Goal: Transaction & Acquisition: Purchase product/service

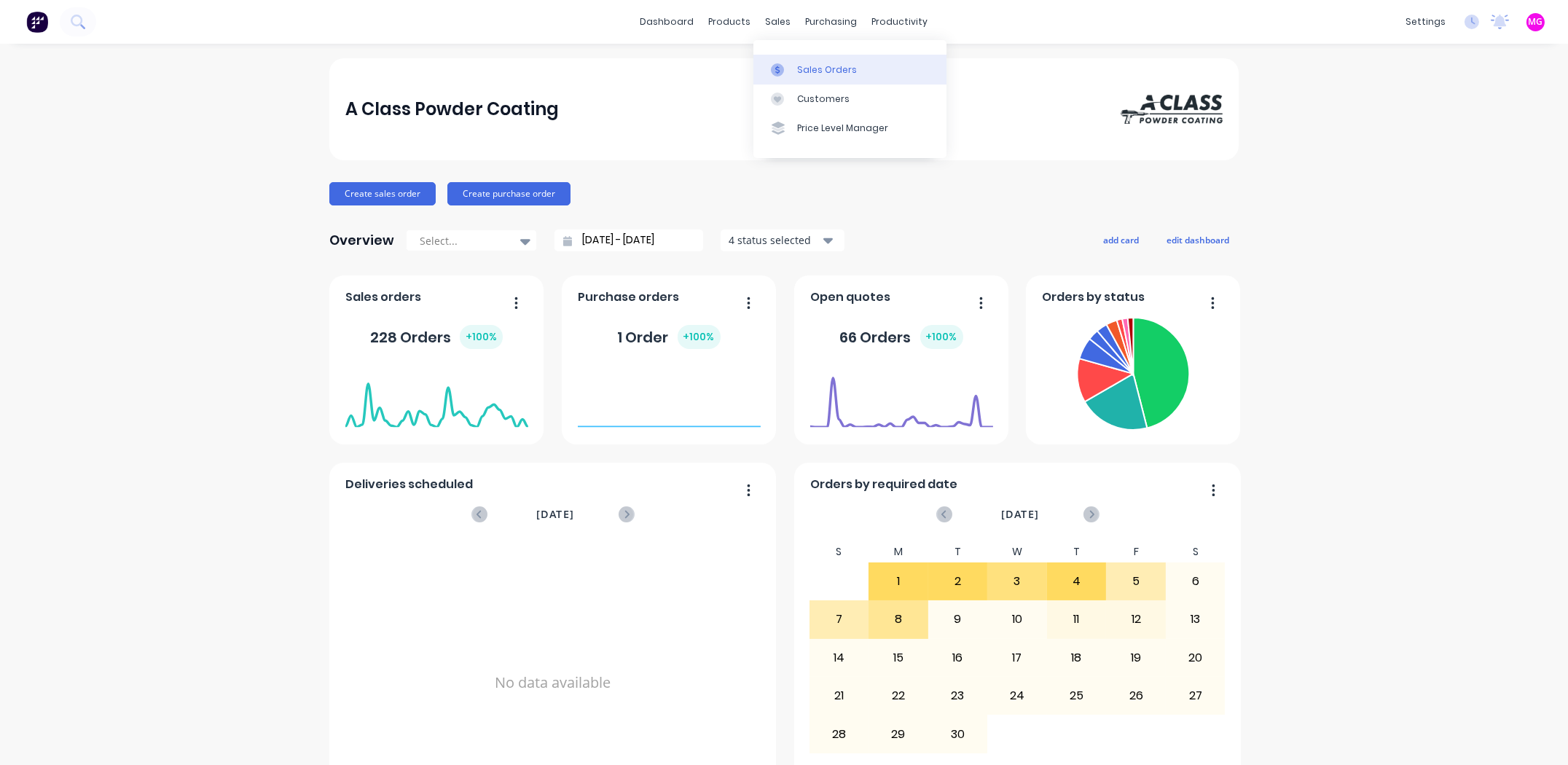
click at [809, 61] on link "Sales Orders" at bounding box center [850, 69] width 193 height 29
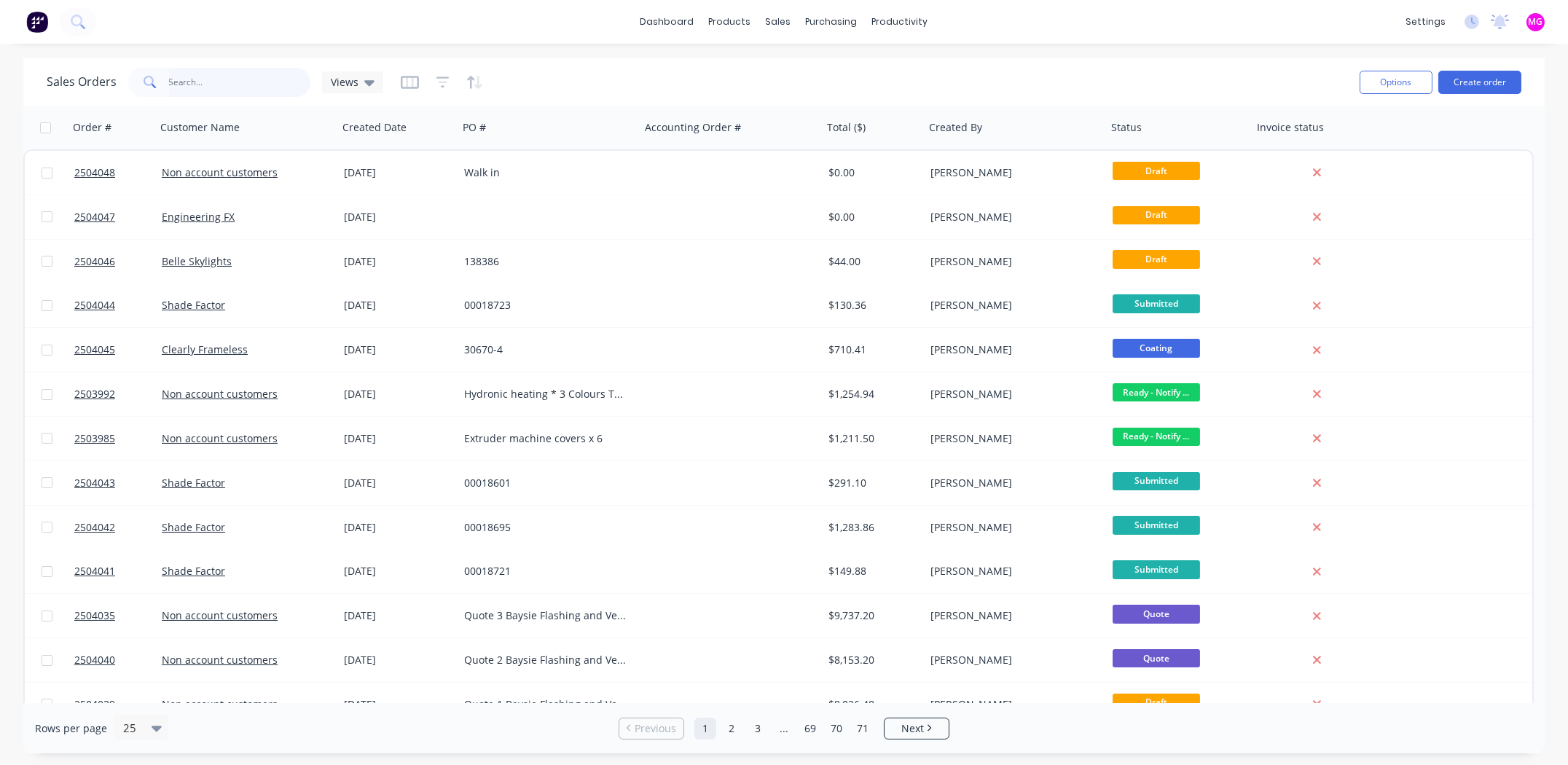
click at [222, 75] on input "text" at bounding box center [240, 82] width 142 height 29
type input "2503962"
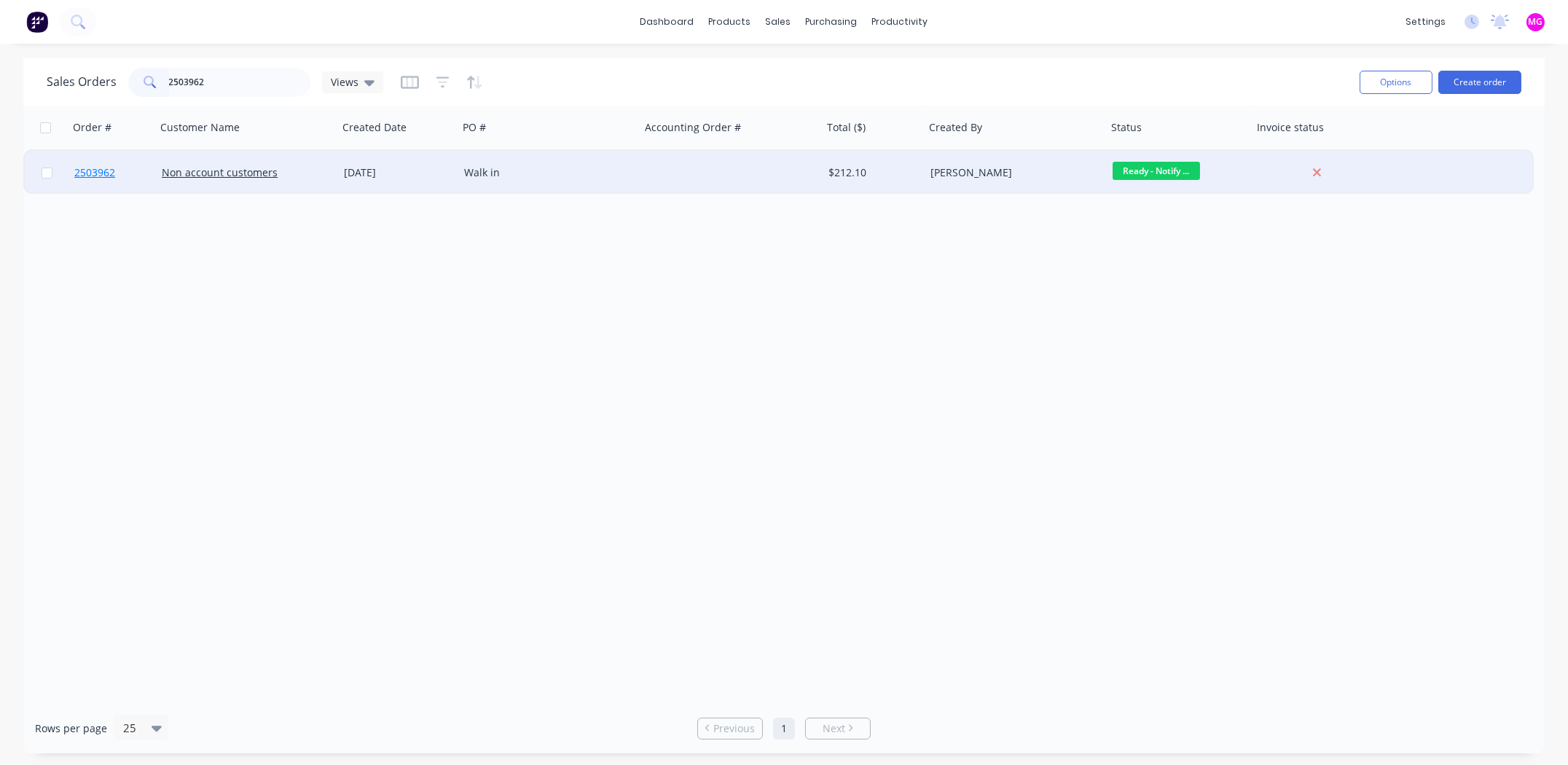
click at [96, 172] on span "2503962" at bounding box center [95, 172] width 41 height 14
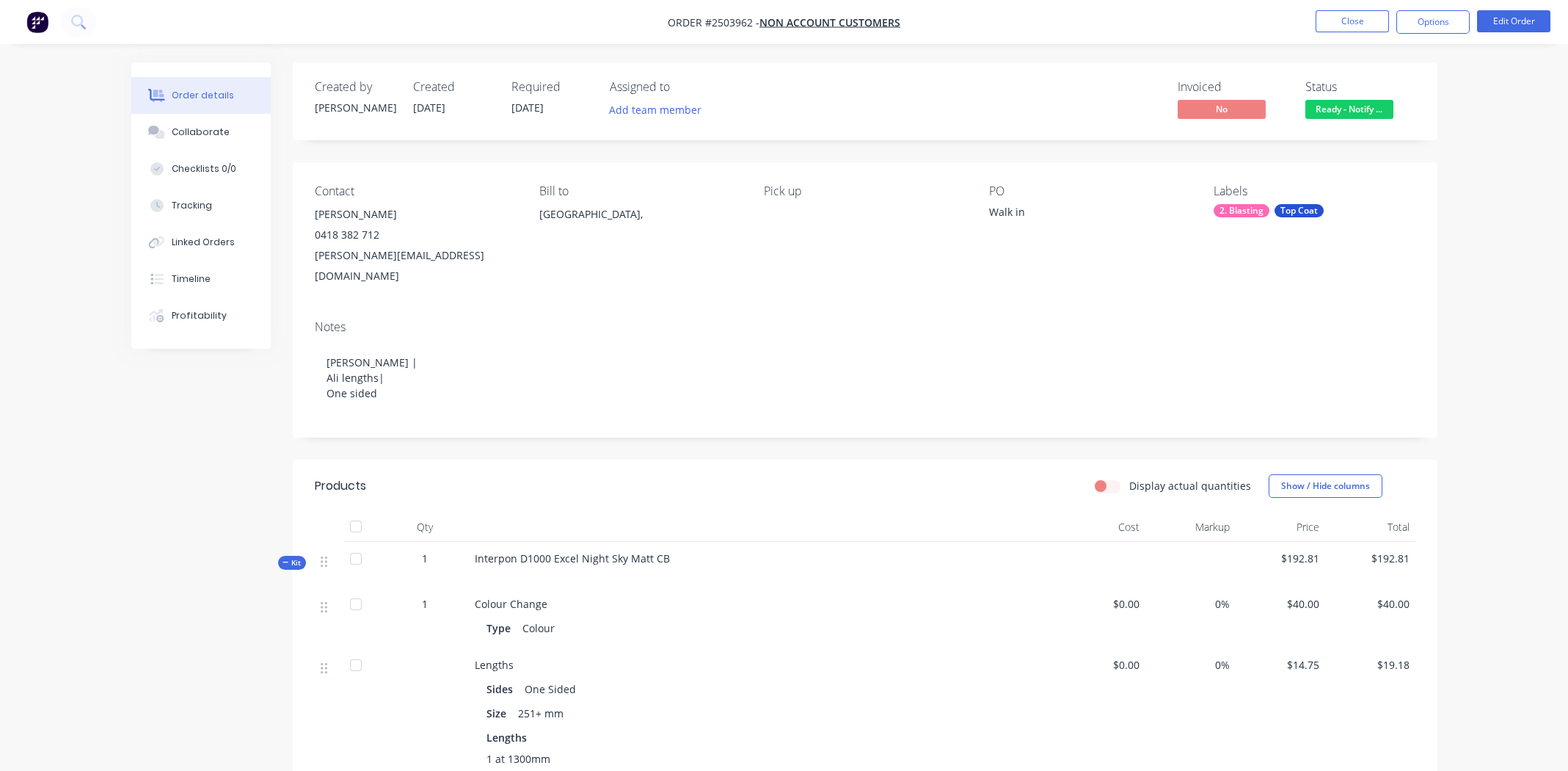
drag, startPoint x: 391, startPoint y: 213, endPoint x: 314, endPoint y: 215, distance: 77.0
click at [314, 215] on div "Stephen Lavery" at bounding box center [414, 214] width 201 height 21
copy div "Stephen Lavery"
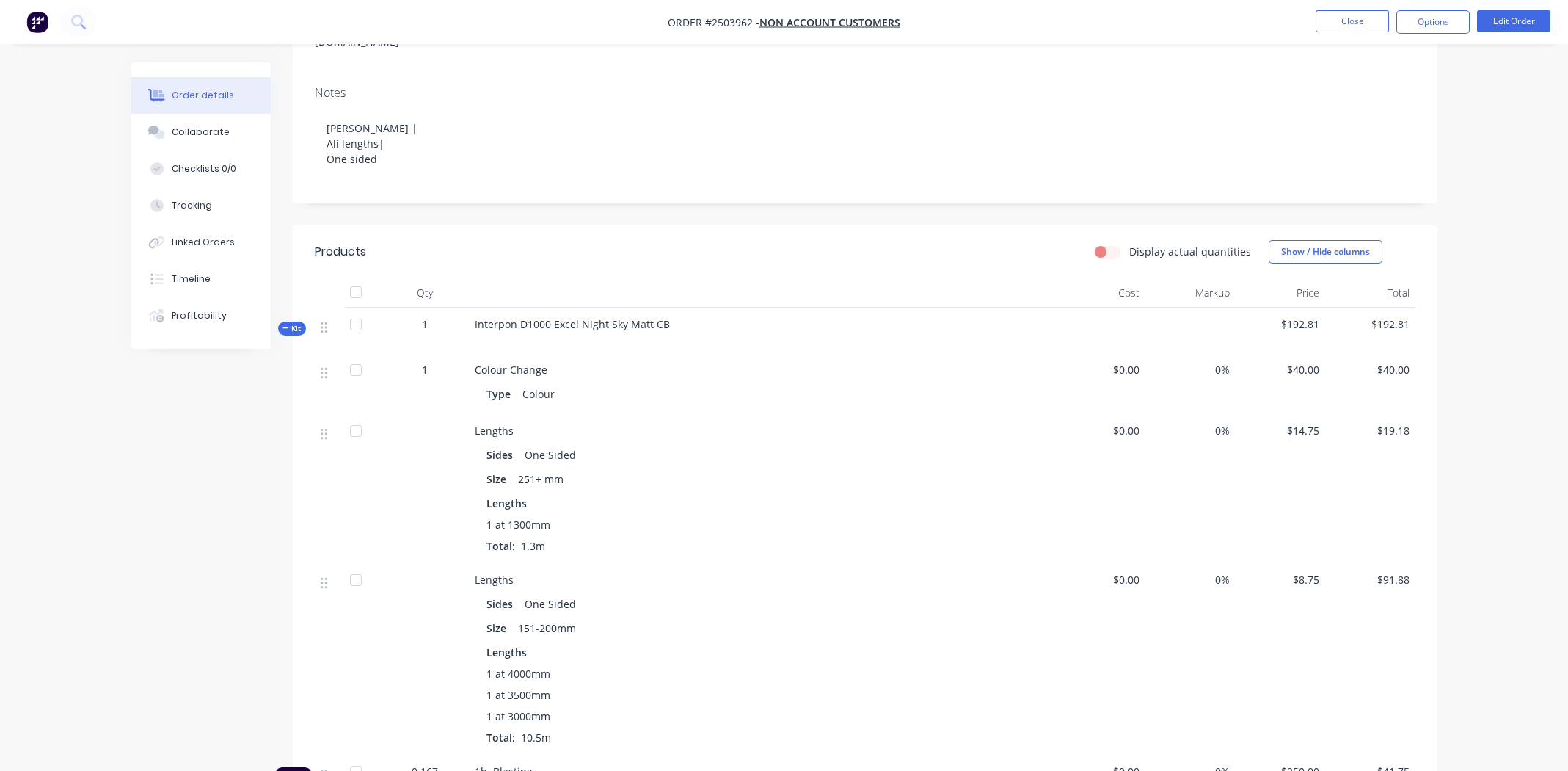
scroll to position [537, 0]
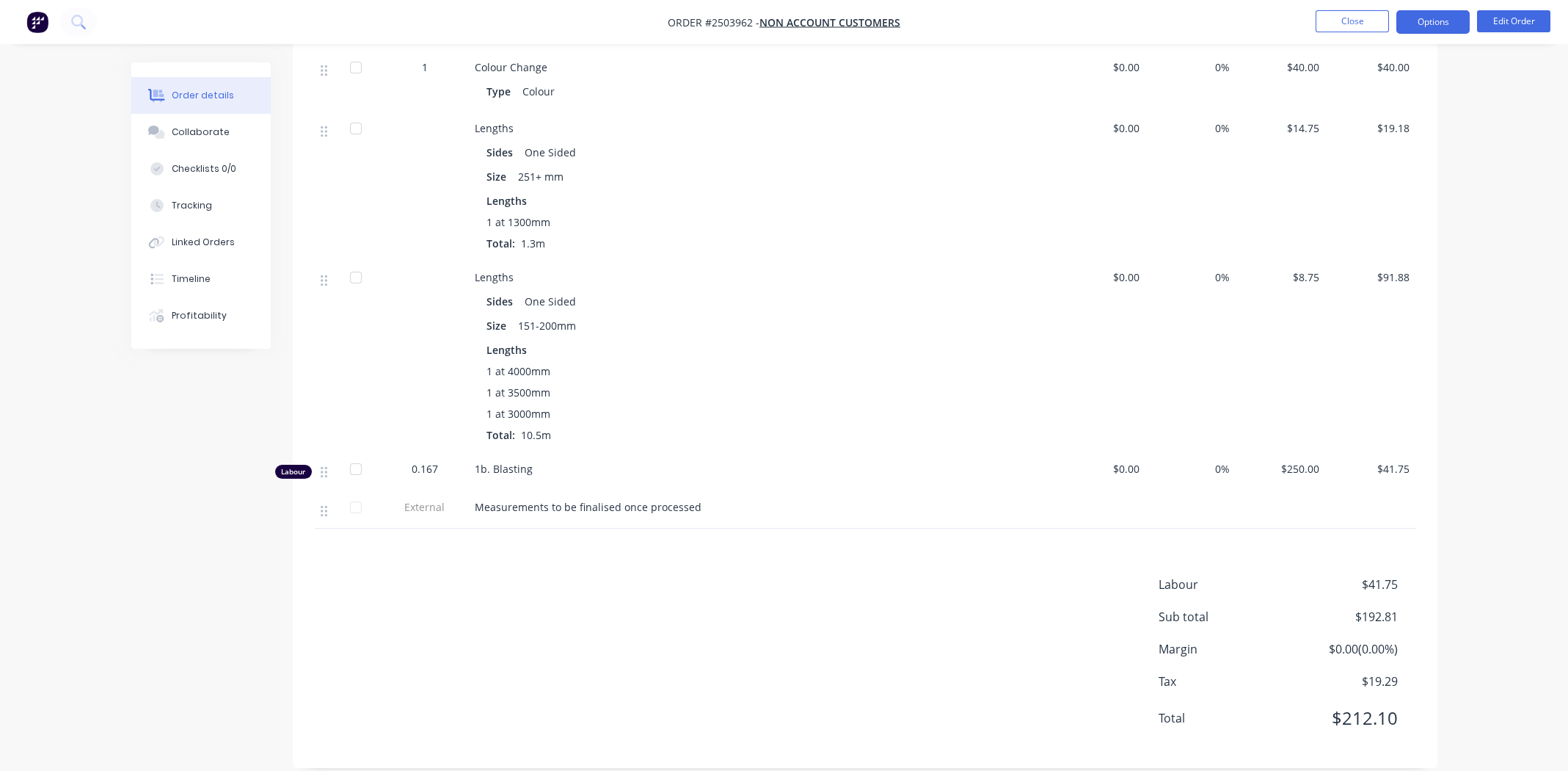
click at [1415, 23] on button "Options" at bounding box center [1433, 22] width 73 height 24
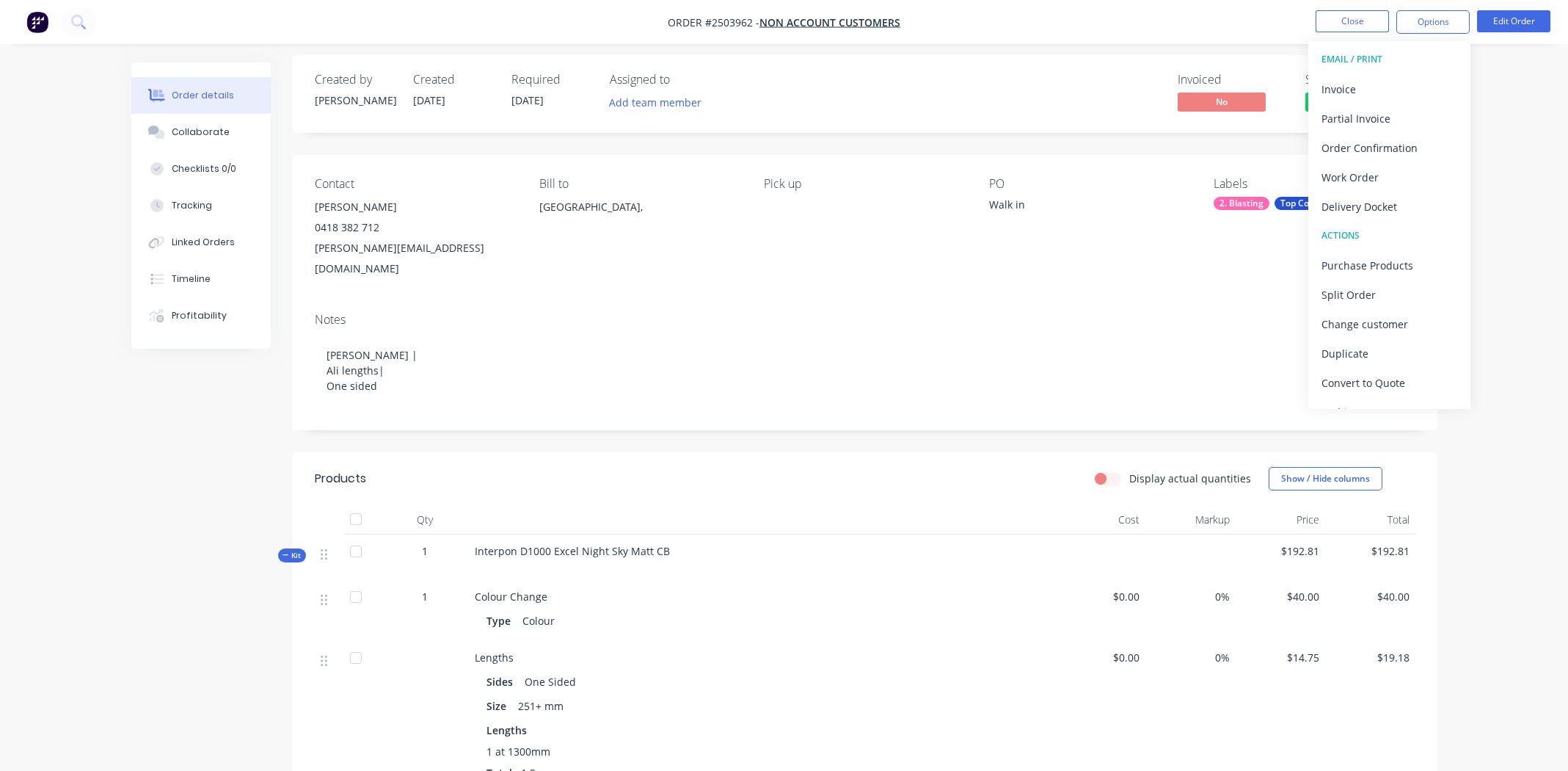
scroll to position [0, 0]
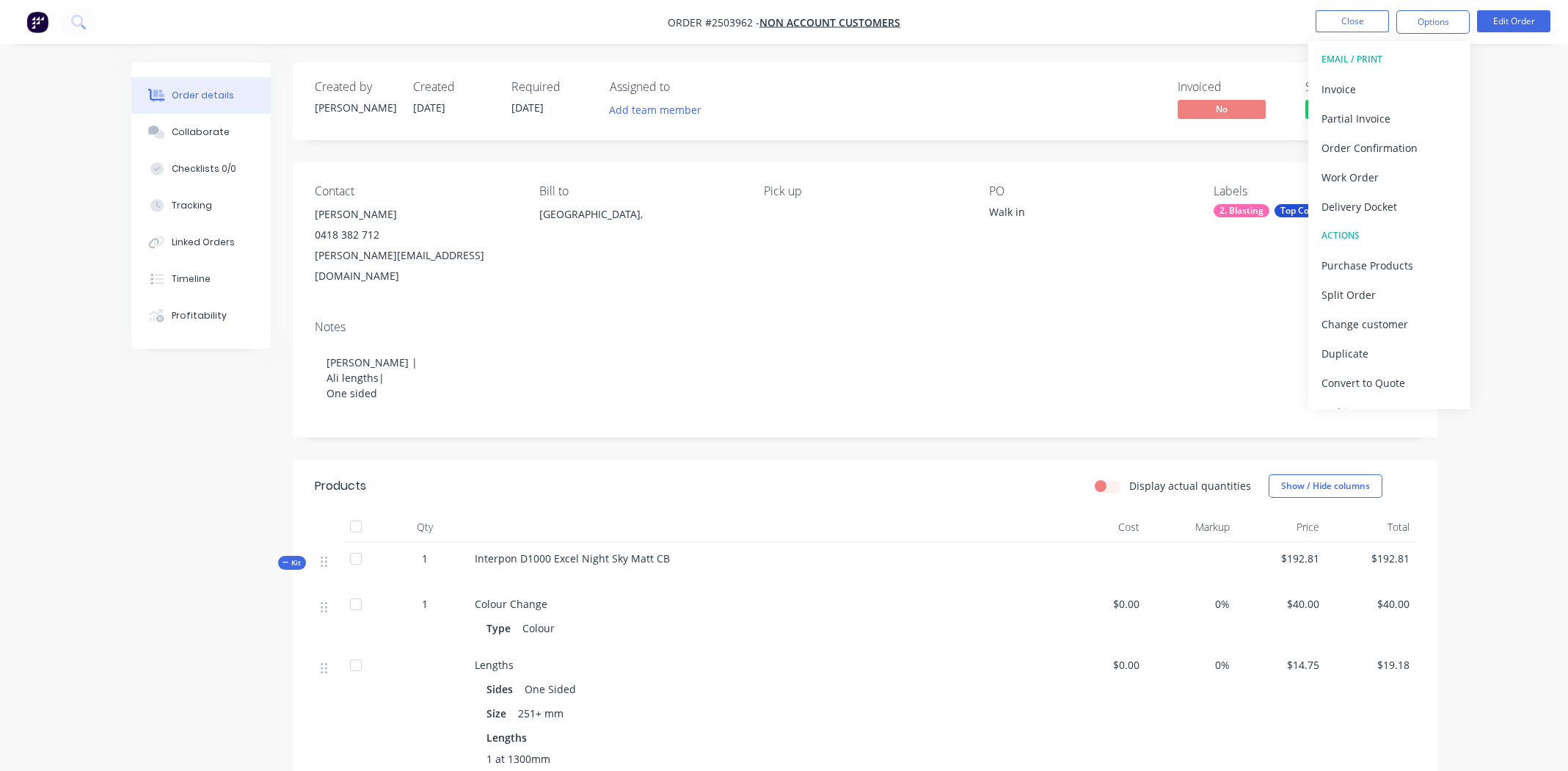
click at [1082, 123] on div "Created by Rory Created 28/08/25 Required 28/08/25 Assigned to Add team member …" at bounding box center [865, 101] width 1145 height 78
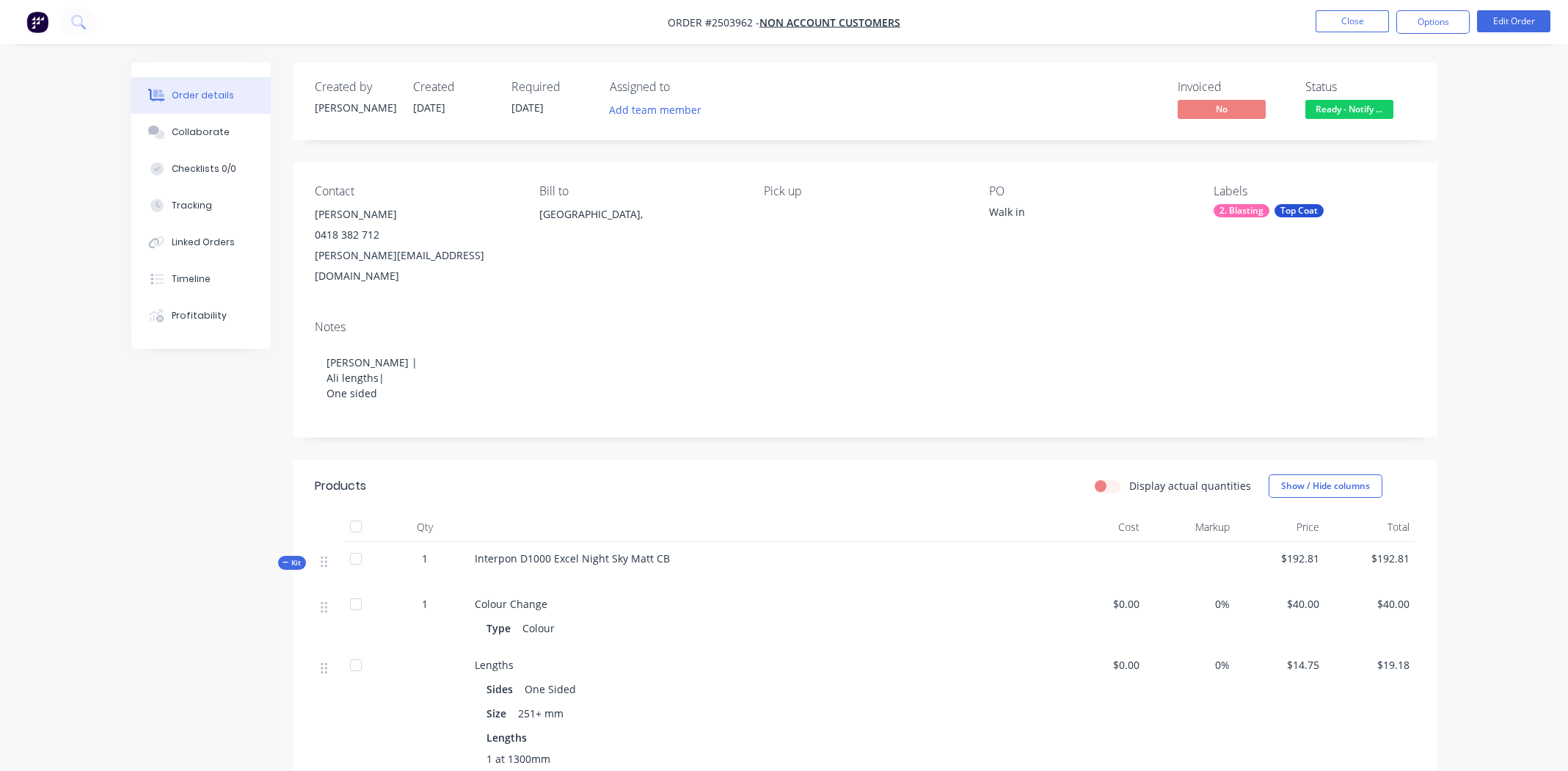
click at [1332, 107] on span "Ready - Notify ..." at bounding box center [1349, 109] width 88 height 18
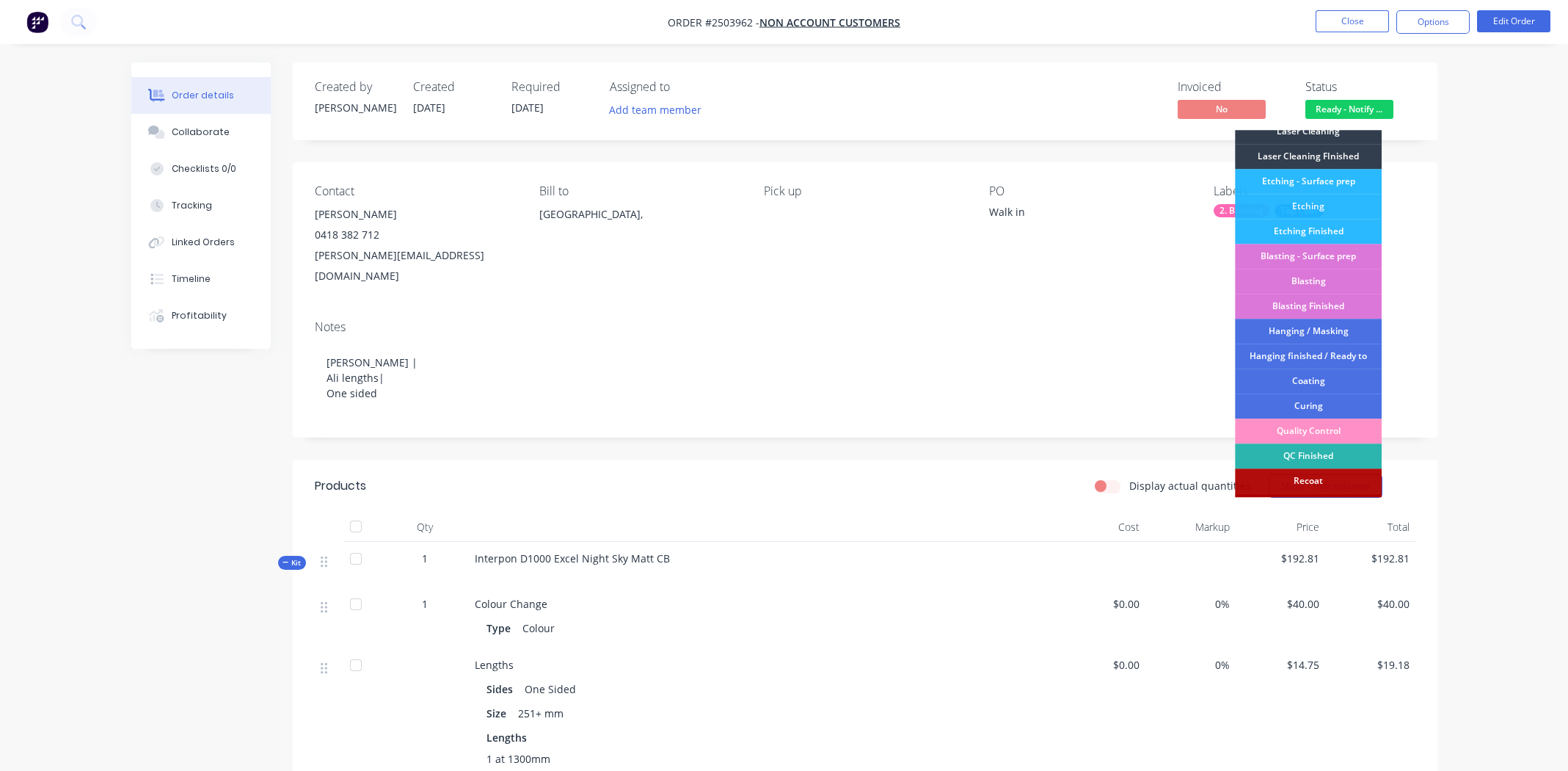
scroll to position [314, 0]
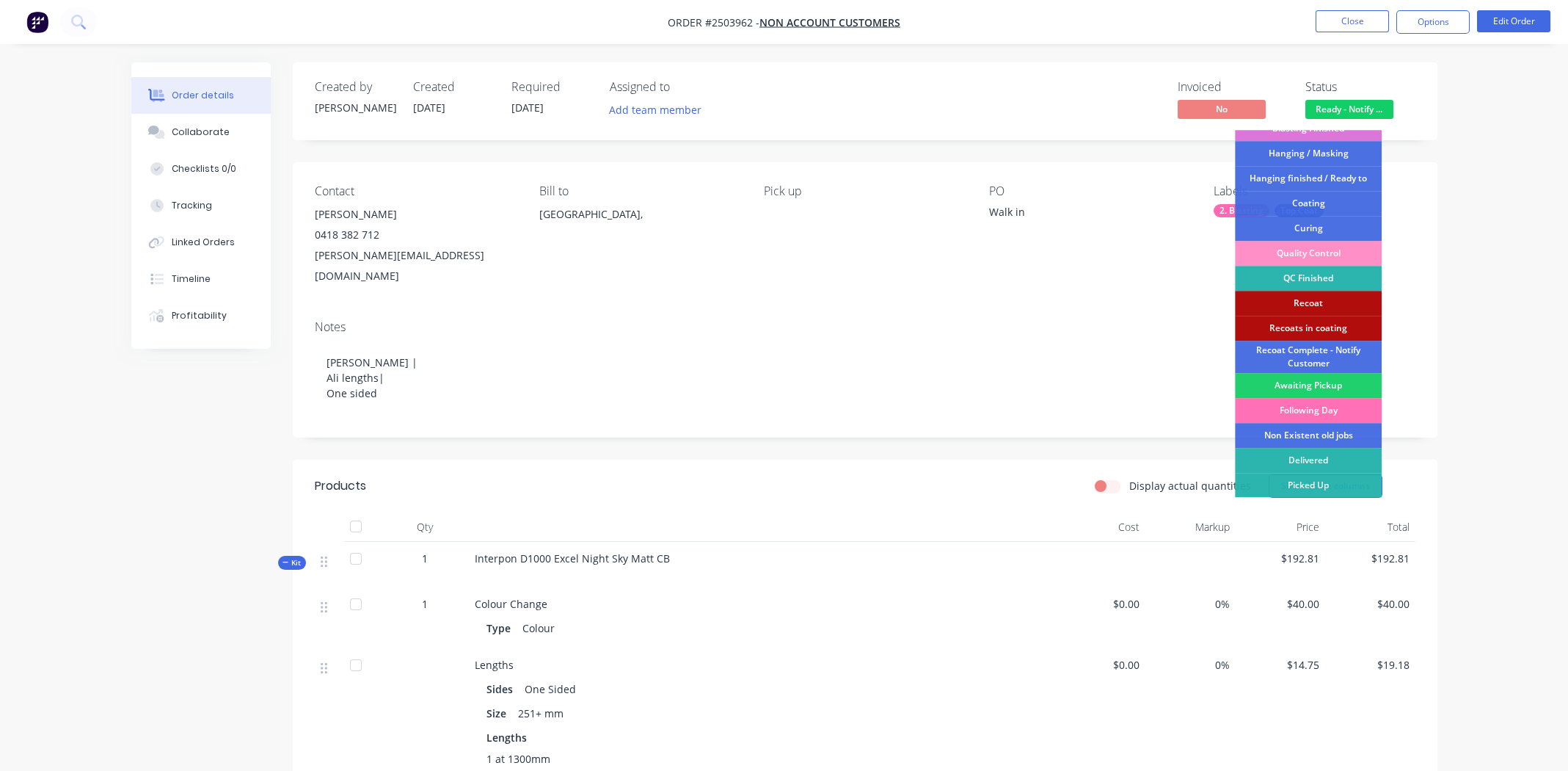
click at [1332, 489] on div "Picked Up" at bounding box center [1309, 485] width 147 height 25
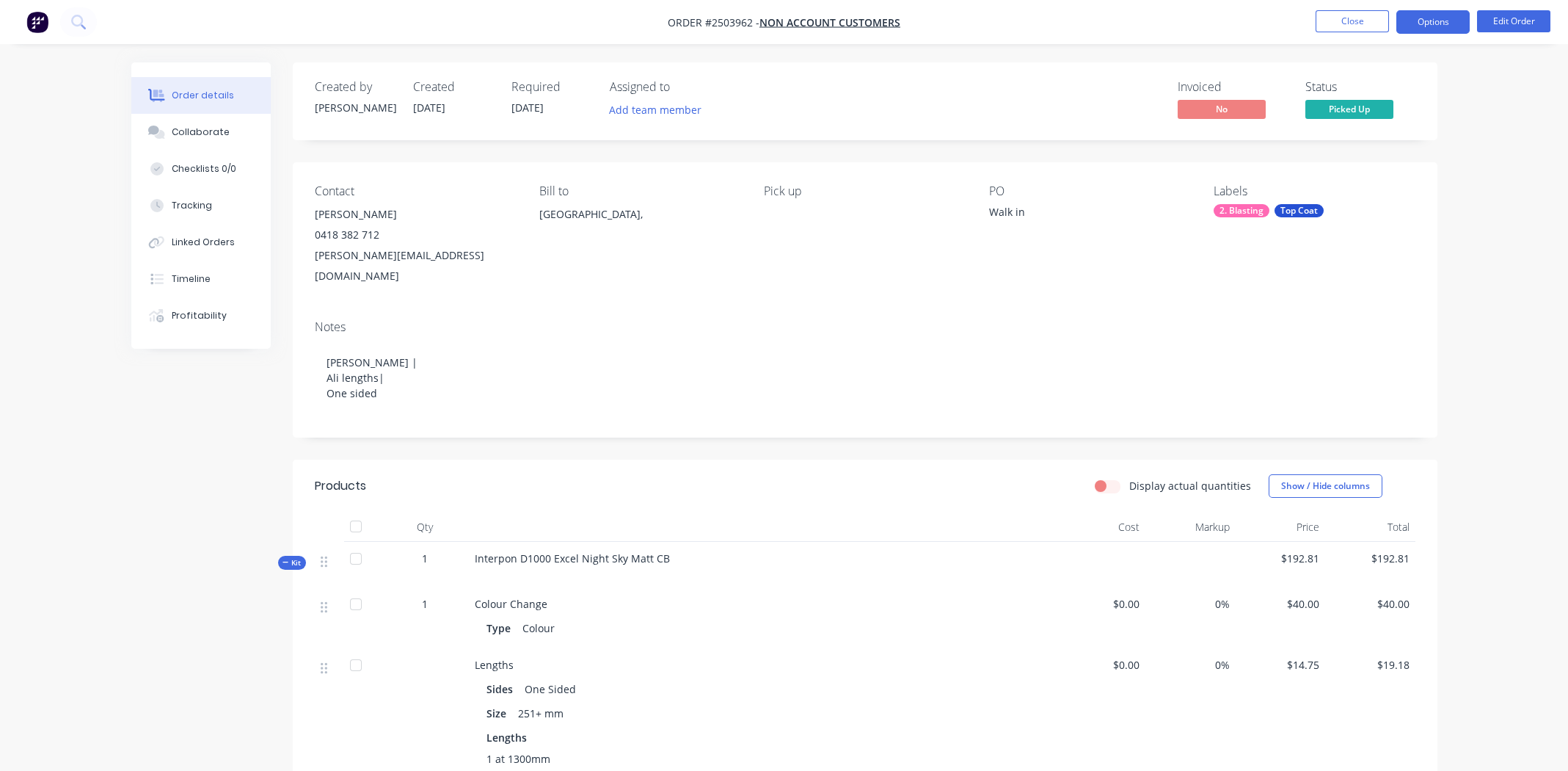
click at [1436, 14] on button "Options" at bounding box center [1433, 22] width 73 height 24
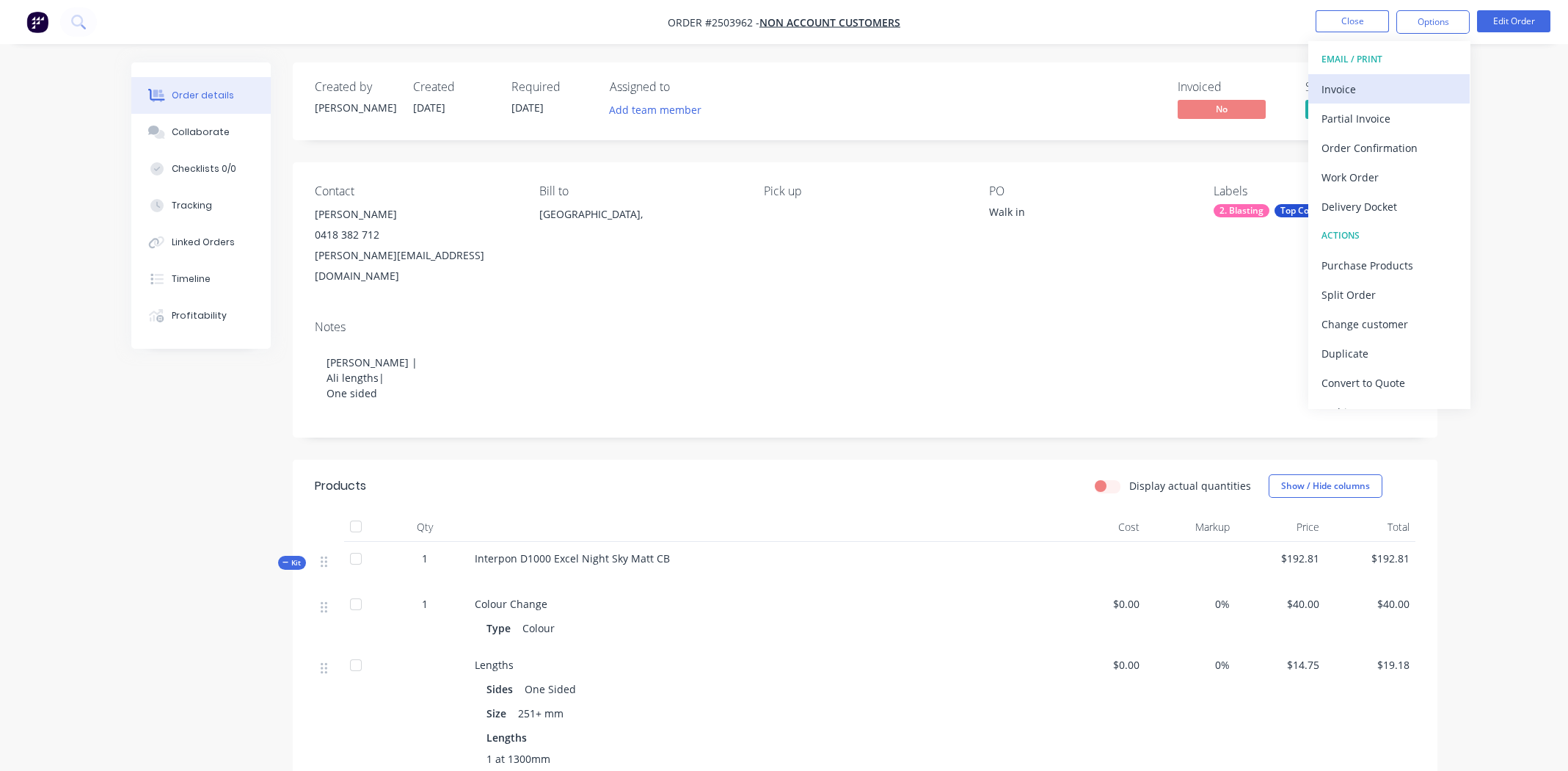
click at [1380, 89] on div "Invoice" at bounding box center [1389, 89] width 135 height 21
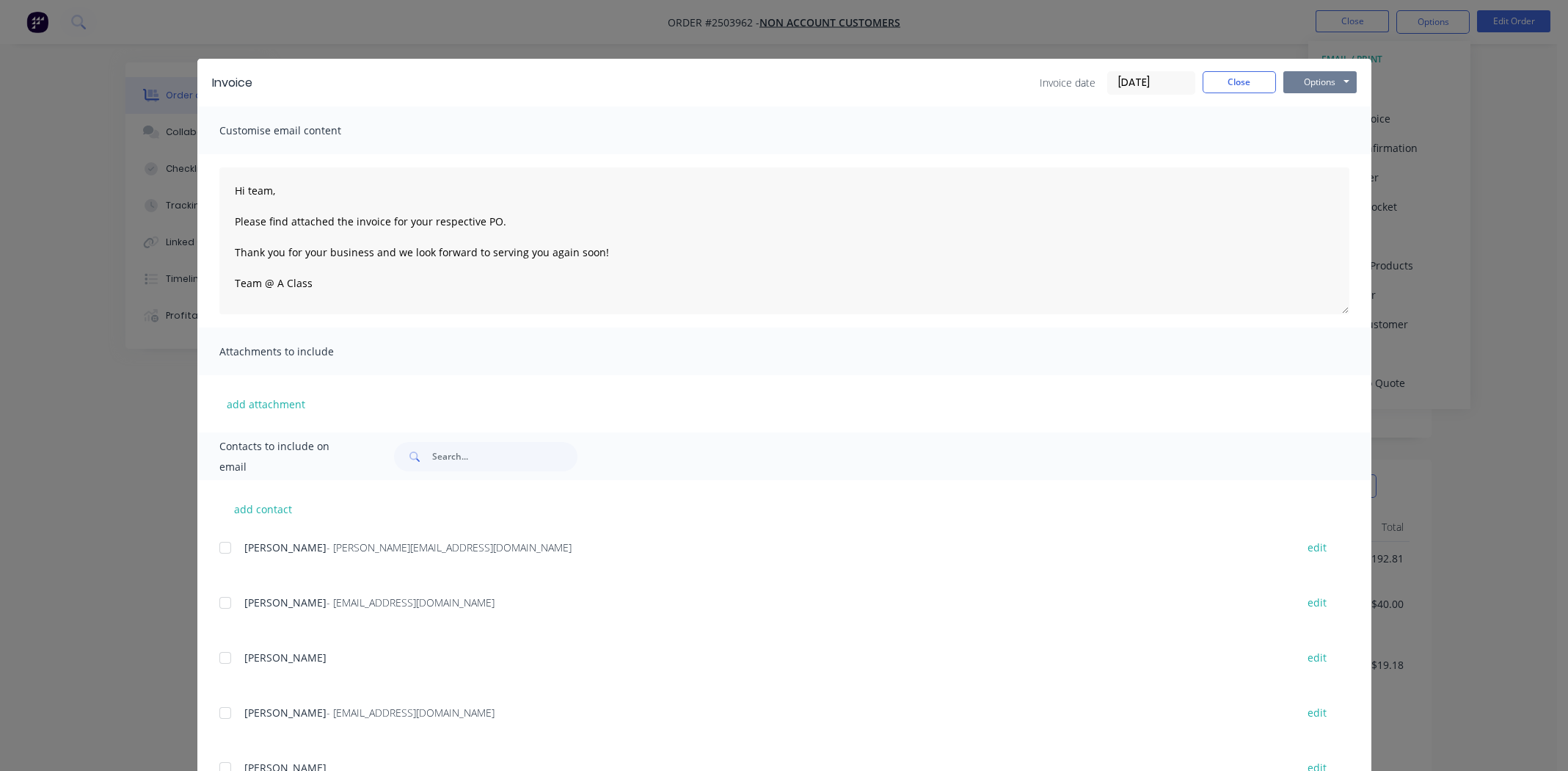
click at [1319, 79] on button "Options" at bounding box center [1319, 82] width 73 height 22
click at [1318, 137] on button "Print" at bounding box center [1330, 132] width 94 height 24
drag, startPoint x: 1224, startPoint y: 74, endPoint x: 1344, endPoint y: 52, distance: 122.0
click at [1226, 73] on button "Close" at bounding box center [1239, 82] width 73 height 22
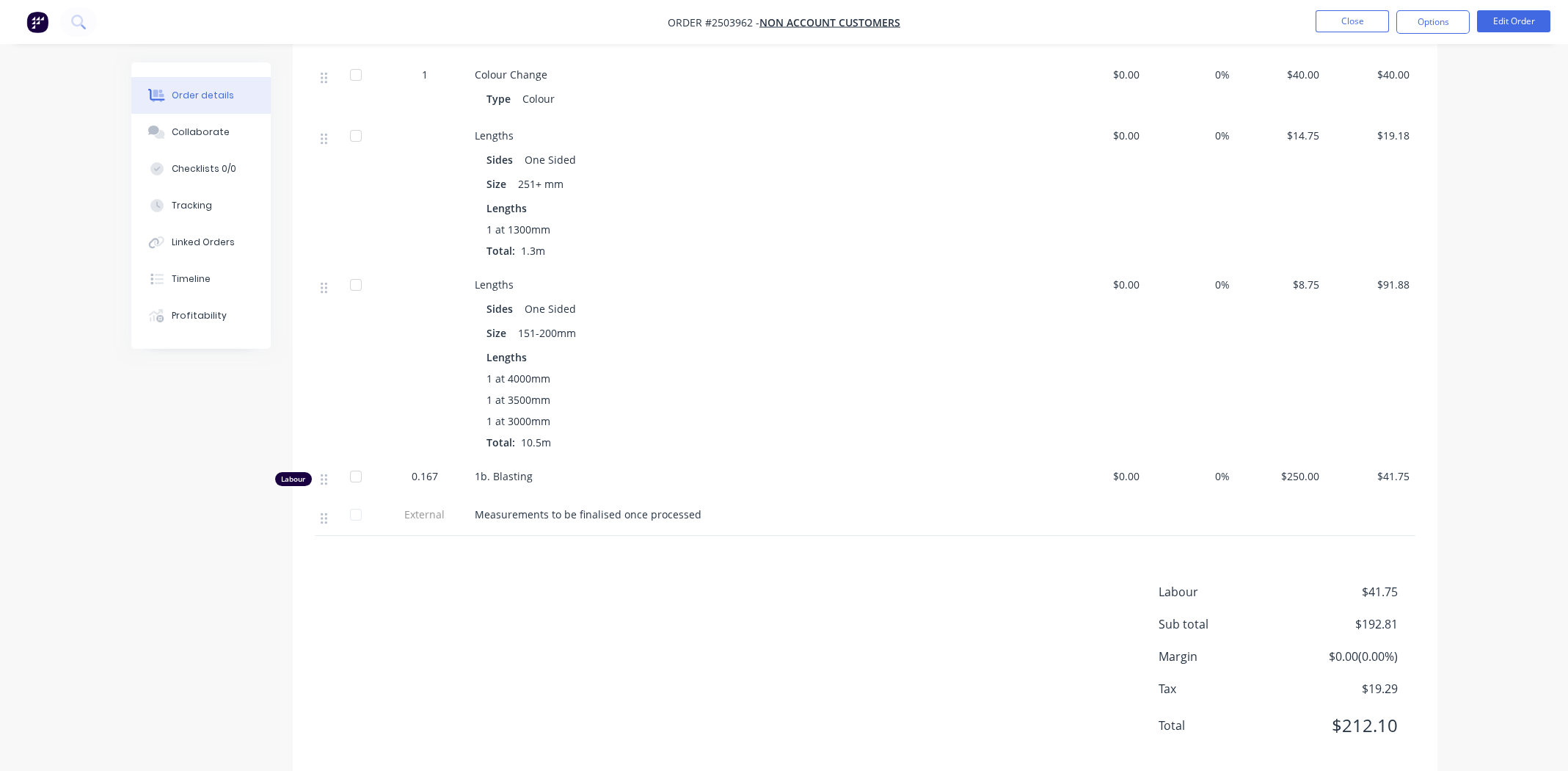
scroll to position [537, 0]
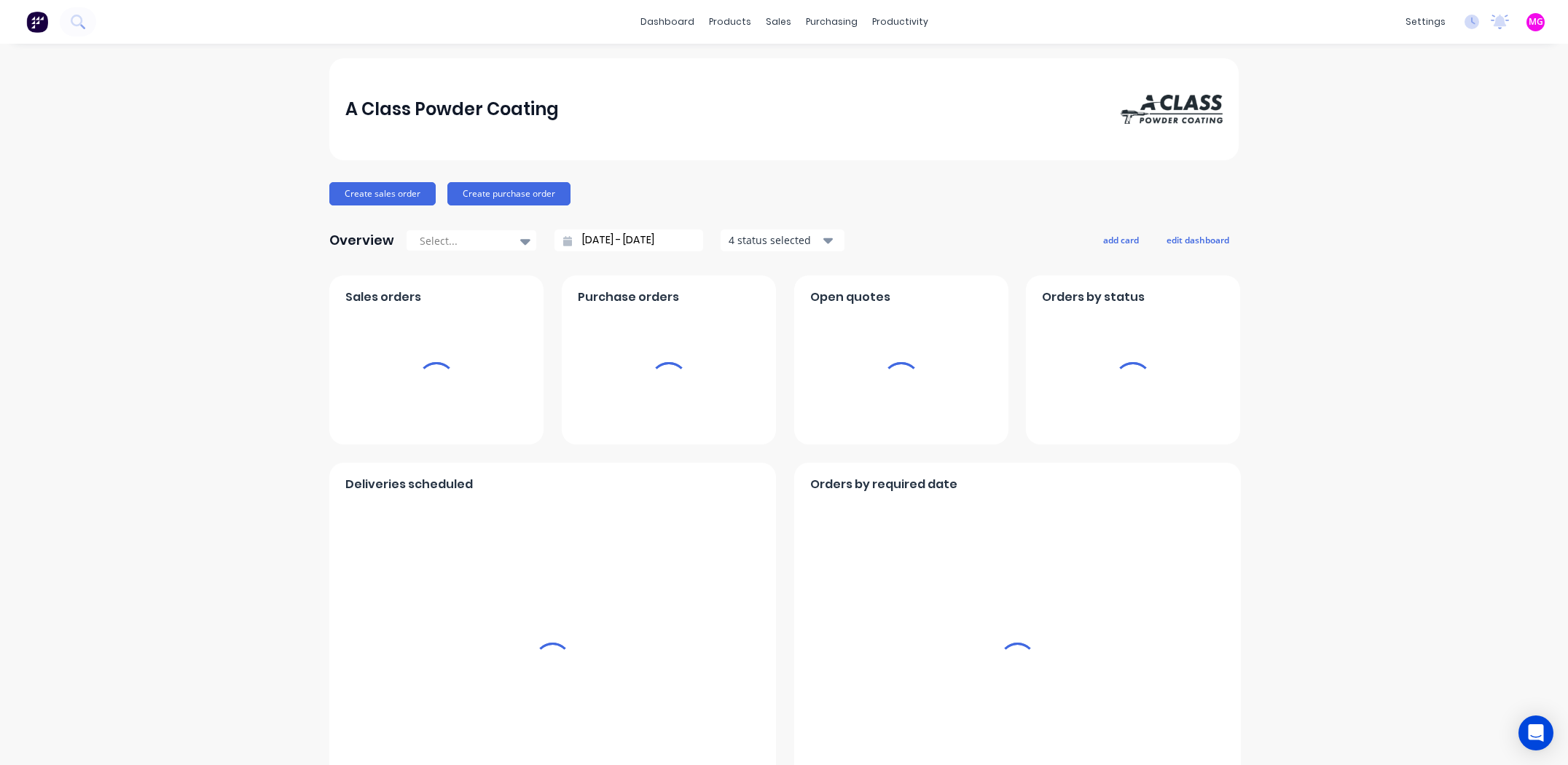
click at [774, 20] on div "sales" at bounding box center [778, 22] width 40 height 22
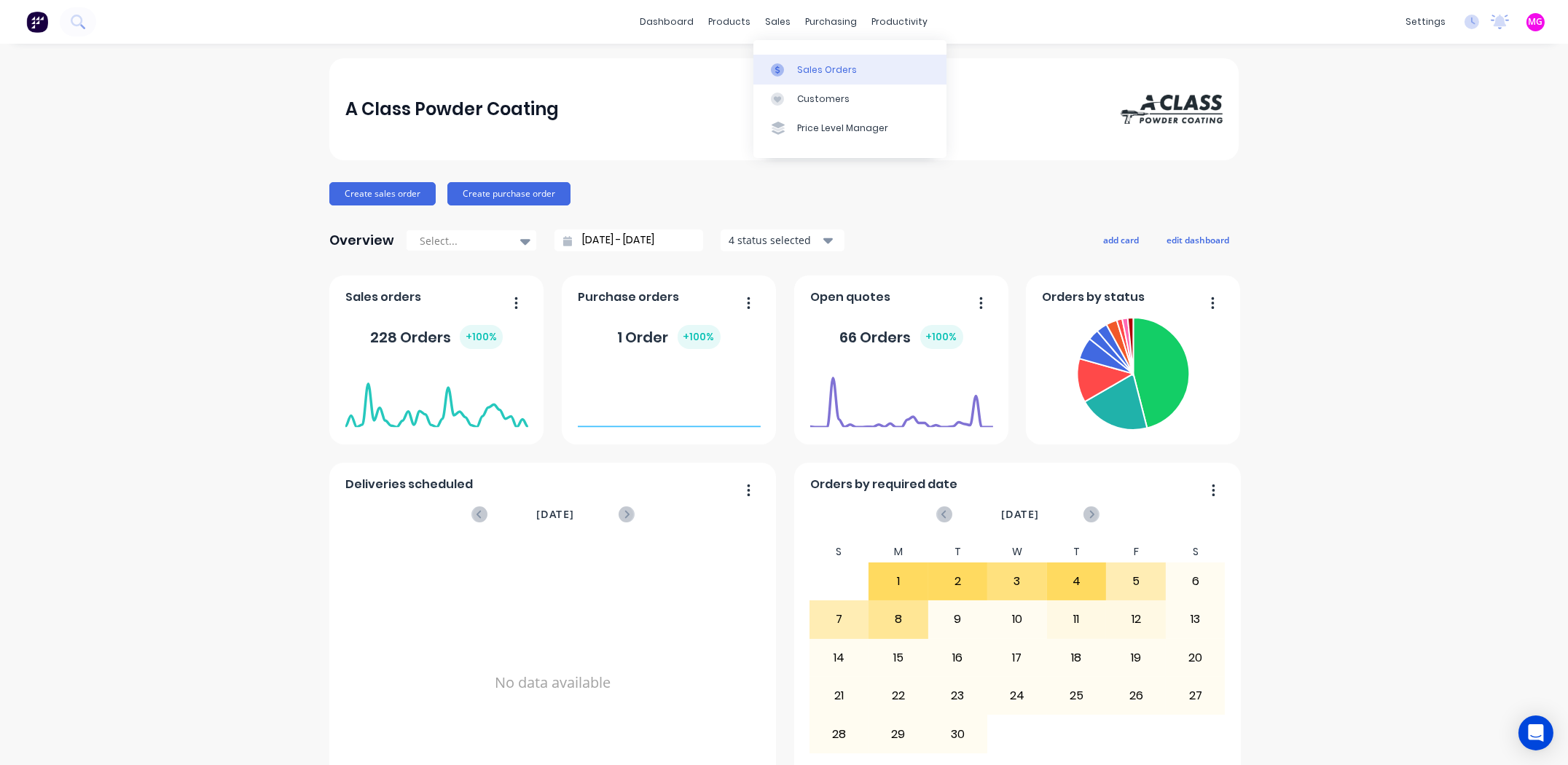
click at [797, 67] on div "Sales Orders" at bounding box center [827, 70] width 60 height 13
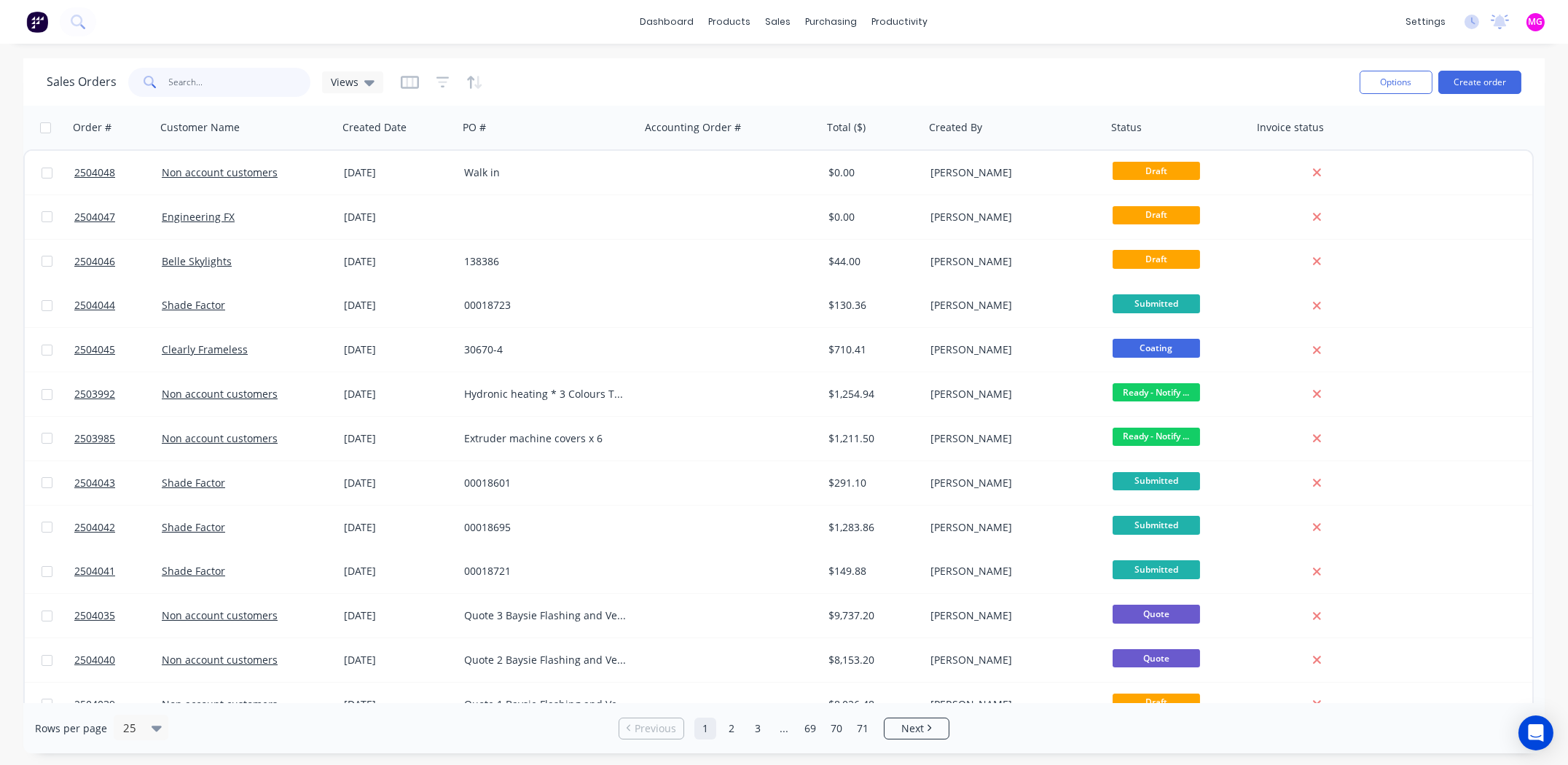
click at [232, 90] on input "text" at bounding box center [240, 82] width 142 height 29
drag, startPoint x: 256, startPoint y: 79, endPoint x: 235, endPoint y: 84, distance: 21.6
click at [235, 84] on input "250" at bounding box center [240, 82] width 142 height 29
click at [236, 84] on input "250" at bounding box center [240, 82] width 142 height 29
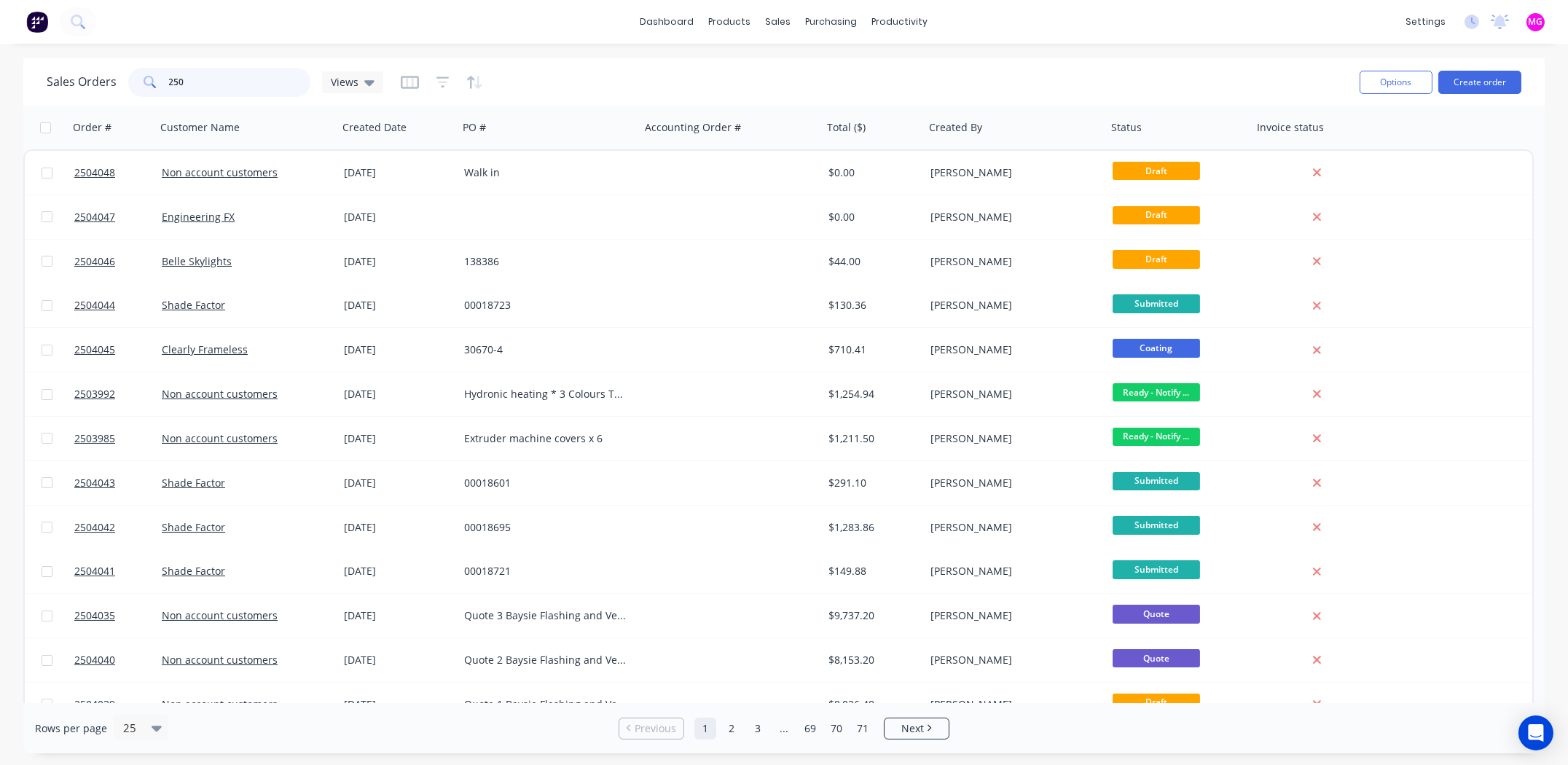
paste input "Stephen Lavery"
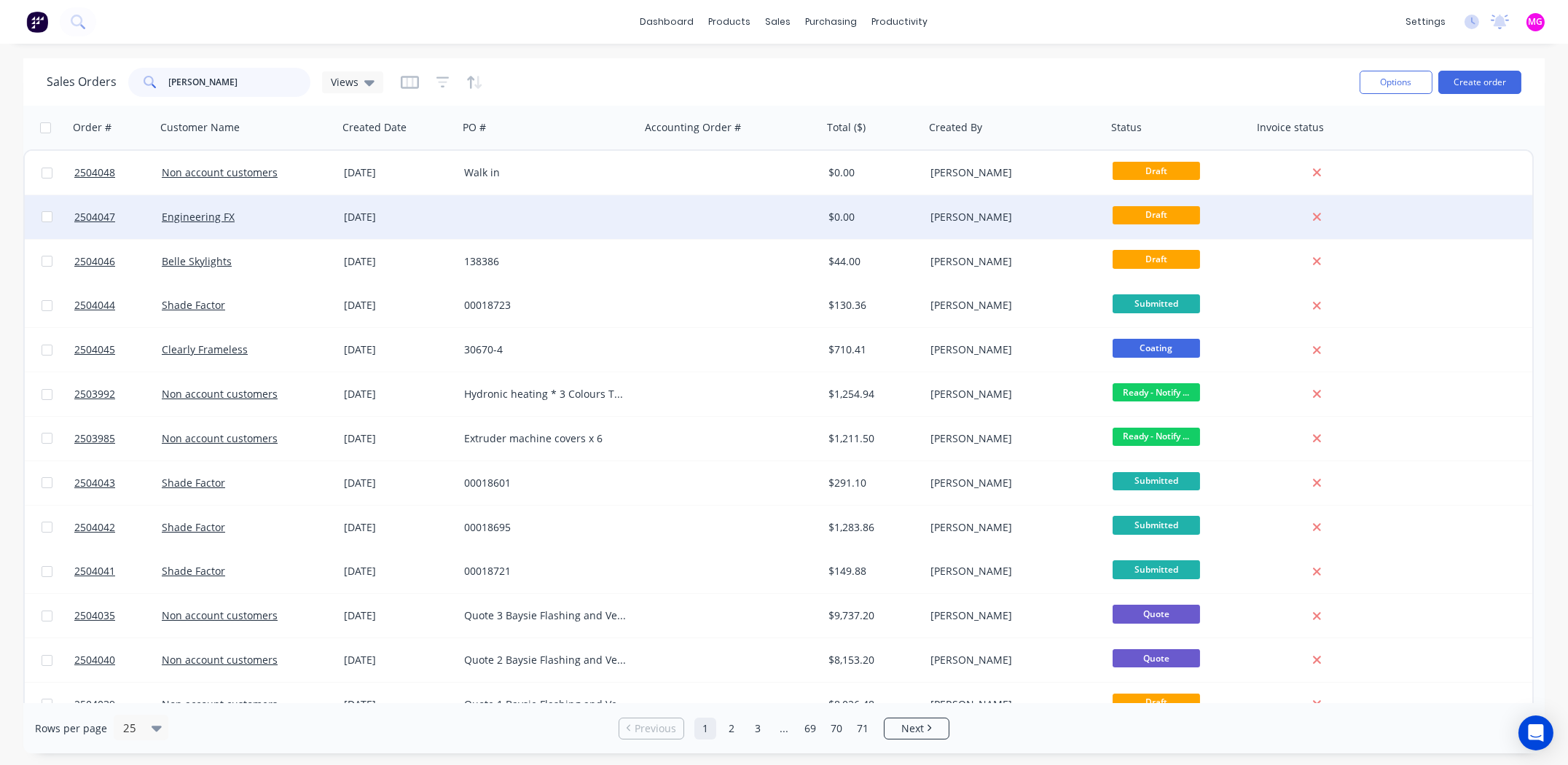
type input "Stephen Lavery"
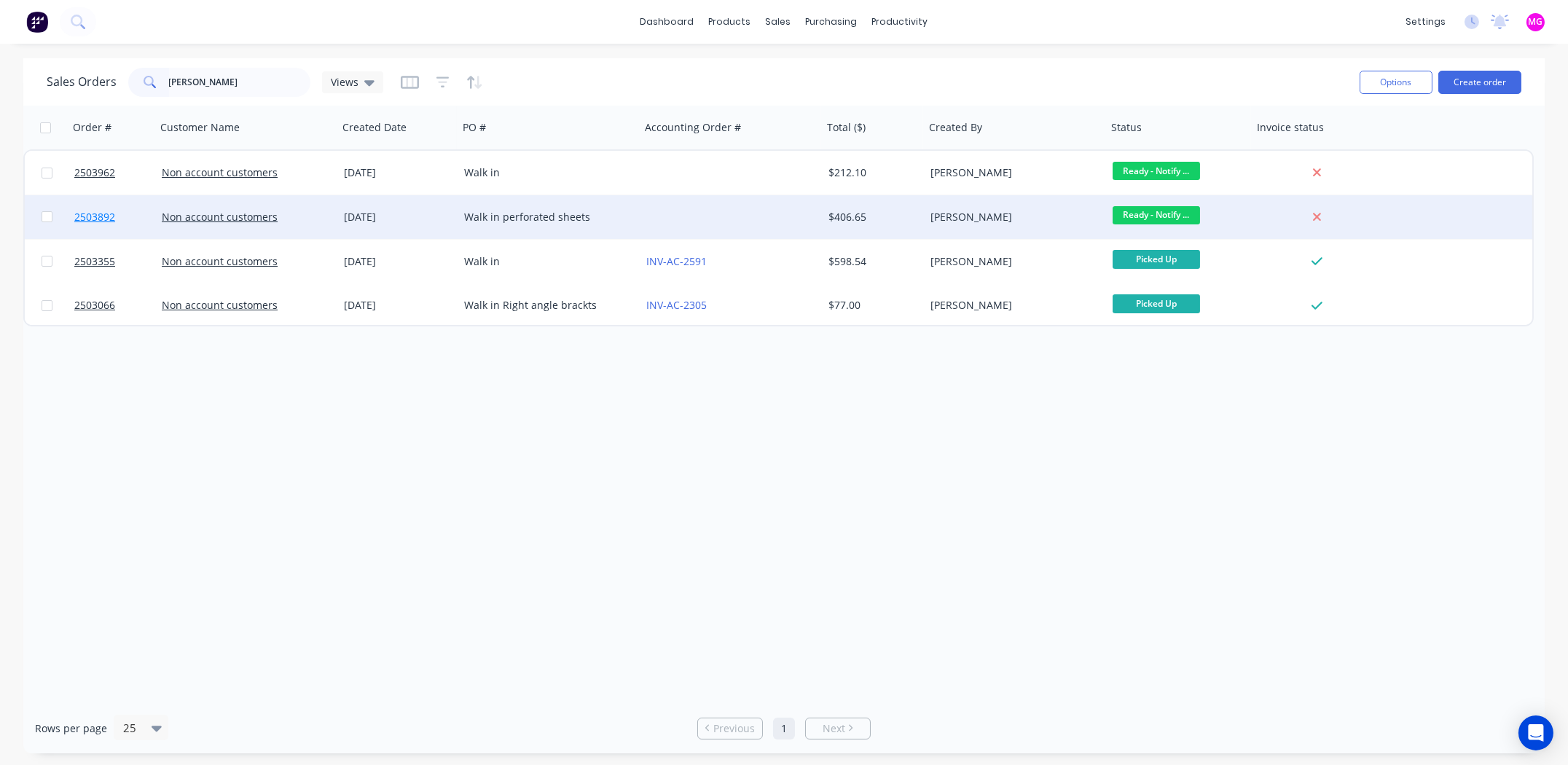
click at [85, 216] on span "2503892" at bounding box center [95, 217] width 41 height 14
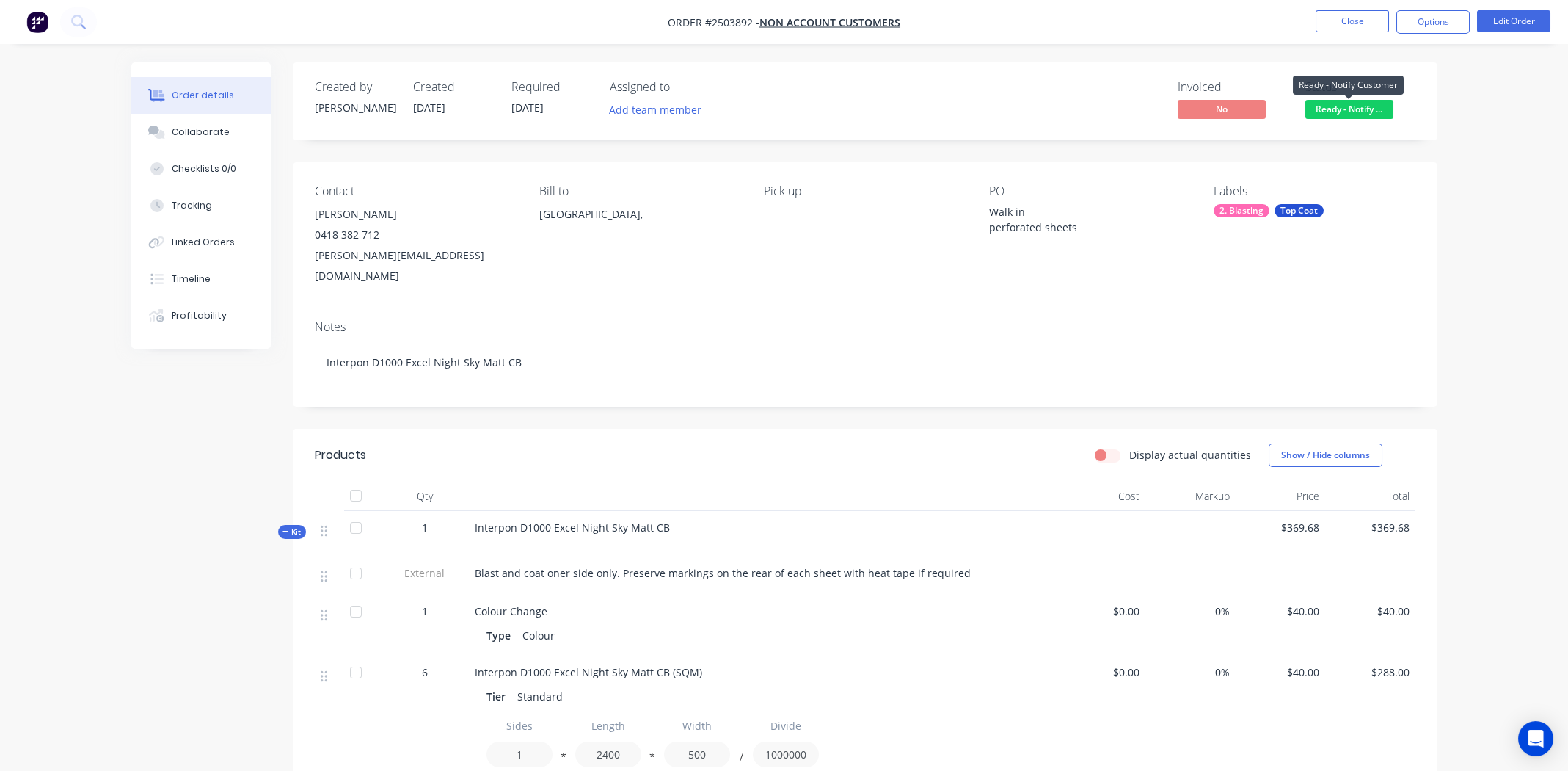
click at [1356, 109] on span "Ready - Notify ..." at bounding box center [1349, 109] width 88 height 18
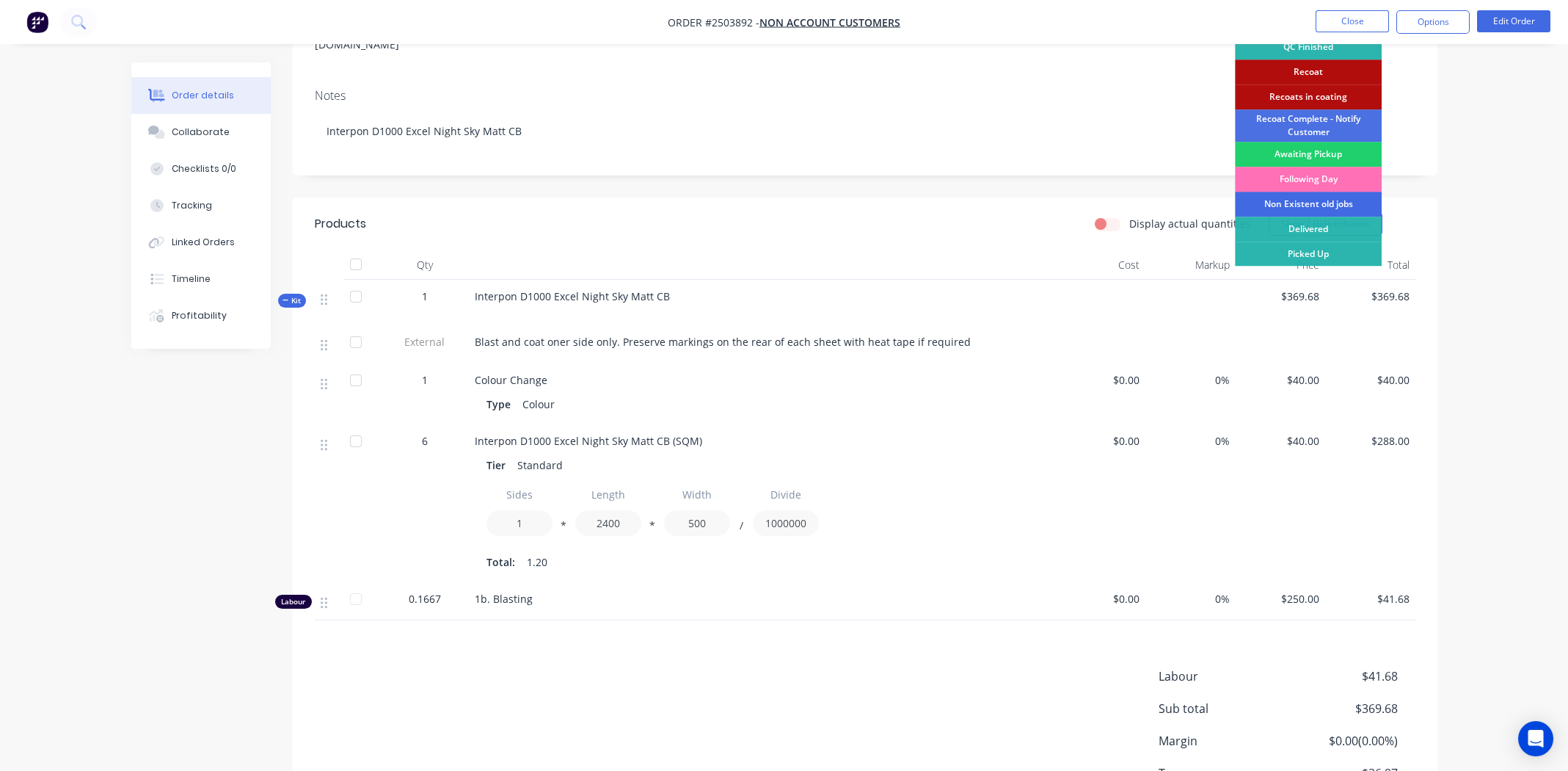
scroll to position [103, 0]
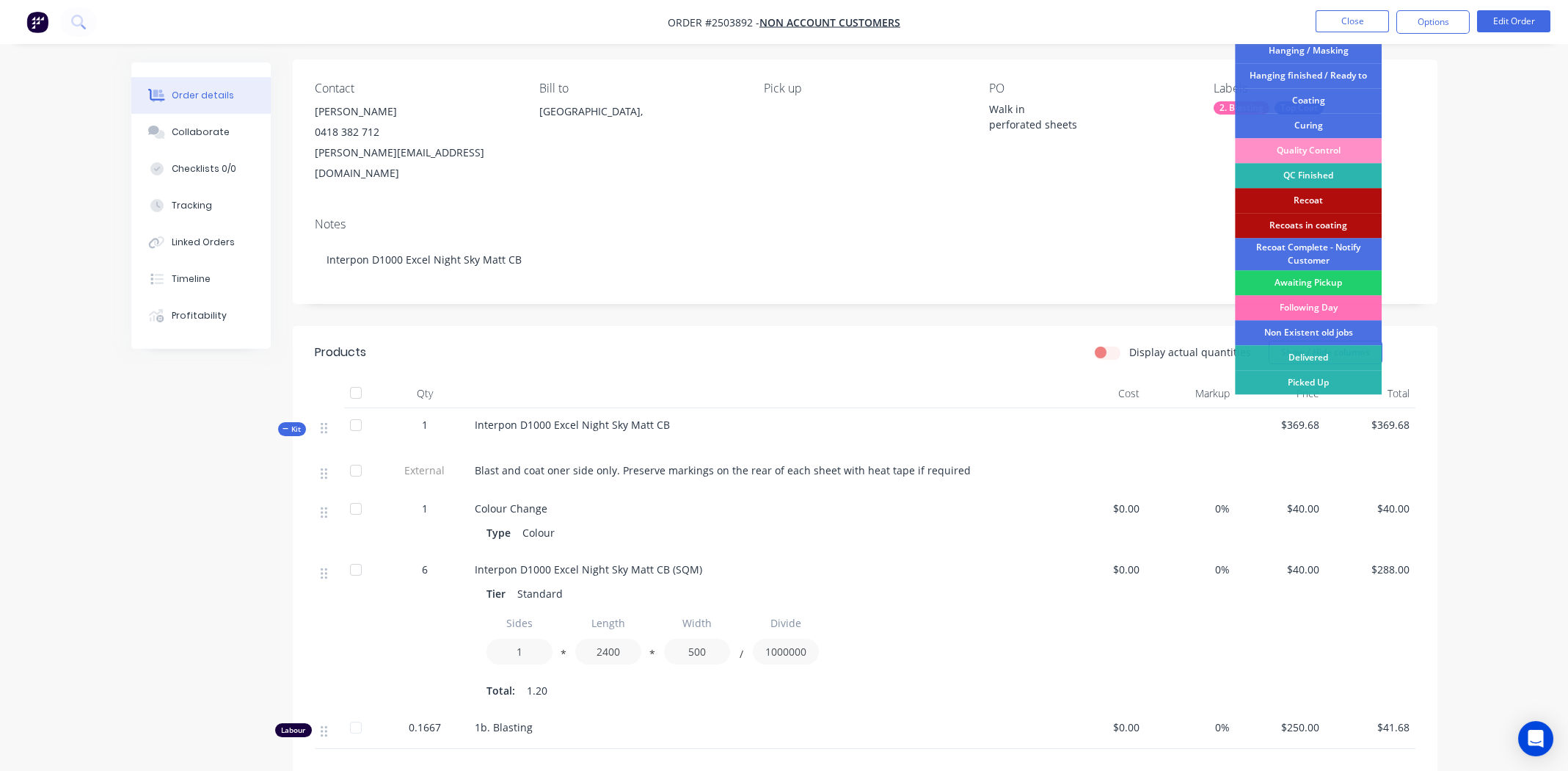
click at [1317, 378] on div "Picked Up" at bounding box center [1309, 382] width 147 height 25
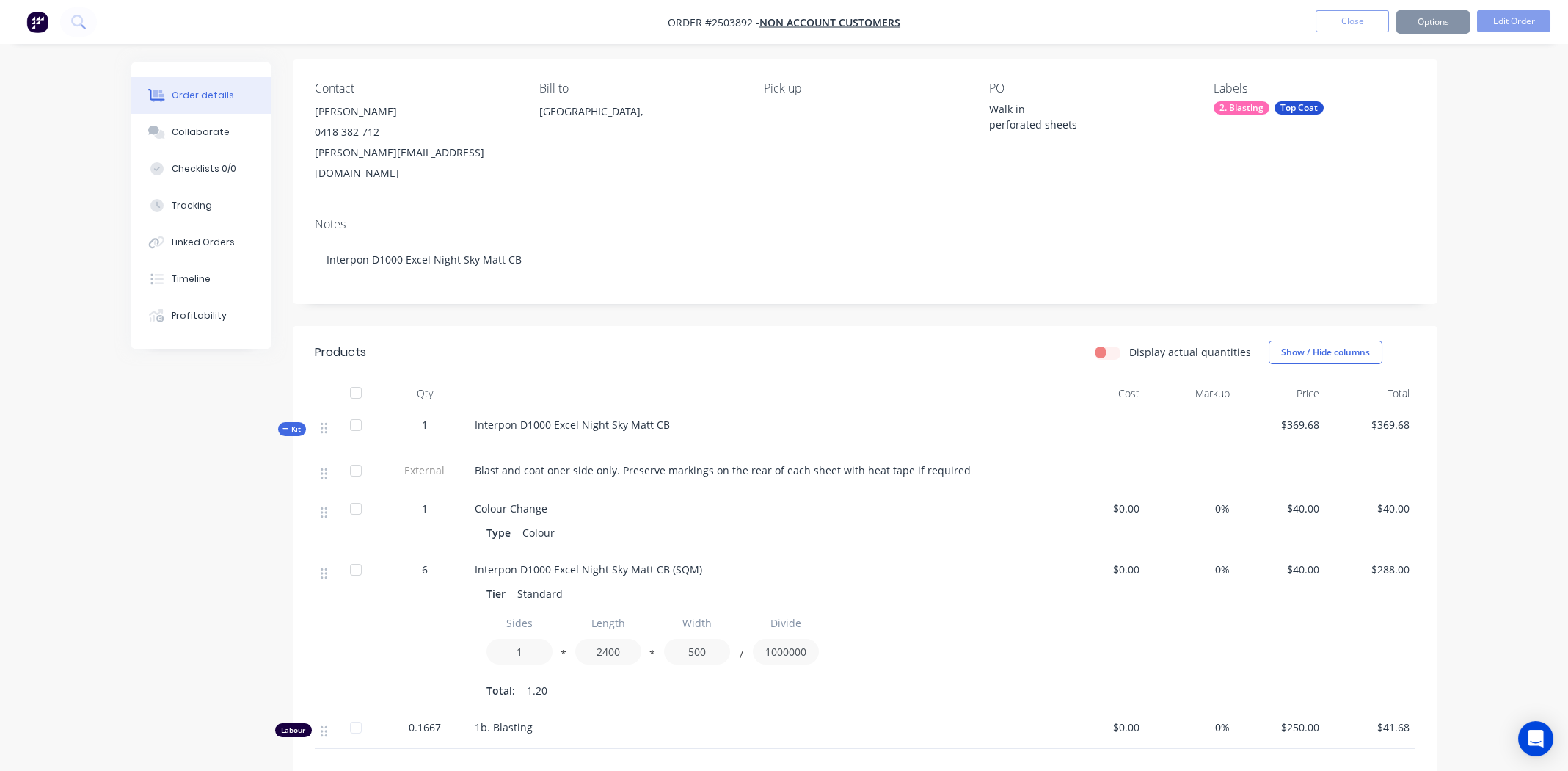
scroll to position [100, 0]
click at [1414, 21] on button "Options" at bounding box center [1433, 22] width 73 height 24
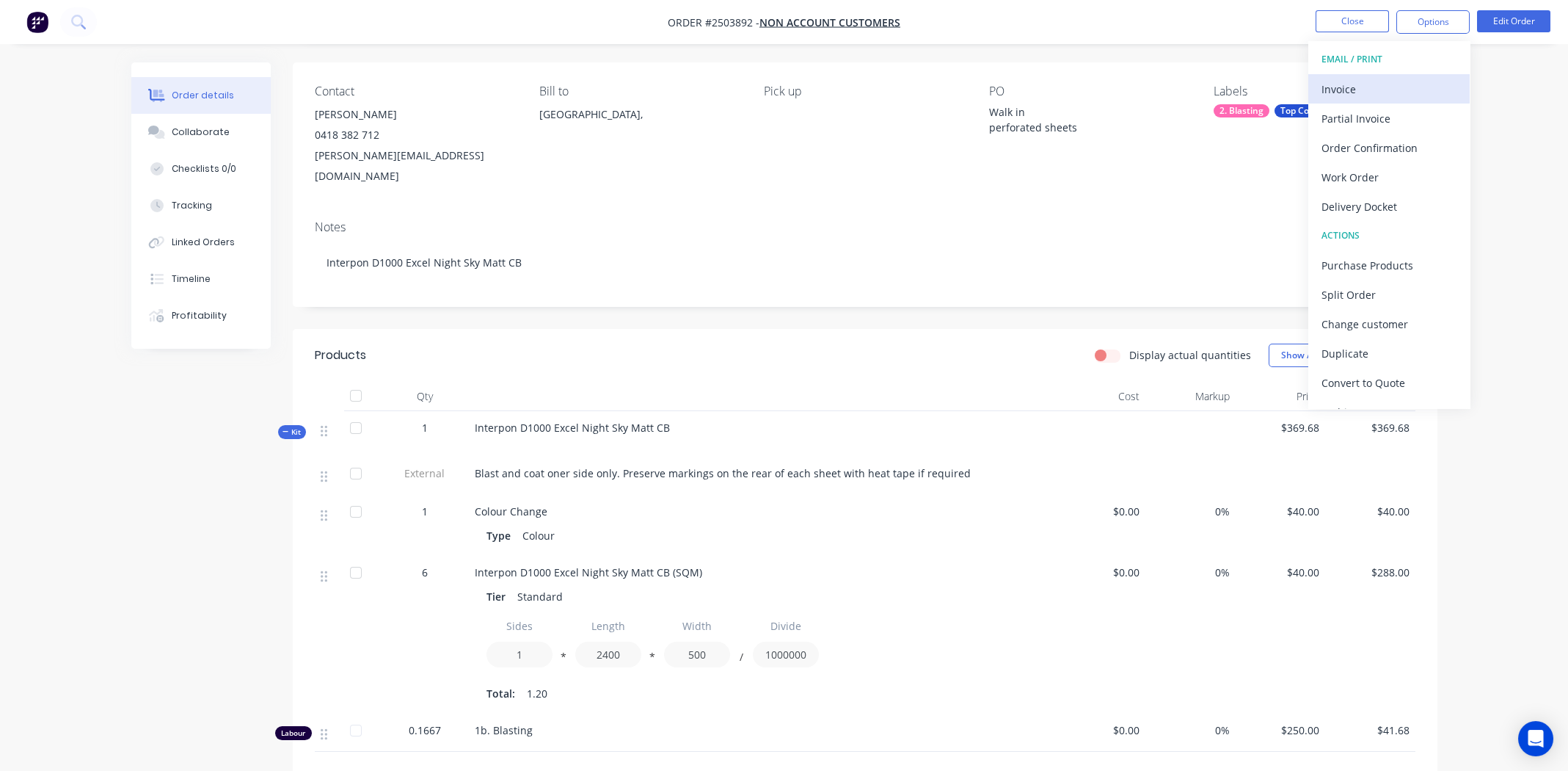
click at [1375, 89] on div "Invoice" at bounding box center [1389, 89] width 135 height 21
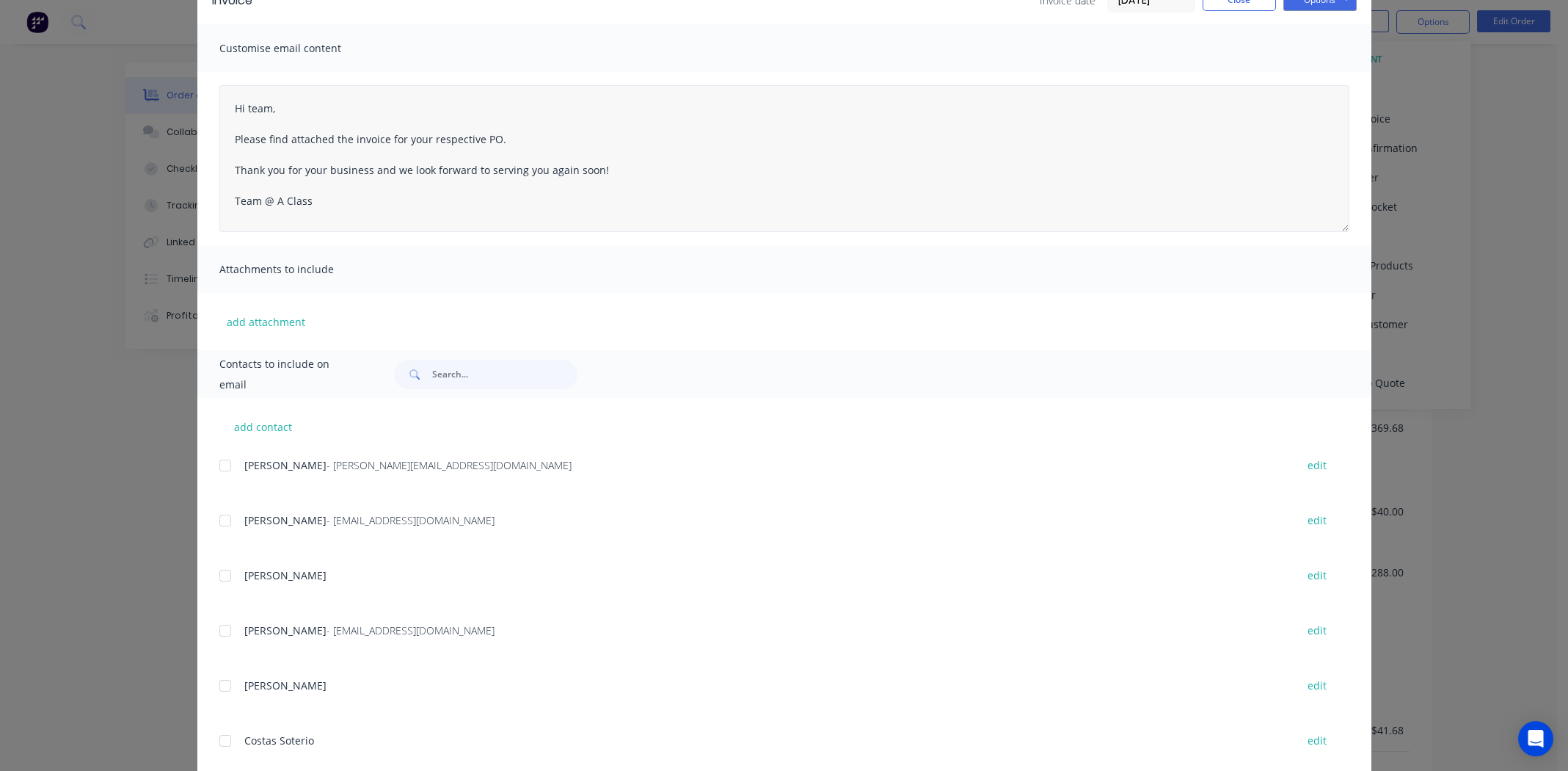
scroll to position [0, 0]
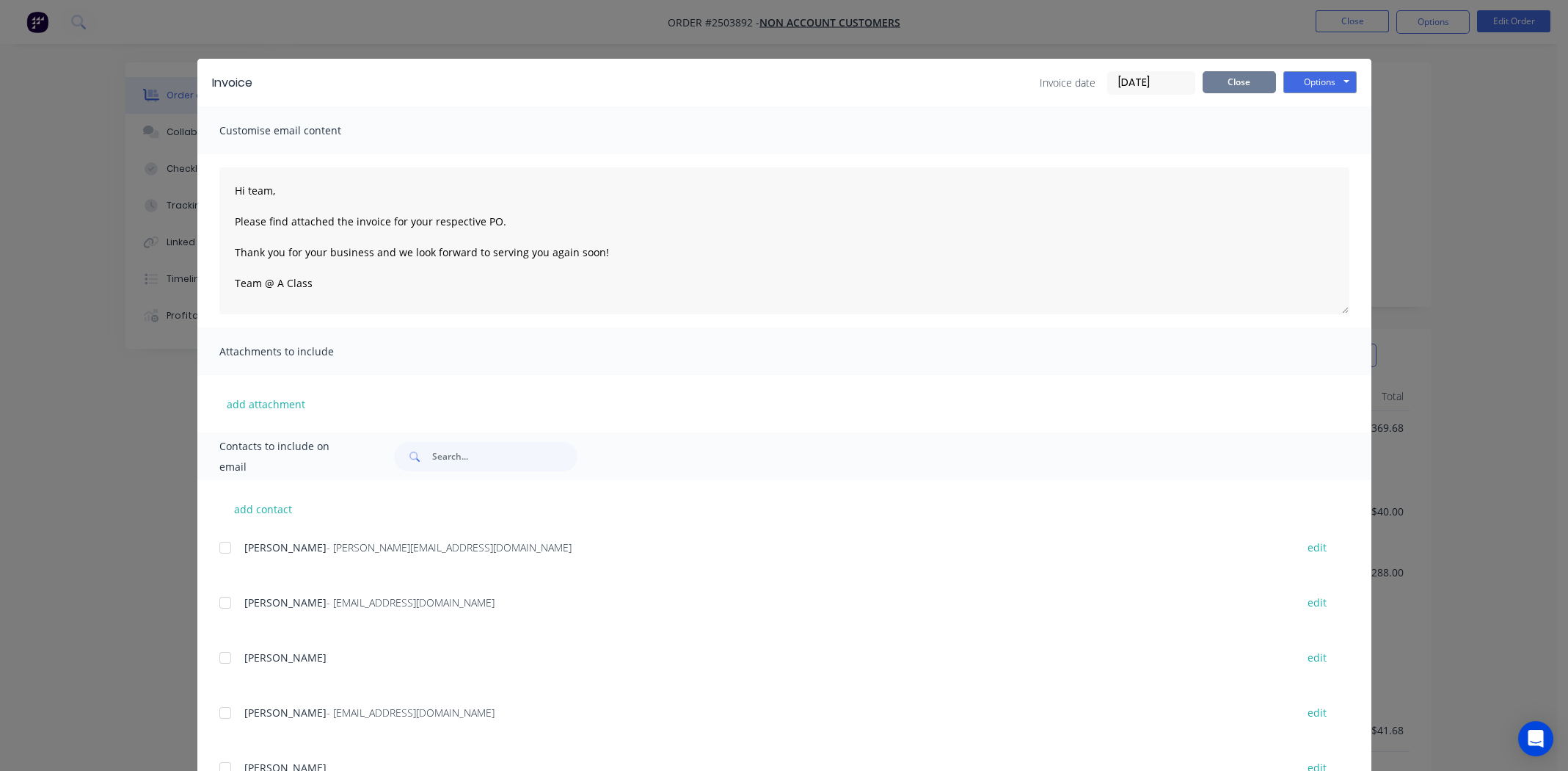
click at [1224, 78] on button "Close" at bounding box center [1239, 82] width 73 height 22
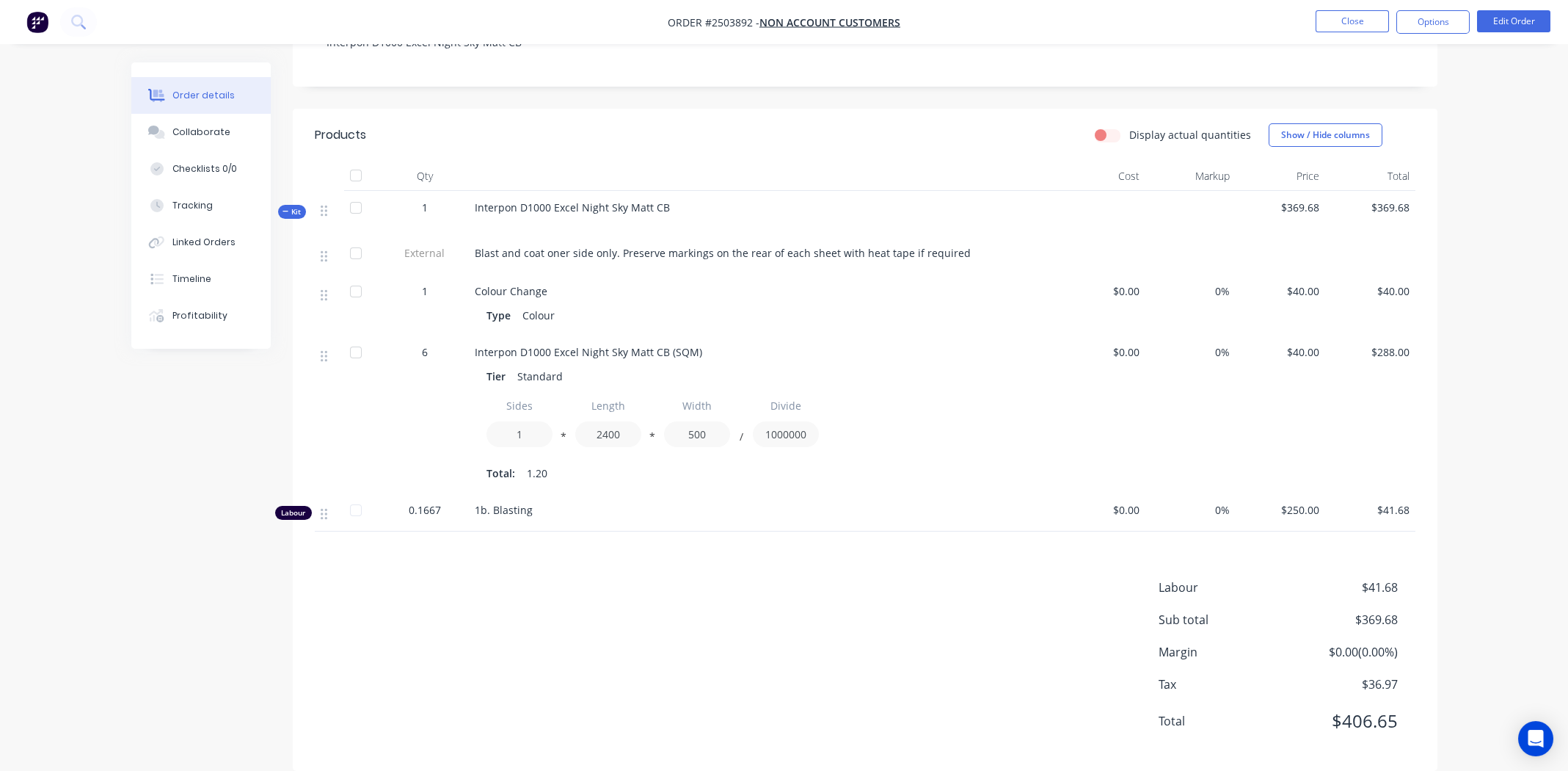
scroll to position [323, 0]
click at [1426, 27] on button "Options" at bounding box center [1433, 22] width 73 height 24
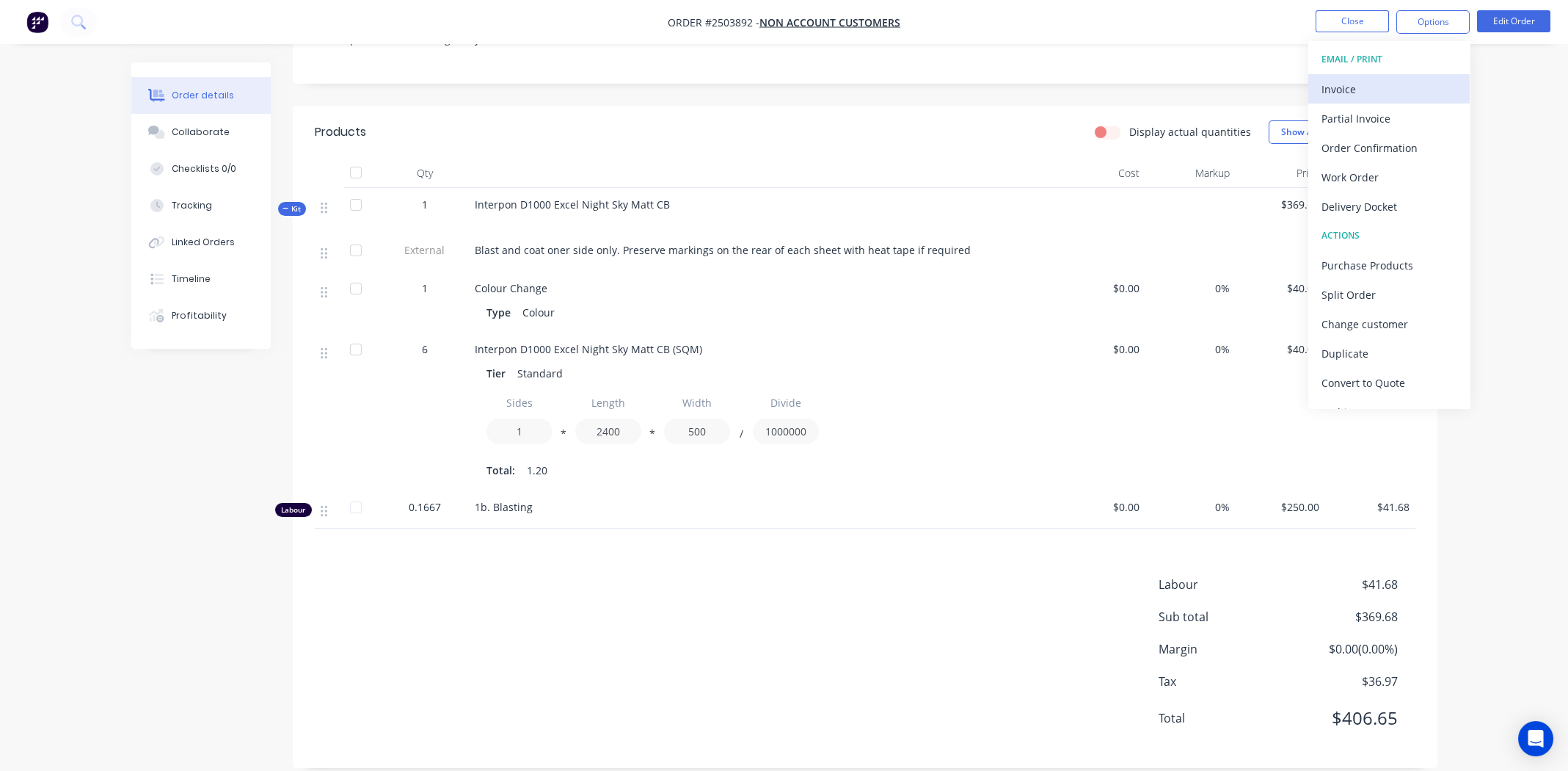
click at [1363, 84] on div "Invoice" at bounding box center [1389, 89] width 135 height 21
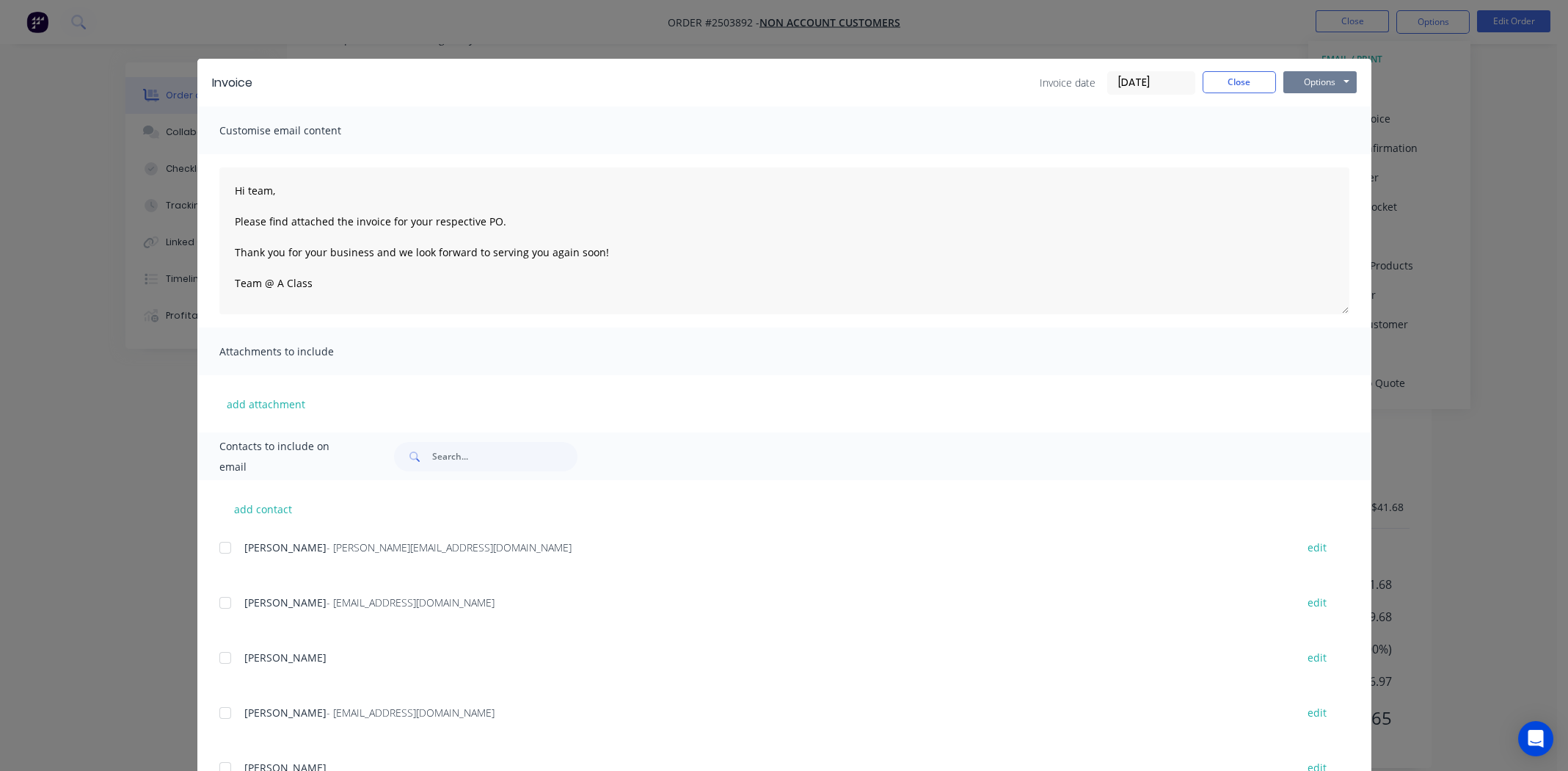
click at [1328, 84] on button "Options" at bounding box center [1319, 82] width 73 height 22
click at [1320, 134] on button "Print" at bounding box center [1330, 132] width 94 height 24
click at [1238, 80] on button "Close" at bounding box center [1239, 82] width 73 height 22
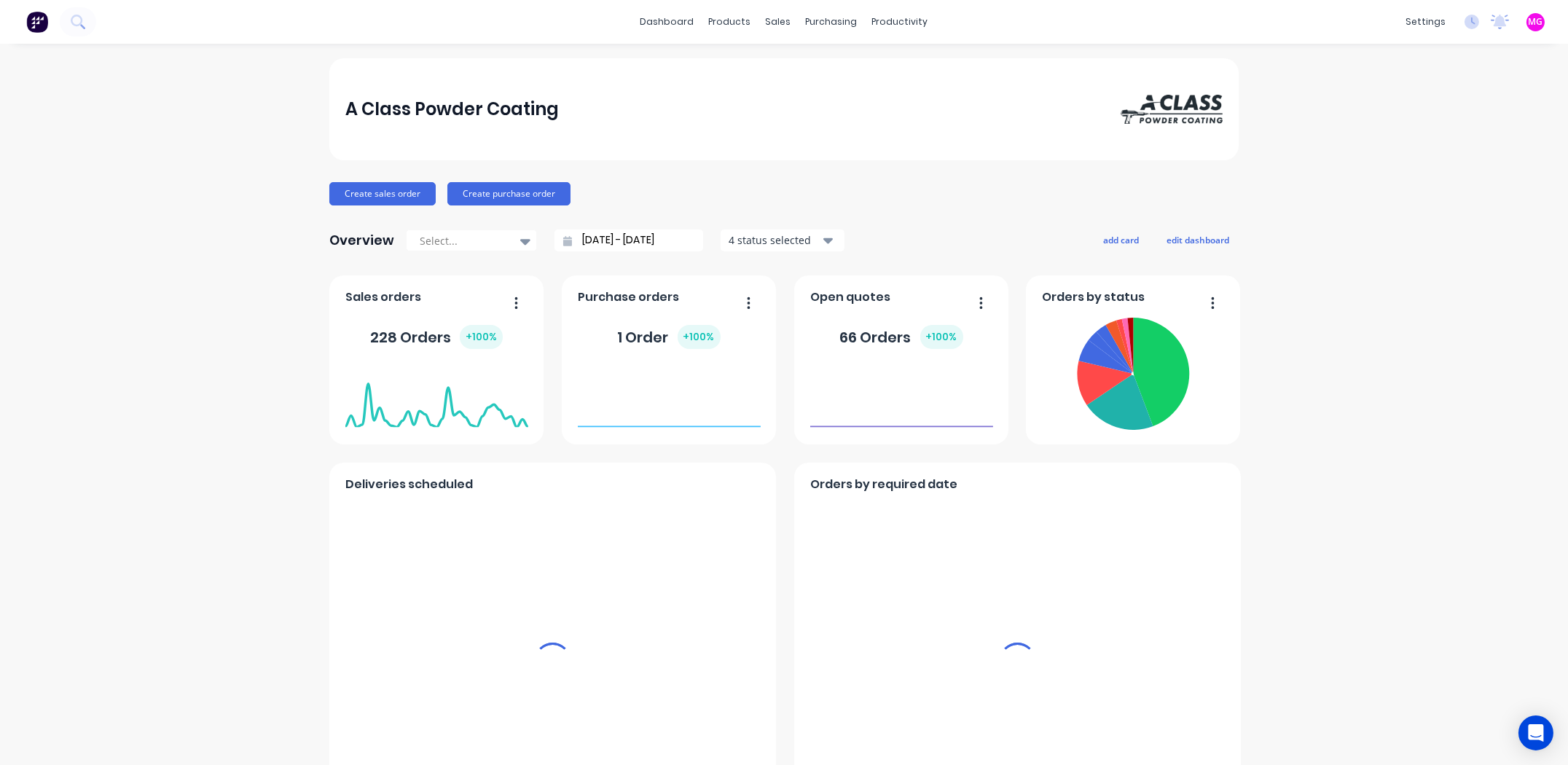
click at [774, 26] on div "sales" at bounding box center [778, 22] width 40 height 22
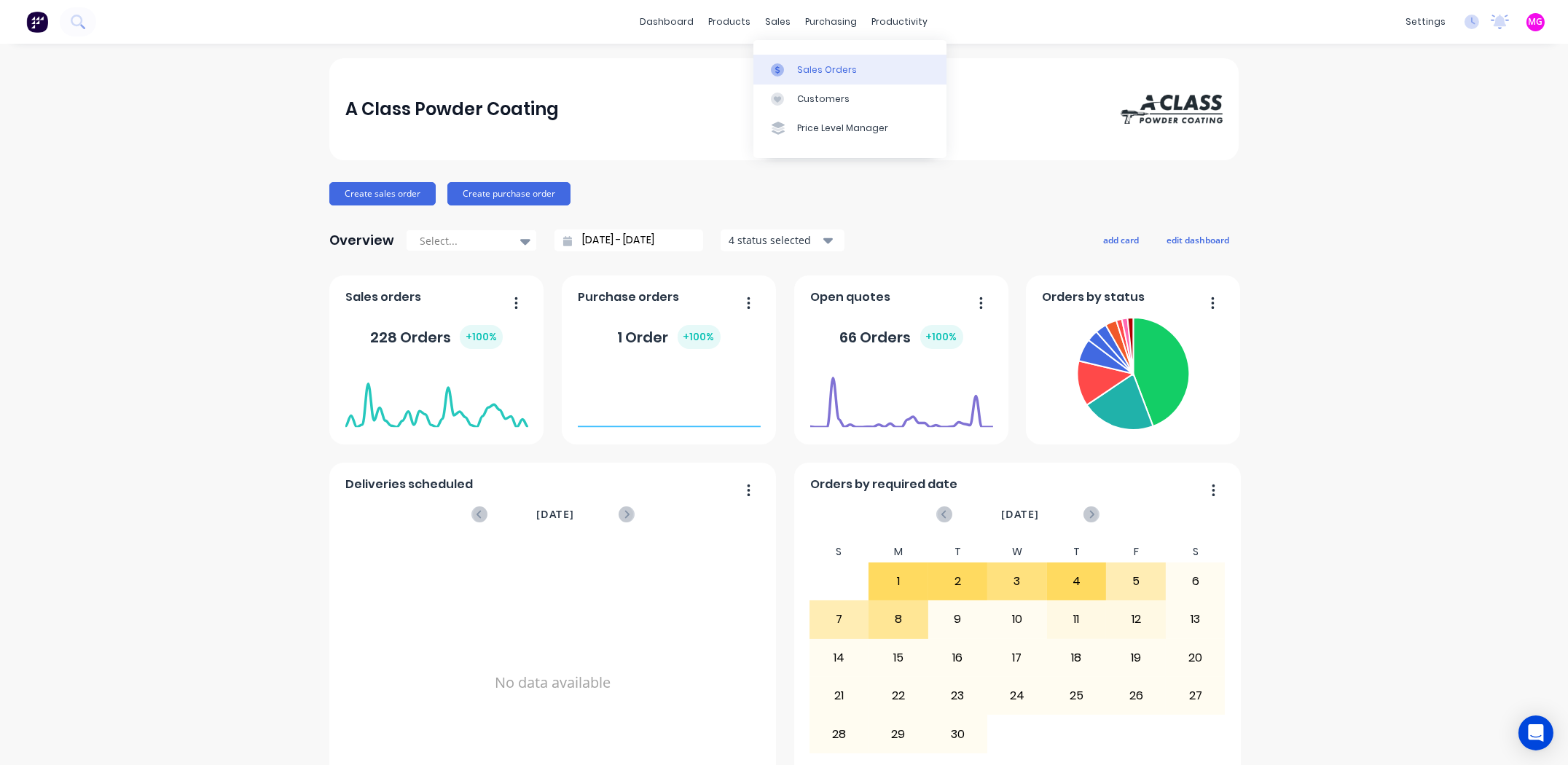
click at [785, 70] on div at bounding box center [781, 70] width 22 height 13
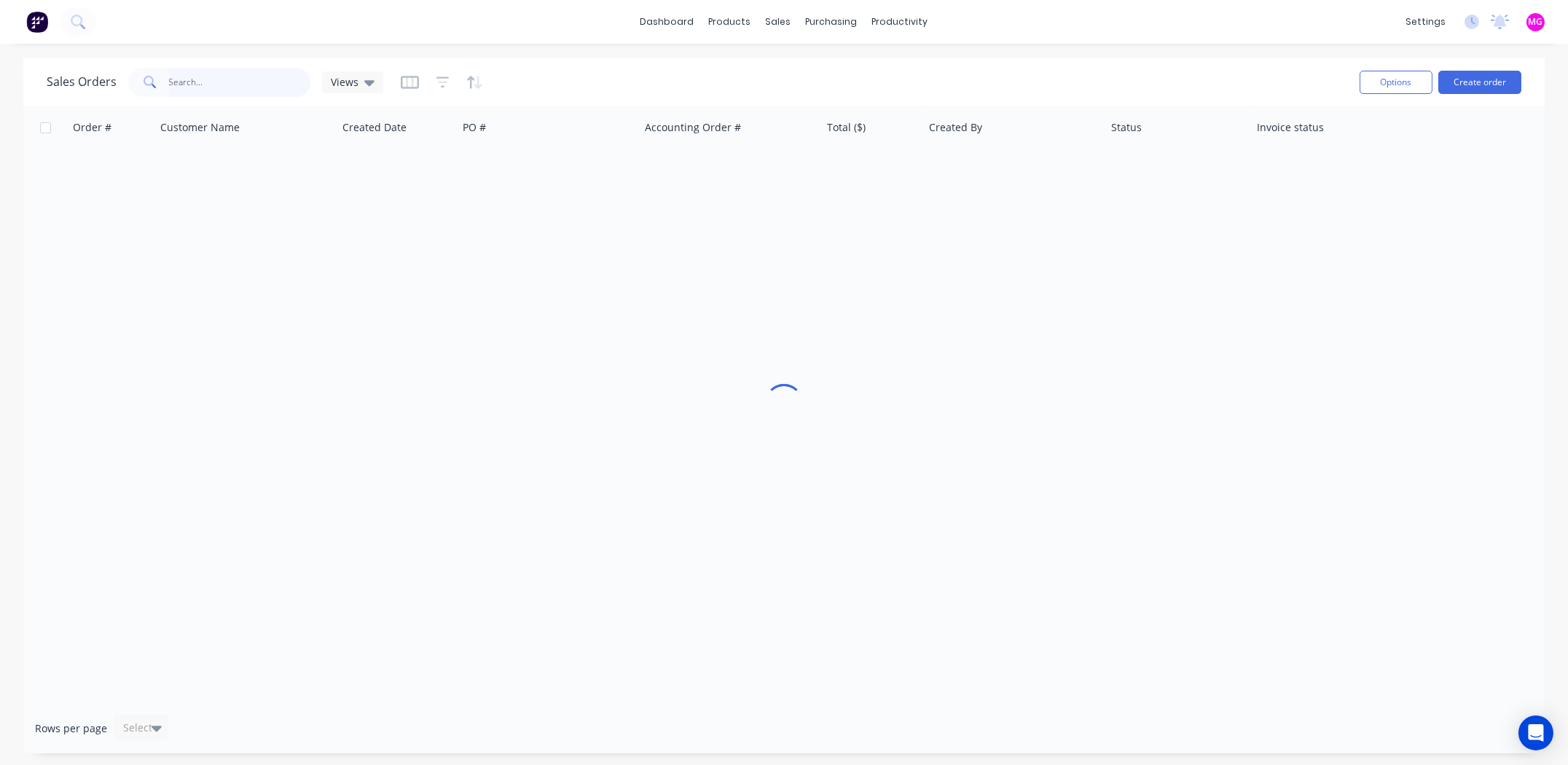
click at [241, 82] on input "text" at bounding box center [240, 82] width 142 height 29
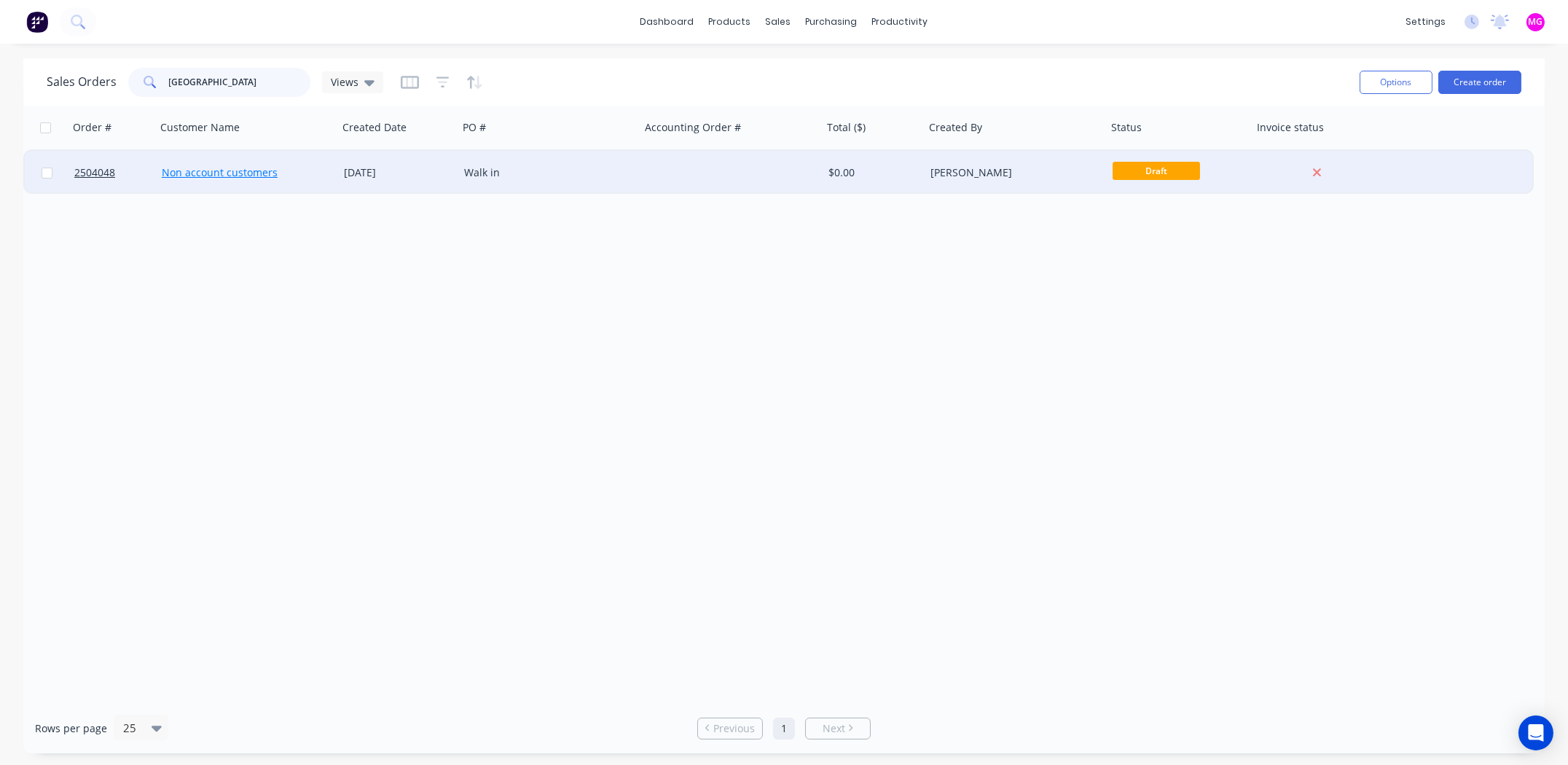
type input "elba"
click at [188, 172] on link "Non account customers" at bounding box center [219, 172] width 115 height 14
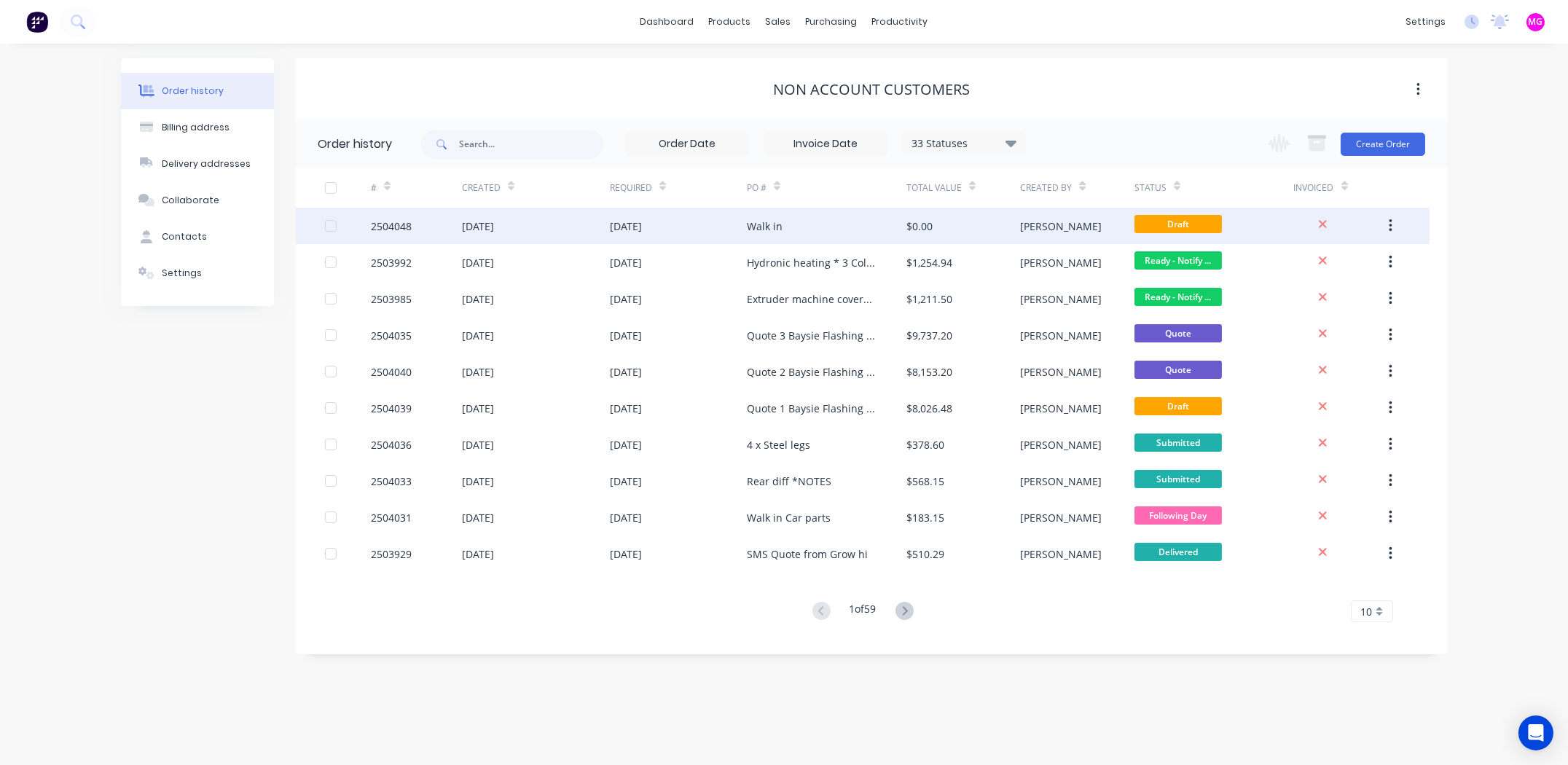
click at [405, 225] on div "2504048" at bounding box center [391, 226] width 41 height 15
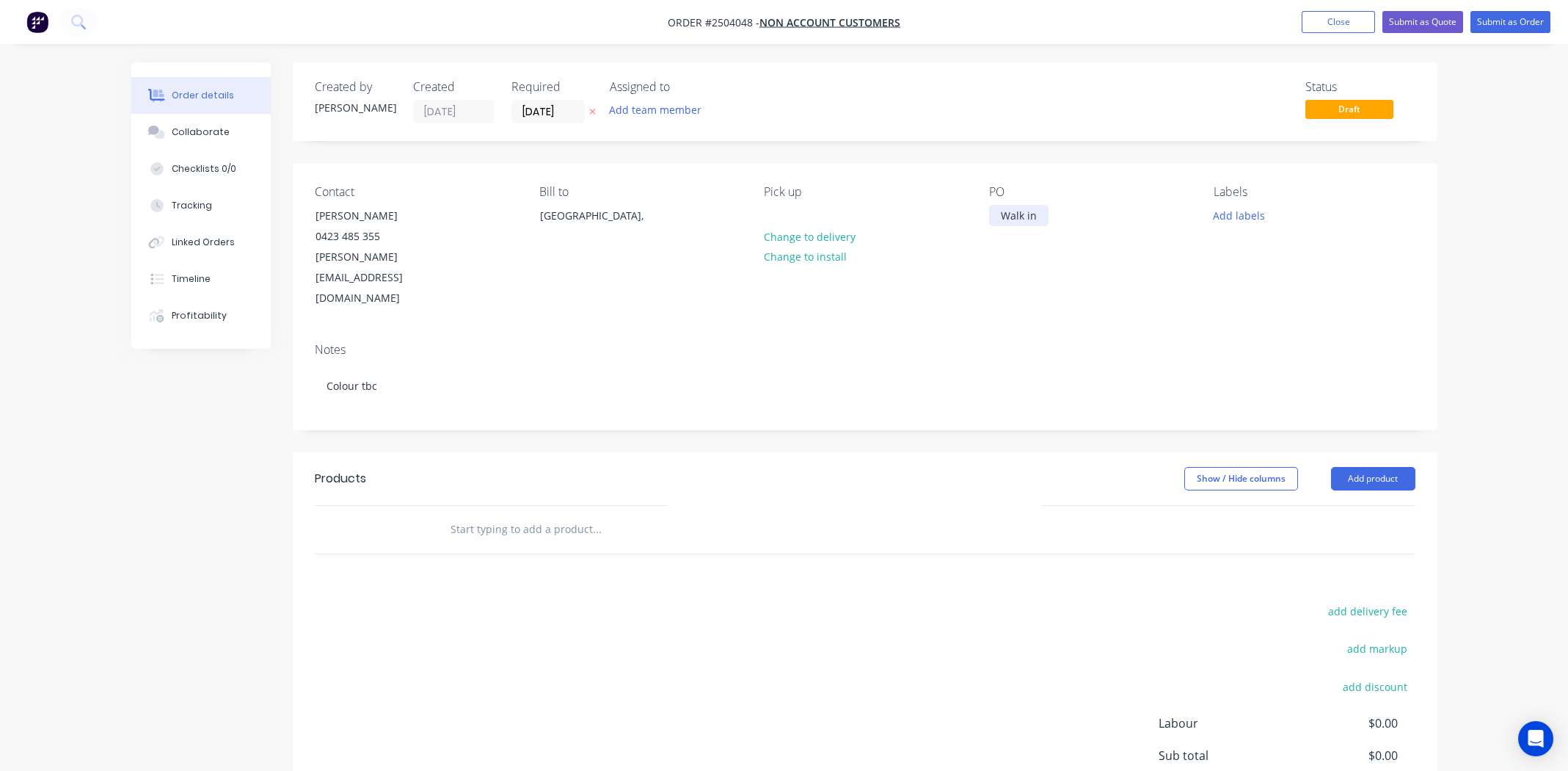
click at [1041, 219] on div "Walk in" at bounding box center [1018, 215] width 59 height 21
click at [1237, 217] on button "Add labels" at bounding box center [1239, 214] width 68 height 20
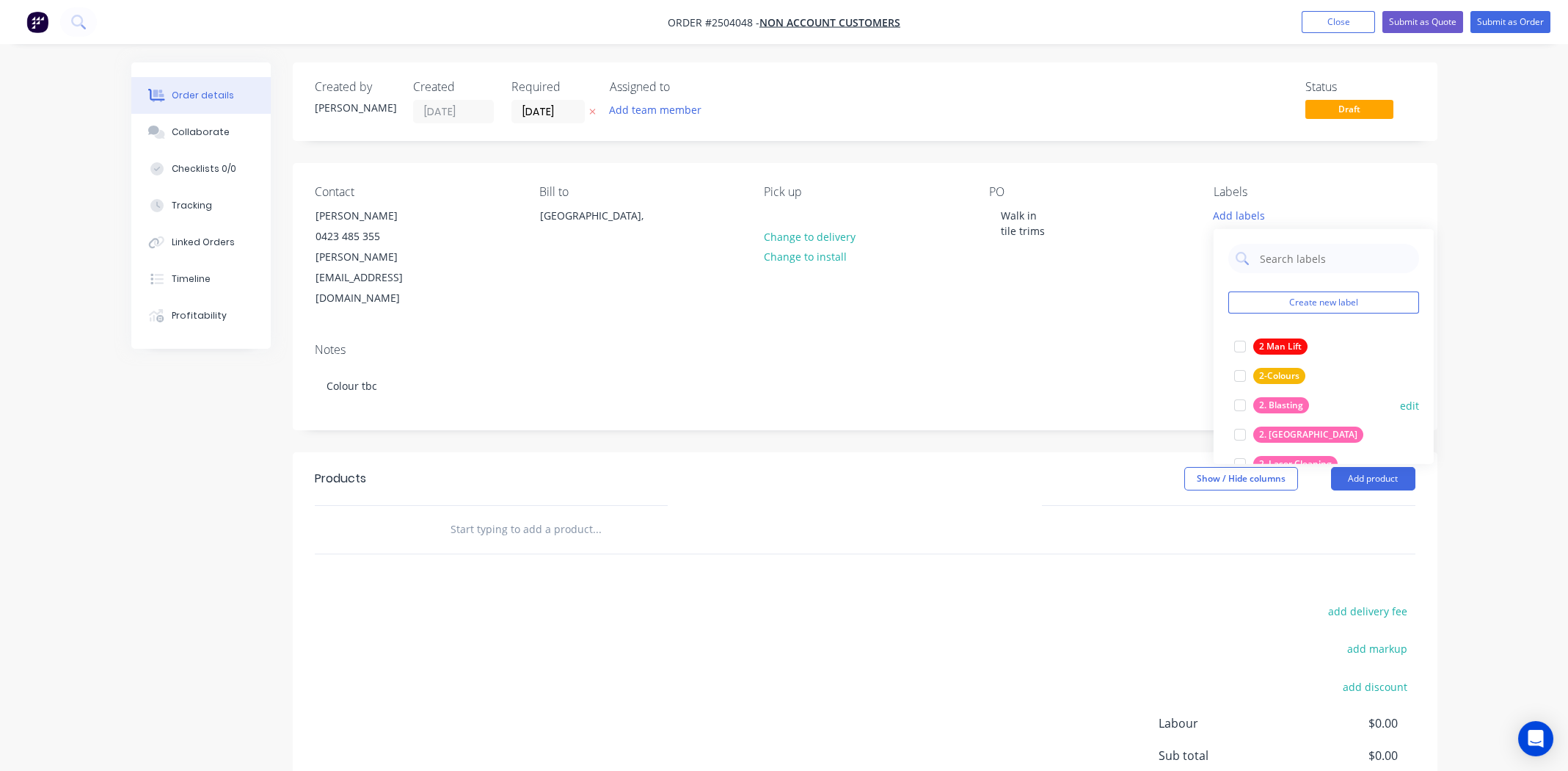
click at [1239, 402] on div at bounding box center [1240, 405] width 30 height 30
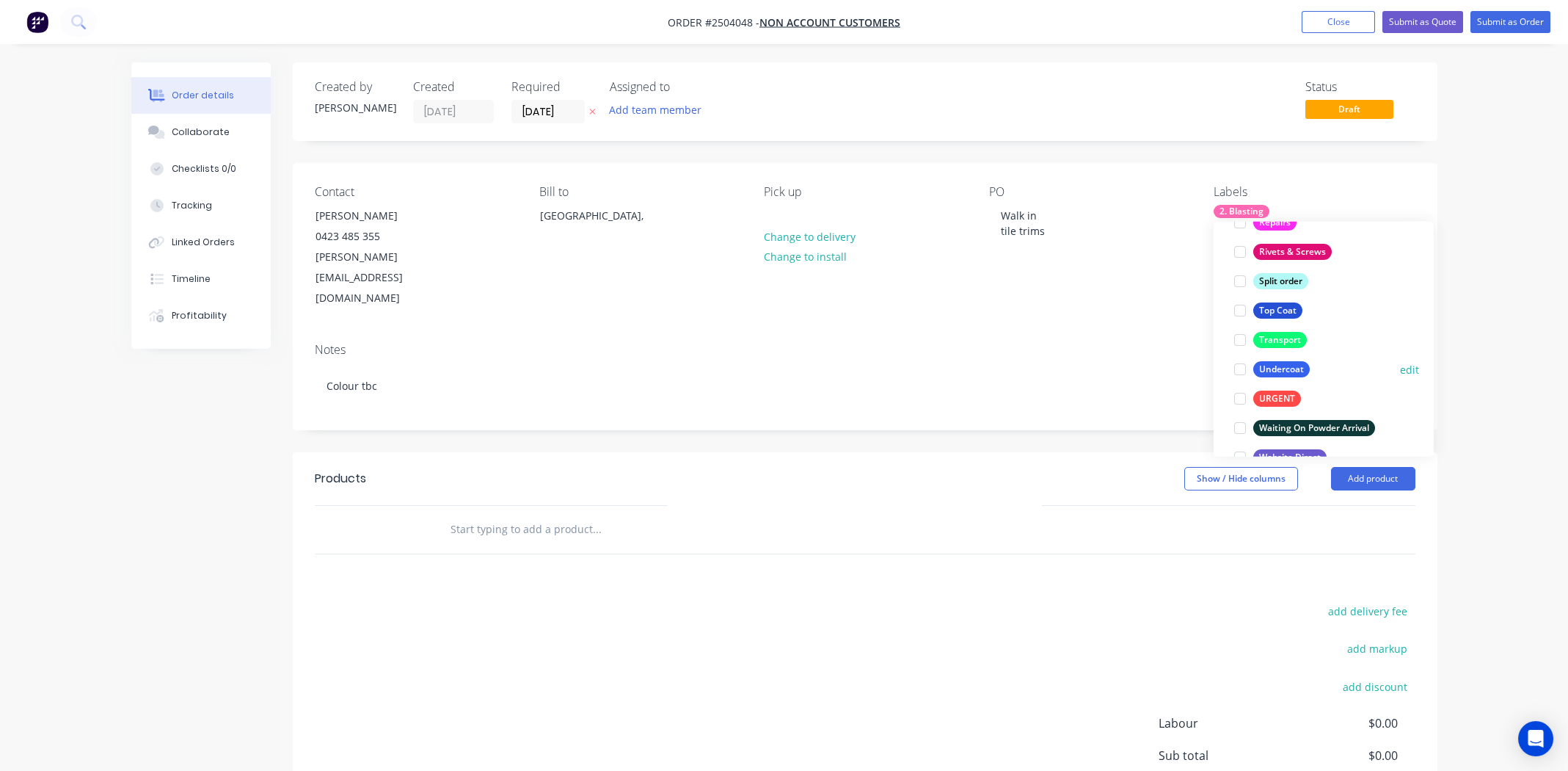
scroll to position [1057, 0]
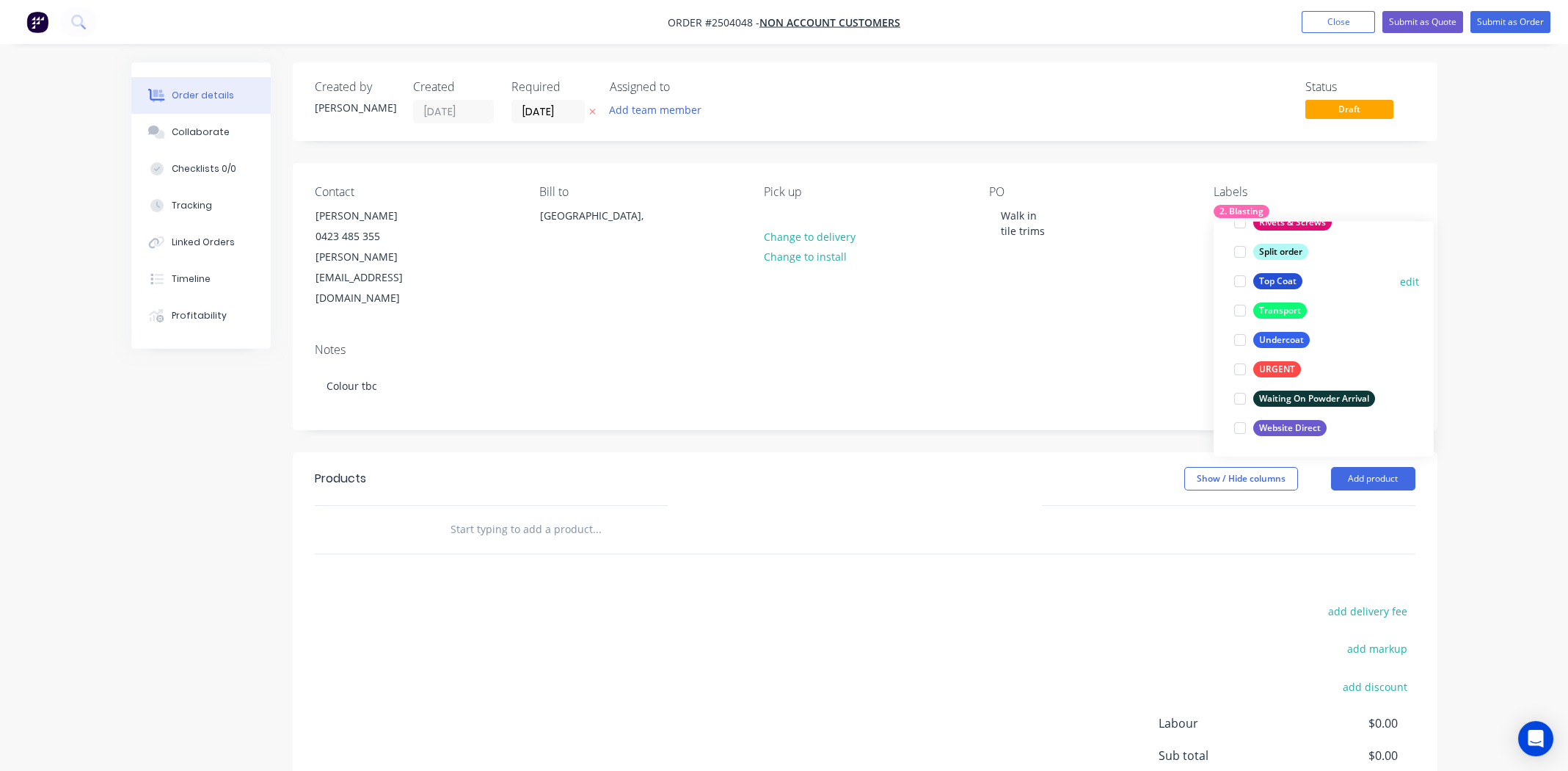
click at [1240, 277] on div at bounding box center [1240, 281] width 30 height 30
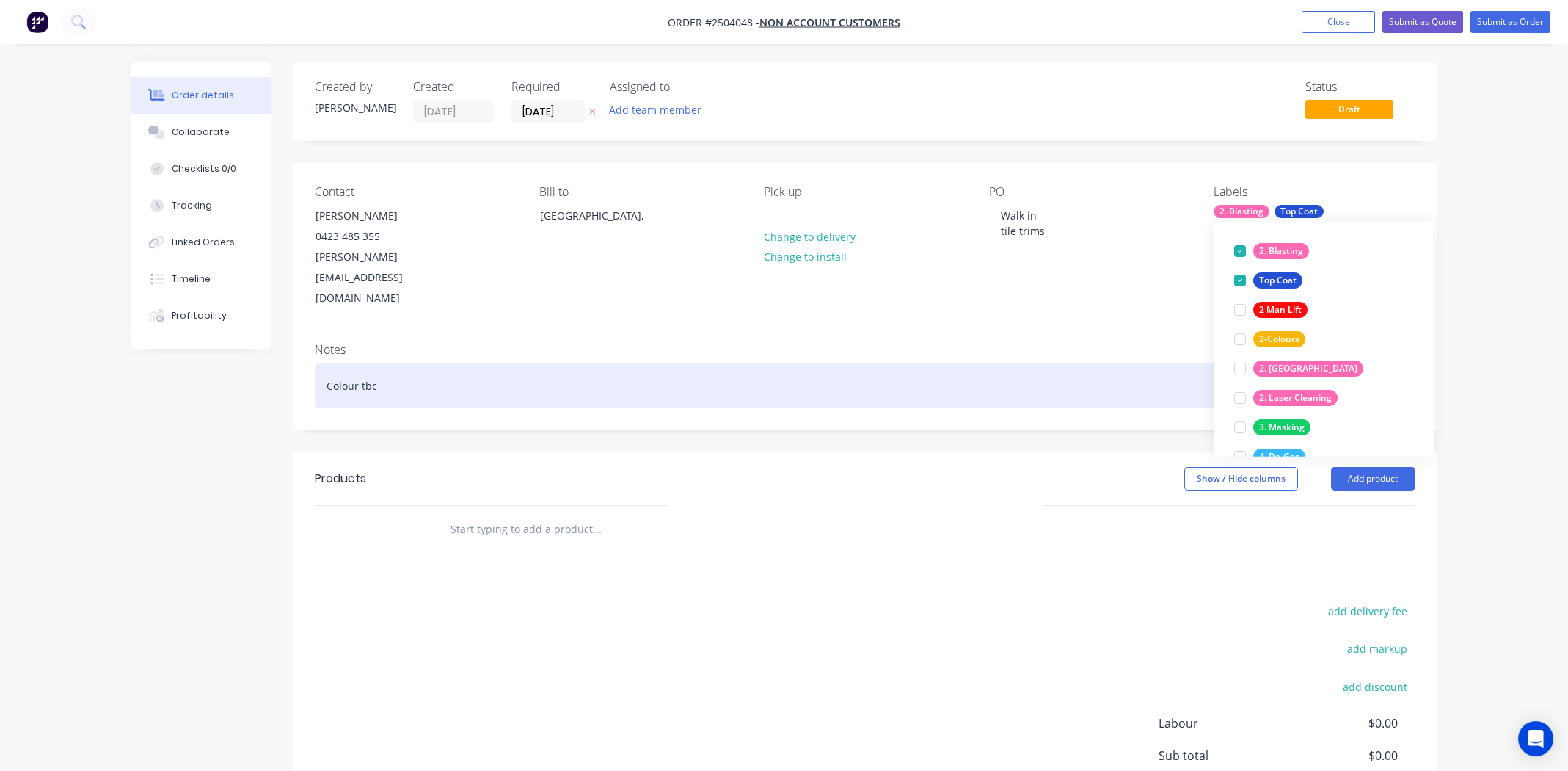
click at [932, 363] on div "Colour tbc" at bounding box center [865, 385] width 1101 height 45
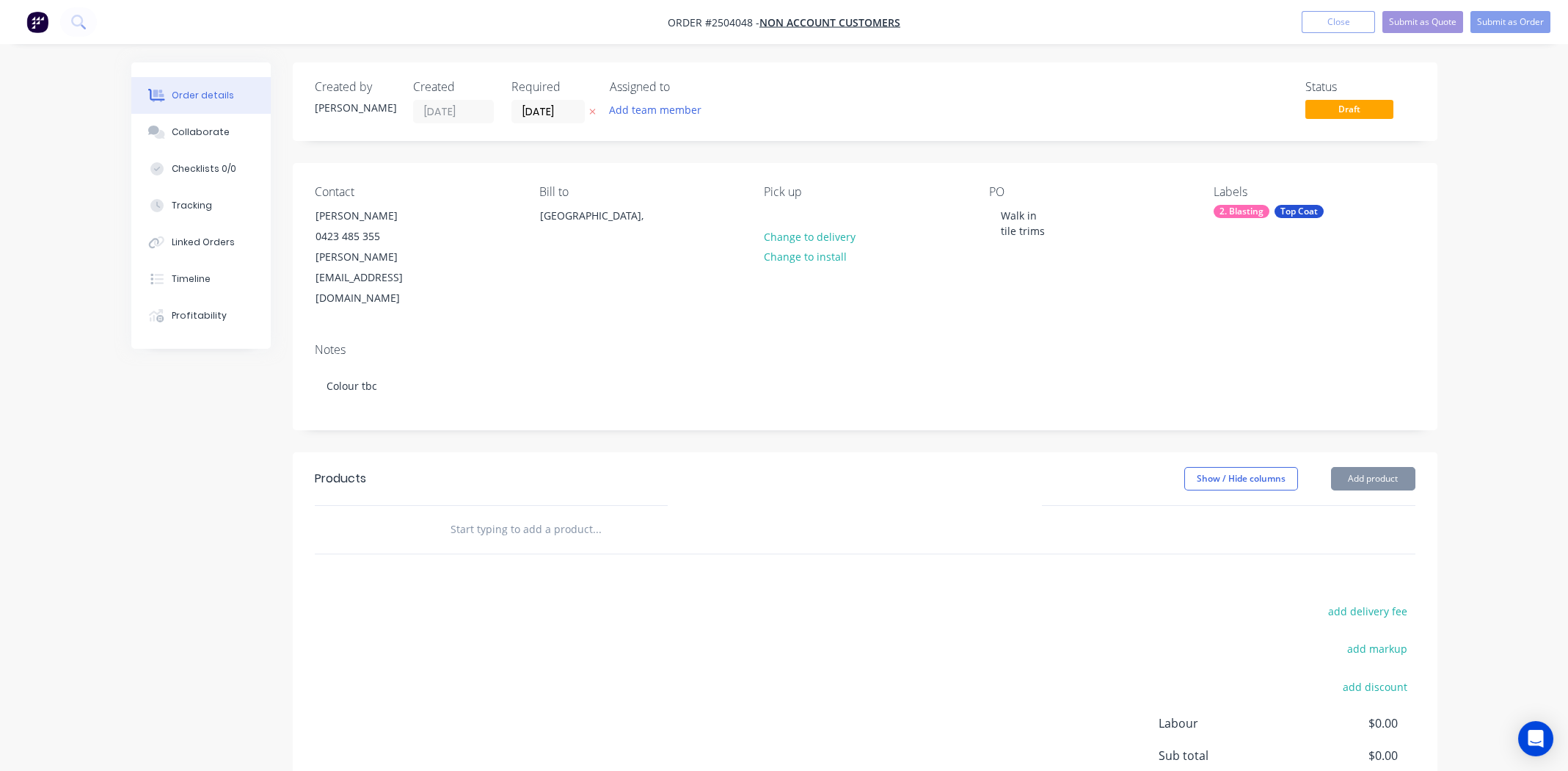
click at [1348, 453] on header "Products Show / Hide columns Add product" at bounding box center [865, 478] width 1145 height 52
click at [1363, 467] on button "Add product" at bounding box center [1373, 478] width 85 height 24
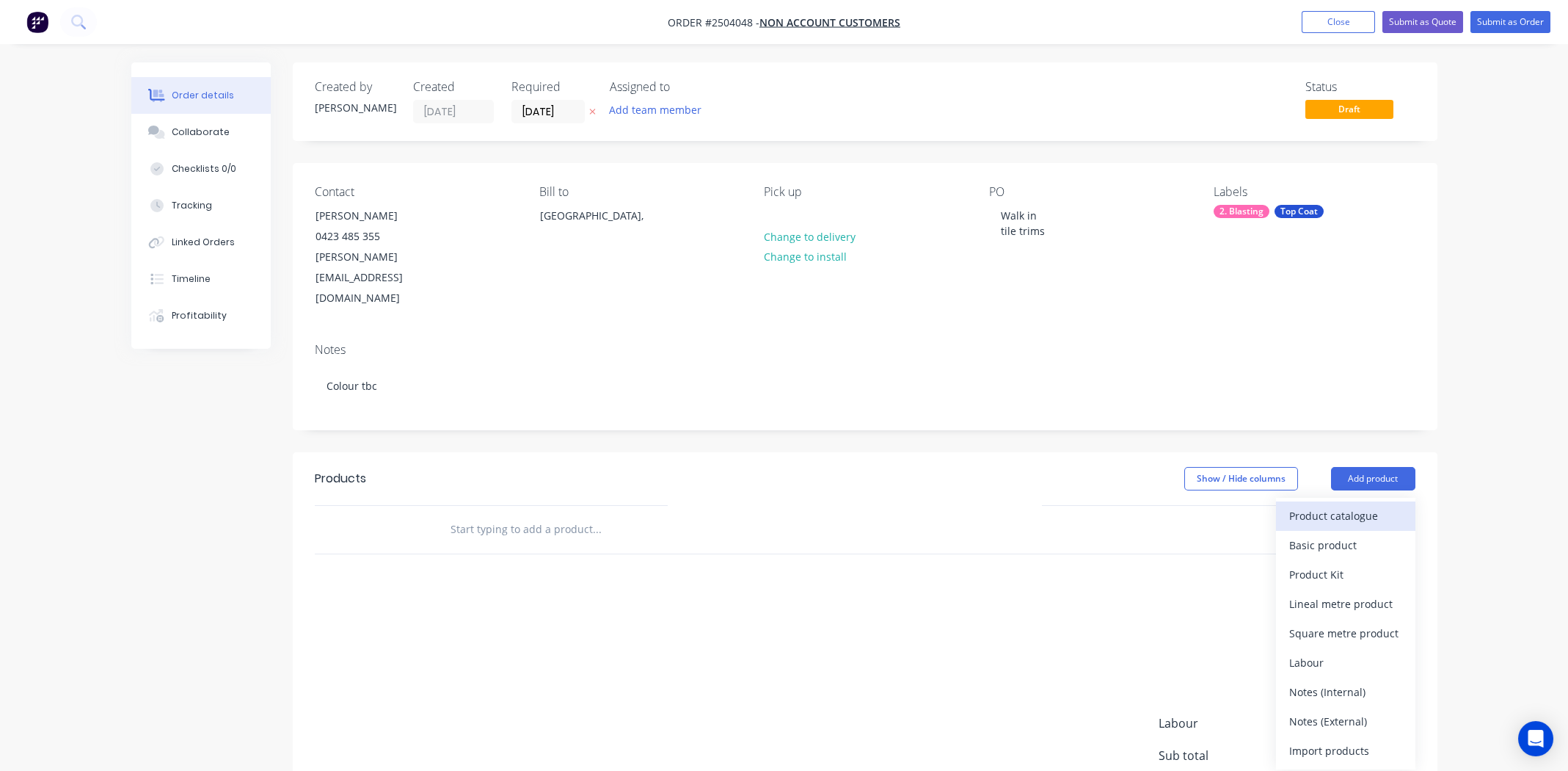
click at [1347, 505] on div "Product catalogue" at bounding box center [1346, 516] width 113 height 21
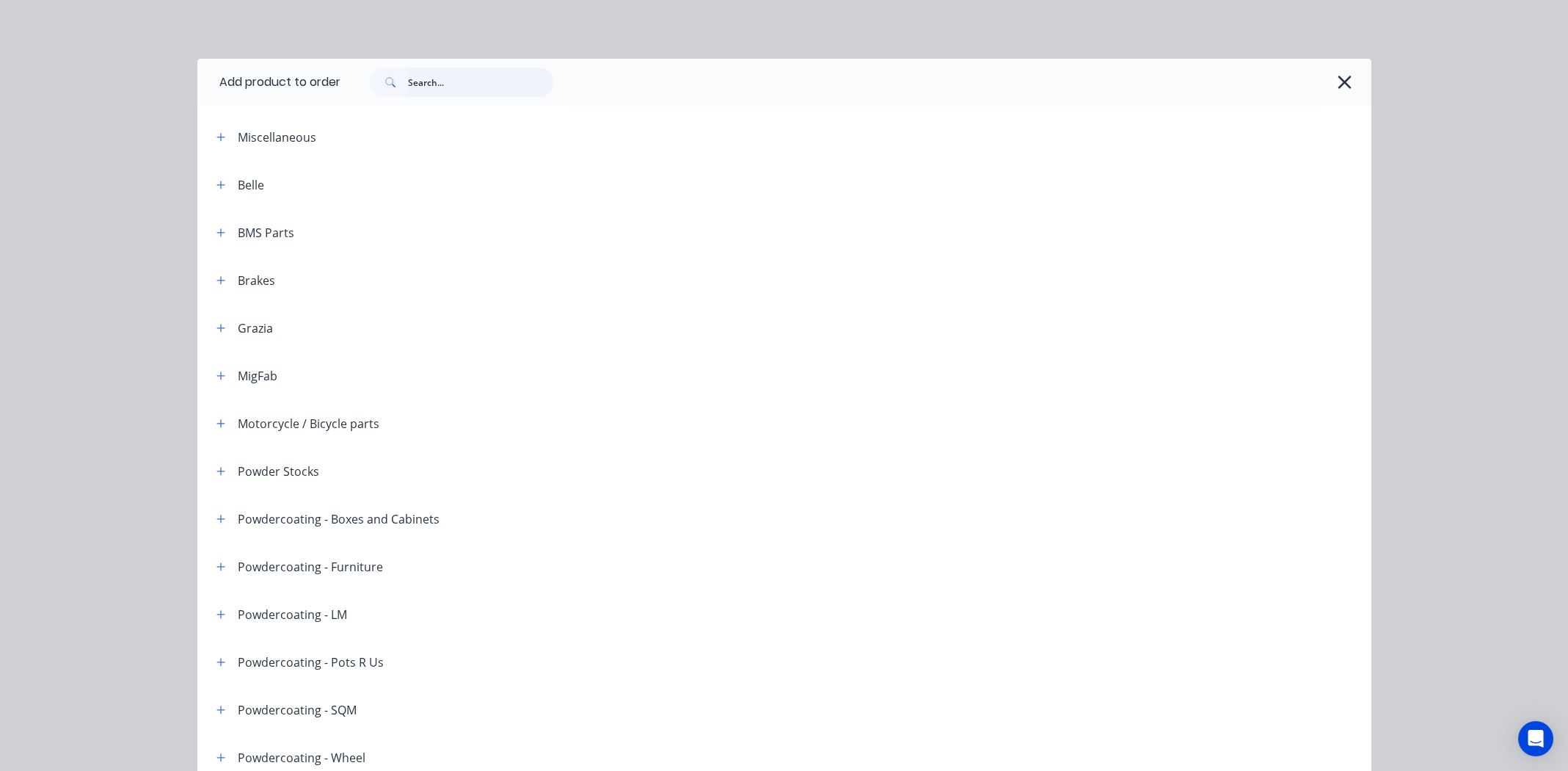
click at [497, 84] on input "text" at bounding box center [480, 82] width 146 height 30
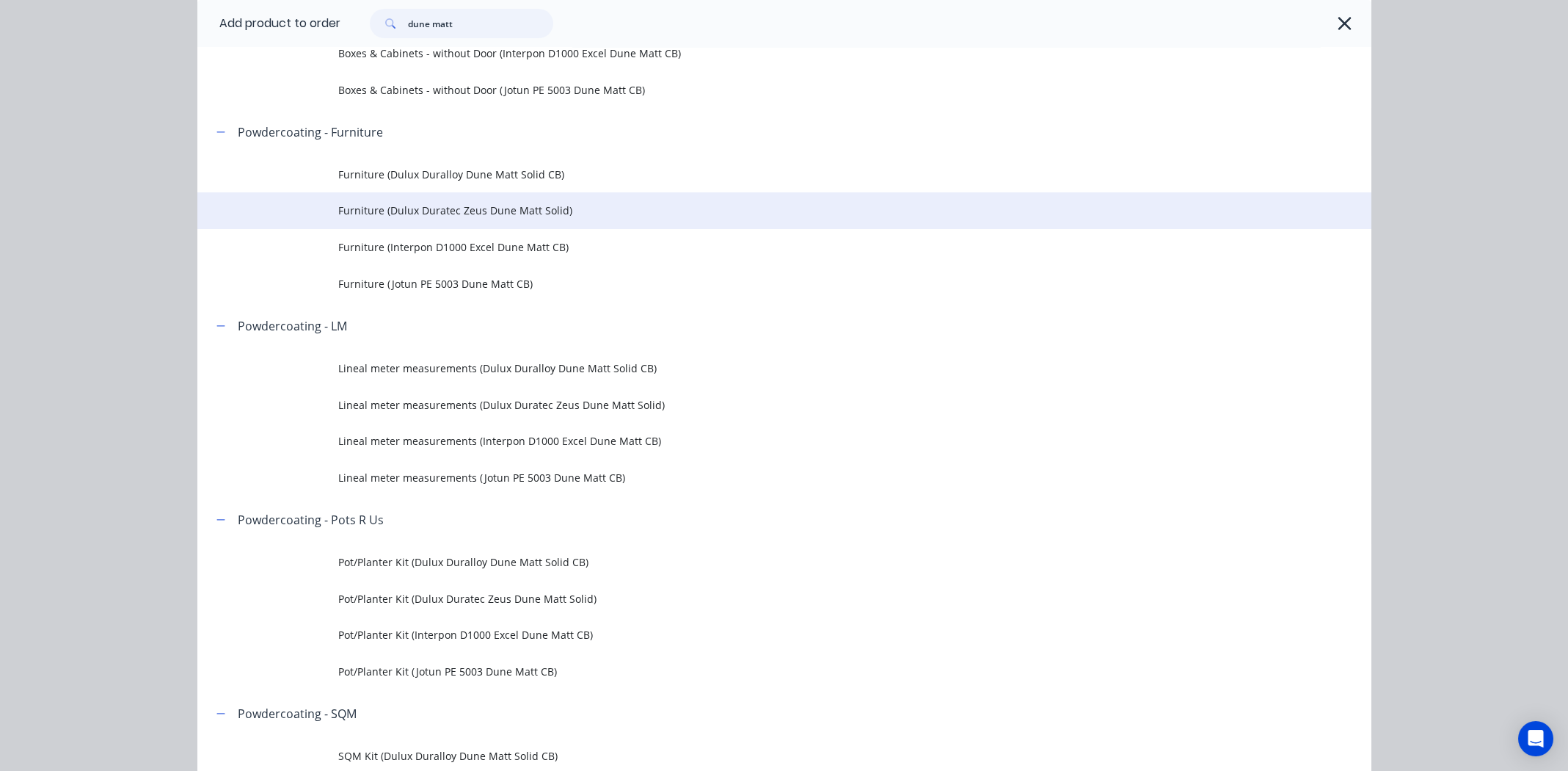
scroll to position [513, 0]
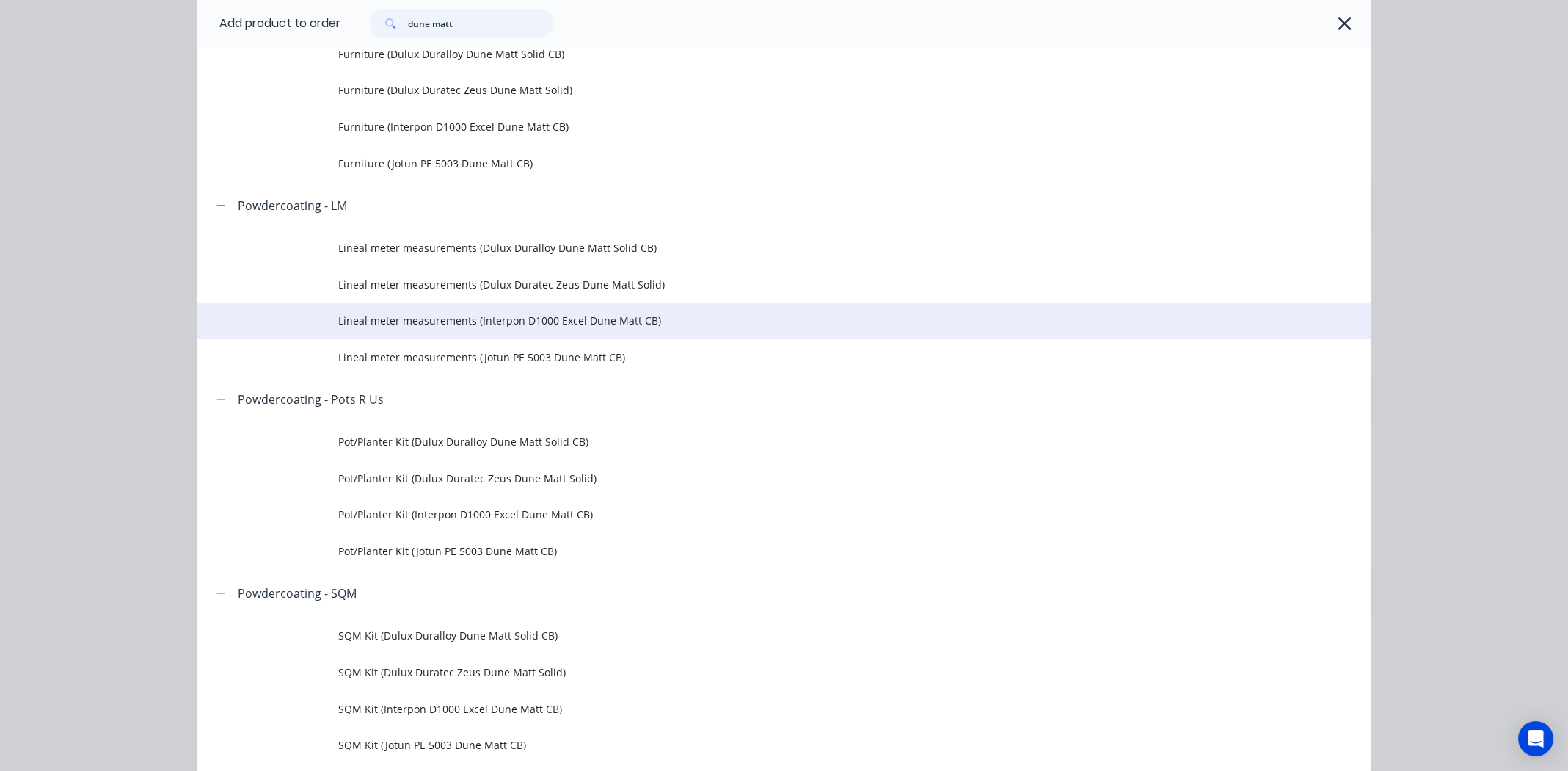
type input "dune matt"
click at [613, 320] on span "Lineal meter measurements (Interpon D1000 Excel Dune Matt CB)" at bounding box center [751, 320] width 826 height 15
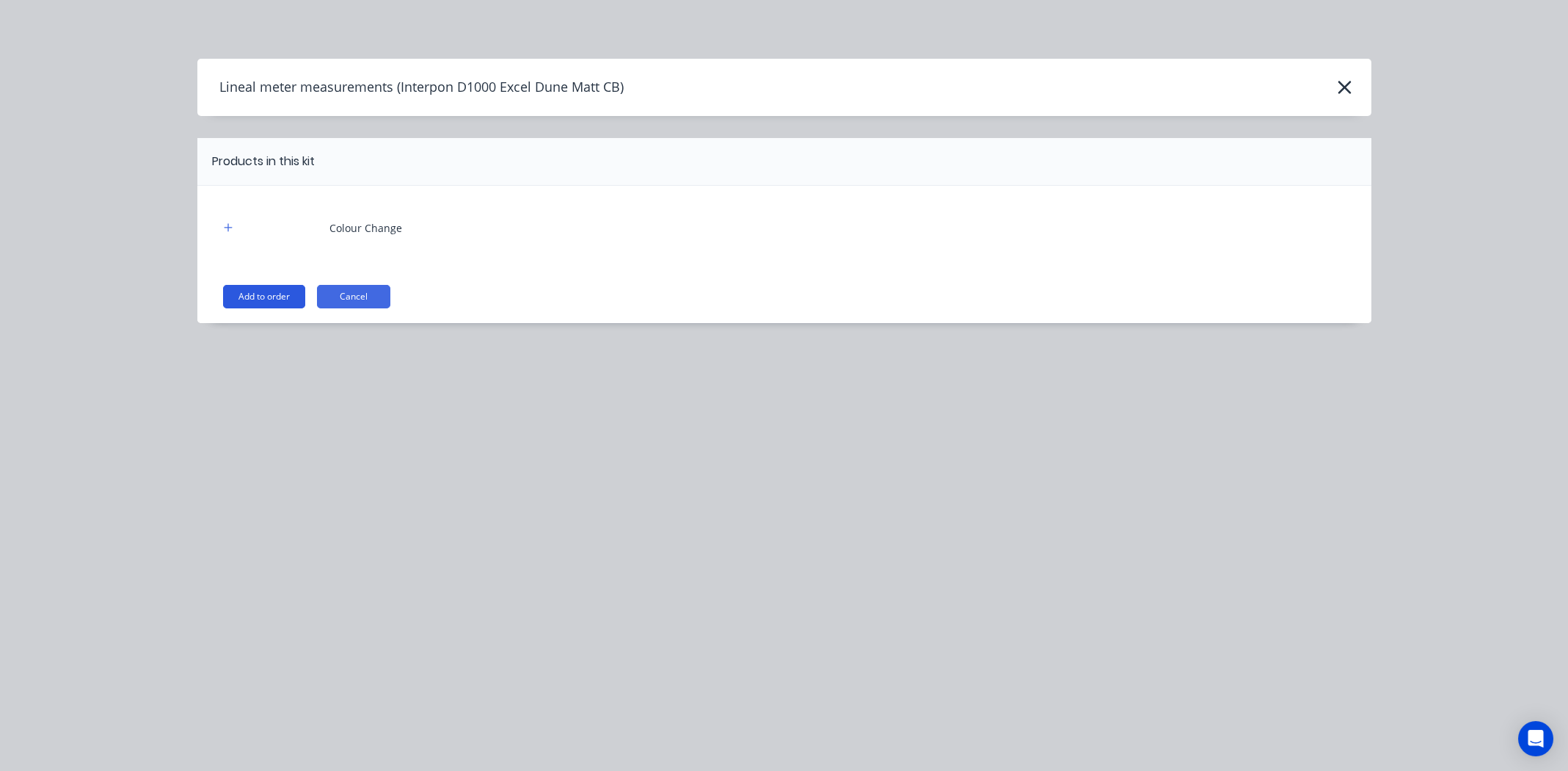
click at [271, 291] on button "Add to order" at bounding box center [264, 296] width 82 height 24
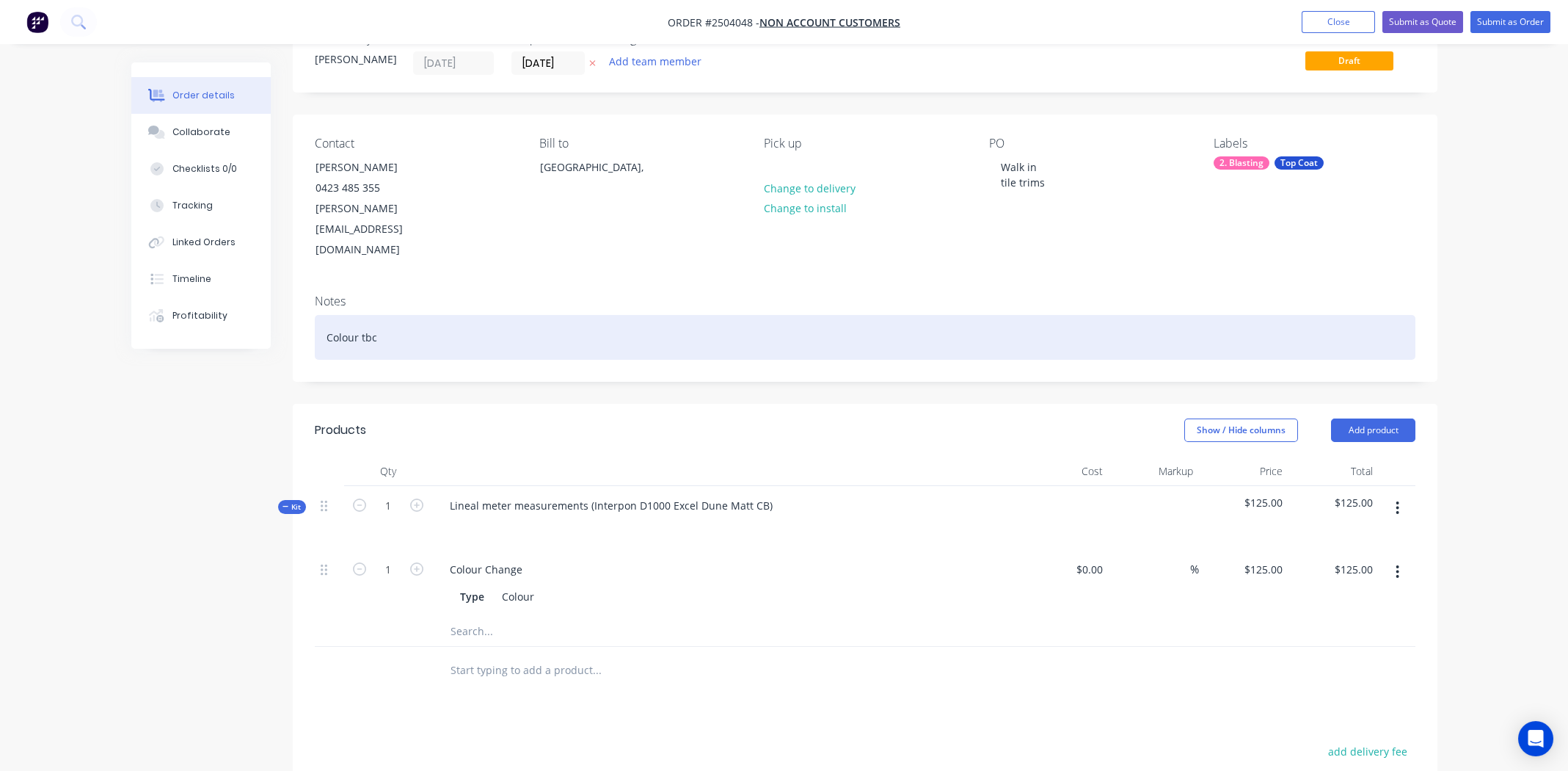
scroll to position [220, 0]
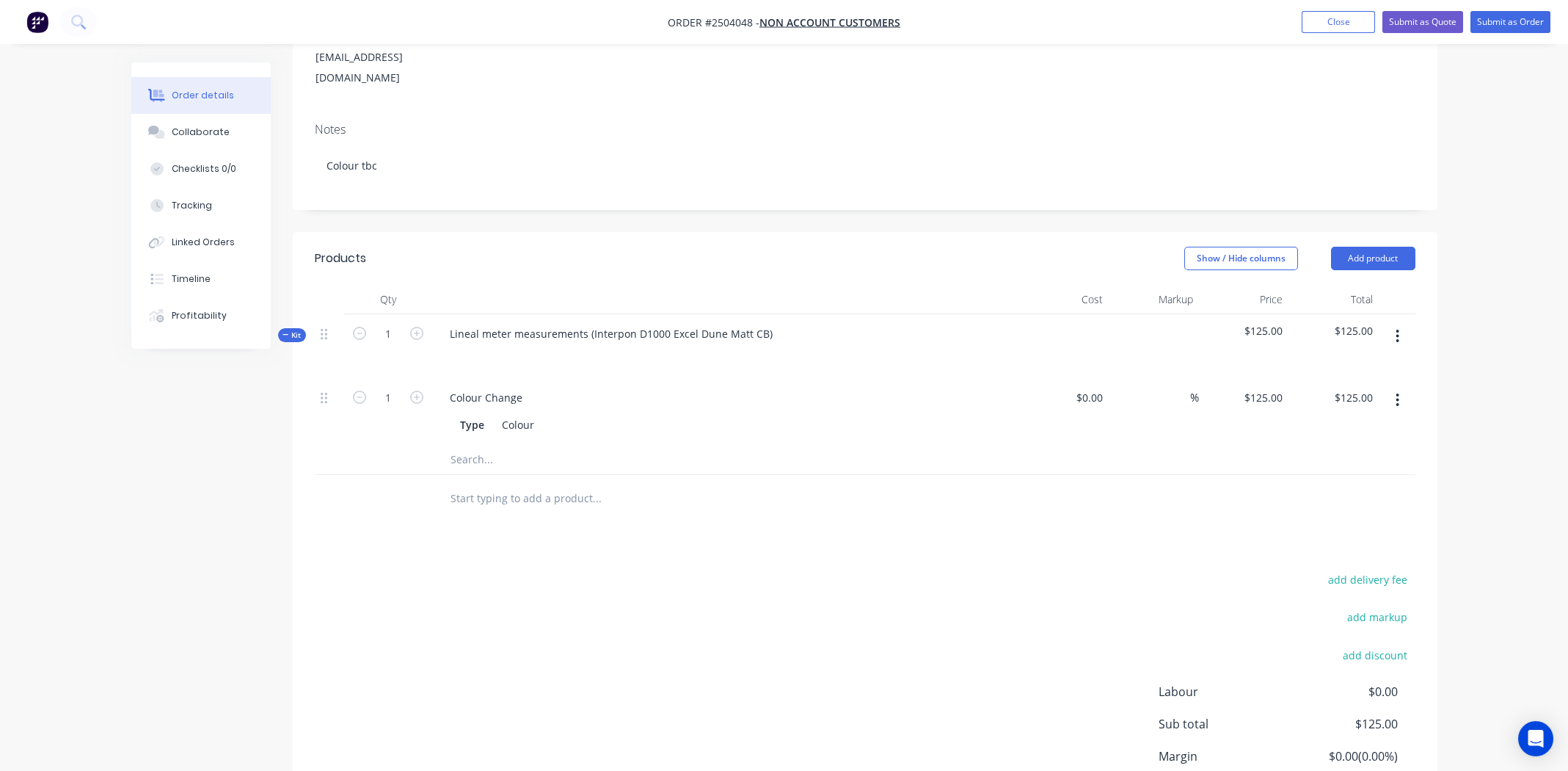
click at [1398, 330] on icon "button" at bounding box center [1397, 336] width 3 height 13
click at [1366, 364] on div "Add product to kit" at bounding box center [1346, 375] width 113 height 21
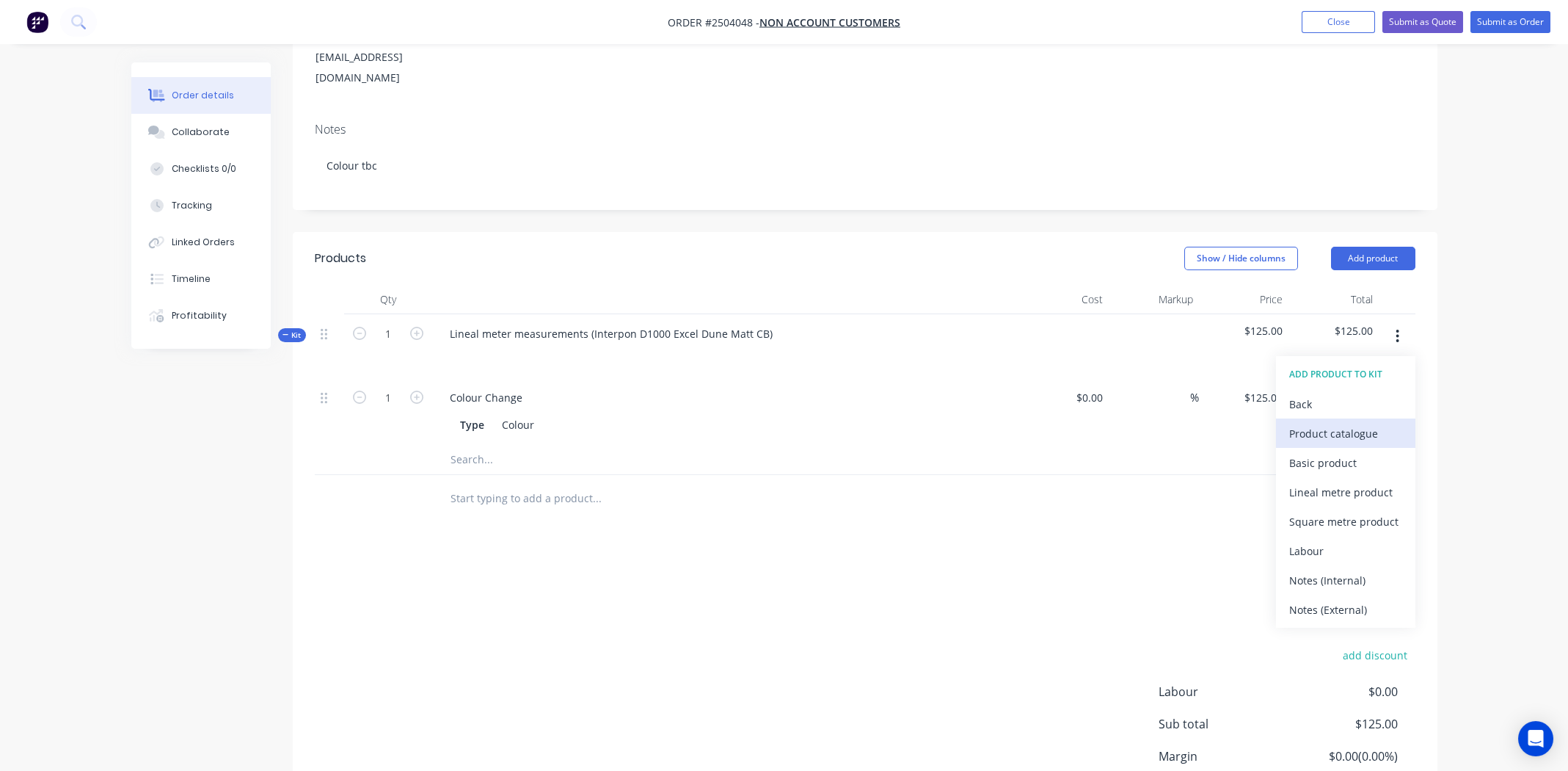
click at [1355, 423] on div "Product catalogue" at bounding box center [1346, 434] width 113 height 21
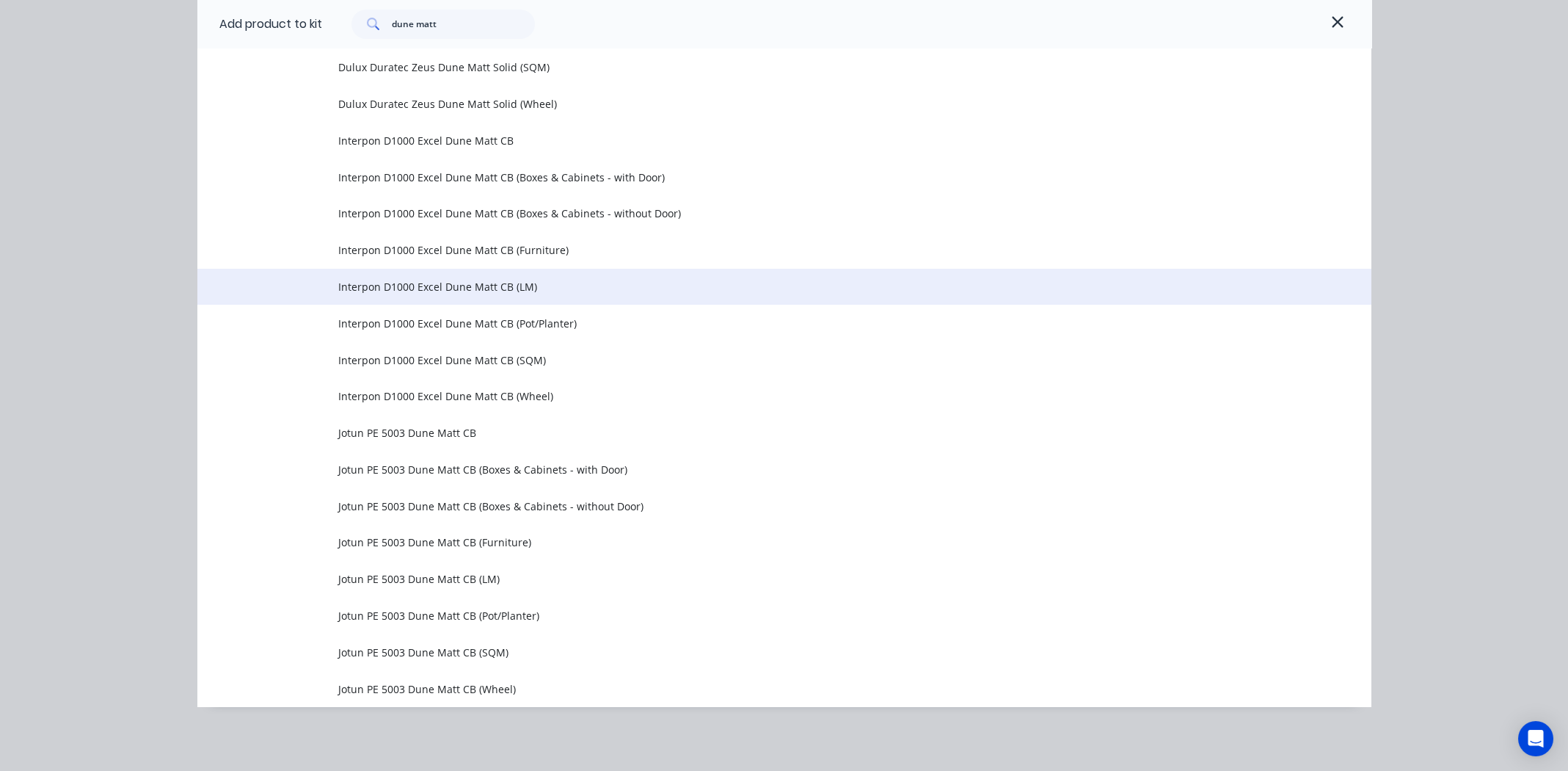
scroll to position [958, 0]
click at [479, 283] on span "Interpon D1000 Excel Dune Matt CB (LM)" at bounding box center [751, 287] width 826 height 15
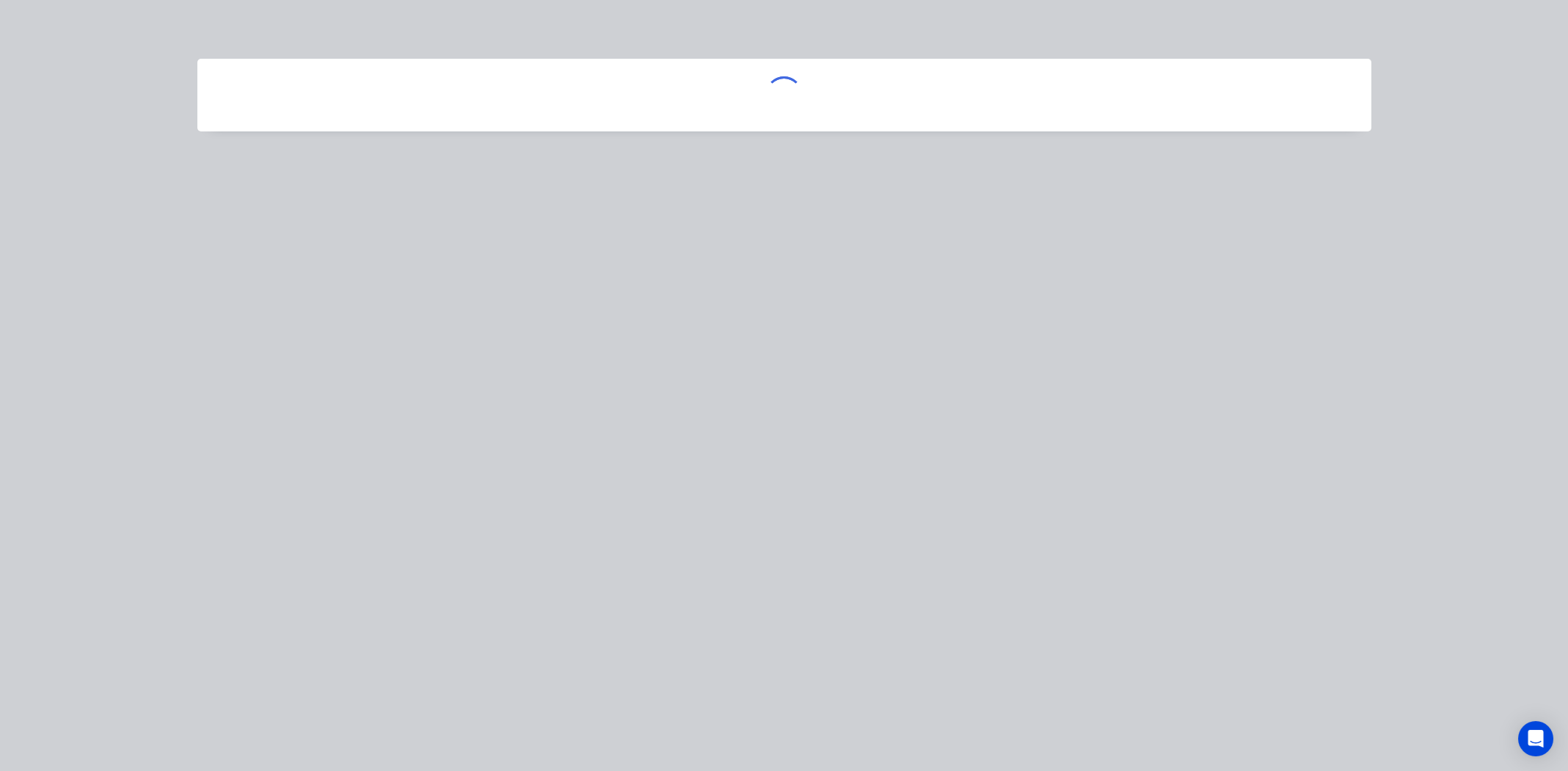
scroll to position [0, 0]
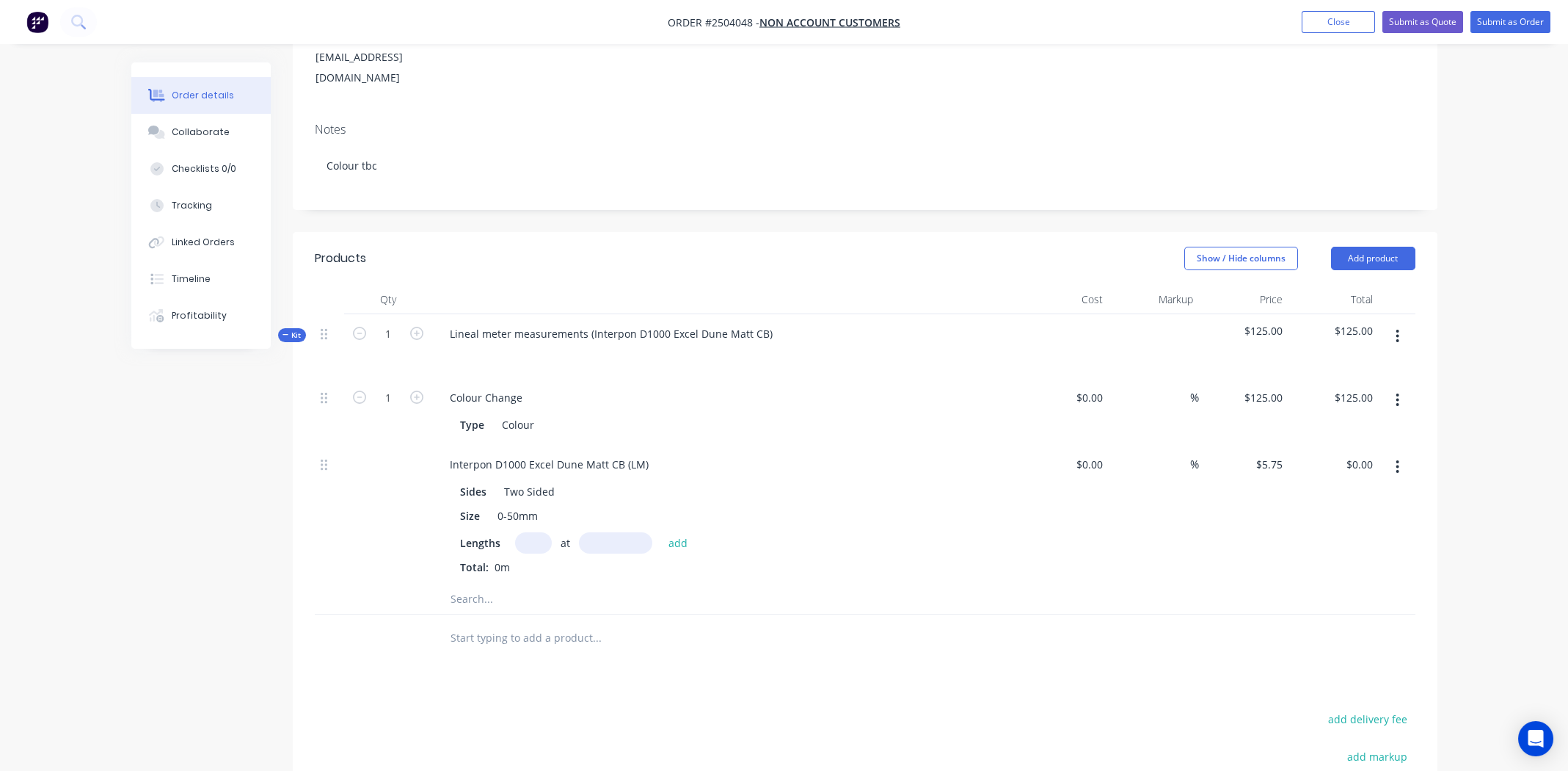
click at [536, 533] on input "text" at bounding box center [533, 543] width 37 height 21
type input "1"
type input "1000mm"
click at [673, 533] on button "add" at bounding box center [678, 542] width 34 height 20
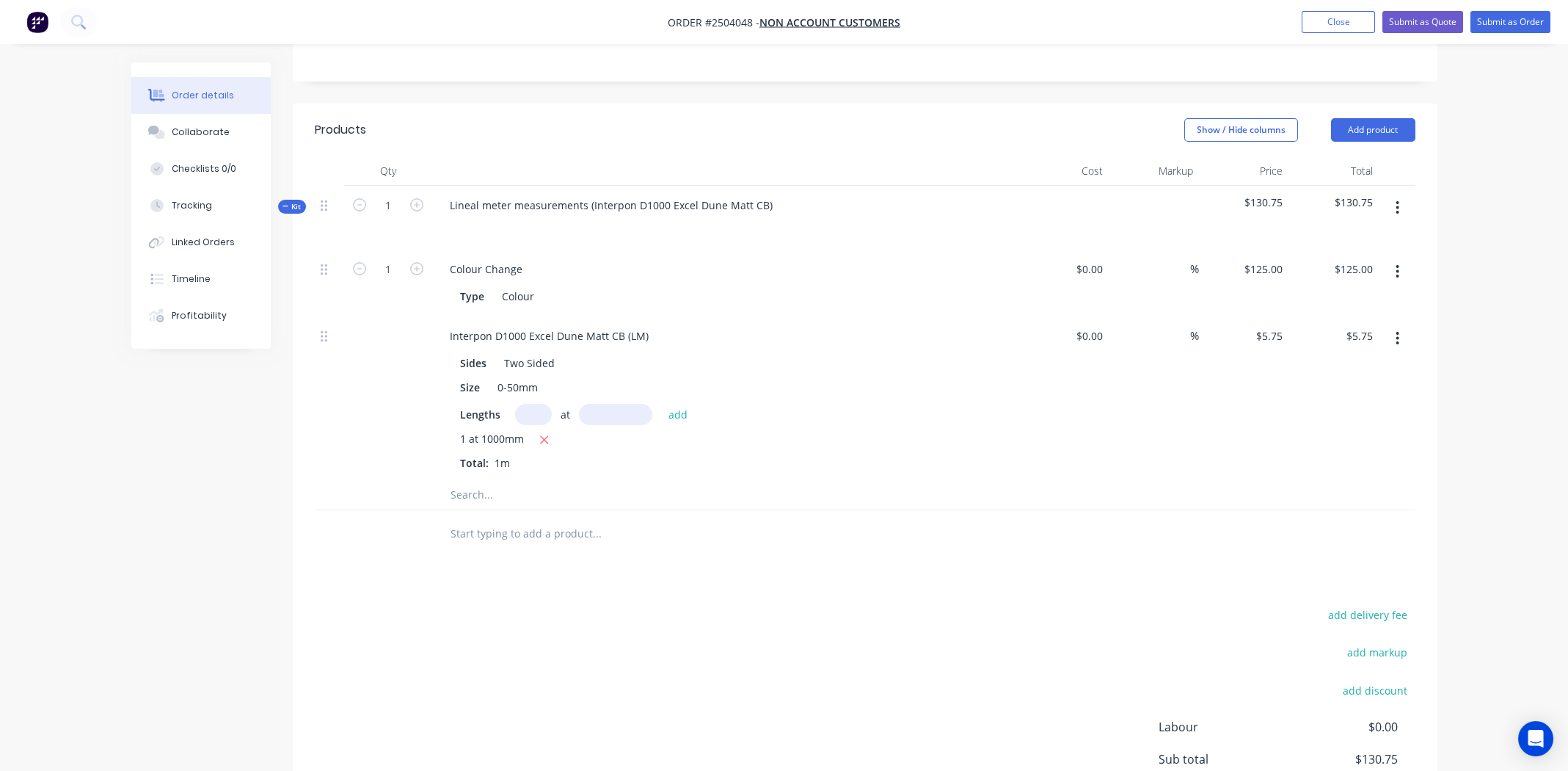
scroll to position [366, 0]
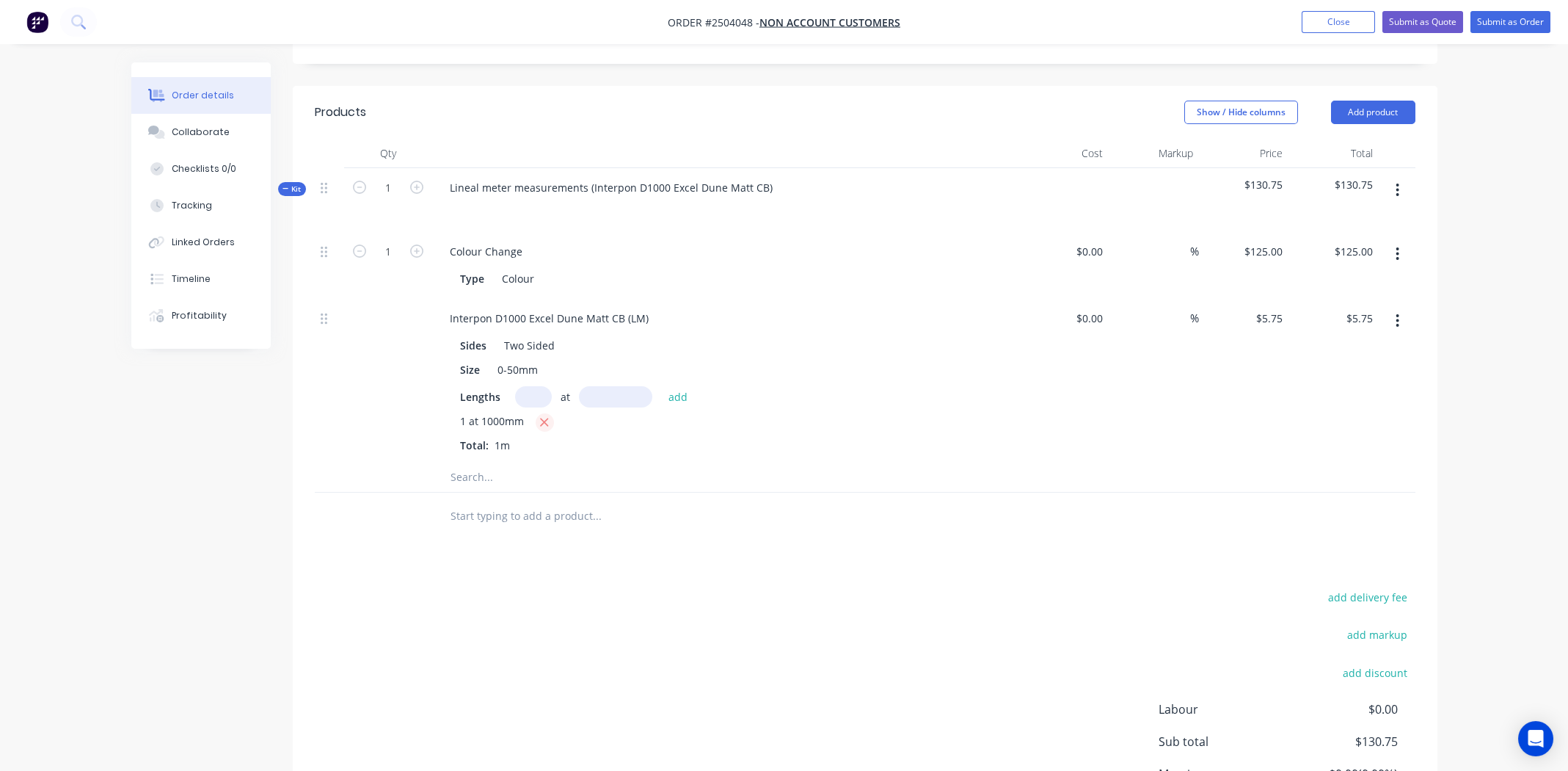
click at [541, 416] on icon "button" at bounding box center [544, 422] width 10 height 13
type input "$0.00"
click at [533, 386] on input "text" at bounding box center [533, 396] width 37 height 21
type input "1"
type input "1000"
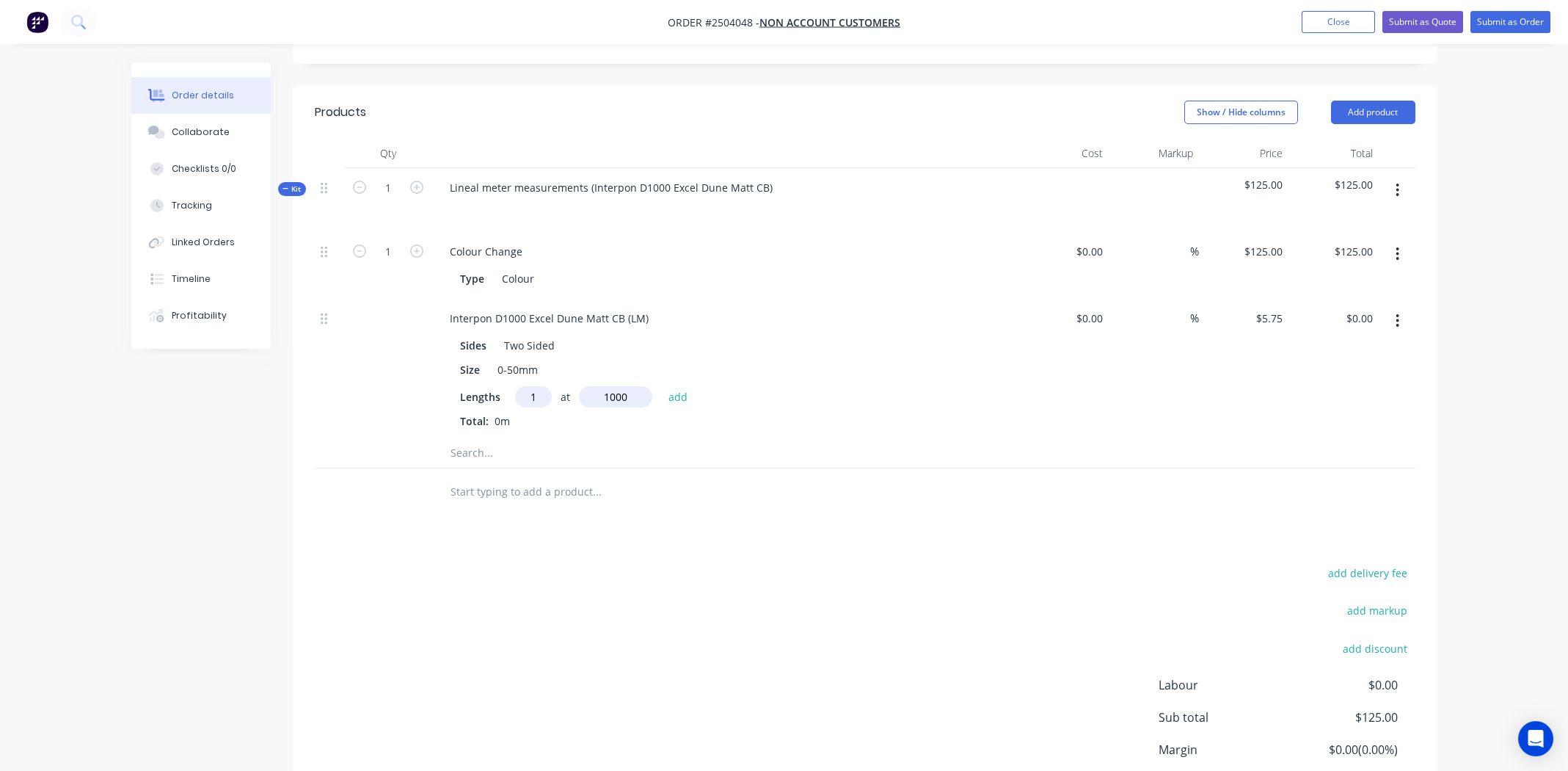
click at [661, 386] on button "add" at bounding box center [678, 396] width 34 height 20
type input "$5.75"
type input "1"
type input "3000mm"
drag, startPoint x: 674, startPoint y: 356, endPoint x: 734, endPoint y: 356, distance: 60.0
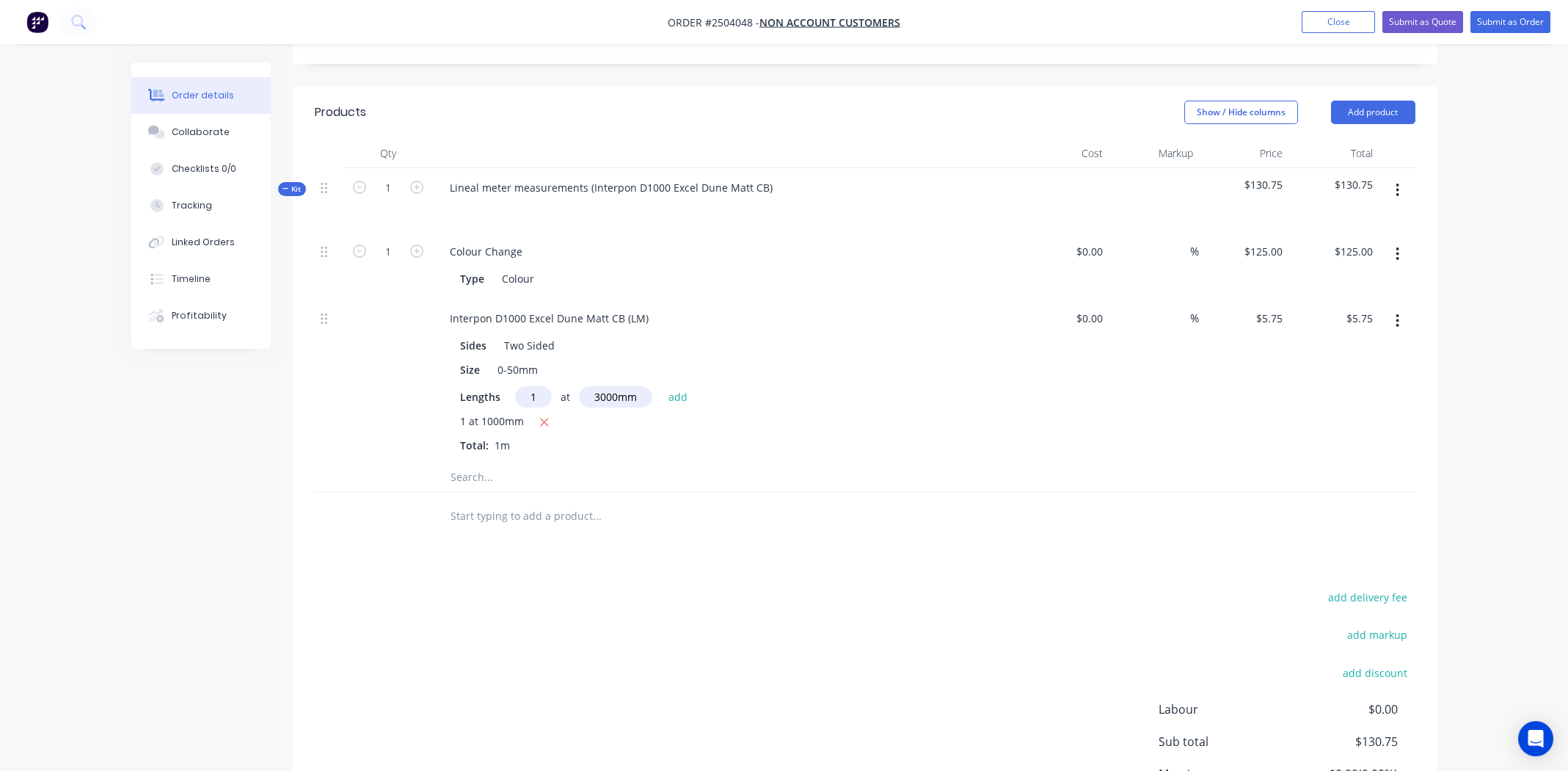
click at [674, 386] on button "add" at bounding box center [678, 396] width 34 height 20
type input "$23.00"
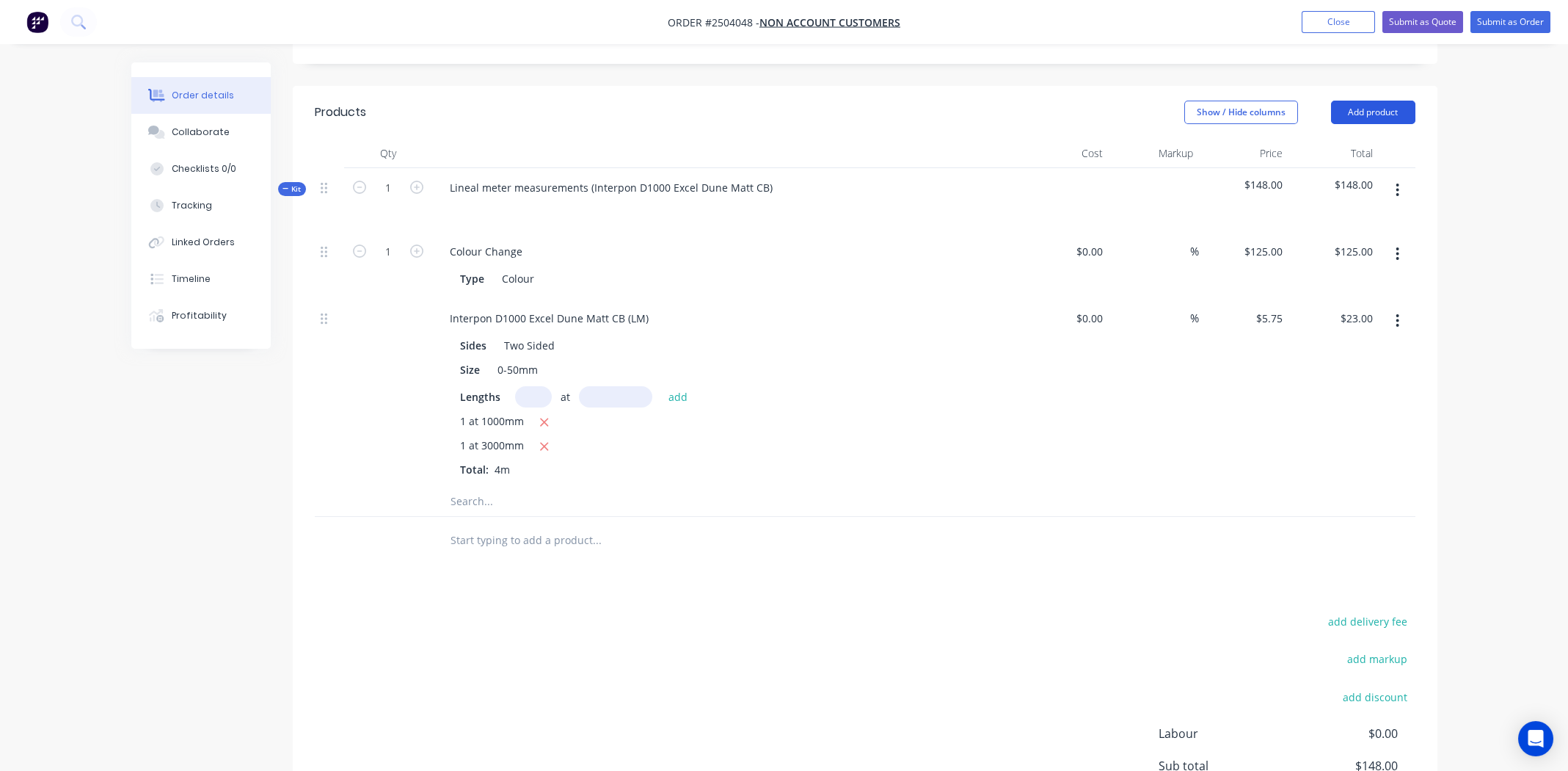
click at [1359, 101] on button "Add product" at bounding box center [1373, 112] width 85 height 24
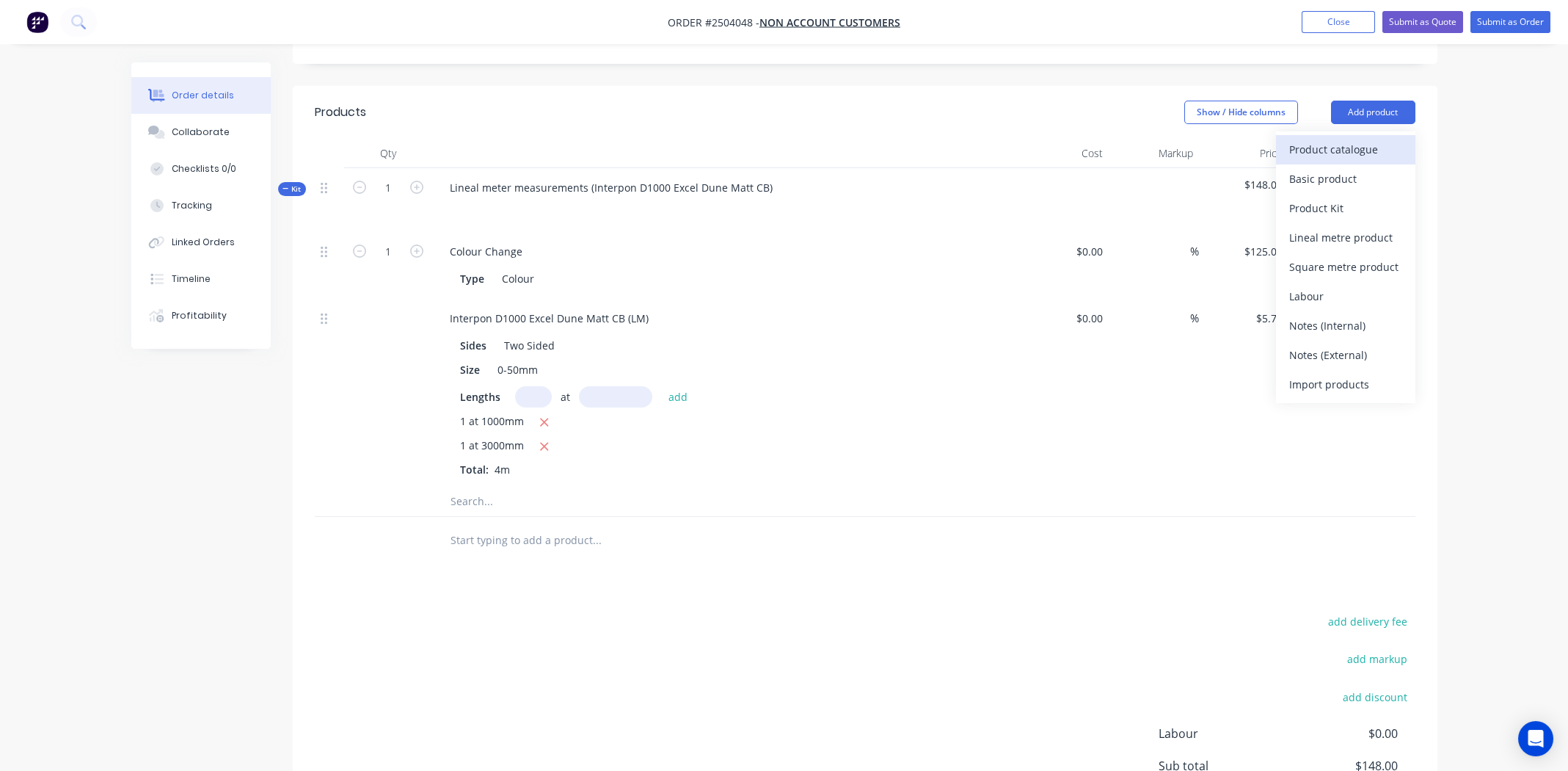
click at [1348, 139] on div "Product catalogue" at bounding box center [1346, 150] width 113 height 21
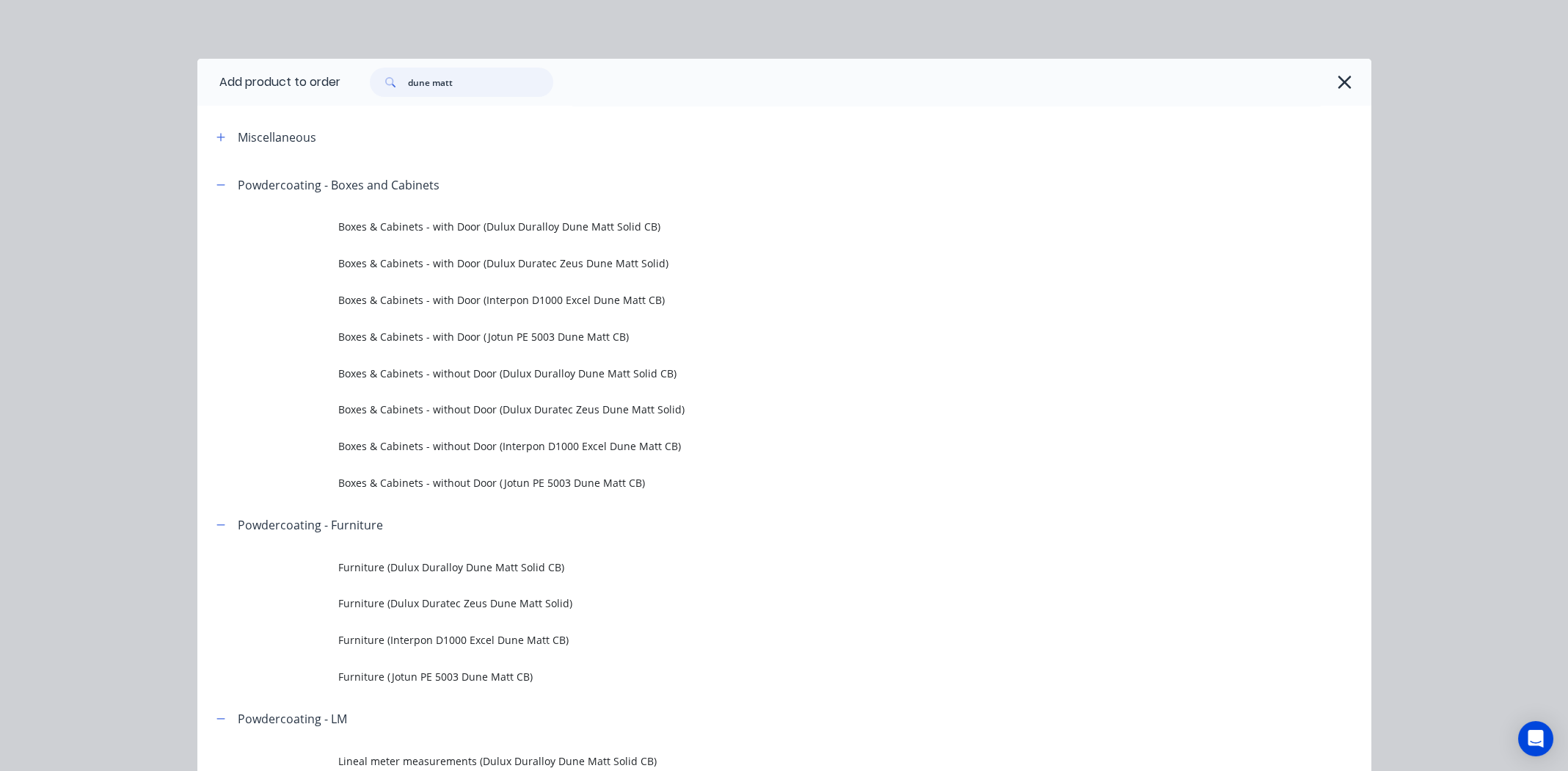
click at [468, 81] on input "dune matt" at bounding box center [480, 82] width 146 height 30
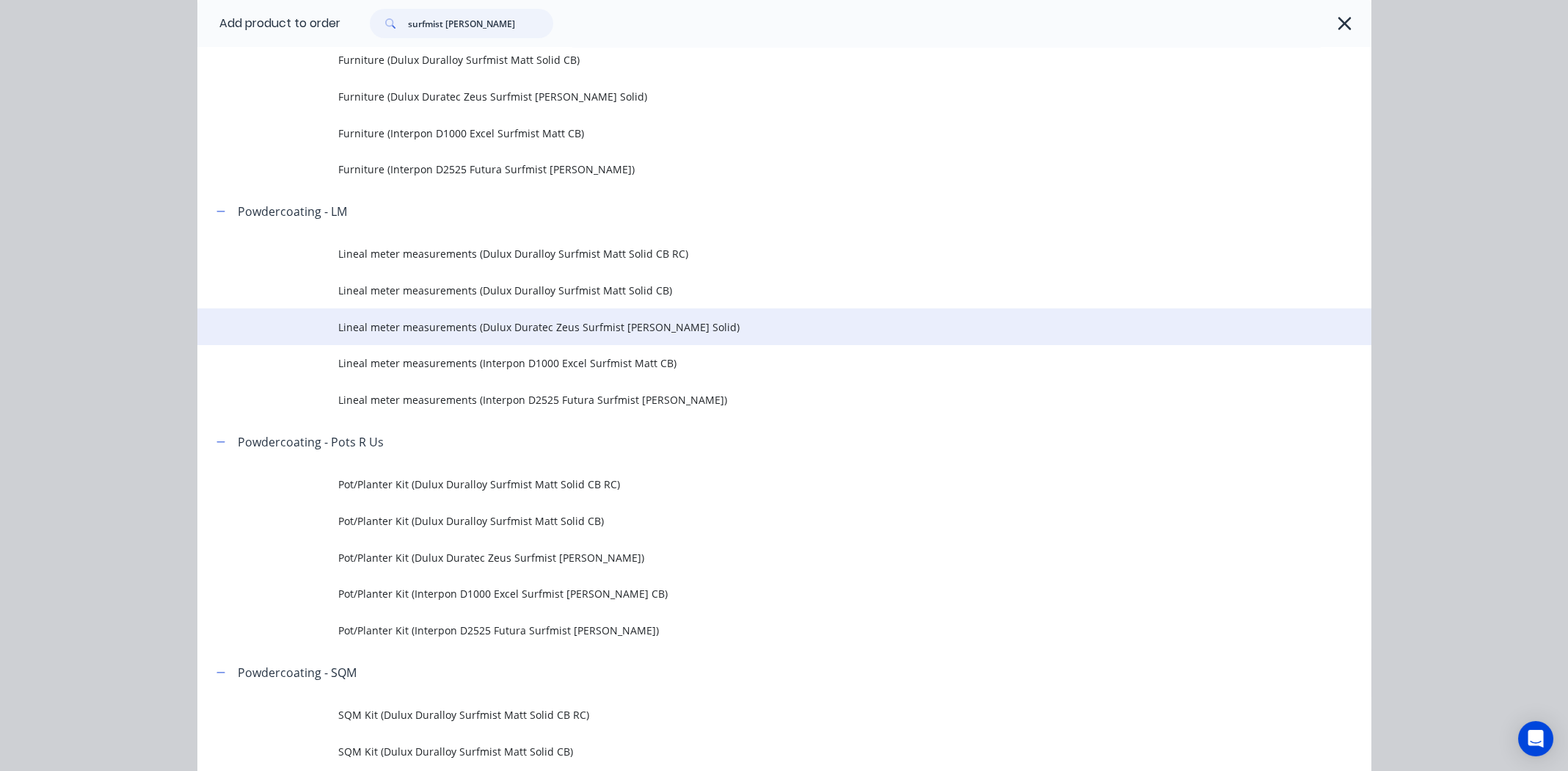
scroll to position [660, 0]
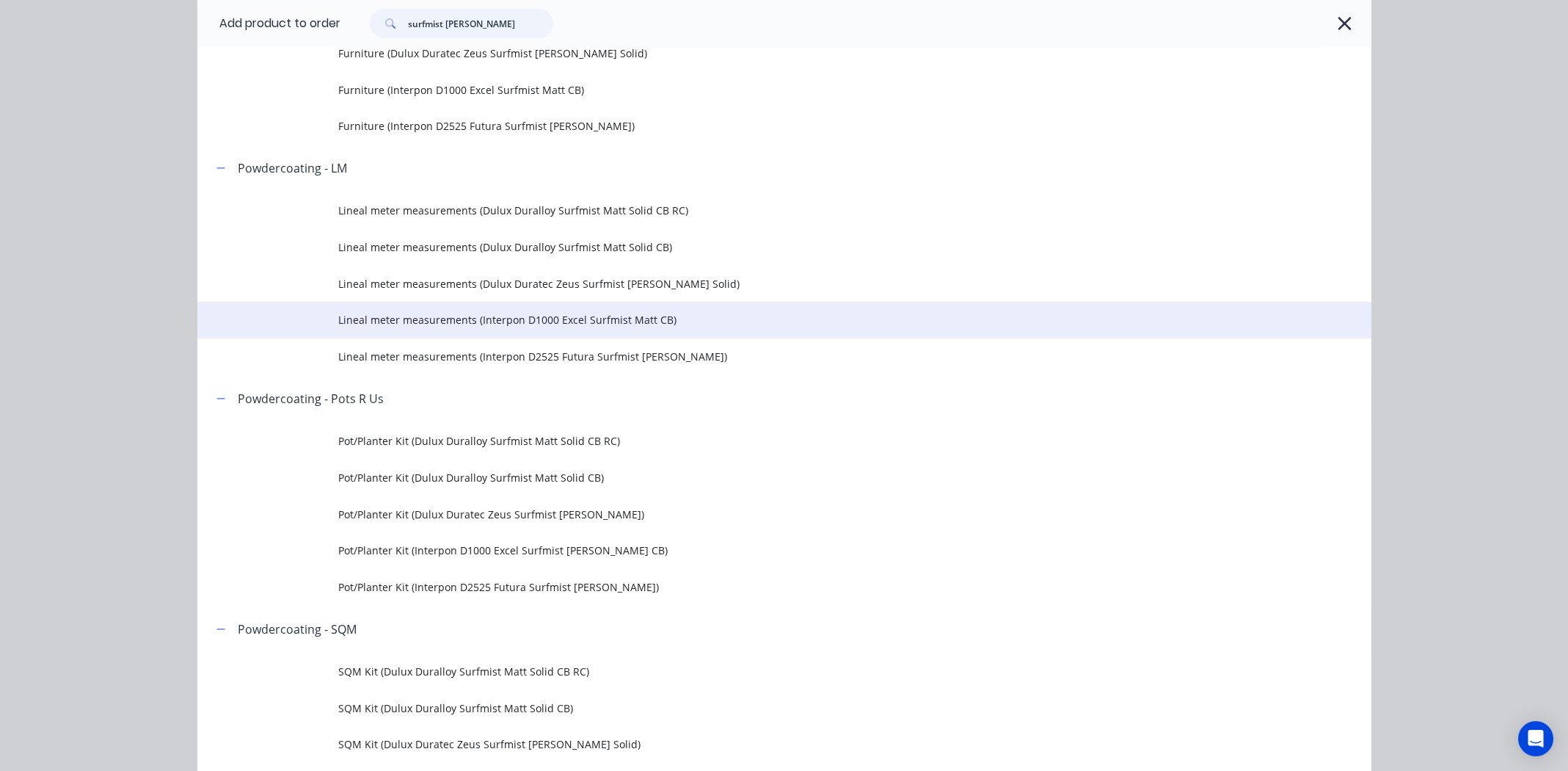
type input "surfmist matt"
click at [537, 316] on span "Lineal meter measurements (Interpon D1000 Excel Surfmist Matt CB)" at bounding box center [751, 319] width 826 height 15
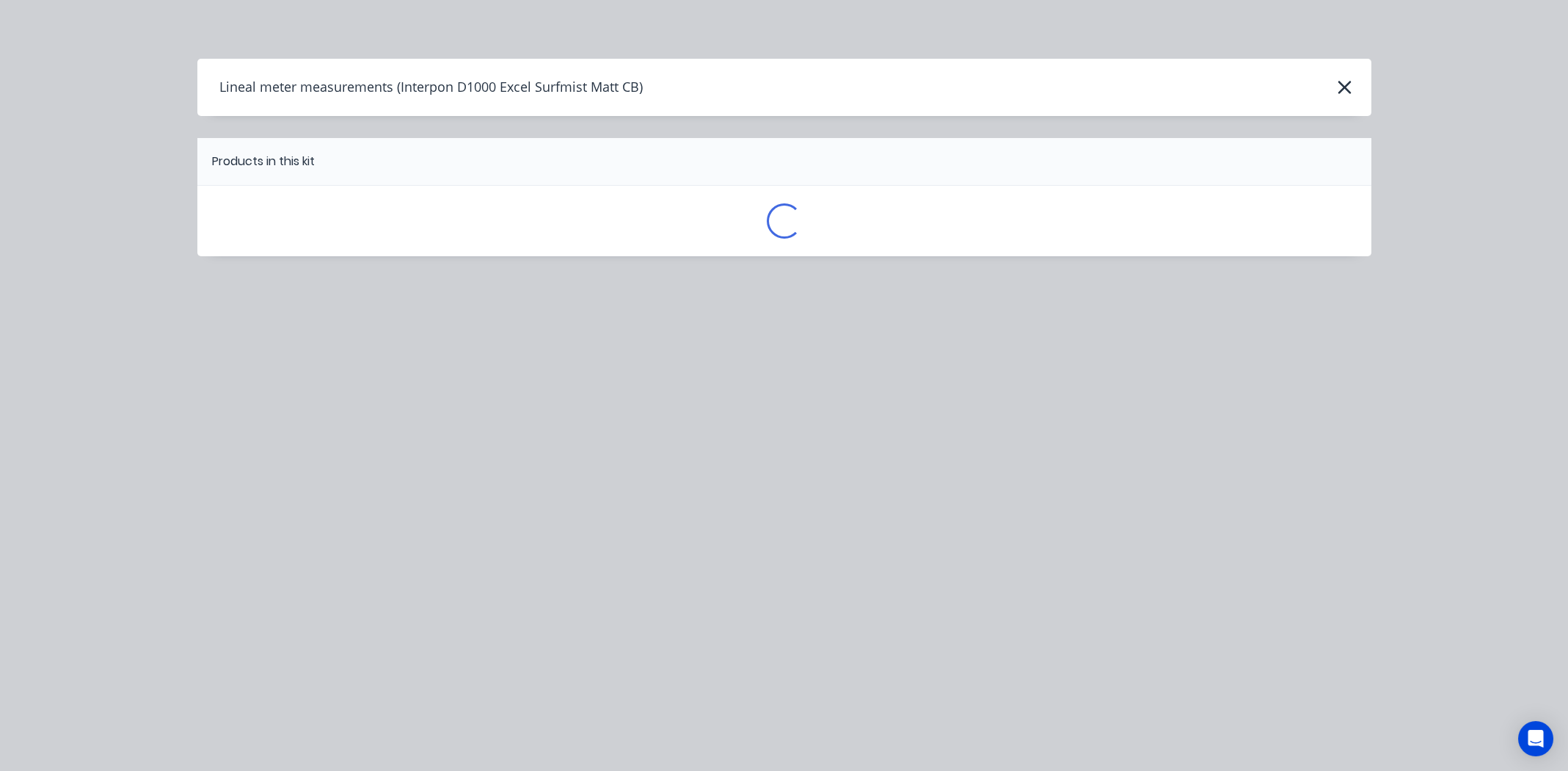
scroll to position [0, 0]
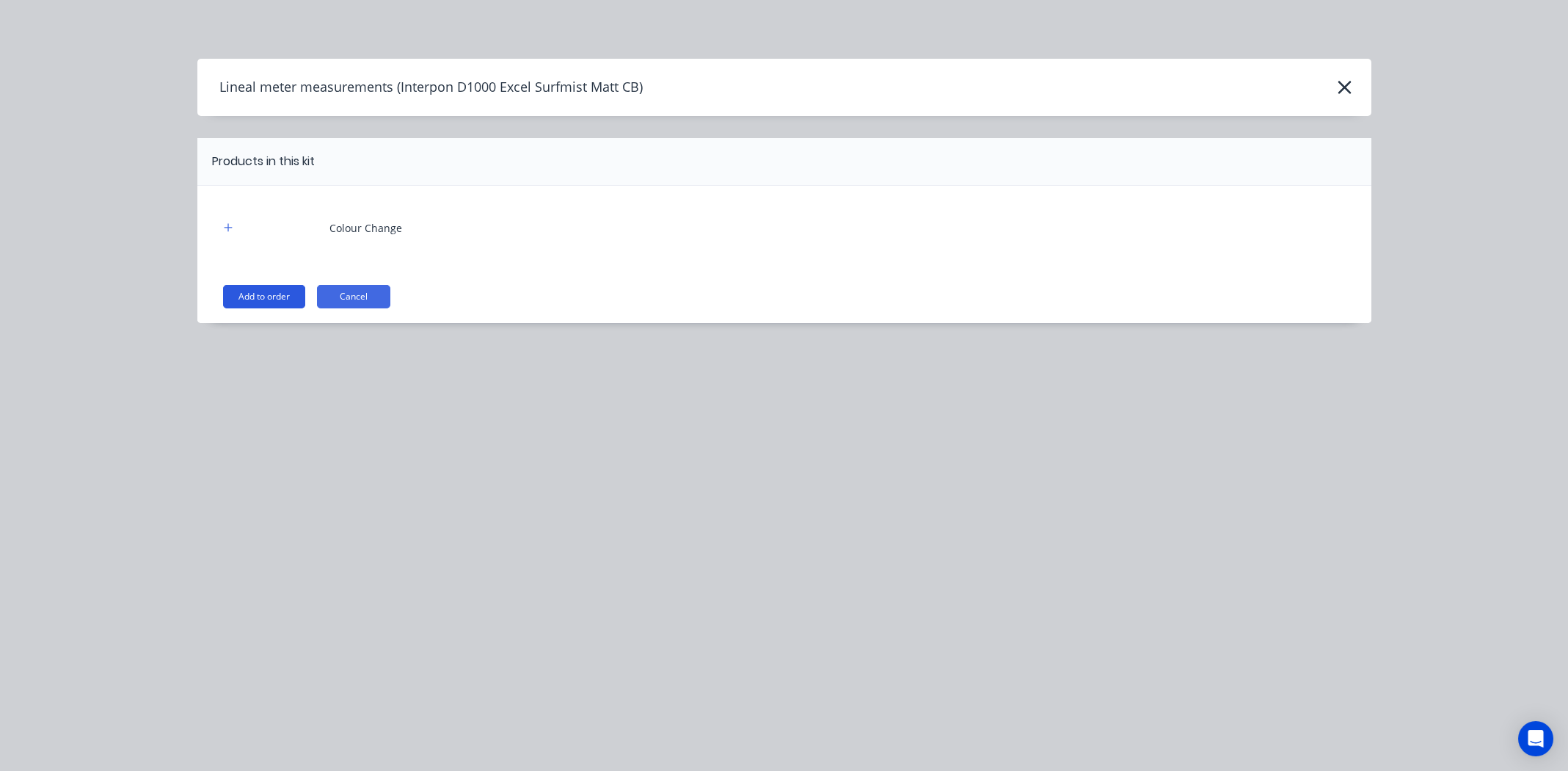
click at [285, 295] on button "Add to order" at bounding box center [264, 296] width 82 height 24
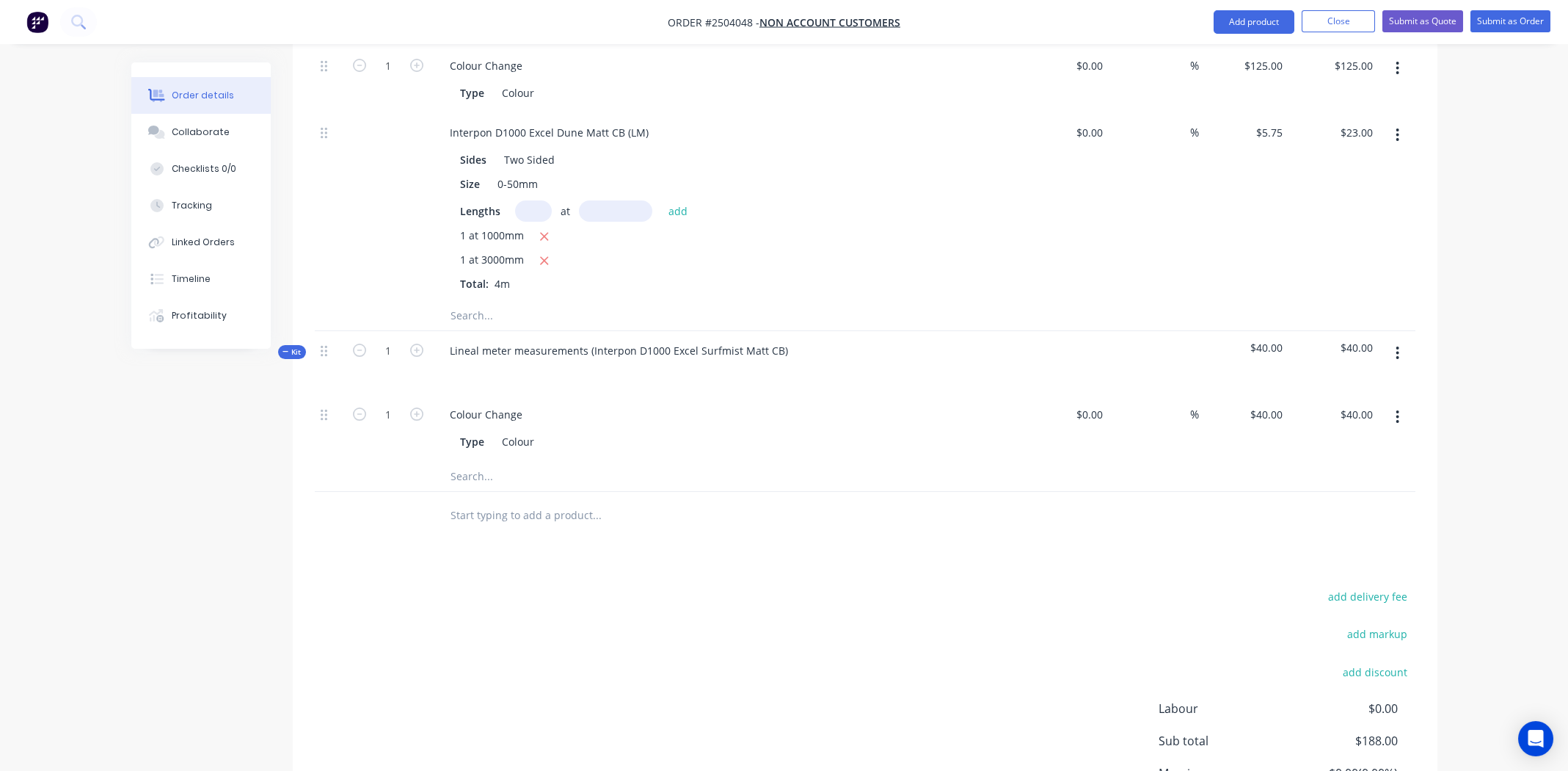
scroll to position [652, 0]
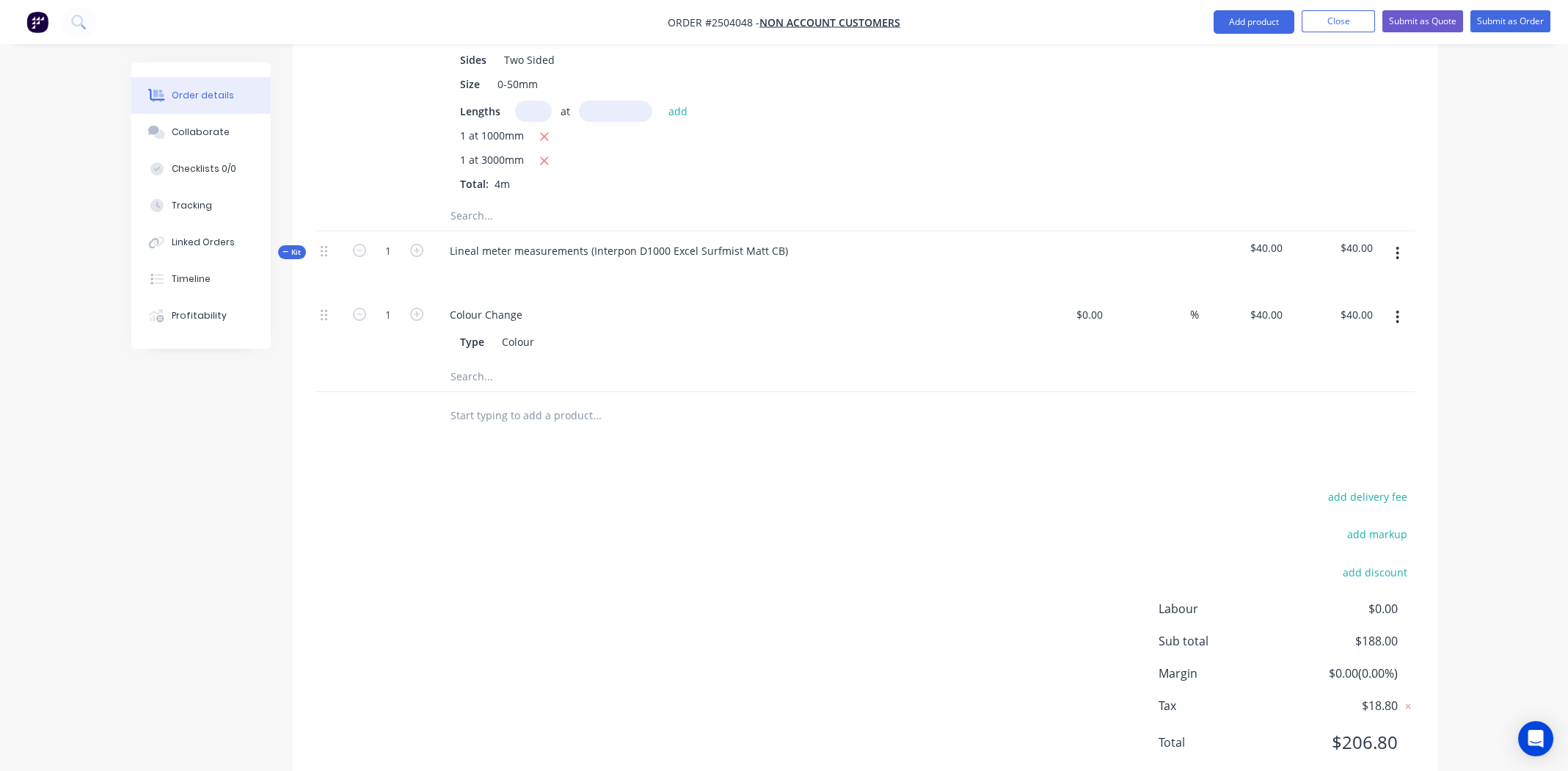
click at [1400, 240] on button "button" at bounding box center [1397, 254] width 34 height 27
click at [1371, 281] on div "Add product to kit" at bounding box center [1346, 292] width 113 height 21
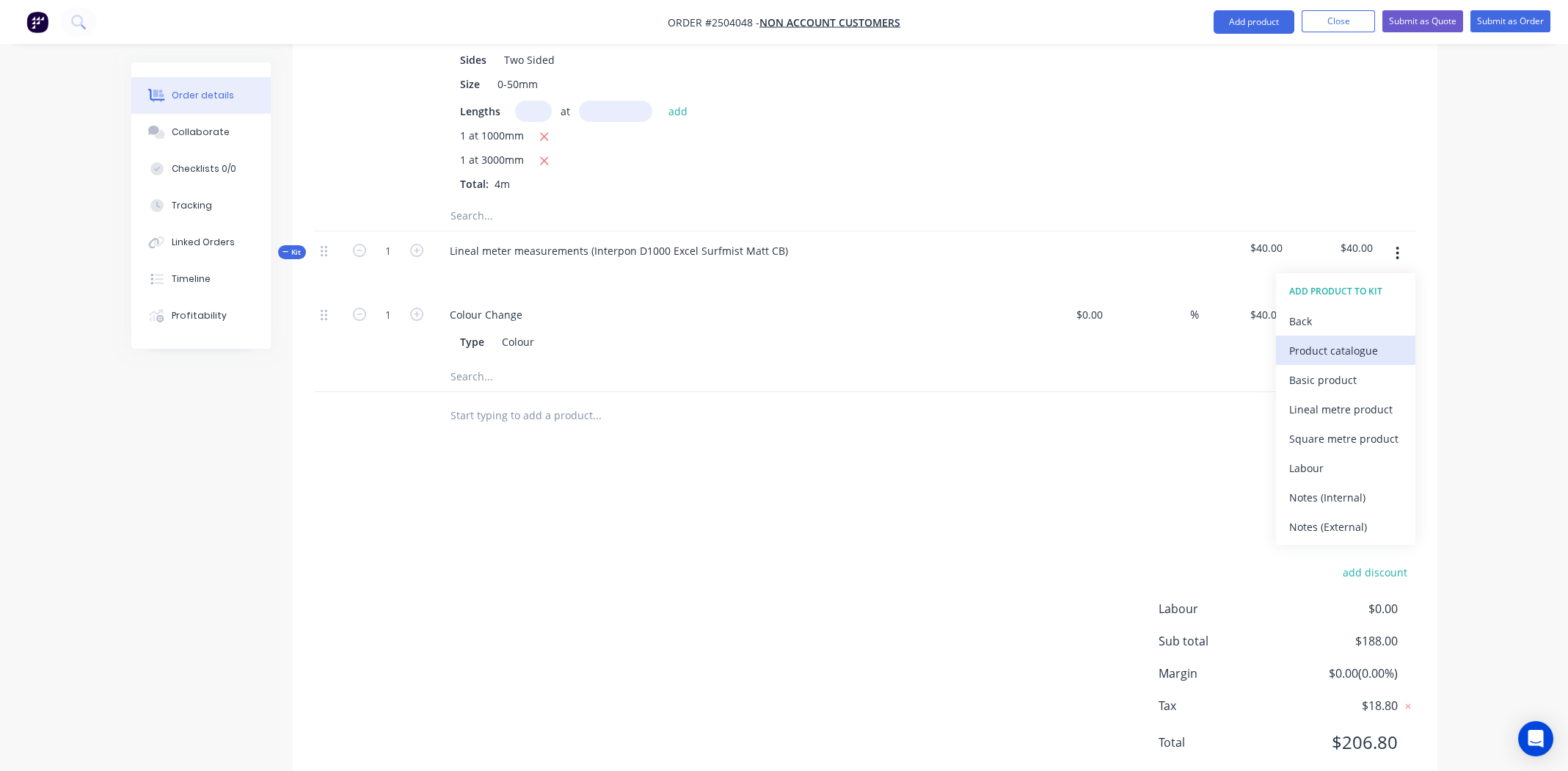
click at [1361, 340] on div "Product catalogue" at bounding box center [1346, 351] width 113 height 21
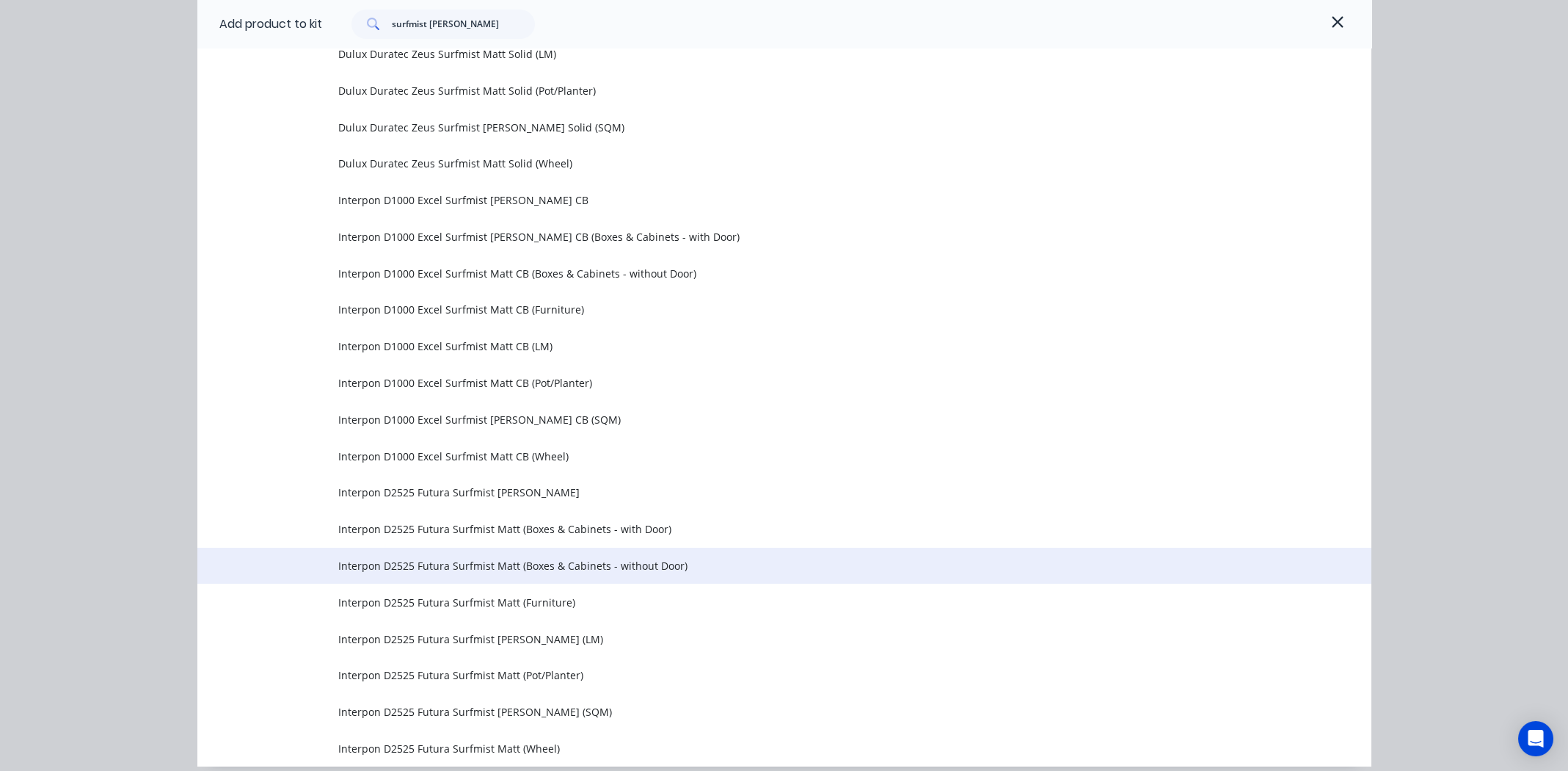
scroll to position [1251, 0]
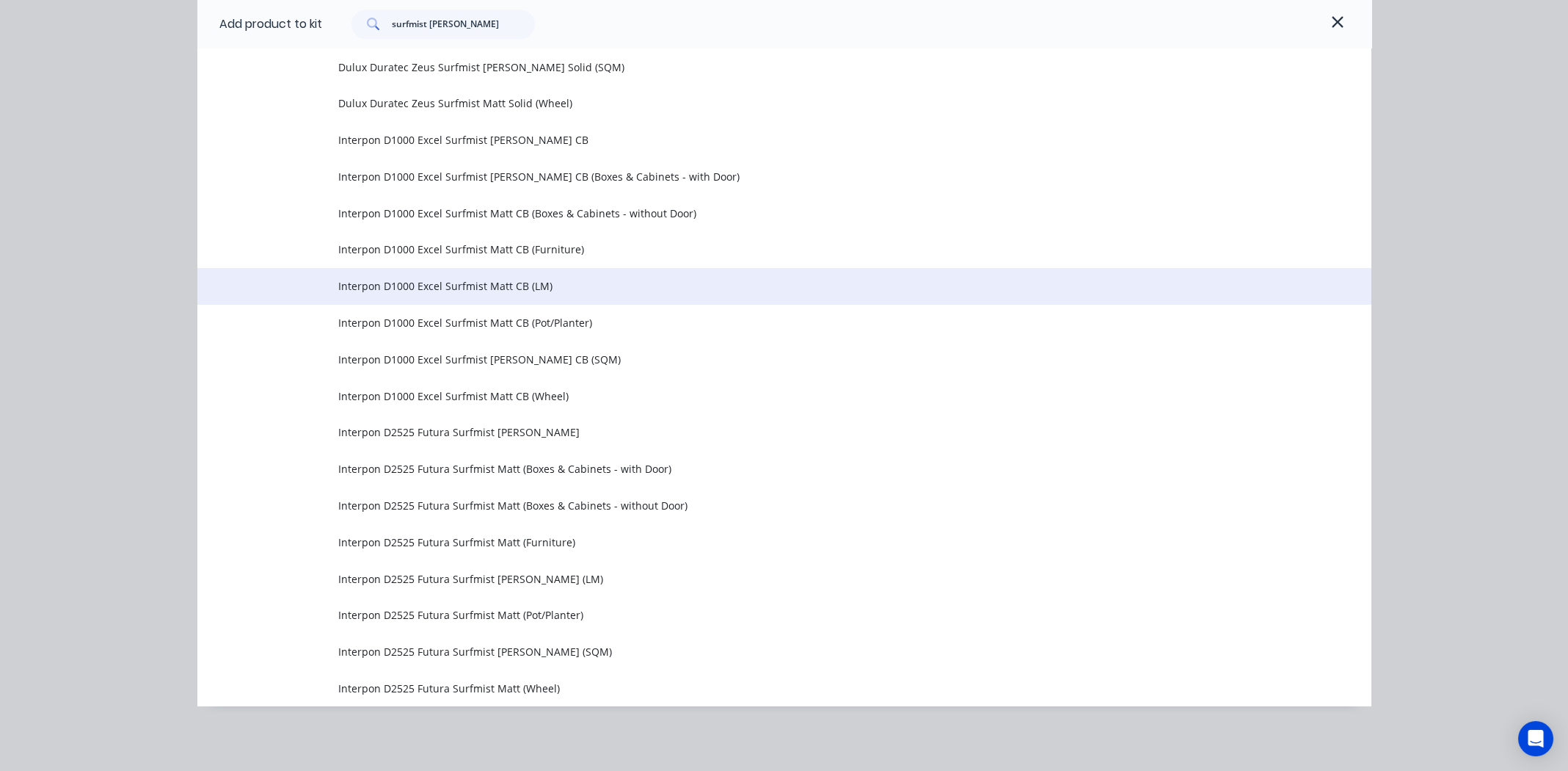
click at [496, 286] on span "Interpon D1000 Excel Surfmist Matt CB (LM)" at bounding box center [751, 286] width 826 height 15
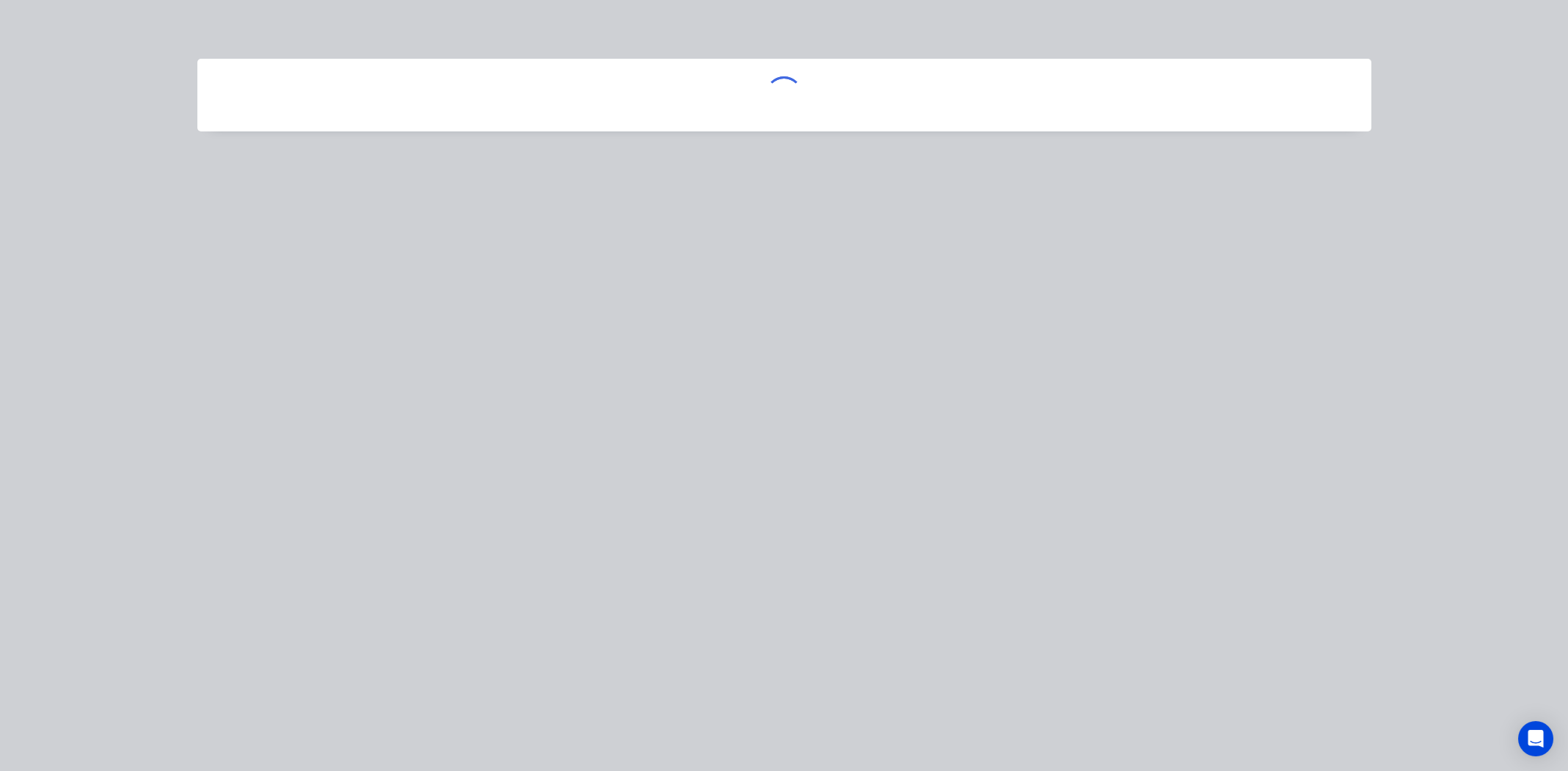
scroll to position [0, 0]
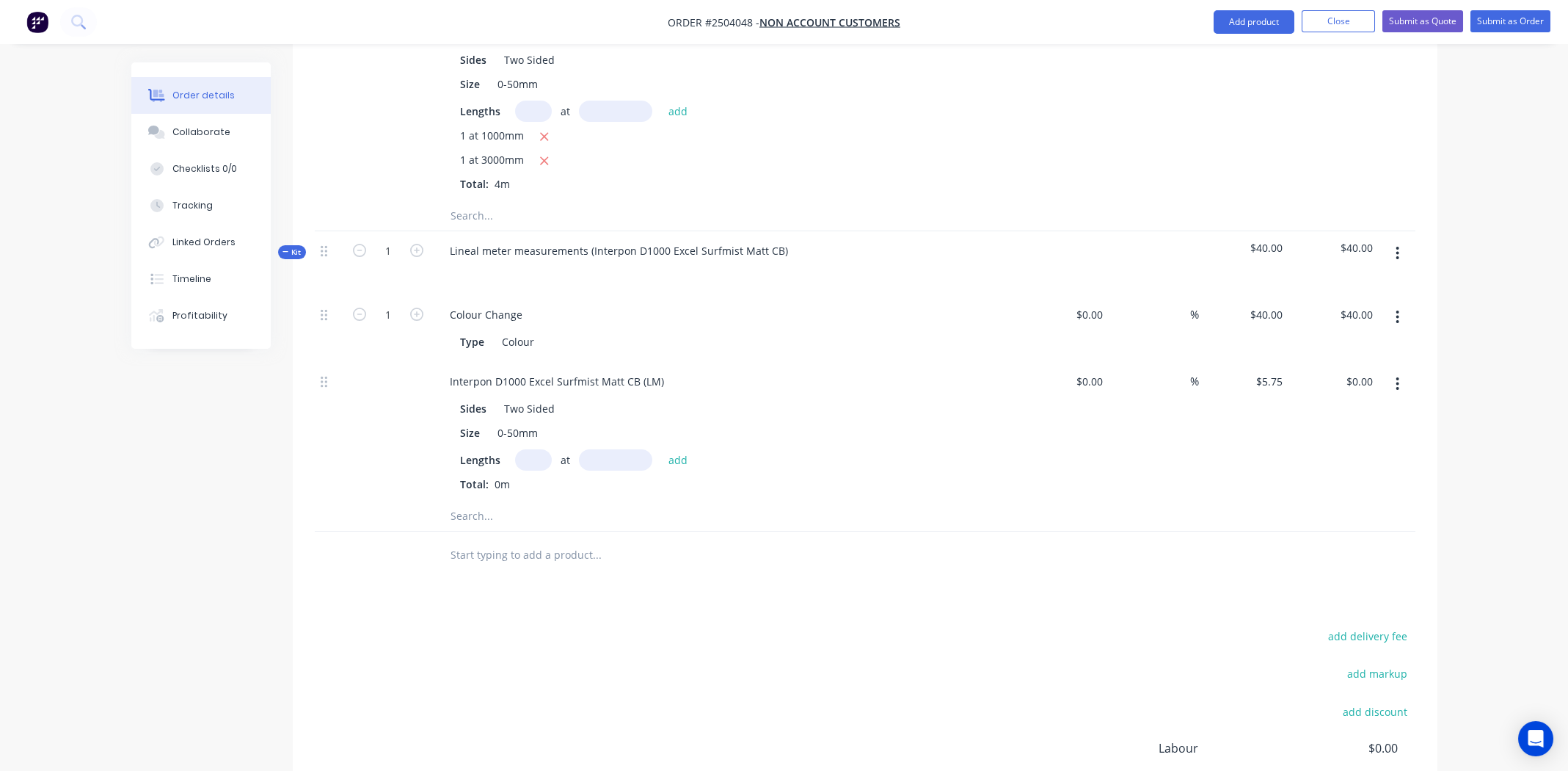
click at [530, 449] on input "text" at bounding box center [533, 459] width 37 height 21
type input "2"
type input "3000"
click at [661, 449] on button "add" at bounding box center [678, 458] width 34 height 20
type input "$34.50"
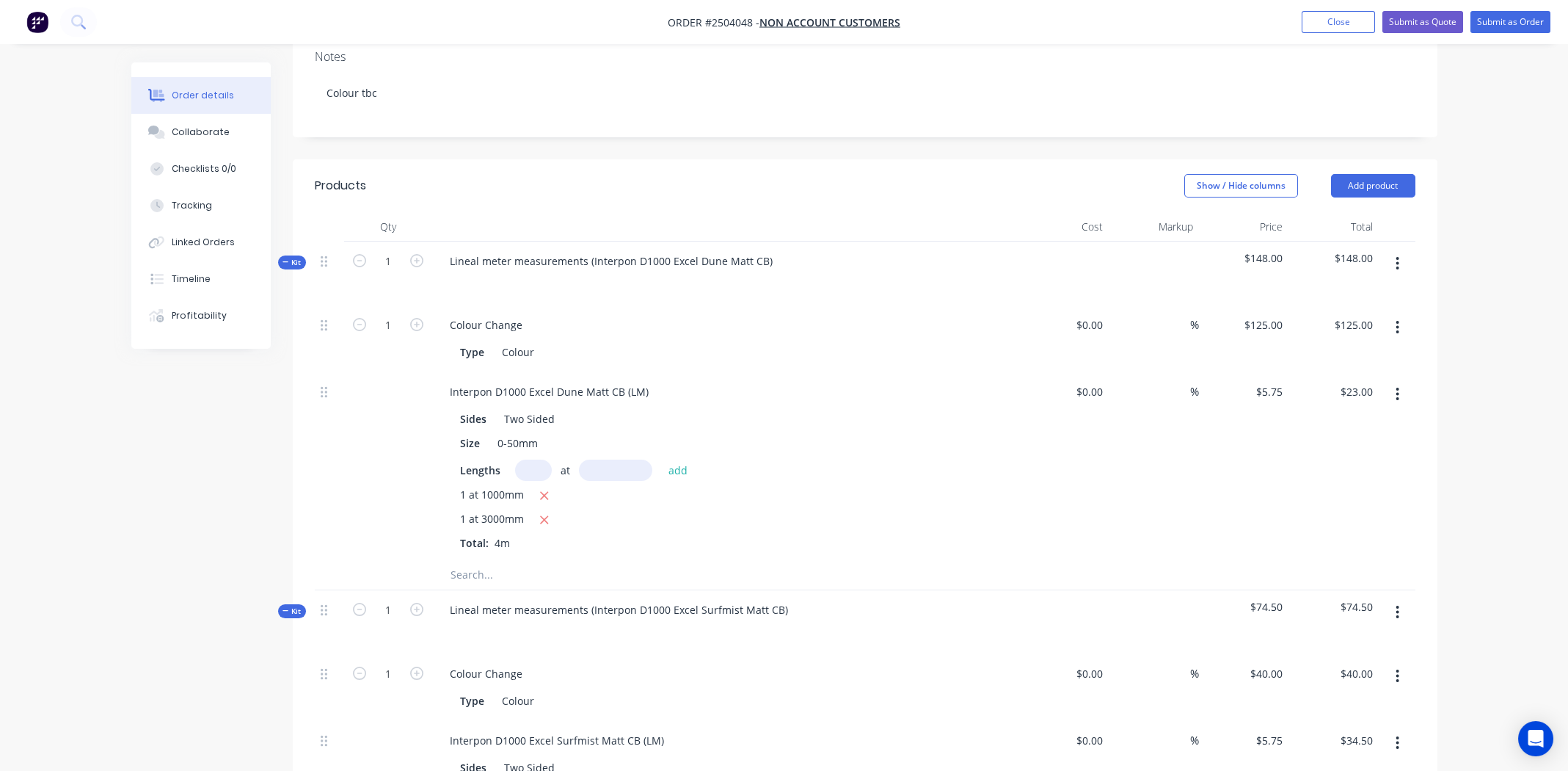
scroll to position [228, 0]
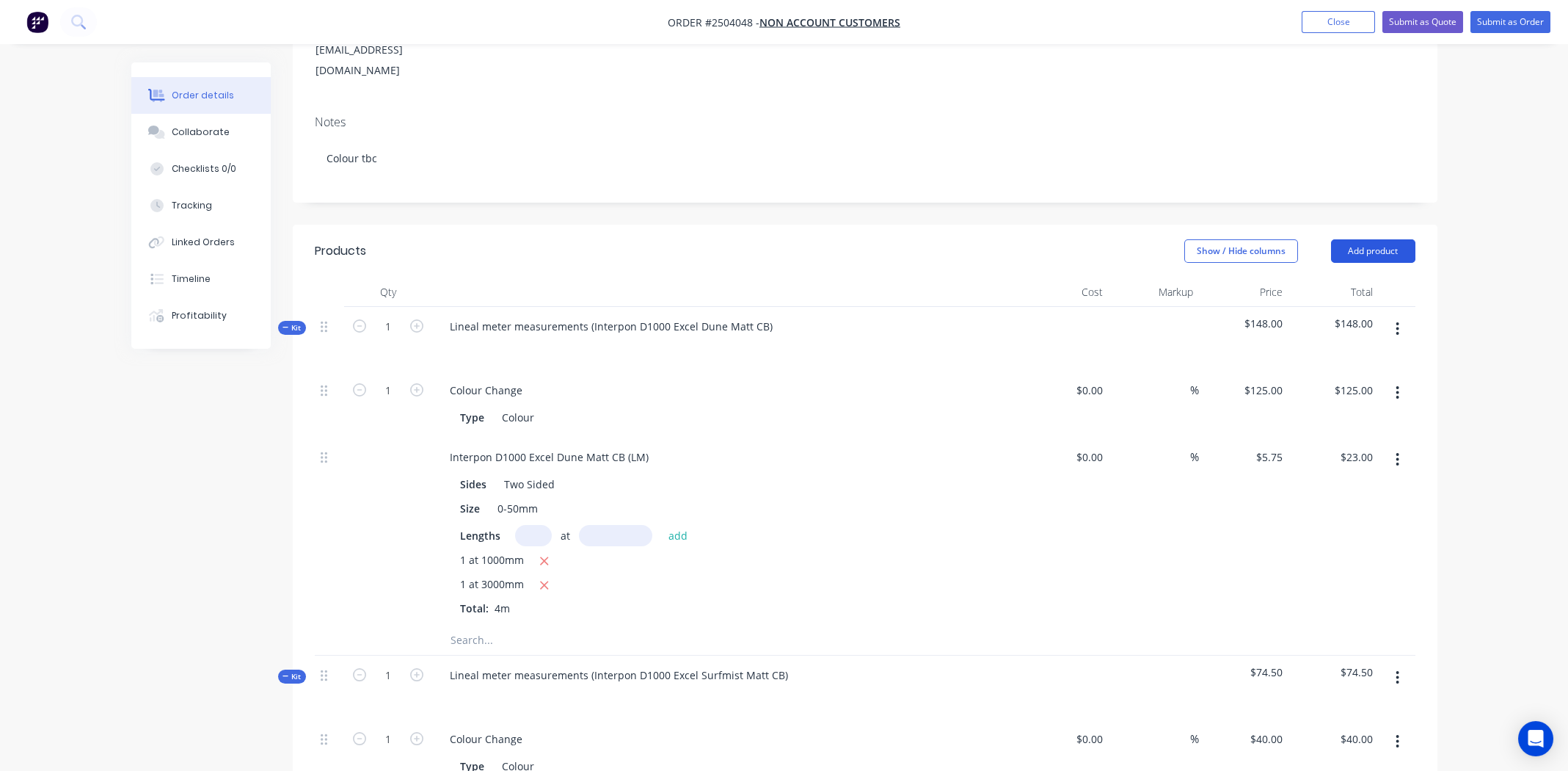
click at [1389, 239] on button "Add product" at bounding box center [1373, 251] width 85 height 24
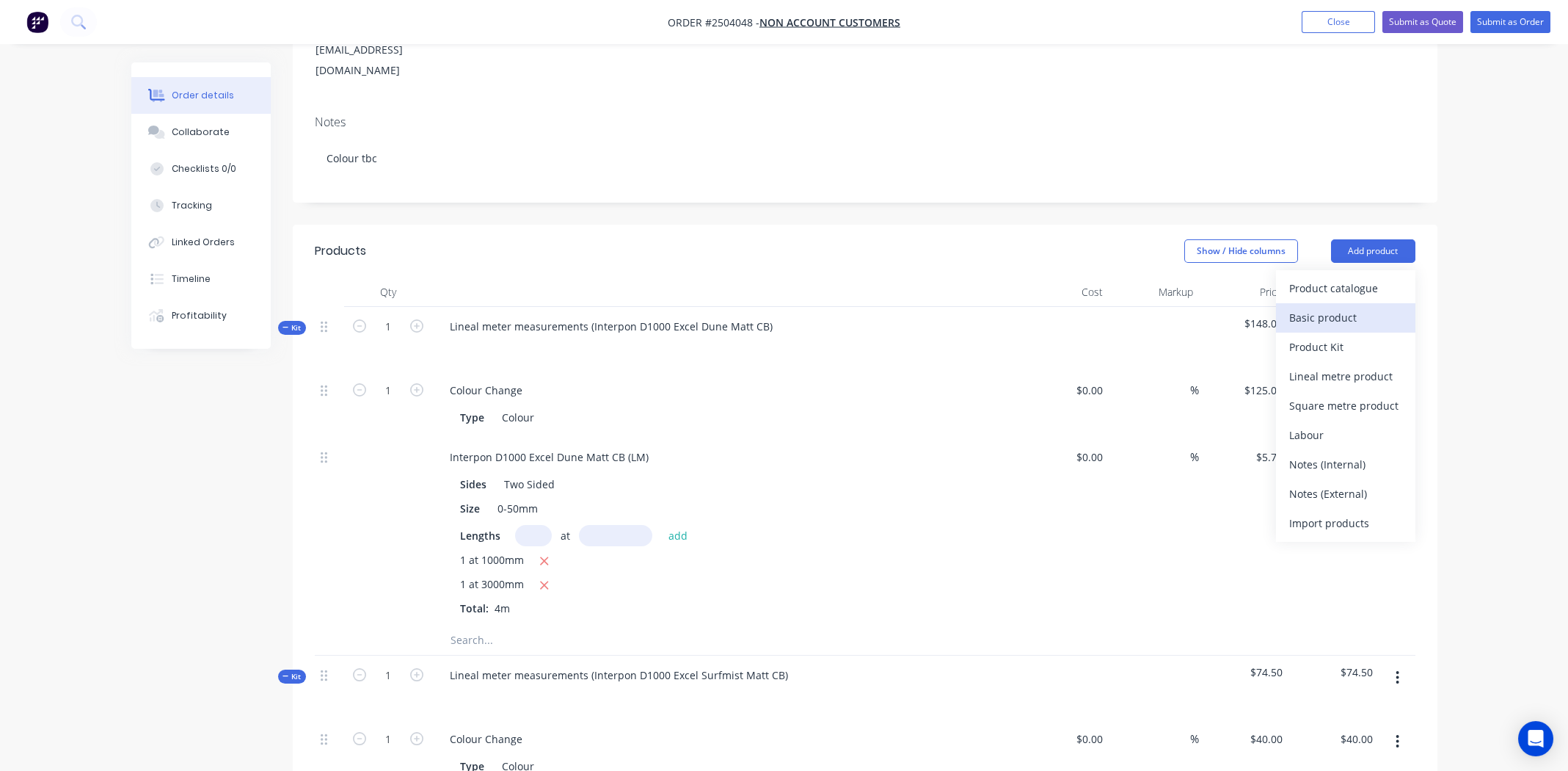
click at [1366, 307] on div "Basic product" at bounding box center [1346, 317] width 113 height 21
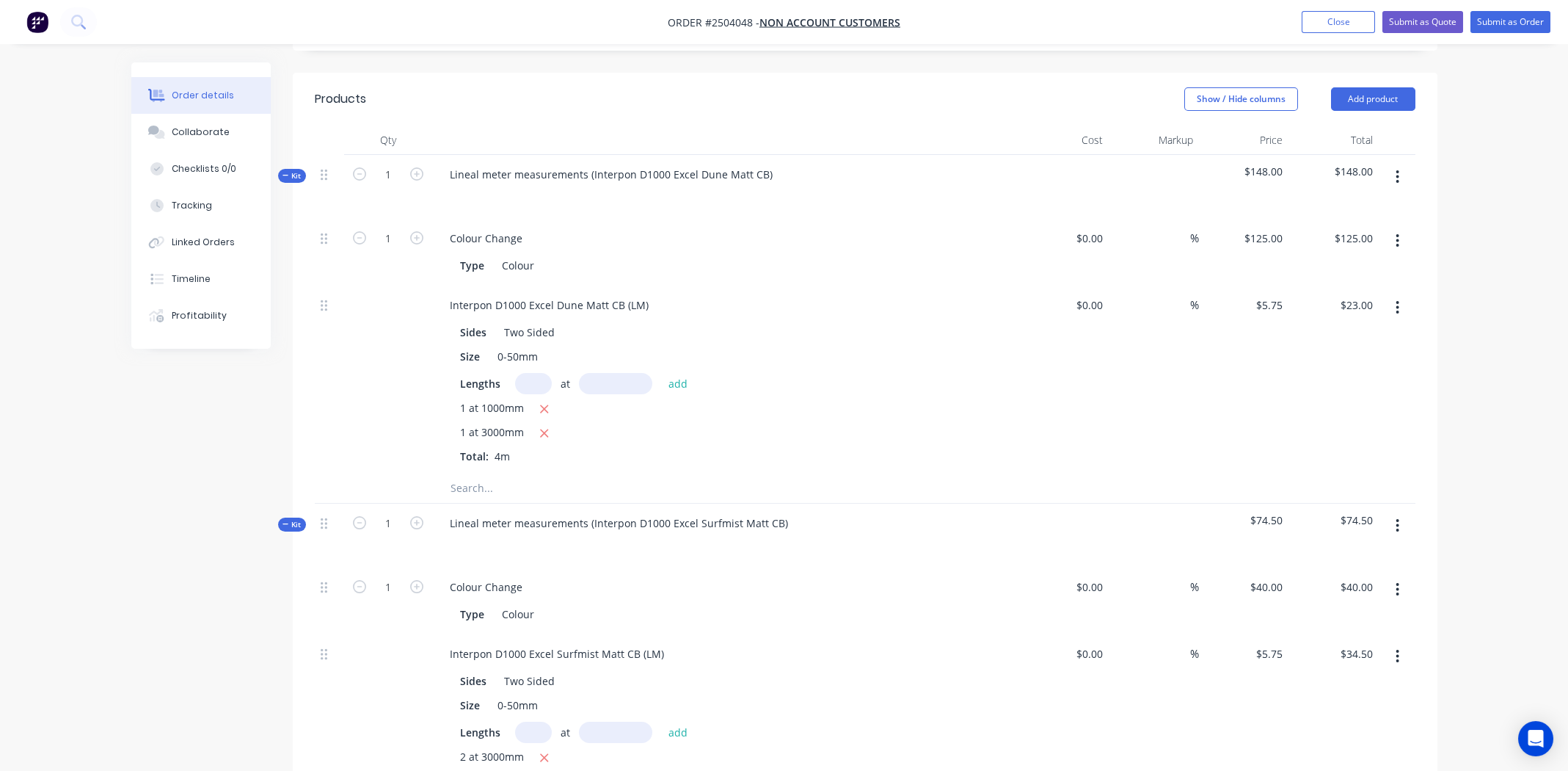
scroll to position [741, 0]
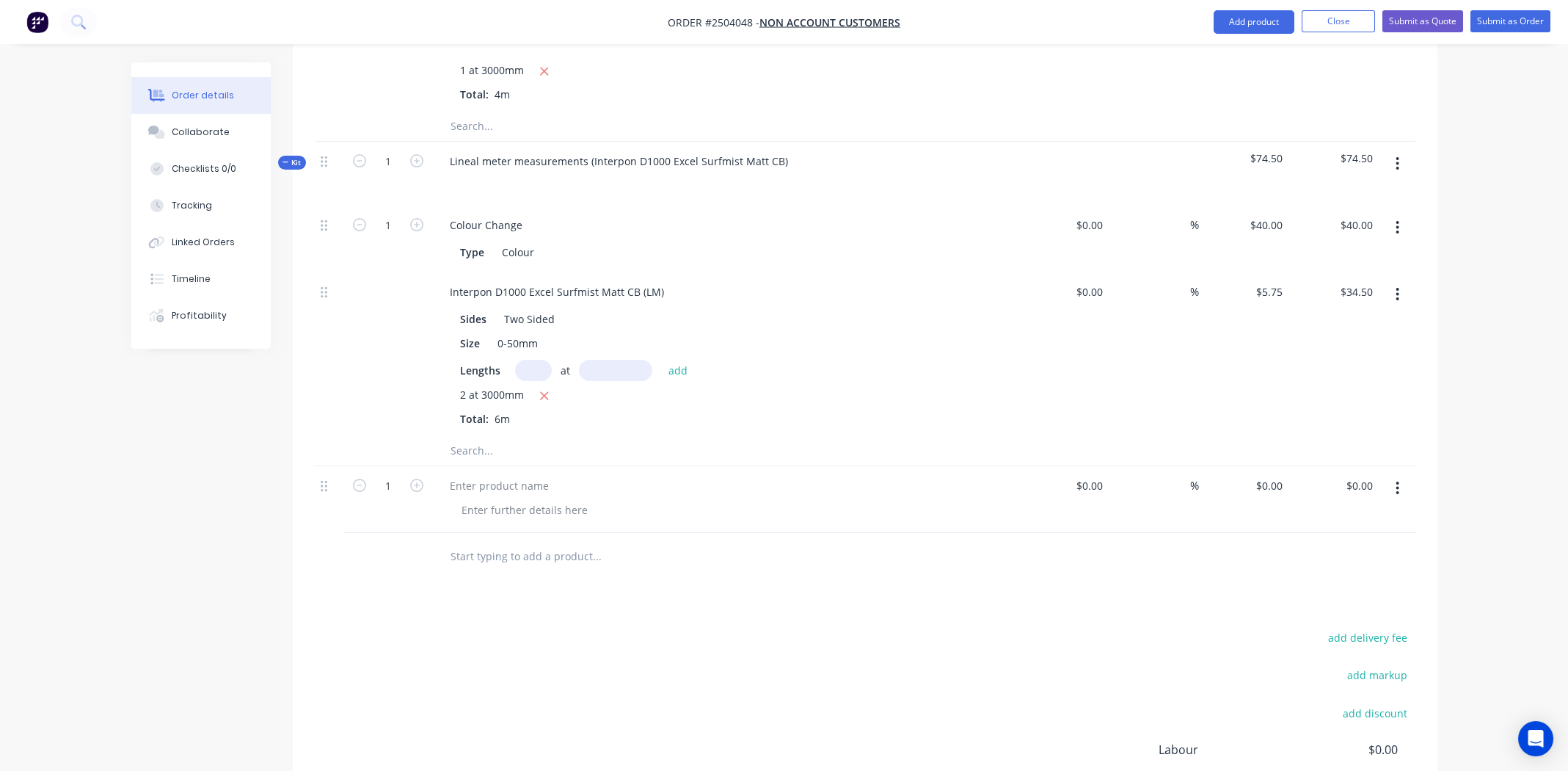
click at [1400, 475] on button "button" at bounding box center [1397, 488] width 34 height 27
click at [1305, 604] on div "Delete" at bounding box center [1346, 615] width 113 height 21
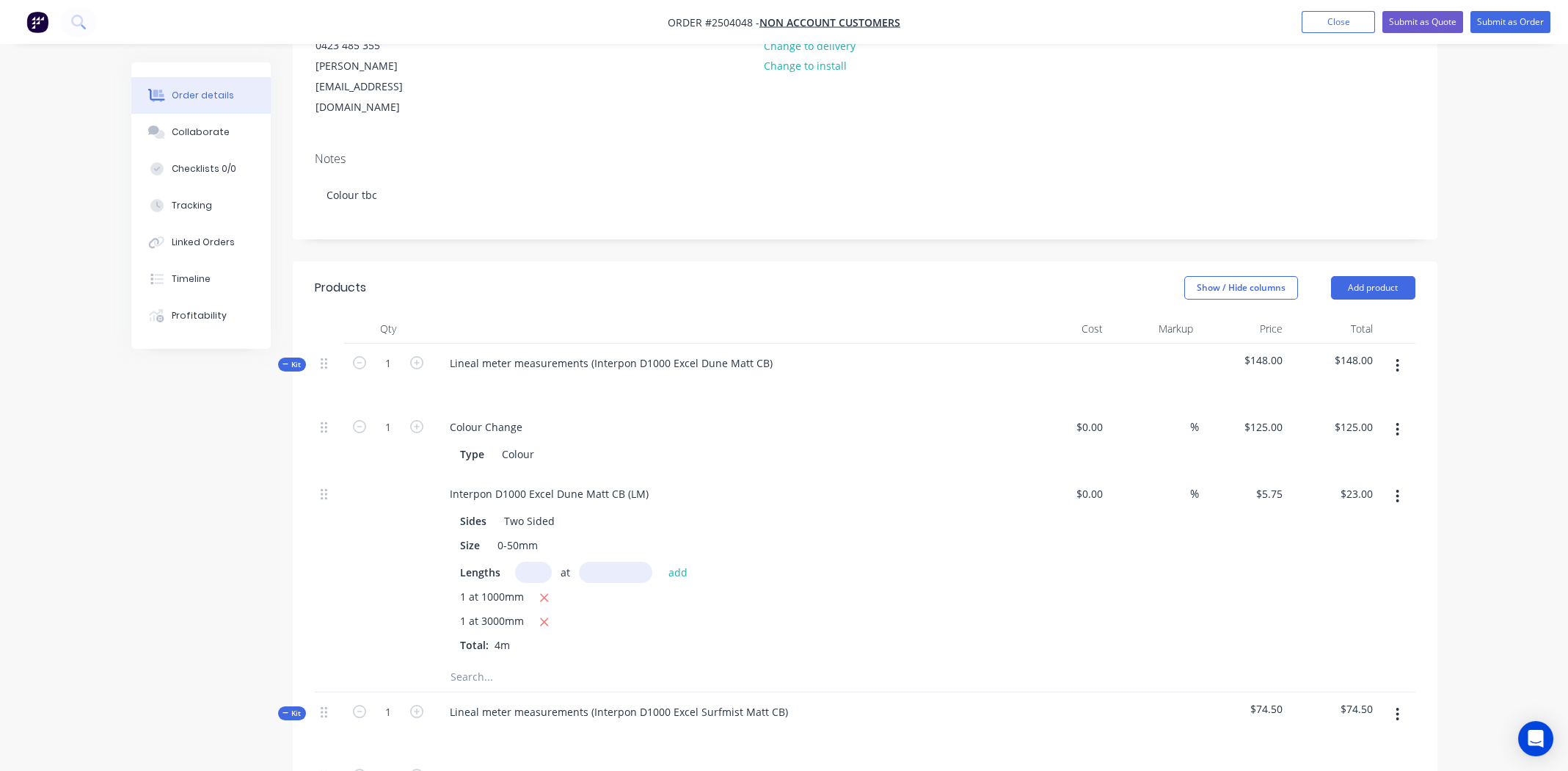
scroll to position [81, 0]
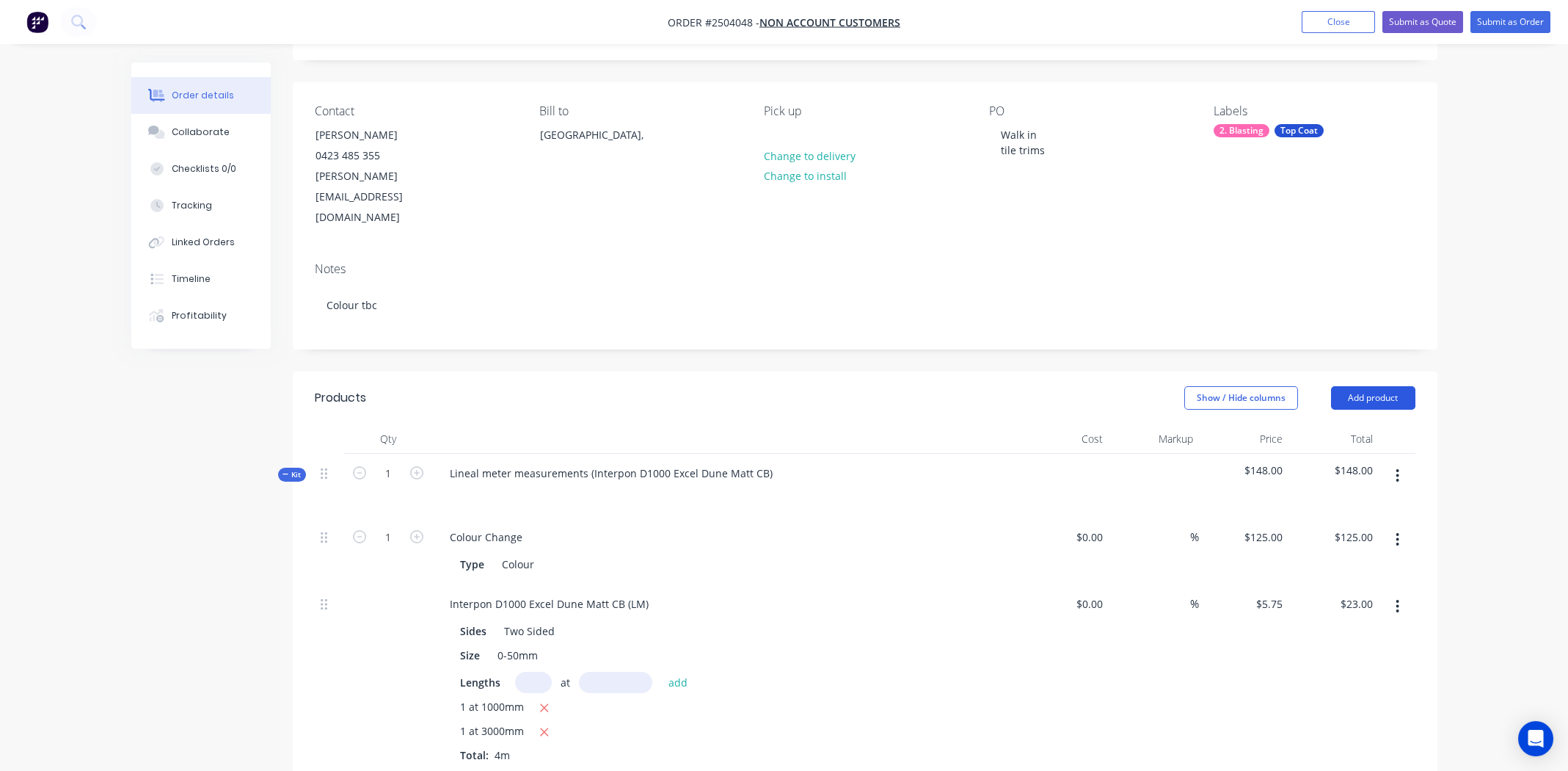
click at [1381, 386] on button "Add product" at bounding box center [1373, 397] width 85 height 24
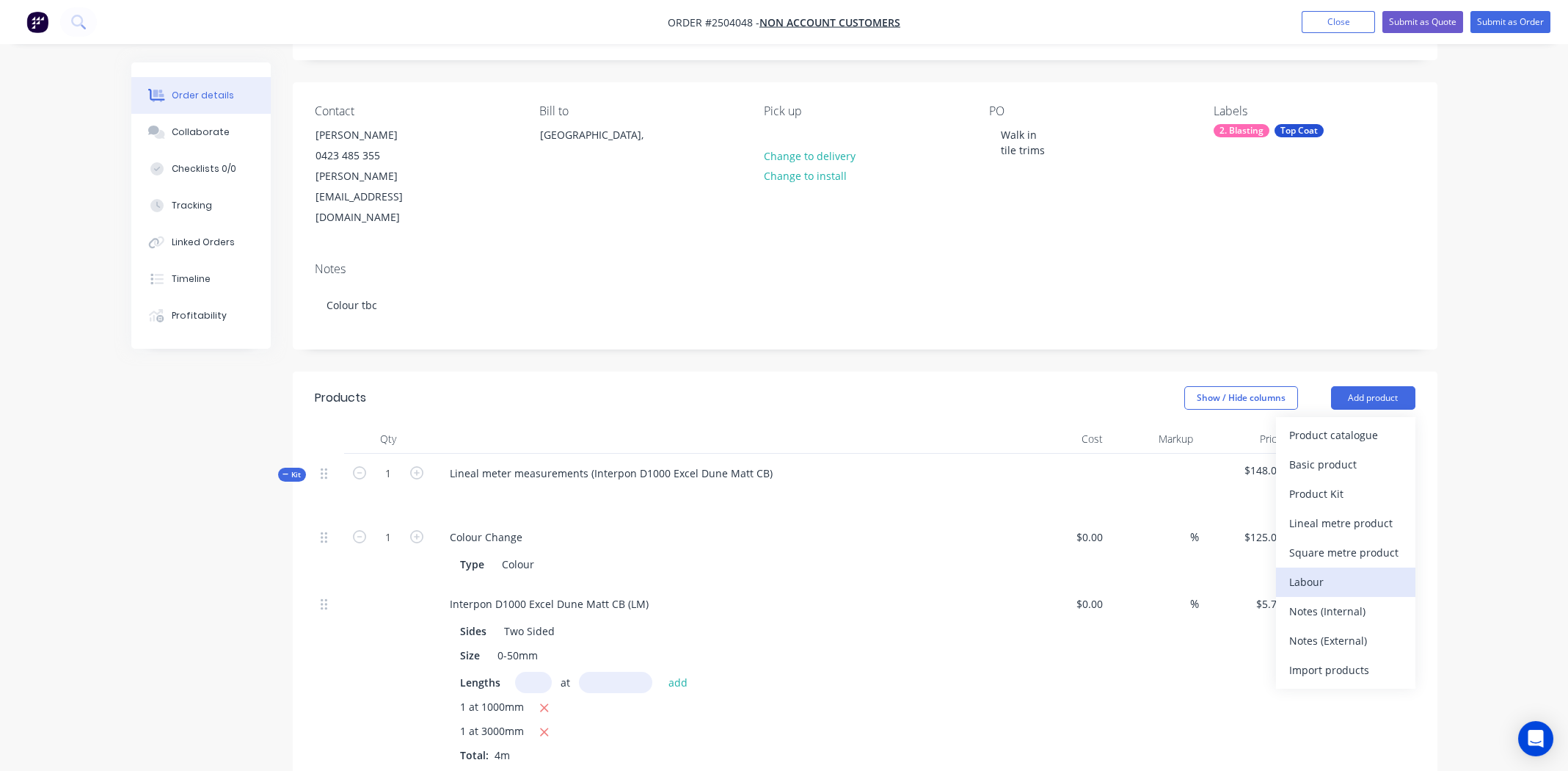
click at [1328, 571] on div "Labour" at bounding box center [1346, 581] width 113 height 21
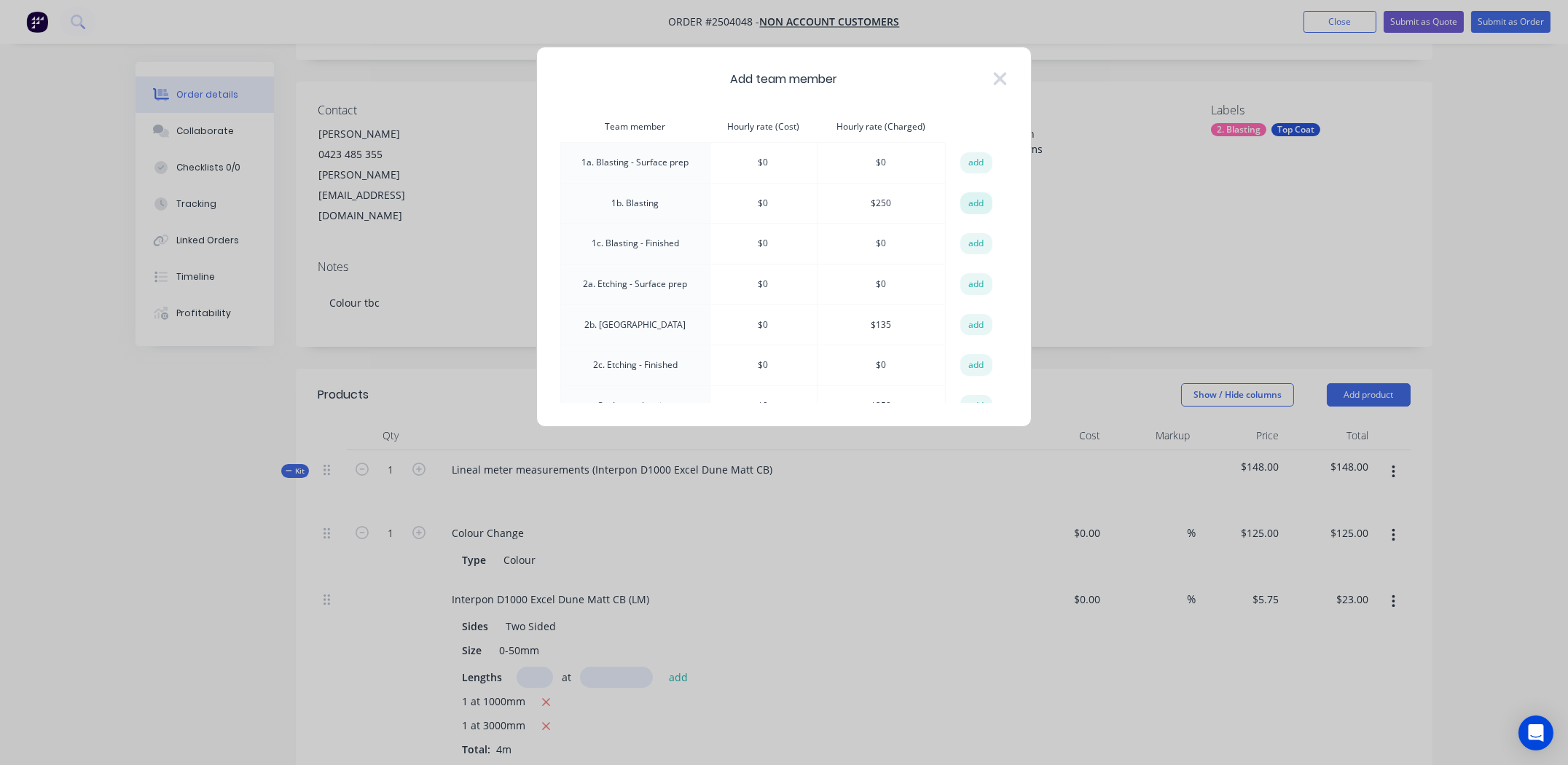
click at [962, 200] on button "add" at bounding box center [976, 202] width 32 height 22
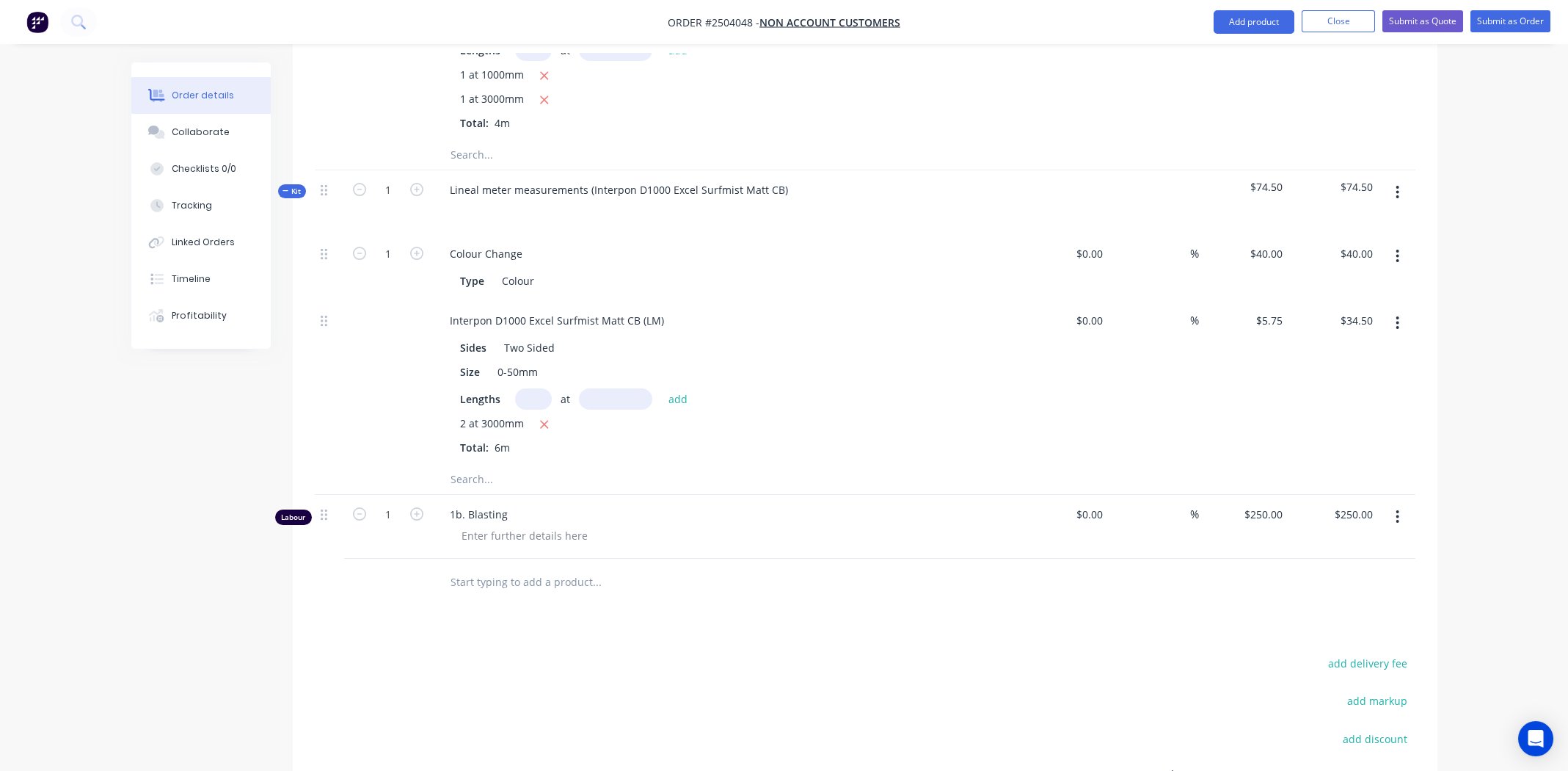
scroll to position [741, 0]
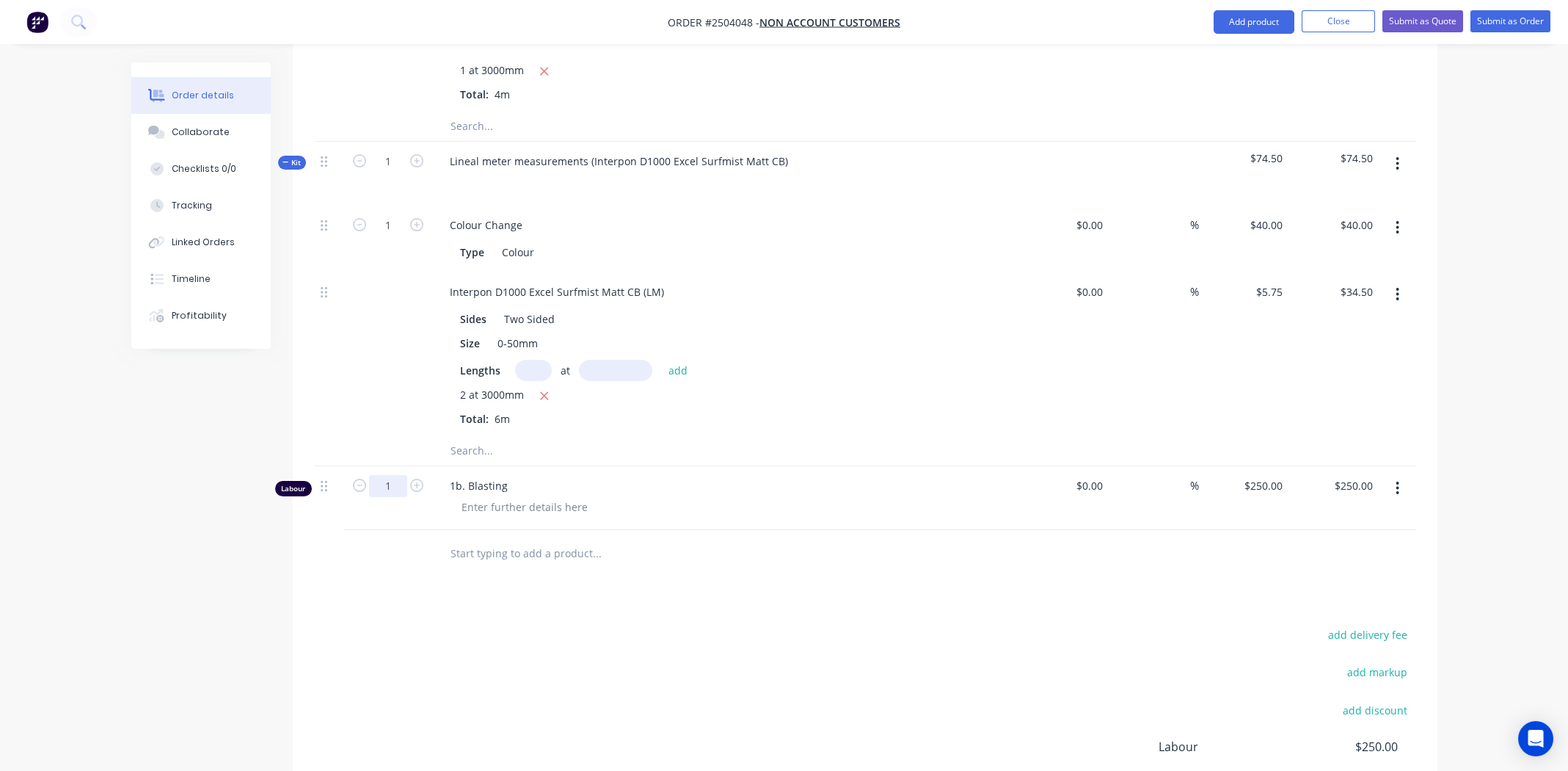
click at [379, 475] on input "1" at bounding box center [388, 485] width 38 height 22
type input "0.166"
type input "$41.50"
click at [719, 559] on div "Products Show / Hide columns Add product Qty Cost Markup Price Total Kit 1 Line…" at bounding box center [865, 320] width 1145 height 1220
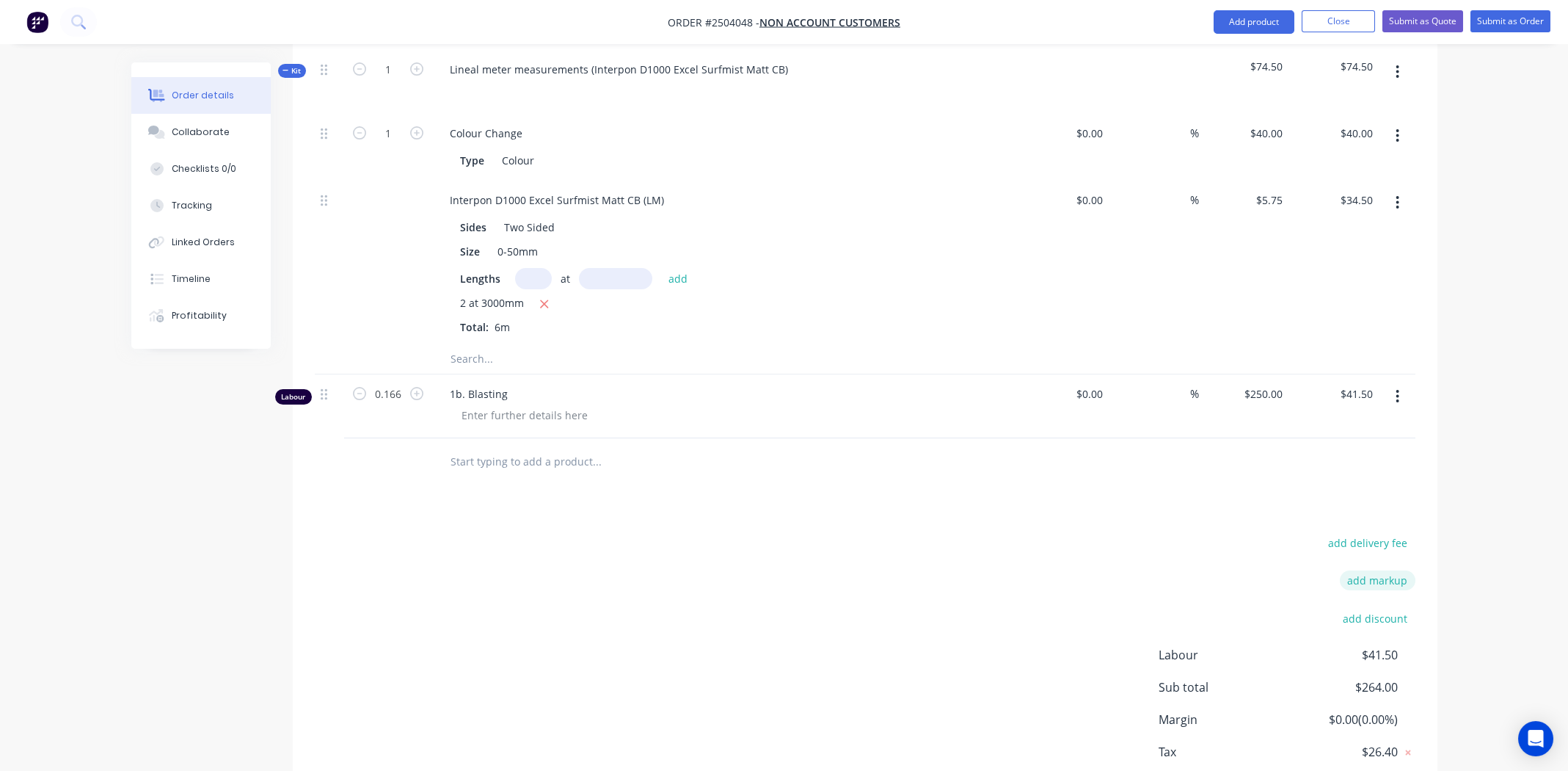
scroll to position [880, 0]
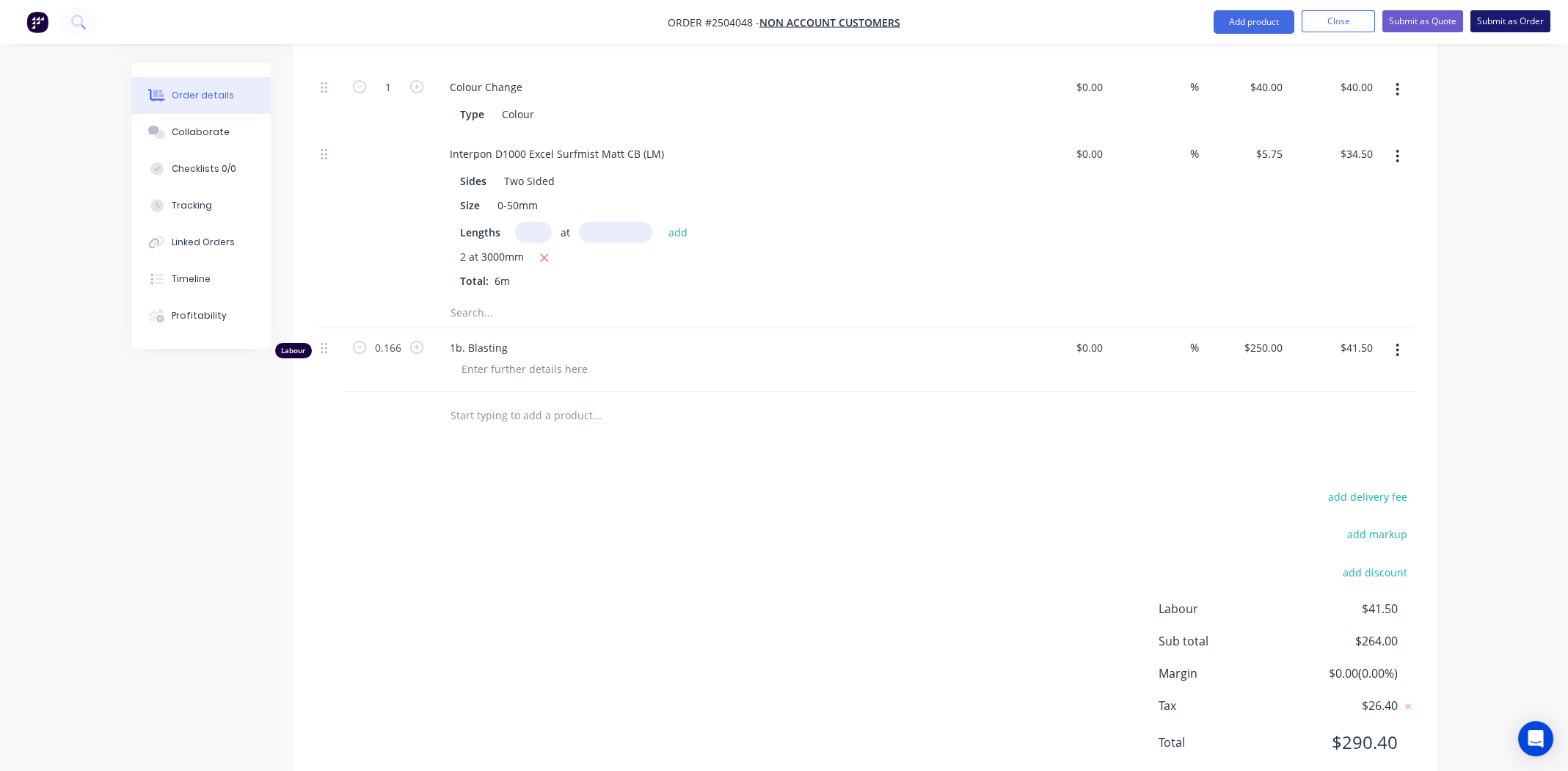
click at [1494, 23] on button "Submit as Order" at bounding box center [1511, 21] width 80 height 22
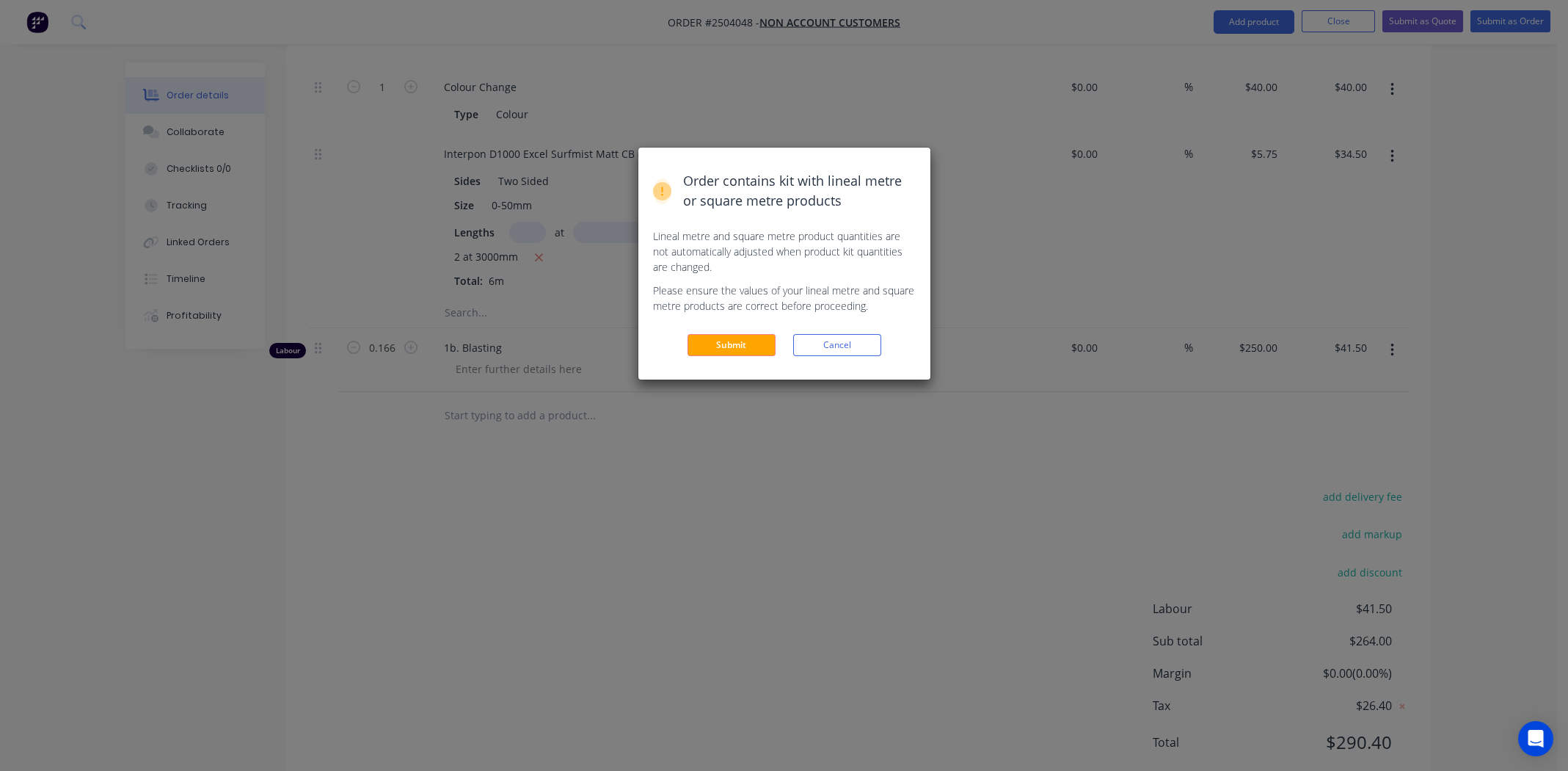
click at [741, 340] on button "Submit" at bounding box center [732, 345] width 88 height 22
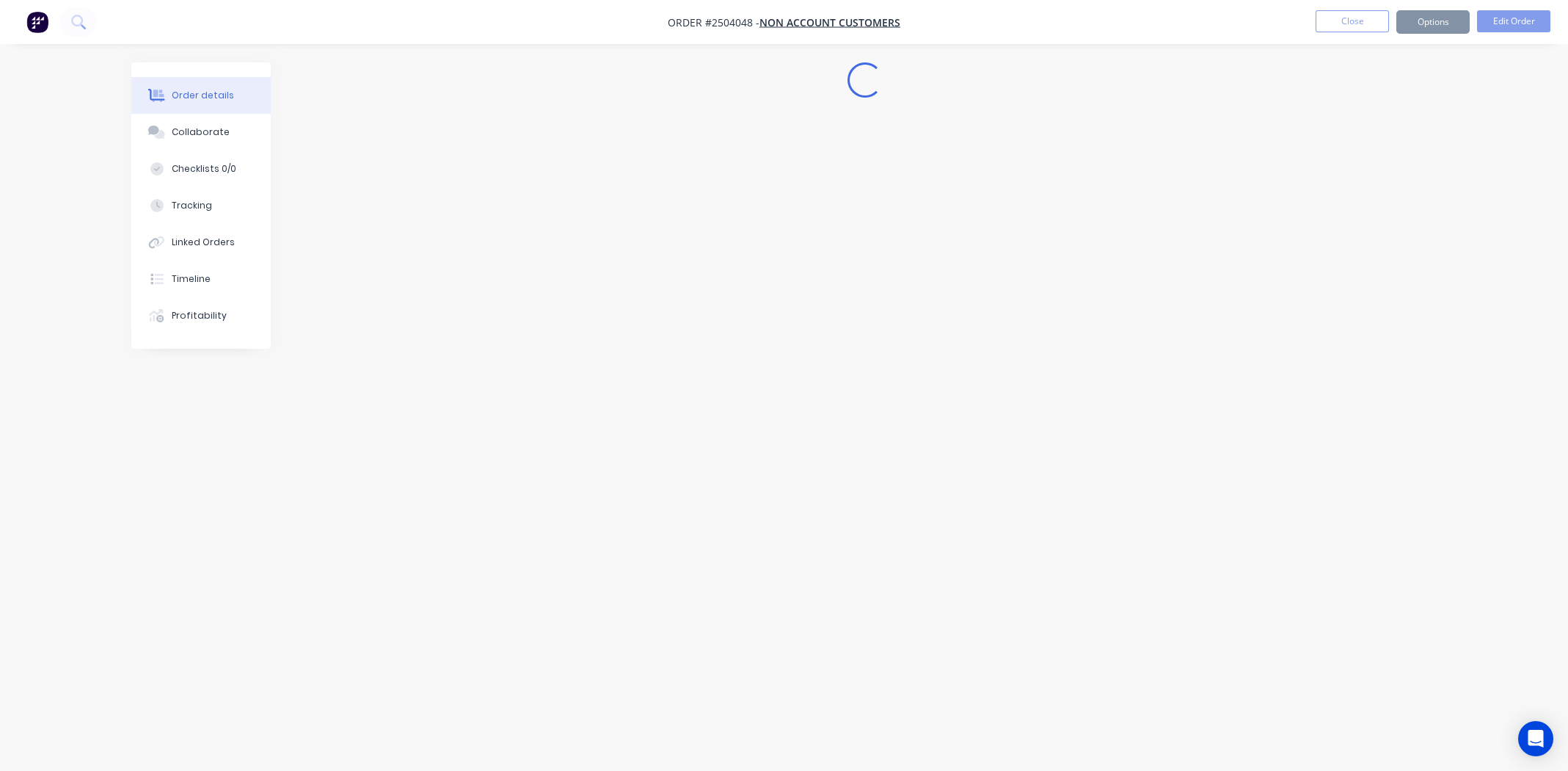
scroll to position [0, 0]
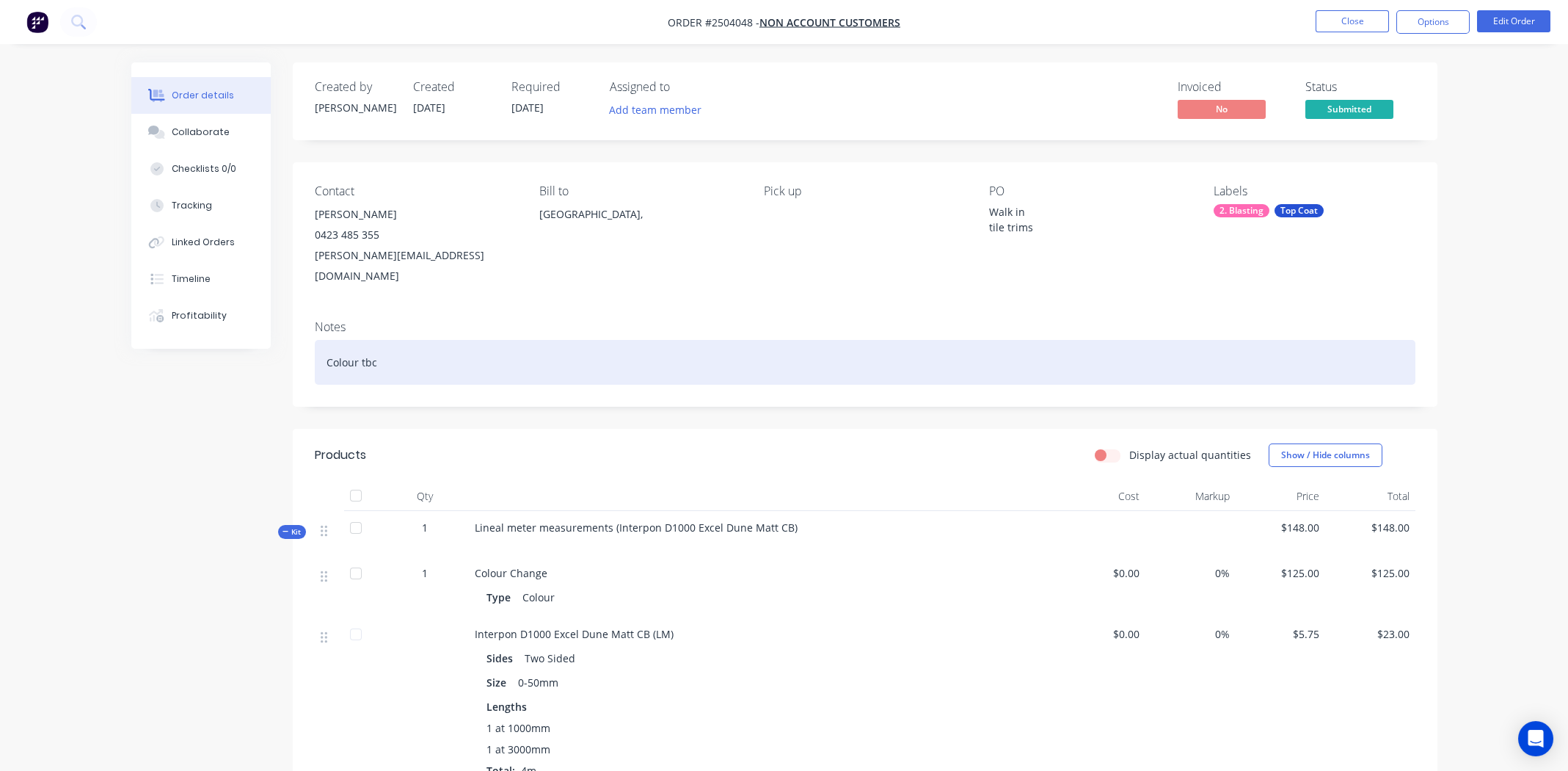
click at [389, 350] on div "Colour tbc" at bounding box center [865, 362] width 1101 height 45
click at [362, 345] on div "2 x Clours" at bounding box center [865, 362] width 1101 height 45
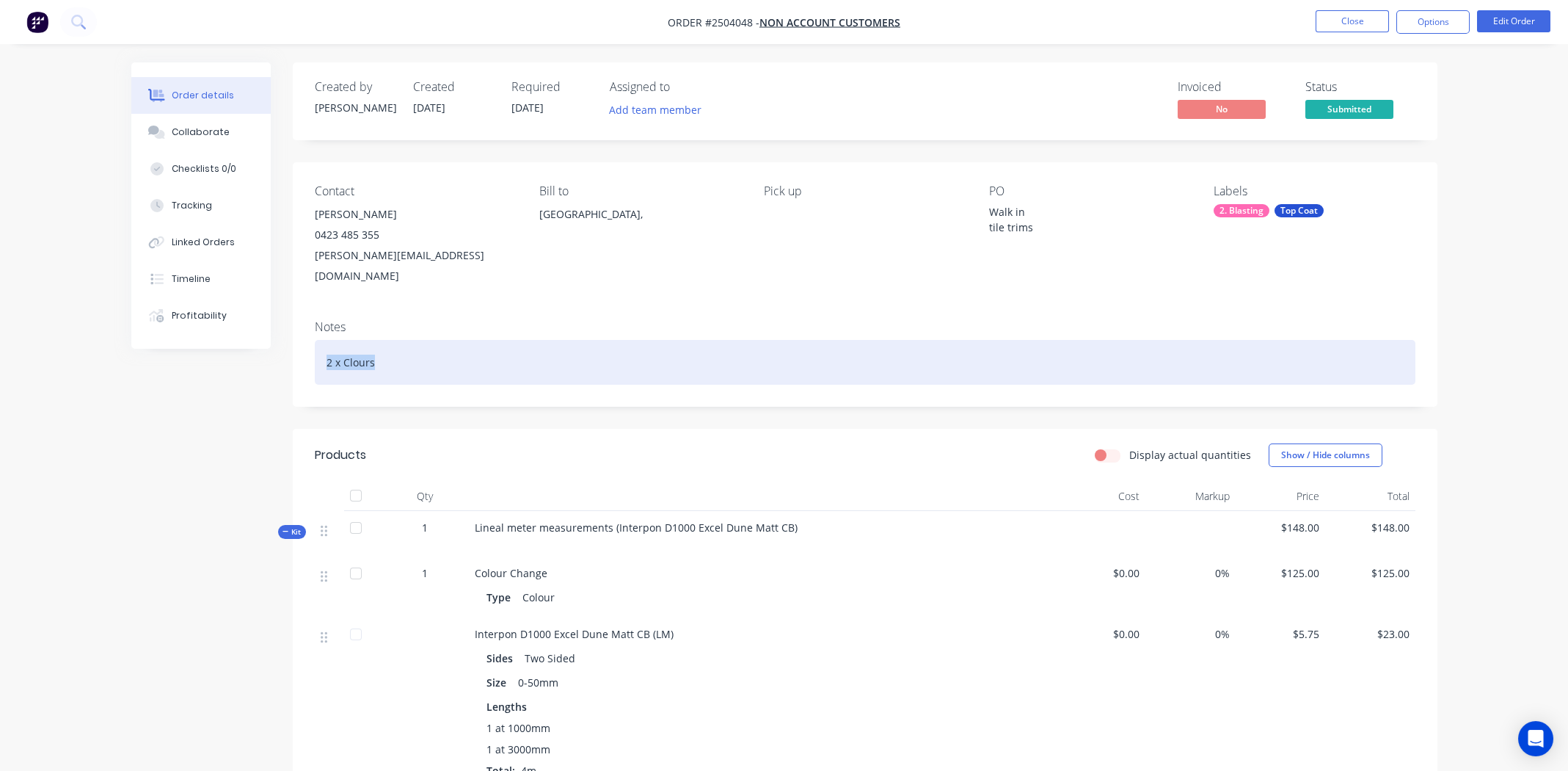
click at [362, 345] on div "2 x Clours" at bounding box center [865, 362] width 1101 height 45
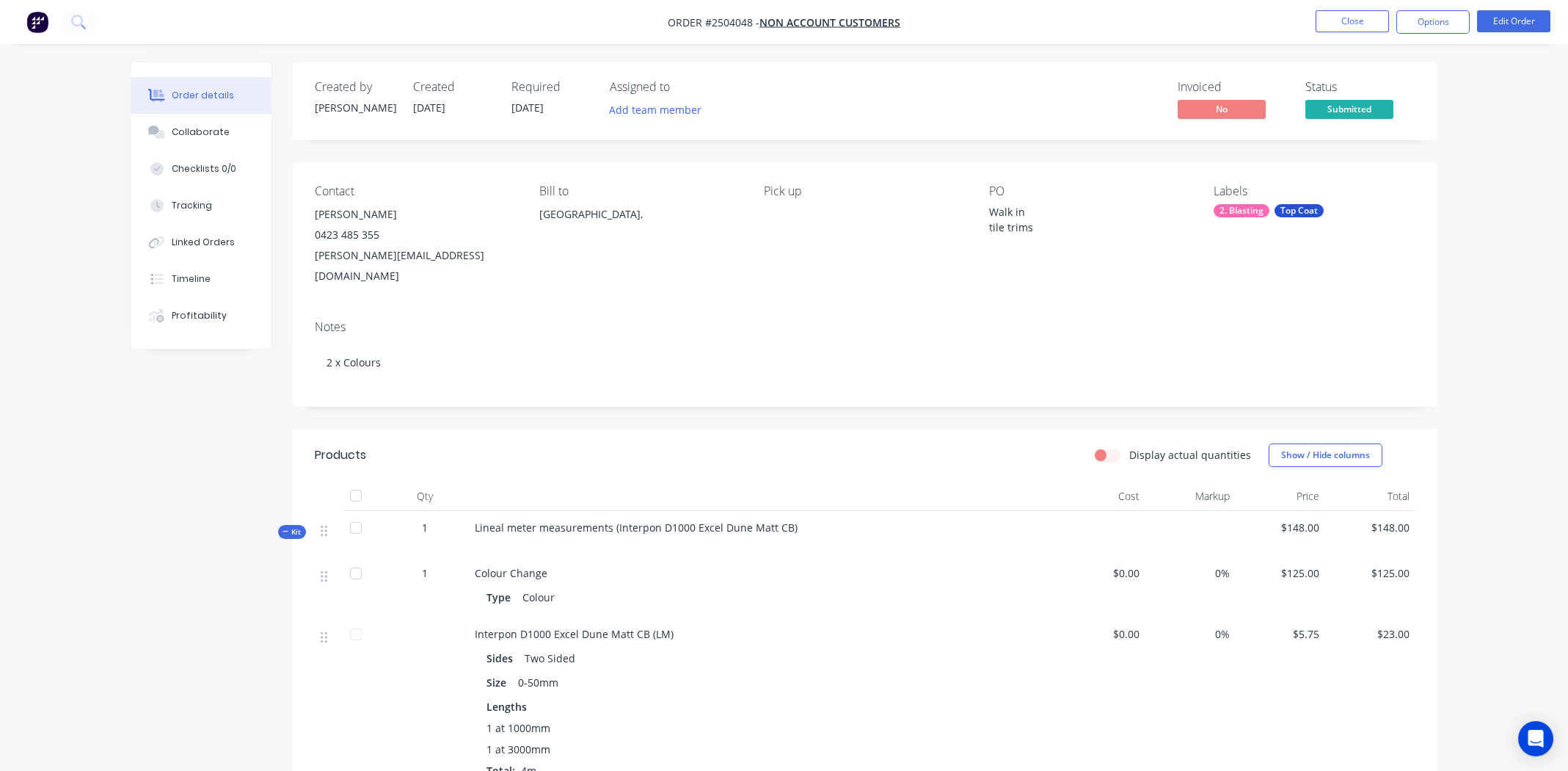
click at [993, 229] on div "Walk in tile trims" at bounding box center [1080, 219] width 184 height 30
click at [1507, 20] on button "Edit Order" at bounding box center [1514, 21] width 73 height 22
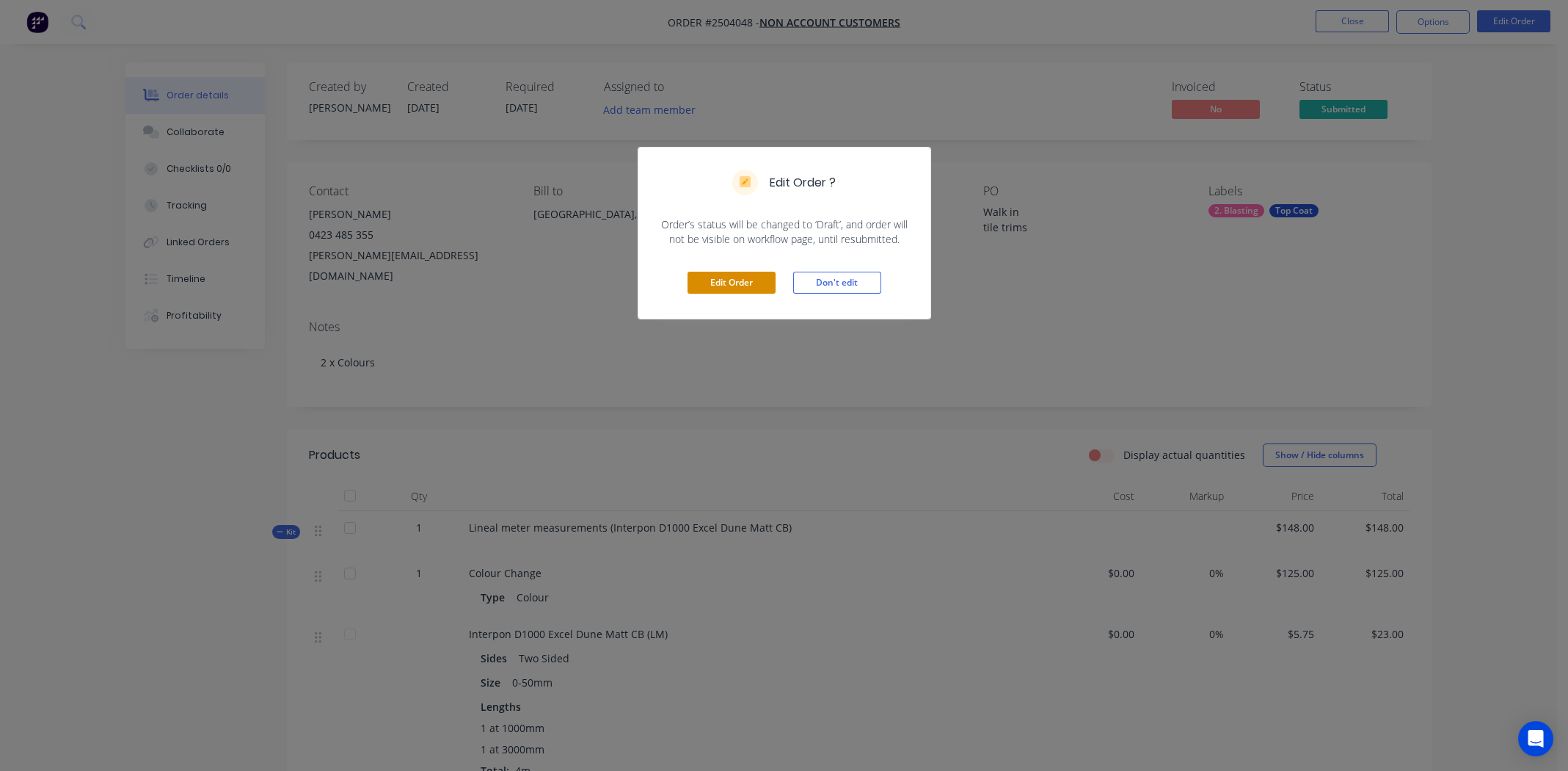
click at [722, 274] on button "Edit Order" at bounding box center [732, 282] width 88 height 22
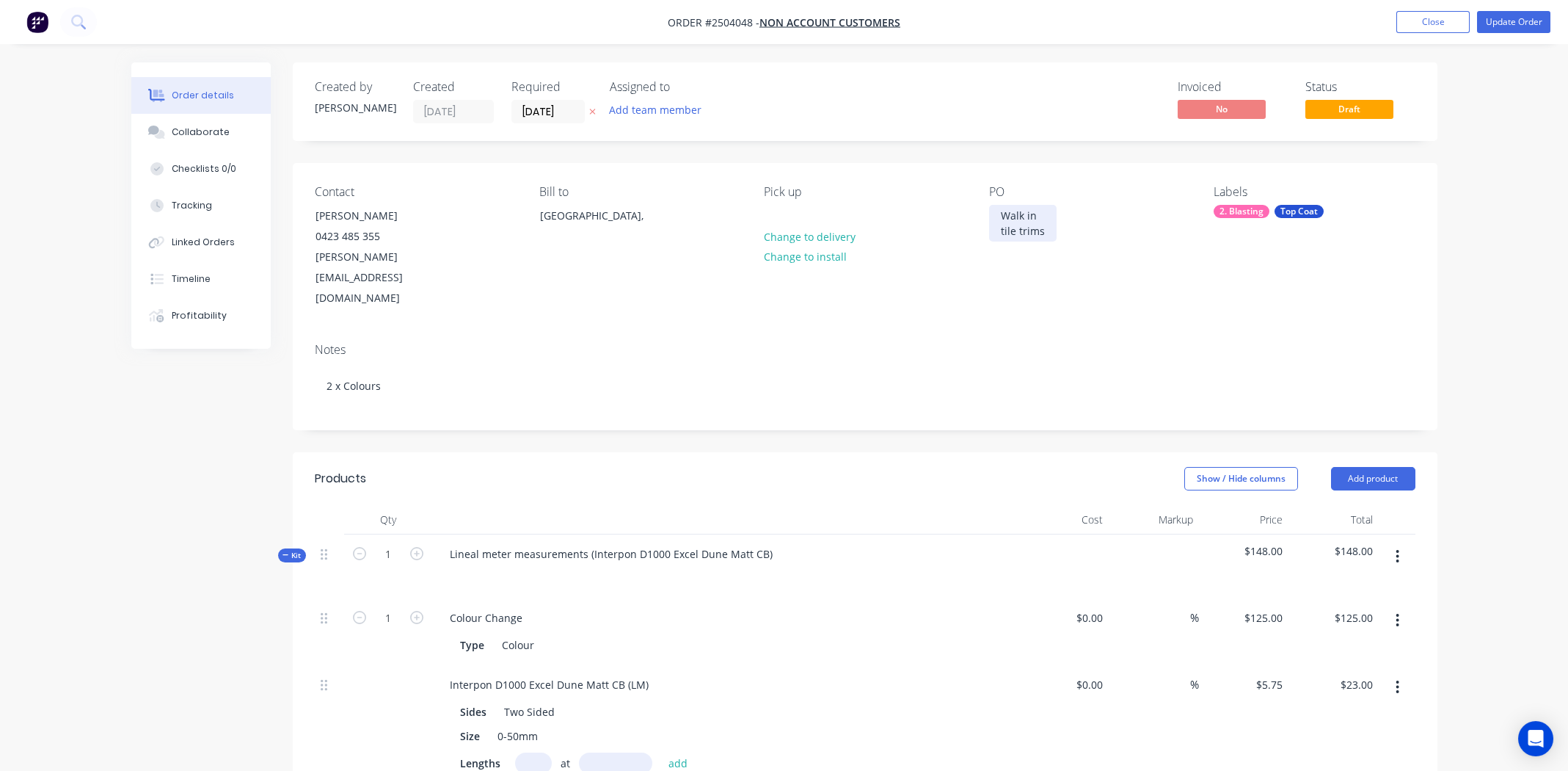
click at [1005, 235] on div "Walk in tile trims" at bounding box center [1022, 223] width 68 height 37
click at [1220, 277] on div "Contact Dominic 0423 485 355 dominic@elbaconstruct.com.au Bill to Australia, Pi…" at bounding box center [865, 247] width 1145 height 168
click at [1518, 21] on button "Update Order" at bounding box center [1514, 22] width 73 height 22
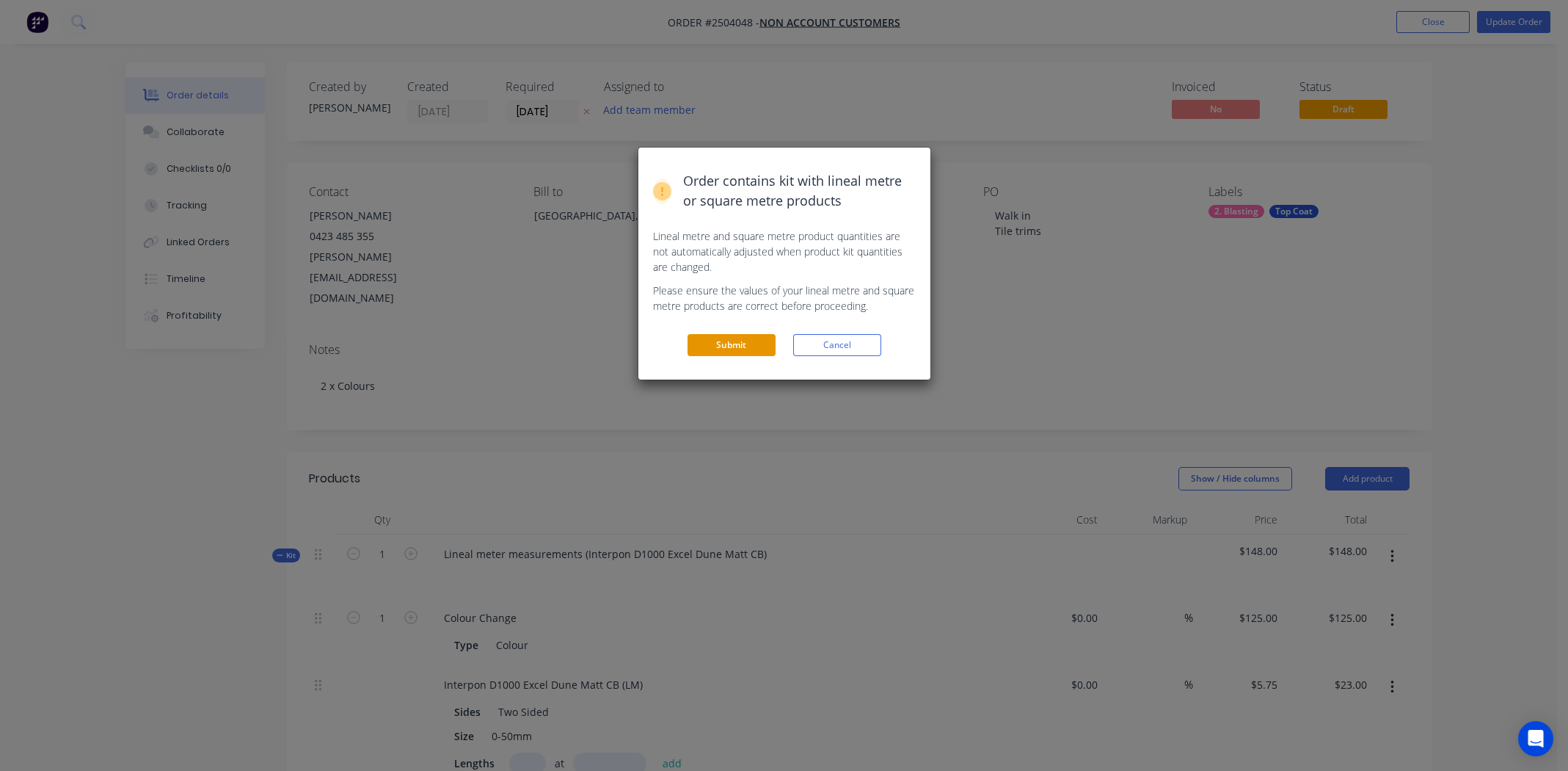
click at [734, 343] on button "Submit" at bounding box center [732, 345] width 88 height 22
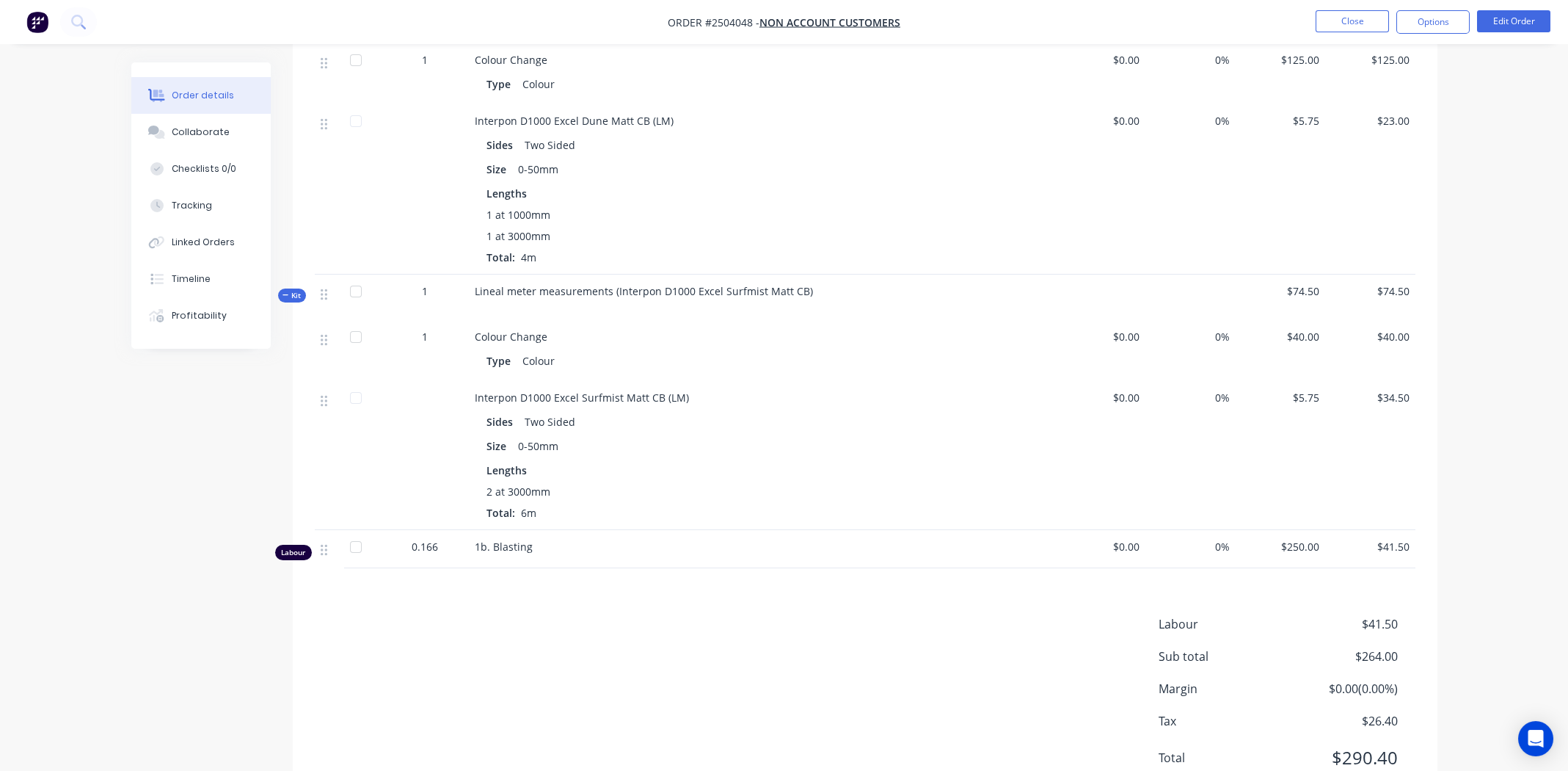
scroll to position [552, 0]
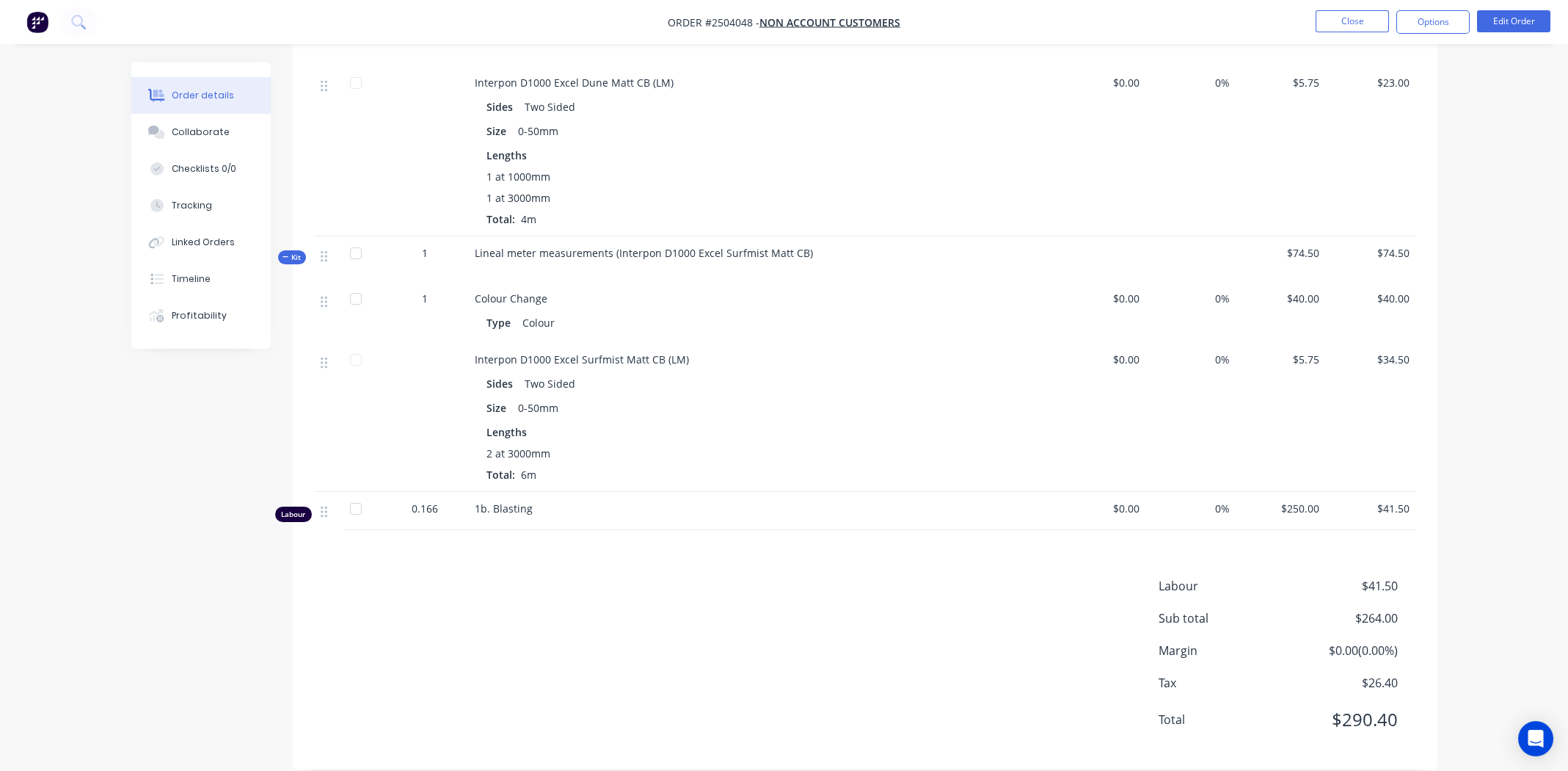
click at [945, 424] on div "Lengths" at bounding box center [762, 432] width 552 height 15
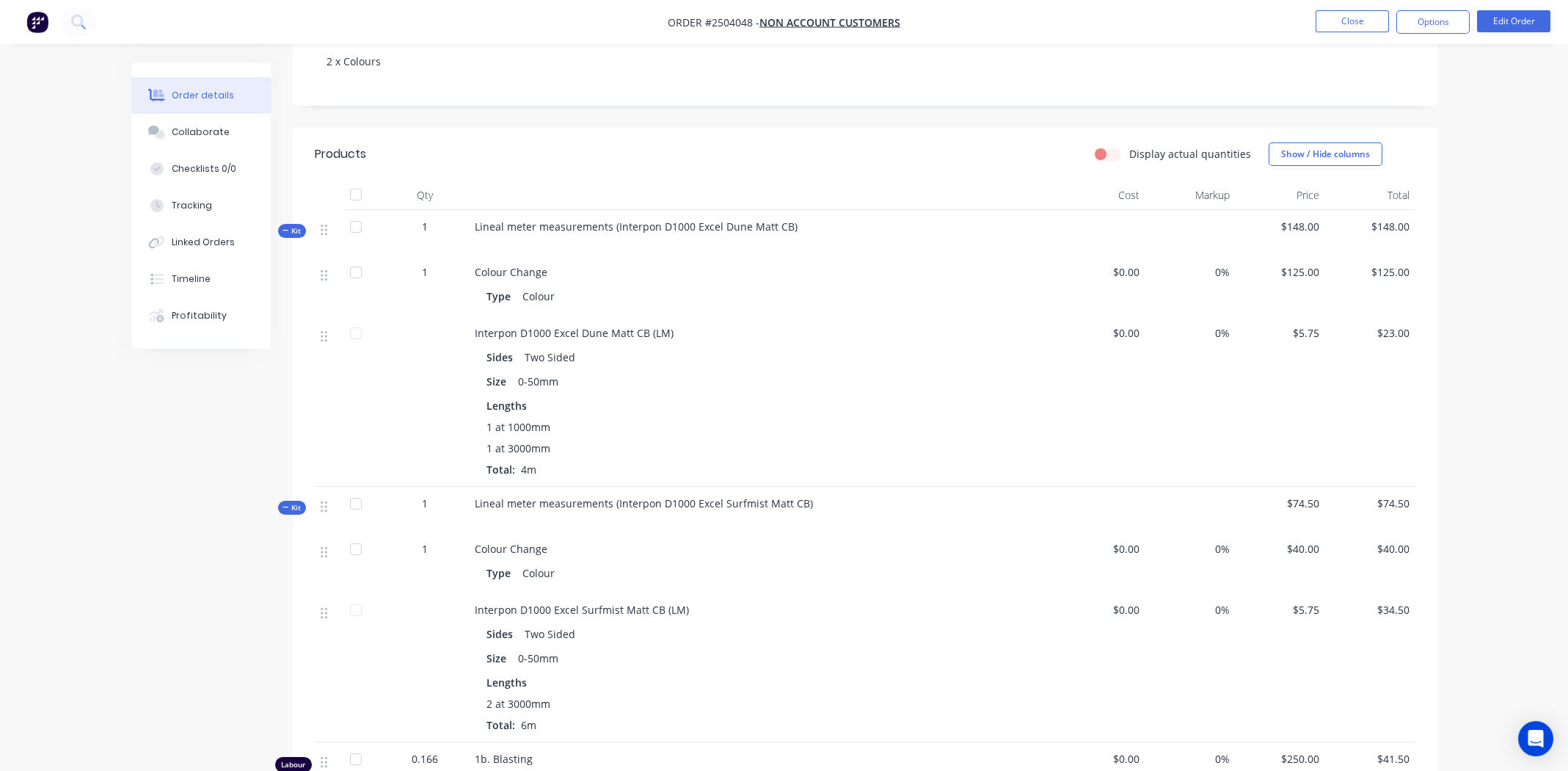
scroll to position [37, 0]
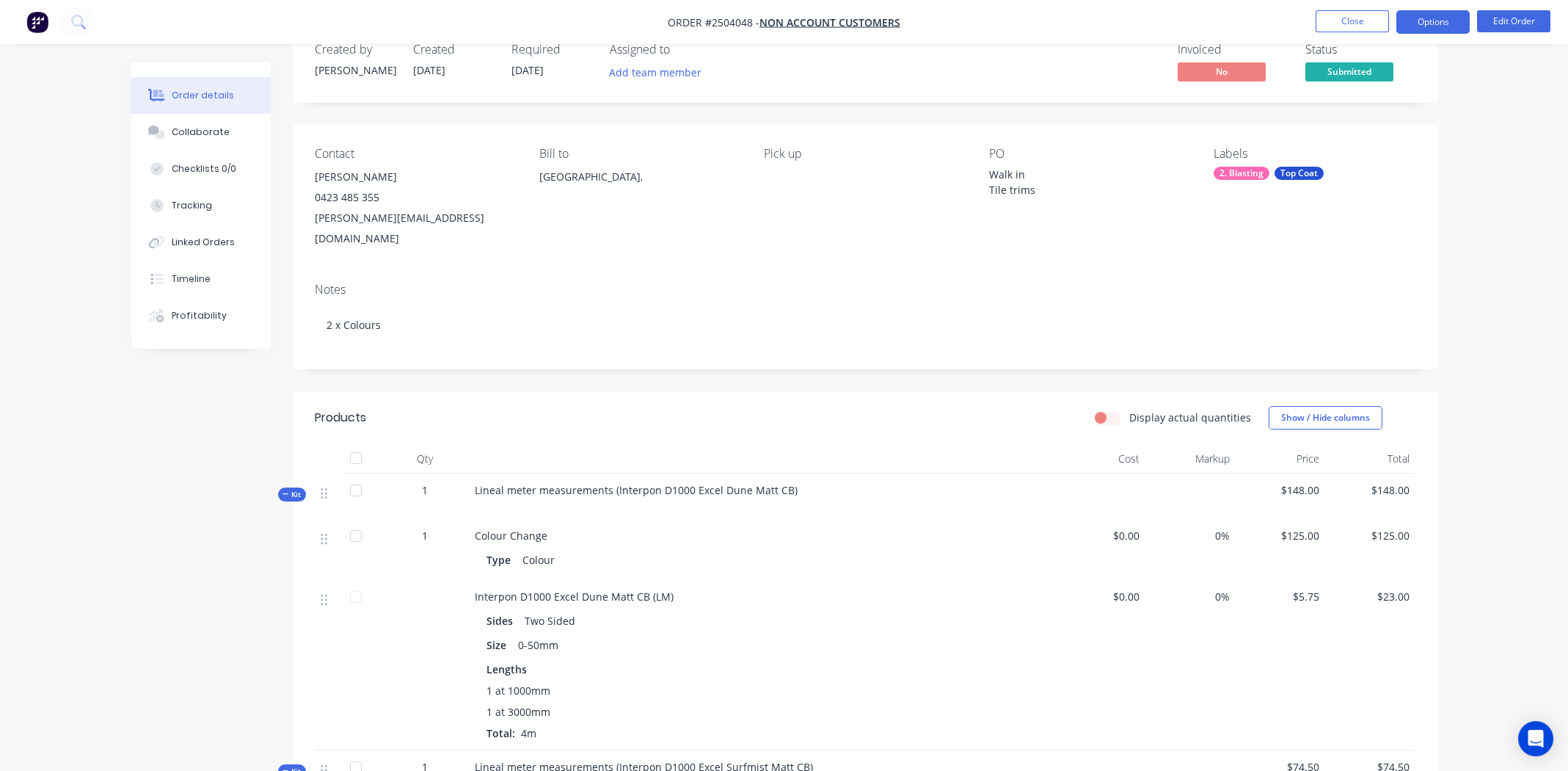
click at [1434, 18] on button "Options" at bounding box center [1433, 22] width 73 height 24
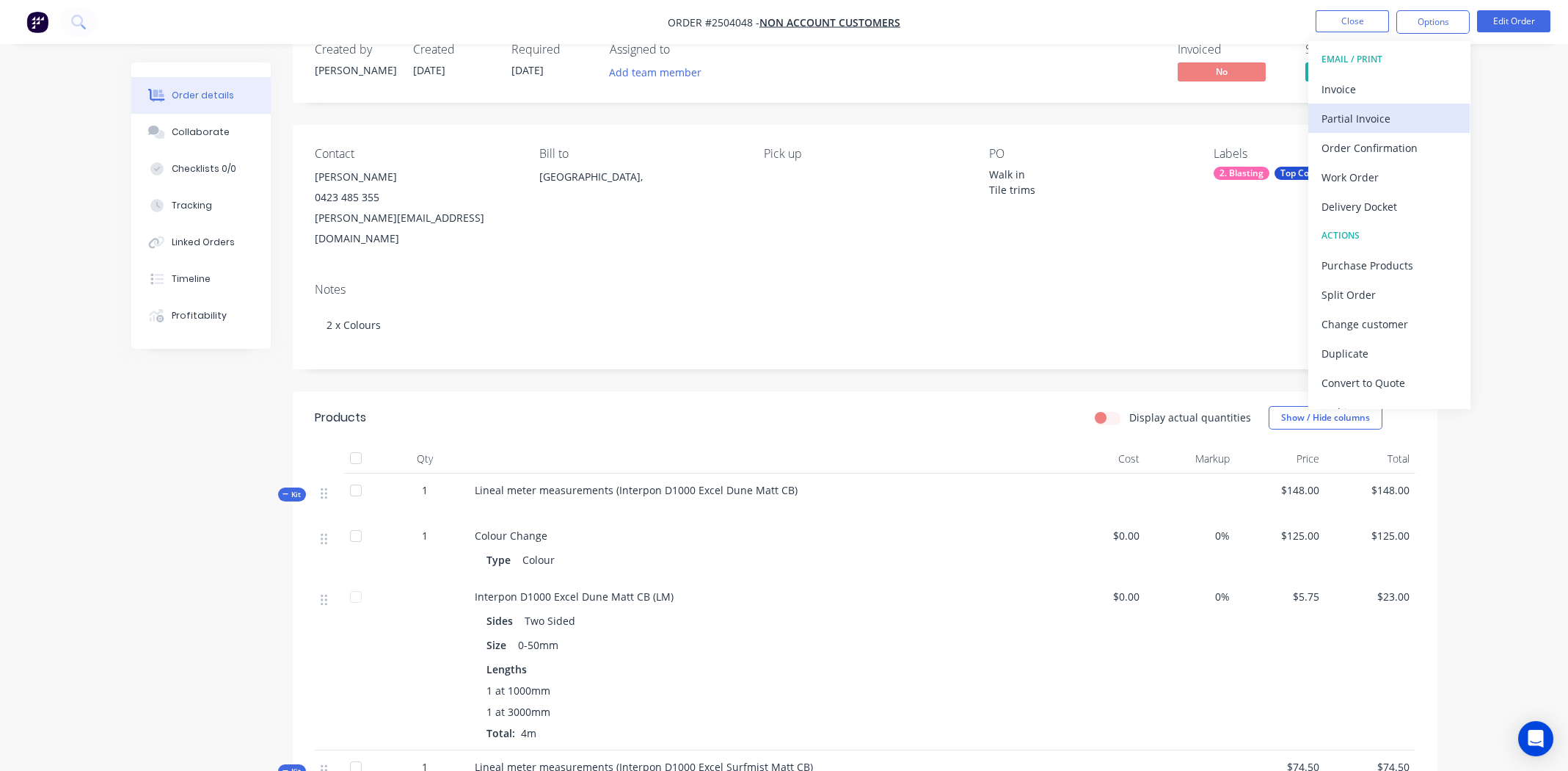
click at [1373, 117] on div "Partial Invoice" at bounding box center [1389, 118] width 135 height 21
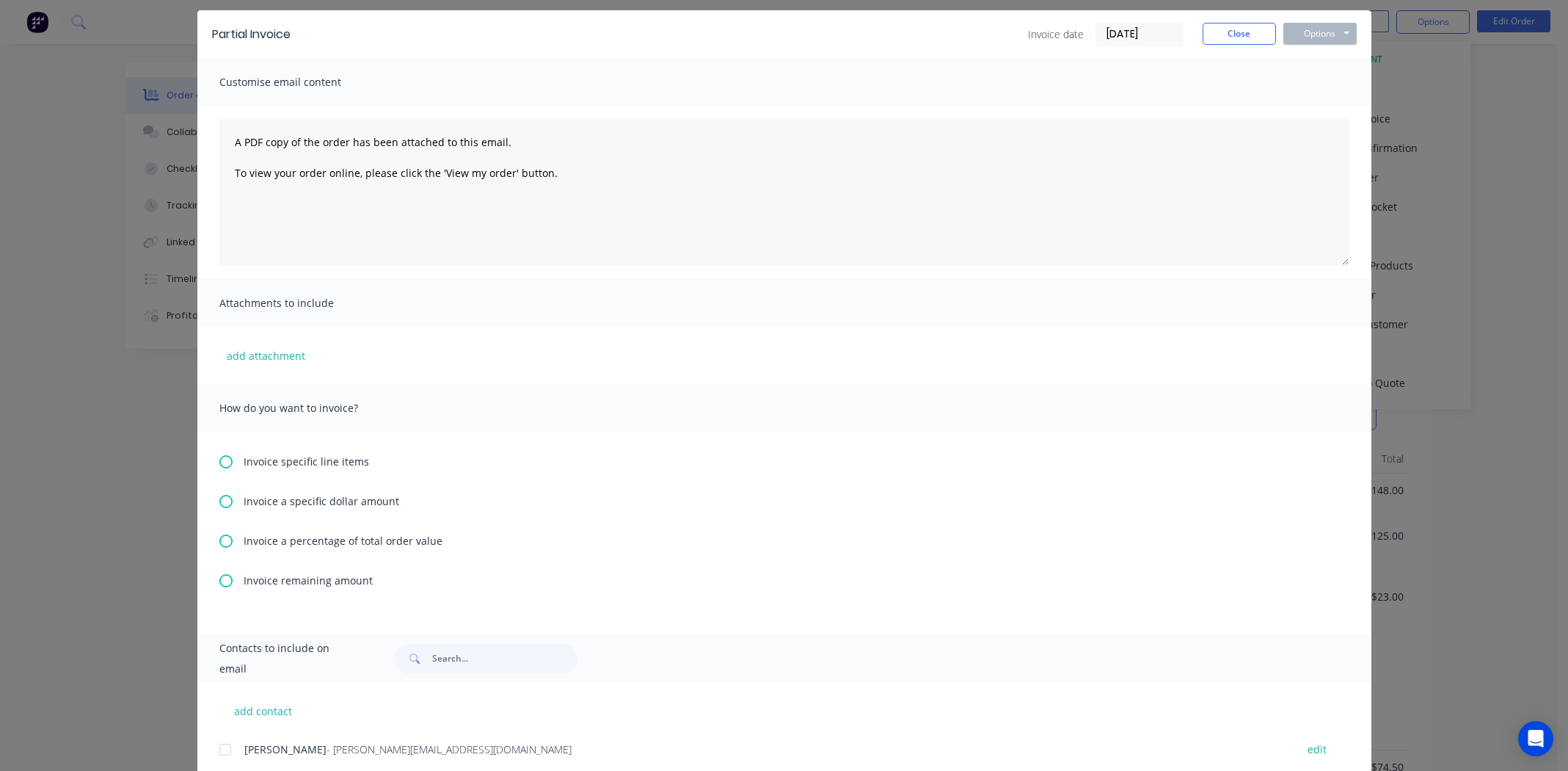
scroll to position [146, 0]
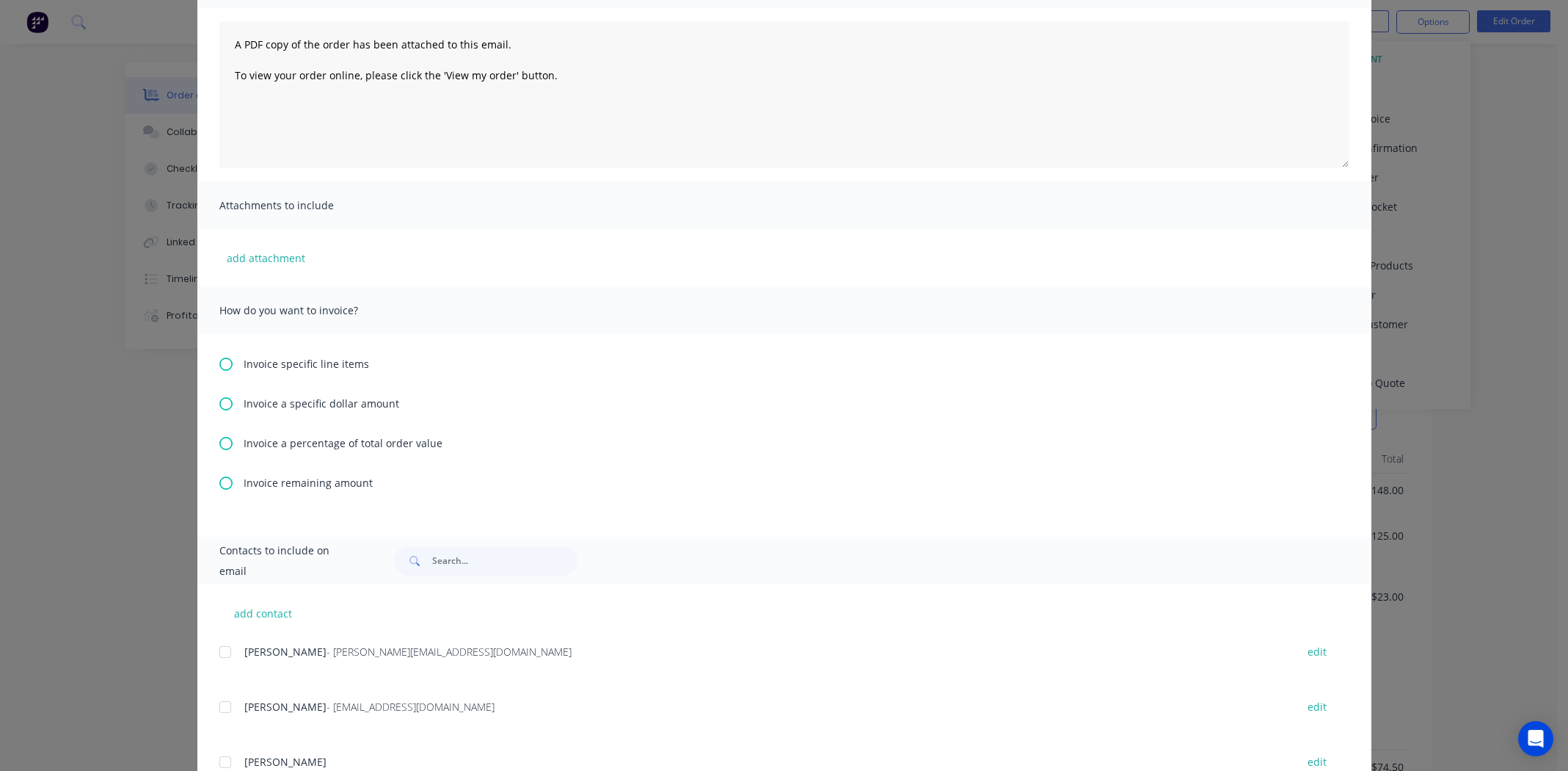
click at [225, 442] on icon at bounding box center [226, 443] width 13 height 13
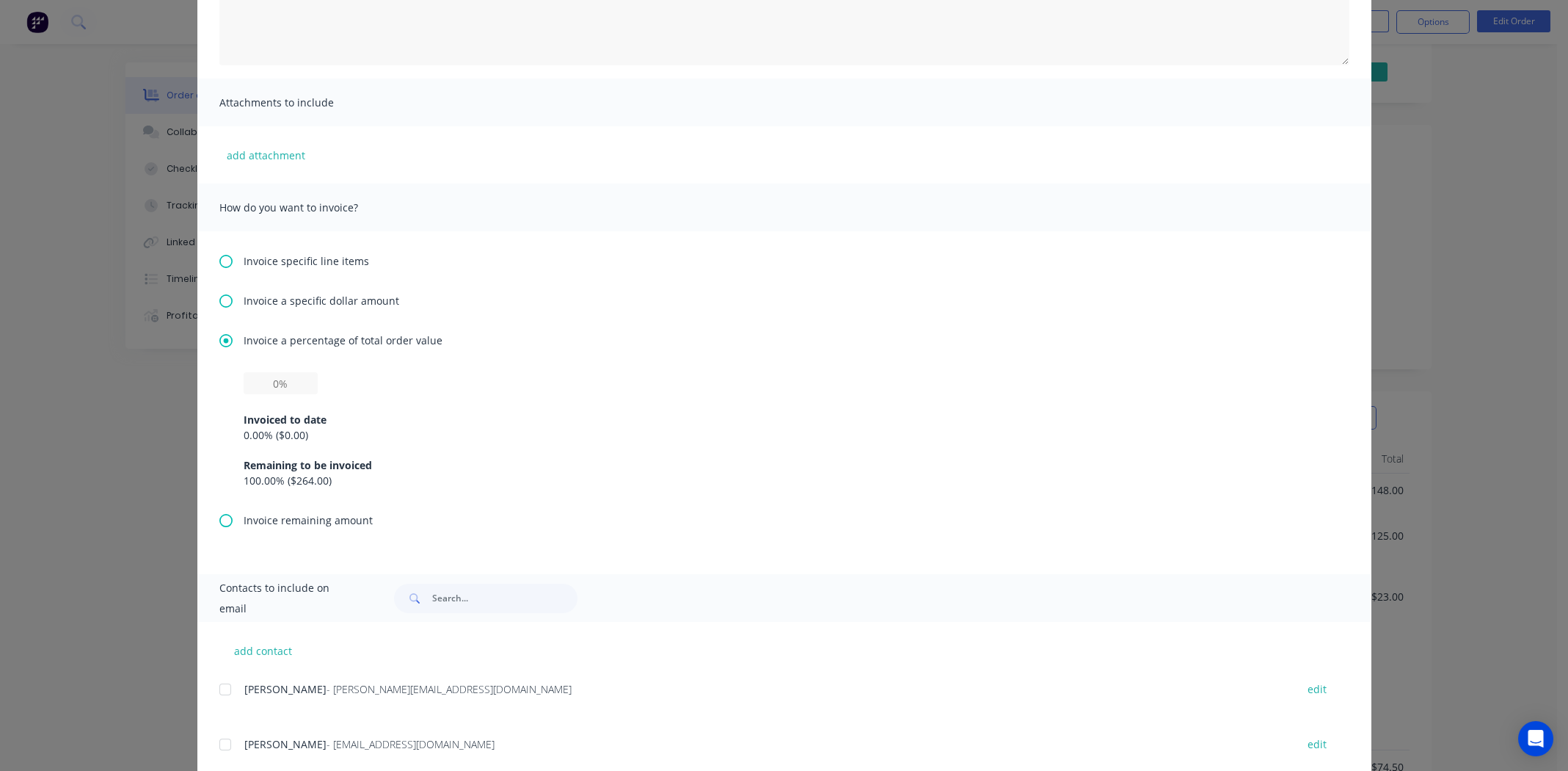
scroll to position [366, 0]
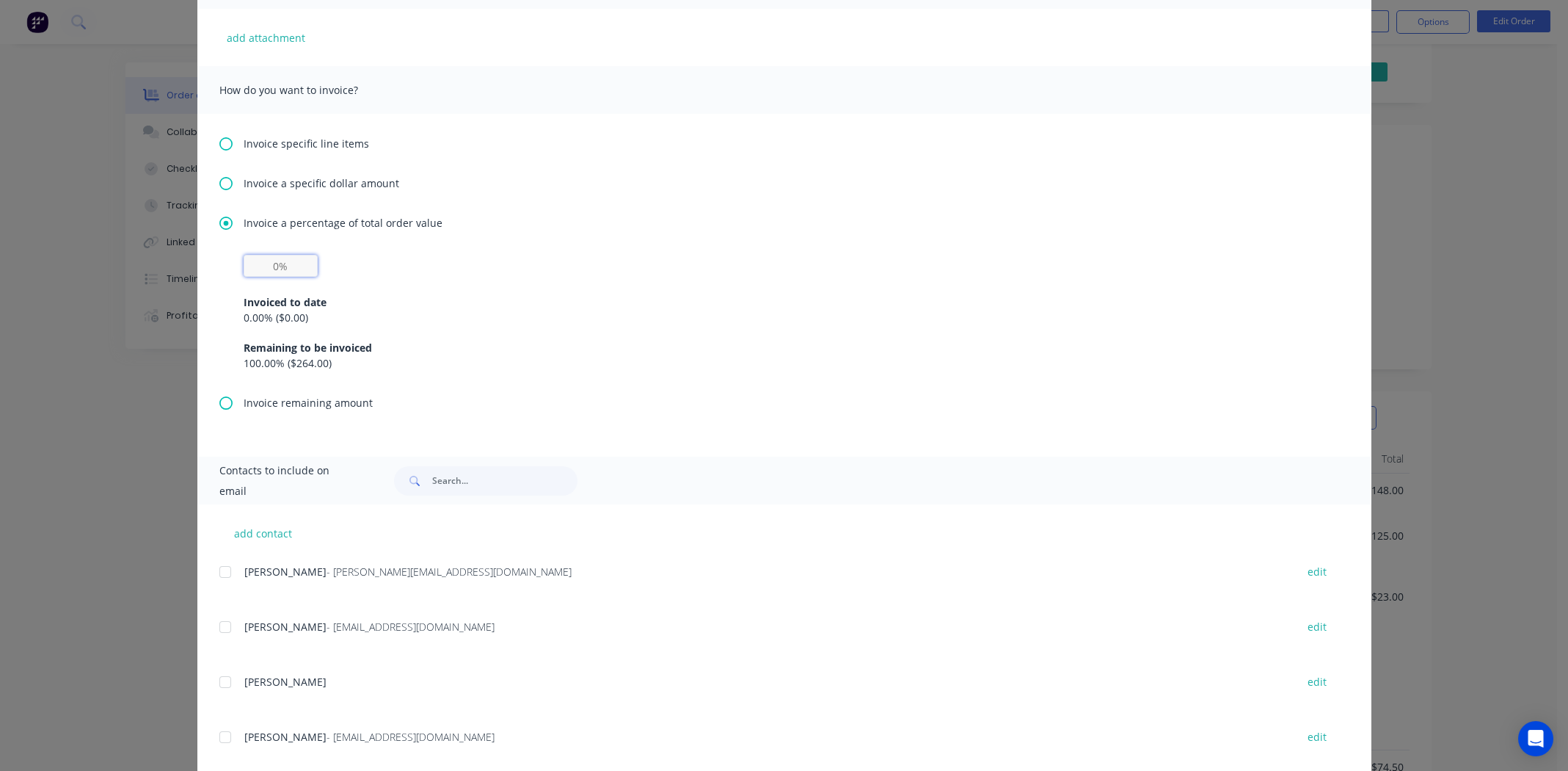
click at [273, 267] on input "text" at bounding box center [281, 265] width 74 height 22
click at [465, 281] on div "Invoiced to date 0.00 % ( $0.00 ) Remaining to be invoiced 100.00 % ( $264.00 )" at bounding box center [785, 323] width 1082 height 94
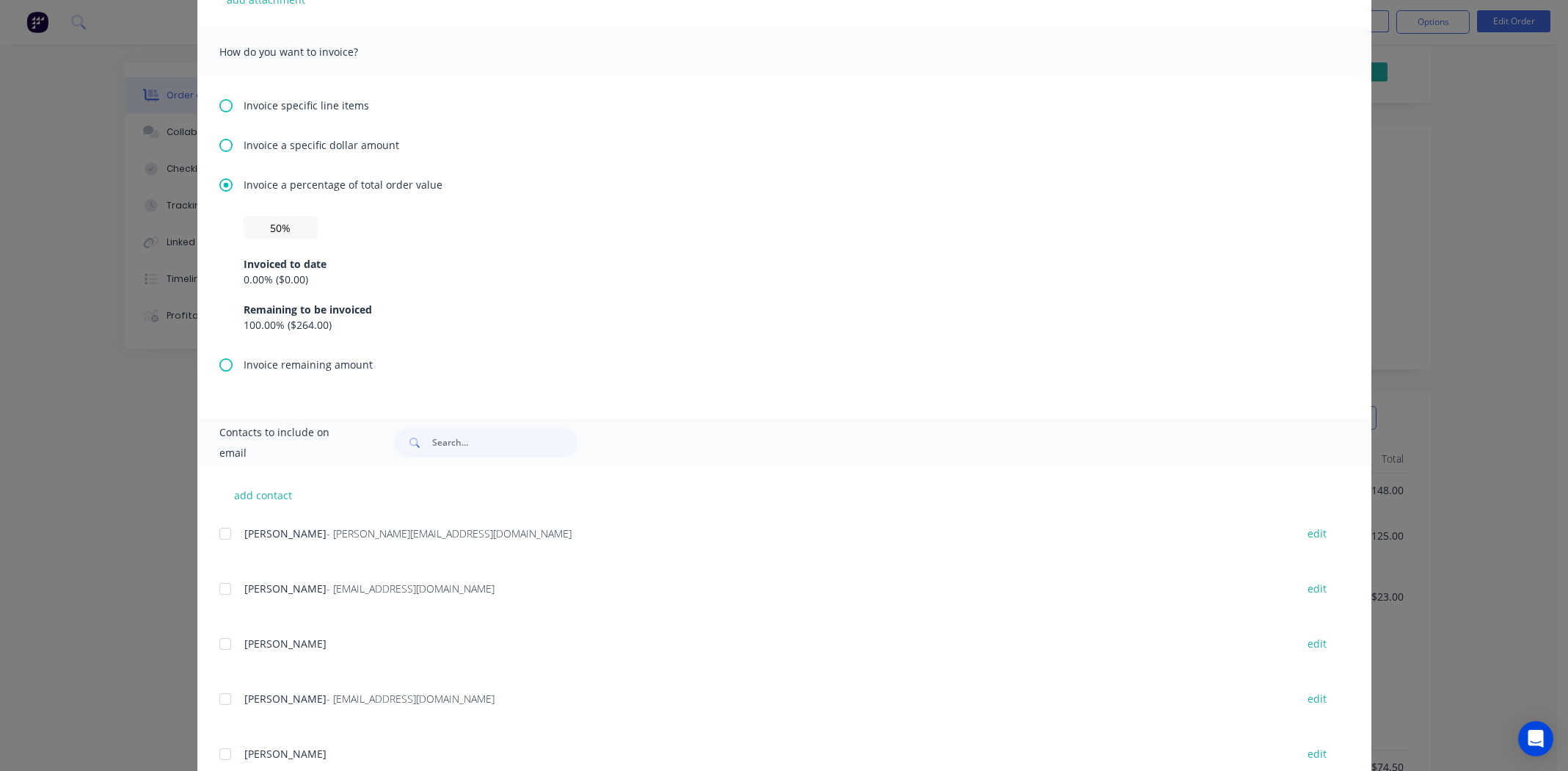
scroll to position [513, 0]
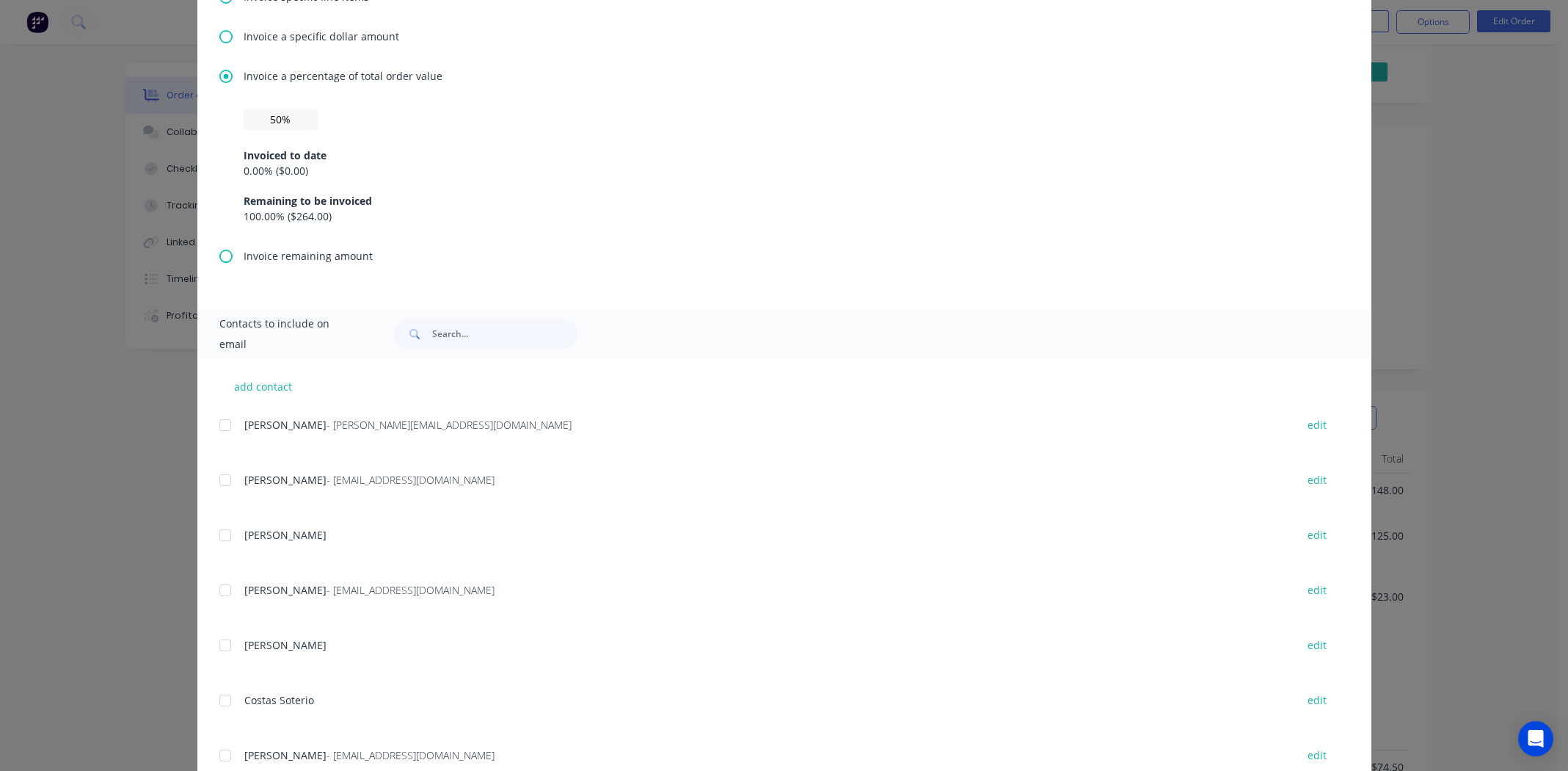
click at [244, 130] on div at bounding box center [244, 130] width 0 height 0
click at [277, 116] on input "50%" at bounding box center [281, 118] width 74 height 22
type input "5%"
click at [446, 157] on div "Invoiced to date" at bounding box center [785, 155] width 1082 height 15
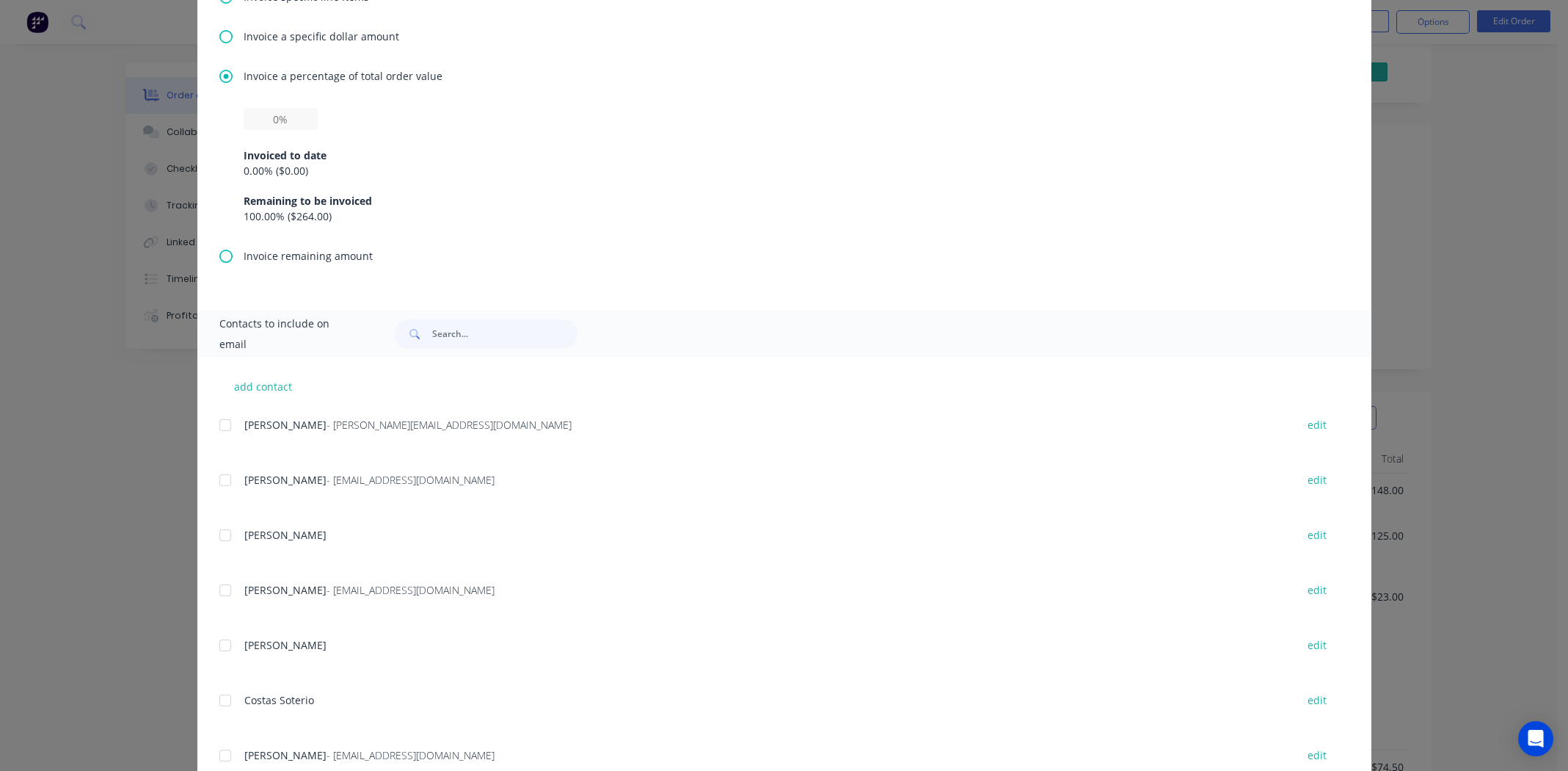
scroll to position [440, 0]
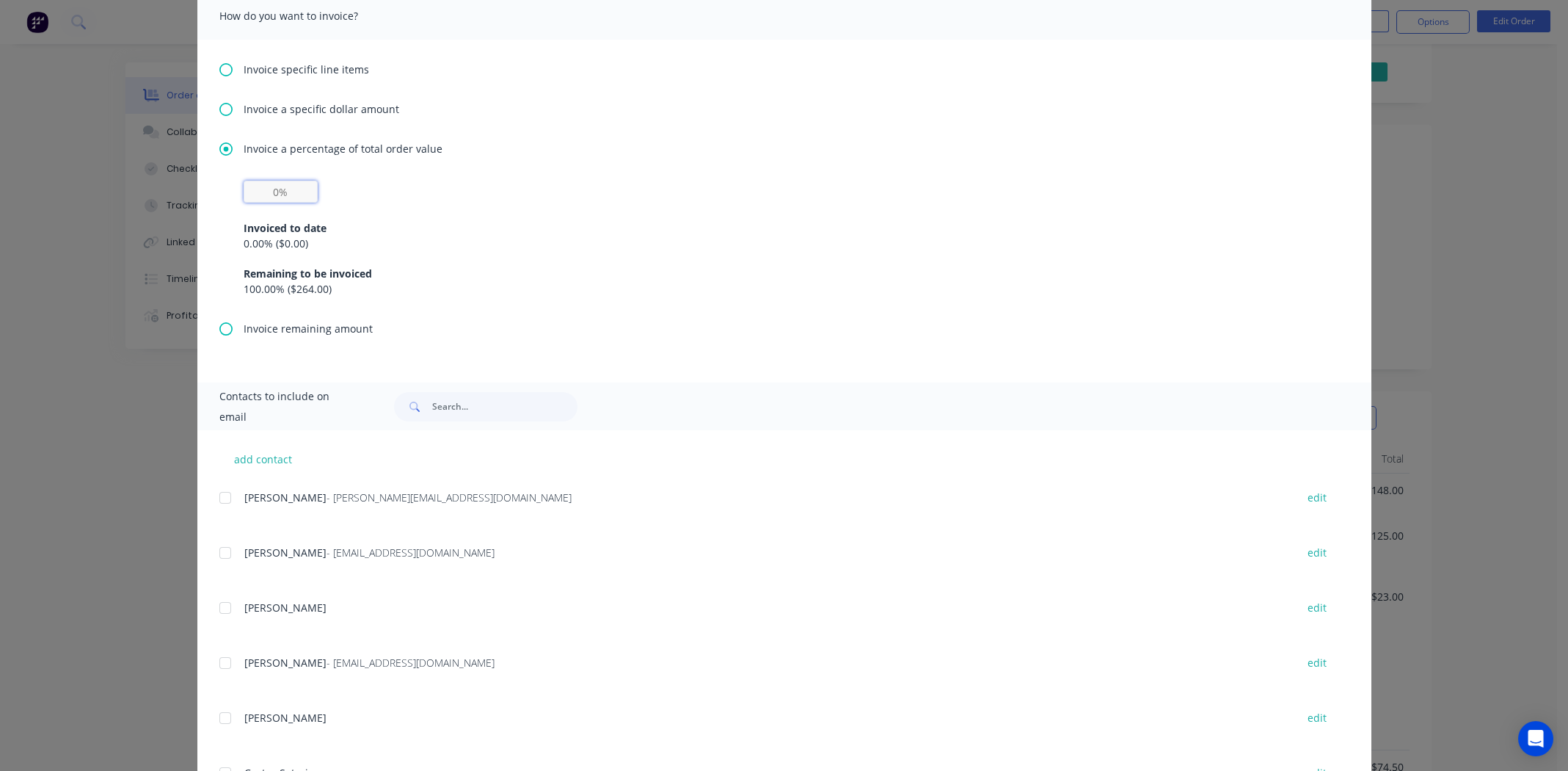
click at [252, 191] on input "text" at bounding box center [281, 192] width 74 height 22
type input "50%"
click at [545, 251] on div "0.00 % ( $0.00 )" at bounding box center [785, 243] width 1082 height 15
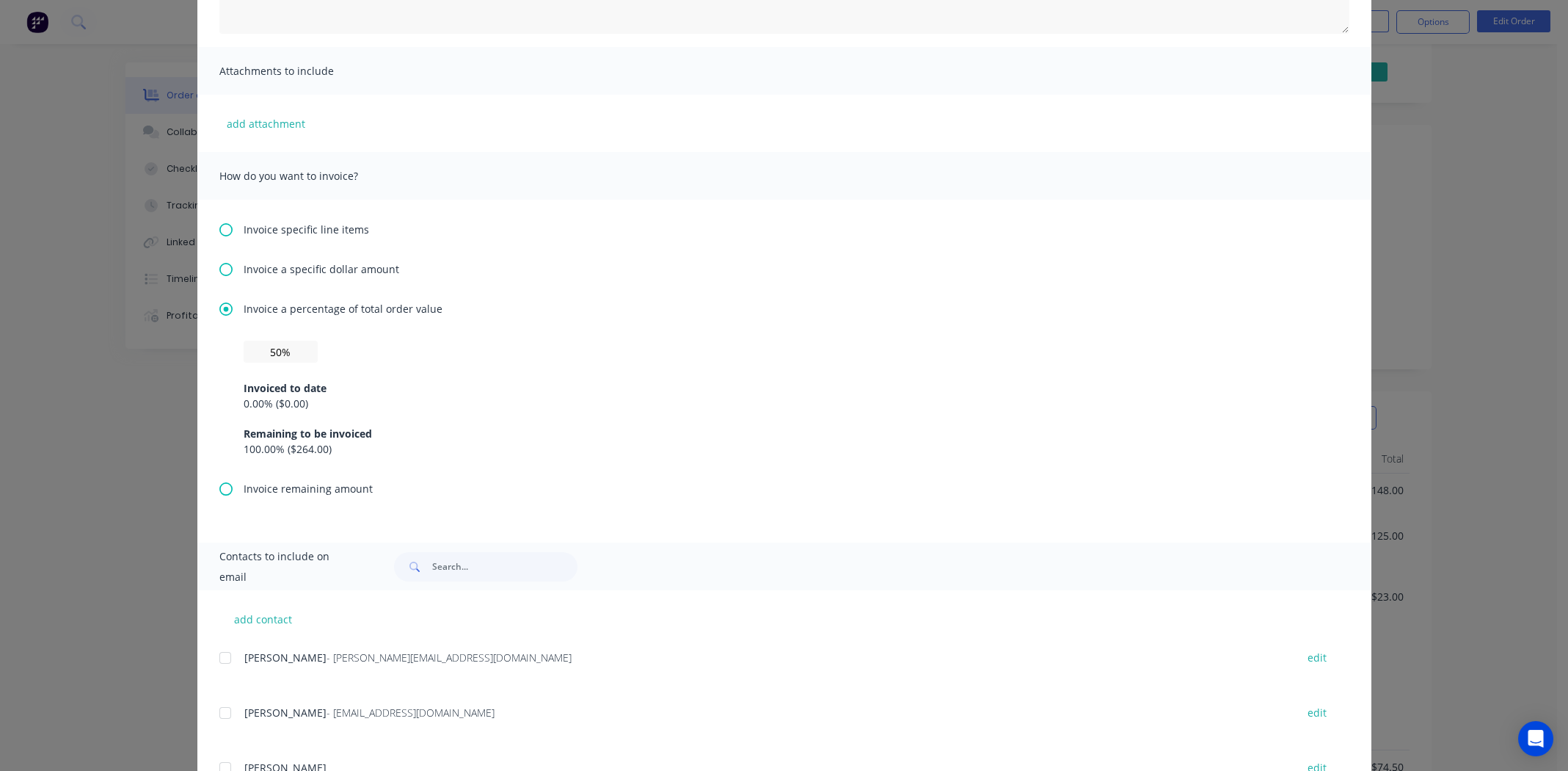
scroll to position [0, 0]
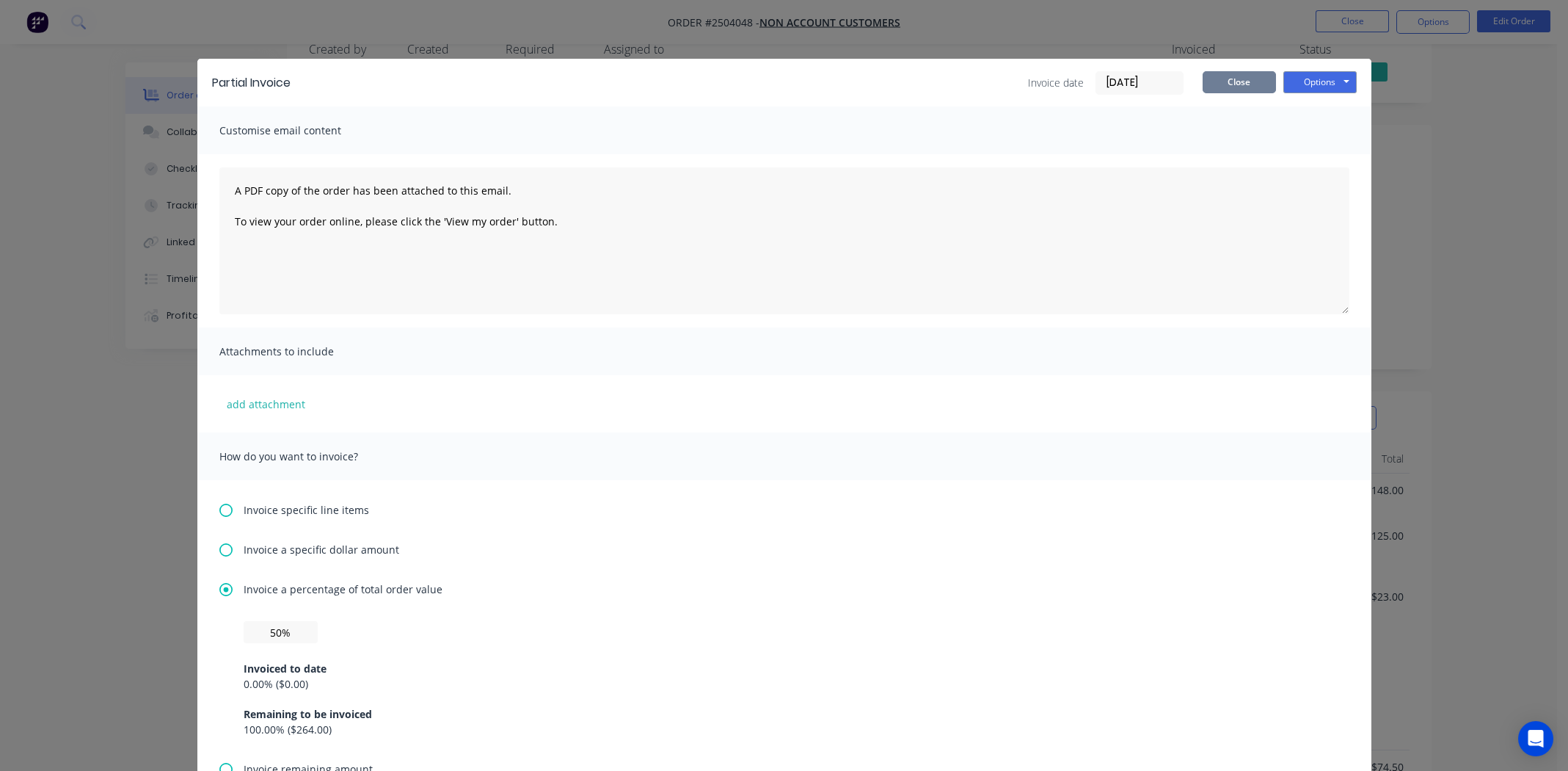
click at [1232, 81] on button "Close" at bounding box center [1239, 82] width 73 height 22
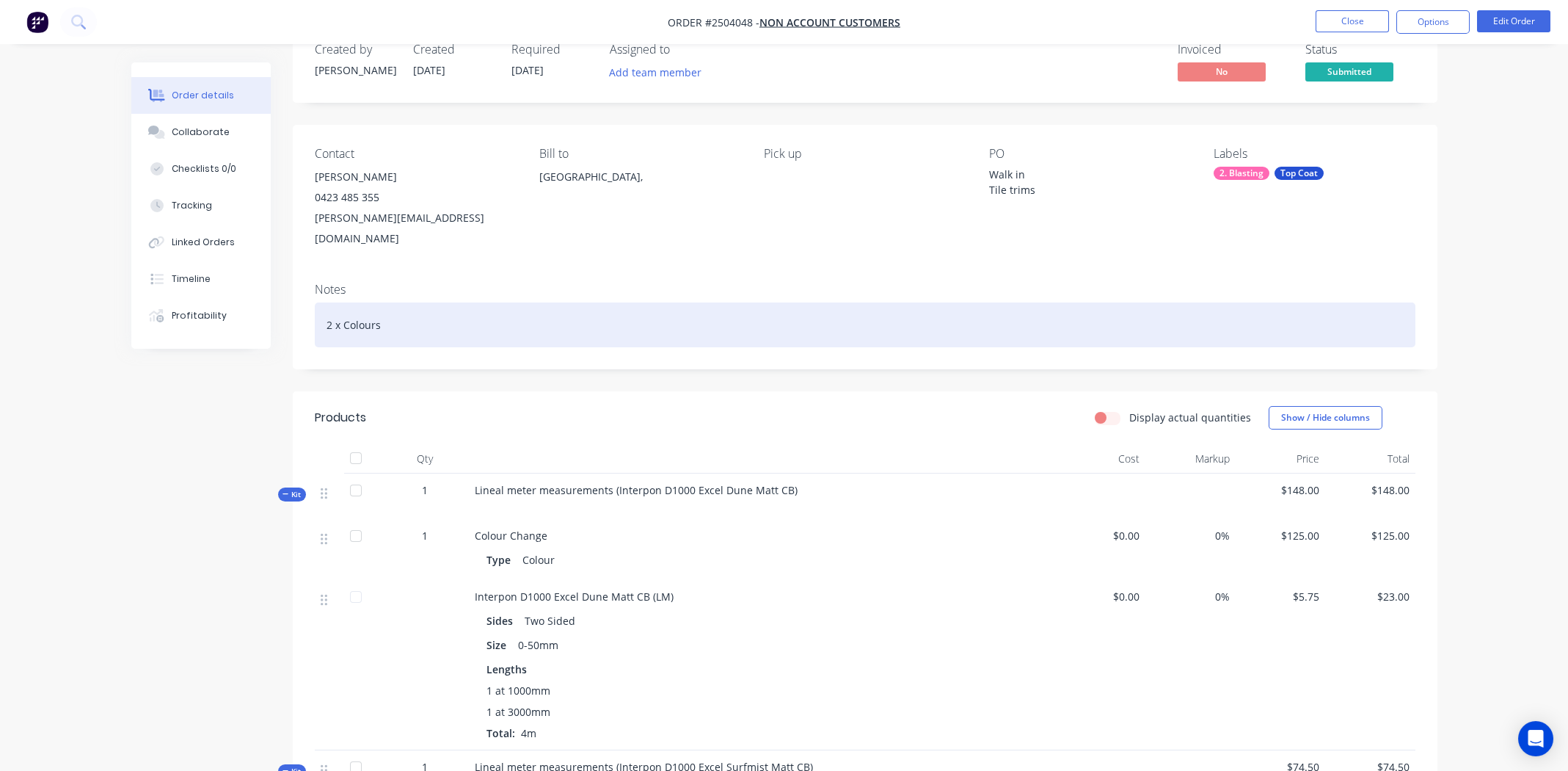
click at [896, 302] on div "2 x Colours" at bounding box center [865, 324] width 1101 height 45
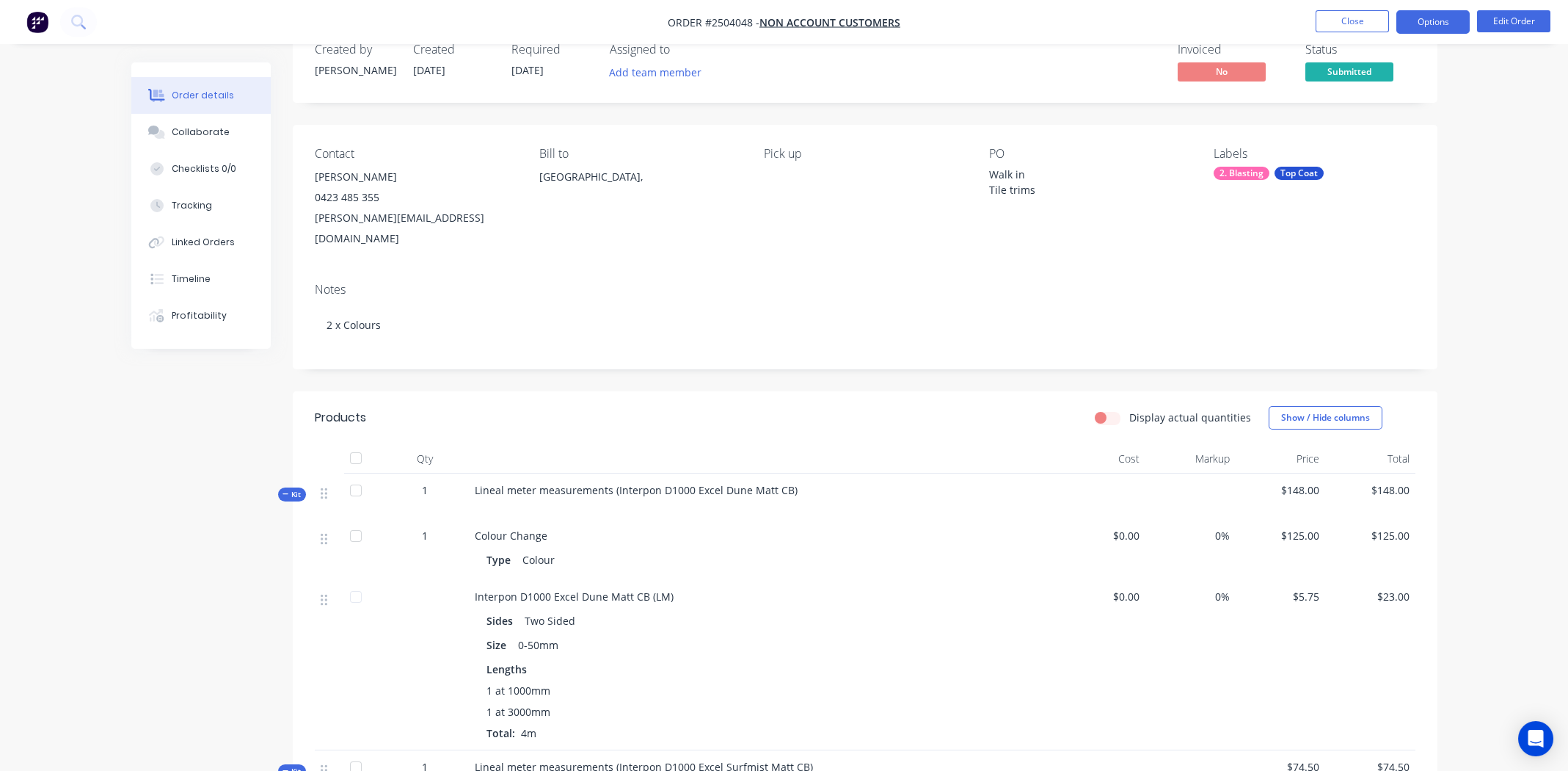
click at [1429, 22] on button "Options" at bounding box center [1433, 22] width 73 height 24
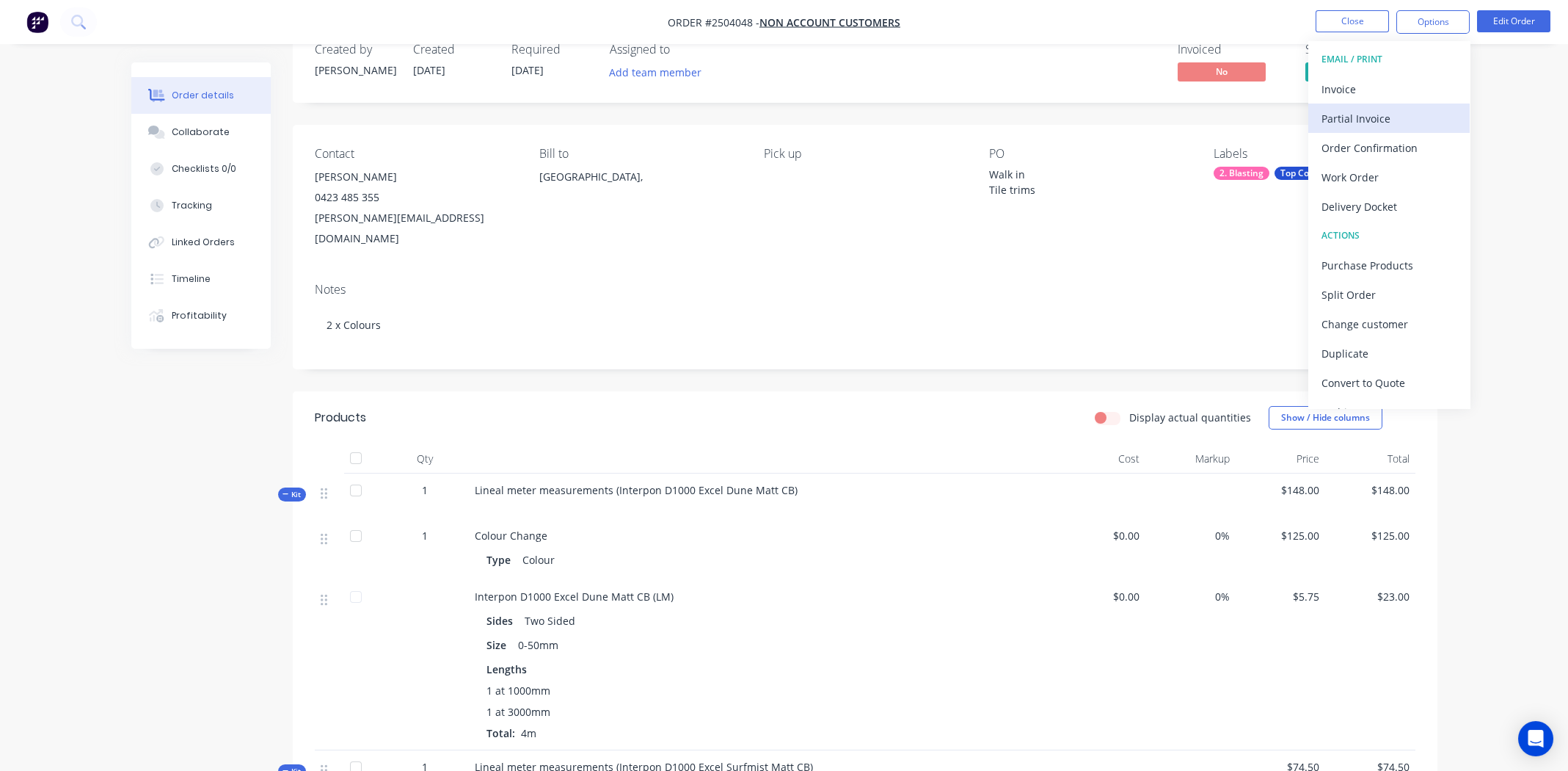
click at [1365, 115] on div "Partial Invoice" at bounding box center [1389, 118] width 135 height 21
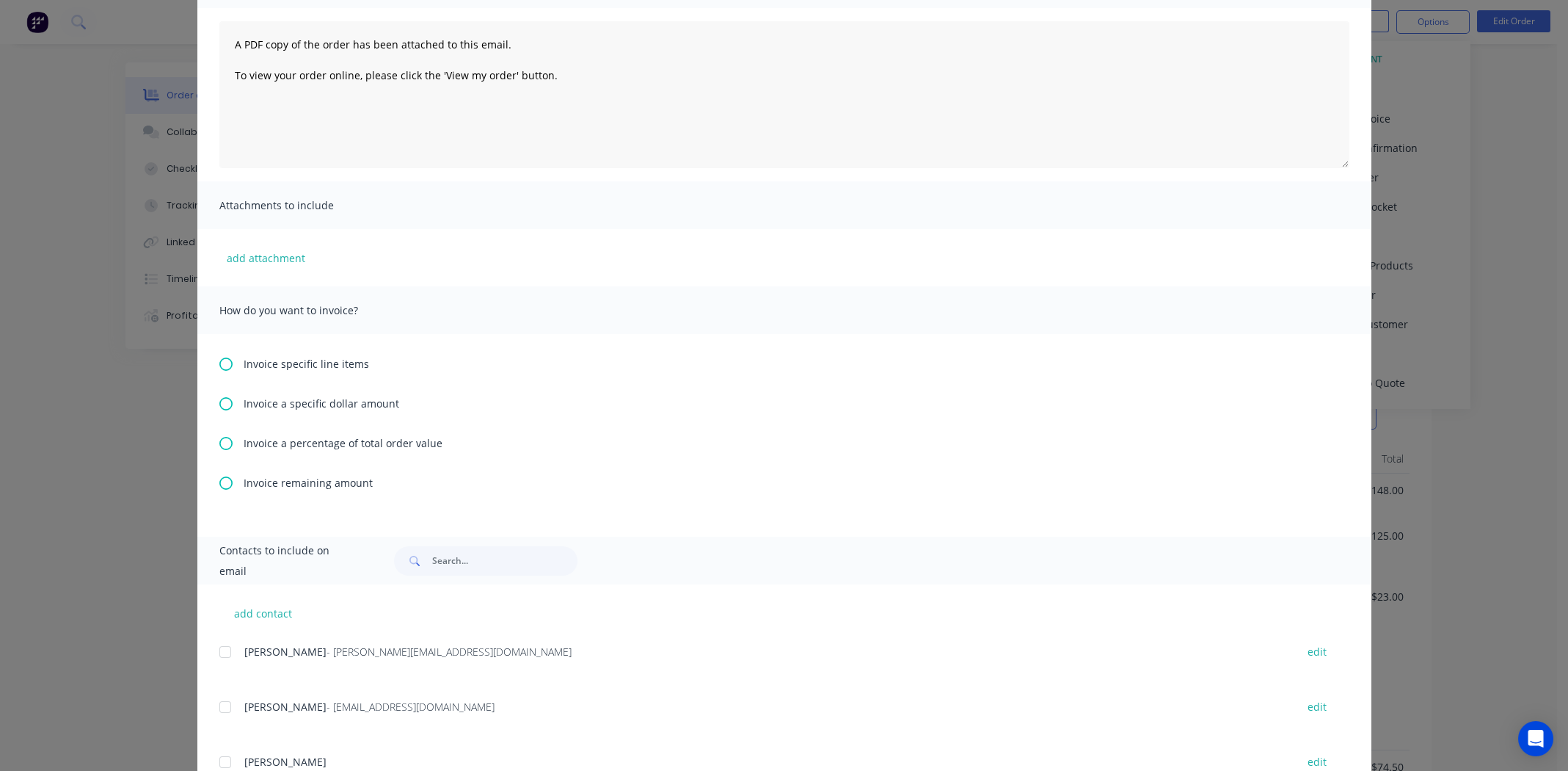
scroll to position [422, 0]
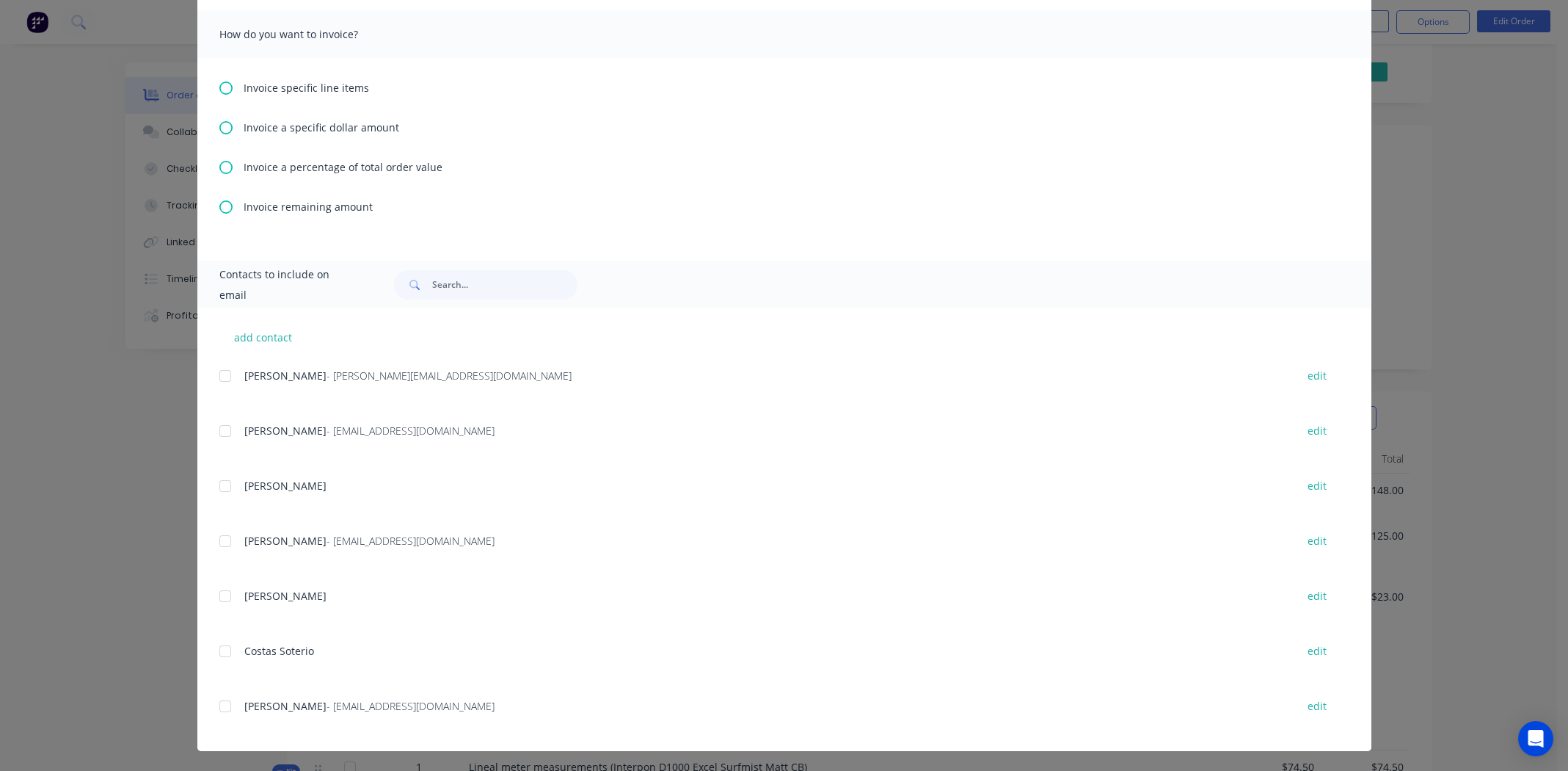
click at [219, 127] on icon at bounding box center [226, 128] width 13 height 13
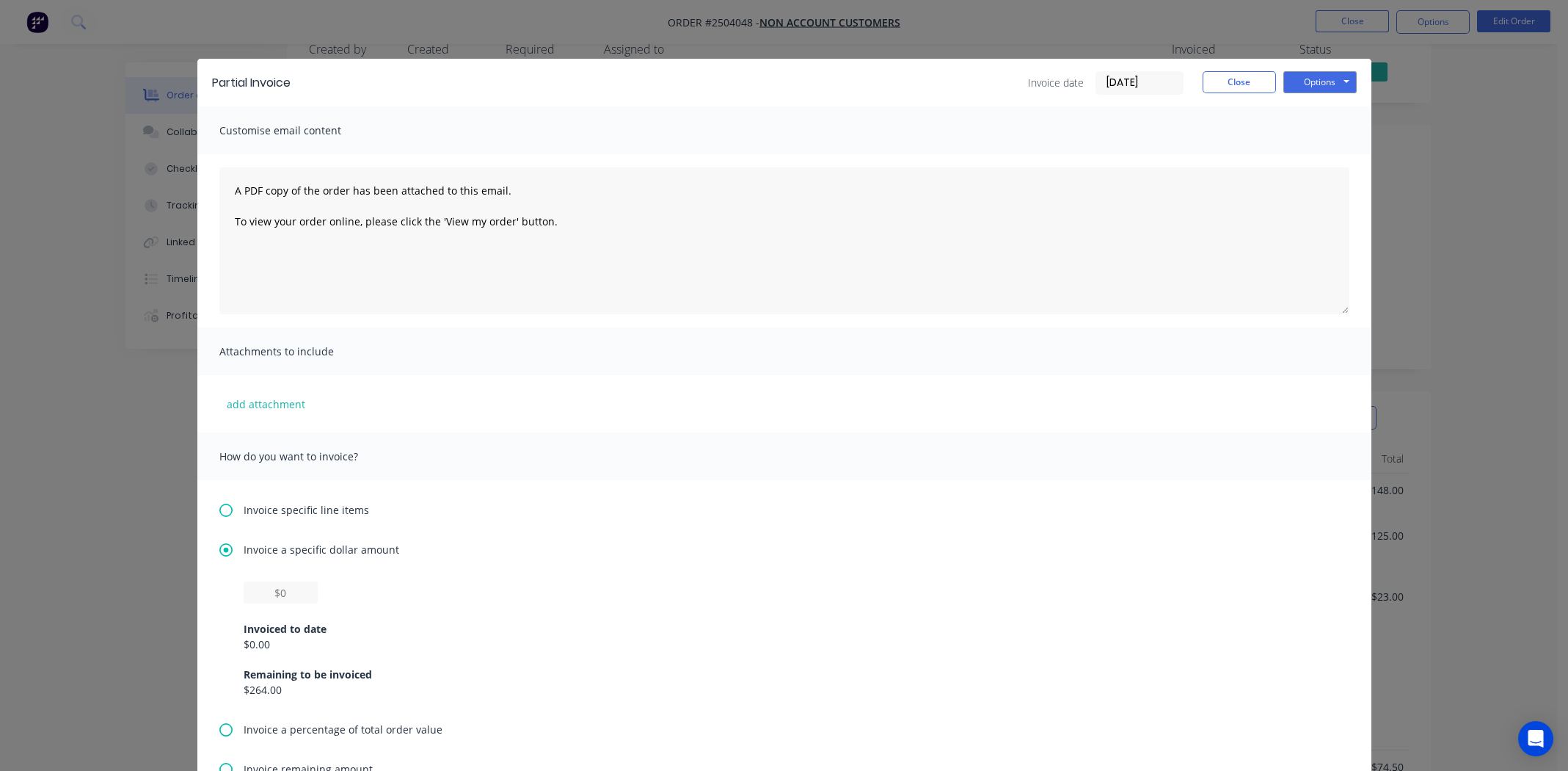
scroll to position [72, 0]
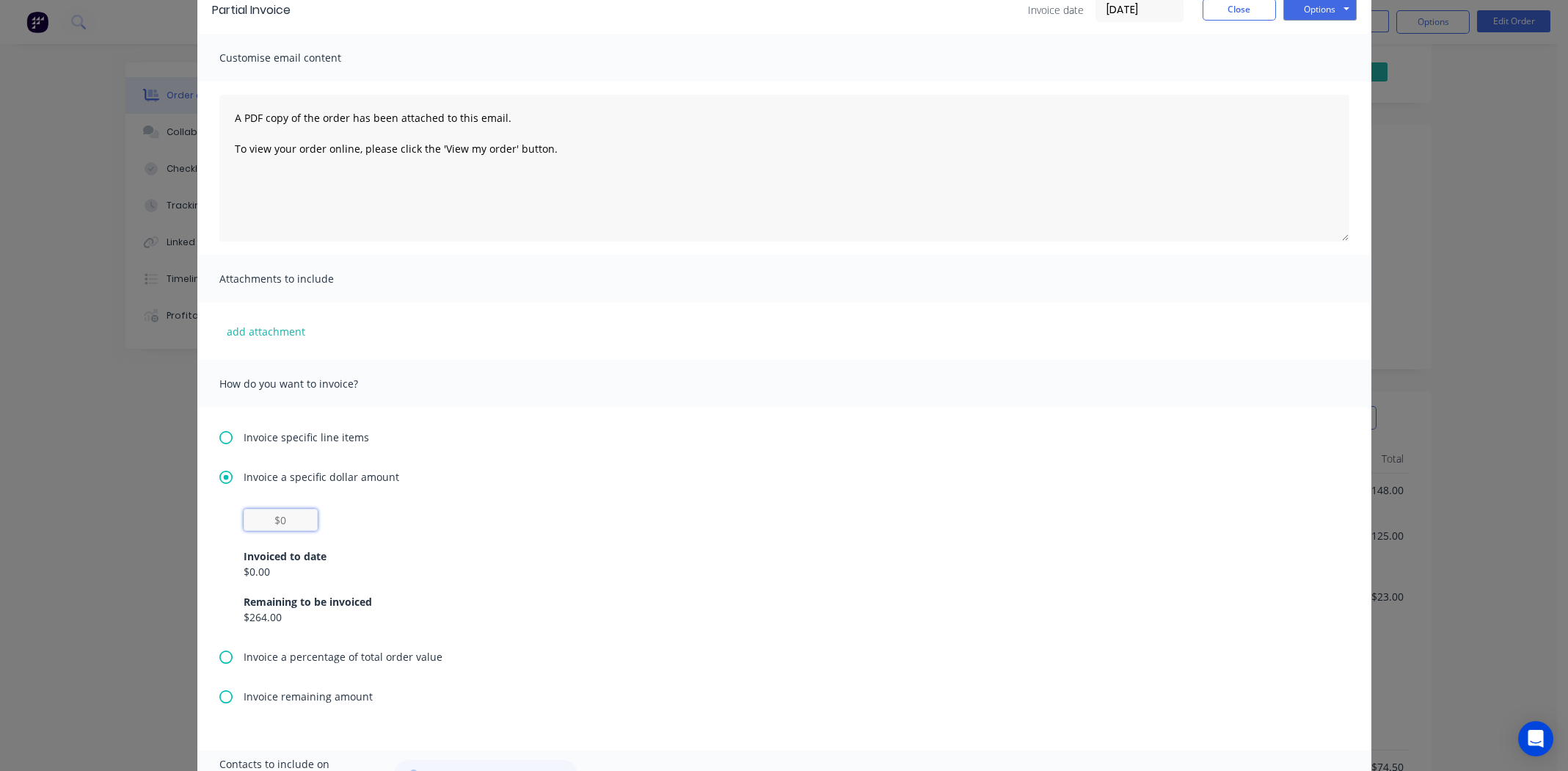
click at [271, 517] on input "text" at bounding box center [281, 519] width 74 height 22
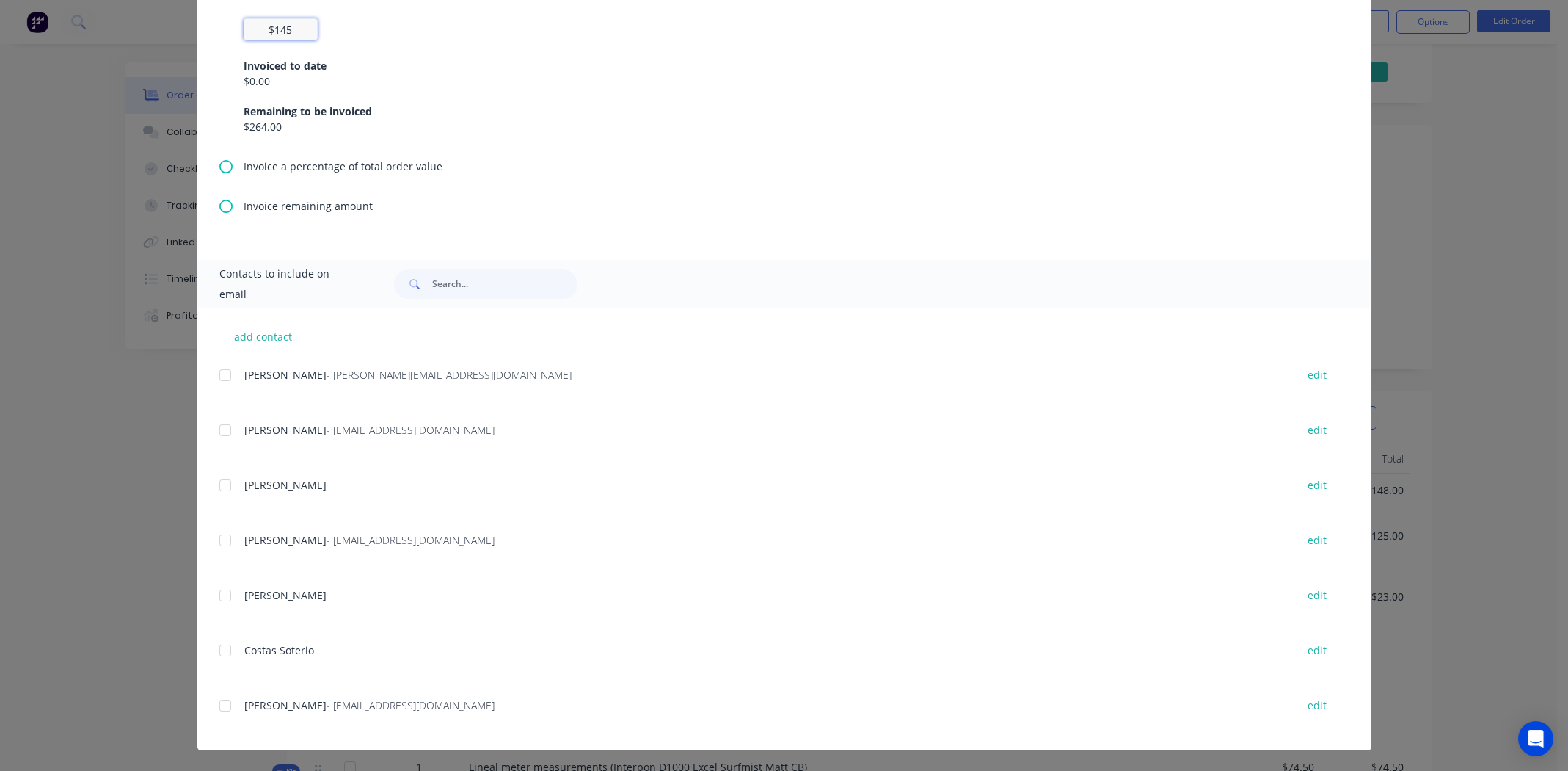
scroll to position [0, 0]
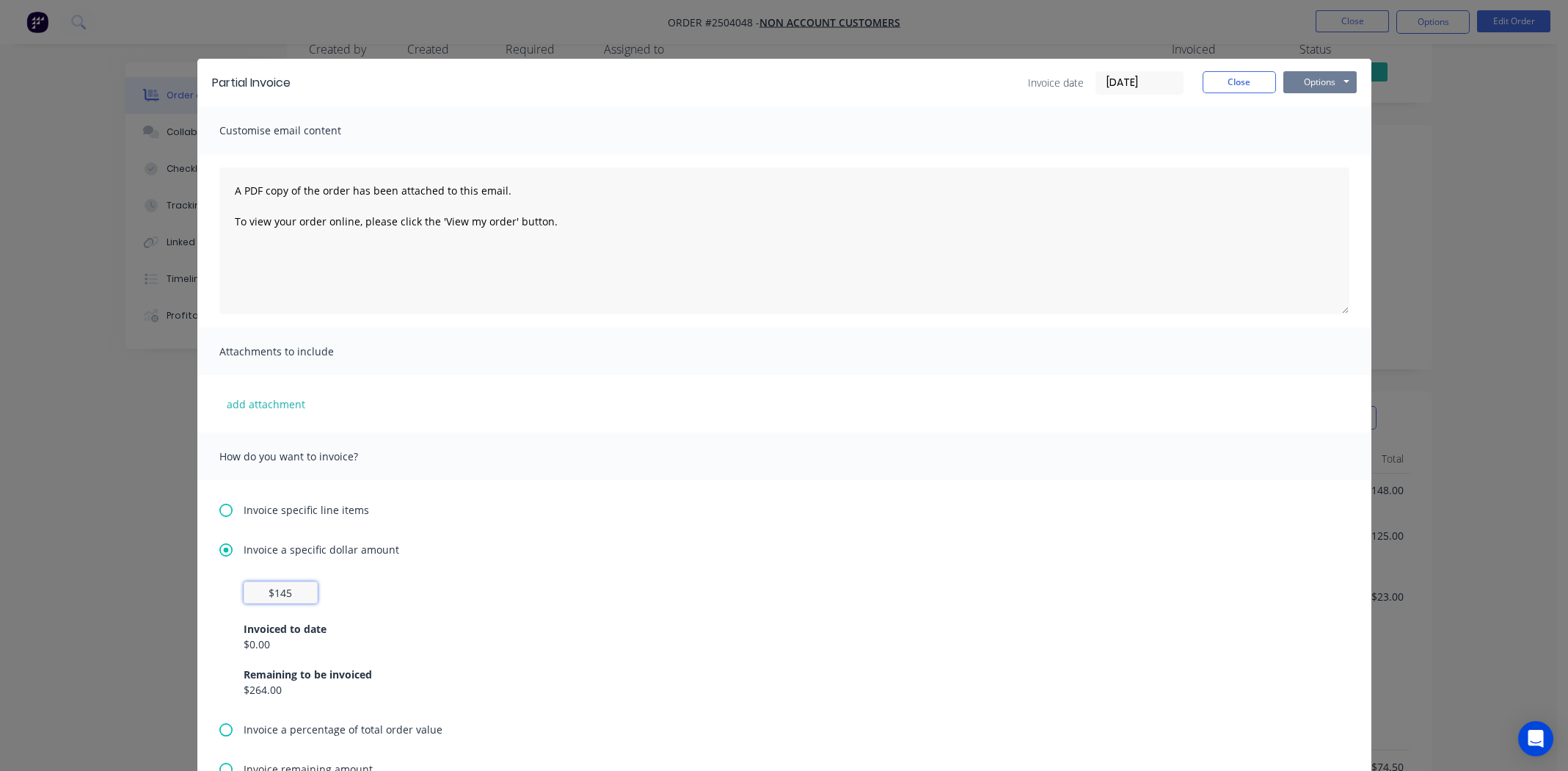
type input "$145"
click at [1316, 75] on button "Options" at bounding box center [1319, 82] width 73 height 22
click at [1318, 134] on button "Print" at bounding box center [1330, 132] width 94 height 24
click at [1233, 78] on button "Close" at bounding box center [1239, 82] width 73 height 22
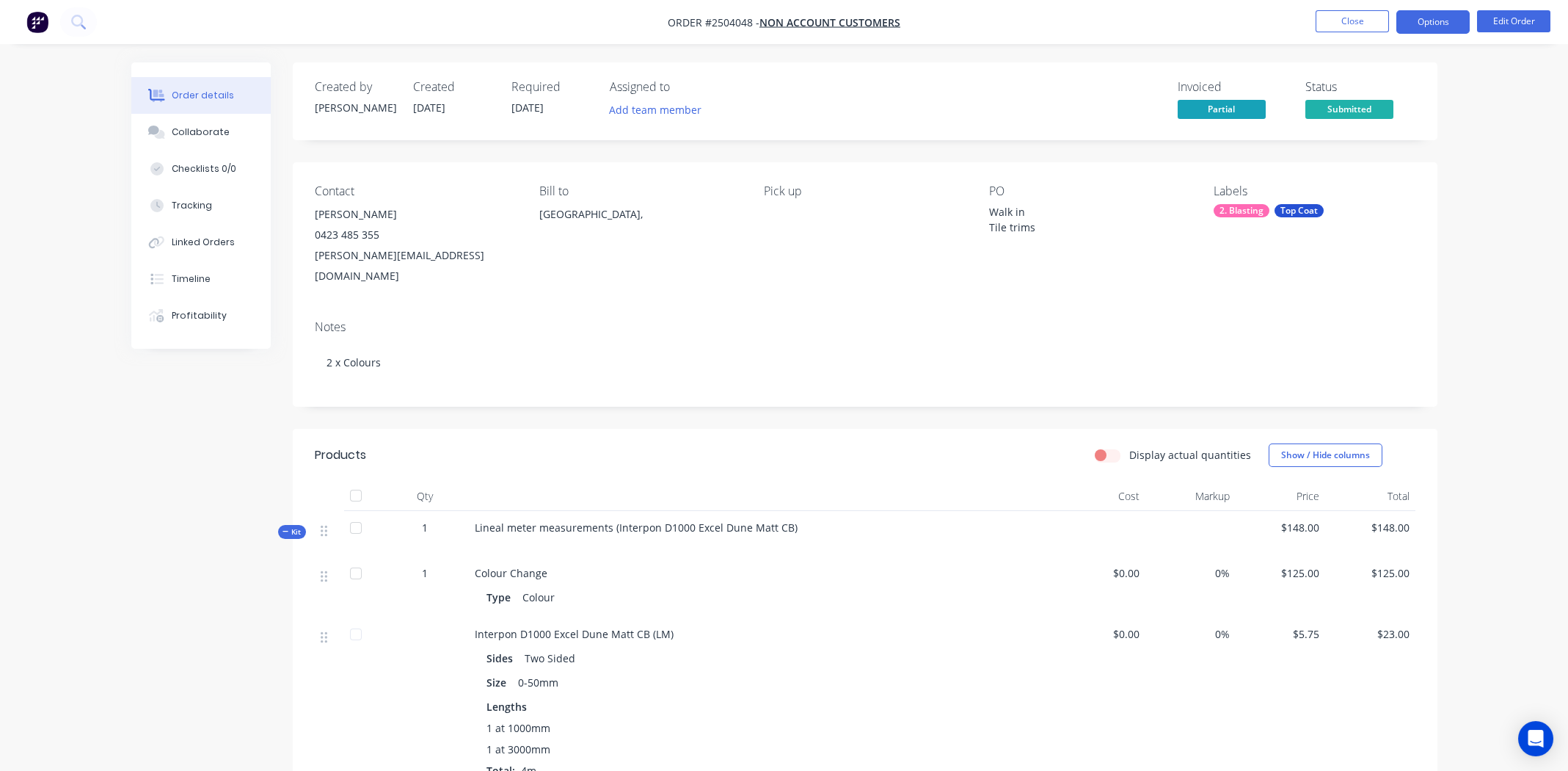
click at [1439, 19] on button "Options" at bounding box center [1433, 22] width 73 height 24
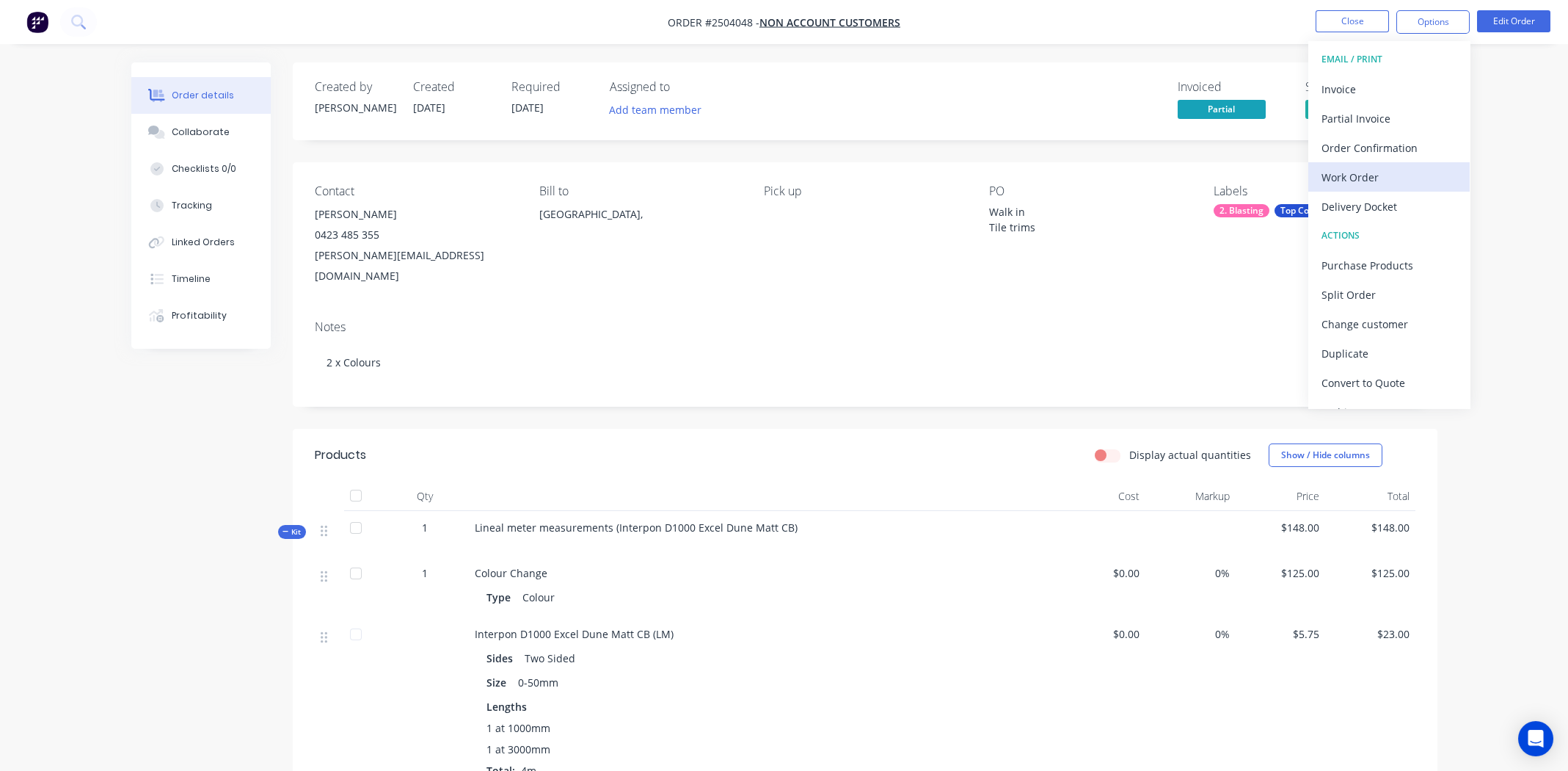
click at [1351, 173] on div "Work Order" at bounding box center [1389, 177] width 135 height 21
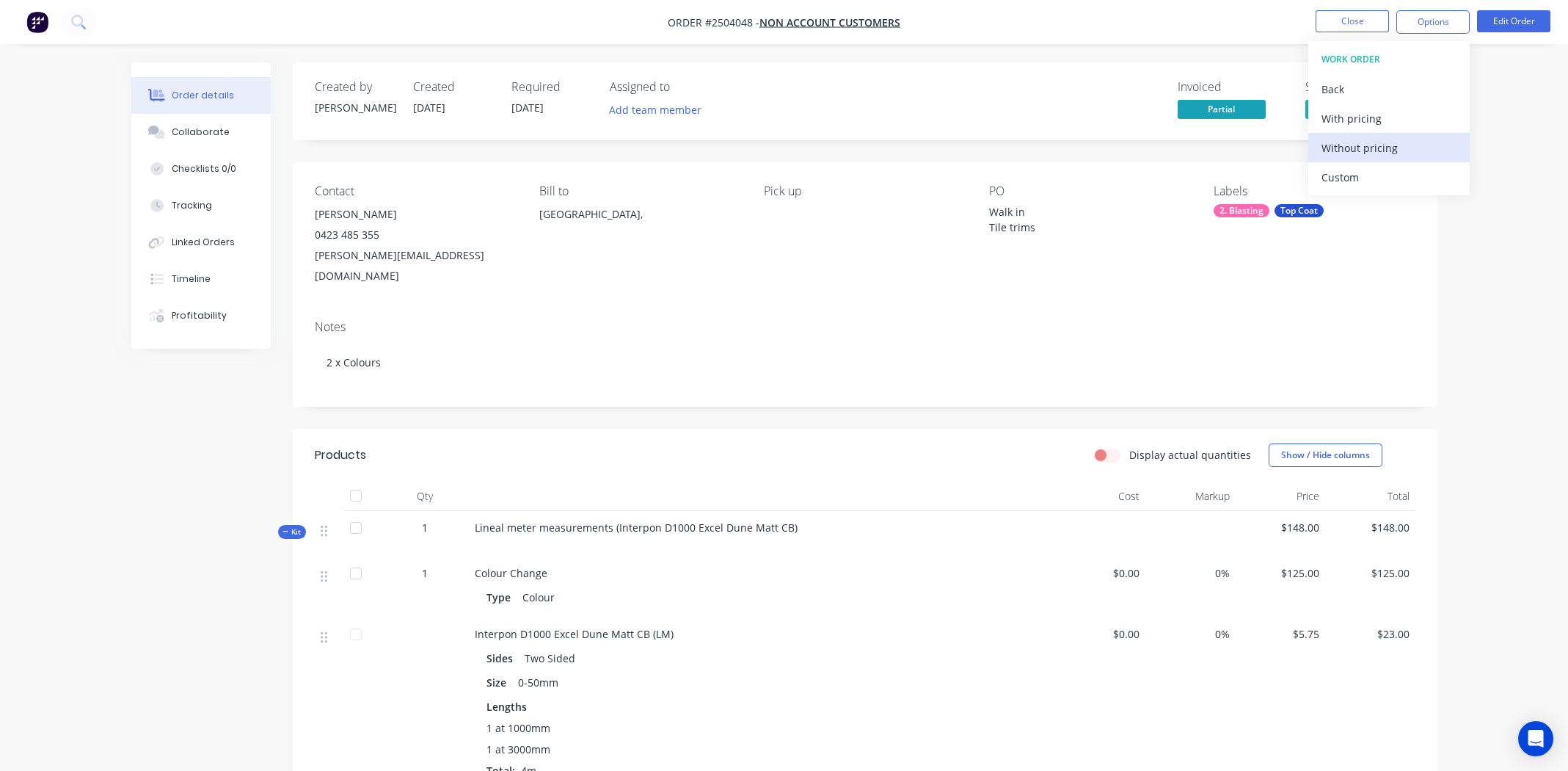
click at [1347, 139] on div "Without pricing" at bounding box center [1389, 148] width 135 height 21
click at [1347, 21] on button "Close" at bounding box center [1352, 21] width 73 height 22
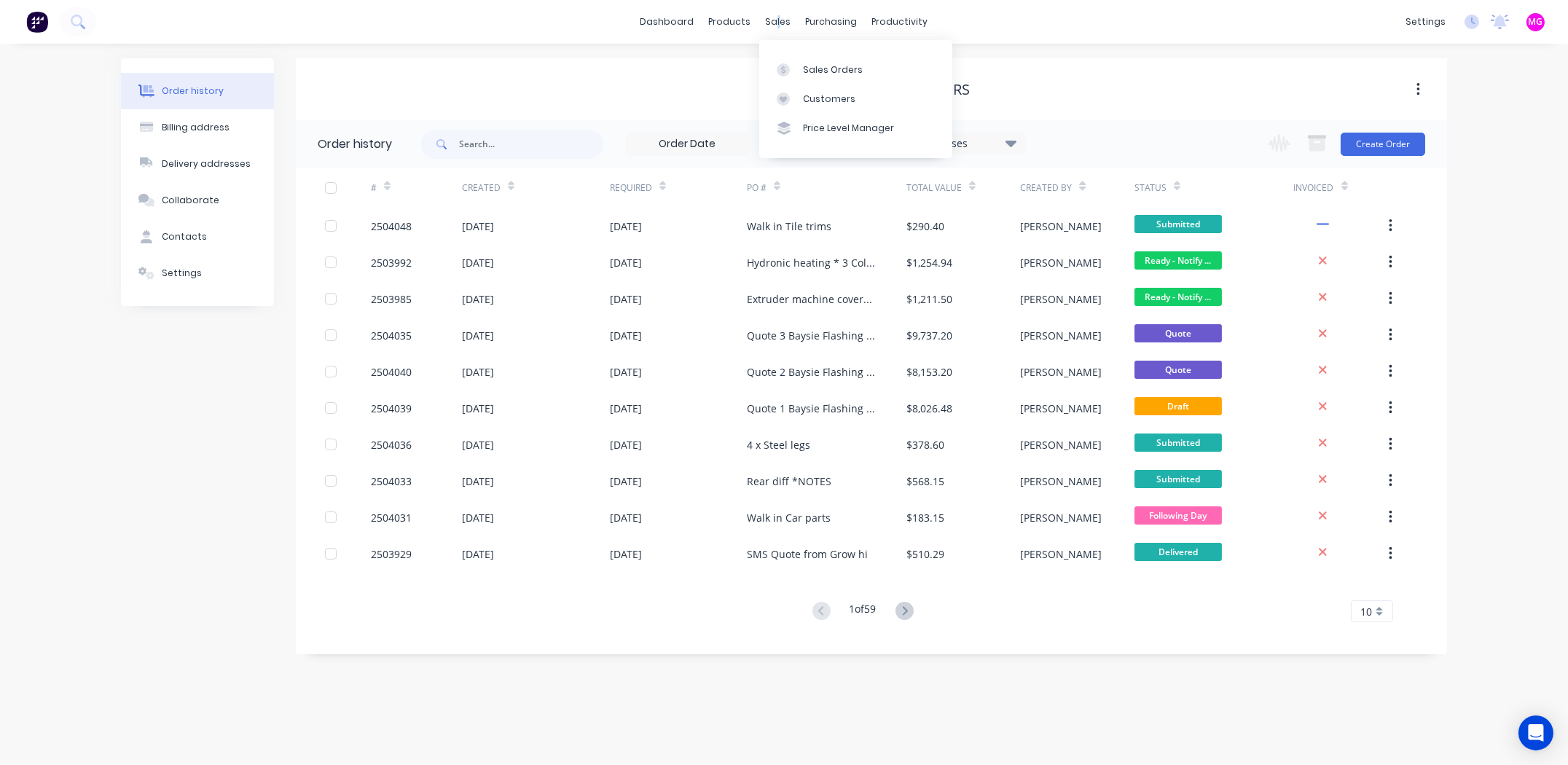
drag, startPoint x: 777, startPoint y: 26, endPoint x: 801, endPoint y: 46, distance: 31.2
click at [776, 26] on div "sales" at bounding box center [778, 22] width 40 height 22
click at [823, 68] on div "Sales Orders" at bounding box center [832, 70] width 60 height 13
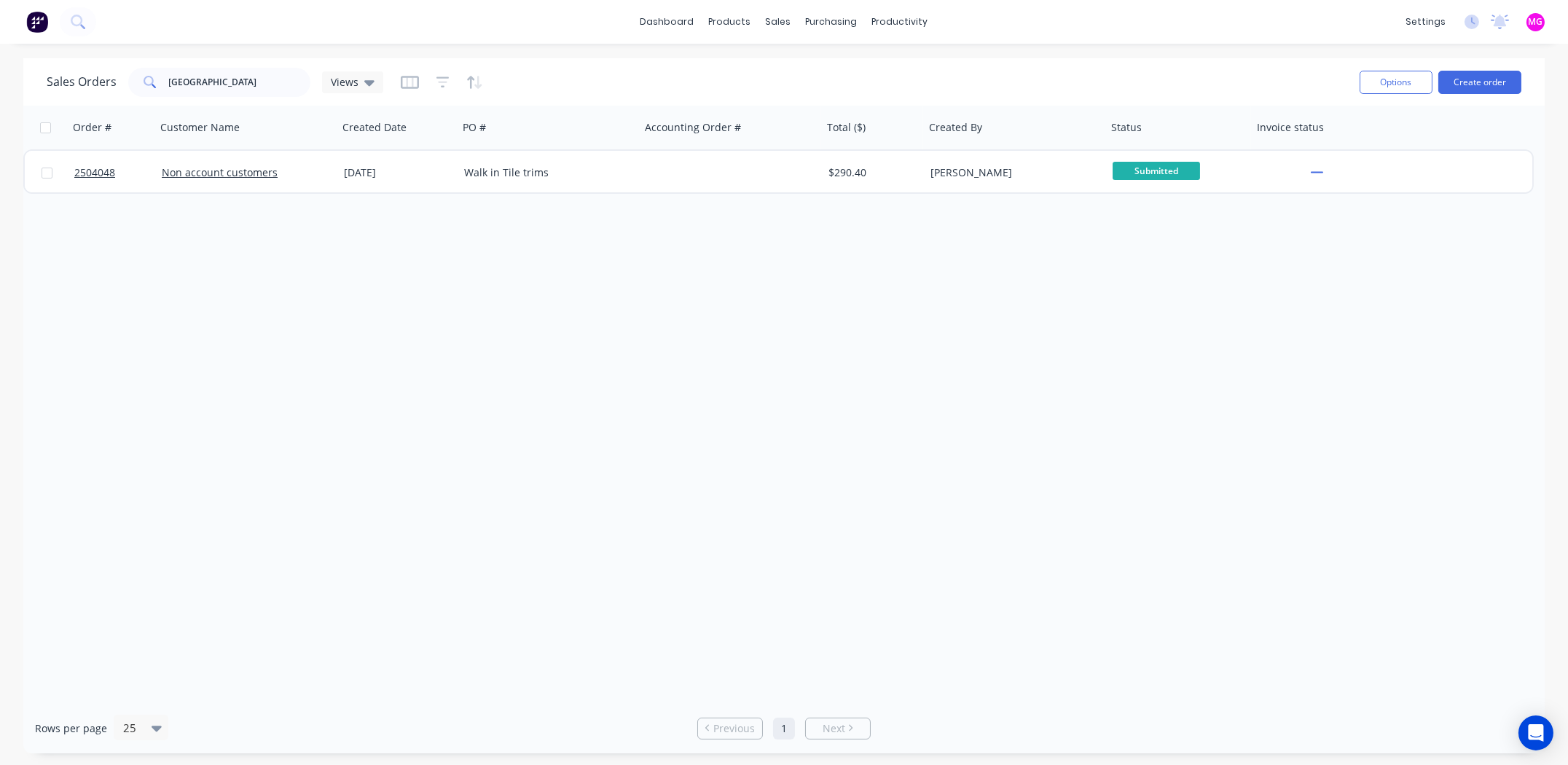
click at [649, 297] on div "Order # Customer Name Created Date PO # Accounting Order # Total ($) Created By…" at bounding box center [784, 405] width 1522 height 598
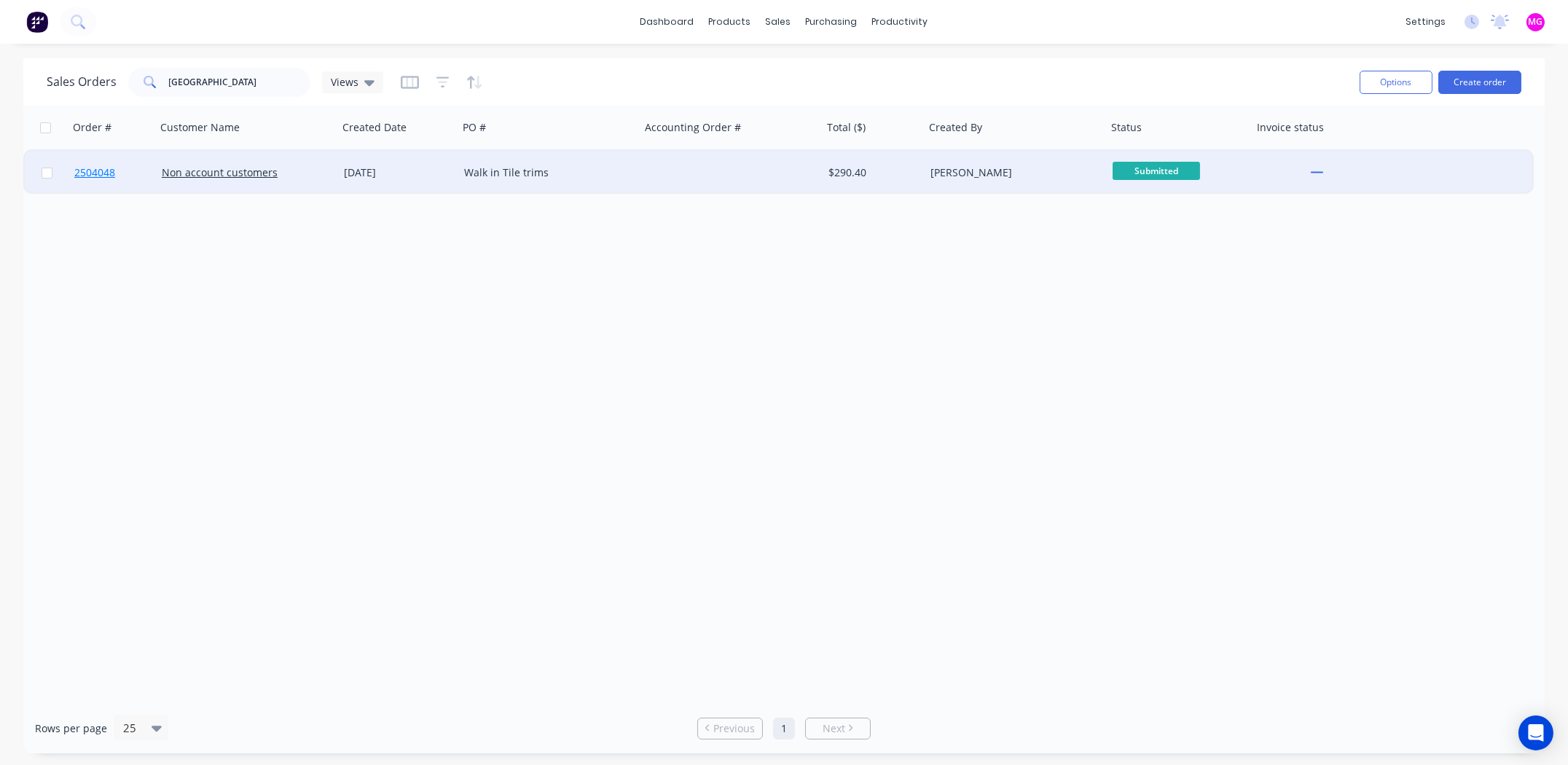
click at [96, 172] on span "2504048" at bounding box center [95, 172] width 41 height 14
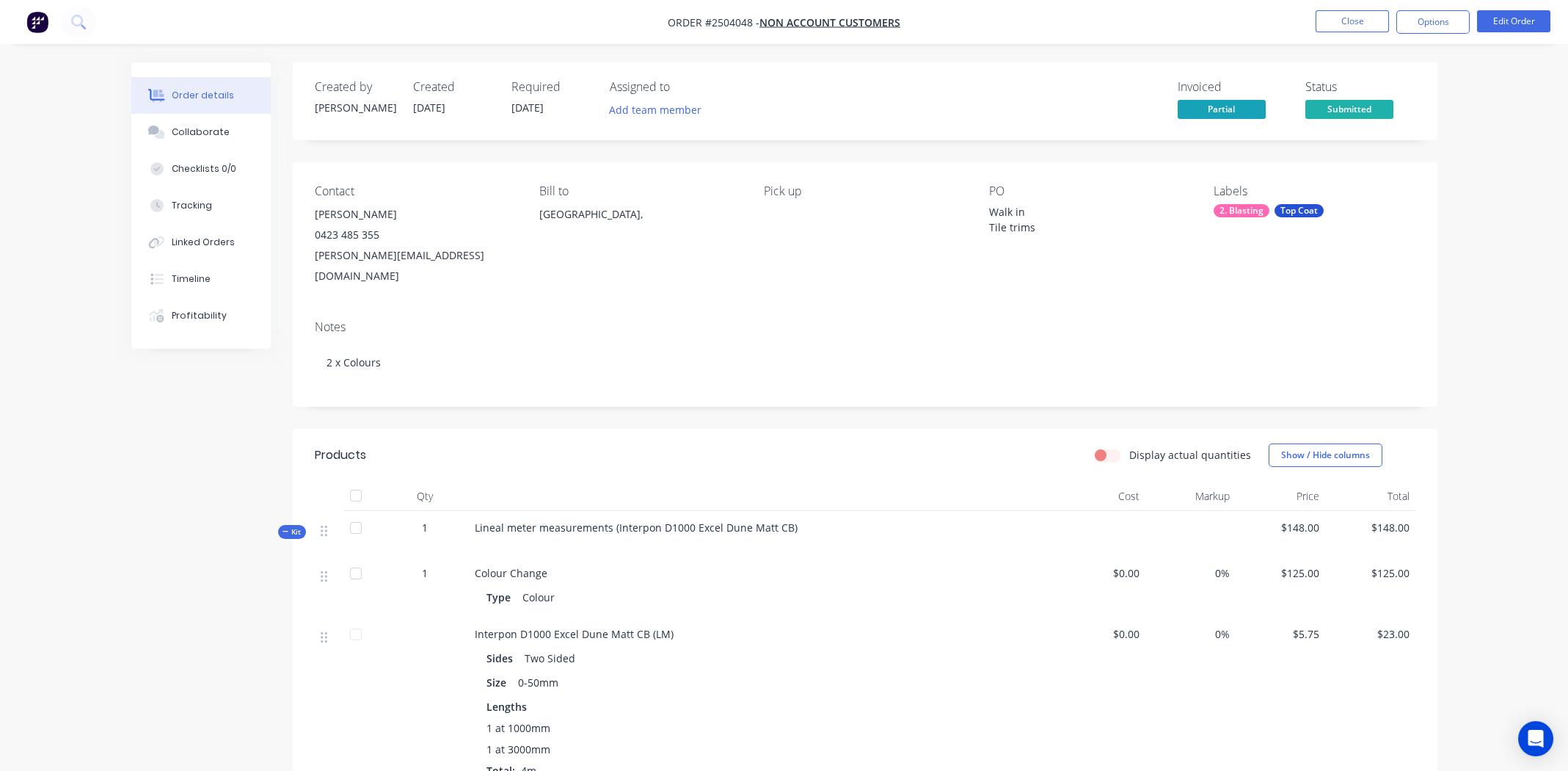
click at [734, 16] on span "Order #2504048 -" at bounding box center [714, 22] width 91 height 14
copy span "2504048"
click at [1344, 24] on button "Close" at bounding box center [1352, 21] width 73 height 22
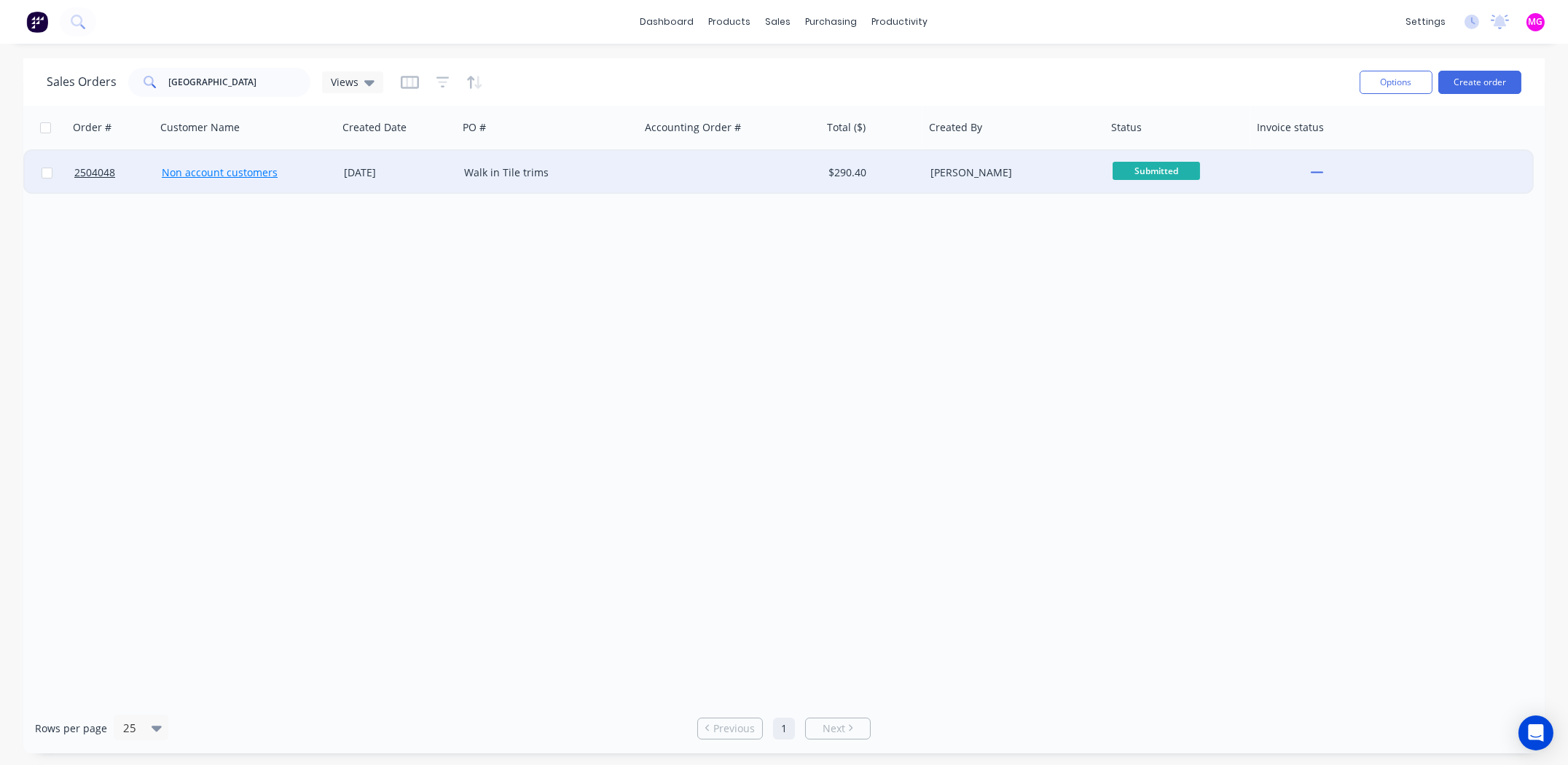
click at [195, 172] on link "Non account customers" at bounding box center [219, 172] width 115 height 14
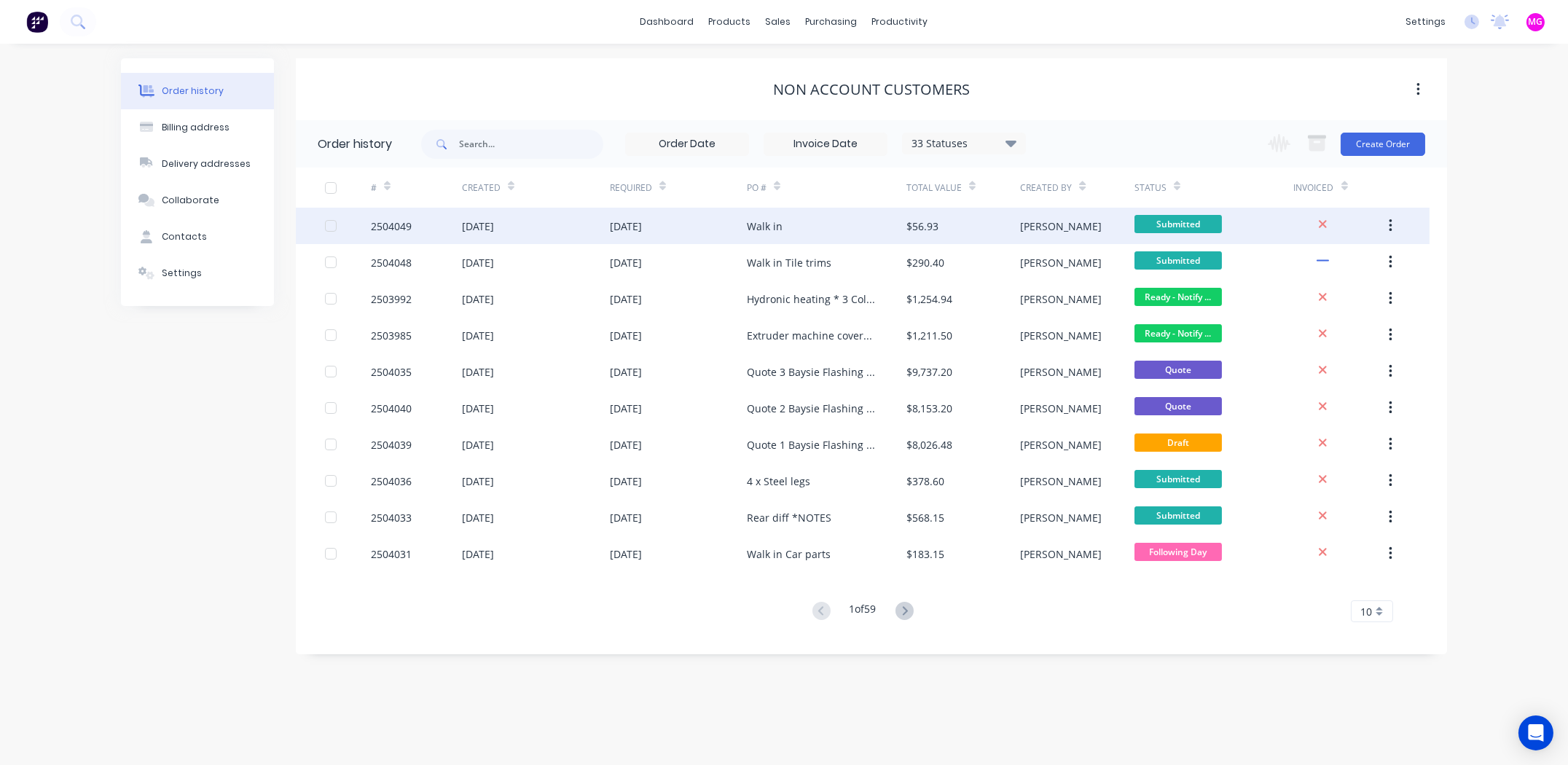
click at [389, 224] on div "2504049" at bounding box center [391, 226] width 41 height 15
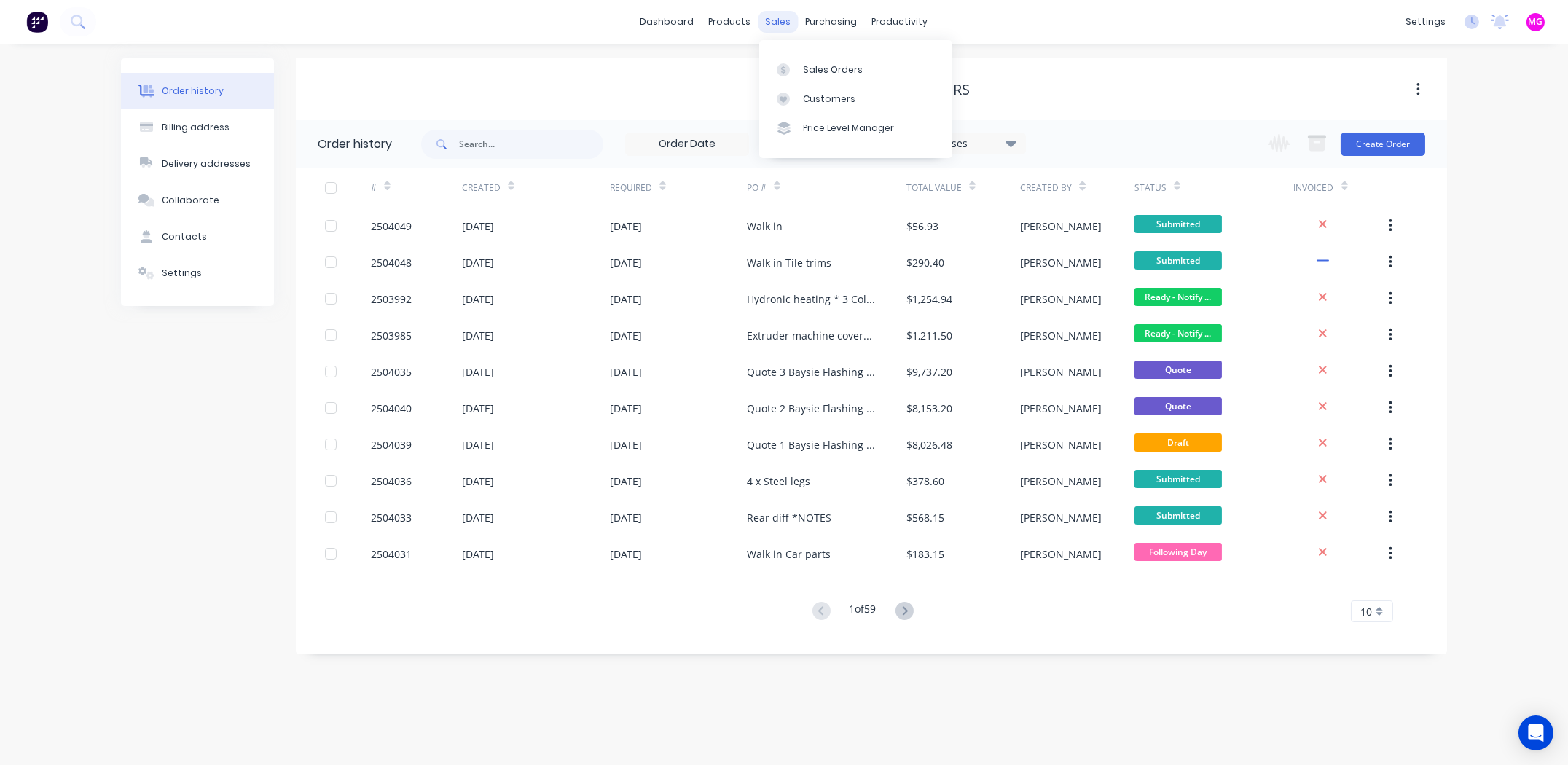
click at [773, 23] on div "sales" at bounding box center [778, 22] width 40 height 22
click at [820, 59] on link "Sales Orders" at bounding box center [856, 69] width 193 height 29
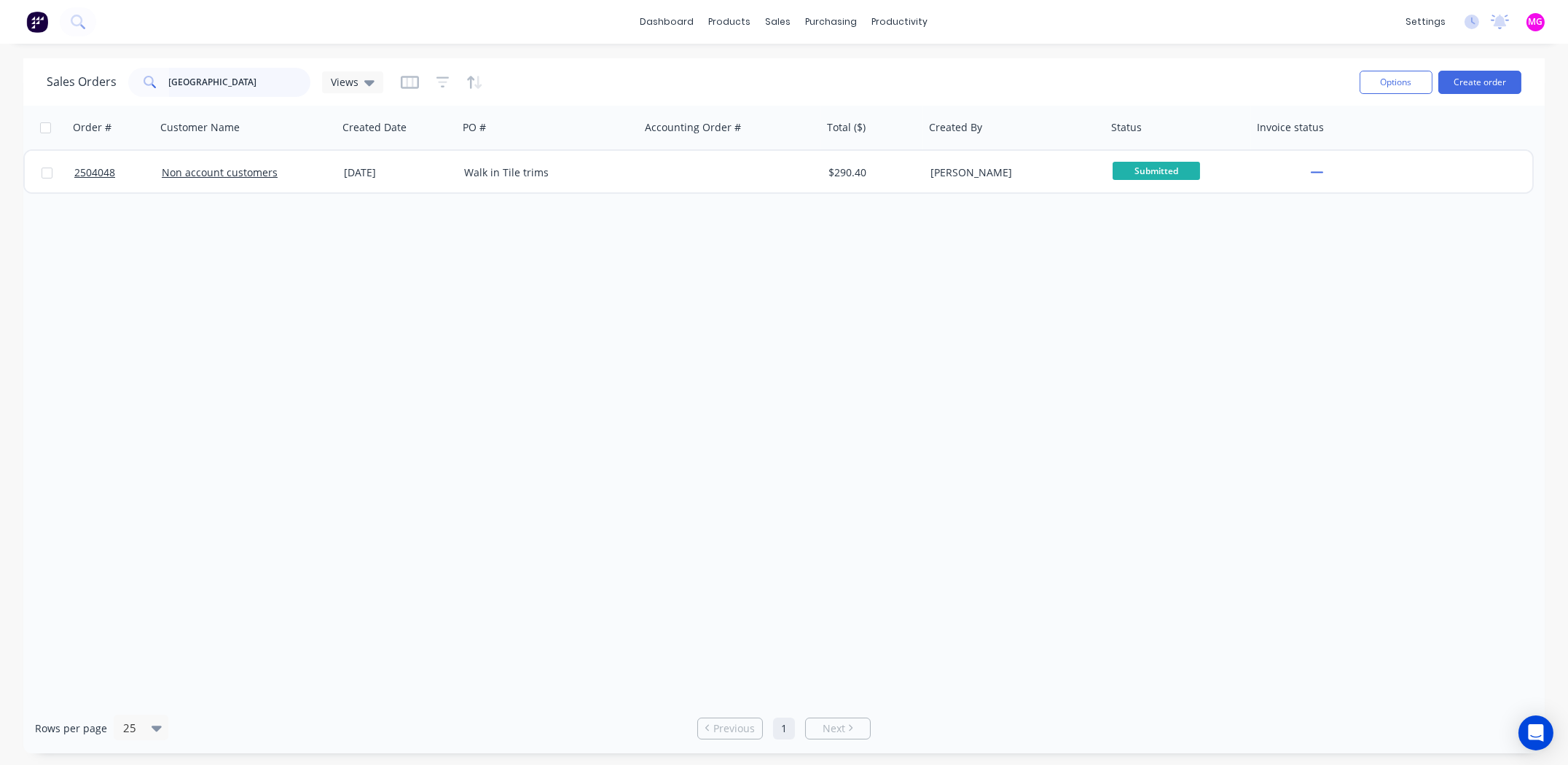
click at [222, 89] on input "elba" at bounding box center [240, 82] width 142 height 29
click at [222, 88] on input "elba" at bounding box center [240, 82] width 142 height 29
click at [221, 88] on input "elba" at bounding box center [240, 82] width 142 height 29
paste input "2504048"
type input "2504048"
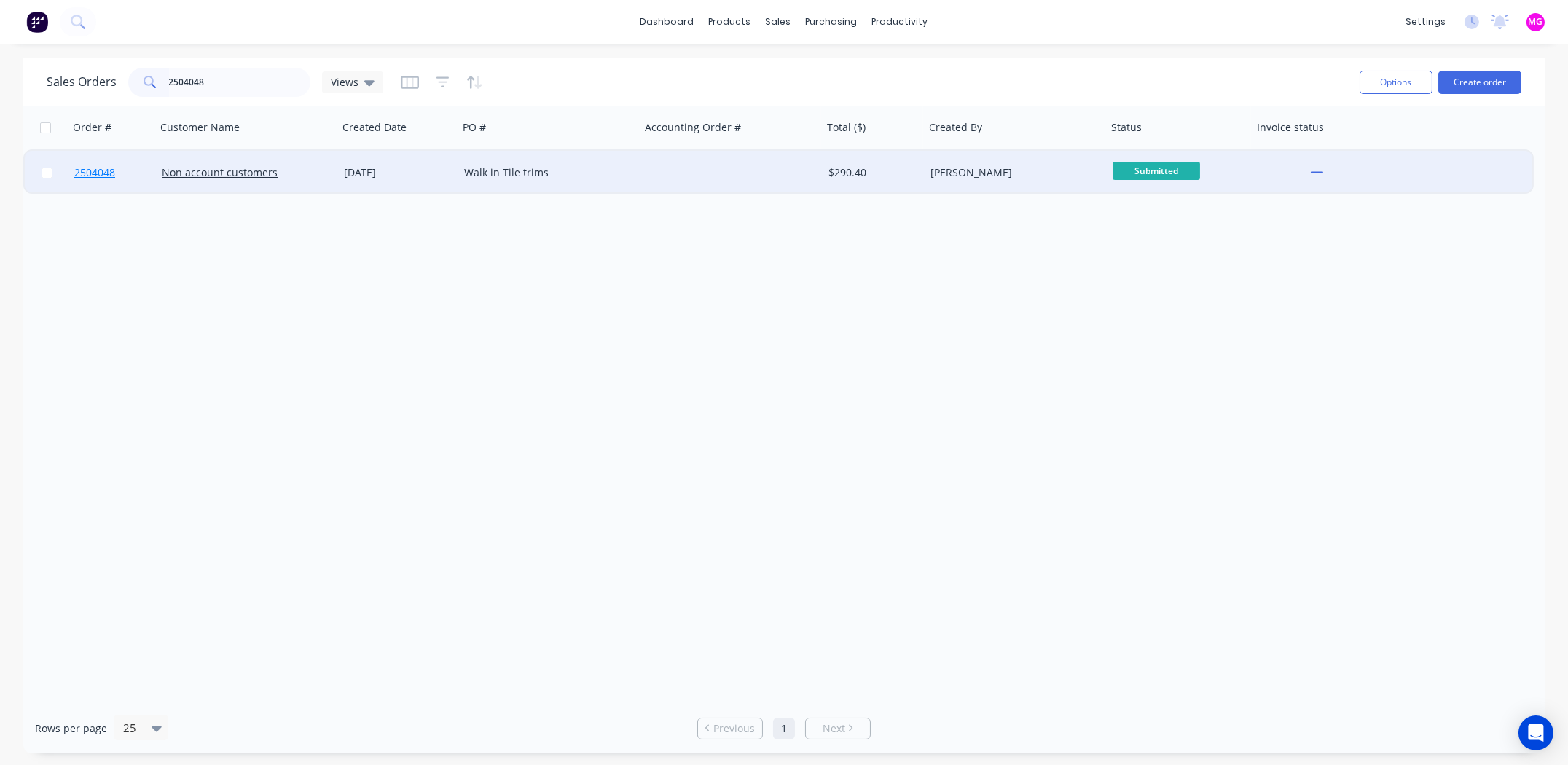
click at [96, 171] on span "2504048" at bounding box center [95, 172] width 41 height 14
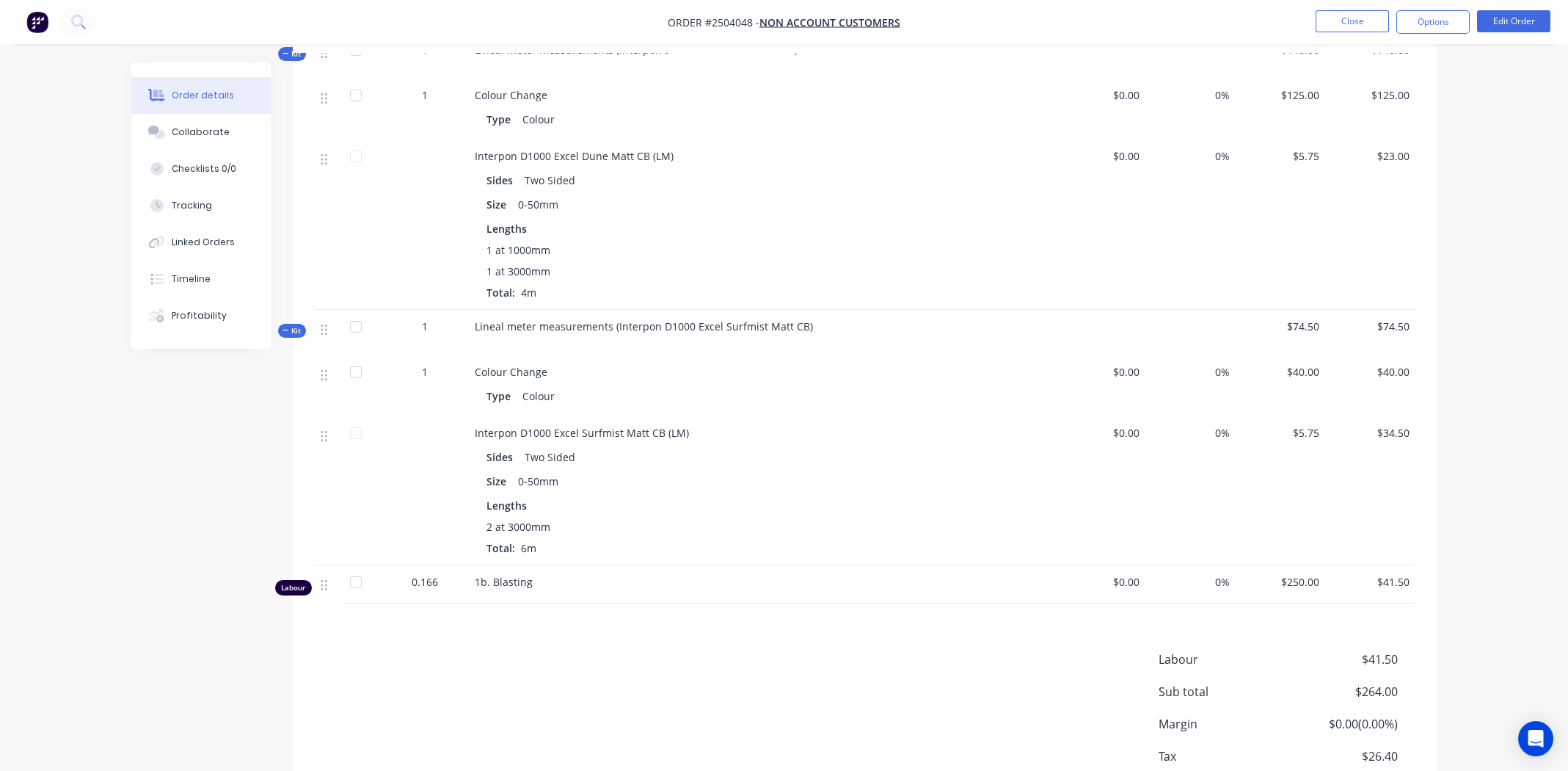
scroll to position [404, 0]
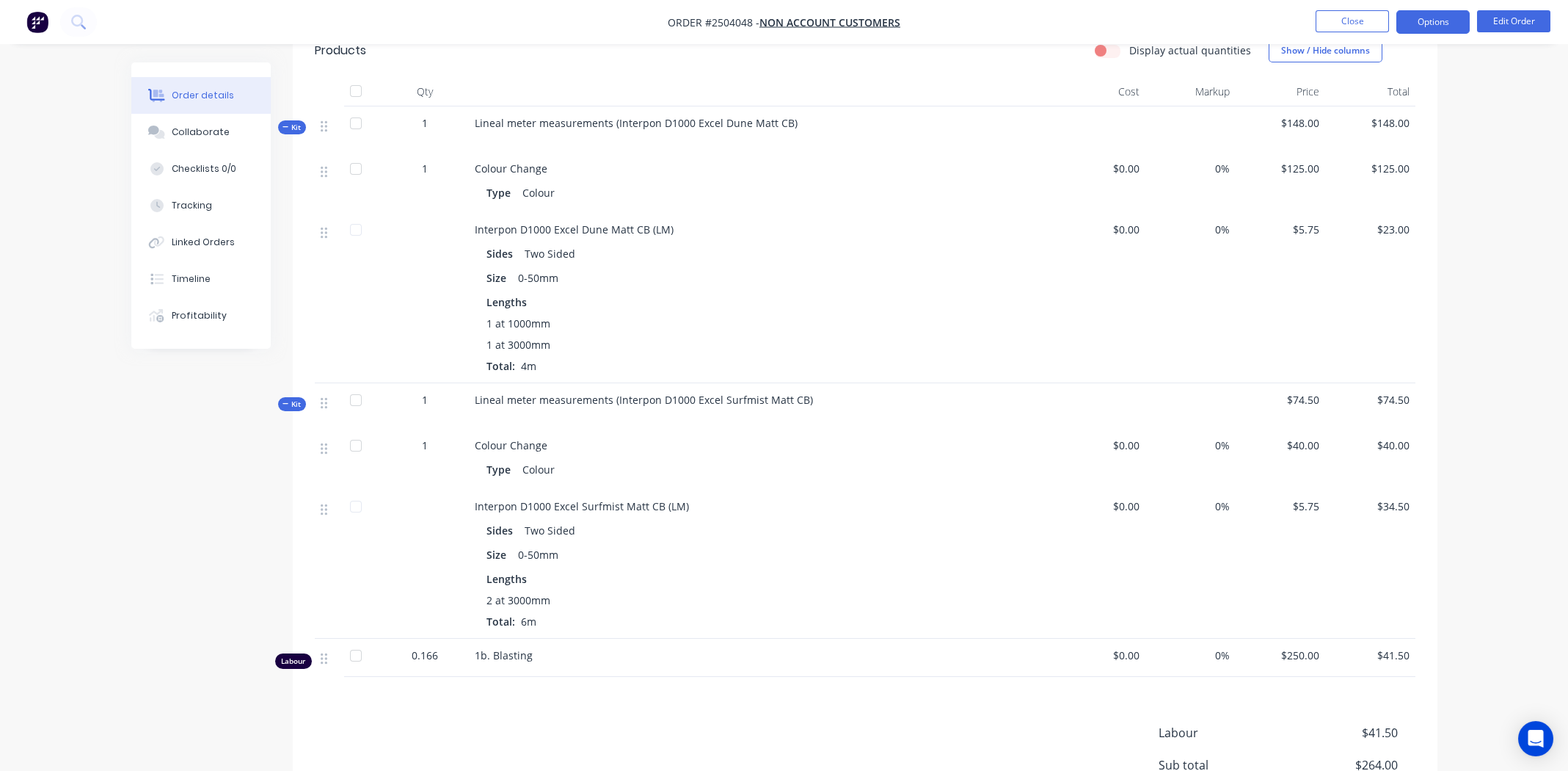
click at [1431, 23] on button "Options" at bounding box center [1433, 22] width 73 height 24
click at [1268, 8] on nav "Order #2504048 - Non account customers Close Options Edit Order" at bounding box center [784, 22] width 1568 height 44
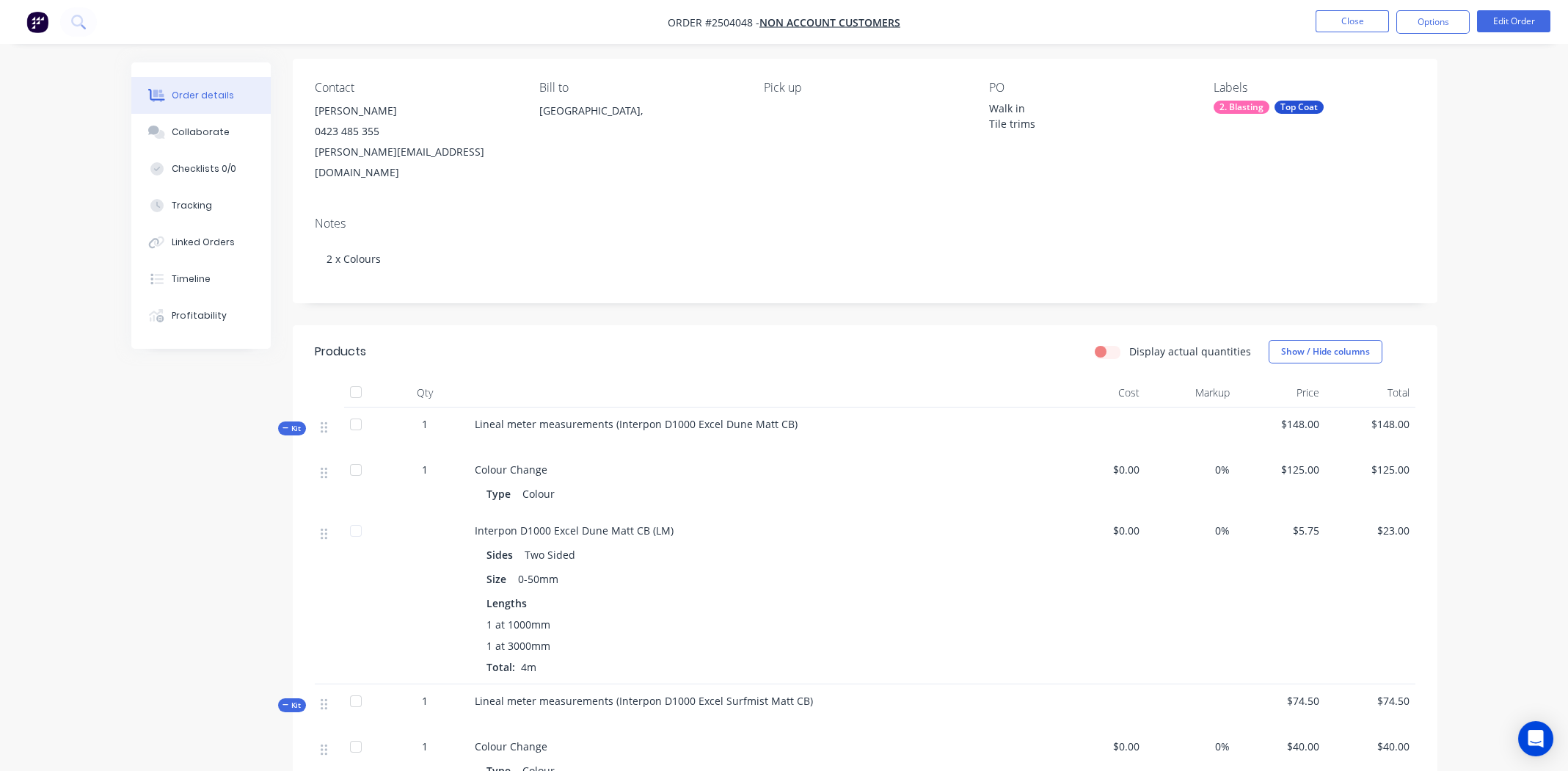
scroll to position [0, 0]
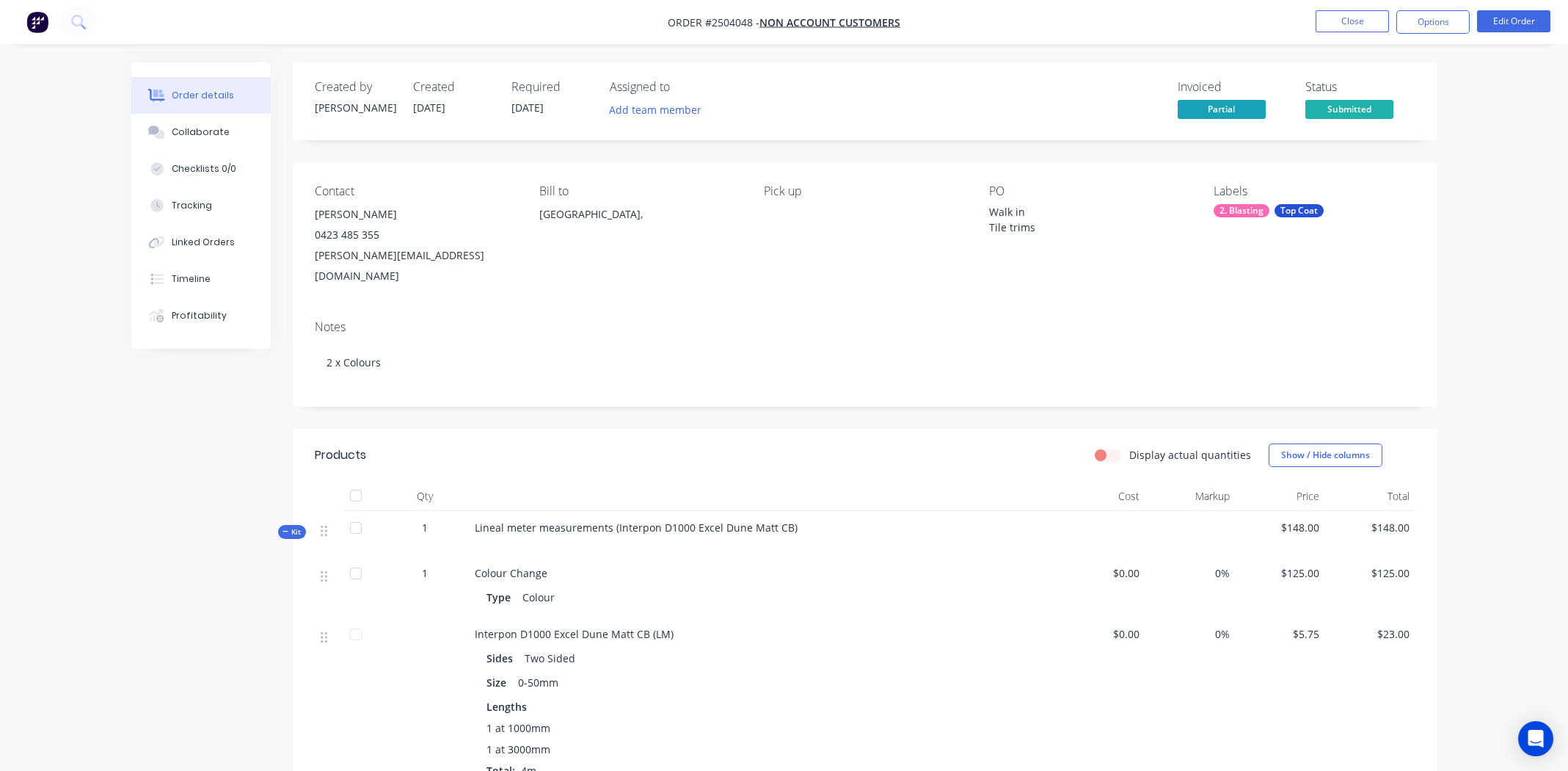
click at [532, 107] on span "[DATE]" at bounding box center [528, 108] width 32 height 14
click at [1484, 25] on button "Edit Order" at bounding box center [1514, 21] width 73 height 22
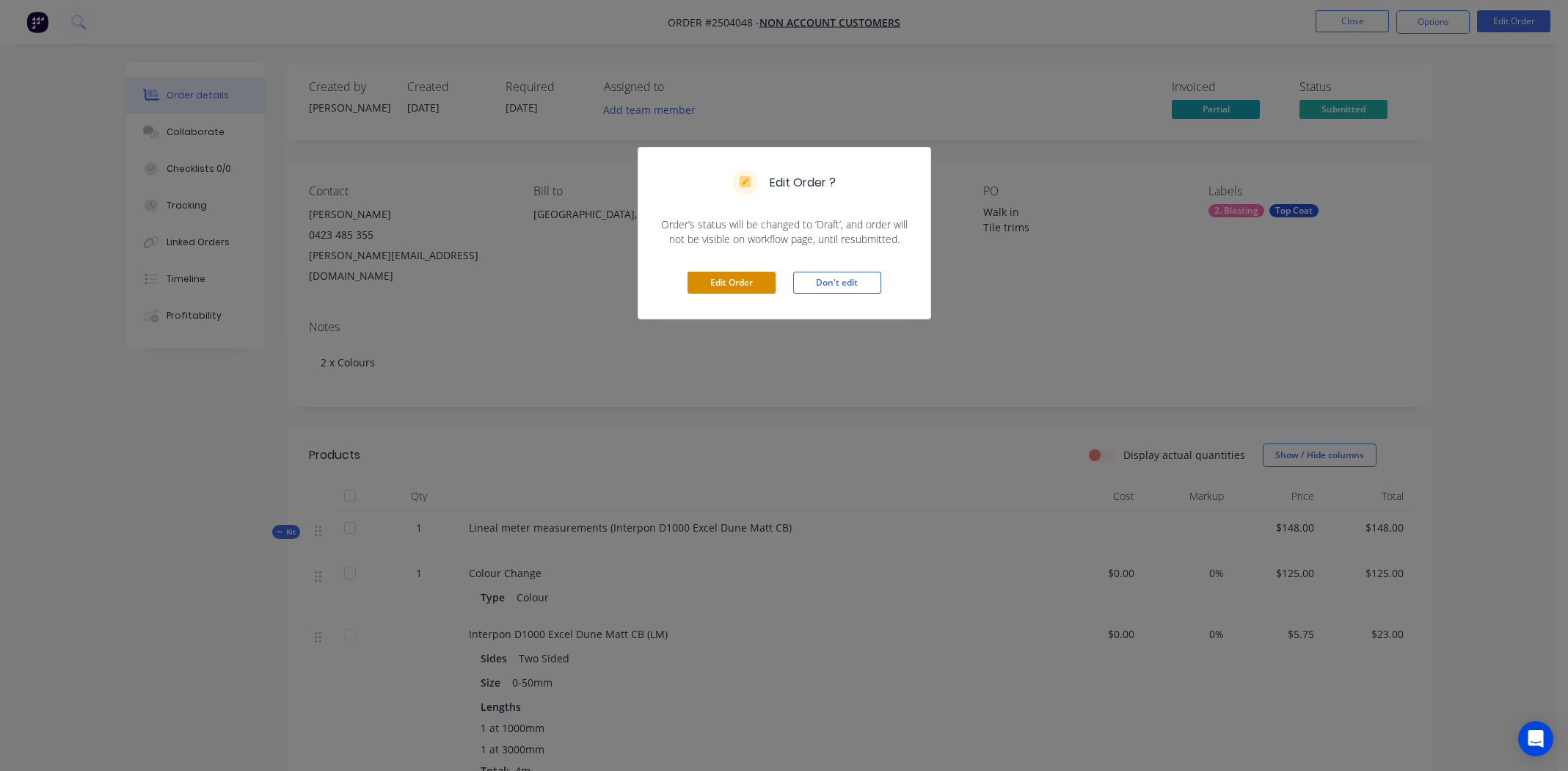
click at [725, 286] on button "Edit Order" at bounding box center [732, 282] width 88 height 22
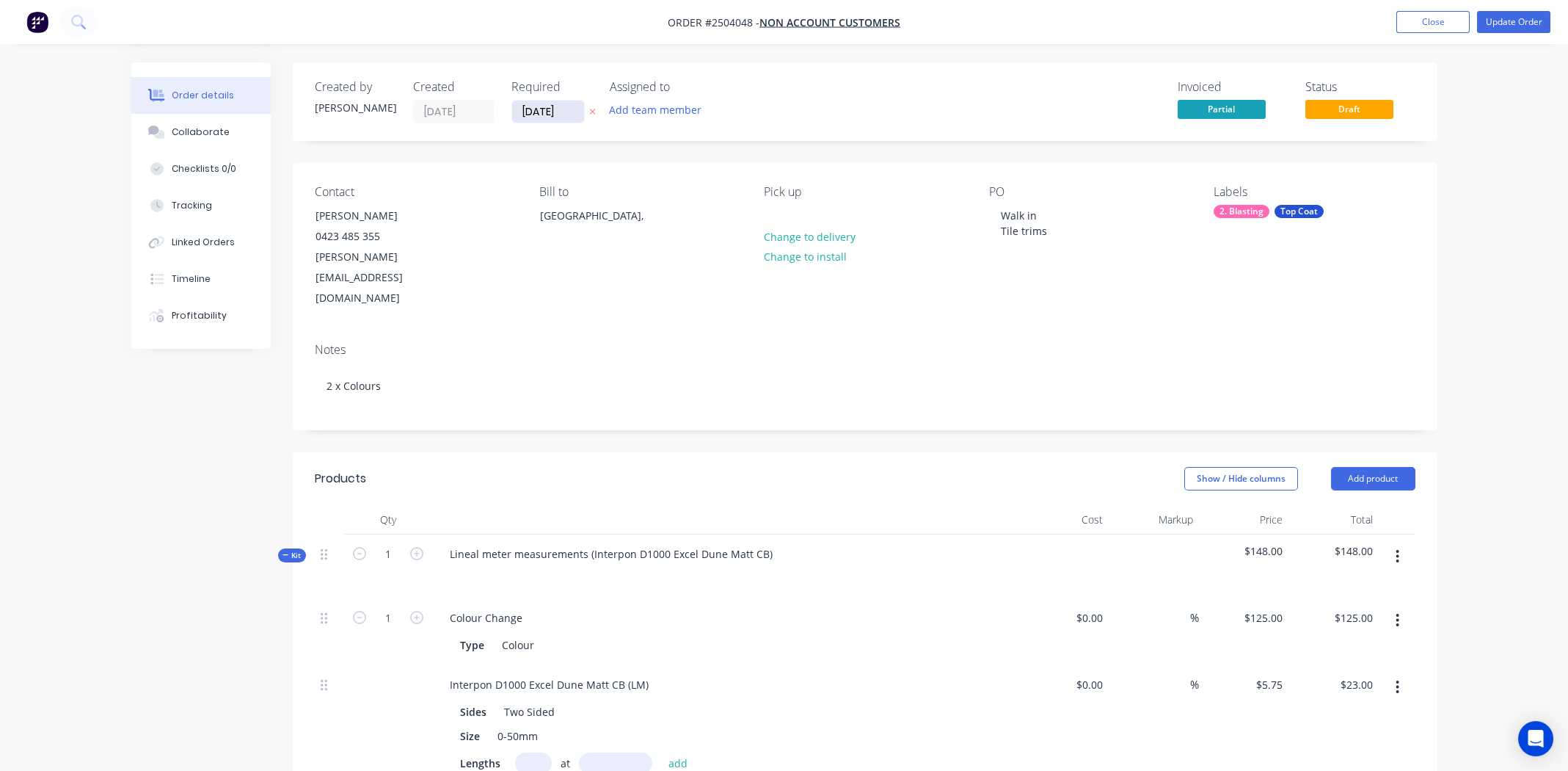
click at [535, 104] on input "[DATE]" at bounding box center [548, 112] width 71 height 22
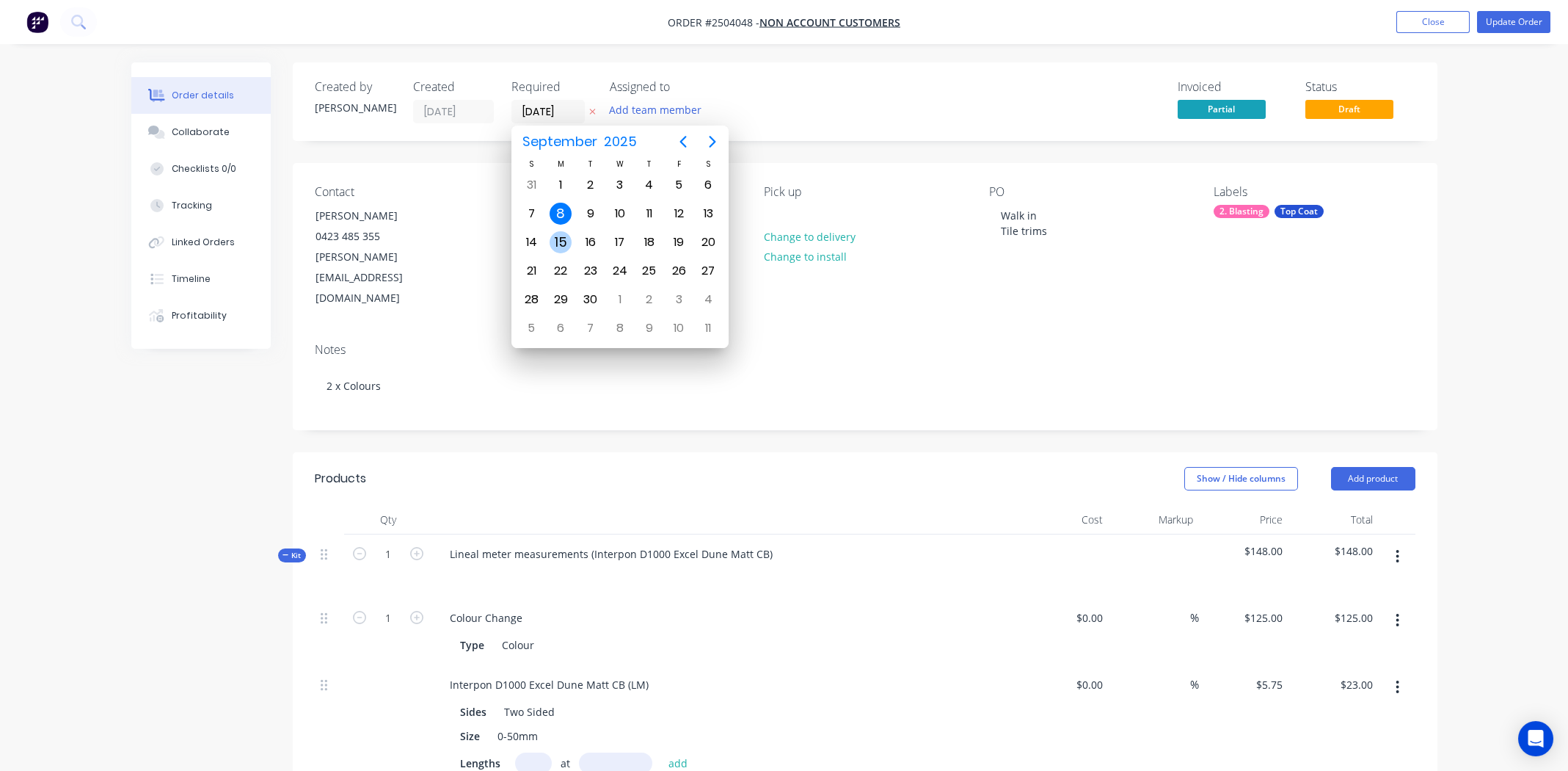
click at [562, 237] on div "15" at bounding box center [560, 242] width 22 height 22
type input "15/09/25"
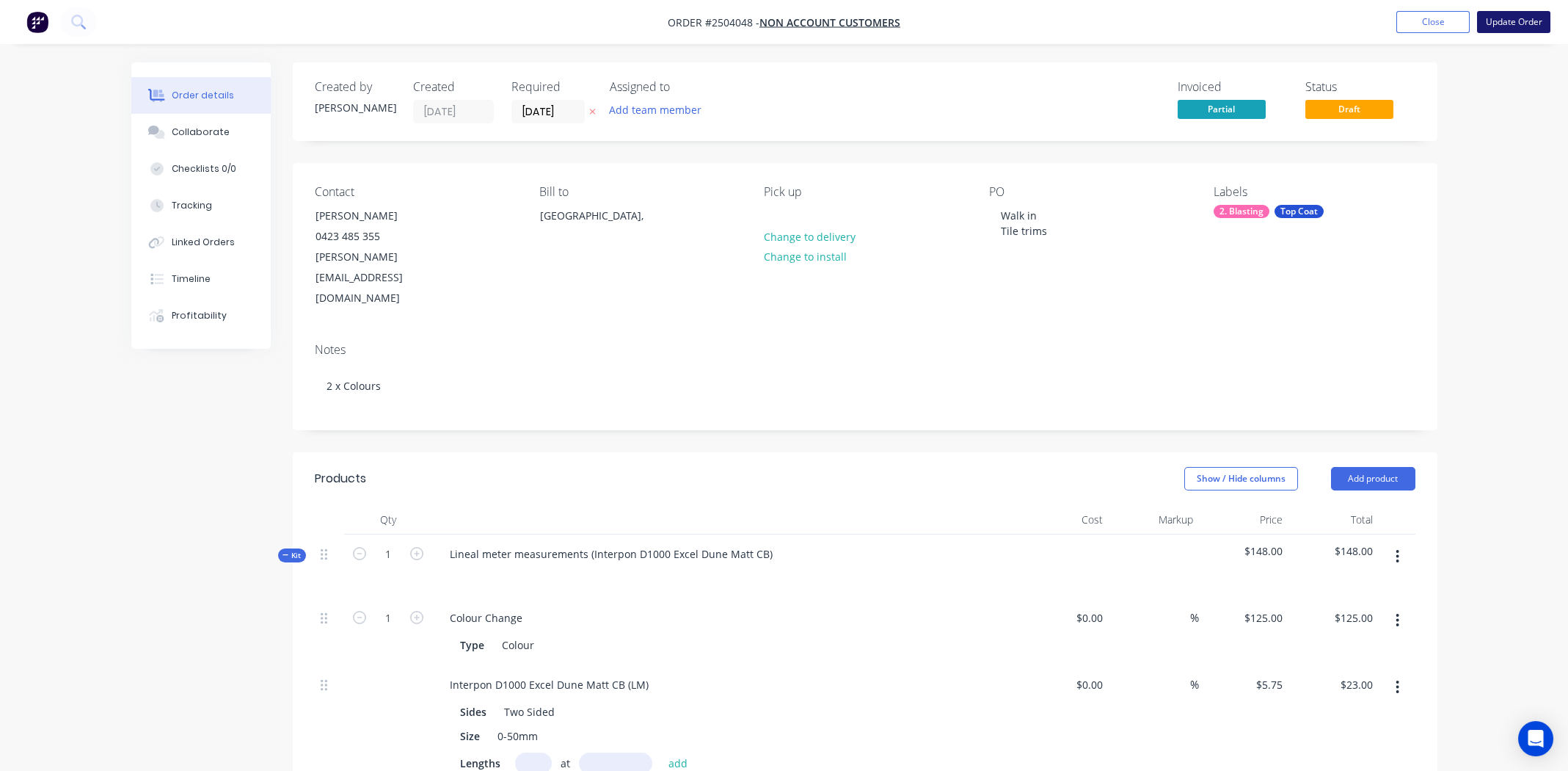
click at [1514, 21] on button "Update Order" at bounding box center [1514, 22] width 73 height 22
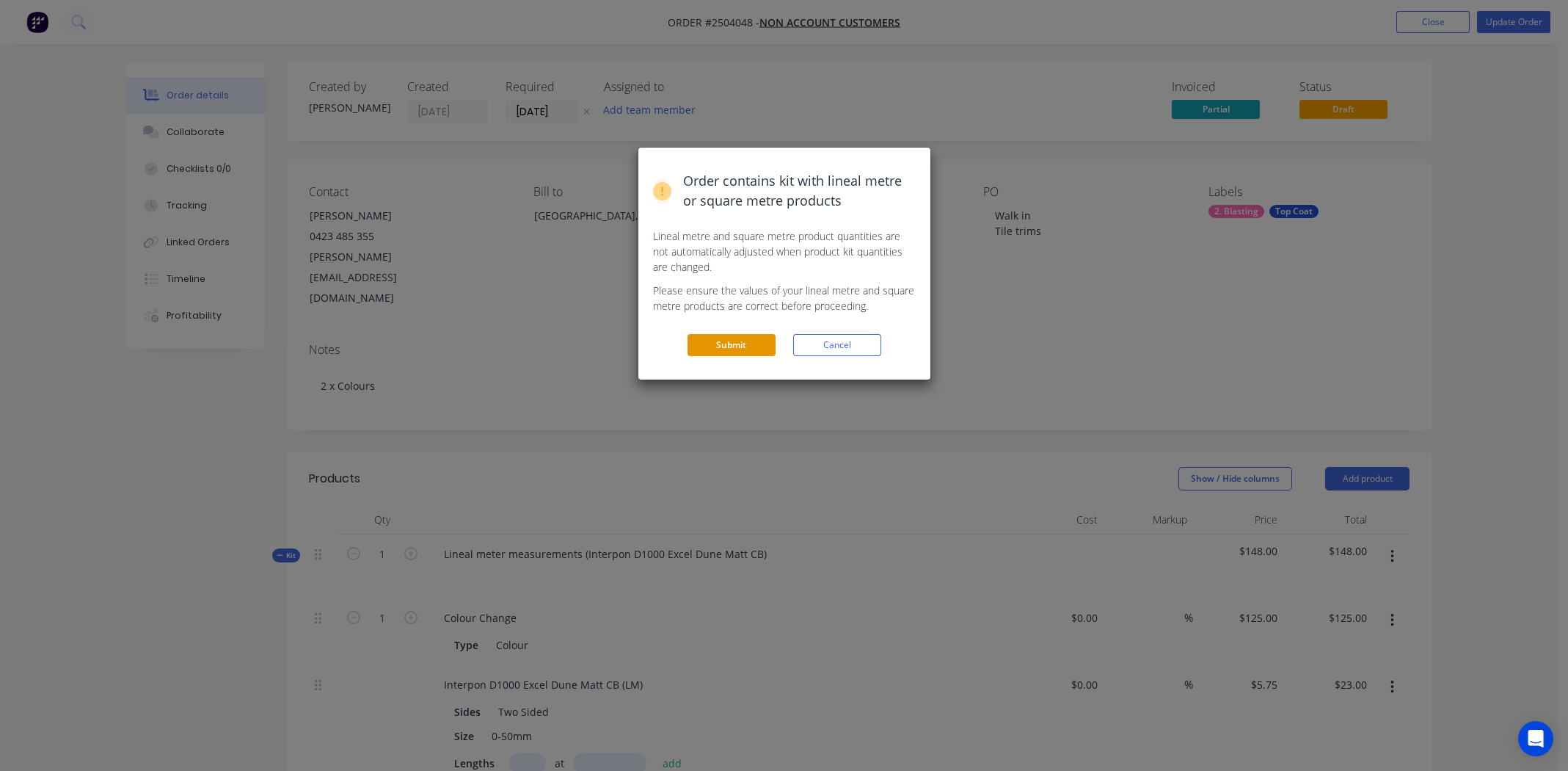
click at [750, 341] on button "Submit" at bounding box center [732, 345] width 88 height 22
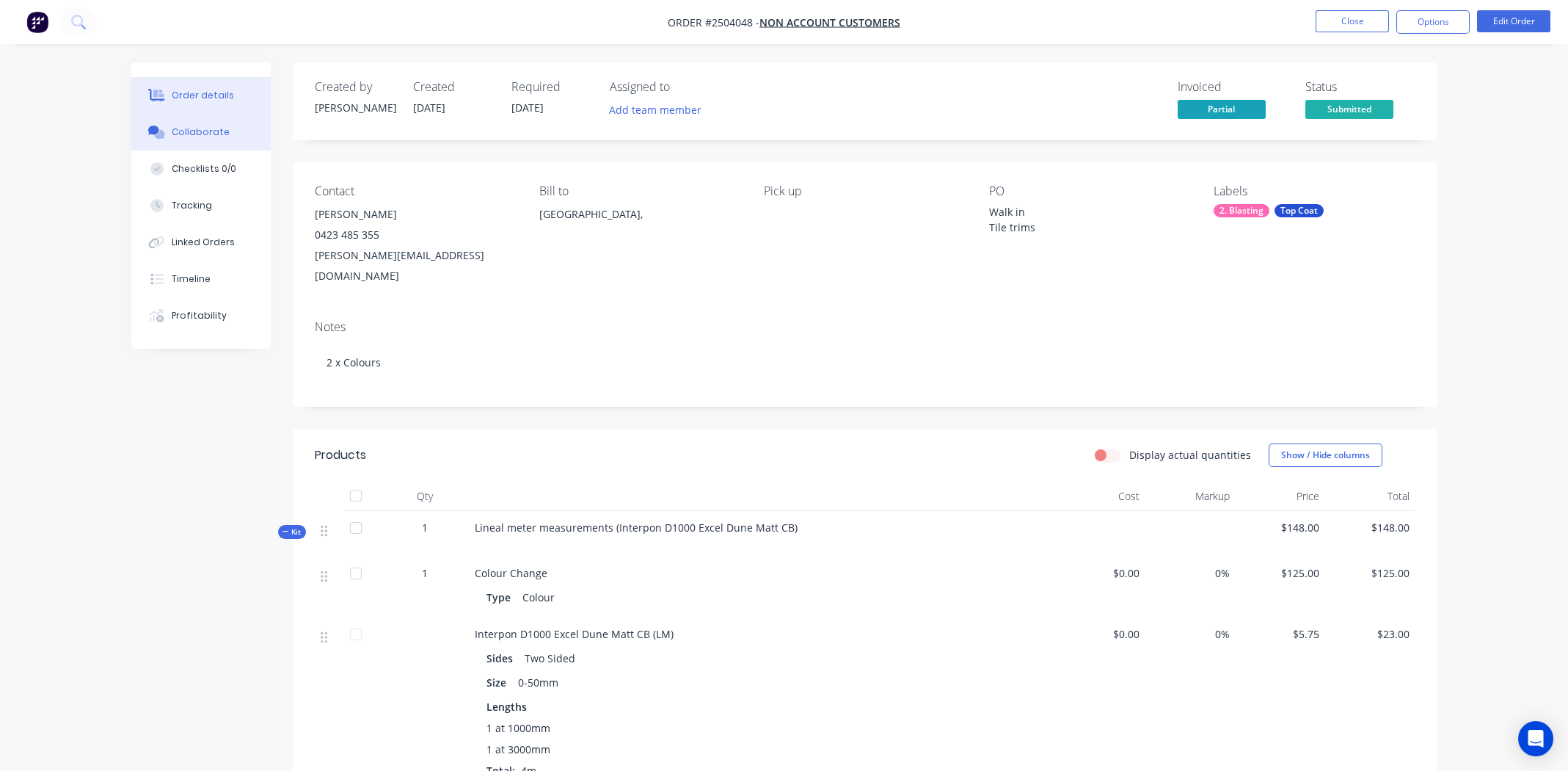
click at [210, 128] on div "Collaborate" at bounding box center [200, 132] width 58 height 13
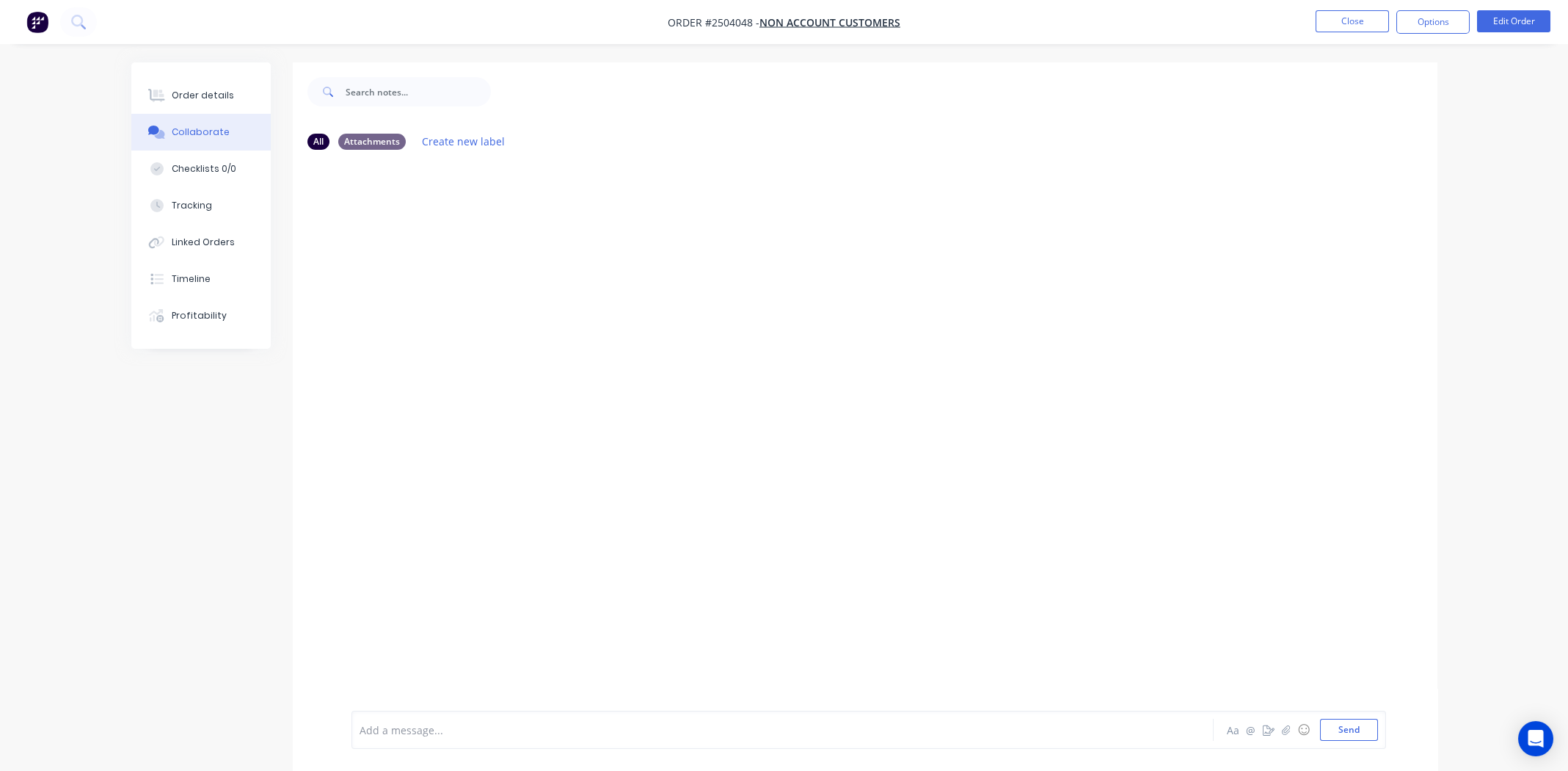
click at [446, 730] on div at bounding box center [741, 730] width 763 height 15
click at [1335, 725] on button "Send" at bounding box center [1349, 729] width 58 height 22
click at [211, 94] on div "Order details" at bounding box center [202, 95] width 62 height 13
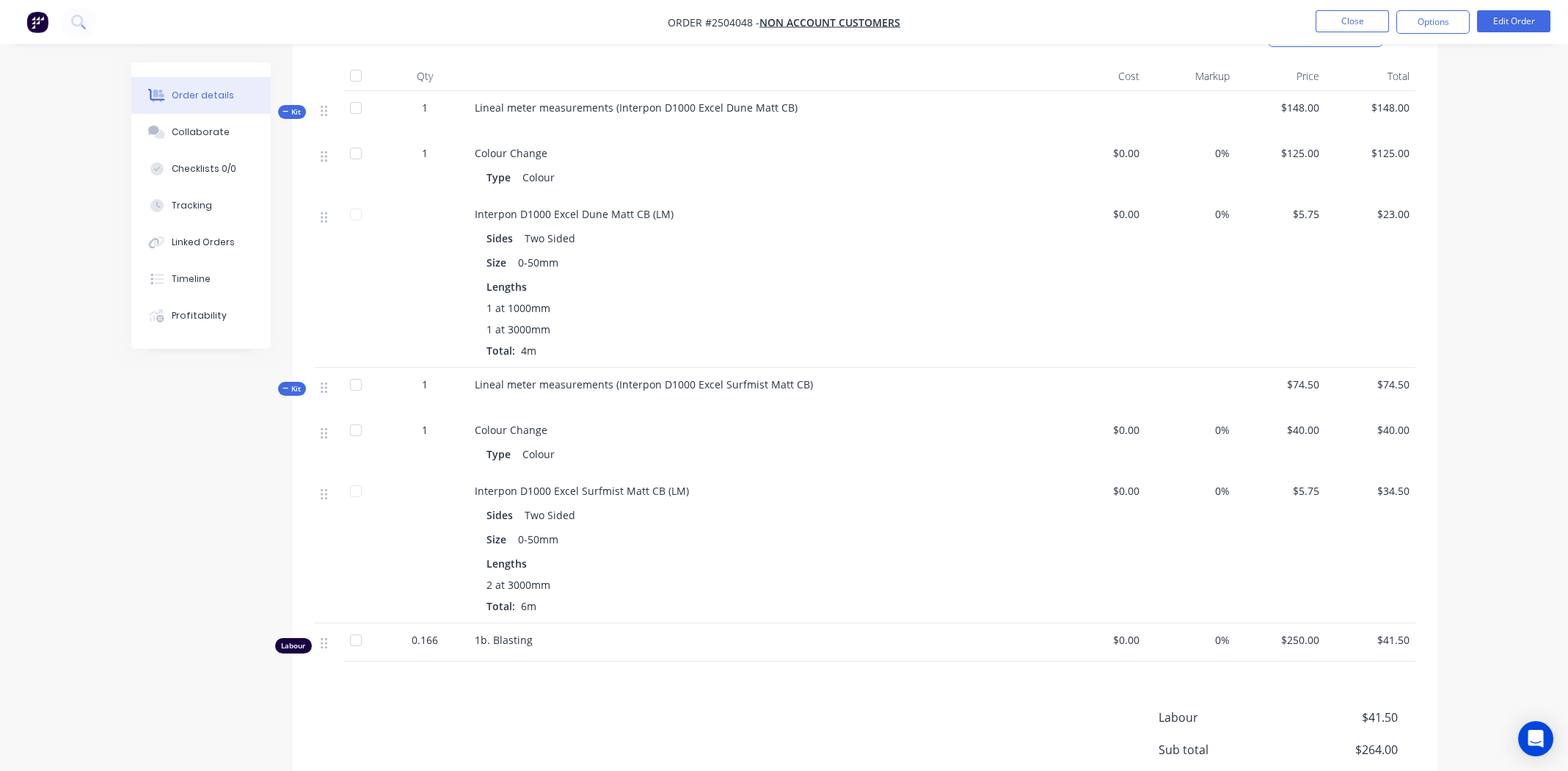
scroll to position [552, 0]
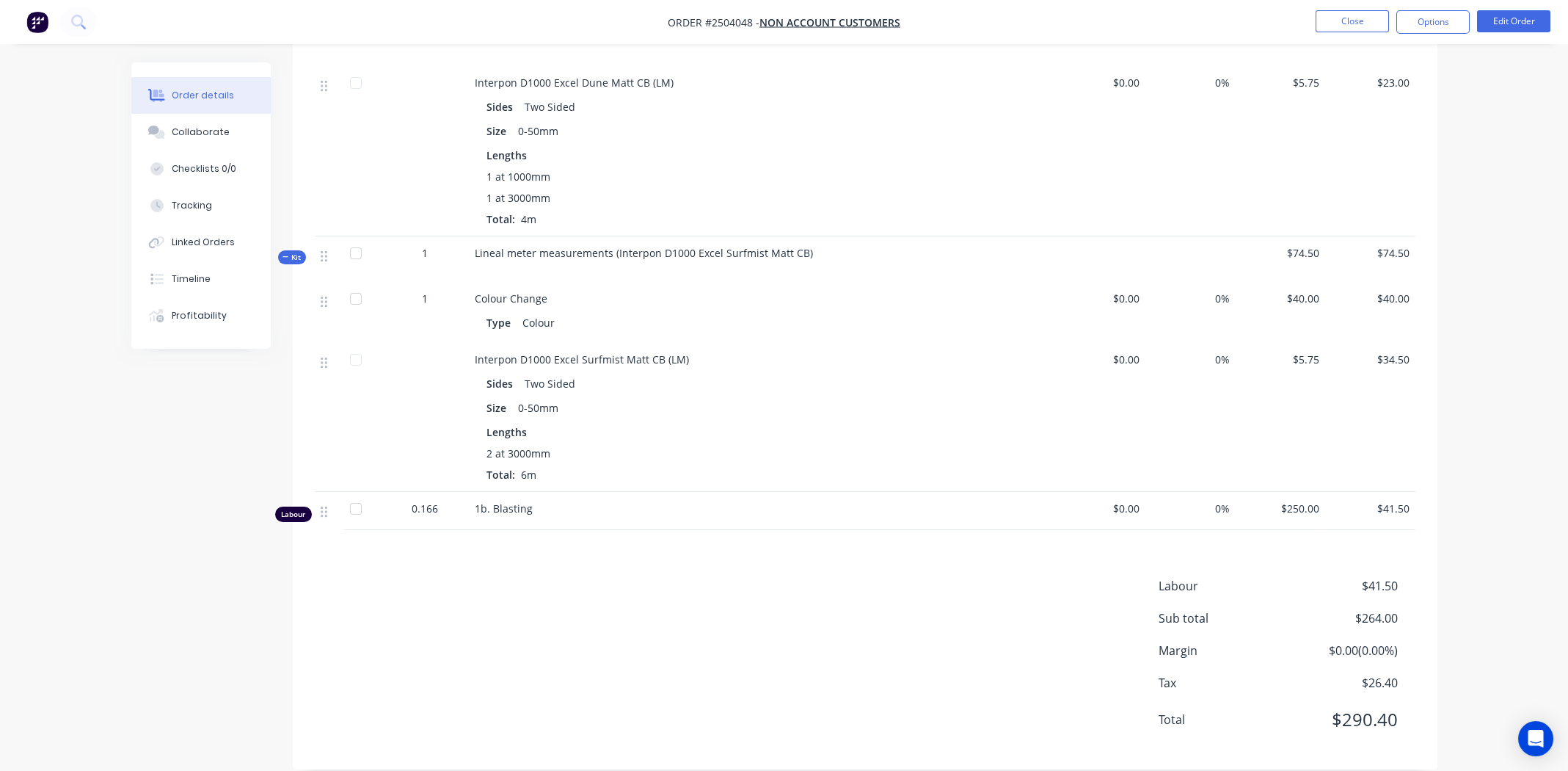
click at [694, 547] on div "Products Display actual quantities Show / Hide columns Qty Cost Markup Price To…" at bounding box center [865, 323] width 1145 height 892
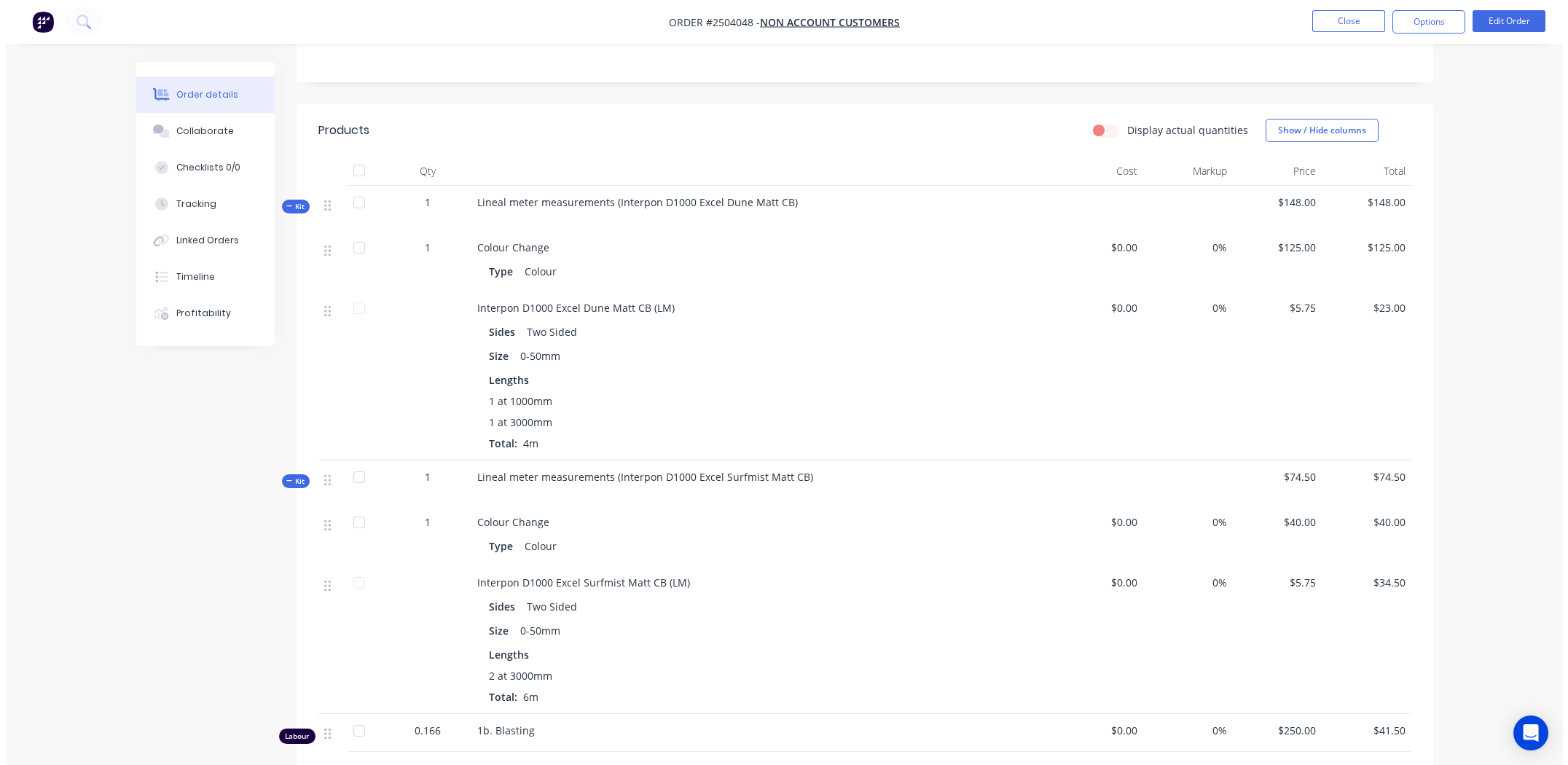
scroll to position [0, 0]
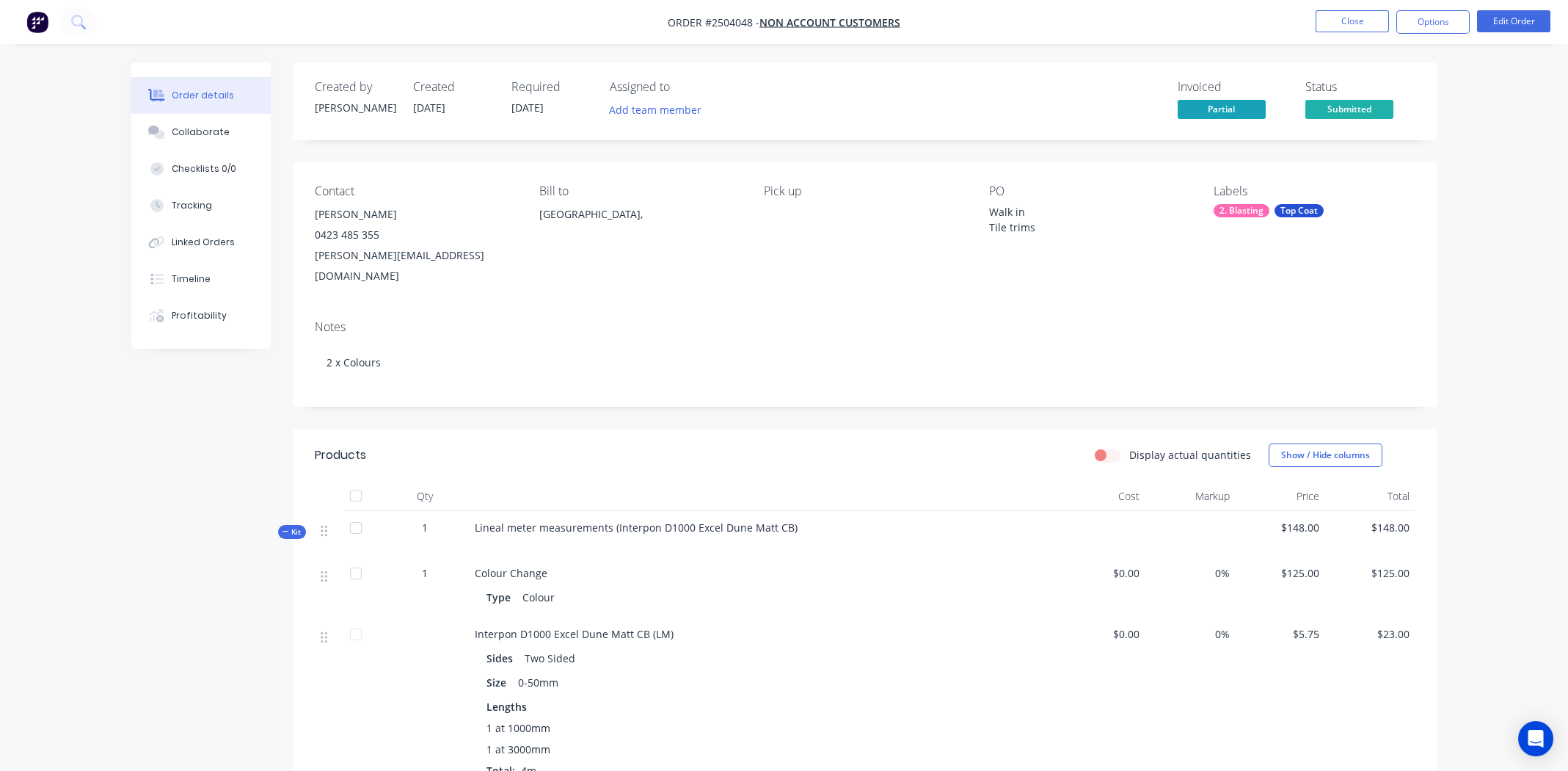
click at [765, 274] on div "Contact Dominic 0423 485 355 dominic@elbaconstruct.com.au Bill to Australia, Pi…" at bounding box center [865, 234] width 1145 height 146
click at [1338, 17] on button "Close" at bounding box center [1352, 21] width 73 height 22
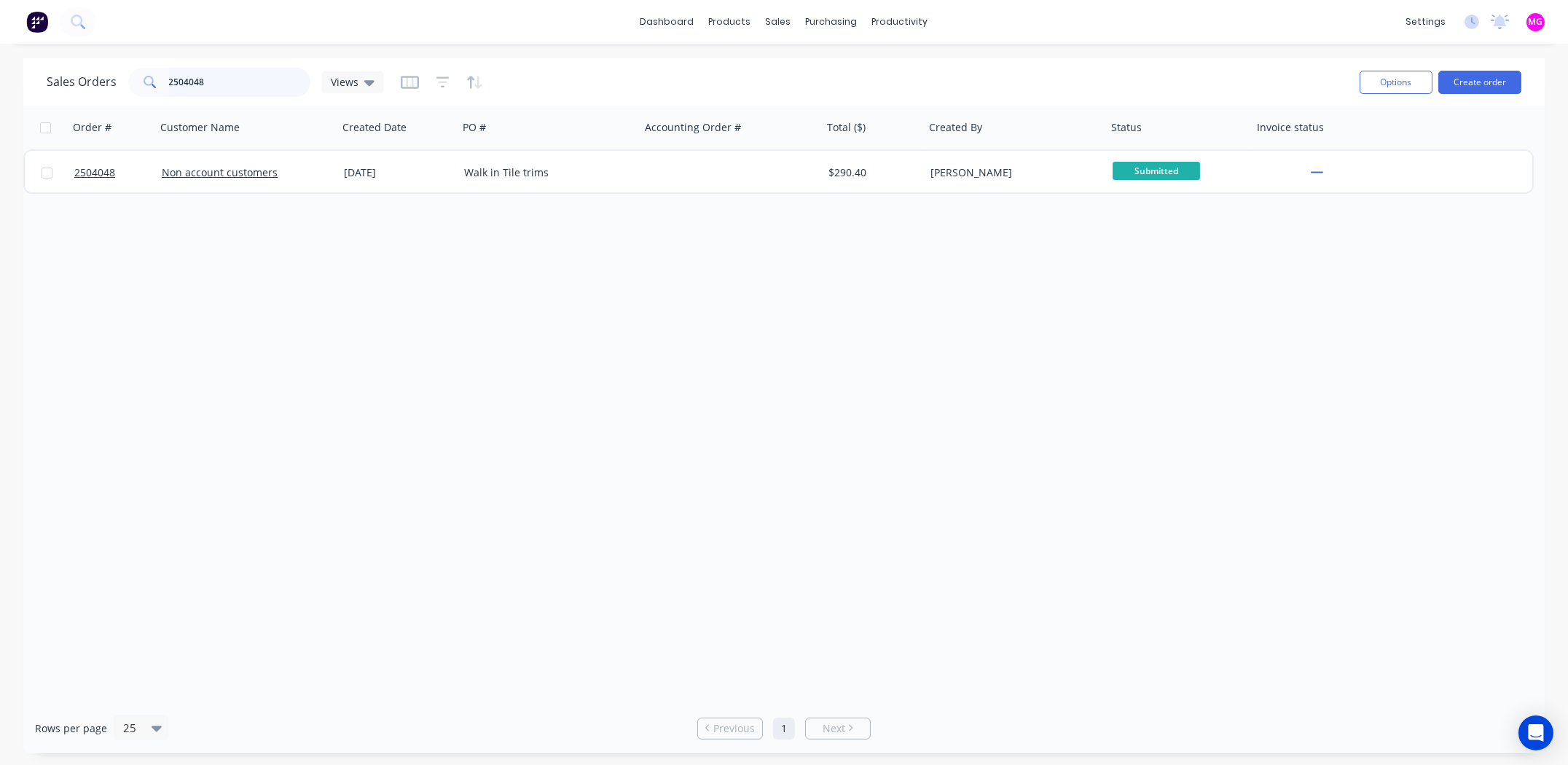
click at [173, 68] on input "2504048" at bounding box center [240, 82] width 142 height 29
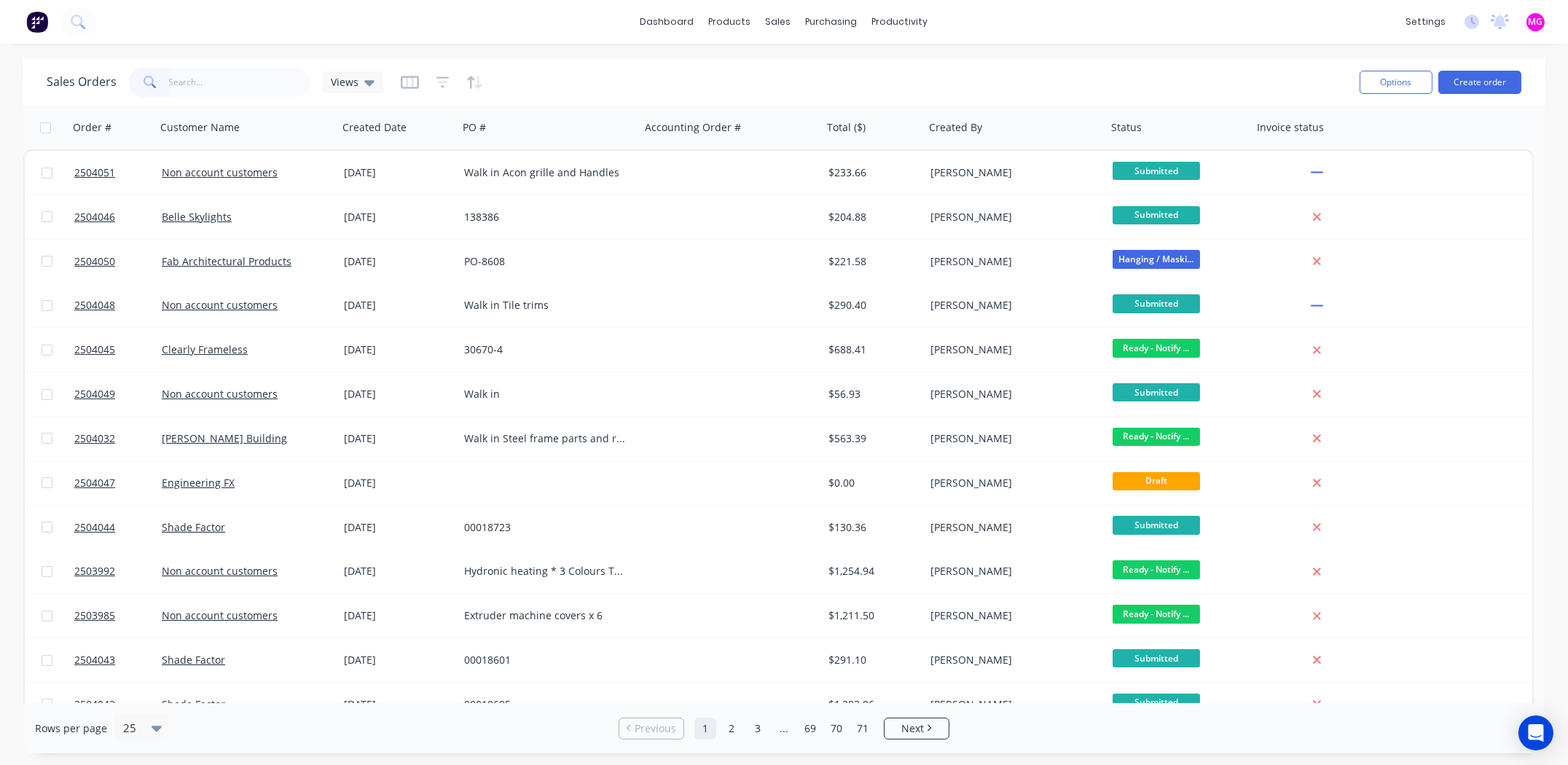
click at [1169, 84] on div "Sales Orders Views" at bounding box center [697, 82] width 1301 height 36
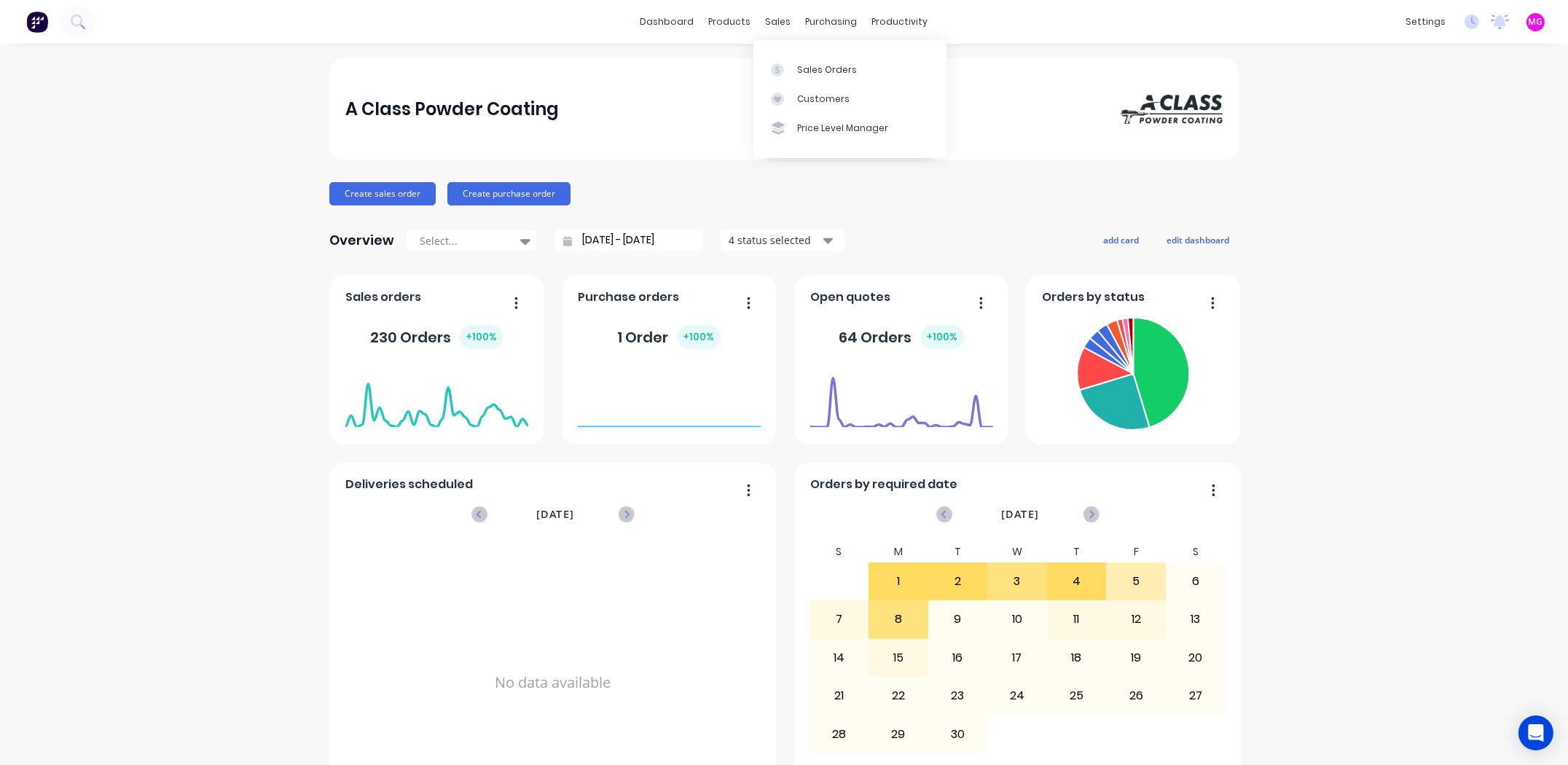
click at [770, 9] on div "dashboard products sales purchasing productivity dashboard products Product Cat…" at bounding box center [784, 22] width 1568 height 43
click at [809, 61] on link "Sales Orders" at bounding box center [850, 69] width 193 height 29
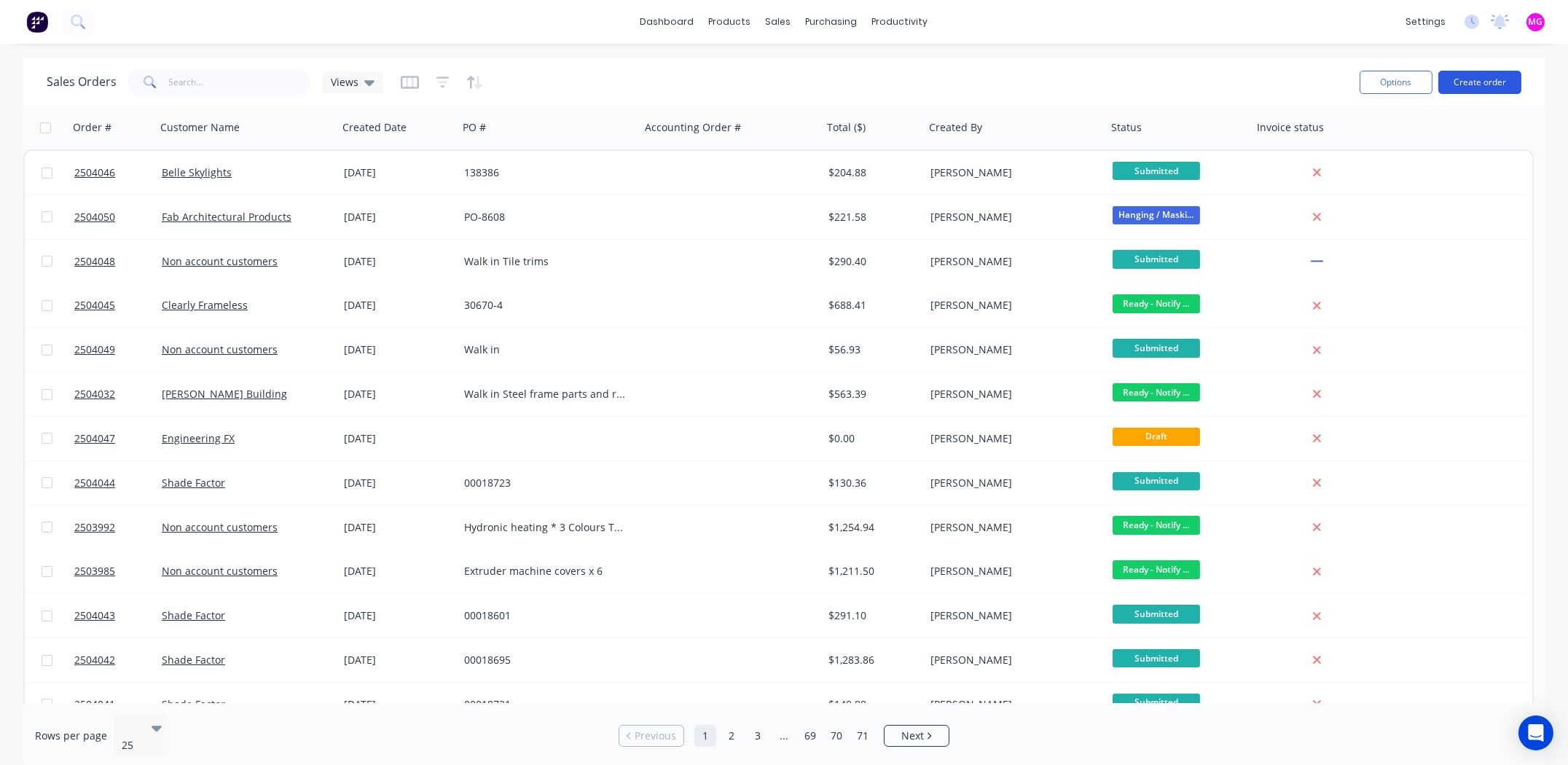
click at [1499, 75] on button "Create order" at bounding box center [1480, 82] width 83 height 24
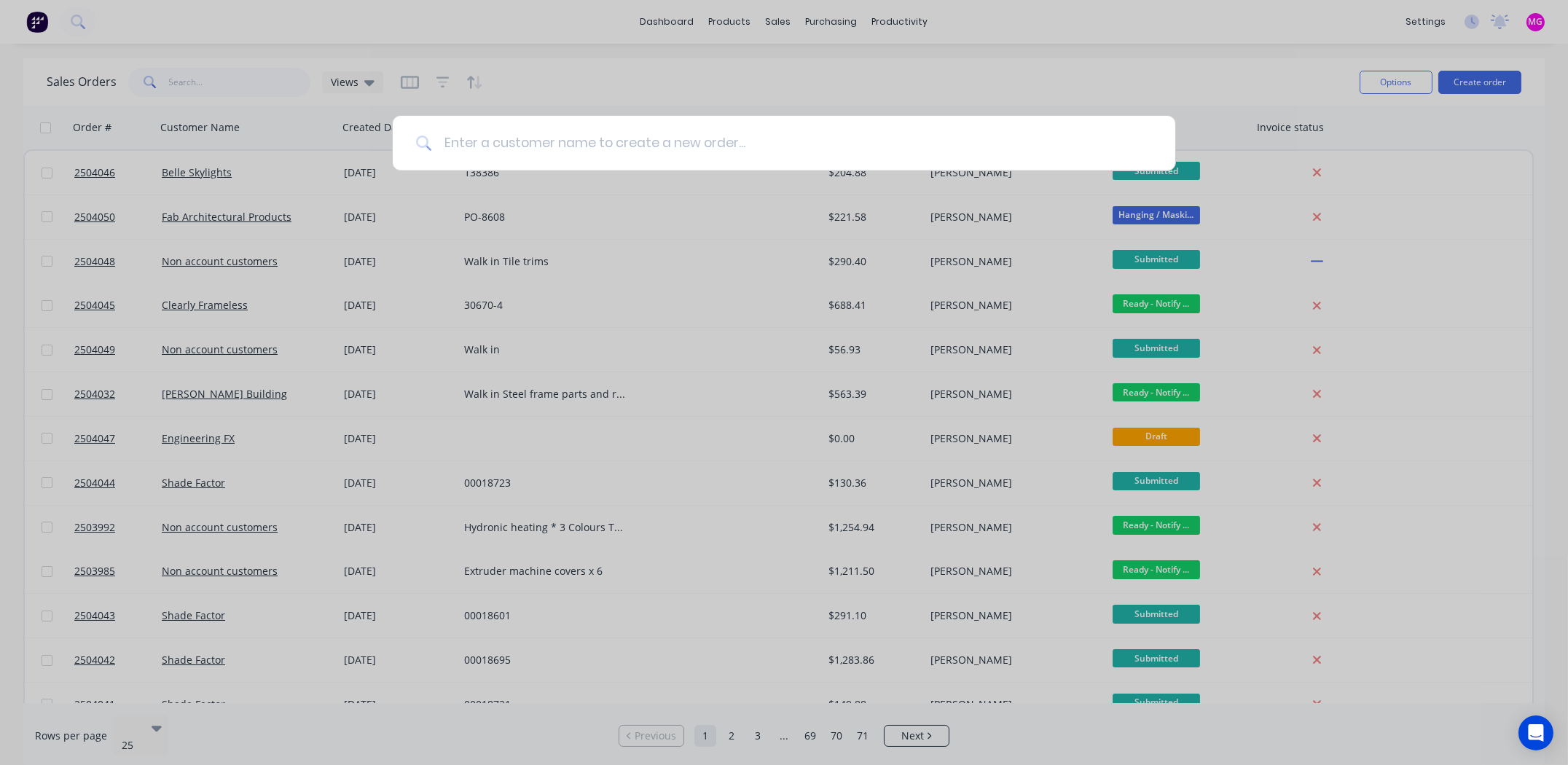
click at [718, 149] on input at bounding box center [792, 143] width 720 height 55
type input "m"
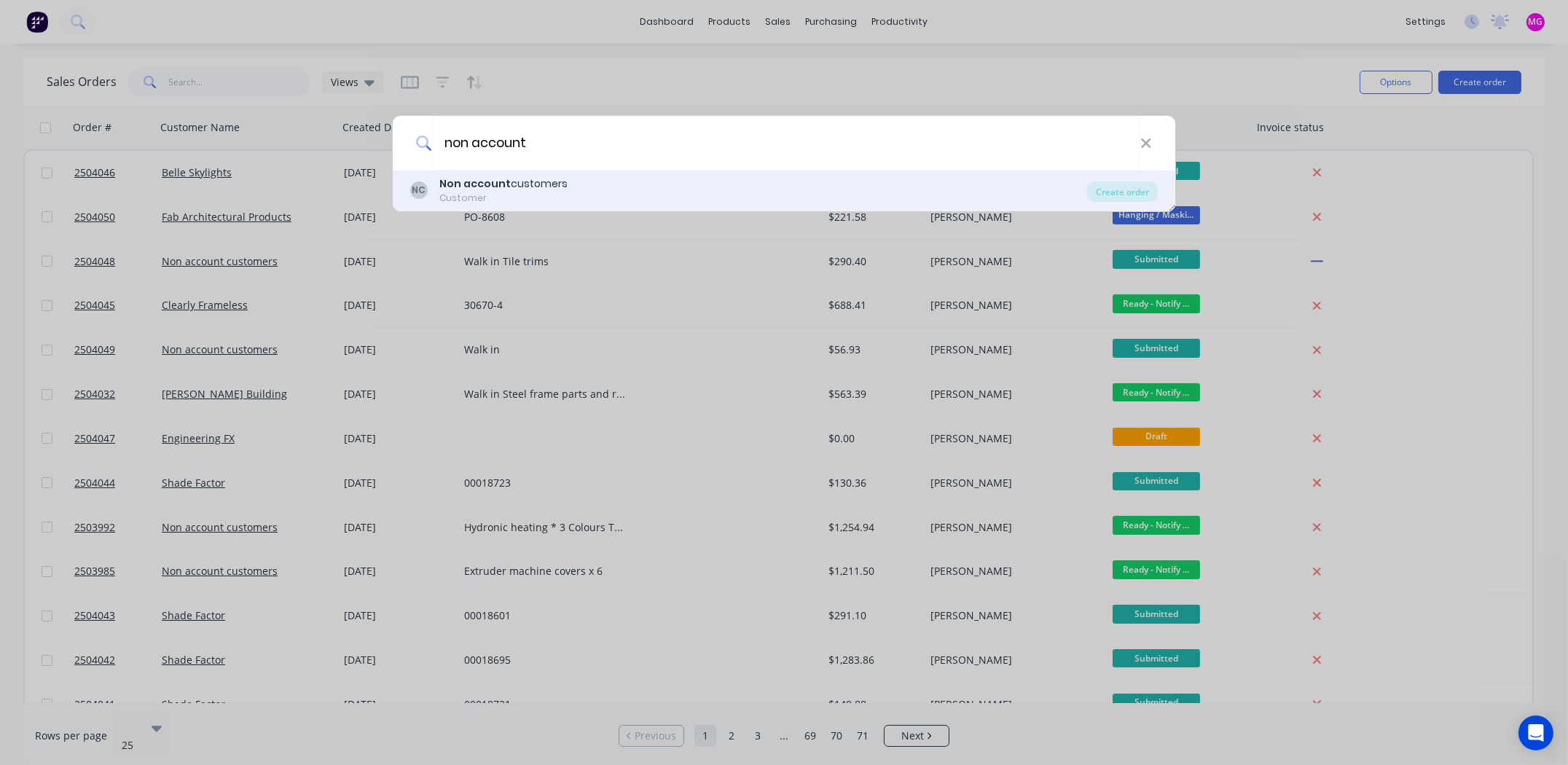
type input "non account"
click at [460, 176] on b "Non account" at bounding box center [475, 183] width 71 height 14
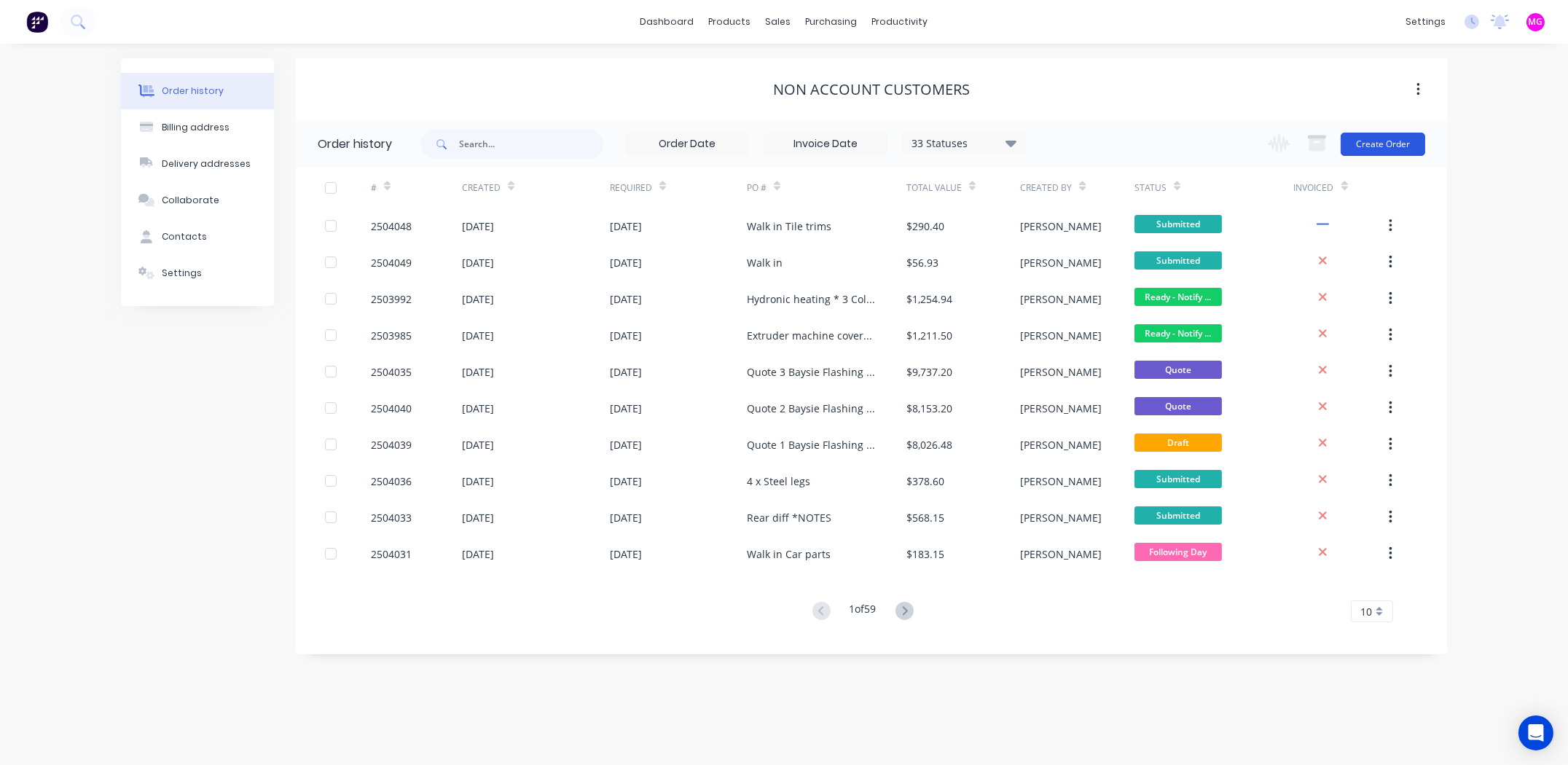
click at [1372, 141] on button "Create Order" at bounding box center [1382, 144] width 84 height 24
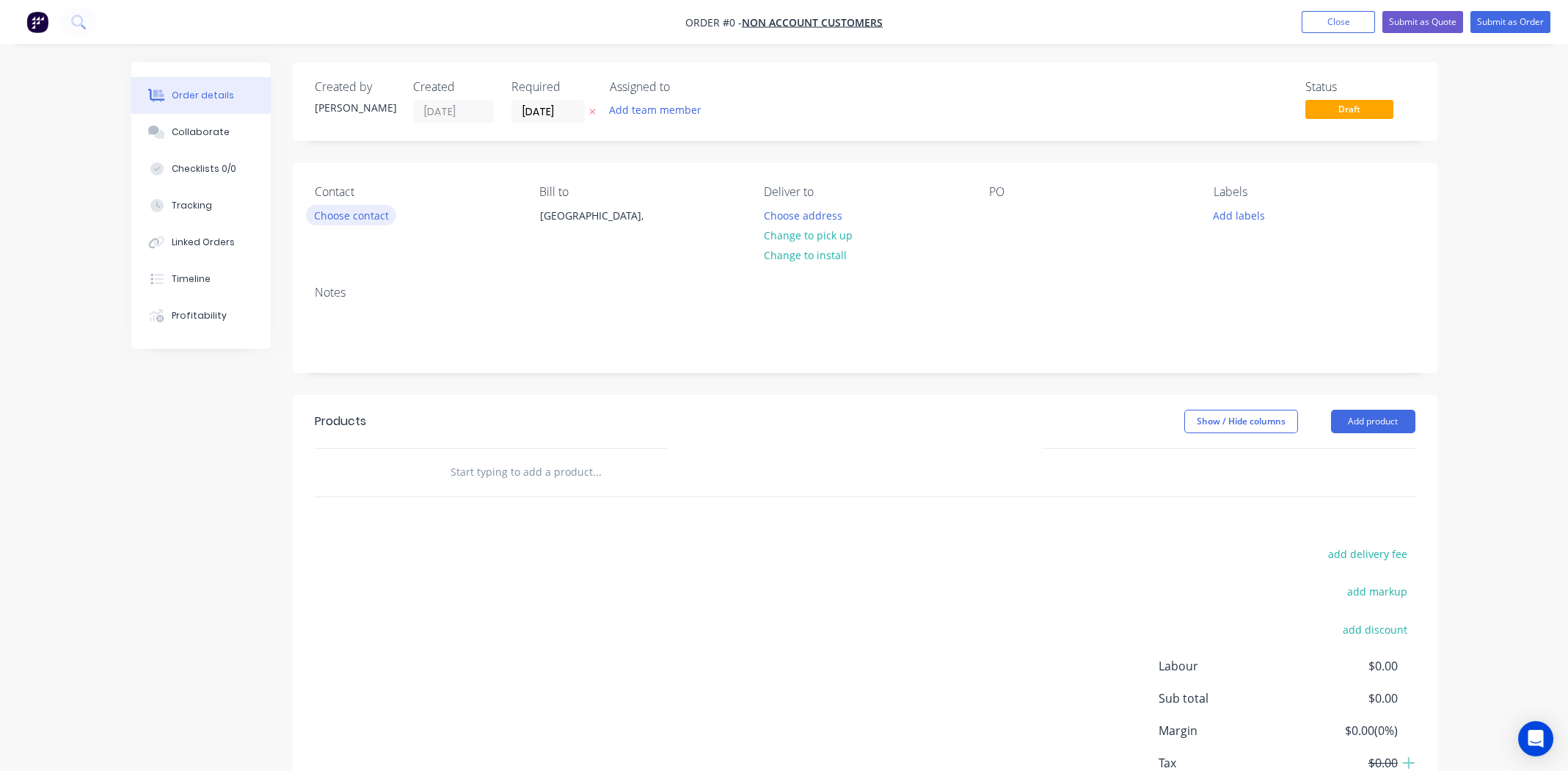
click at [316, 213] on button "Choose contact" at bounding box center [351, 214] width 90 height 20
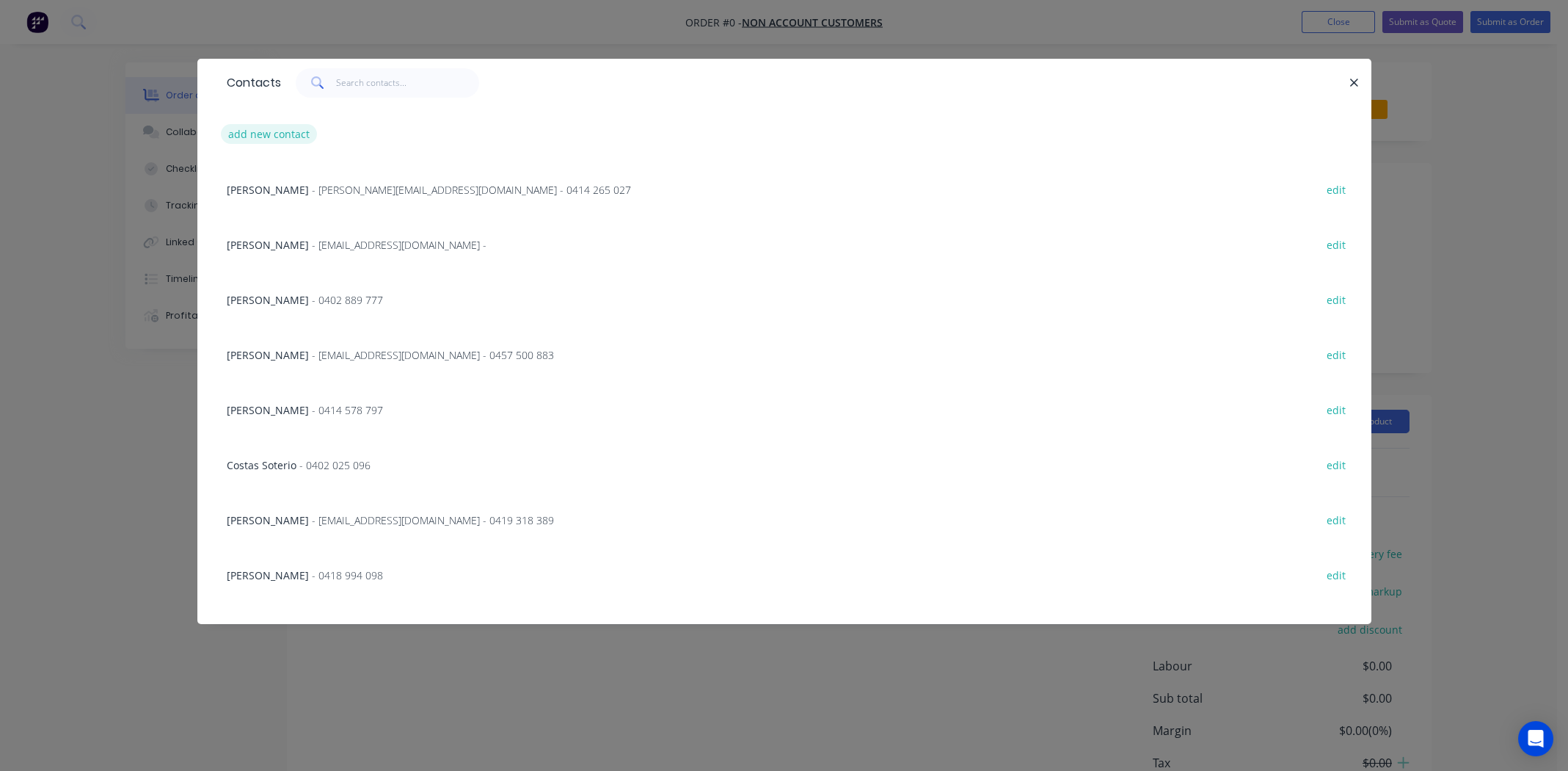
click at [262, 127] on button "add new contact" at bounding box center [270, 133] width 97 height 20
select select "AU"
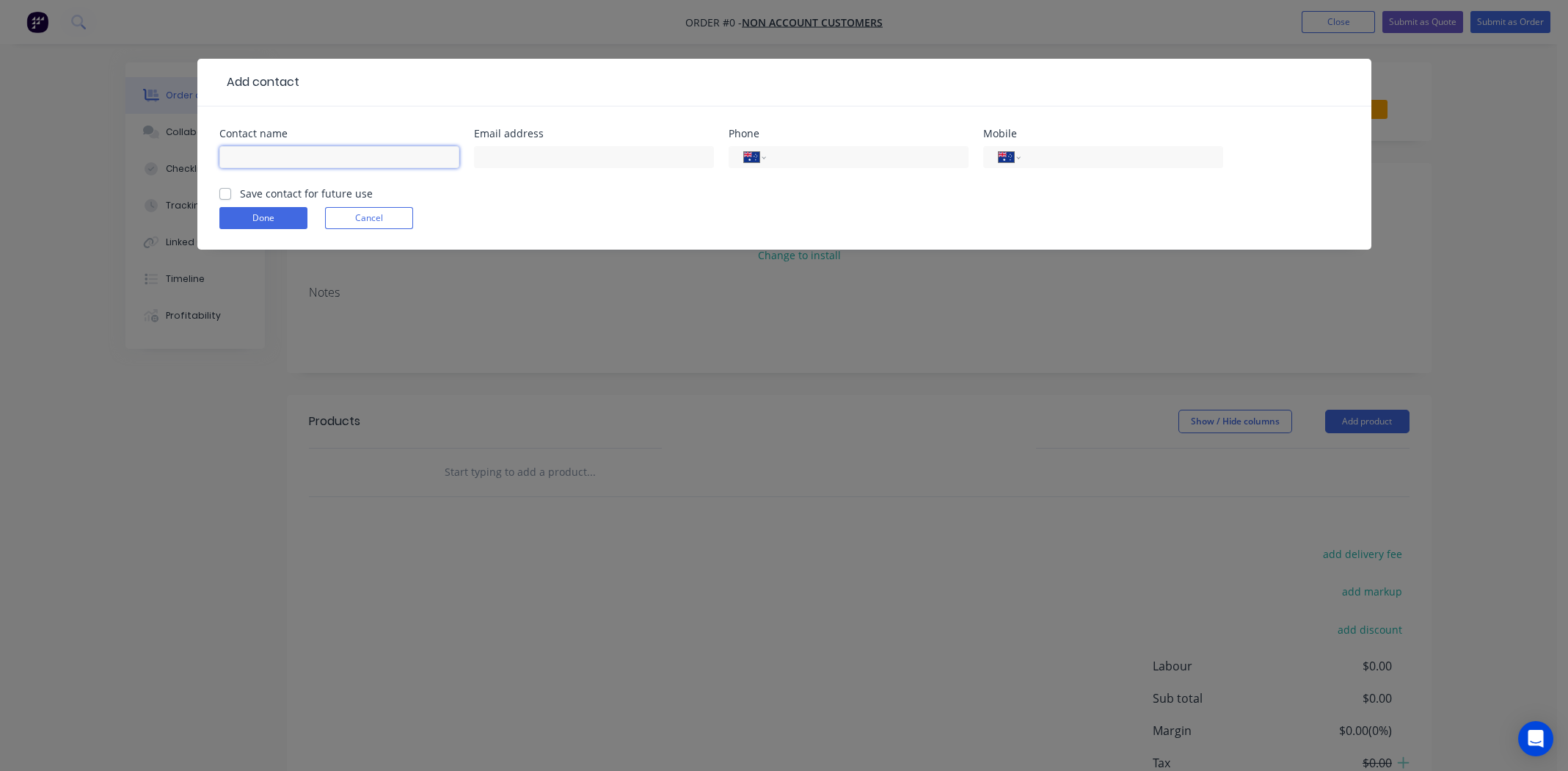
click at [283, 154] on input "text" at bounding box center [339, 156] width 240 height 22
type input "Rod"
click at [372, 222] on button "Cancel" at bounding box center [369, 217] width 88 height 22
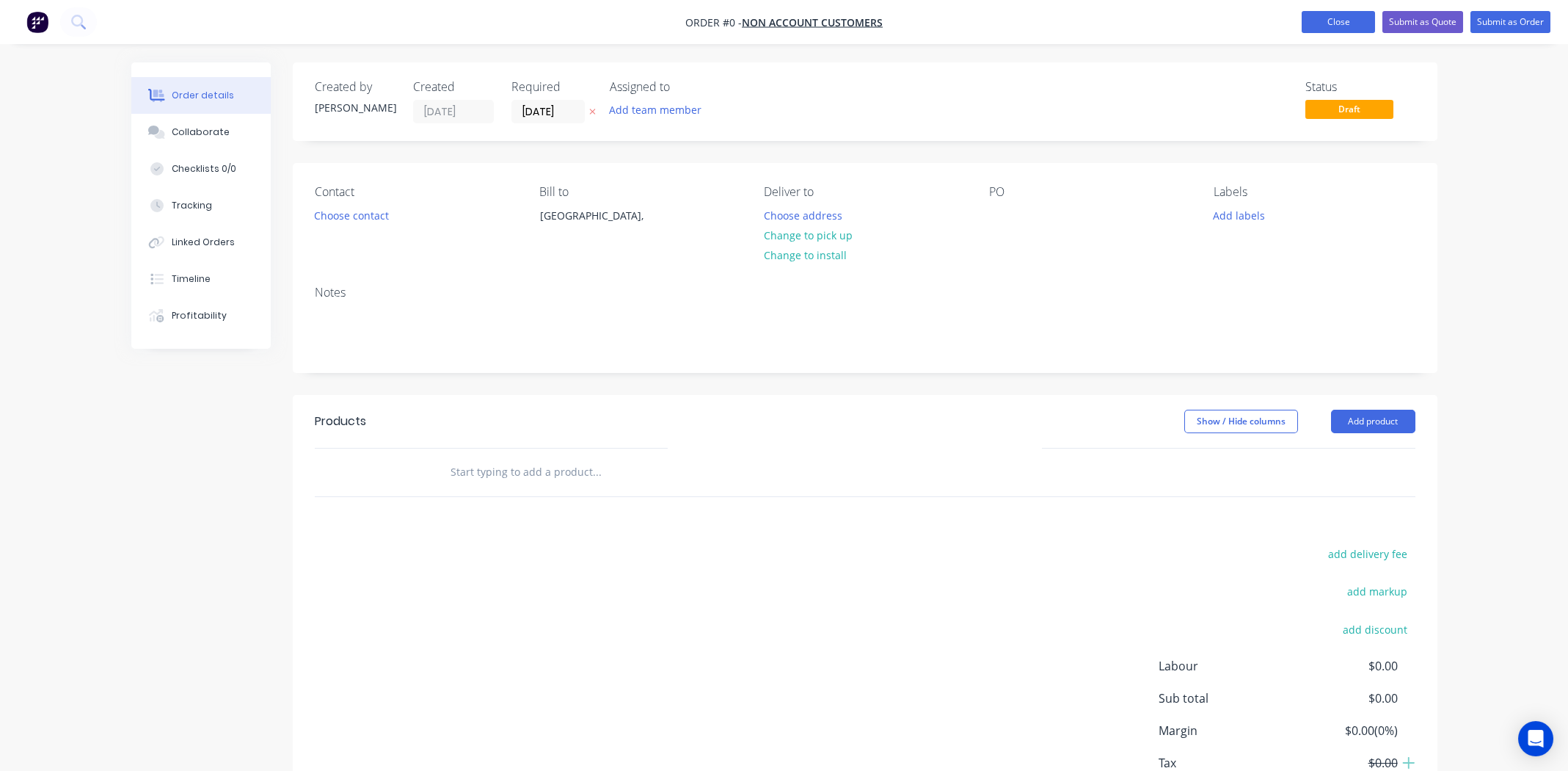
click at [1326, 14] on button "Close" at bounding box center [1338, 22] width 73 height 22
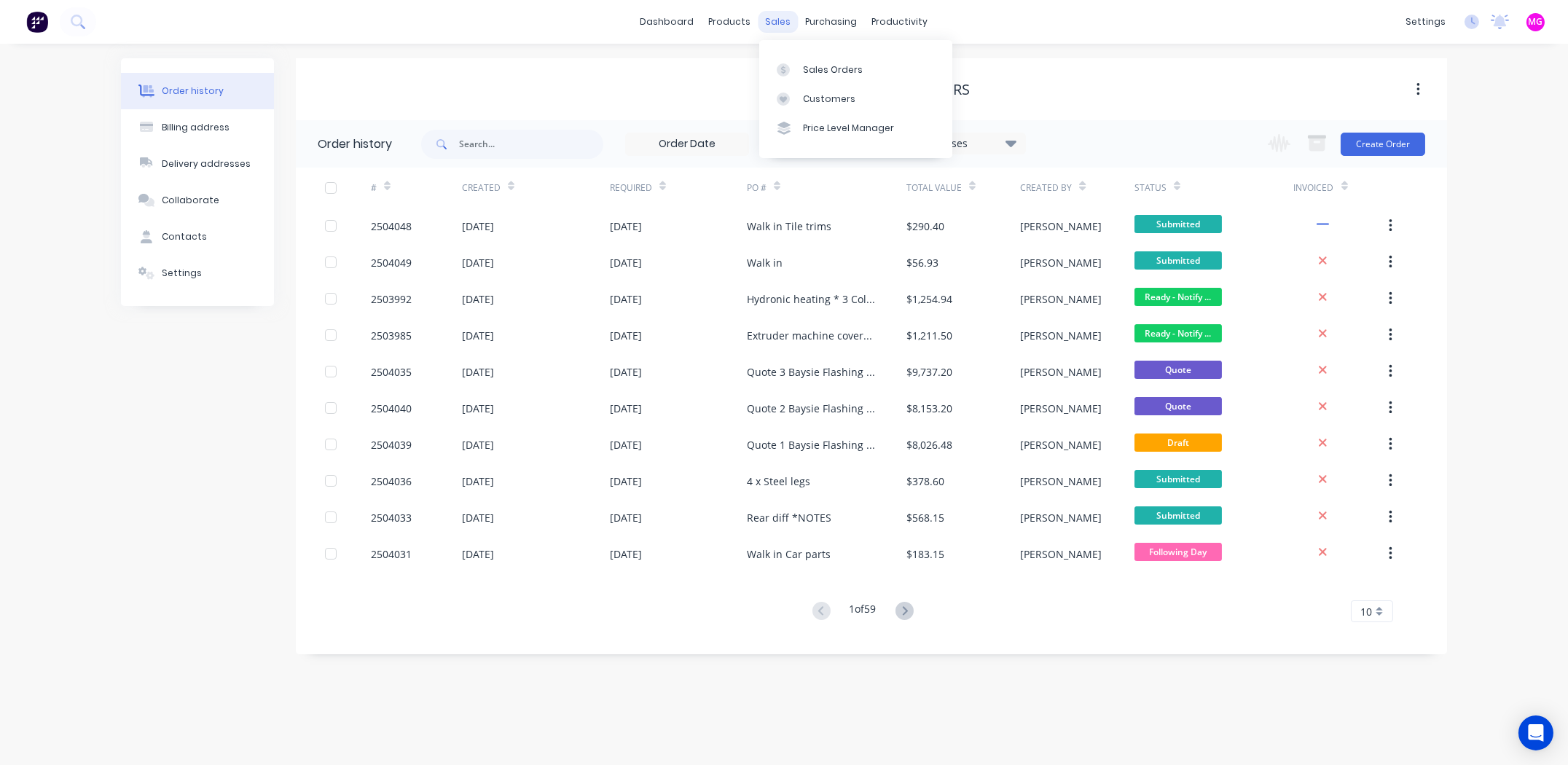
click at [791, 23] on div "sales" at bounding box center [778, 22] width 40 height 22
click at [810, 69] on div "Sales Orders" at bounding box center [832, 70] width 60 height 13
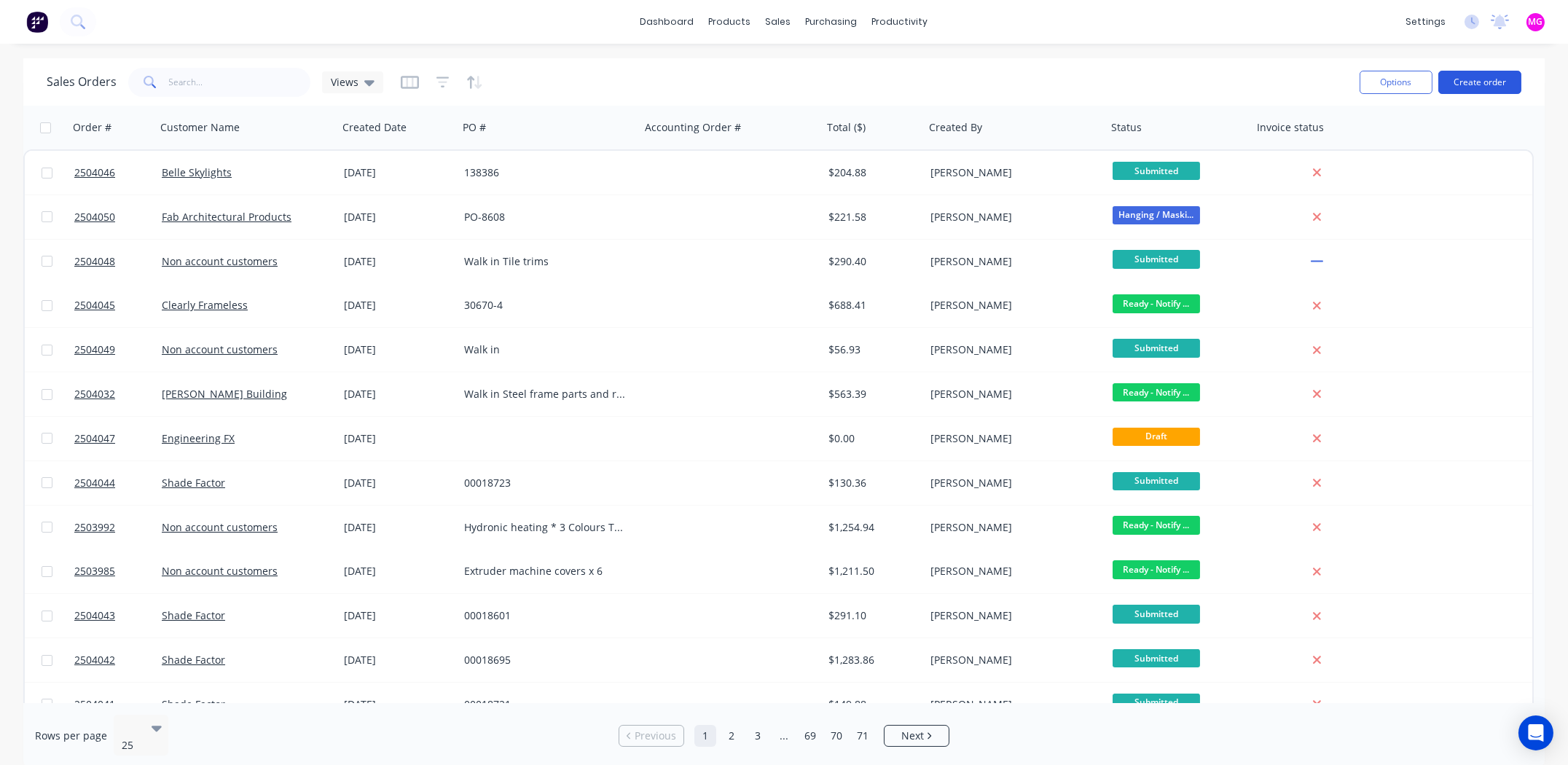
click at [1481, 81] on button "Create order" at bounding box center [1480, 82] width 83 height 24
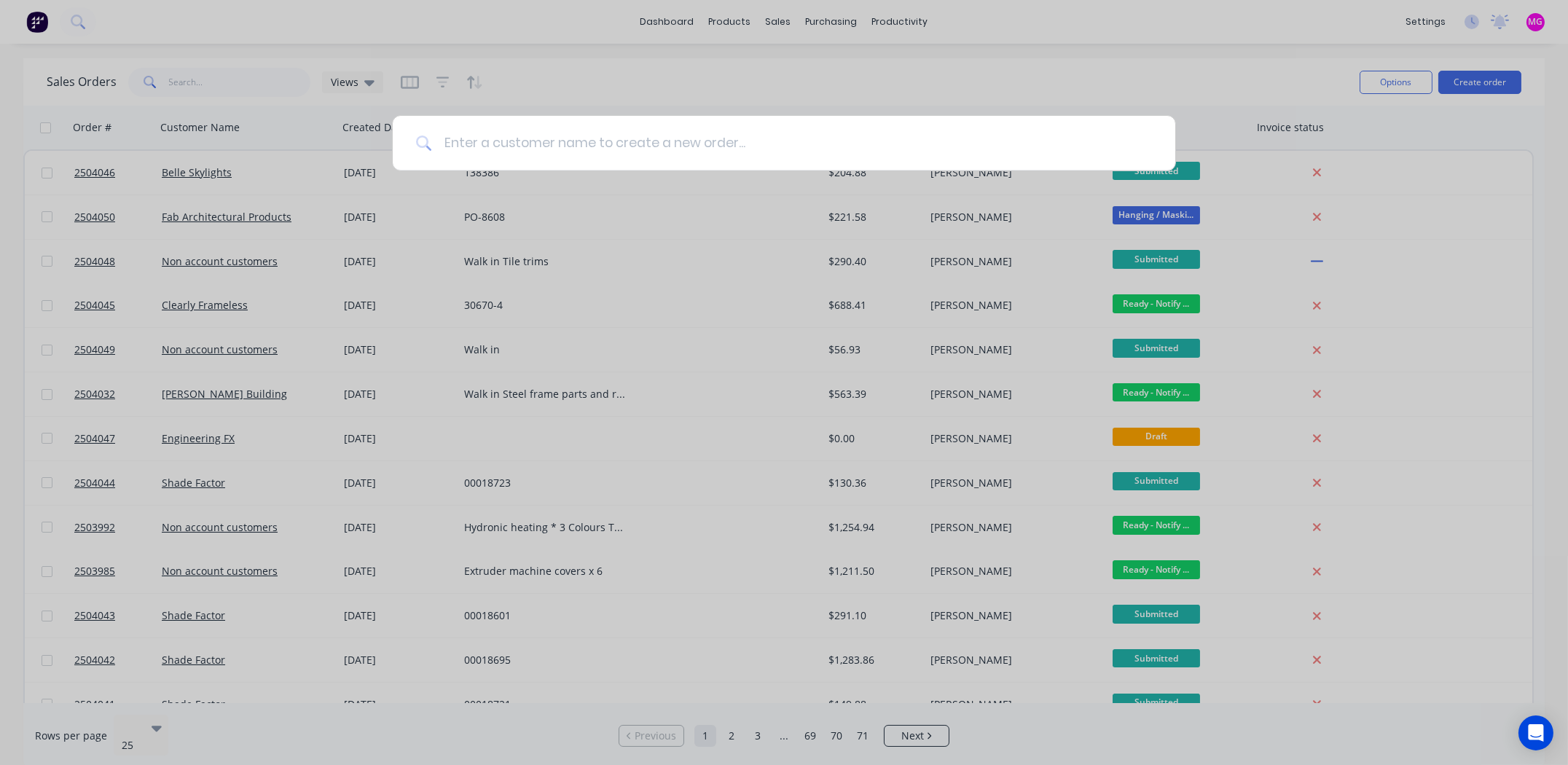
click at [609, 153] on input at bounding box center [792, 143] width 720 height 55
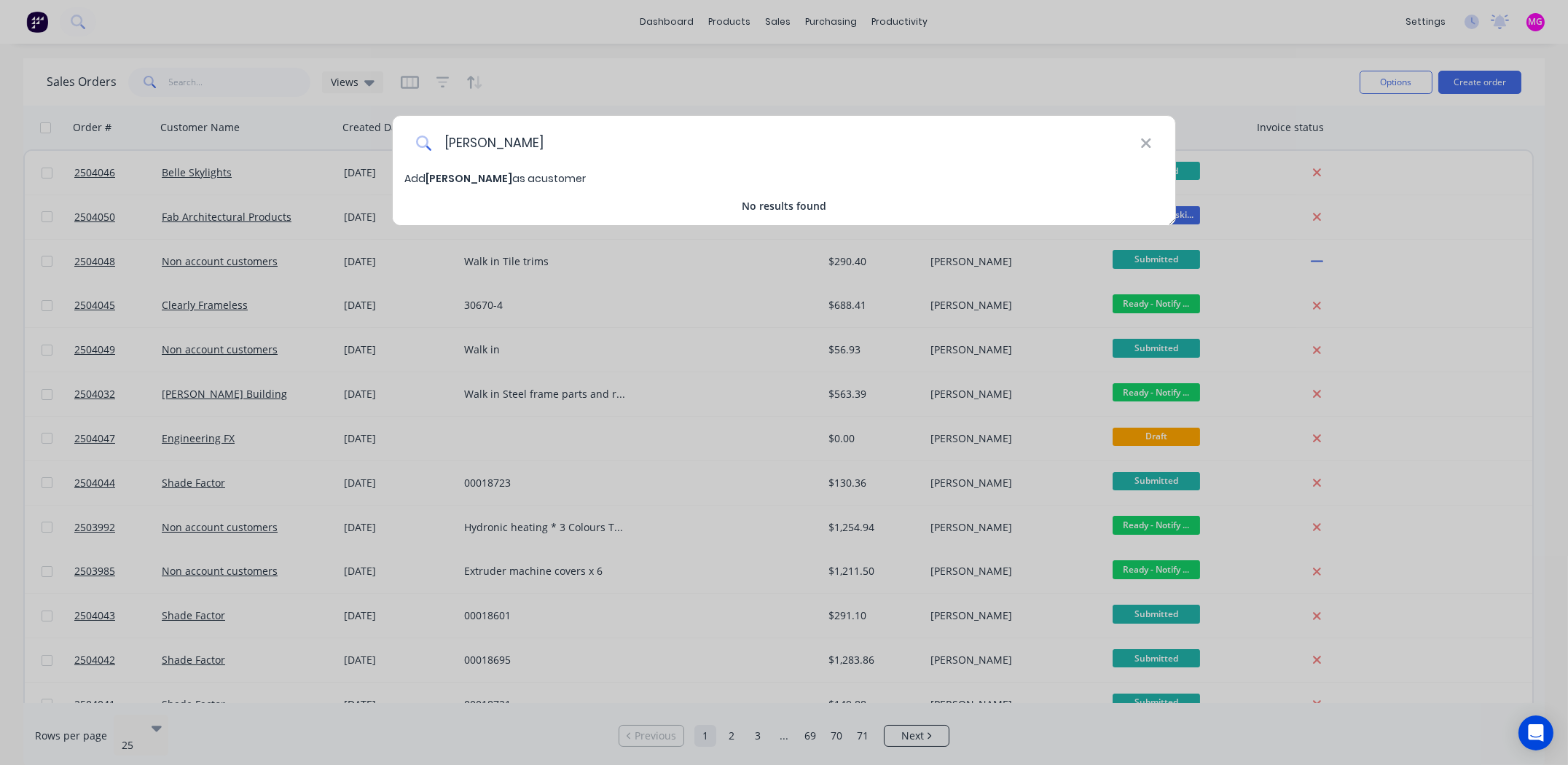
click at [450, 146] on input "eastwood" at bounding box center [786, 143] width 708 height 55
type input "Eastwood"
click at [1142, 144] on icon at bounding box center [1146, 143] width 11 height 16
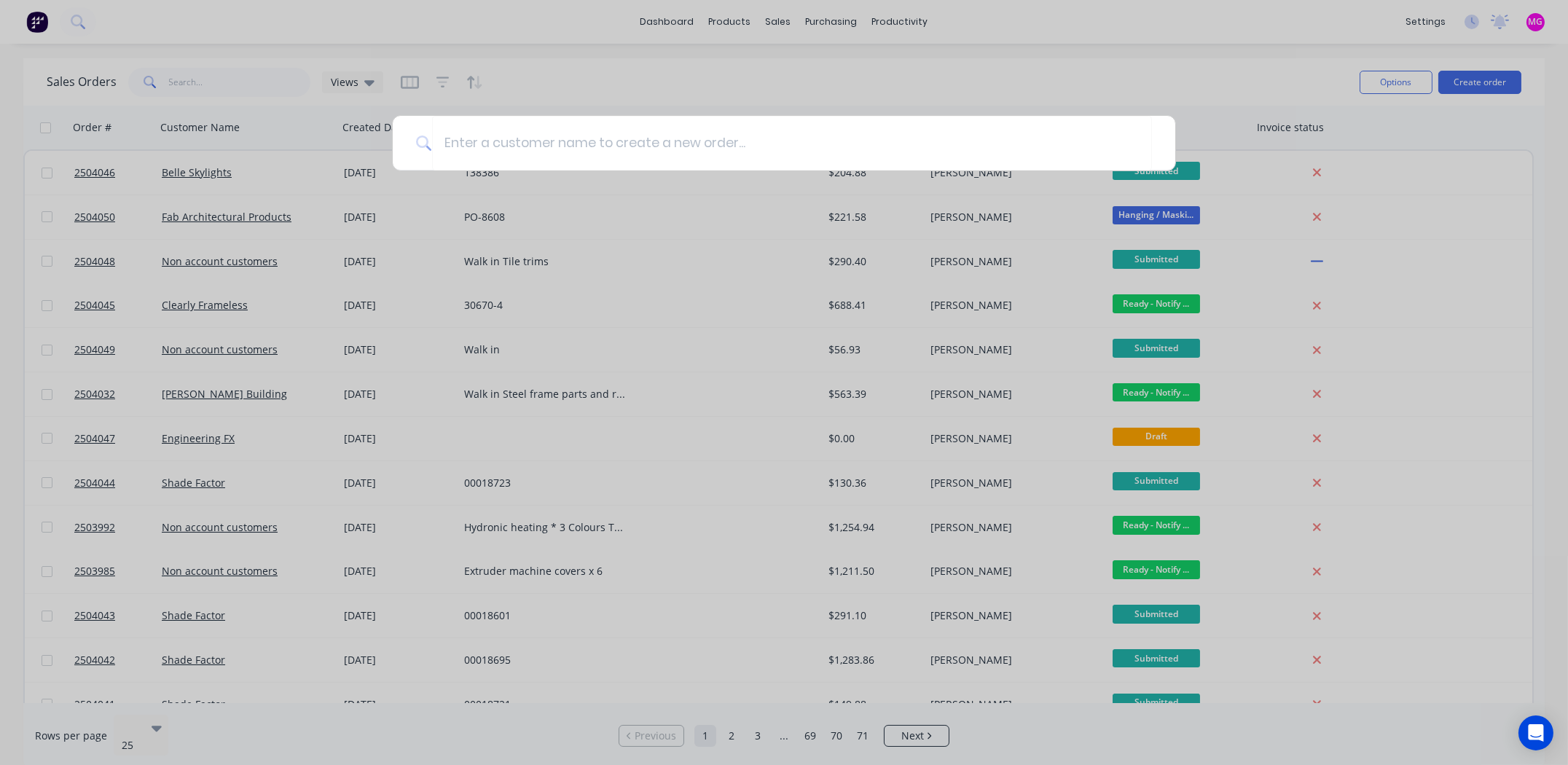
click at [878, 90] on div at bounding box center [784, 382] width 1568 height 765
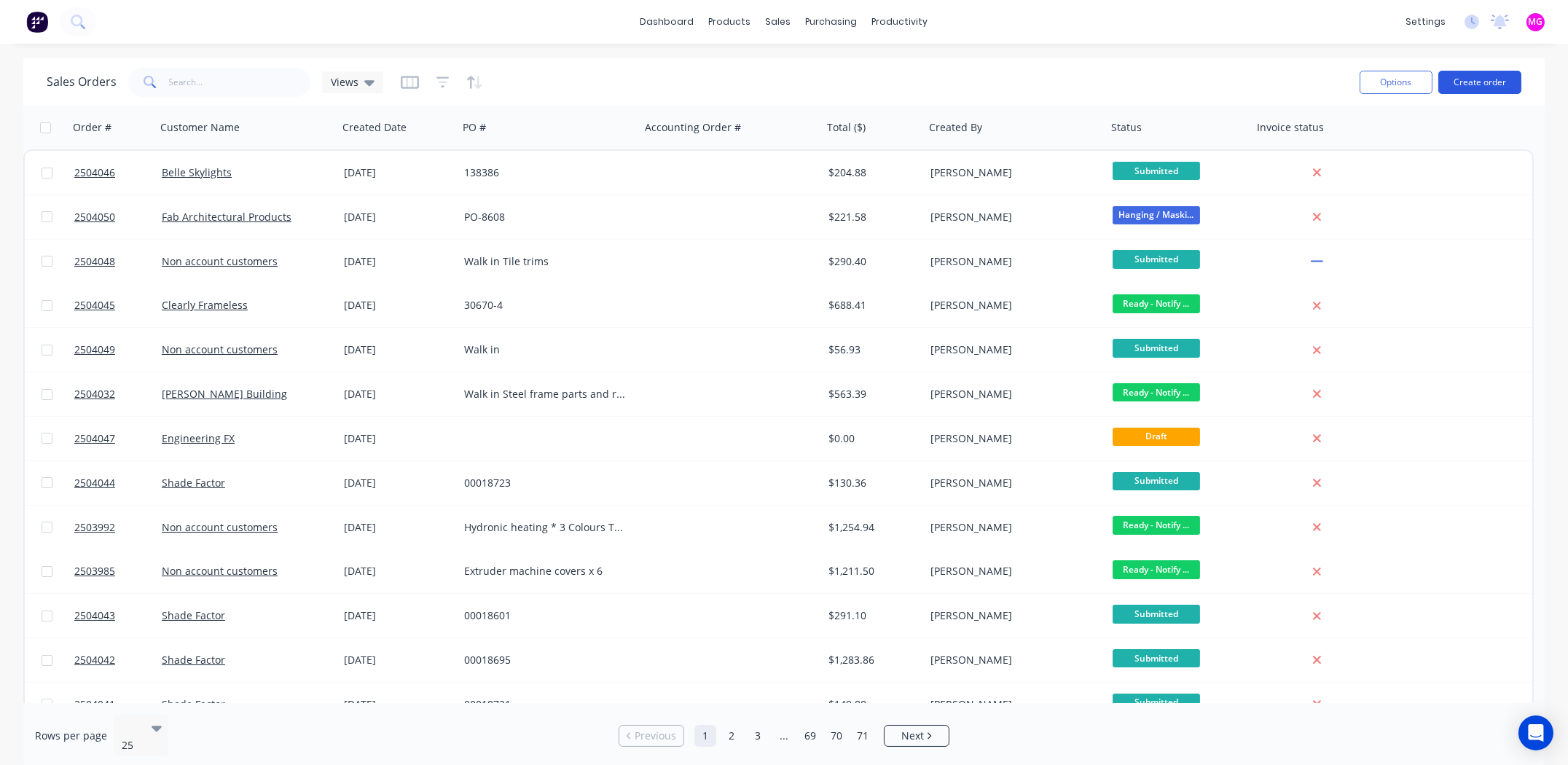
click at [1485, 79] on button "Create order" at bounding box center [1480, 82] width 83 height 24
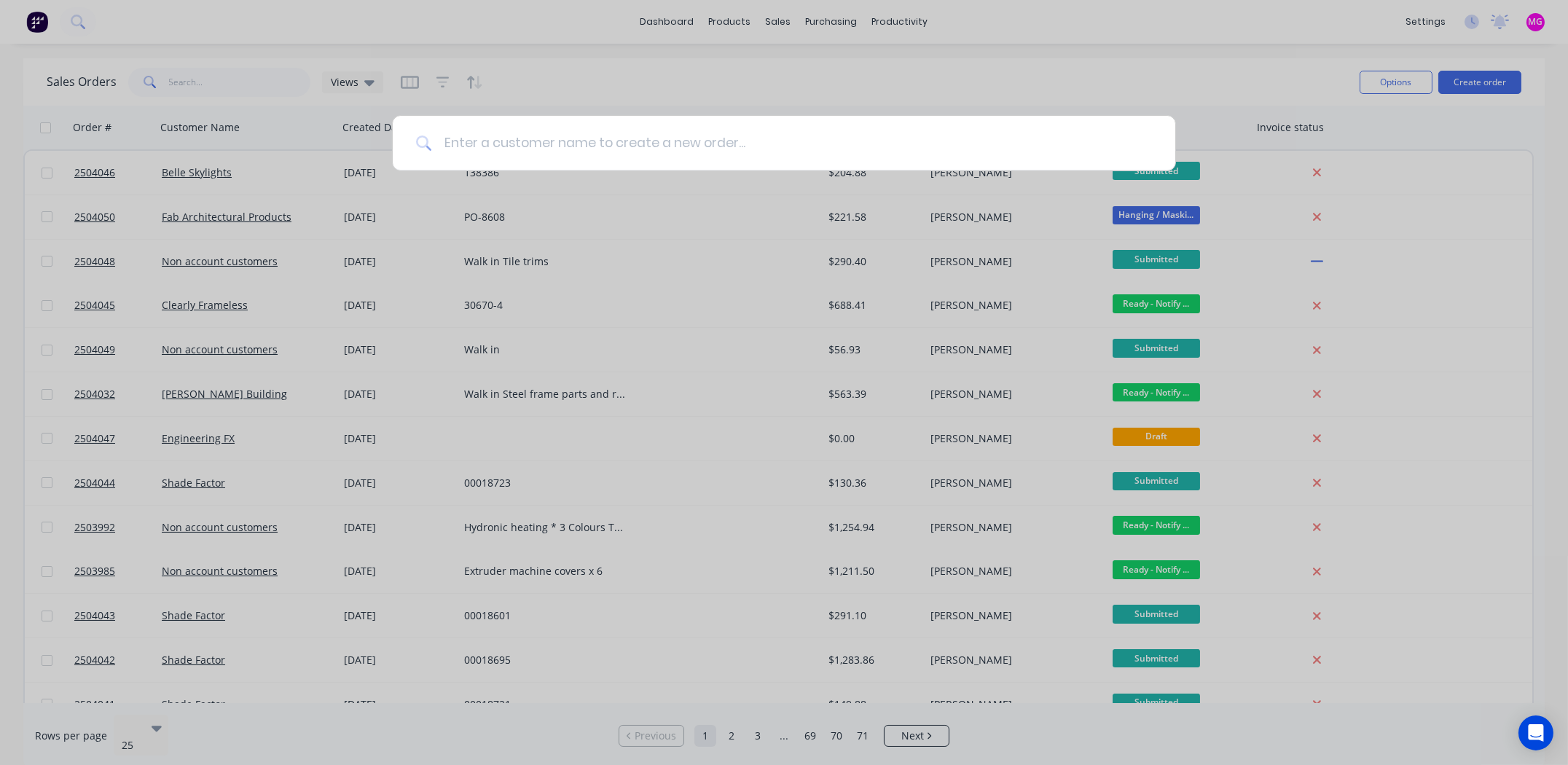
click at [693, 130] on input at bounding box center [792, 143] width 720 height 55
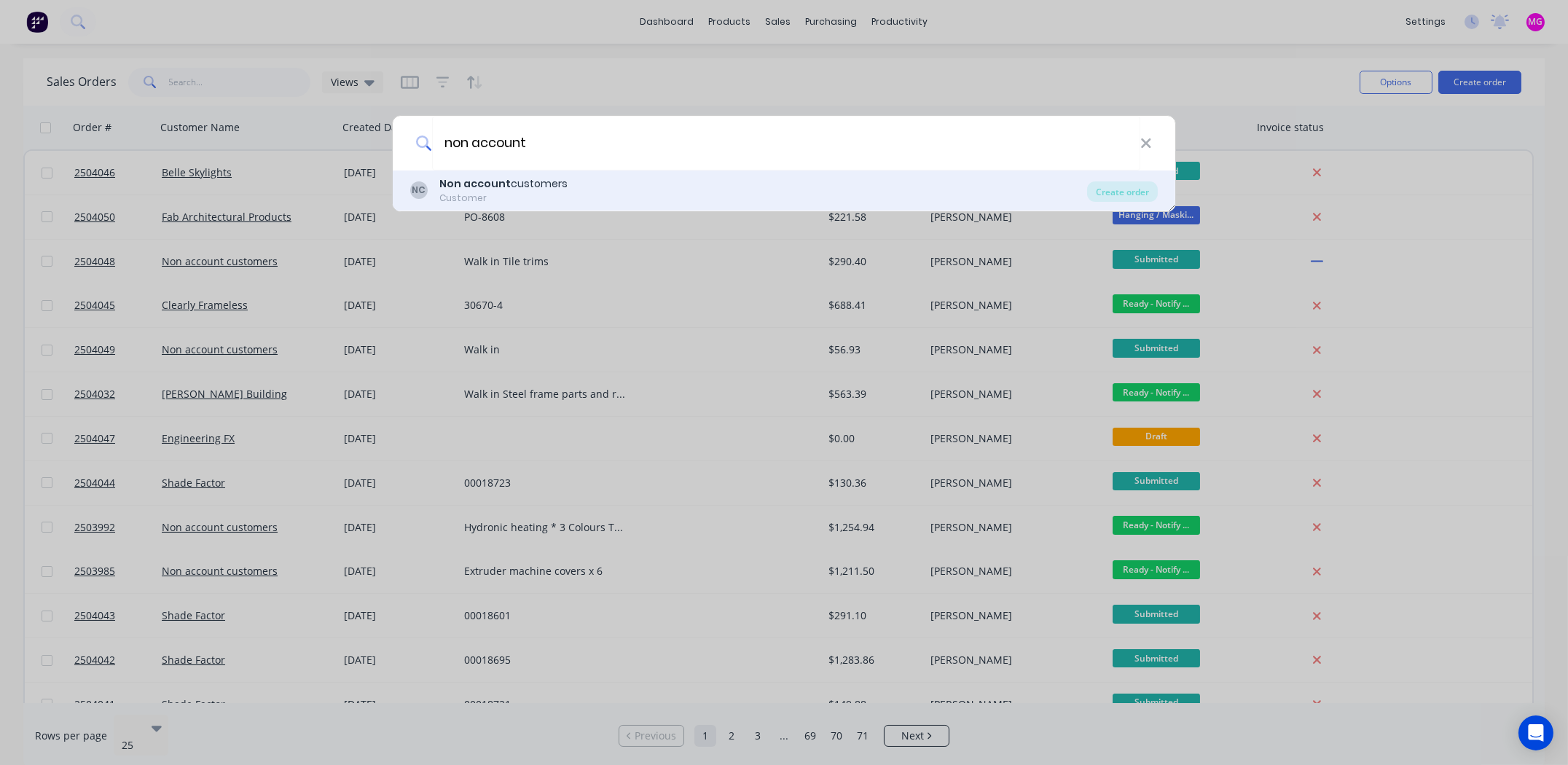
type input "non account"
click at [508, 194] on div "Customer" at bounding box center [504, 199] width 129 height 13
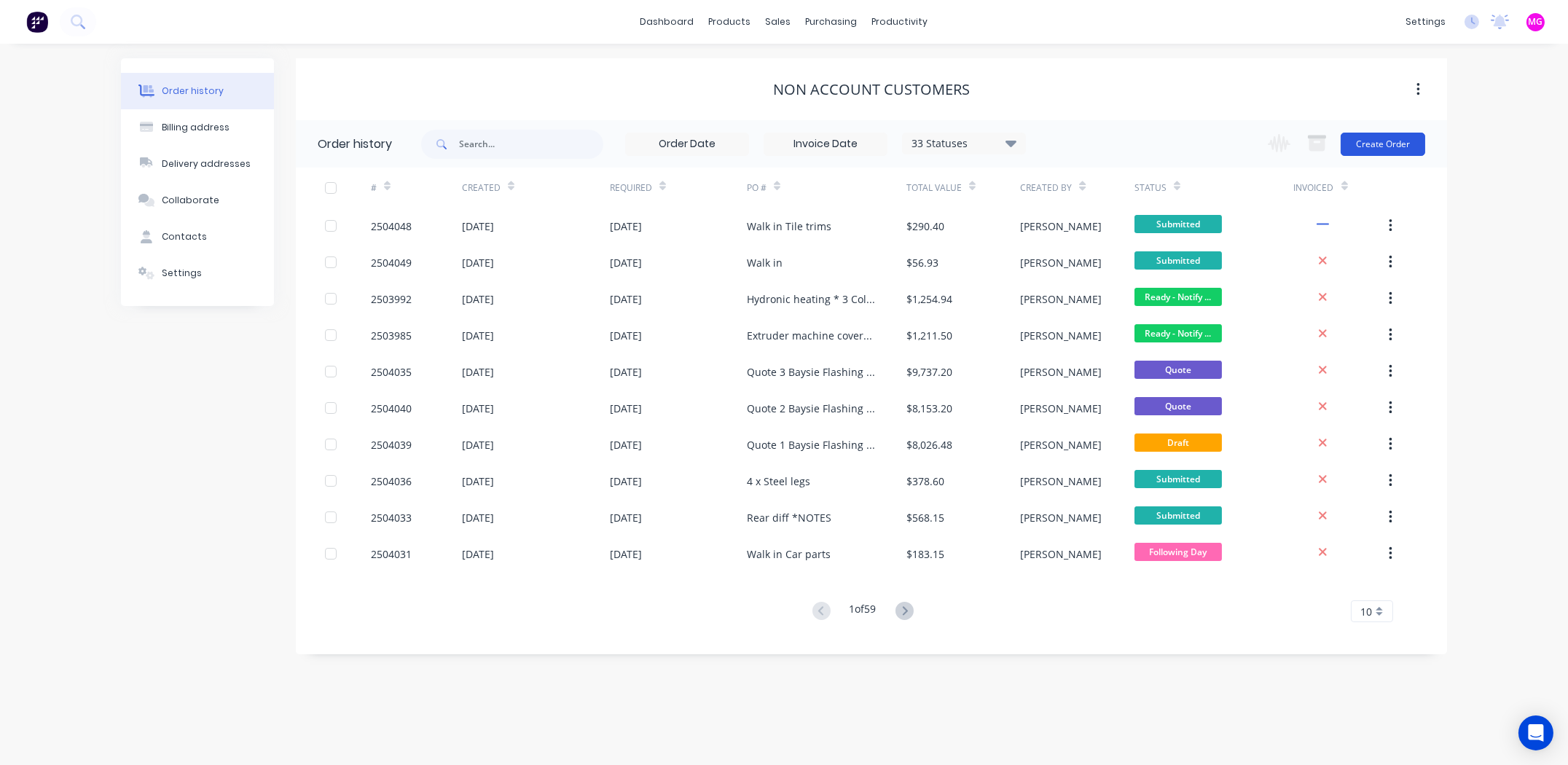
click at [1352, 144] on button "Create Order" at bounding box center [1382, 144] width 84 height 24
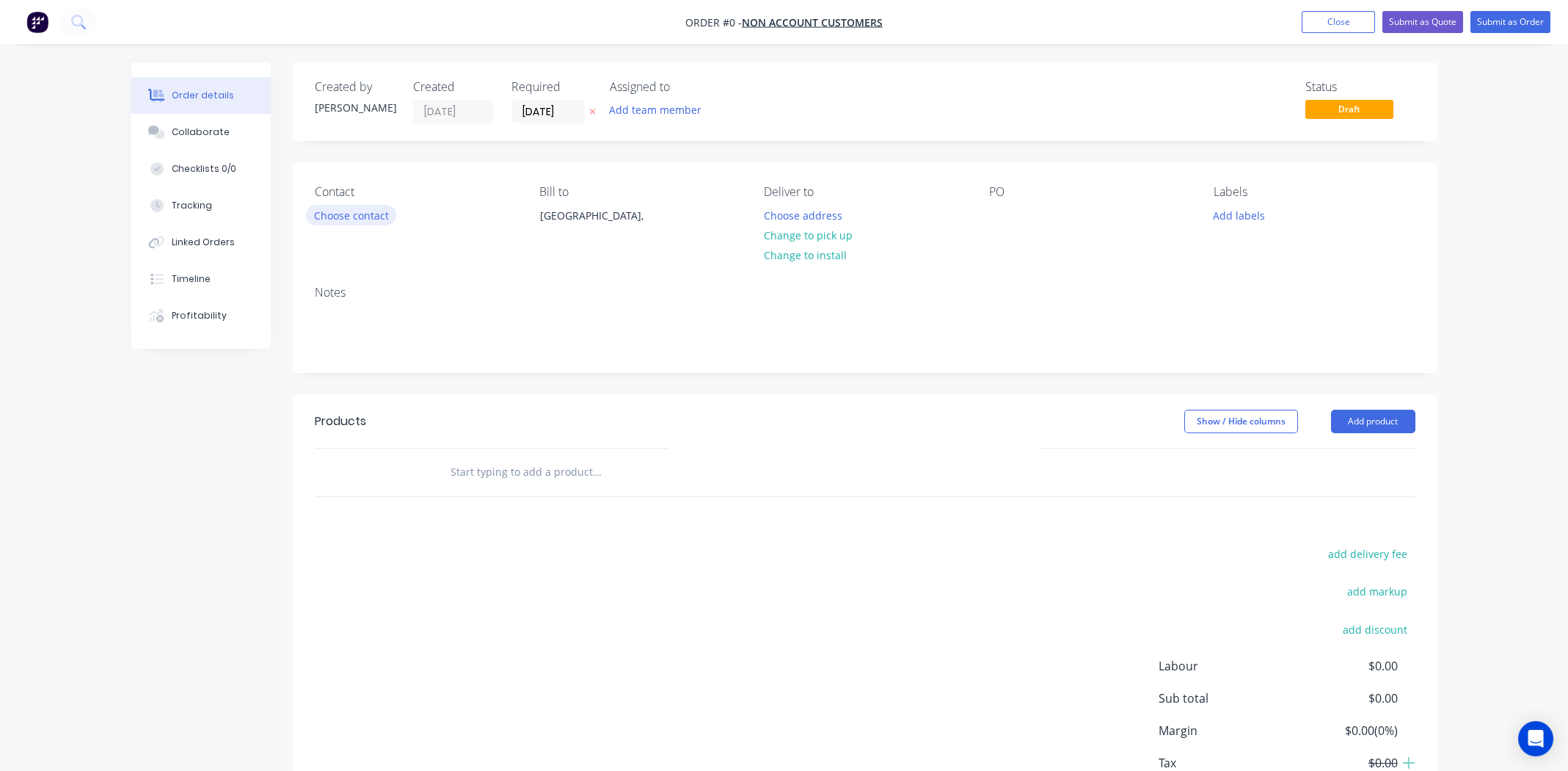
click at [369, 212] on button "Choose contact" at bounding box center [351, 214] width 90 height 20
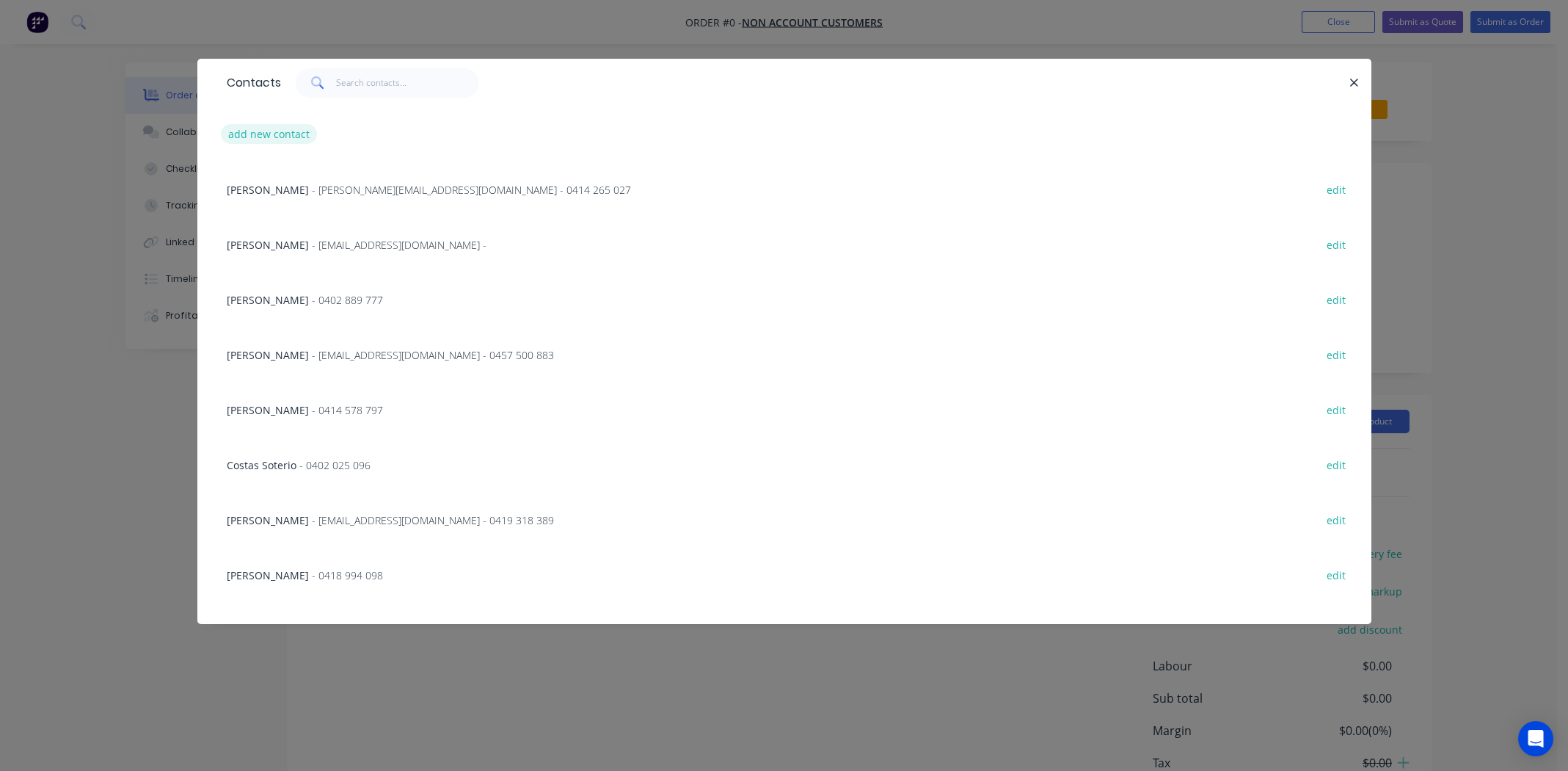
click at [264, 135] on button "add new contact" at bounding box center [270, 133] width 97 height 20
select select "AU"
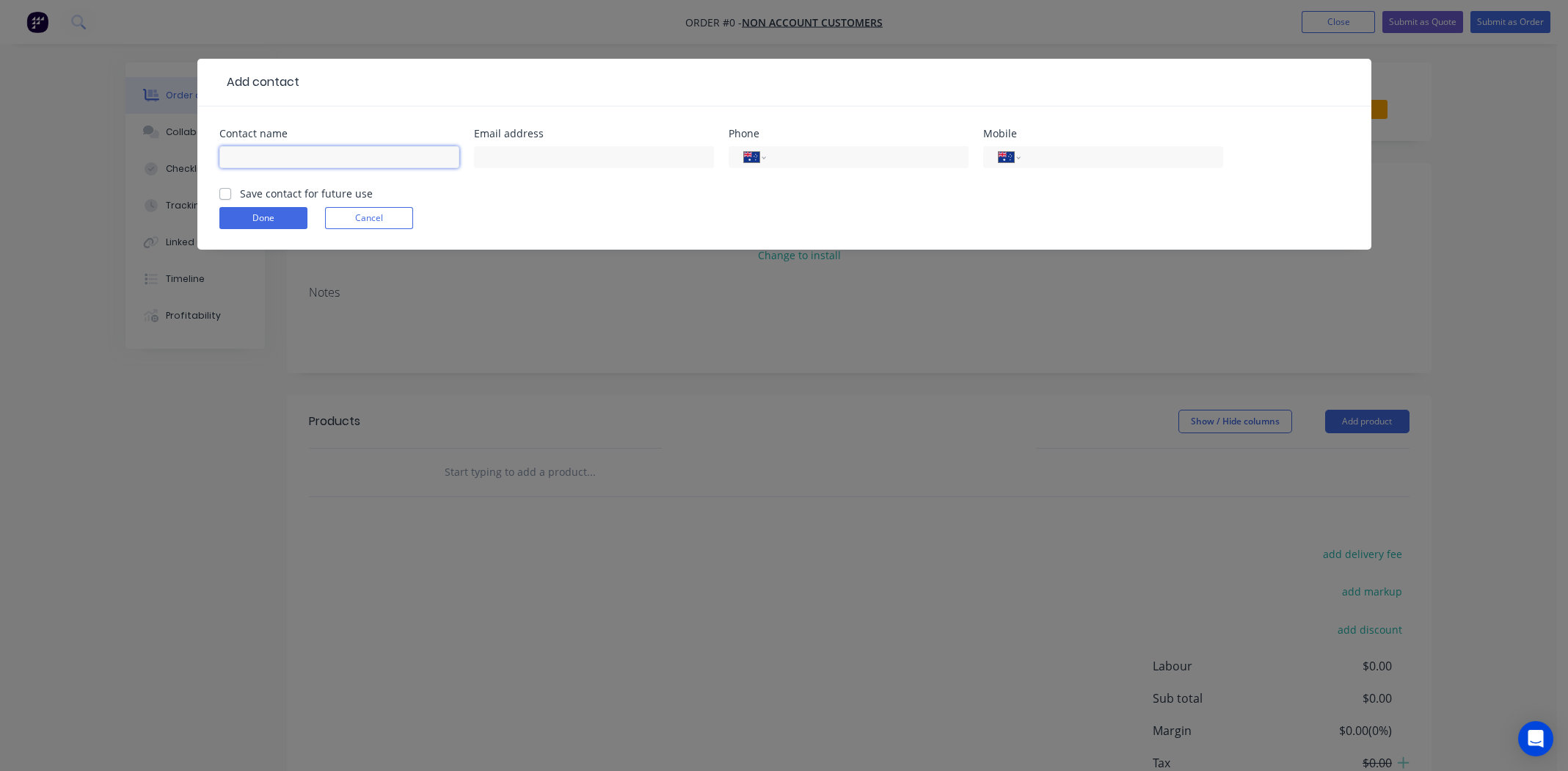
click at [273, 147] on input "text" at bounding box center [339, 156] width 240 height 22
type input "Rod Smith"
click at [513, 162] on input "text" at bounding box center [594, 156] width 240 height 22
type input "eastwoodcabinets@bigpond.com"
click at [1111, 164] on input "tel" at bounding box center [1118, 157] width 176 height 17
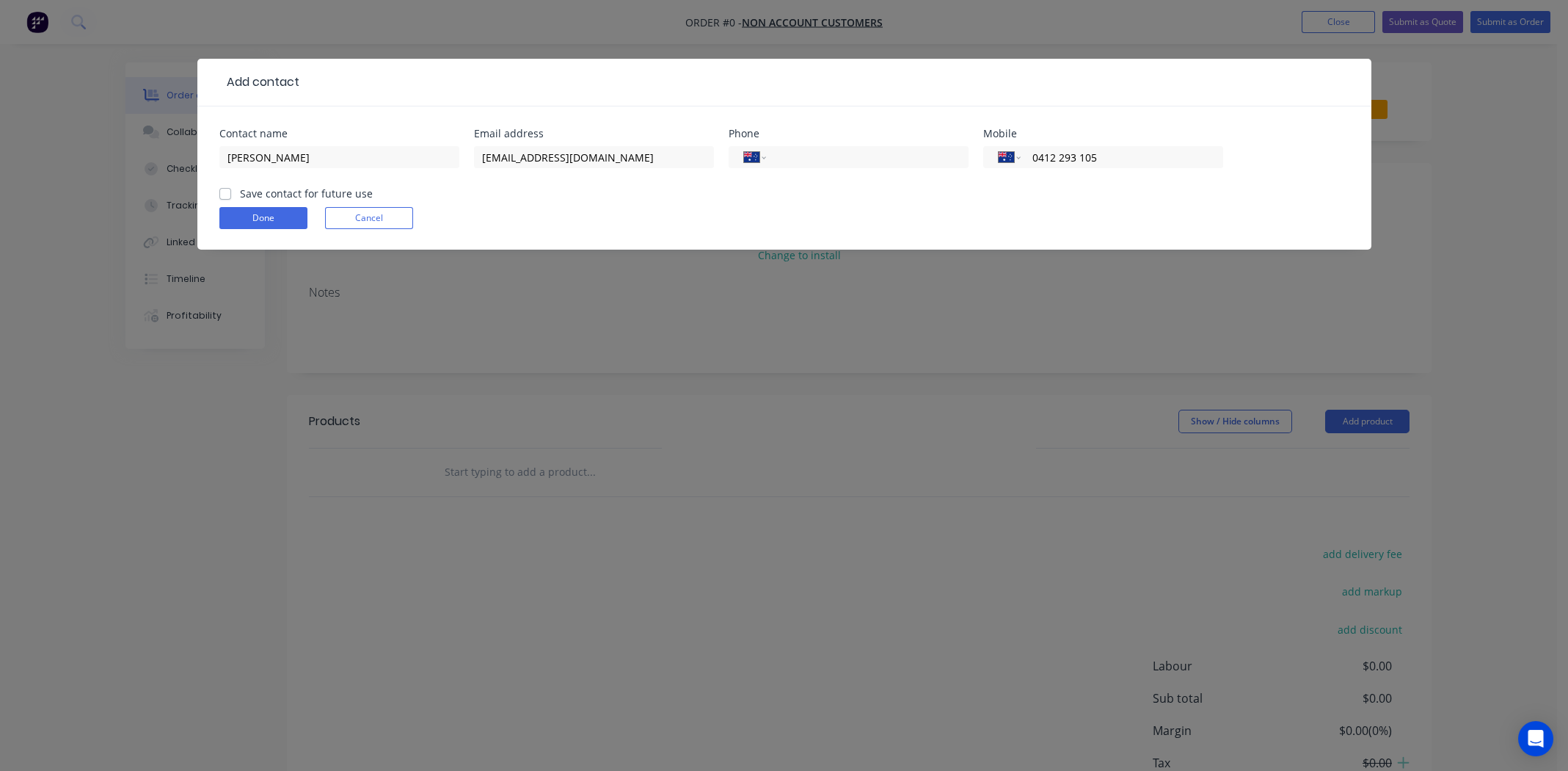
type input "0412 293 105"
click at [217, 192] on div "Contact name Rod Smith Email address eastwoodcabinets@bigpond.com Phone Interna…" at bounding box center [784, 178] width 1175 height 143
click at [242, 215] on button "Done" at bounding box center [263, 217] width 88 height 22
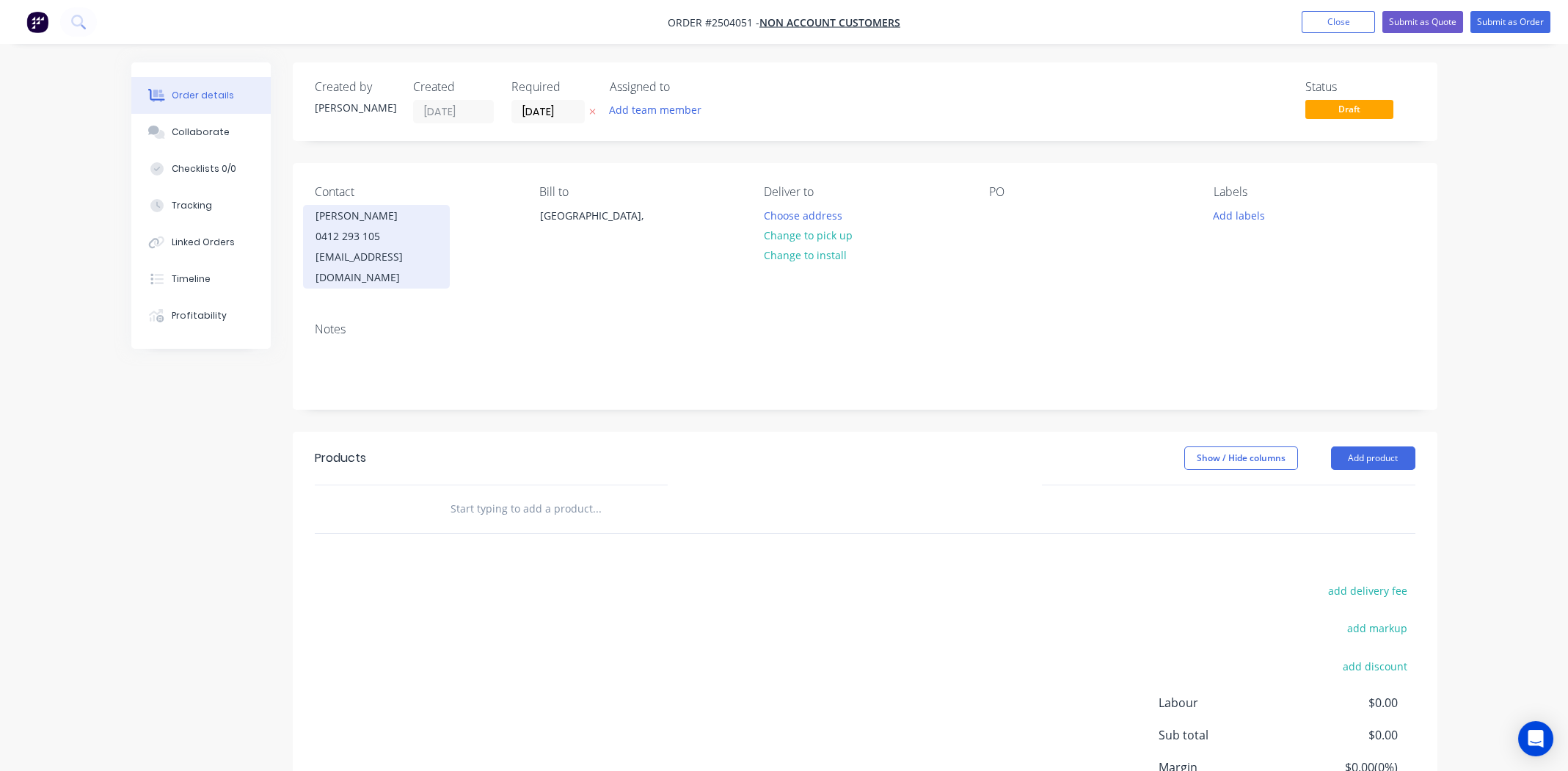
click at [374, 224] on div "Rod Smith" at bounding box center [376, 216] width 122 height 21
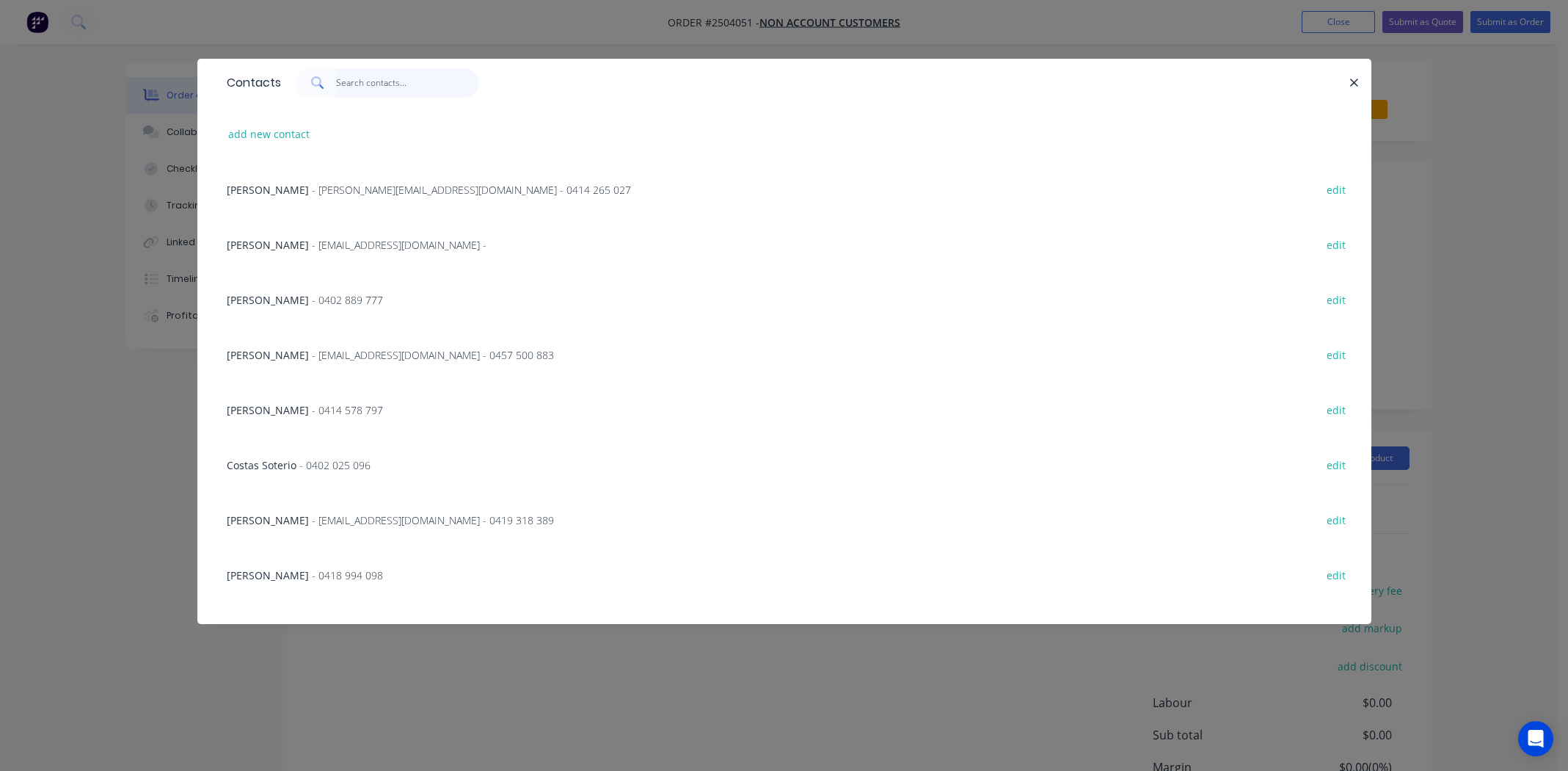
click at [425, 71] on input "text" at bounding box center [408, 83] width 143 height 30
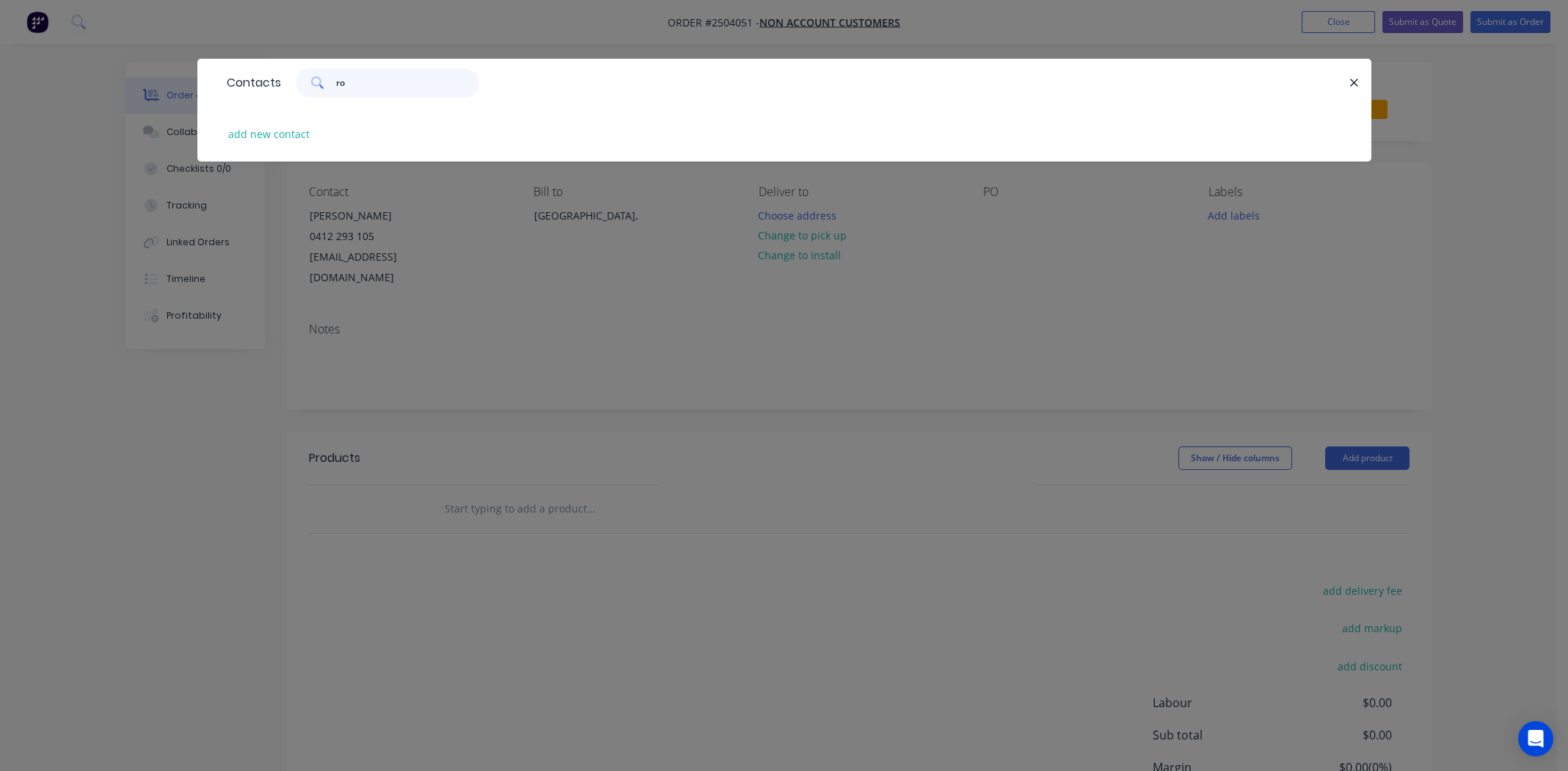
type input "r"
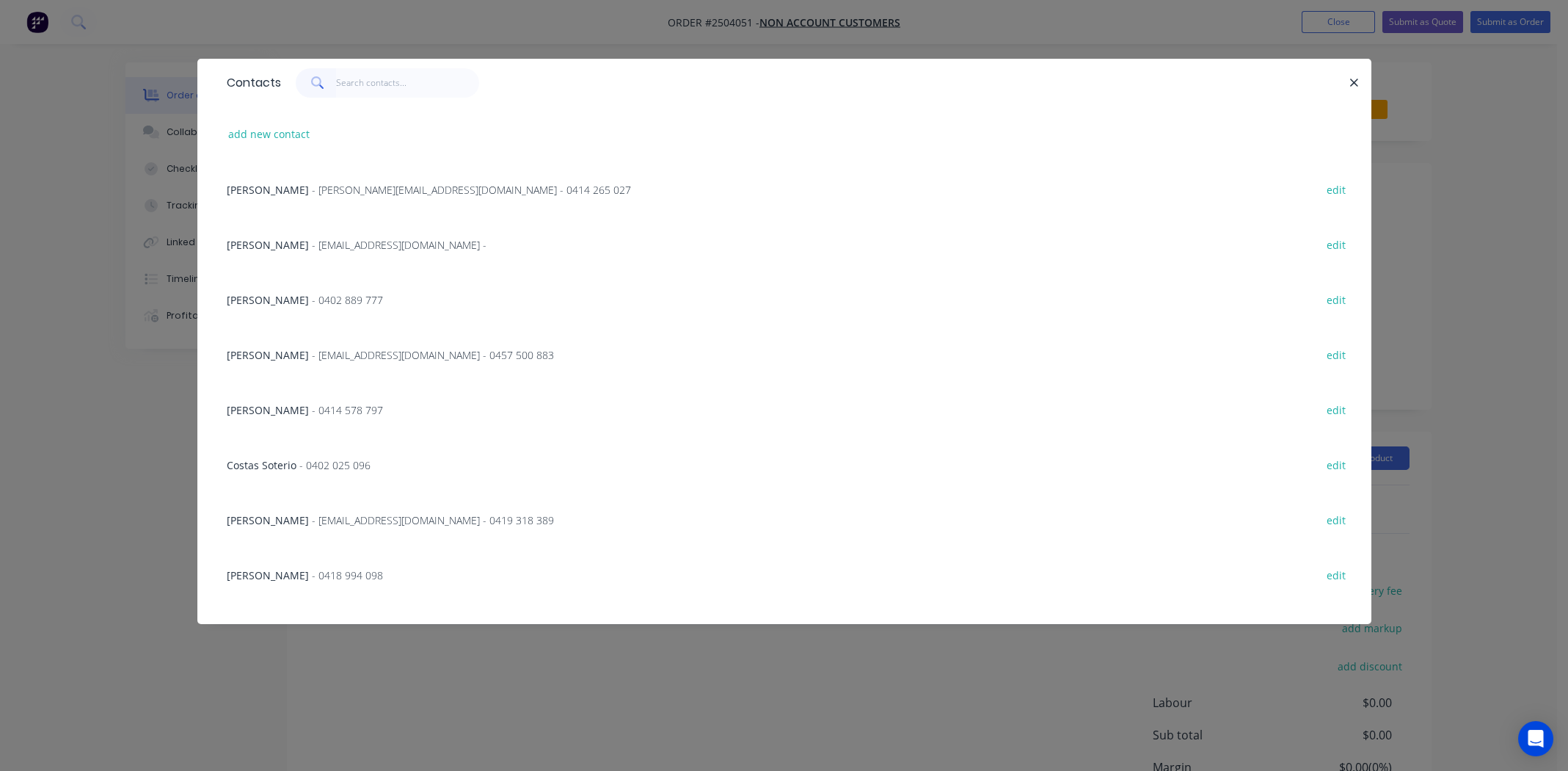
drag, startPoint x: 1355, startPoint y: 81, endPoint x: 1337, endPoint y: 92, distance: 21.1
click at [1355, 81] on icon "button" at bounding box center [1355, 83] width 10 height 13
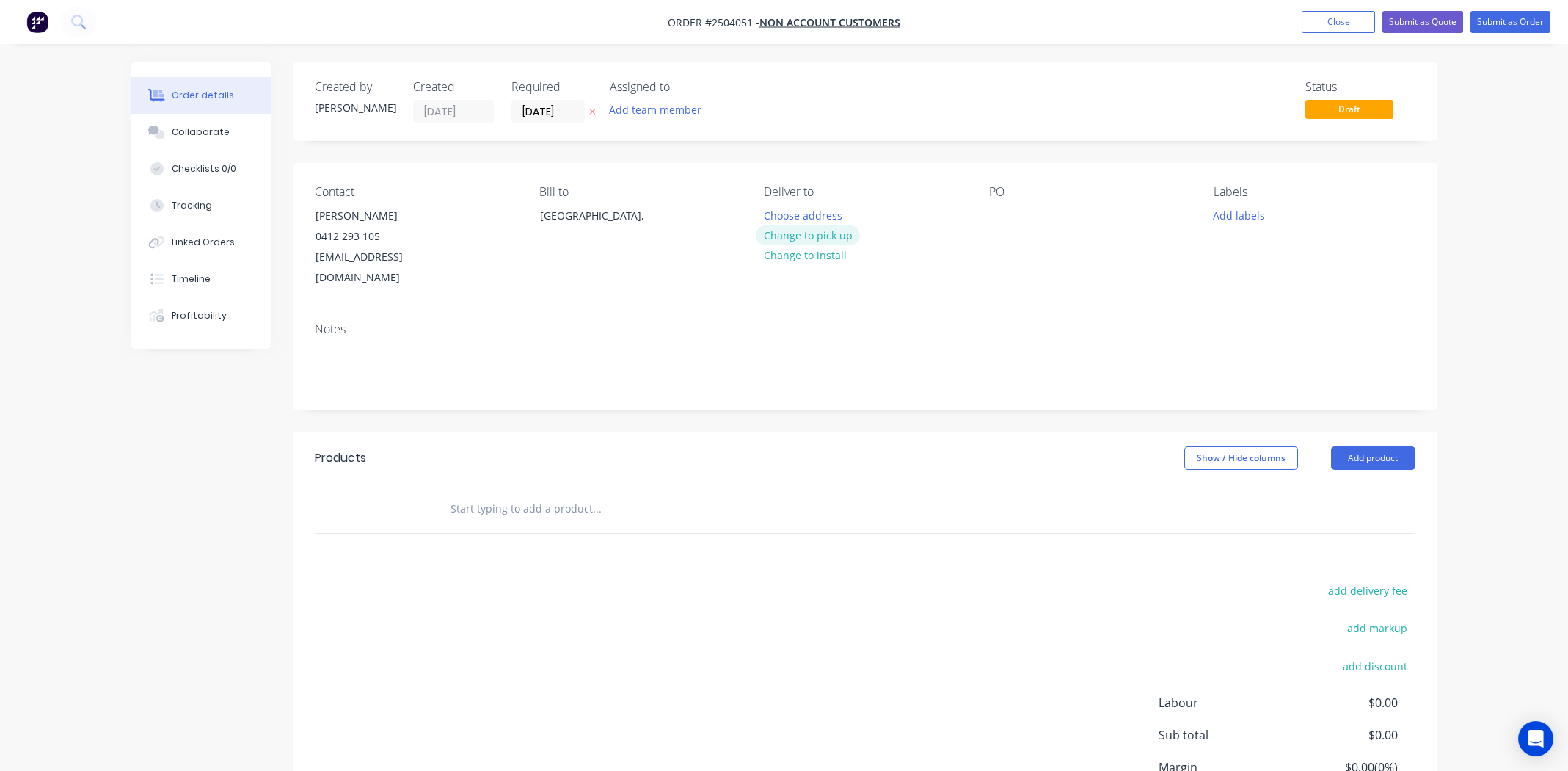
click at [827, 232] on button "Change to pick up" at bounding box center [807, 235] width 104 height 20
click at [1000, 216] on div at bounding box center [1000, 215] width 24 height 21
click at [1227, 218] on button "Add labels" at bounding box center [1239, 214] width 68 height 20
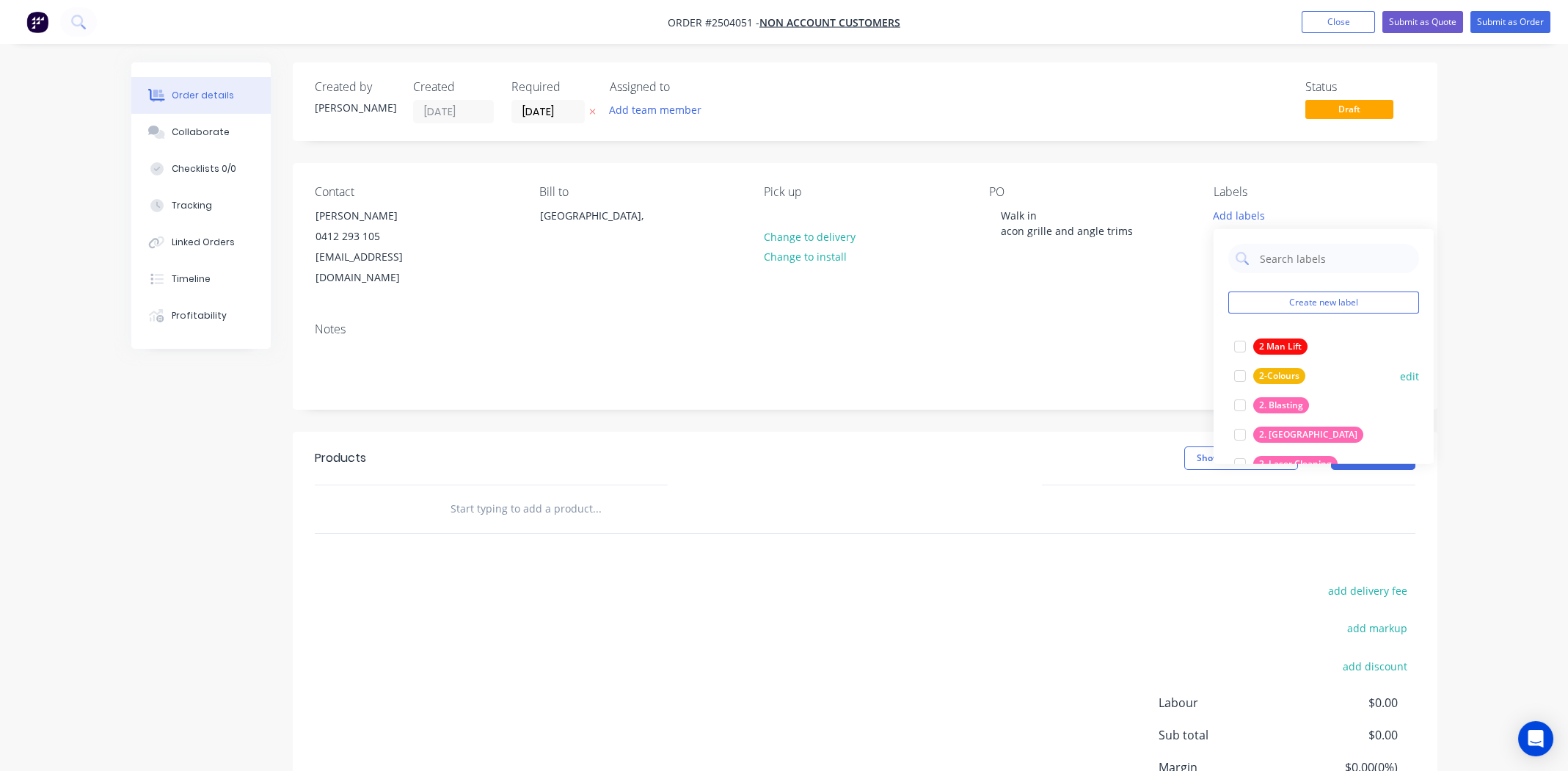
click at [1241, 401] on div at bounding box center [1240, 405] width 30 height 30
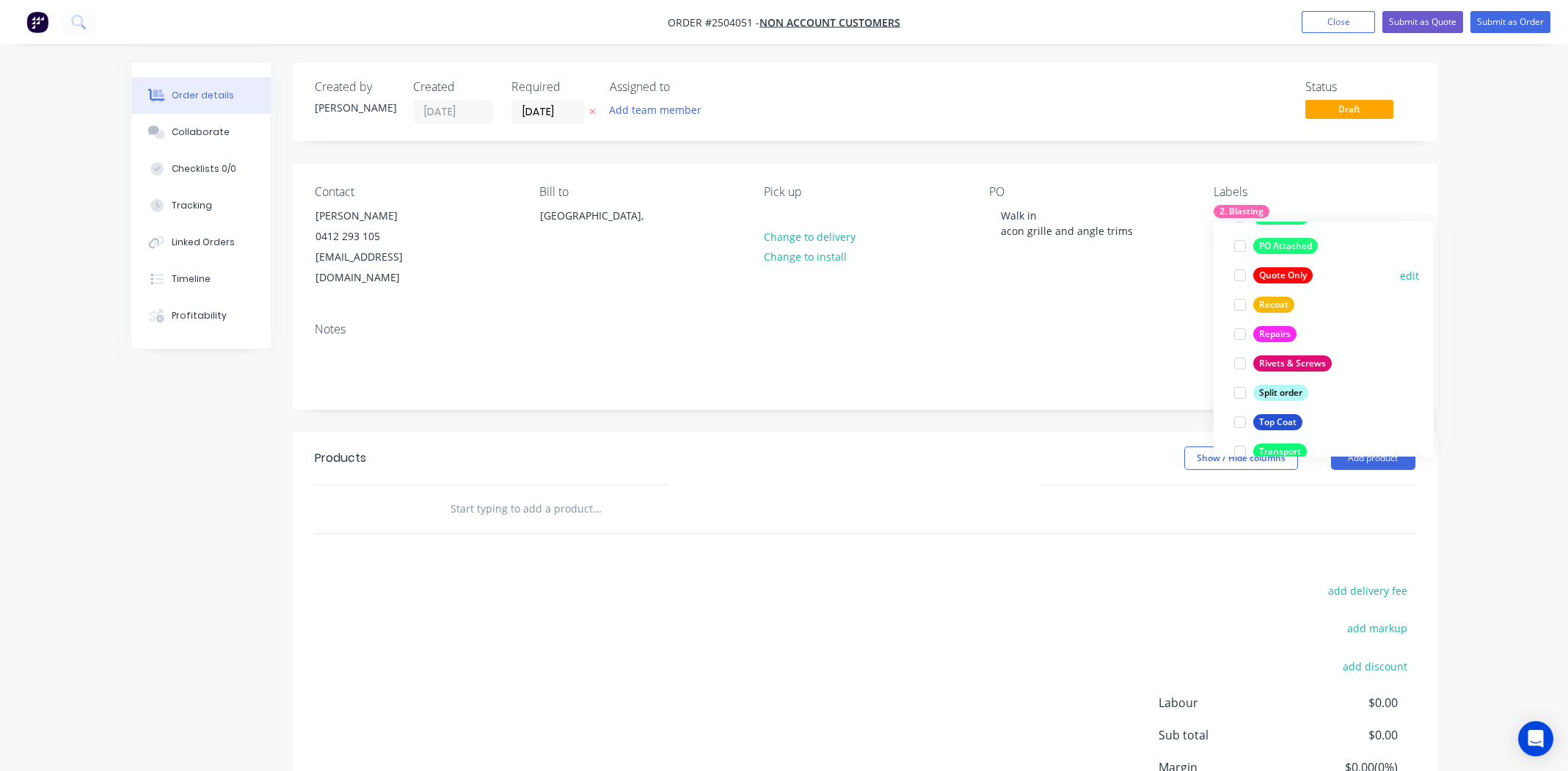
scroll to position [1057, 0]
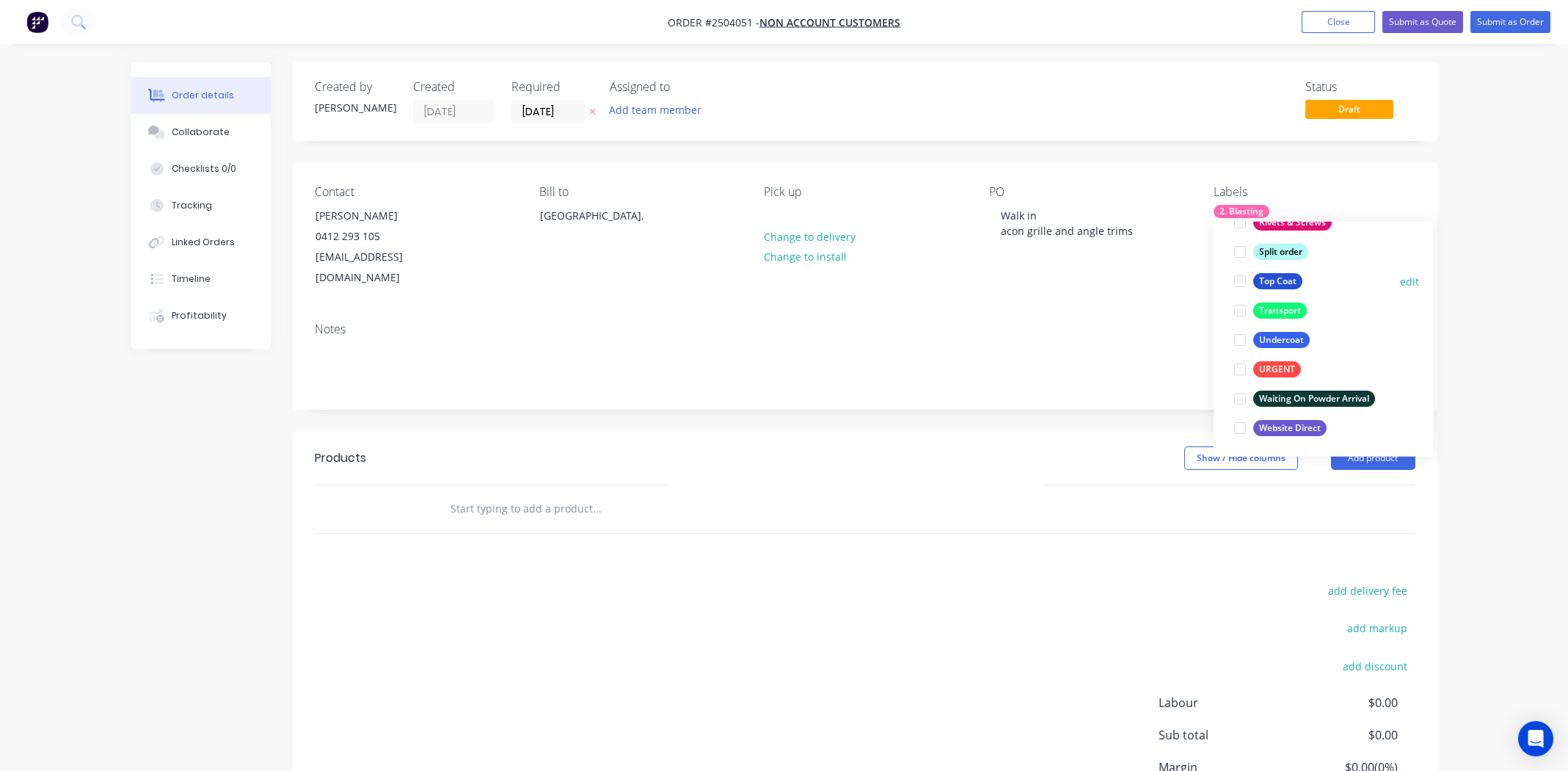
click at [1243, 283] on div at bounding box center [1240, 281] width 30 height 30
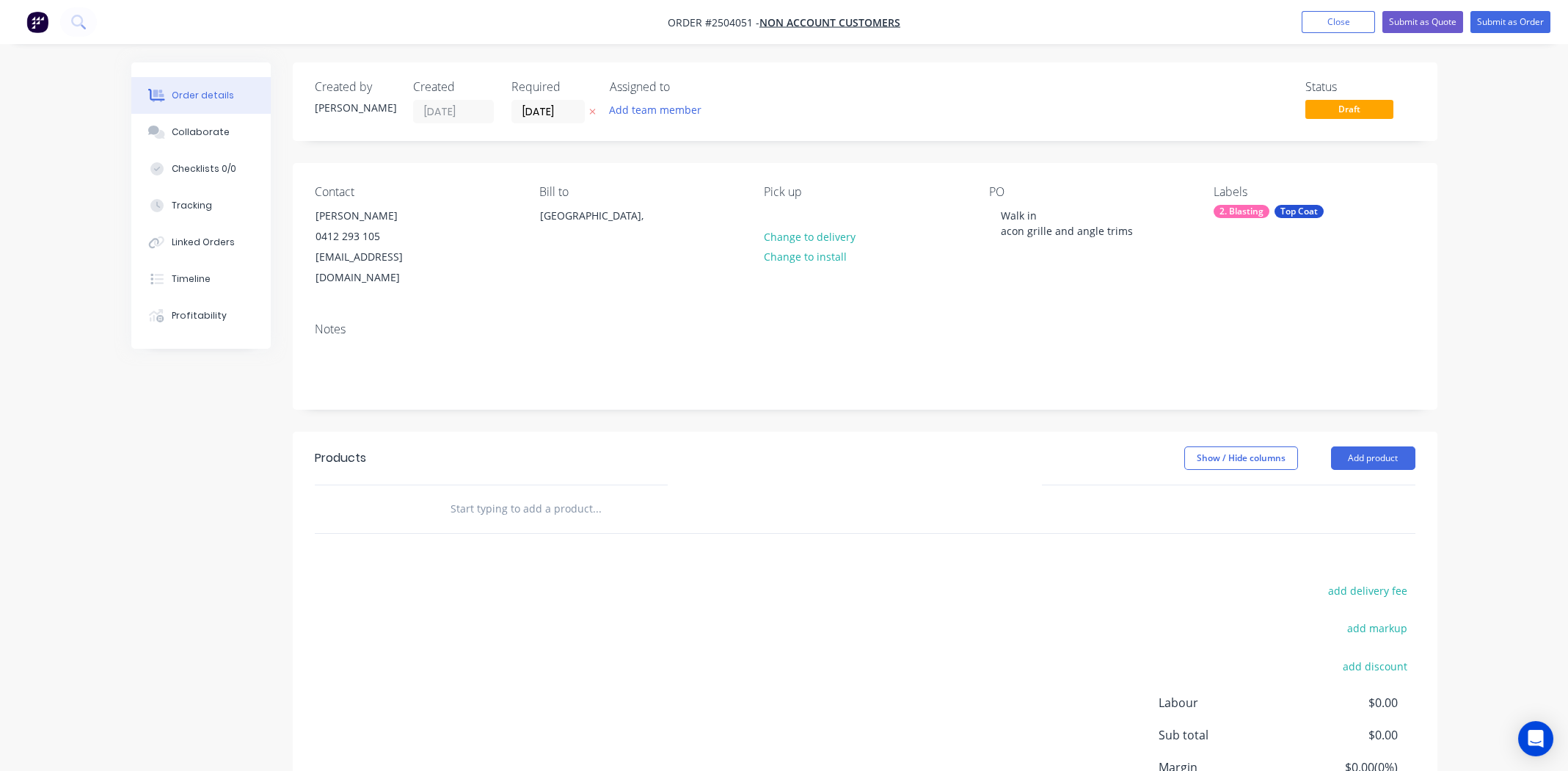
click at [1071, 311] on div "Notes" at bounding box center [865, 359] width 1145 height 98
click at [1363, 446] on button "Add product" at bounding box center [1373, 457] width 85 height 24
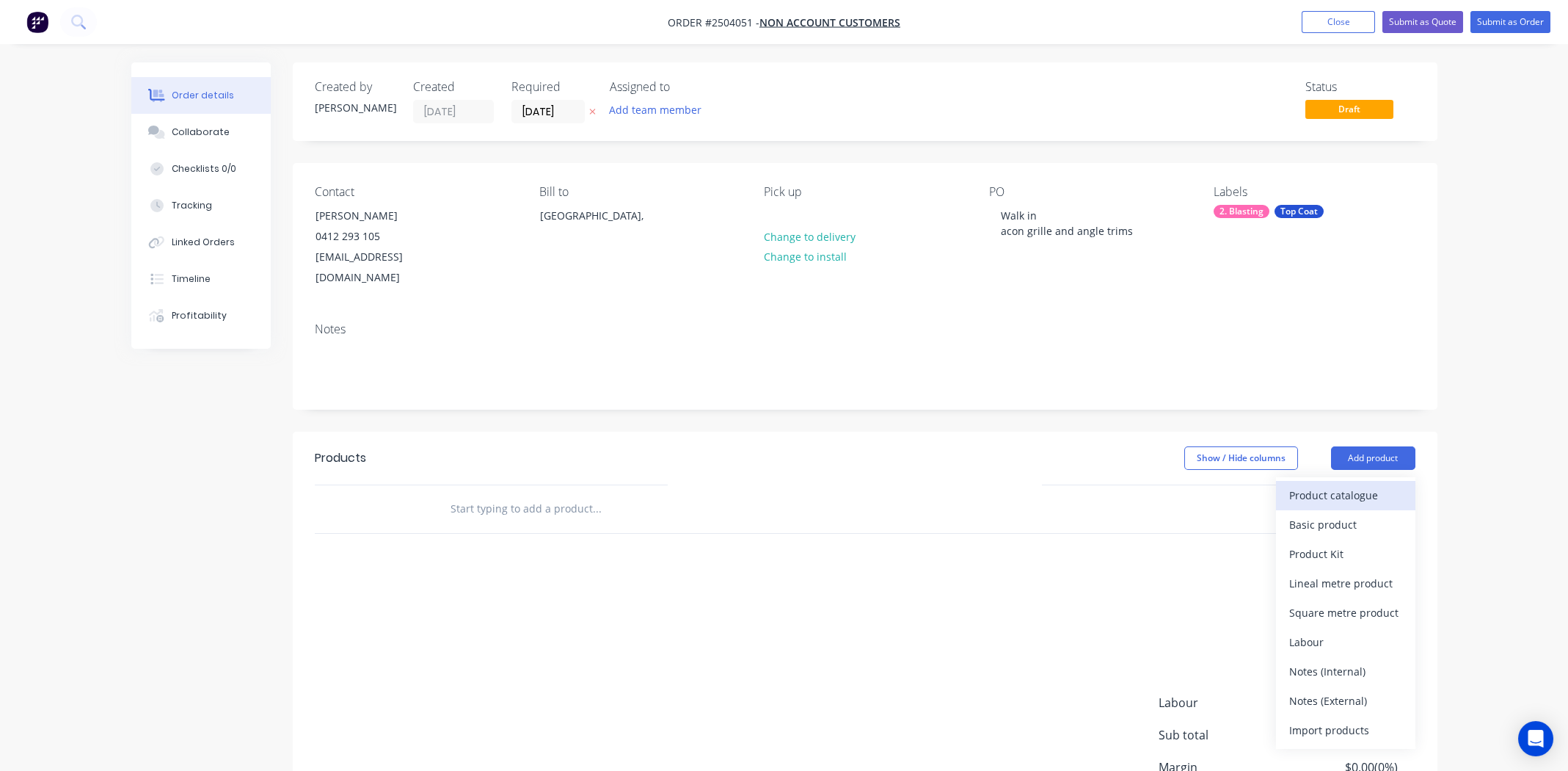
click at [1320, 484] on div "Product catalogue" at bounding box center [1346, 495] width 113 height 21
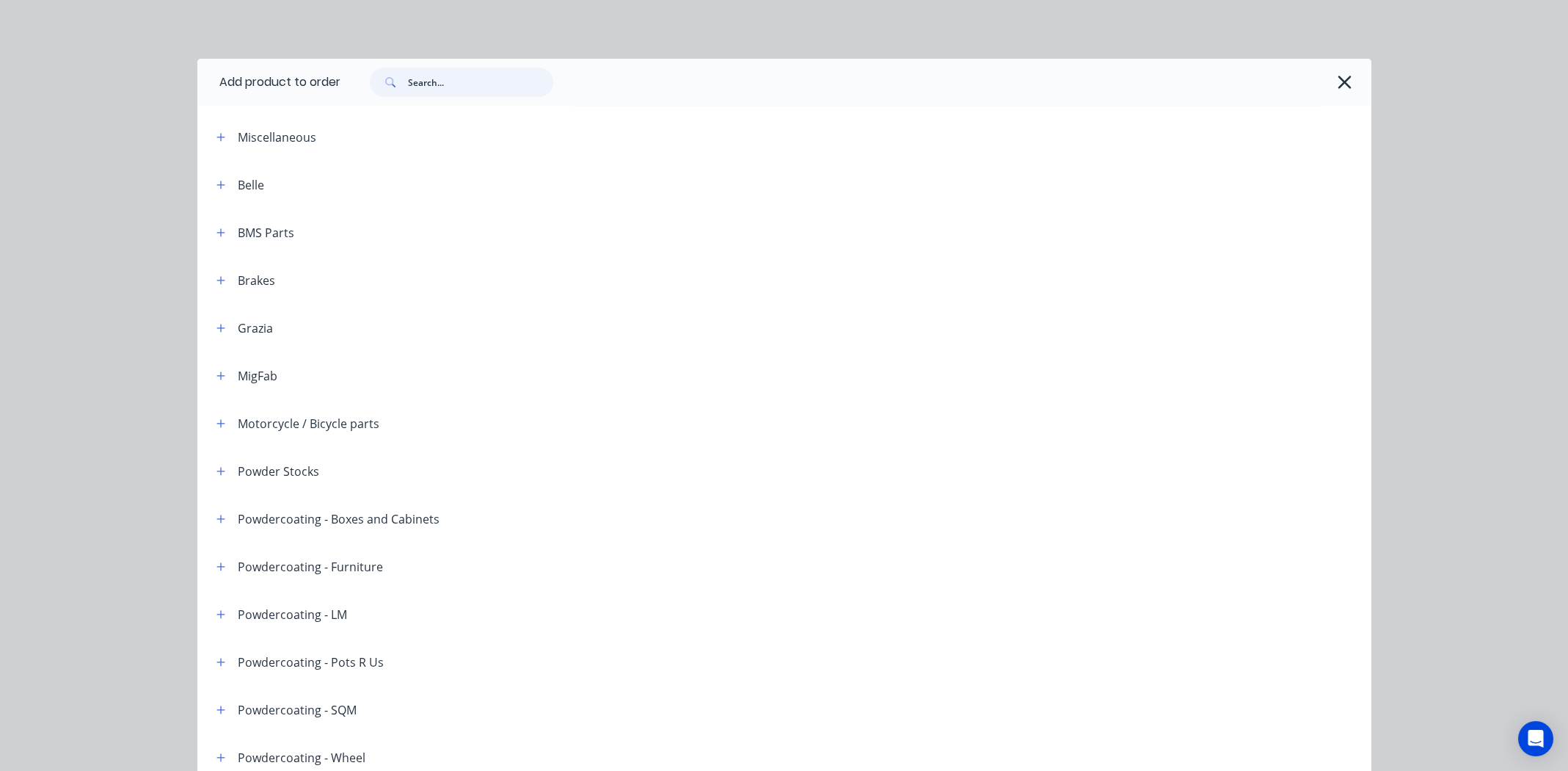
click at [493, 82] on input "text" at bounding box center [480, 82] width 146 height 30
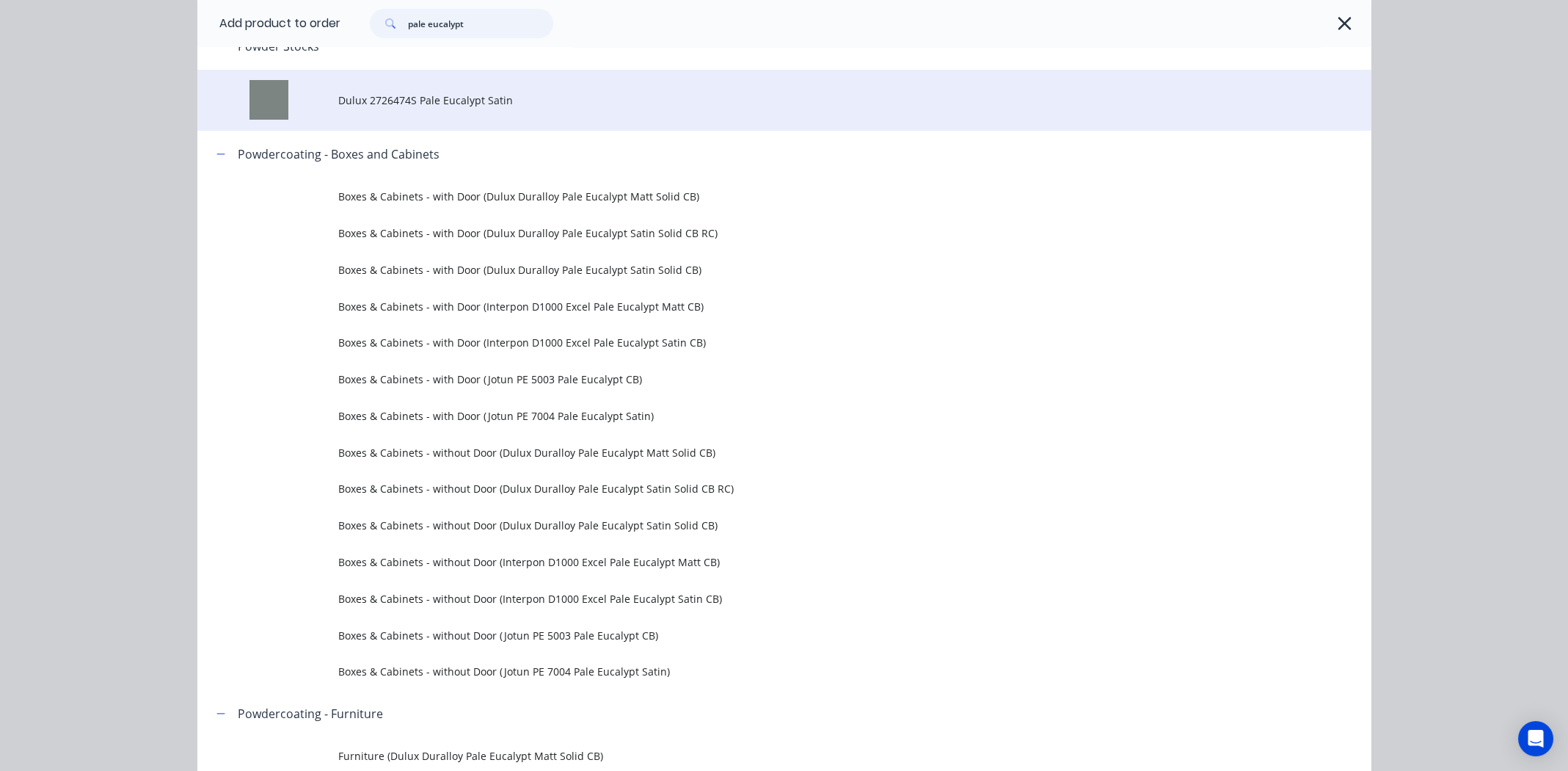
scroll to position [0, 0]
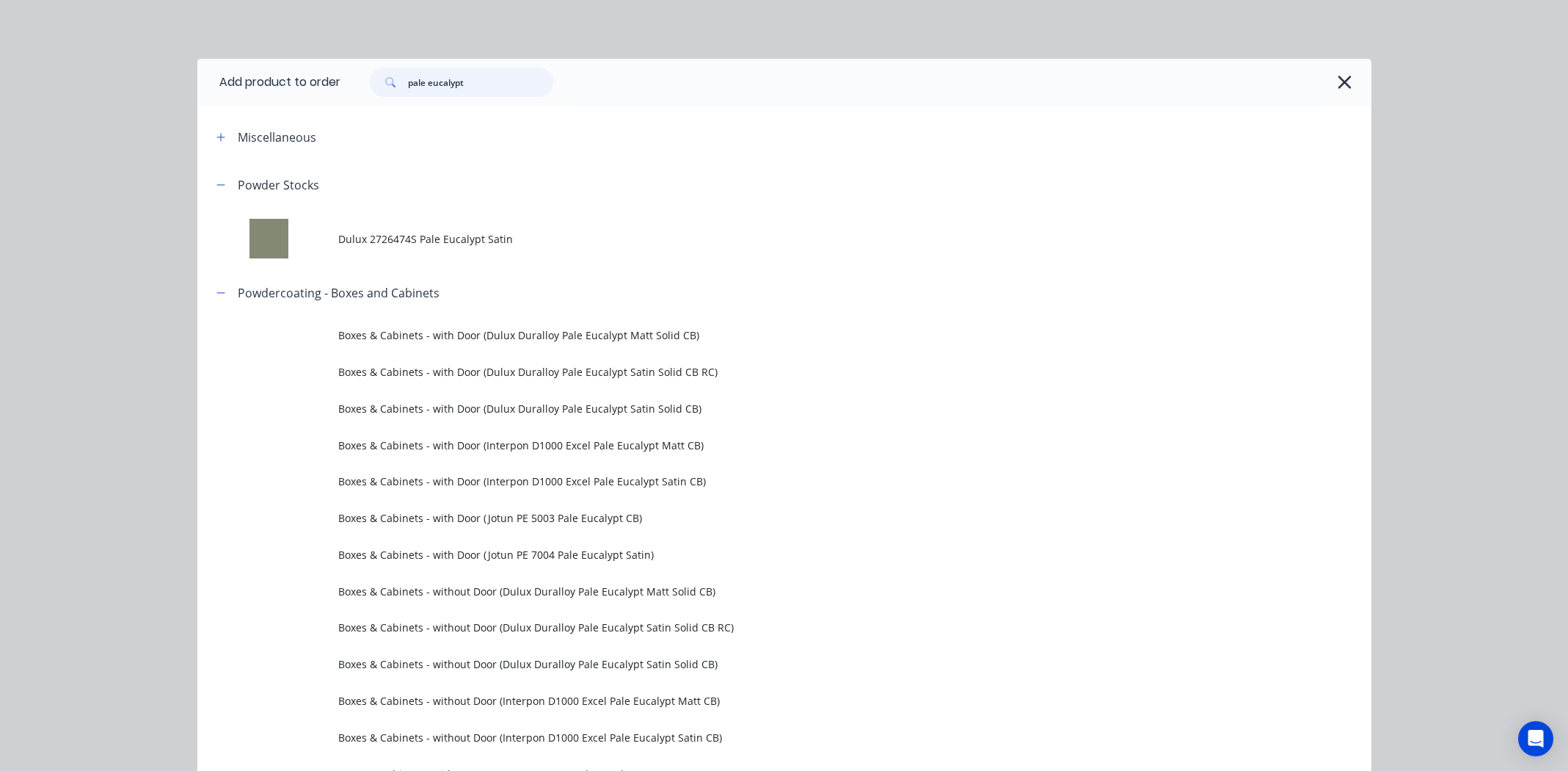
click at [478, 80] on input "pale eucalypt" at bounding box center [480, 82] width 146 height 30
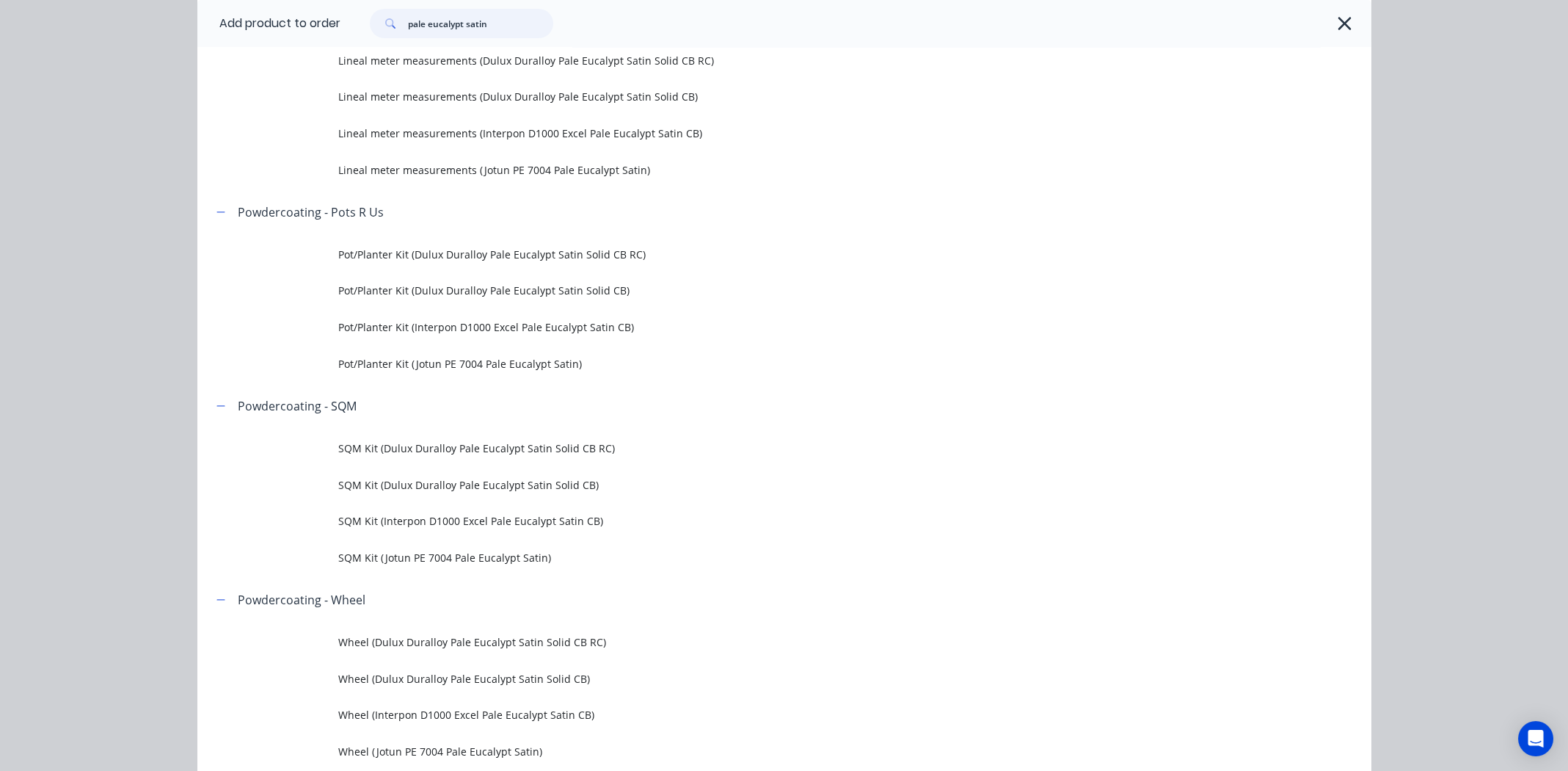
scroll to position [881, 0]
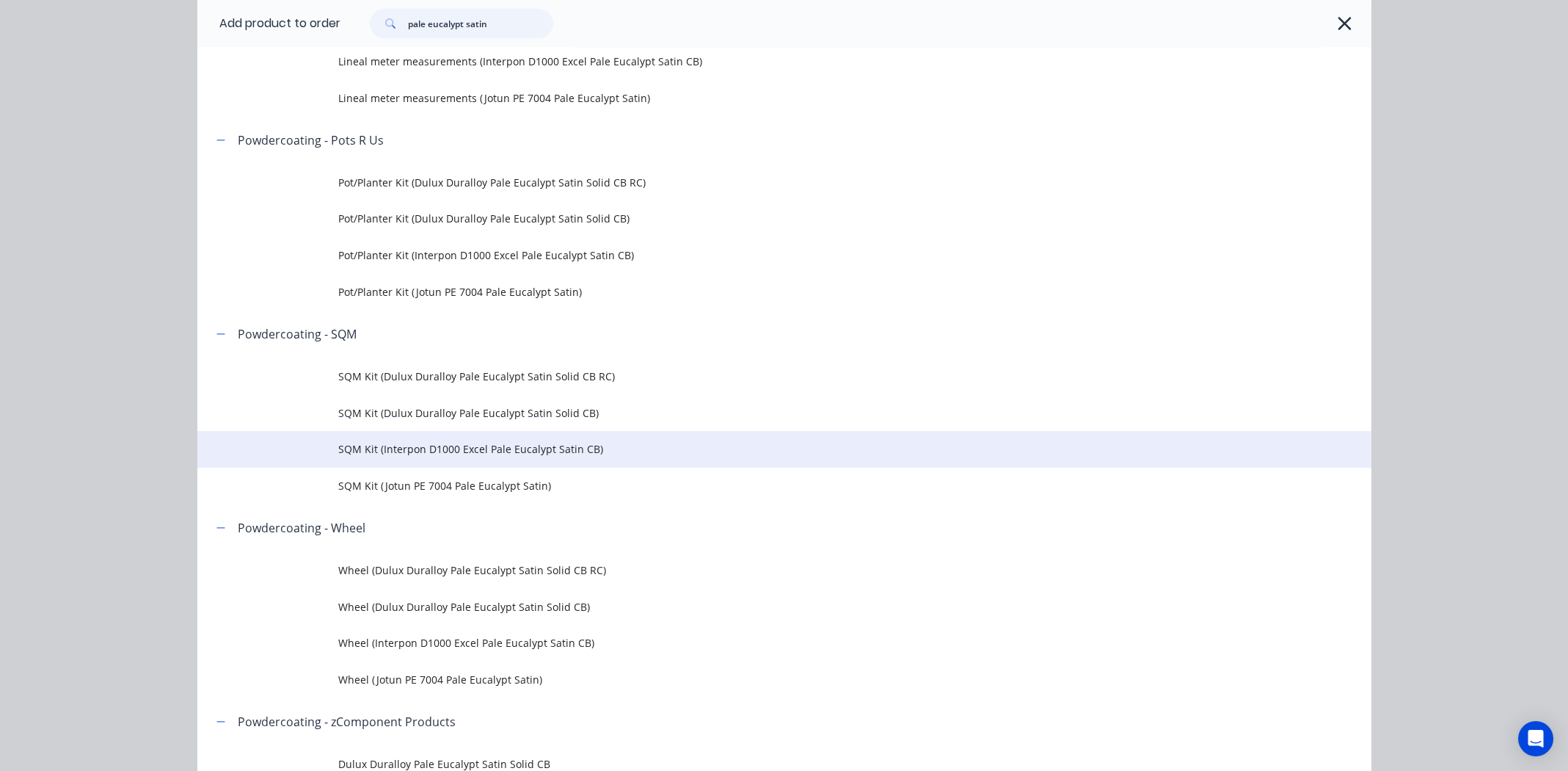
type input "pale eucalypt satin"
click at [513, 448] on span "SQM Kit (Interpon D1000 Excel Pale Eucalypt Satin CB)" at bounding box center [751, 449] width 826 height 15
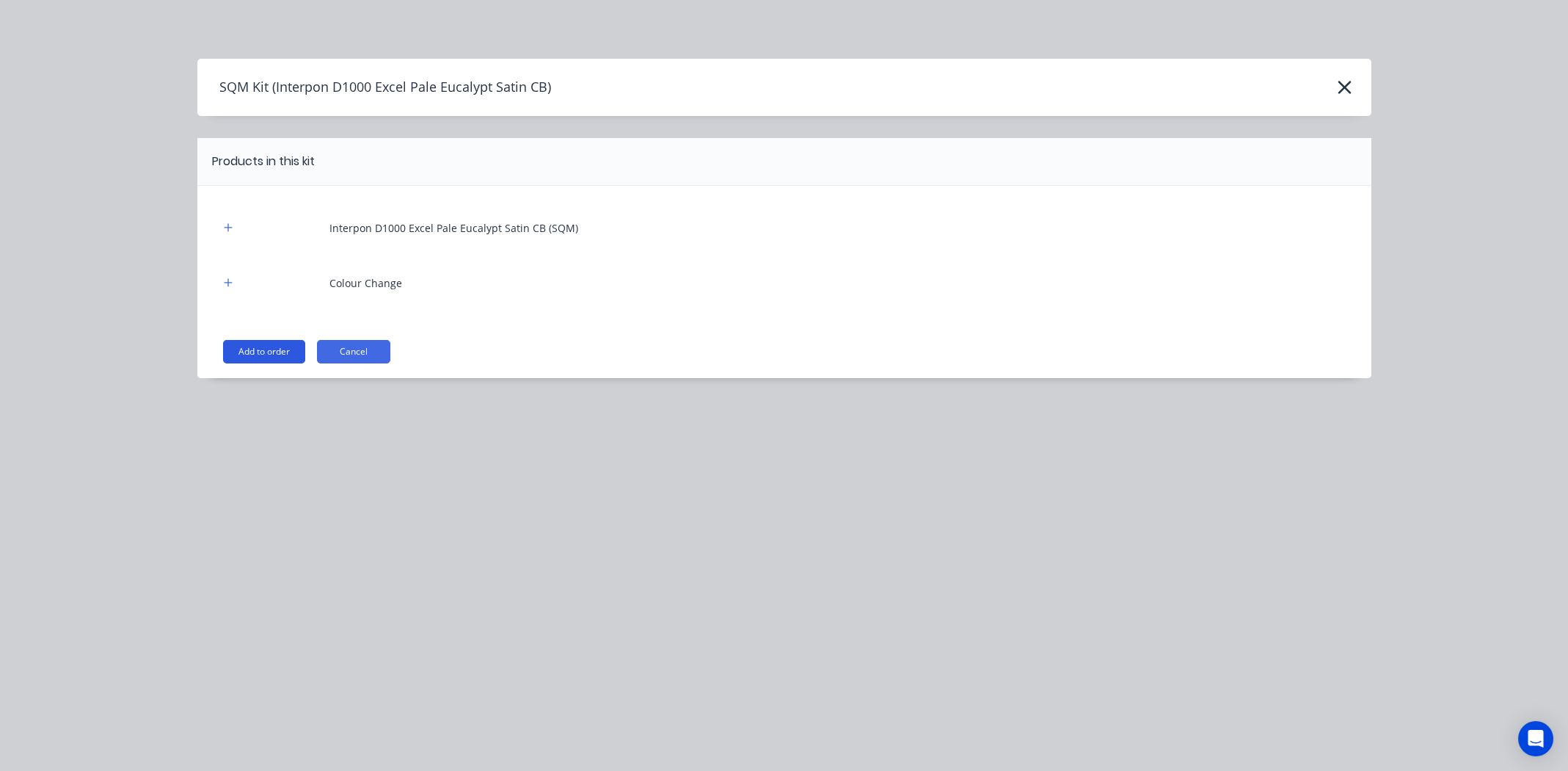
click at [254, 344] on button "Add to order" at bounding box center [264, 352] width 82 height 24
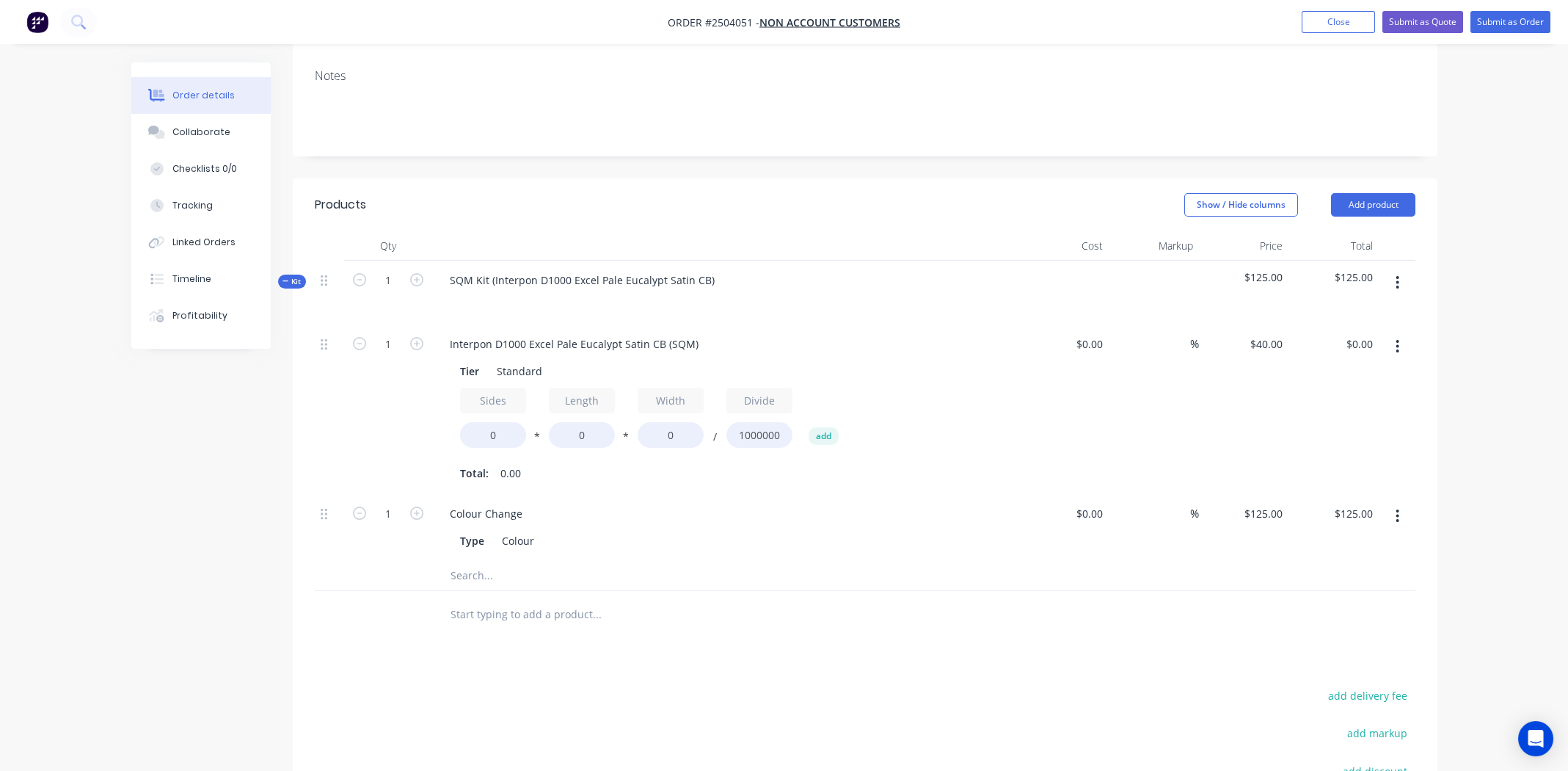
scroll to position [293, 0]
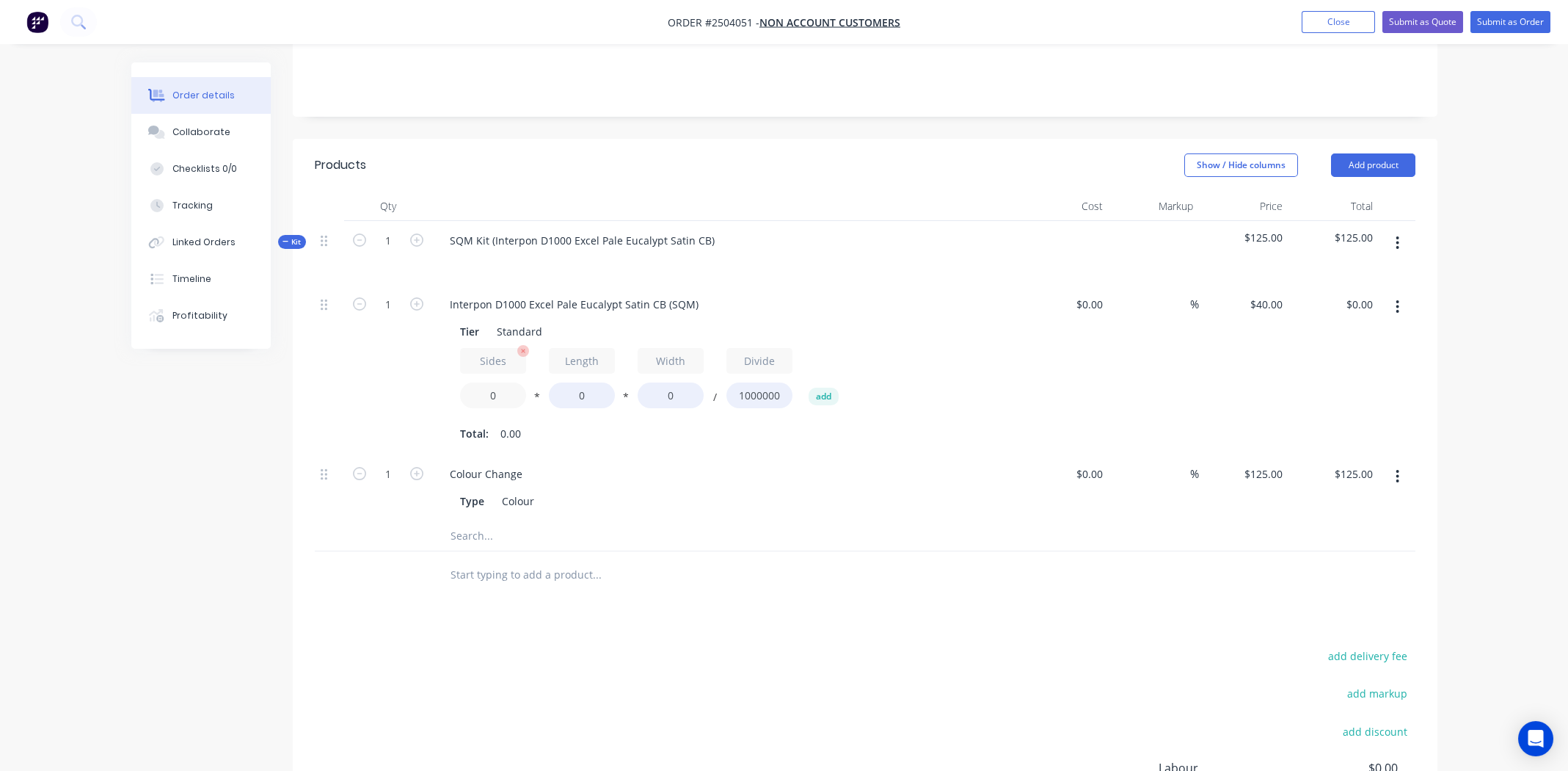
click at [493, 382] on input "0" at bounding box center [493, 395] width 66 height 26
type input "2.4"
click at [579, 382] on input "0" at bounding box center [581, 395] width 66 height 26
click at [583, 382] on input "0" at bounding box center [581, 395] width 66 height 26
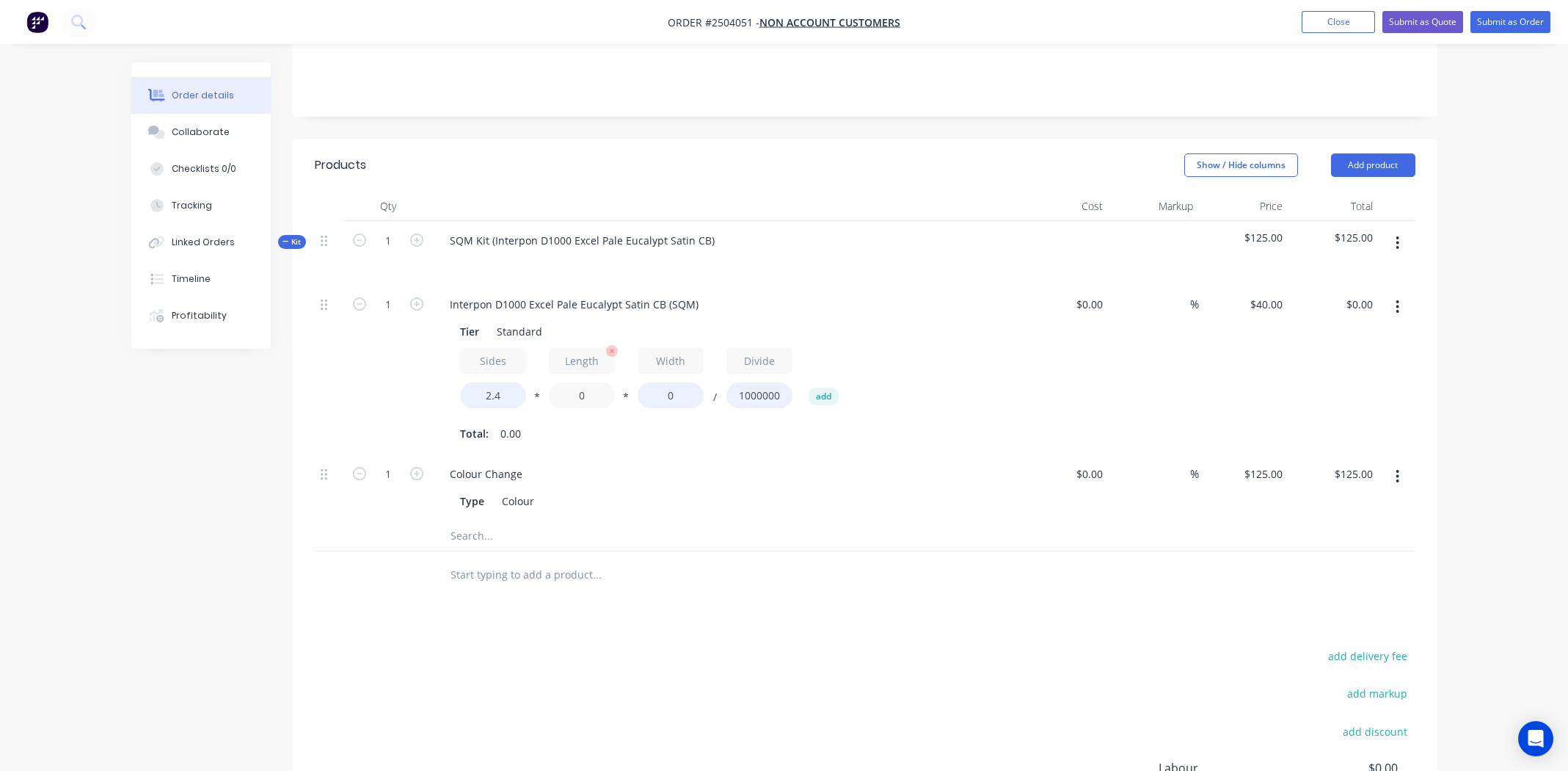
click at [584, 382] on input "0" at bounding box center [581, 395] width 66 height 26
type input "1170"
click at [677, 382] on input "0" at bounding box center [670, 395] width 66 height 26
type input "300"
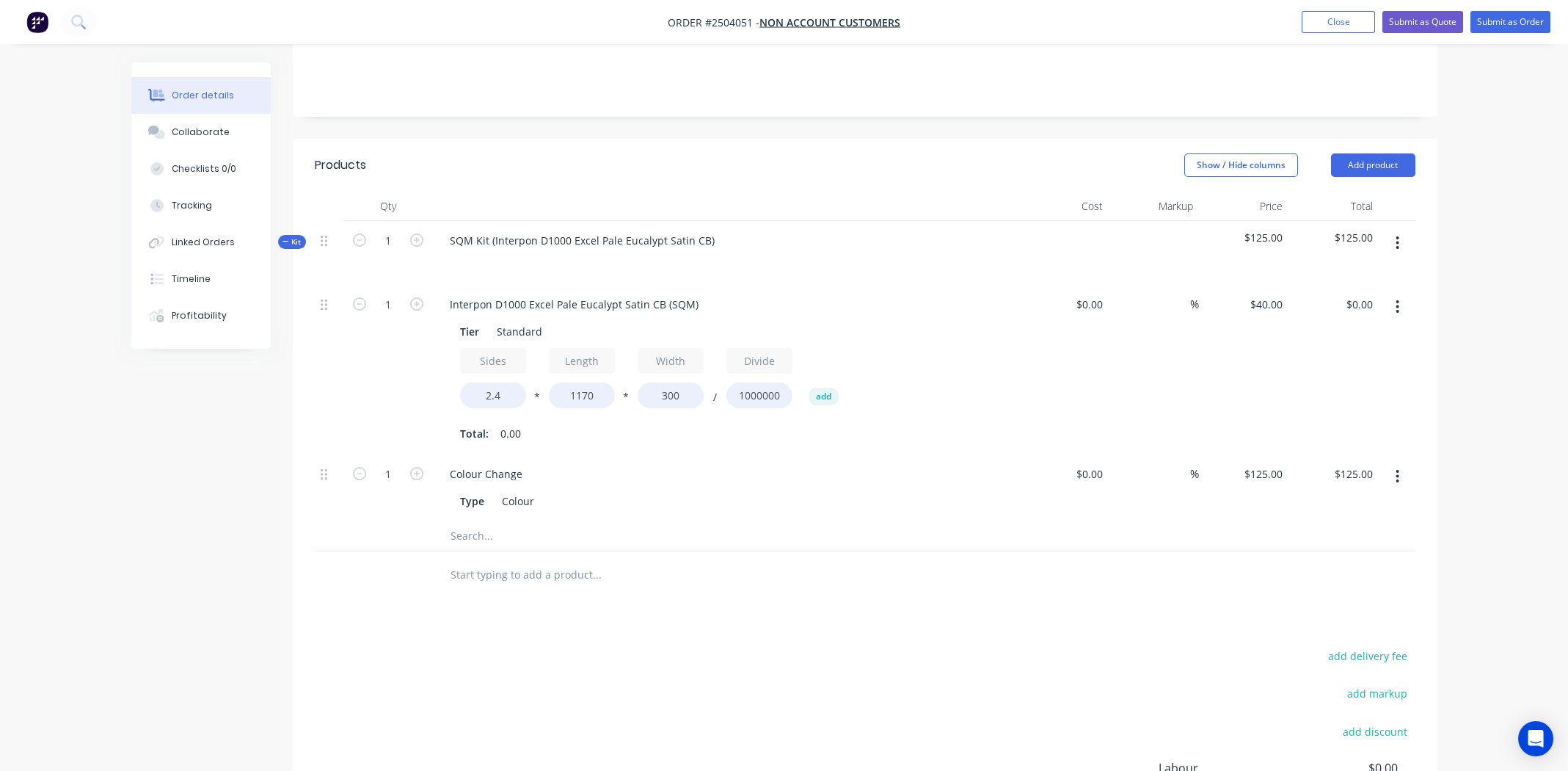
type input "$33.70"
click at [1074, 313] on div "$0.00 $0.00" at bounding box center [1064, 370] width 90 height 170
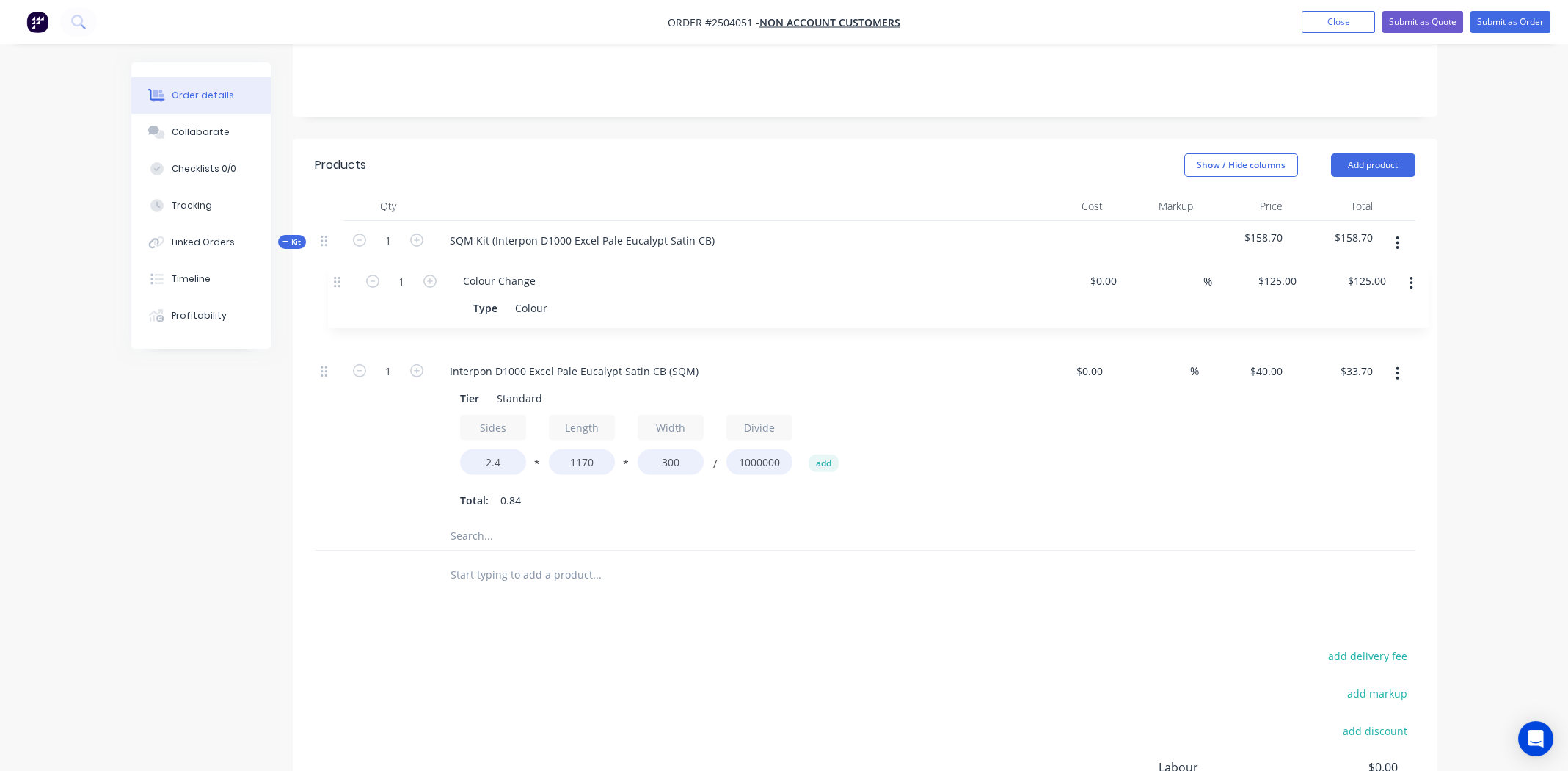
drag, startPoint x: 322, startPoint y: 452, endPoint x: 332, endPoint y: 270, distance: 182.3
click at [332, 285] on div "1 Interpon D1000 Excel Pale Eucalypt Satin CB (SQM) Tier Standard Sides 2.4 * L…" at bounding box center [865, 403] width 1101 height 236
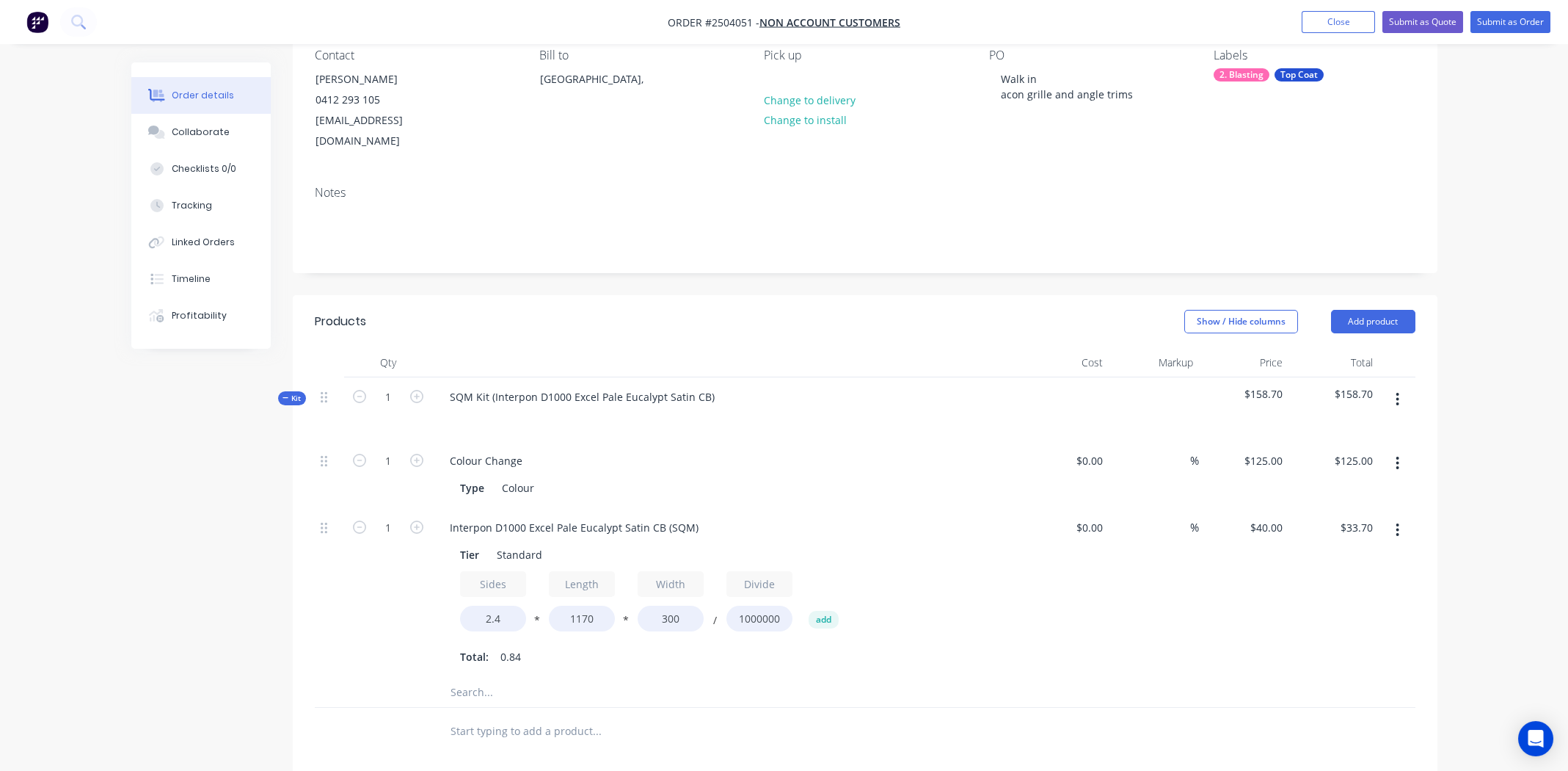
scroll to position [0, 0]
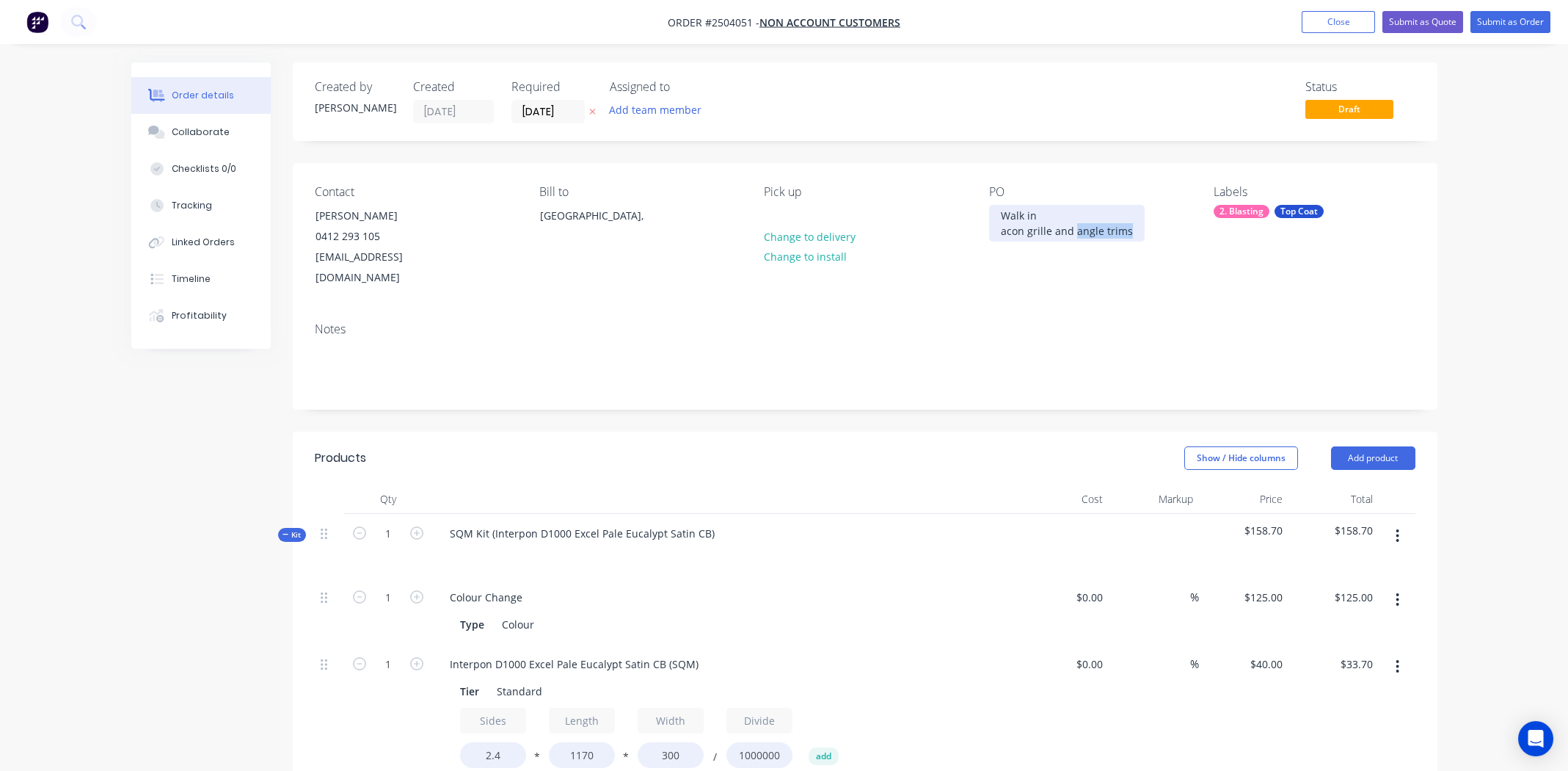
drag, startPoint x: 1127, startPoint y: 232, endPoint x: 1074, endPoint y: 229, distance: 53.1
click at [1073, 228] on div "Walk in acon grille and angle trims" at bounding box center [1066, 223] width 155 height 37
click at [1183, 289] on div "Contact Rod Smith 0412 293 105 eastwoodcabinets@bigpond.com Bill to Australia, …" at bounding box center [865, 236] width 1145 height 148
click at [1006, 231] on div "Walk in acon grille and Handl;es" at bounding box center [1060, 223] width 143 height 37
click at [1097, 252] on div "PO Walk in Acon grille and Handl;es" at bounding box center [1089, 236] width 201 height 104
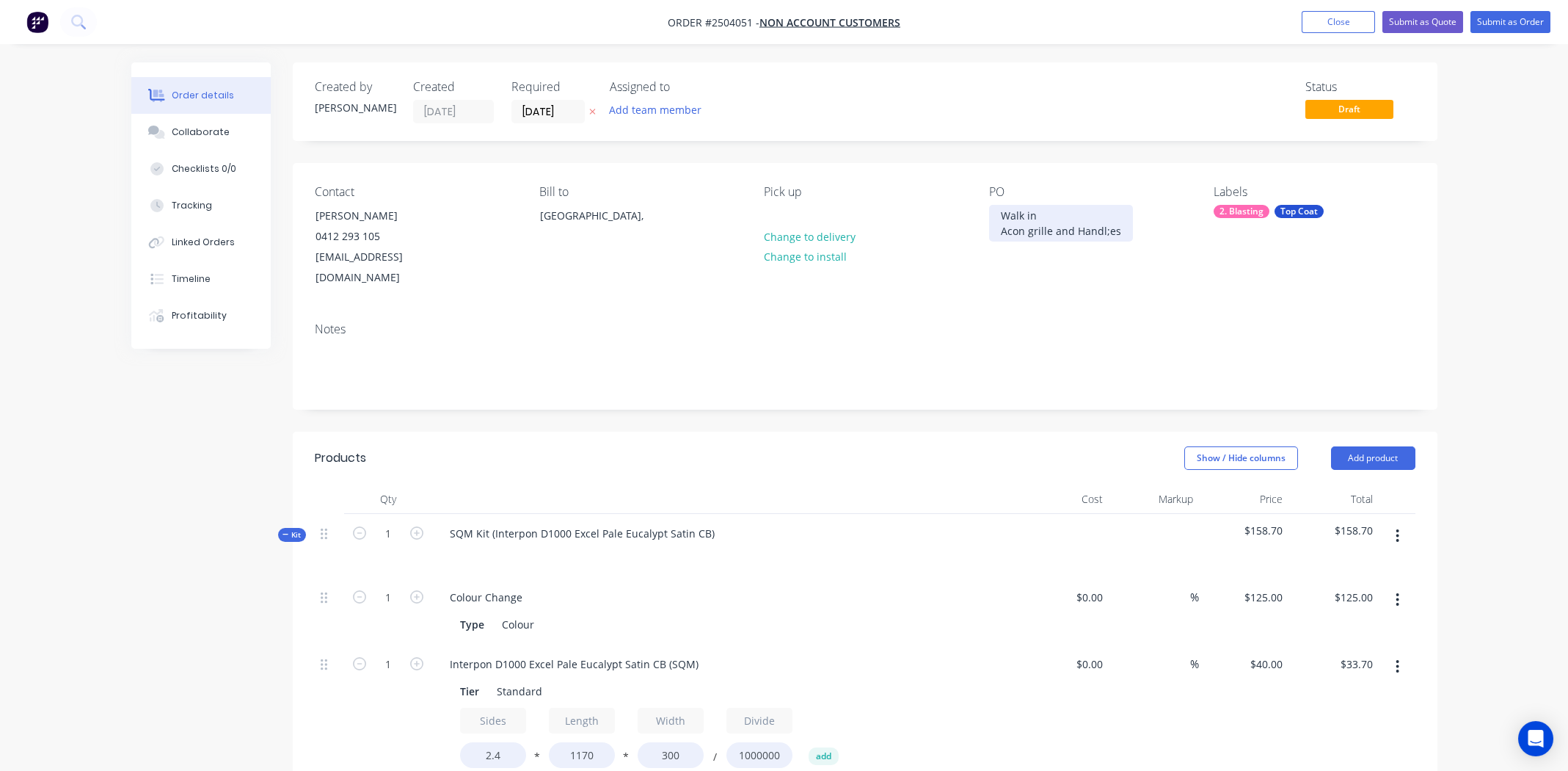
click at [1103, 233] on div "Walk in Acon grille and Handl;es" at bounding box center [1060, 223] width 144 height 37
click at [1119, 265] on div "PO Walk in Acon grille and Handles" at bounding box center [1089, 236] width 201 height 104
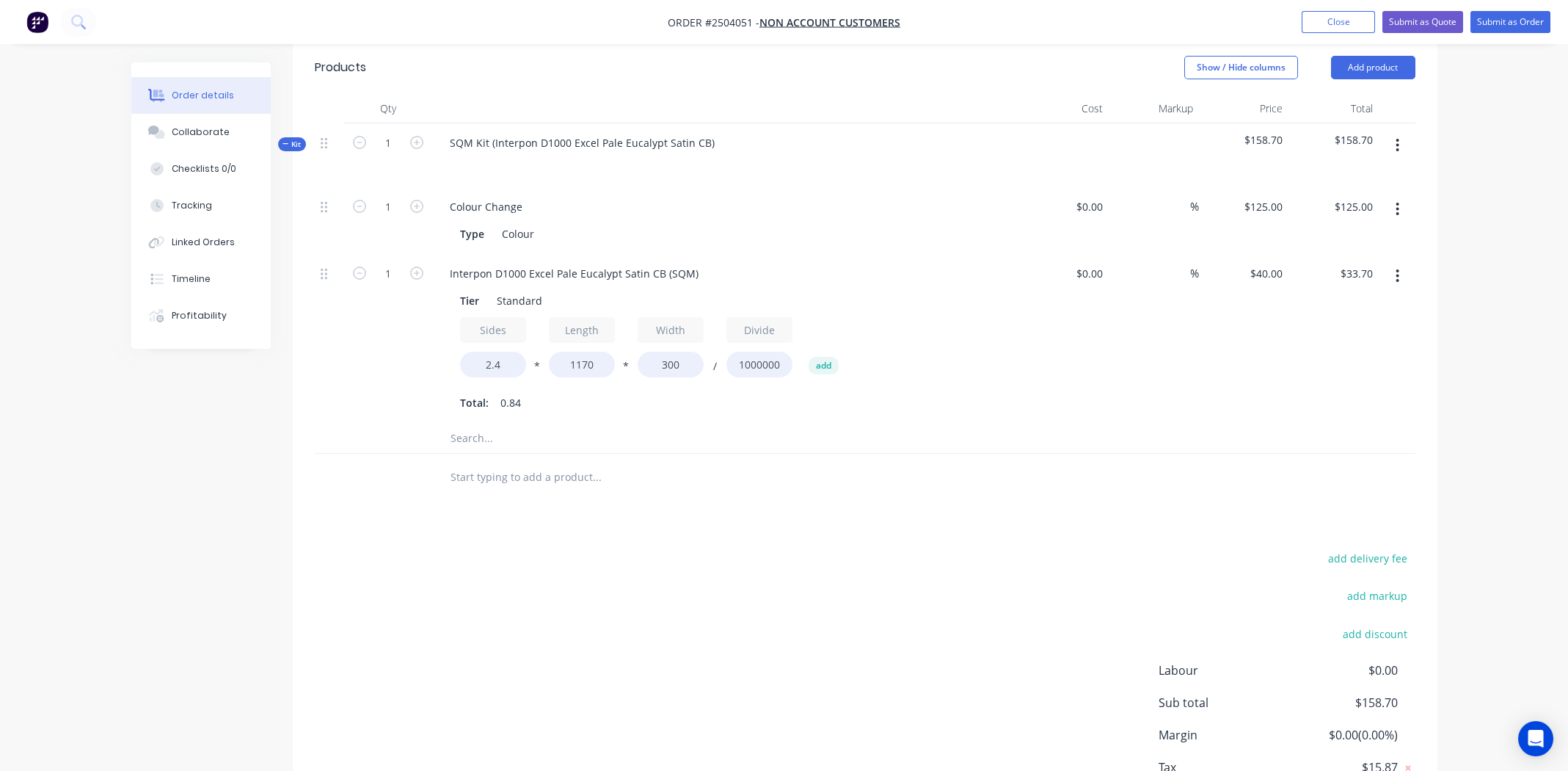
scroll to position [254, 0]
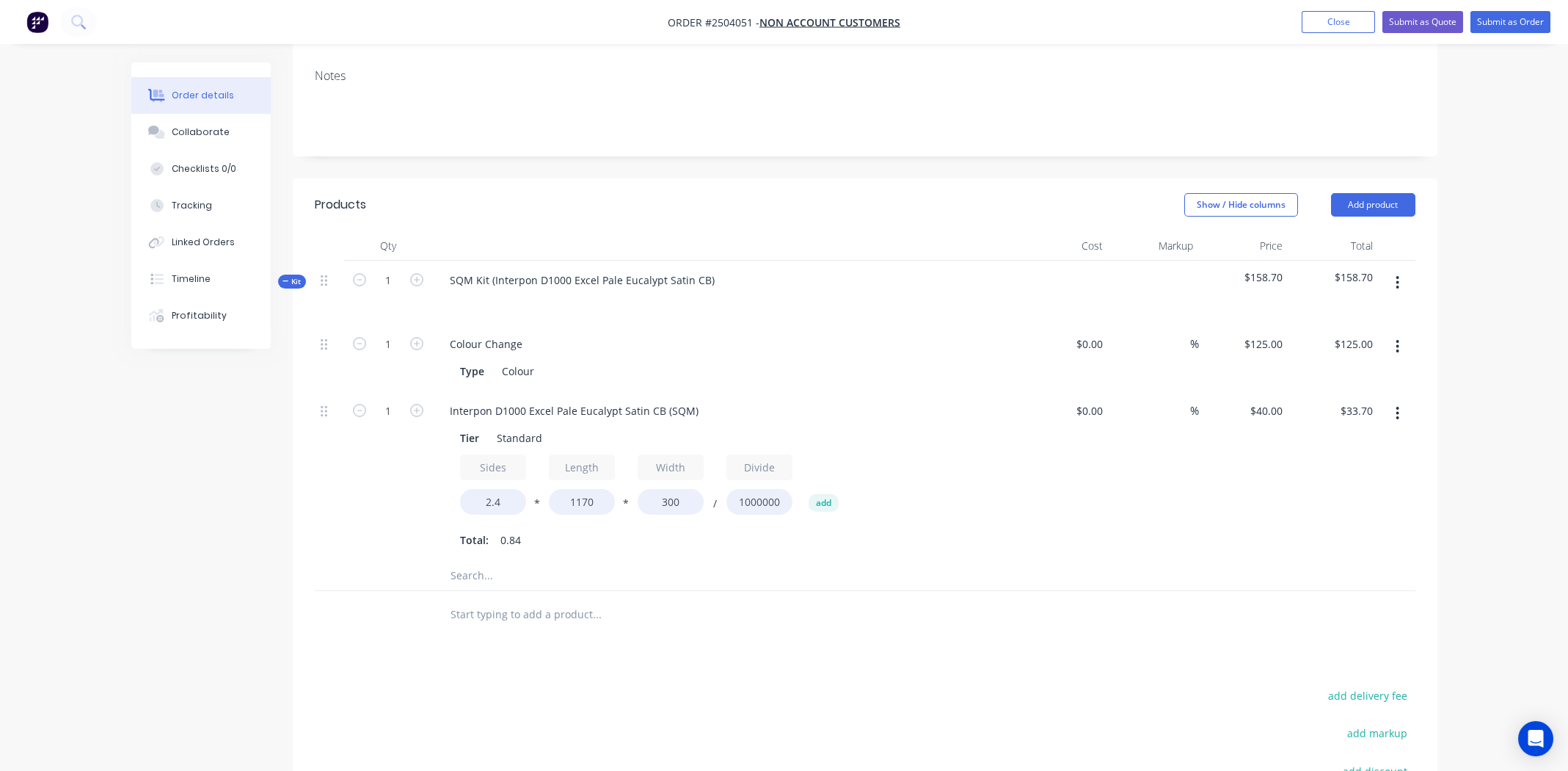
click at [1398, 274] on icon "button" at bounding box center [1397, 282] width 4 height 16
click at [1359, 311] on div "Add product to kit" at bounding box center [1346, 321] width 113 height 21
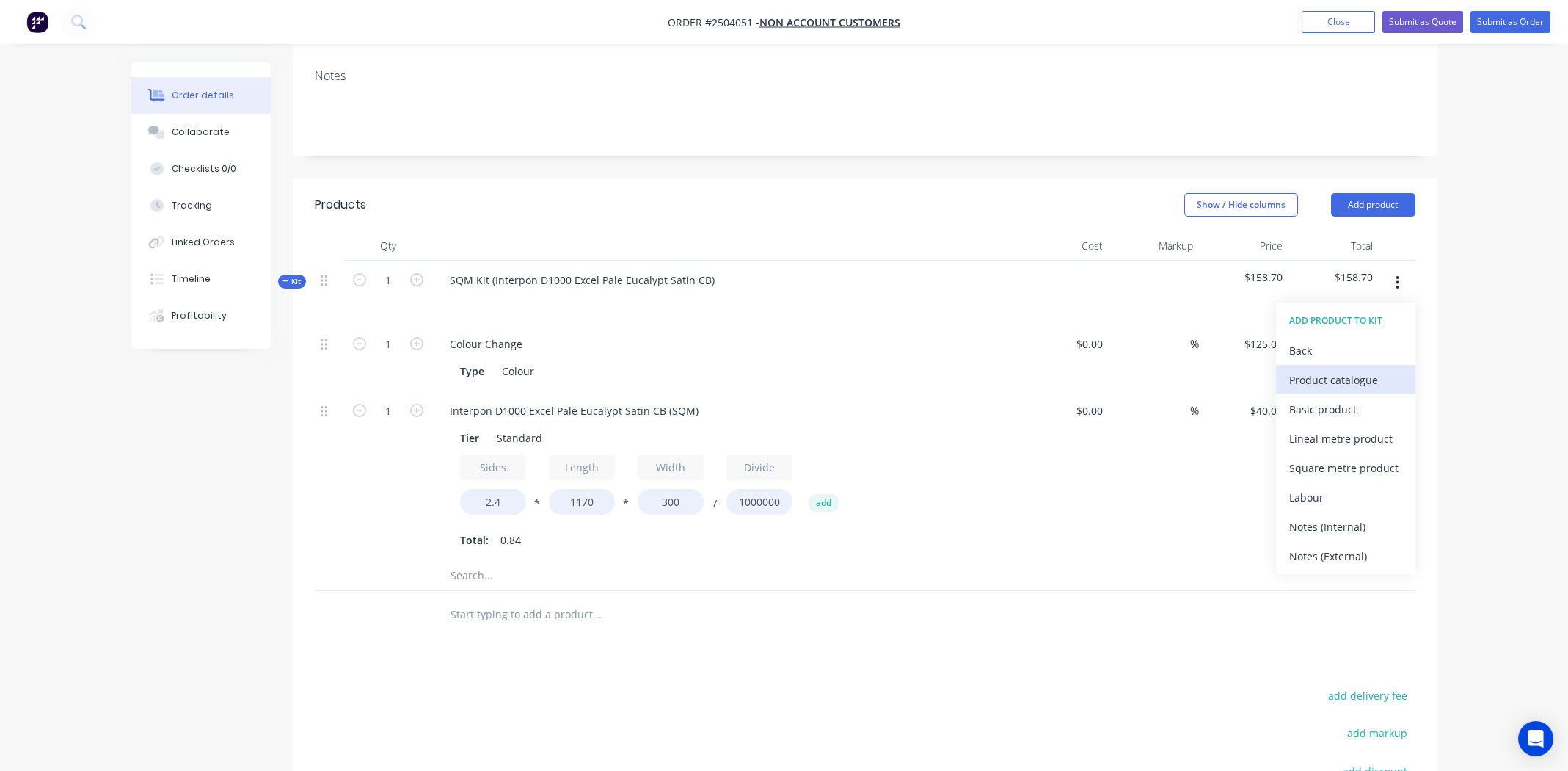
click at [1327, 369] on div "Product catalogue" at bounding box center [1346, 379] width 113 height 21
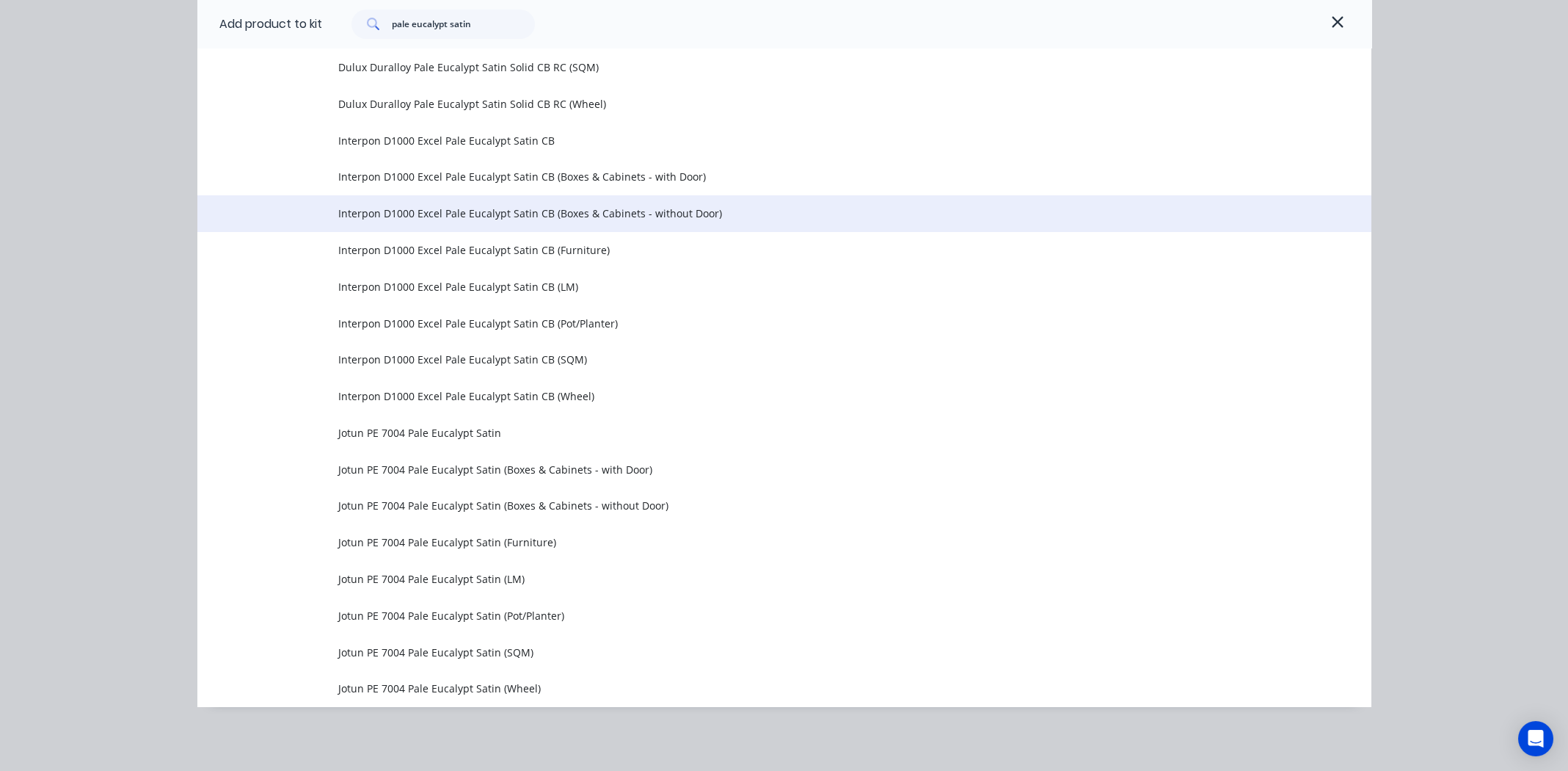
scroll to position [494, 0]
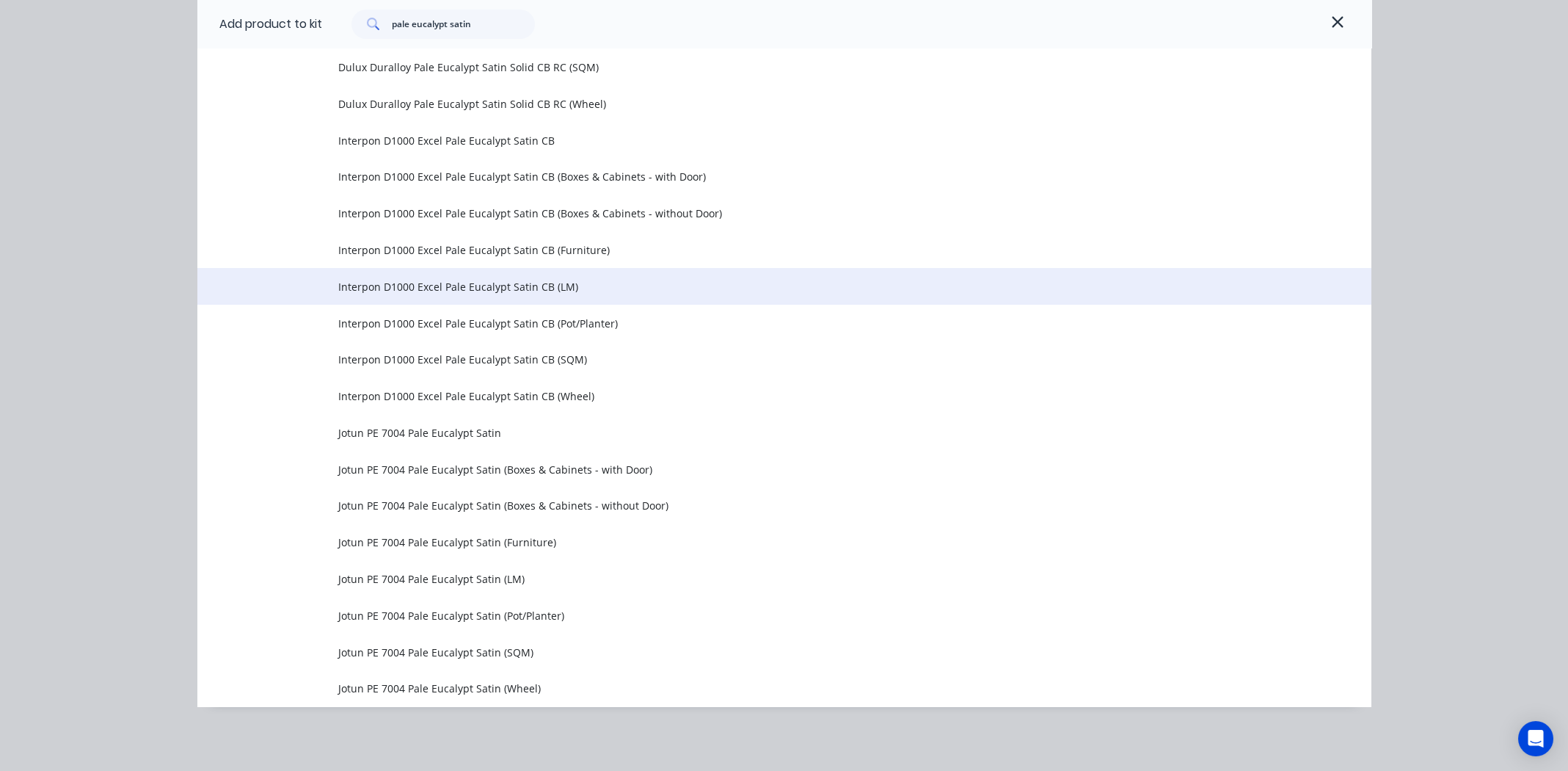
click at [485, 283] on span "Interpon D1000 Excel Pale Eucalypt Satin CB (LM)" at bounding box center [751, 287] width 826 height 15
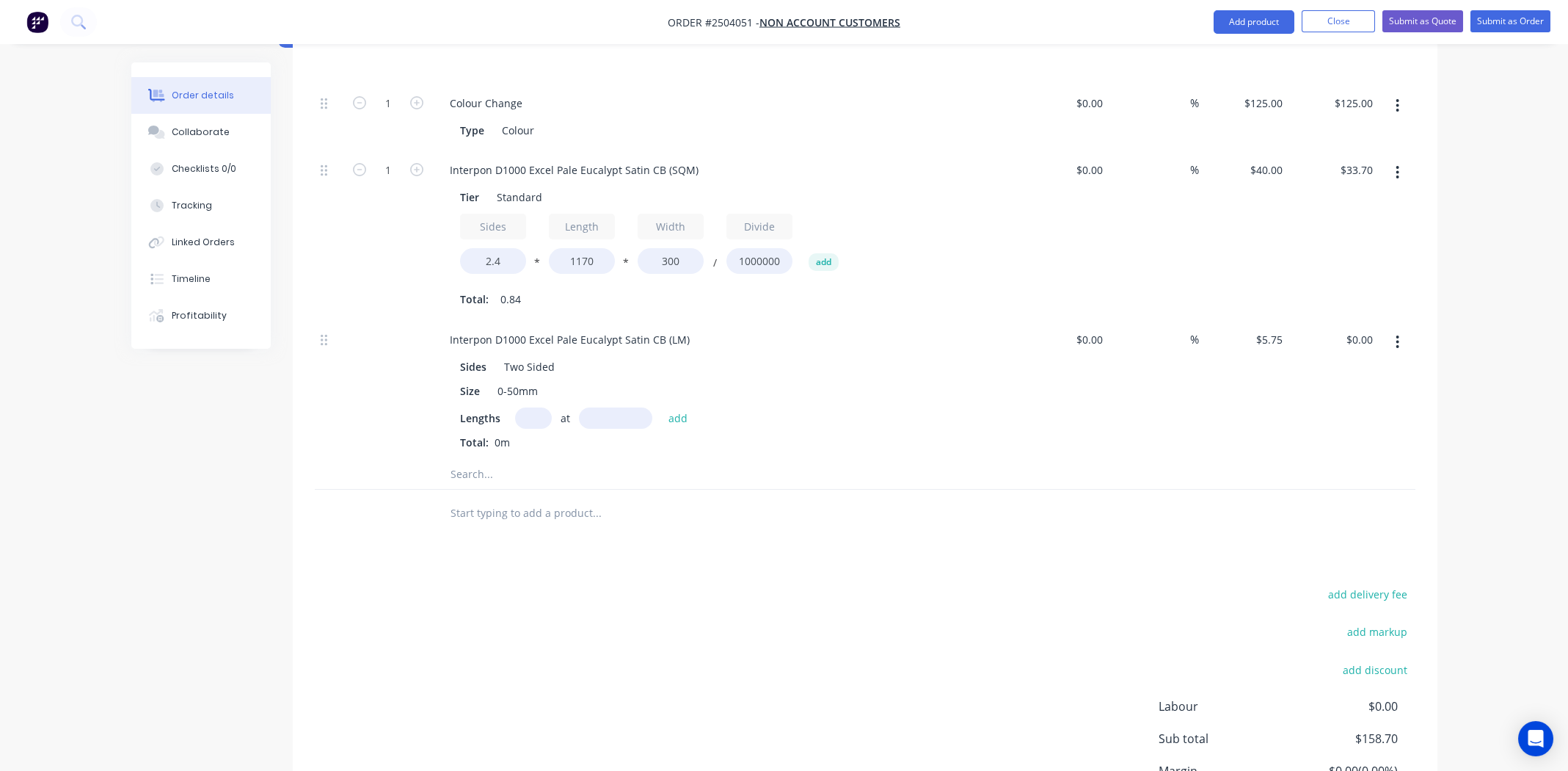
click at [521, 408] on input "text" at bounding box center [533, 418] width 37 height 21
type input "7"
type input "300mm"
click at [540, 408] on input "7" at bounding box center [533, 418] width 37 height 21
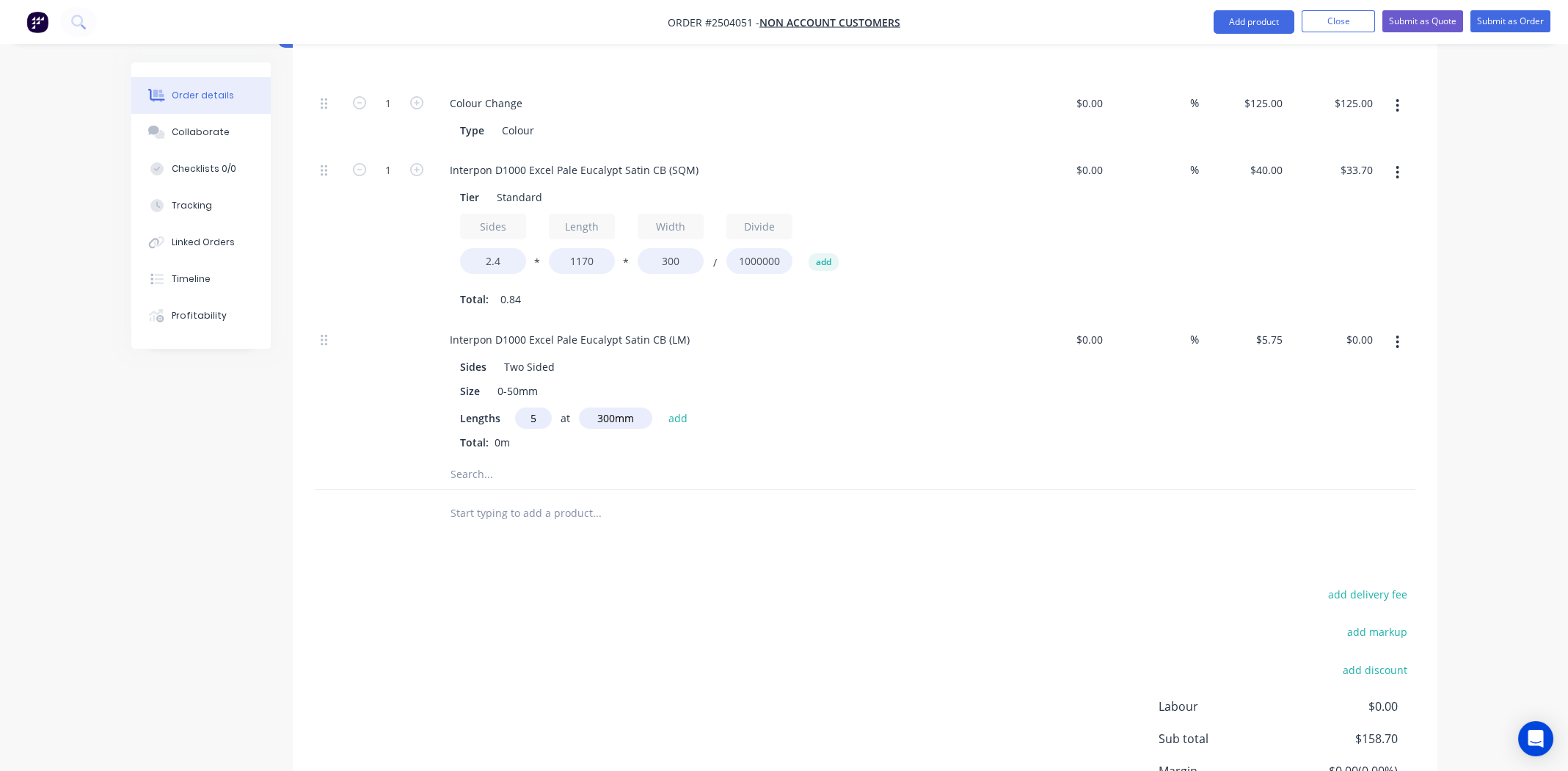
type input "5"
click at [799, 408] on div "Lengths 5 at 300mm add Total: 0m" at bounding box center [726, 429] width 532 height 43
click at [669, 408] on button "add" at bounding box center [678, 417] width 34 height 20
type input "$8.63"
type input "2"
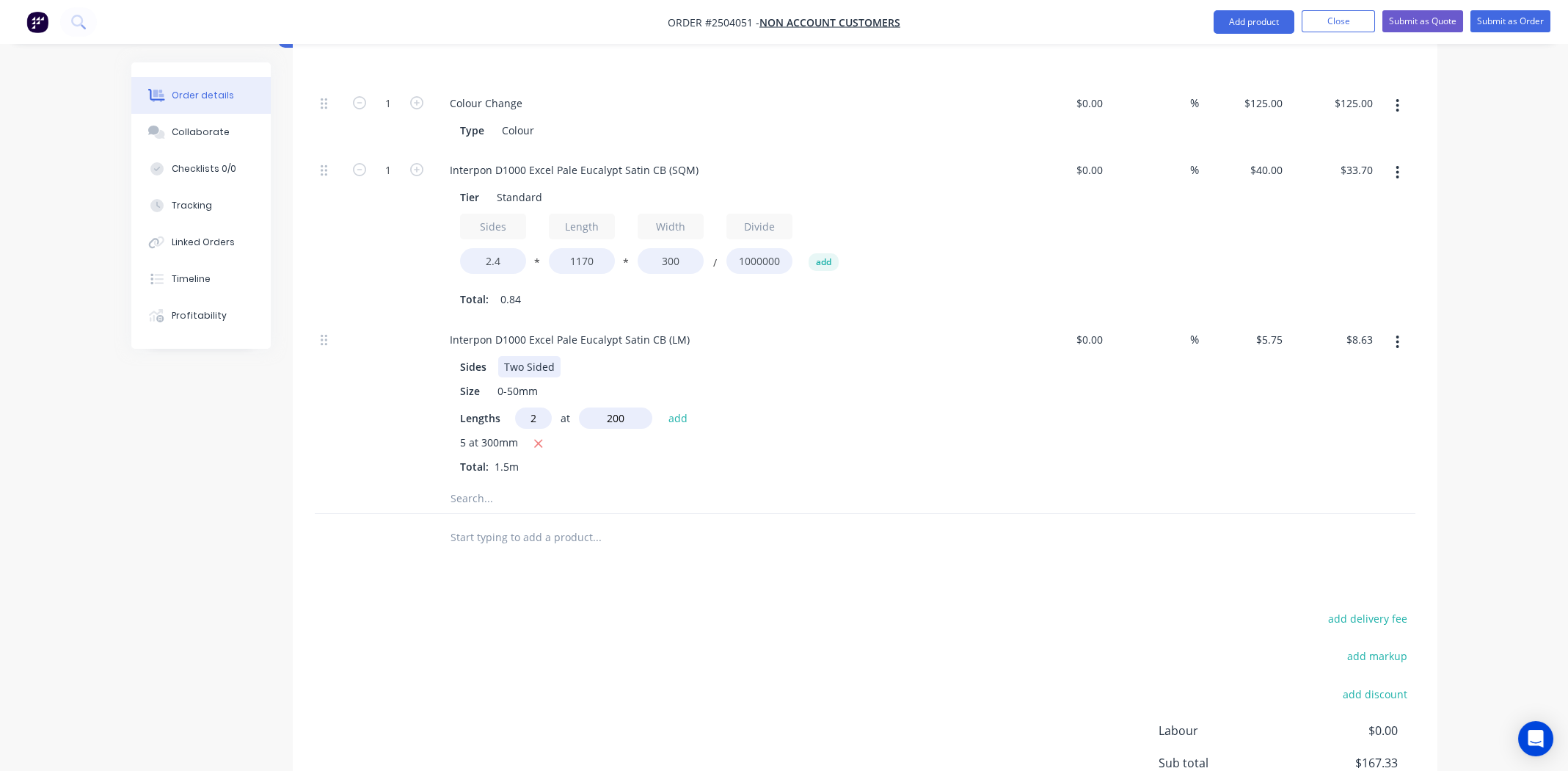
type input "200mm"
click at [960, 328] on div "Interpon D1000 Excel Pale Eucalypt Satin CB (LM) Sides Two Sided Size 0-50mm Le…" at bounding box center [726, 402] width 587 height 164
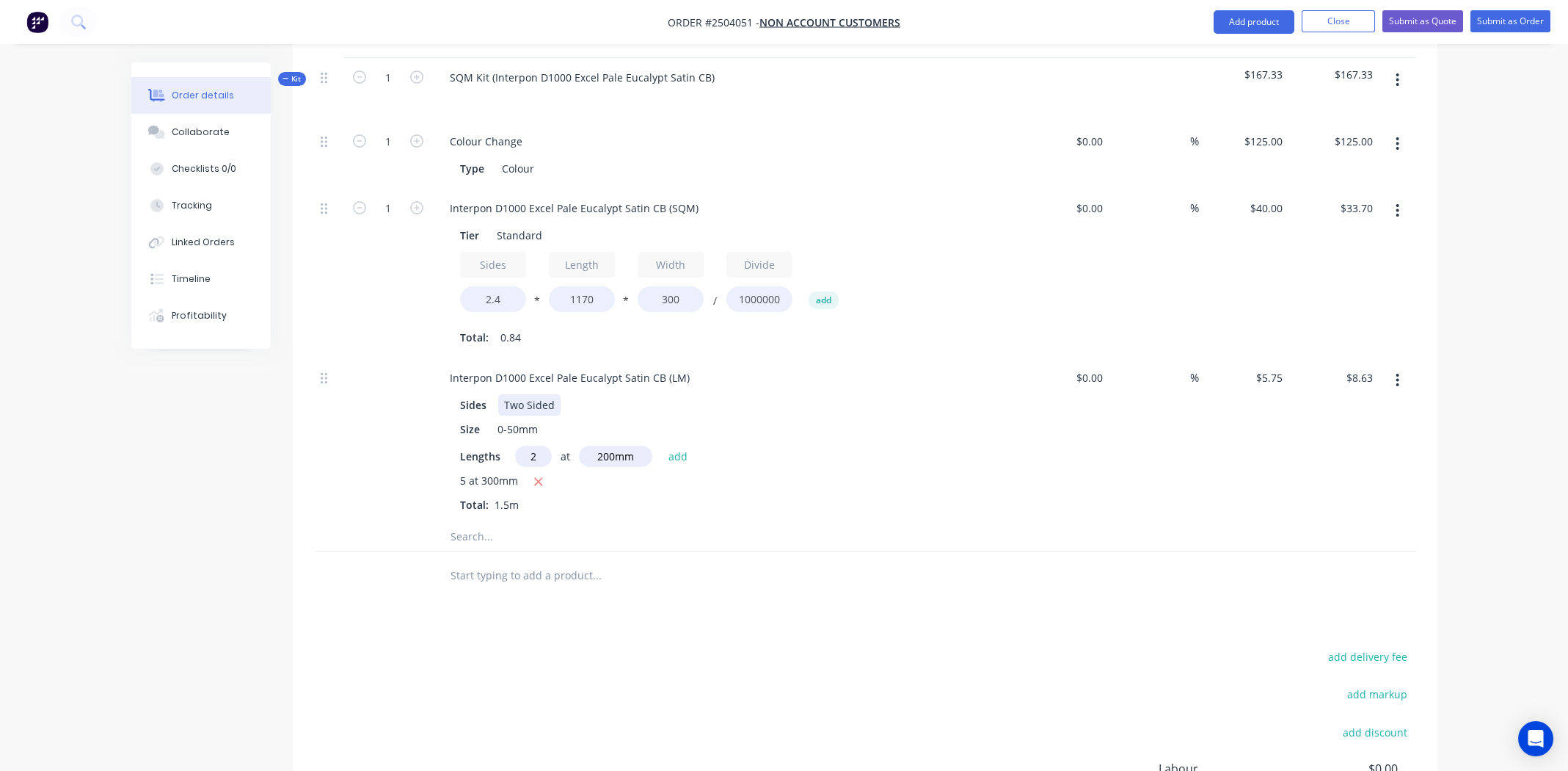
scroll to position [347, 0]
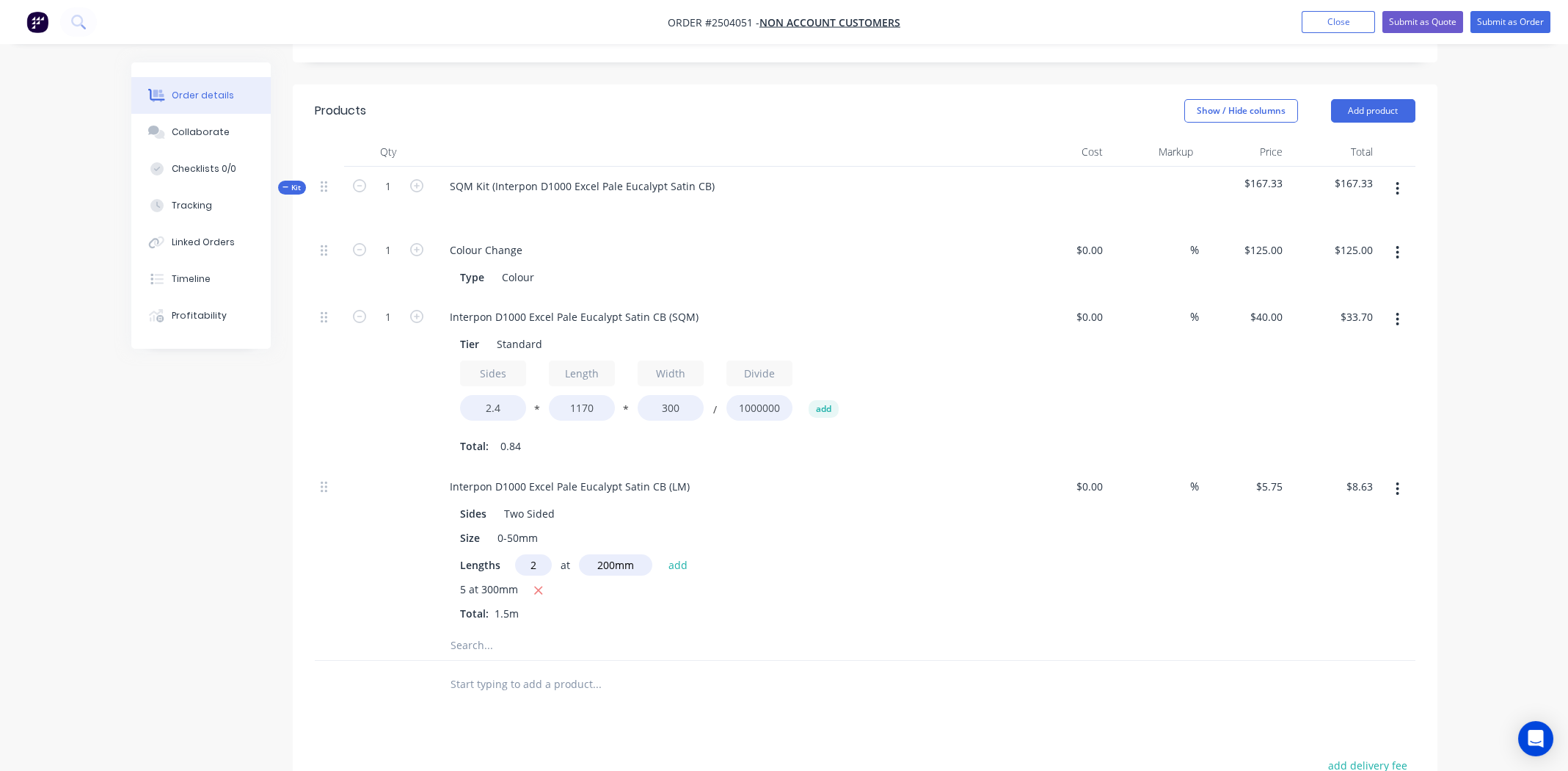
click at [1398, 181] on icon "button" at bounding box center [1397, 189] width 4 height 16
click at [1353, 216] on div "Add product to kit" at bounding box center [1346, 227] width 113 height 21
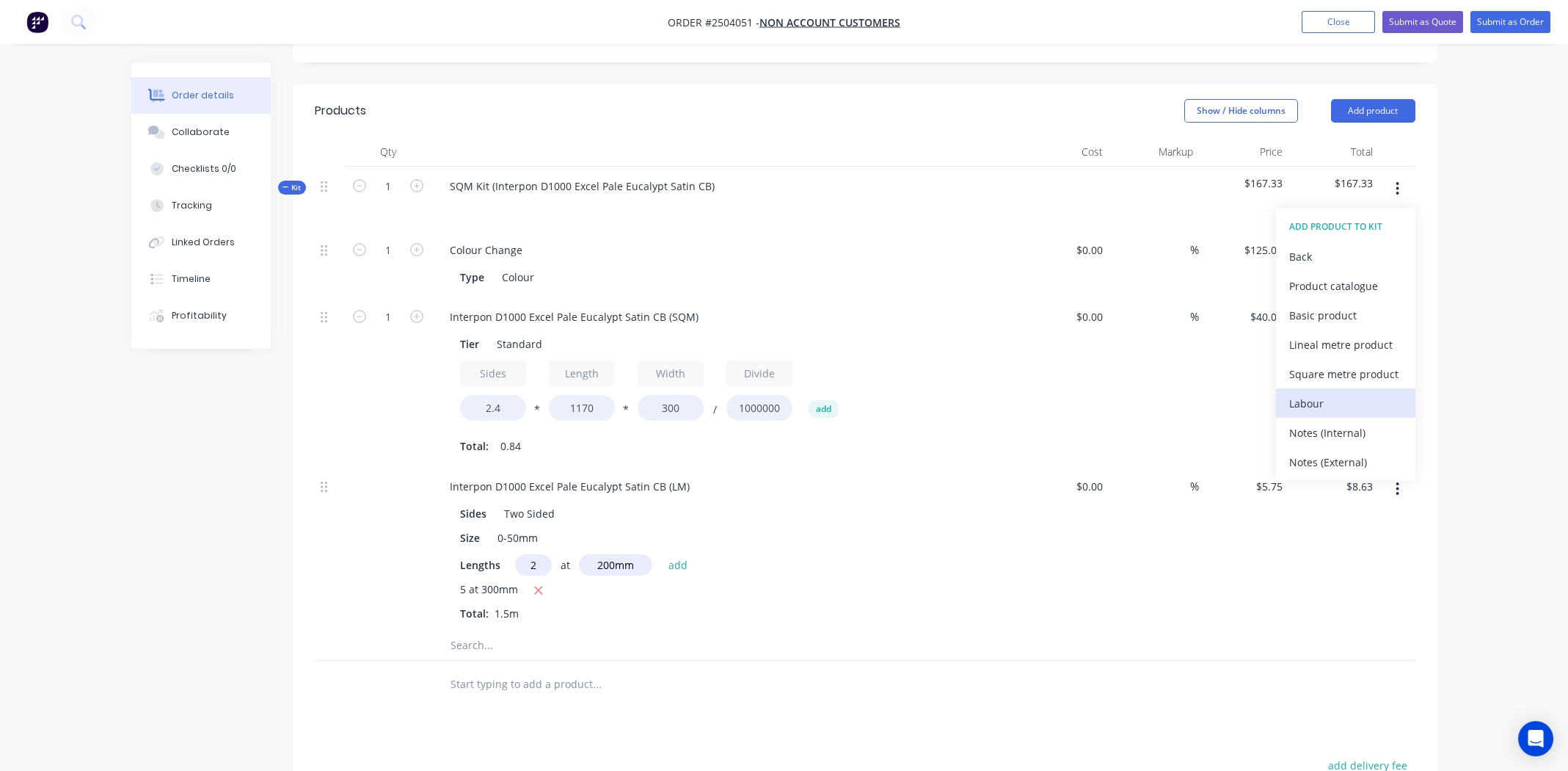
click at [1337, 393] on div "Labour" at bounding box center [1346, 403] width 113 height 21
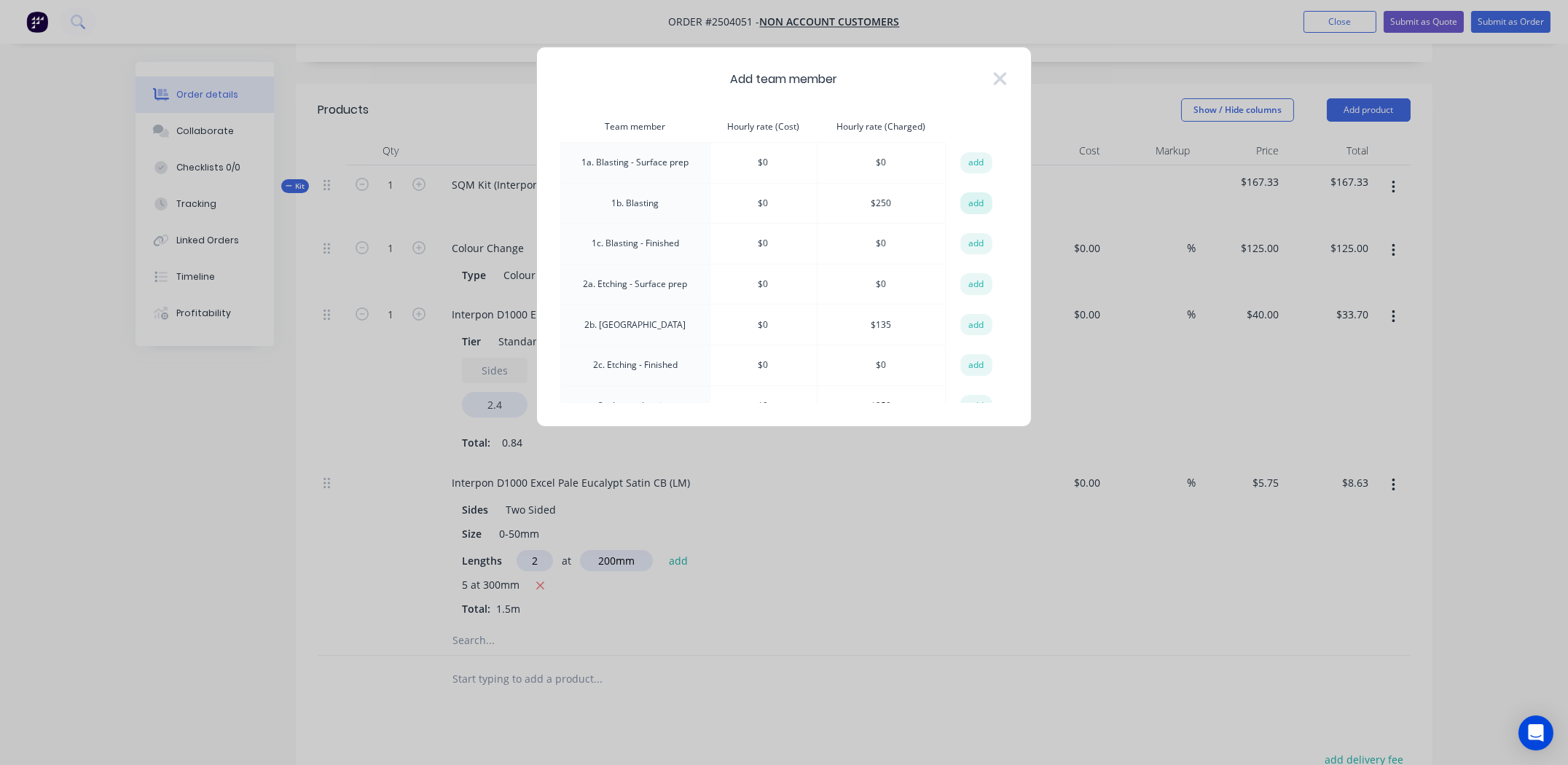
click at [960, 199] on button "add" at bounding box center [976, 202] width 32 height 22
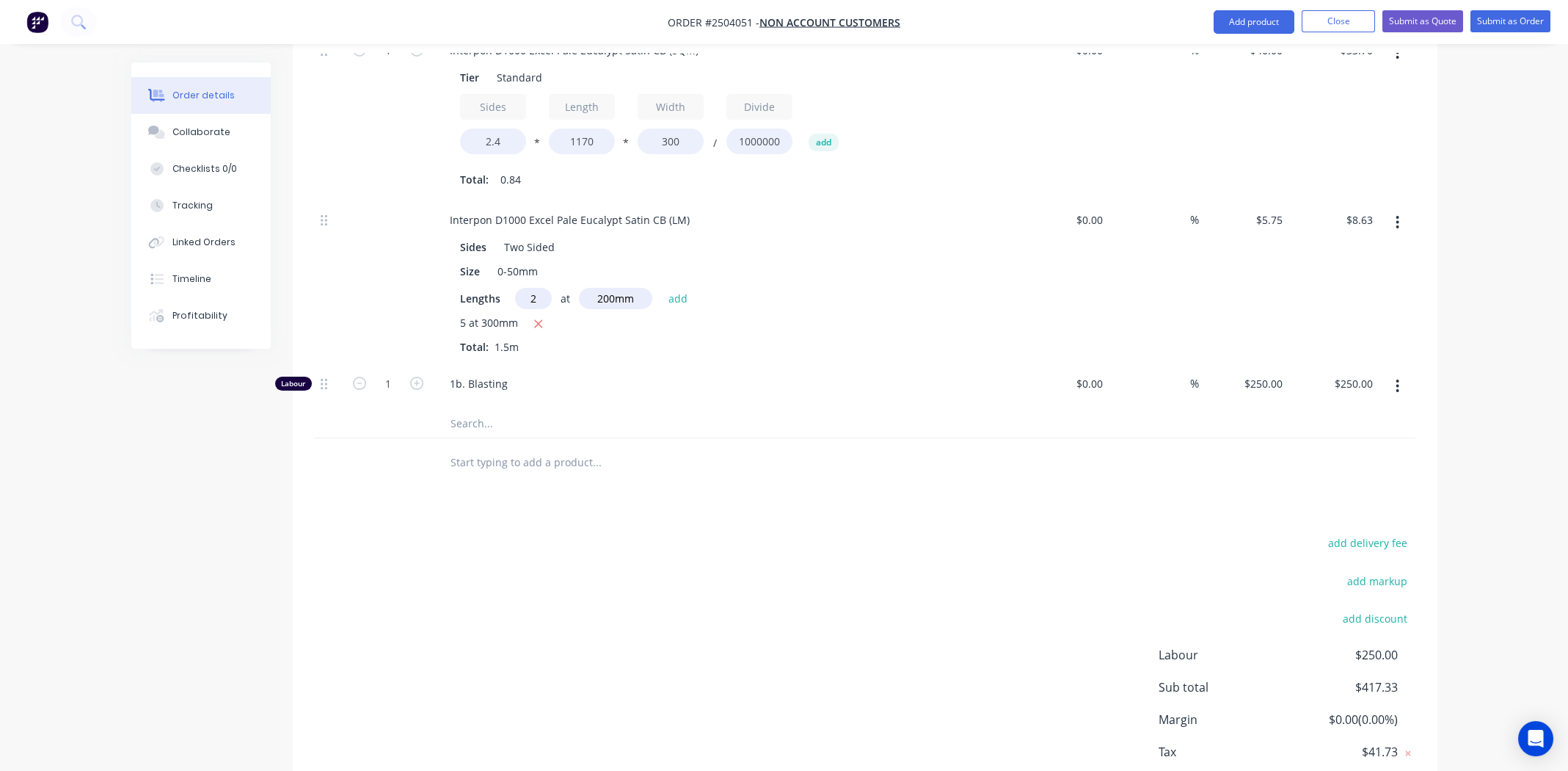
scroll to position [641, 0]
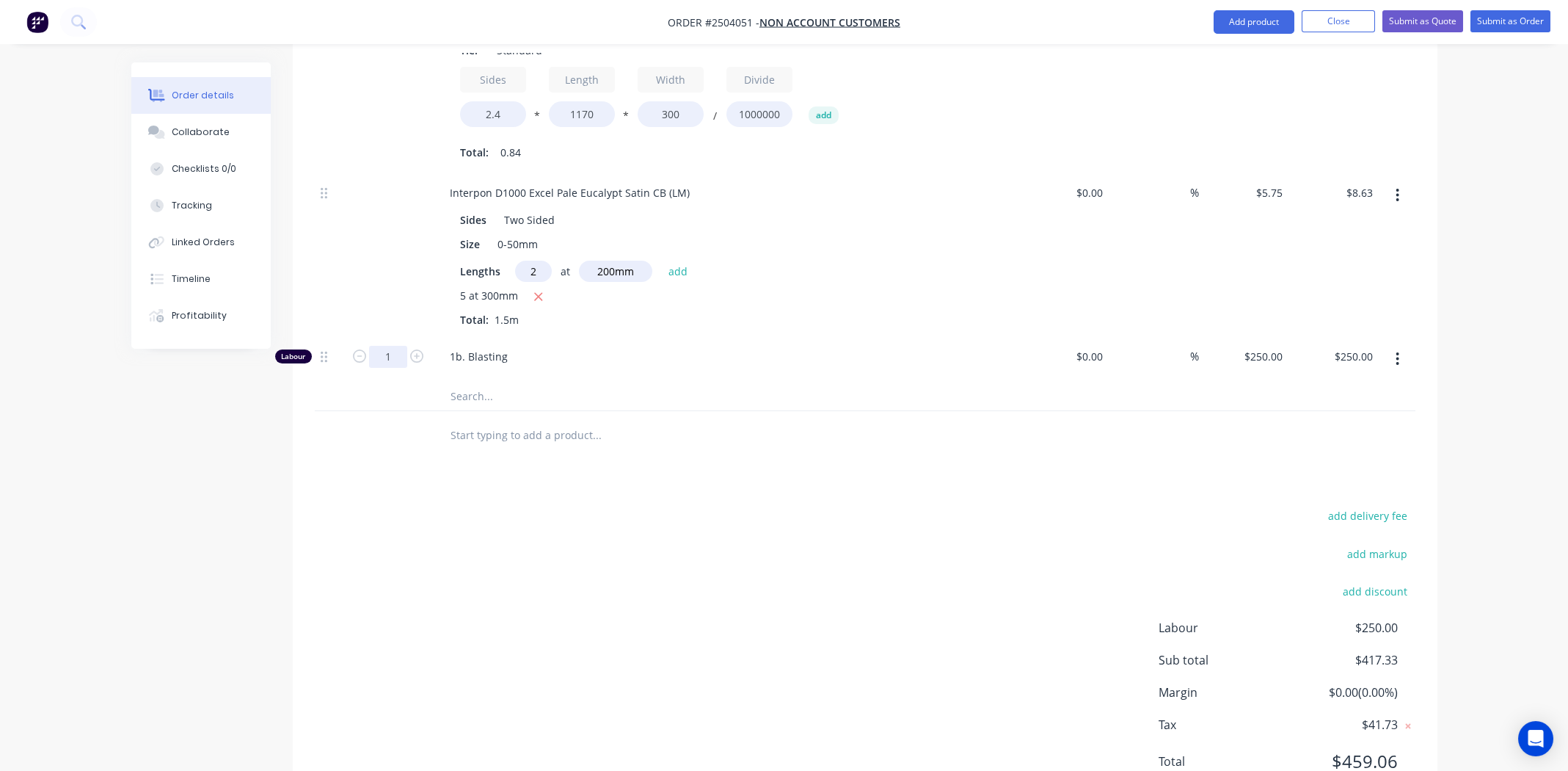
click at [382, 346] on input "1" at bounding box center [388, 356] width 38 height 22
click at [1397, 351] on icon "button" at bounding box center [1397, 358] width 4 height 16
click at [1317, 446] on div "Delete" at bounding box center [1346, 457] width 113 height 21
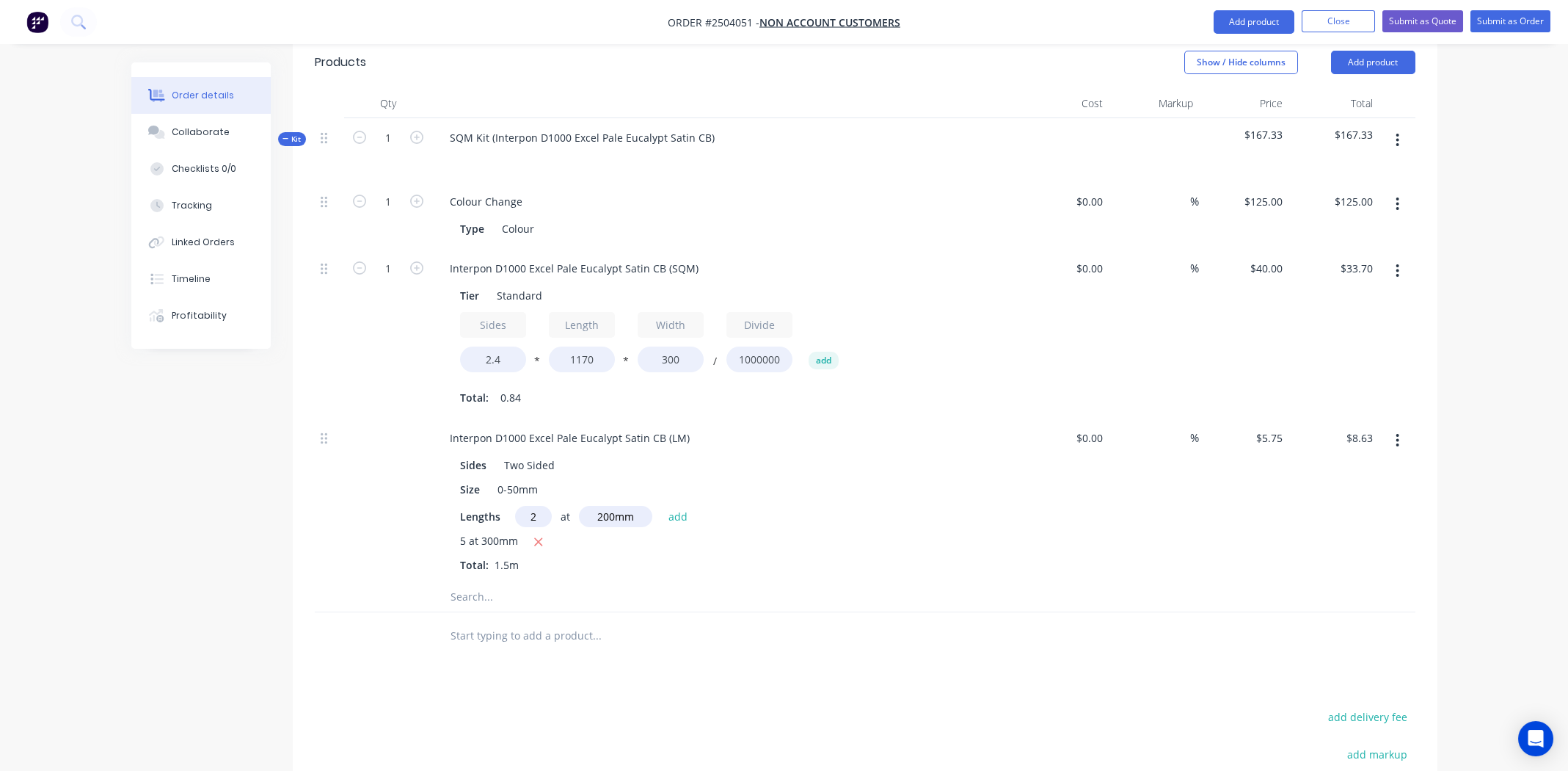
scroll to position [270, 0]
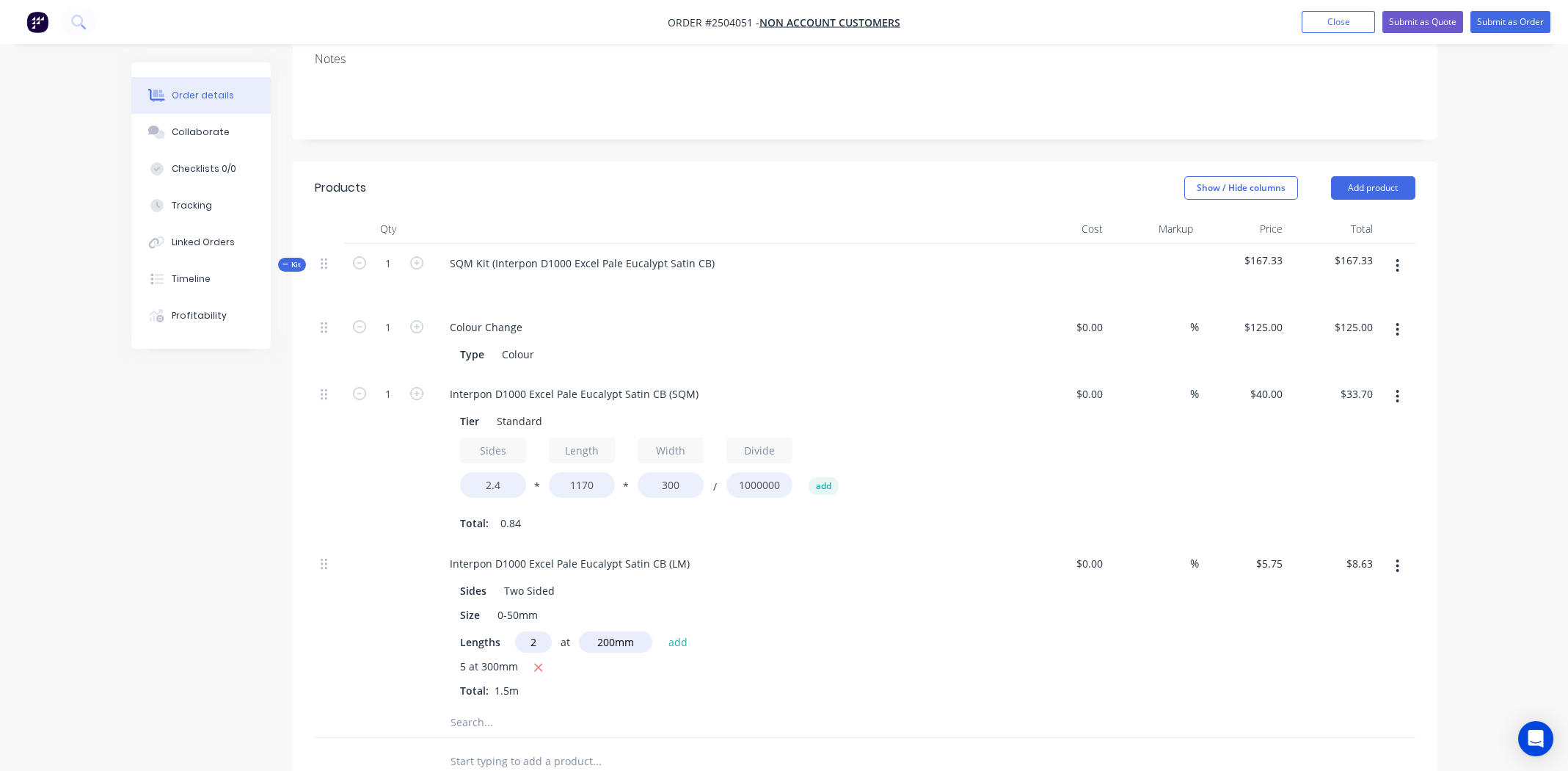
click at [1394, 253] on button "button" at bounding box center [1397, 266] width 34 height 27
click at [1344, 294] on div "Add product to kit" at bounding box center [1346, 304] width 113 height 21
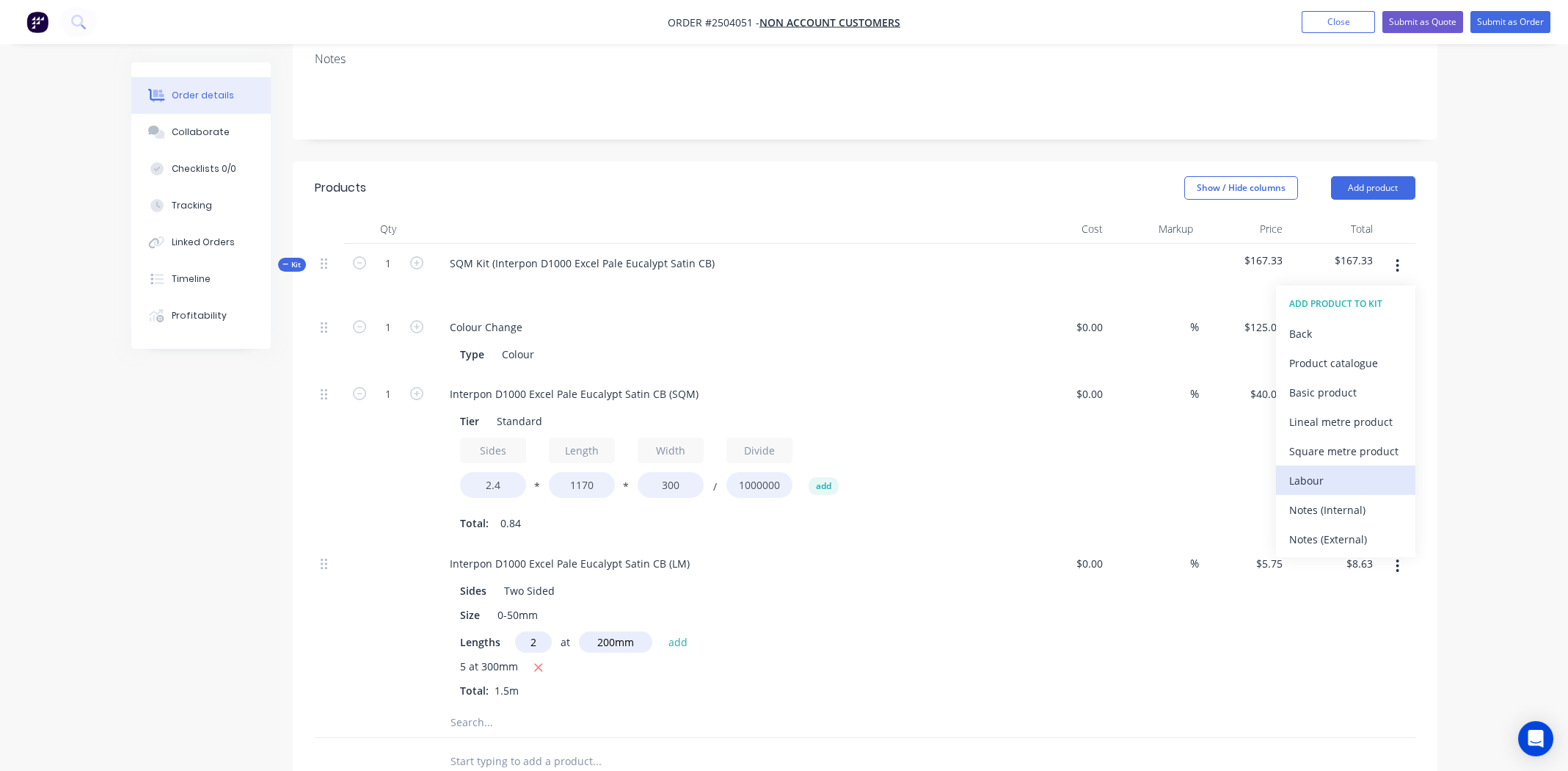
click at [1337, 470] on div "Labour" at bounding box center [1346, 480] width 113 height 21
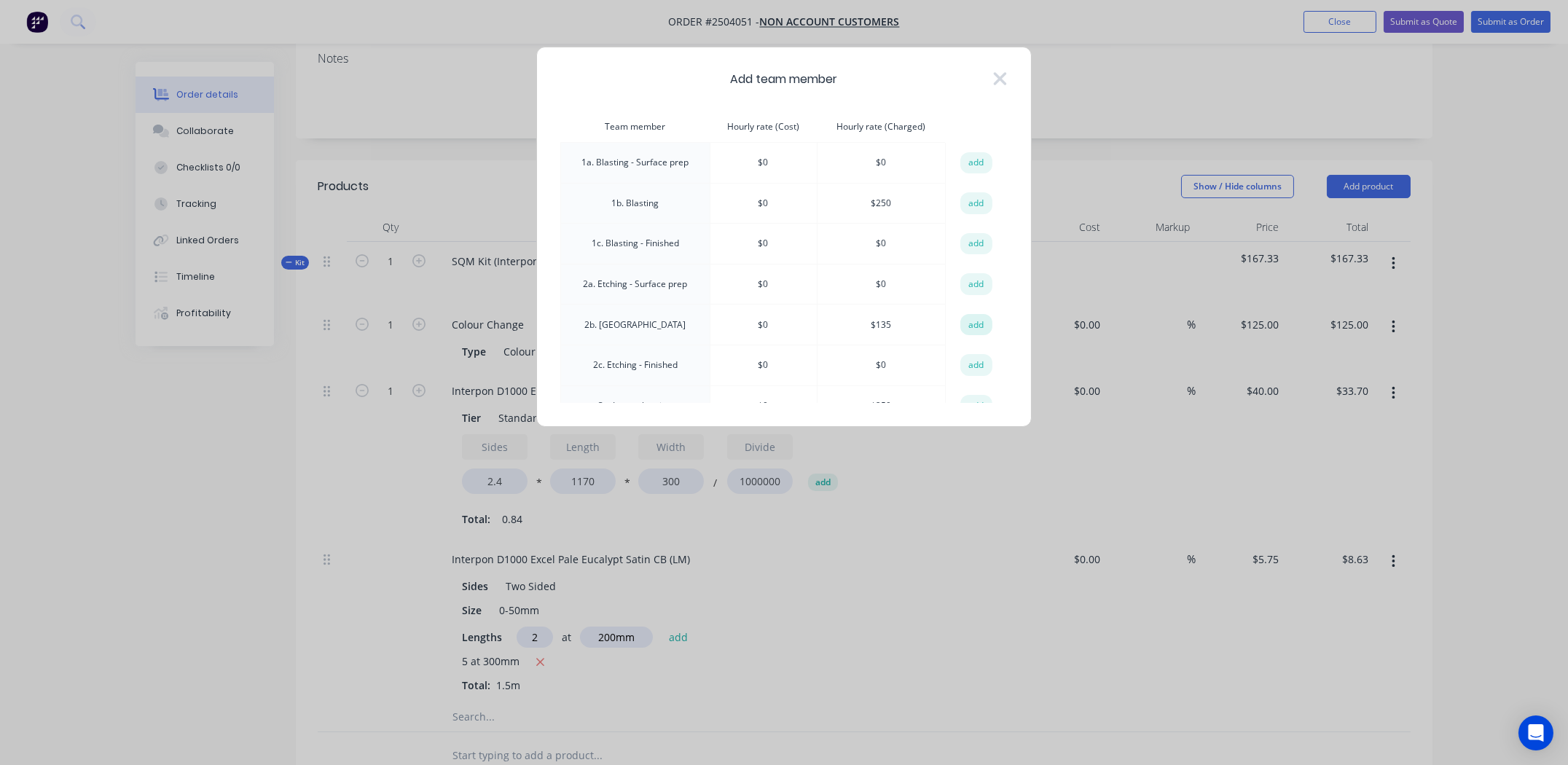
click at [978, 316] on button "add" at bounding box center [976, 324] width 32 height 22
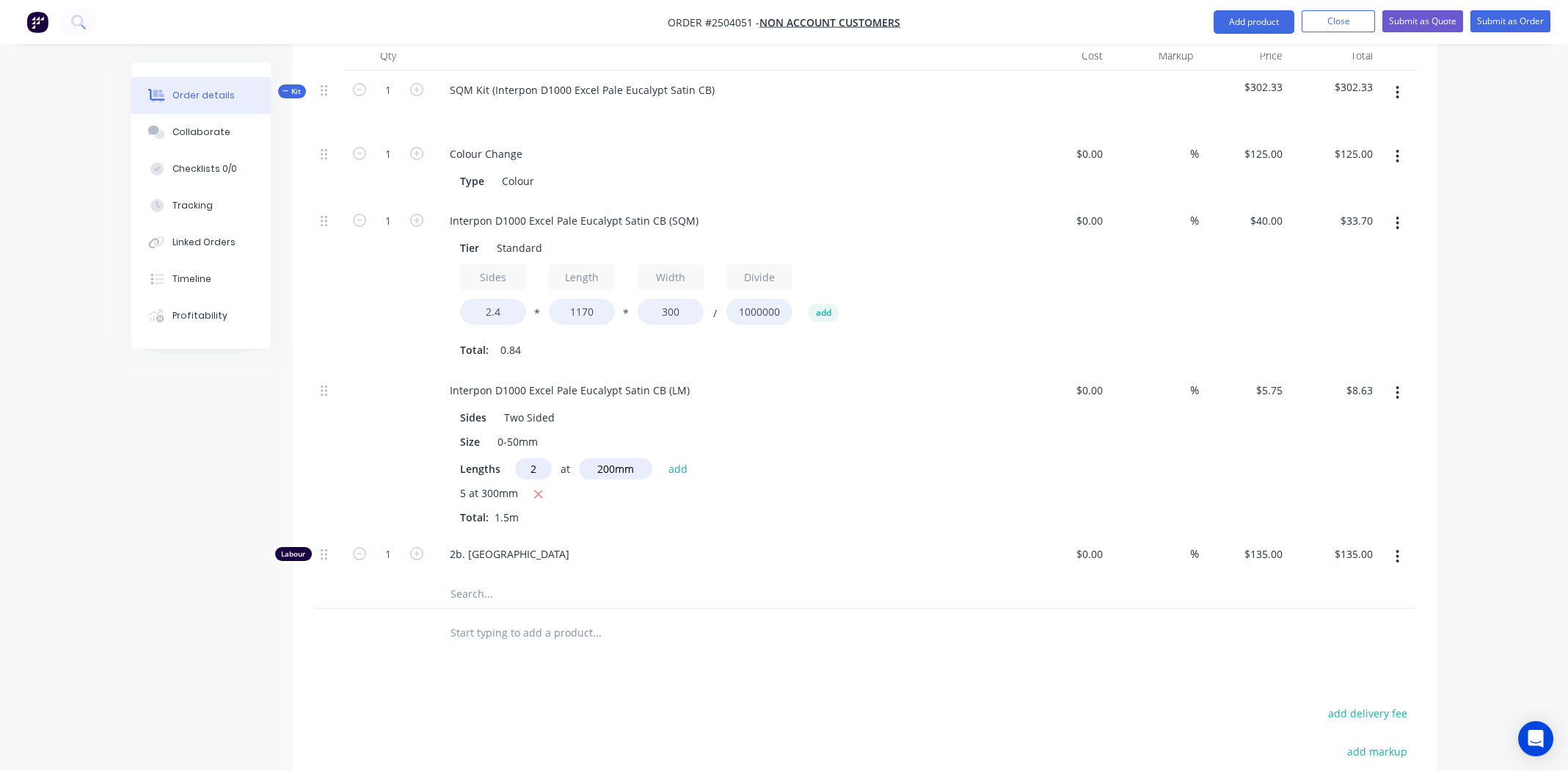
scroll to position [680, 0]
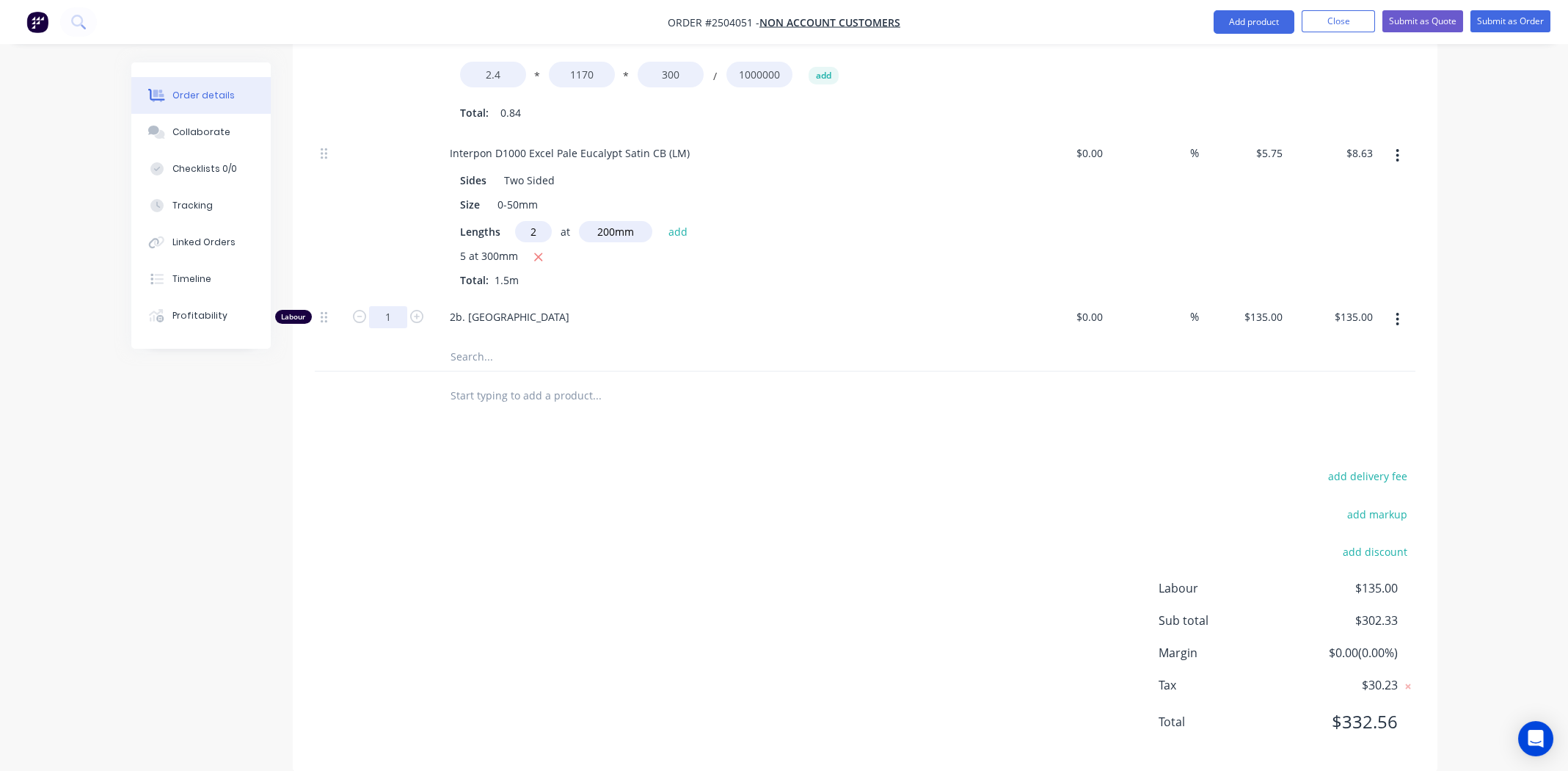
click at [395, 306] on input "1" at bounding box center [388, 316] width 38 height 22
type input "0.334"
type input "$45.09"
click at [626, 491] on div "add delivery fee add markup add discount Labour $135.00 Sub total $302.33 Margi…" at bounding box center [865, 607] width 1101 height 283
click at [781, 655] on div "add delivery fee add markup add discount Labour $45.09 Sub total $212.42 Margin…" at bounding box center [865, 607] width 1101 height 283
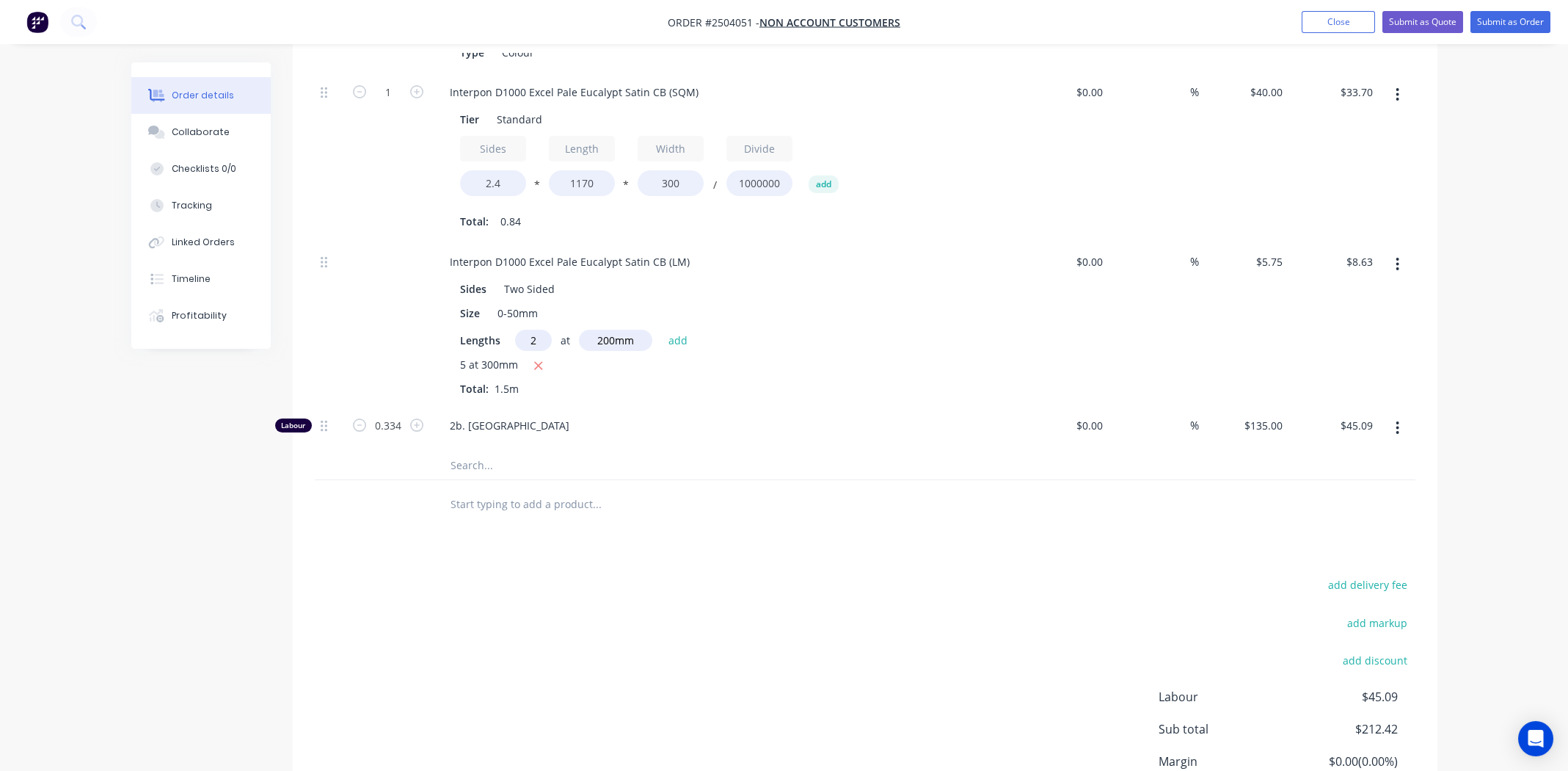
scroll to position [607, 0]
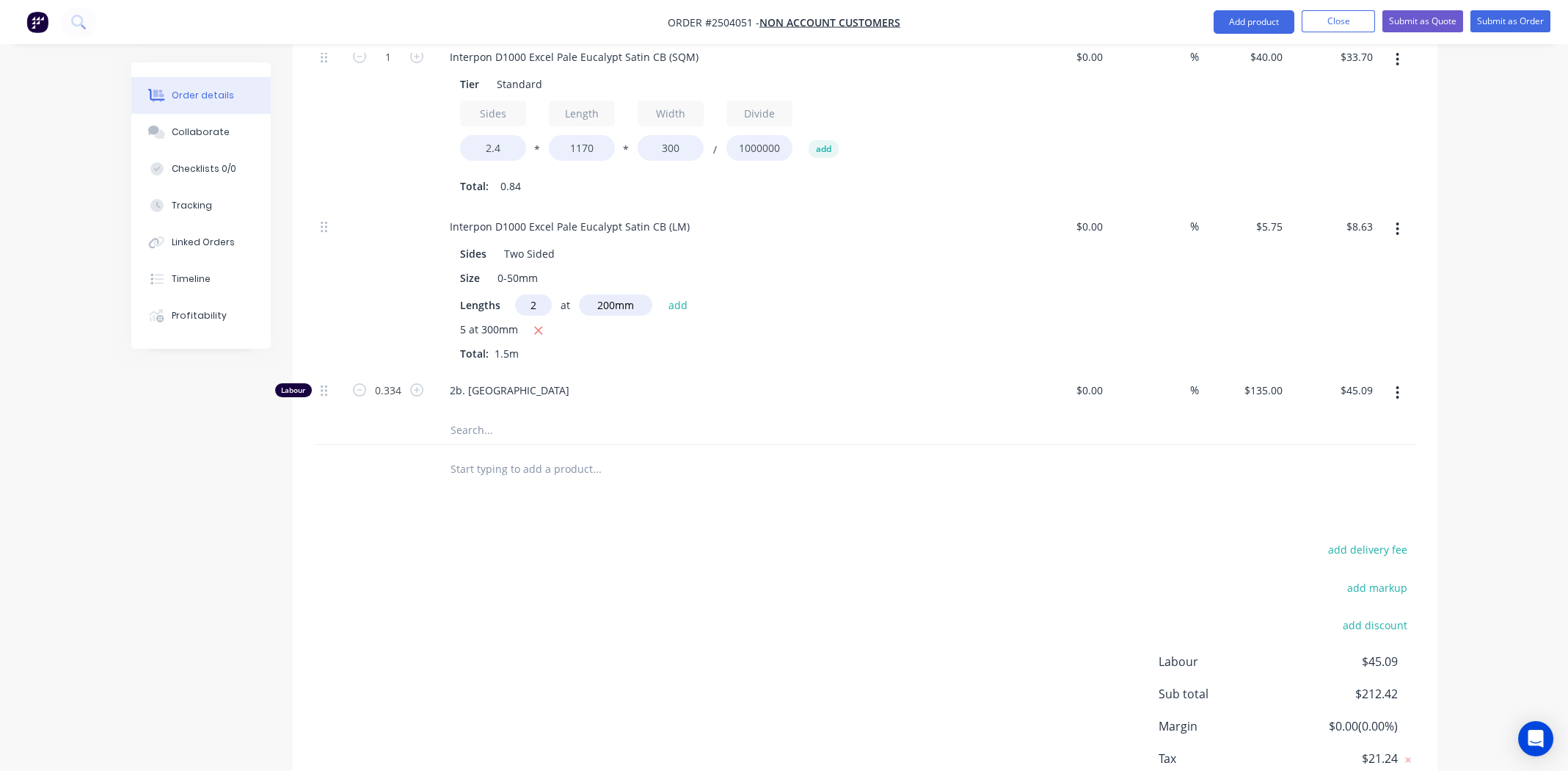
click at [646, 596] on div "add delivery fee add markup add discount Labour $45.09 Sub total $212.42 Margin…" at bounding box center [865, 680] width 1101 height 283
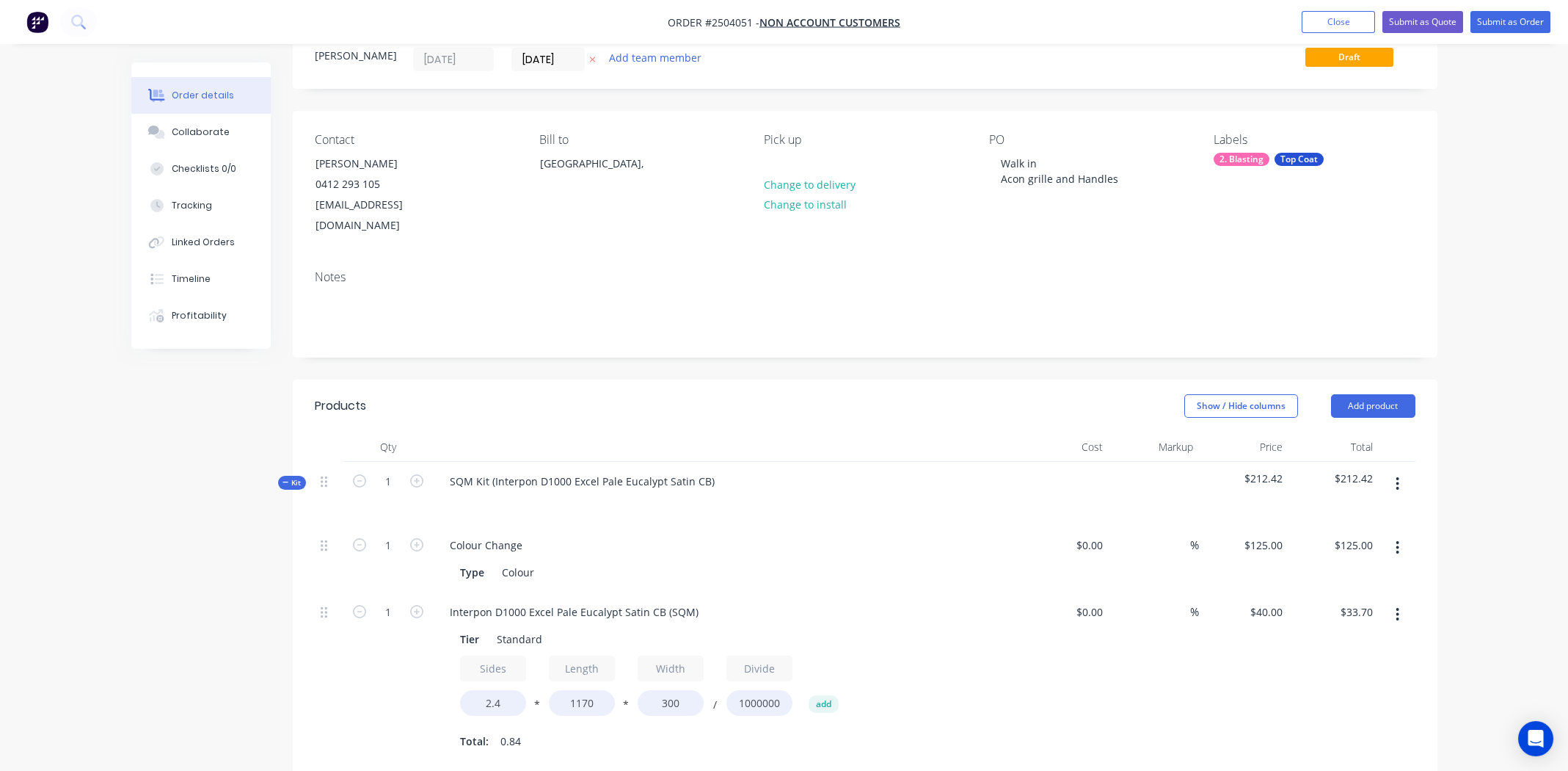
scroll to position [0, 0]
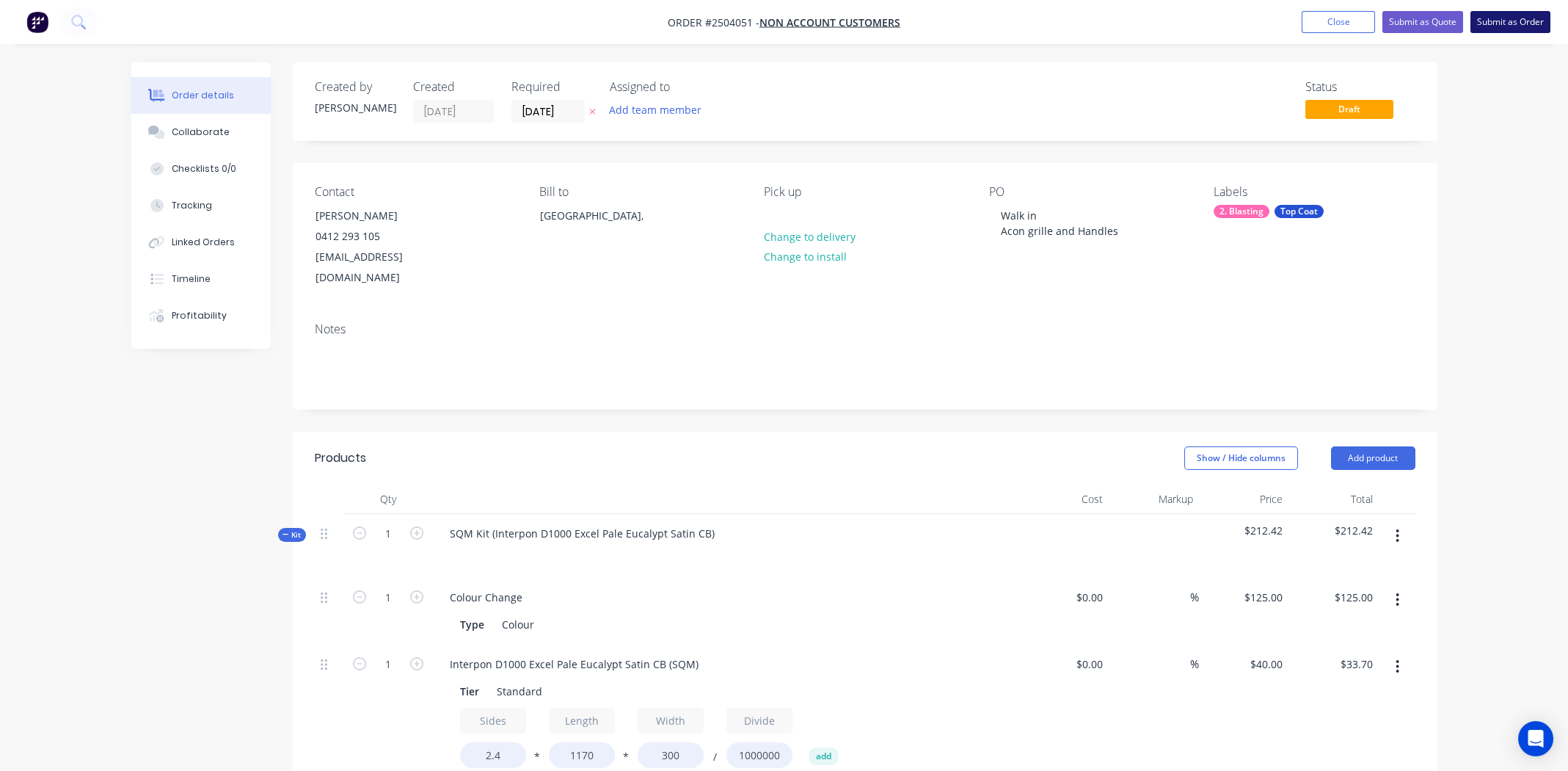
click at [1517, 24] on button "Submit as Order" at bounding box center [1511, 22] width 80 height 22
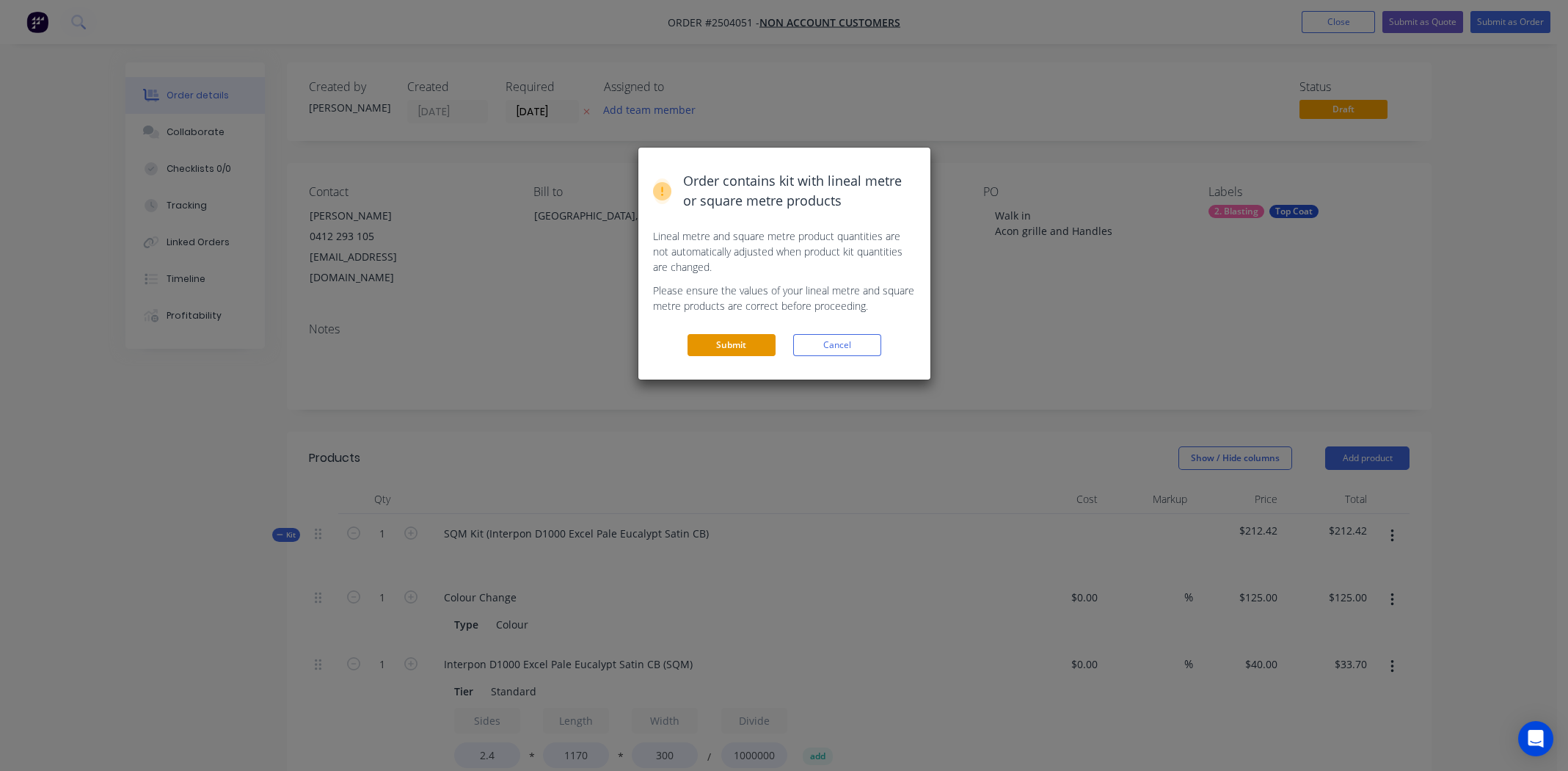
click at [741, 341] on button "Submit" at bounding box center [732, 345] width 88 height 22
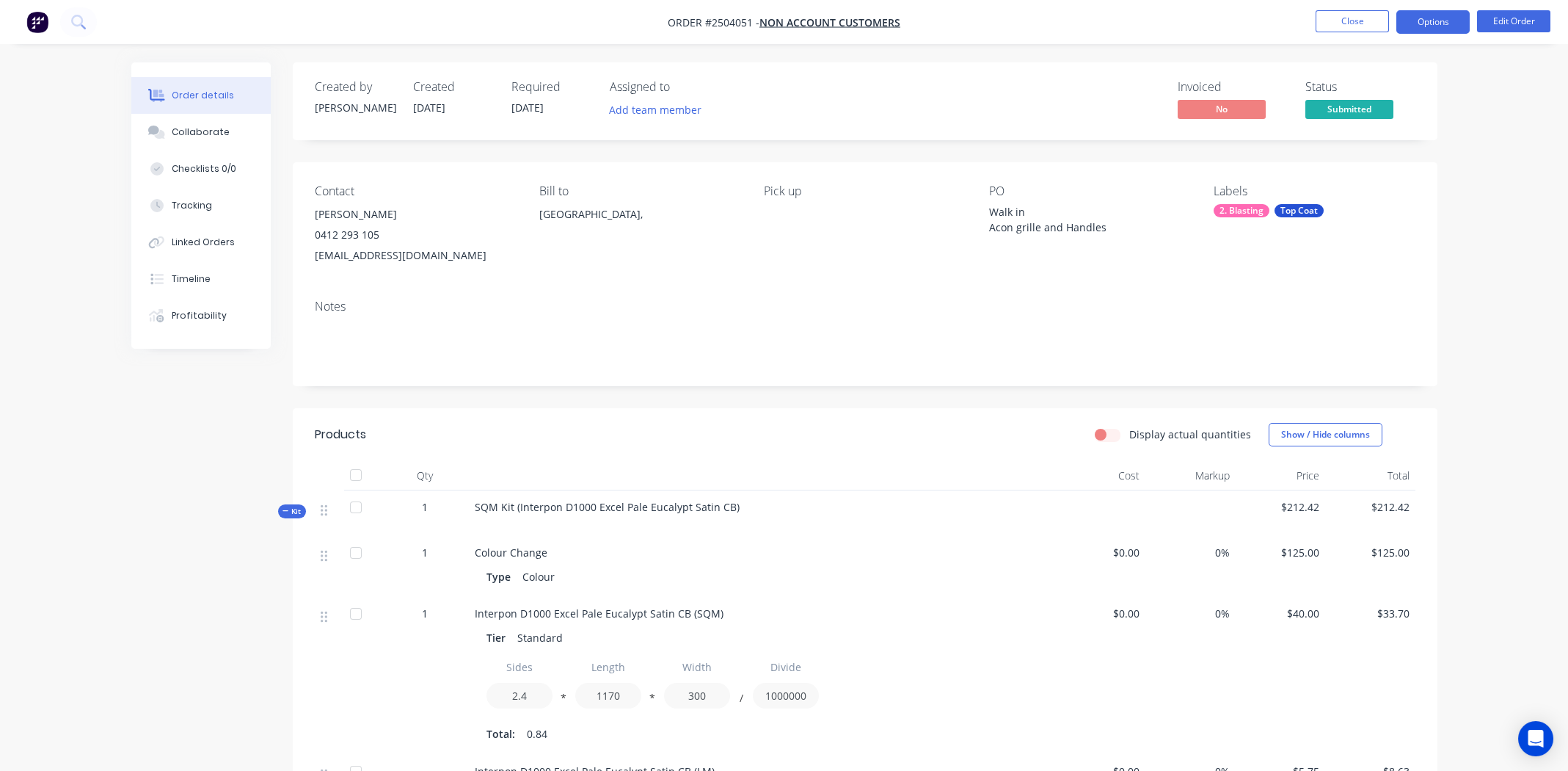
click at [1434, 16] on button "Options" at bounding box center [1433, 22] width 73 height 24
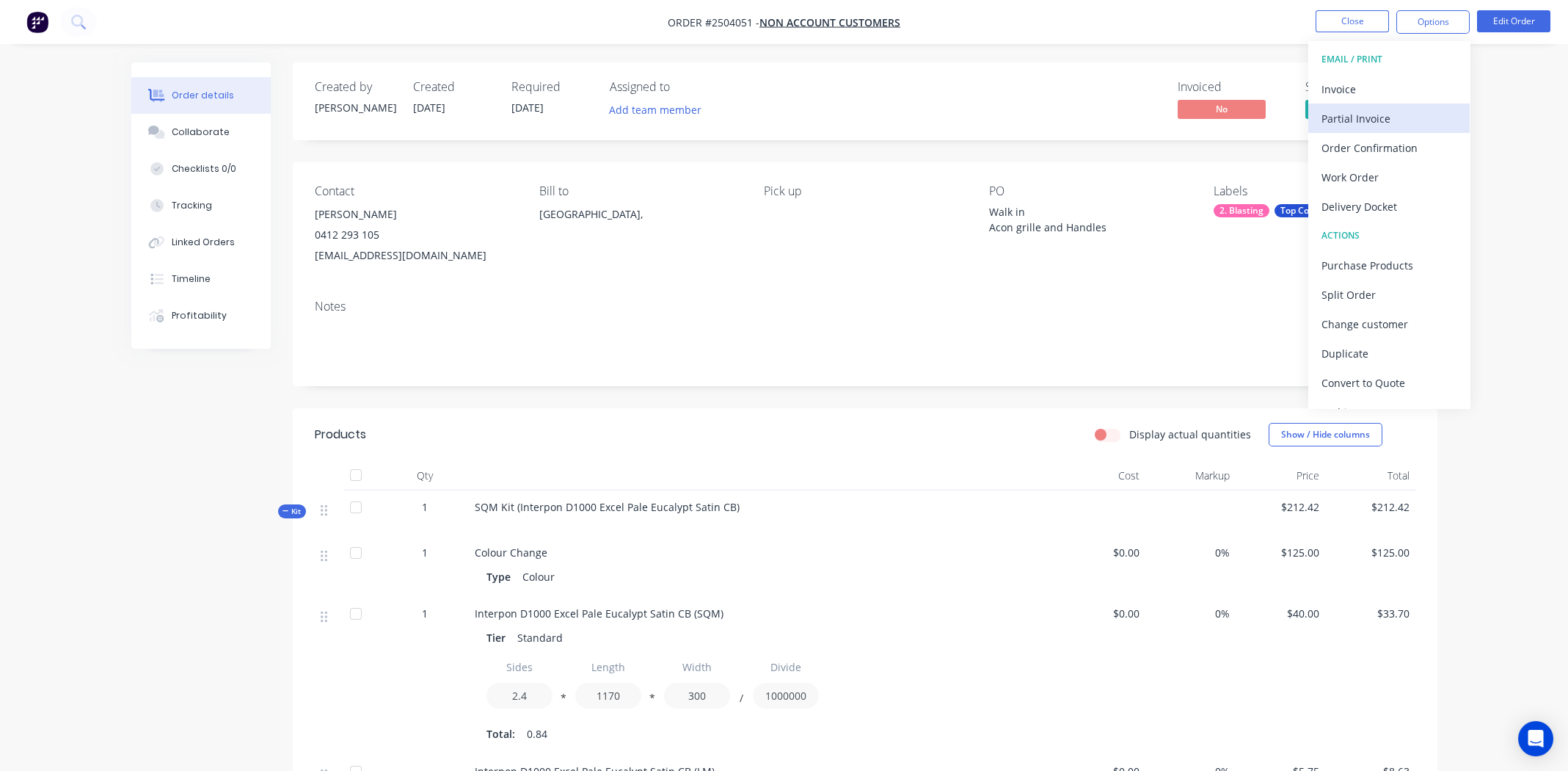
click at [1374, 113] on div "Partial Invoice" at bounding box center [1389, 118] width 135 height 21
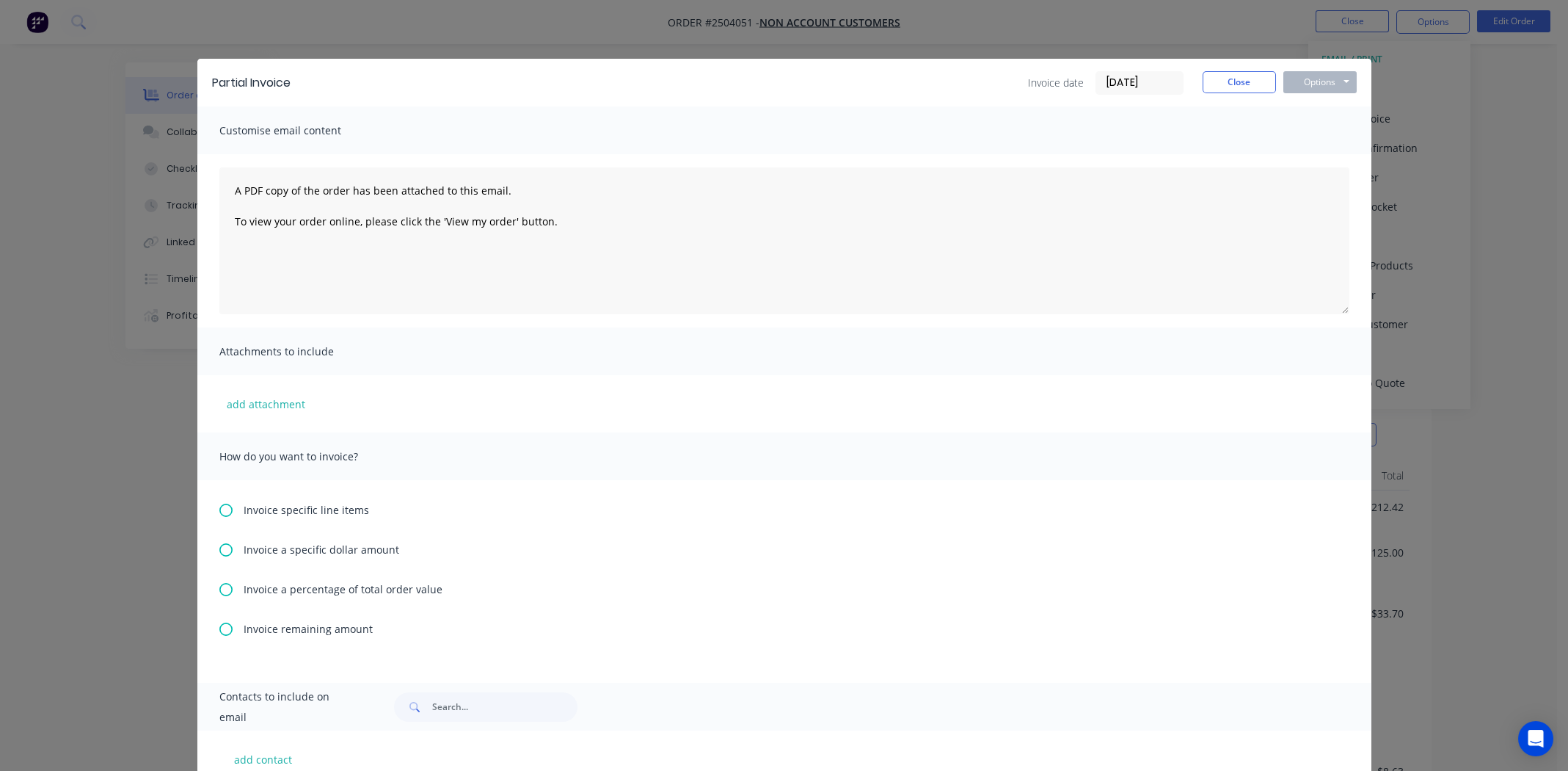
click at [219, 593] on icon at bounding box center [226, 590] width 13 height 13
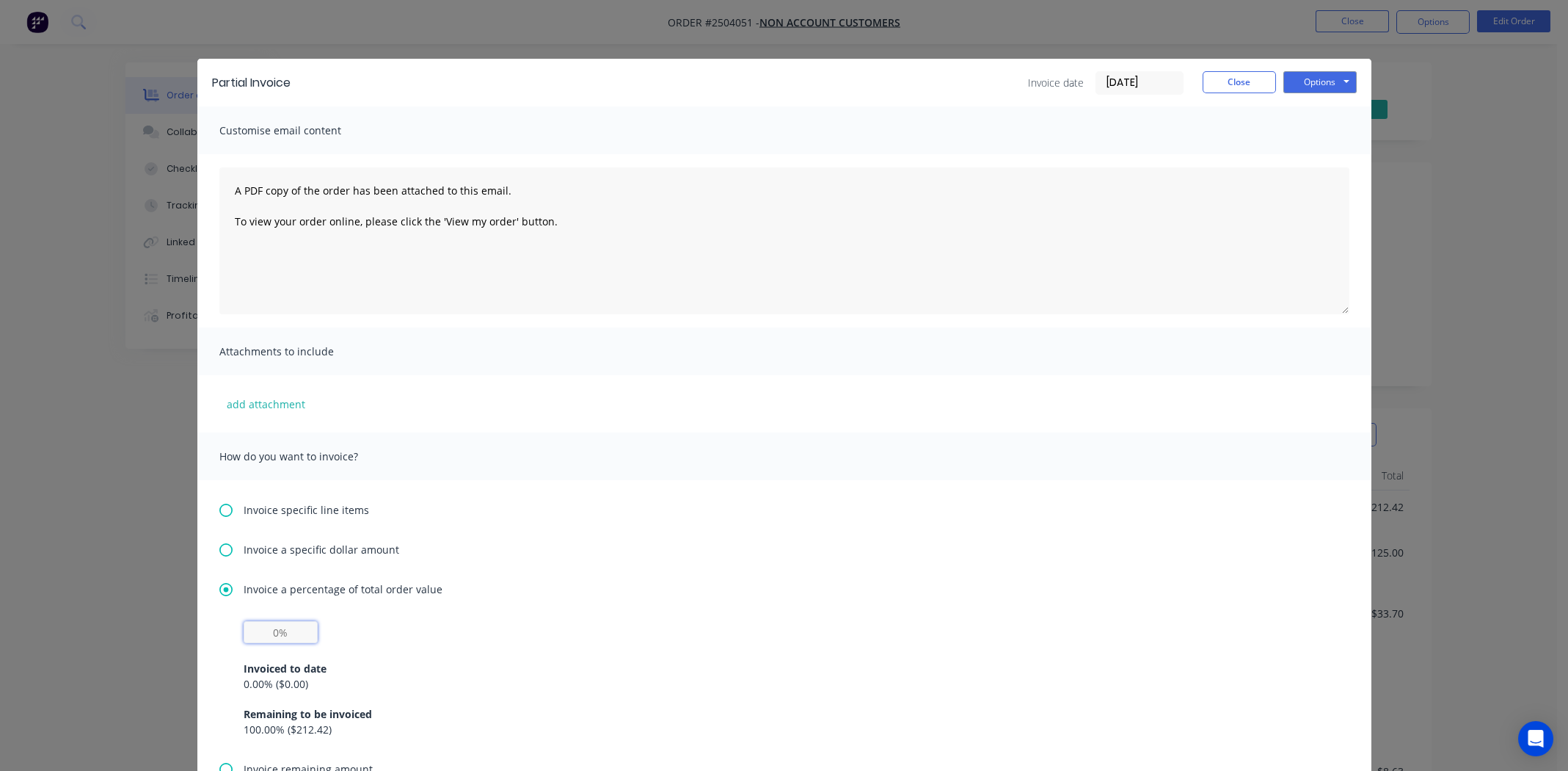
click at [280, 633] on input "text" at bounding box center [281, 632] width 74 height 22
click at [273, 633] on input "text" at bounding box center [281, 632] width 74 height 22
click at [269, 632] on input "text" at bounding box center [281, 632] width 74 height 22
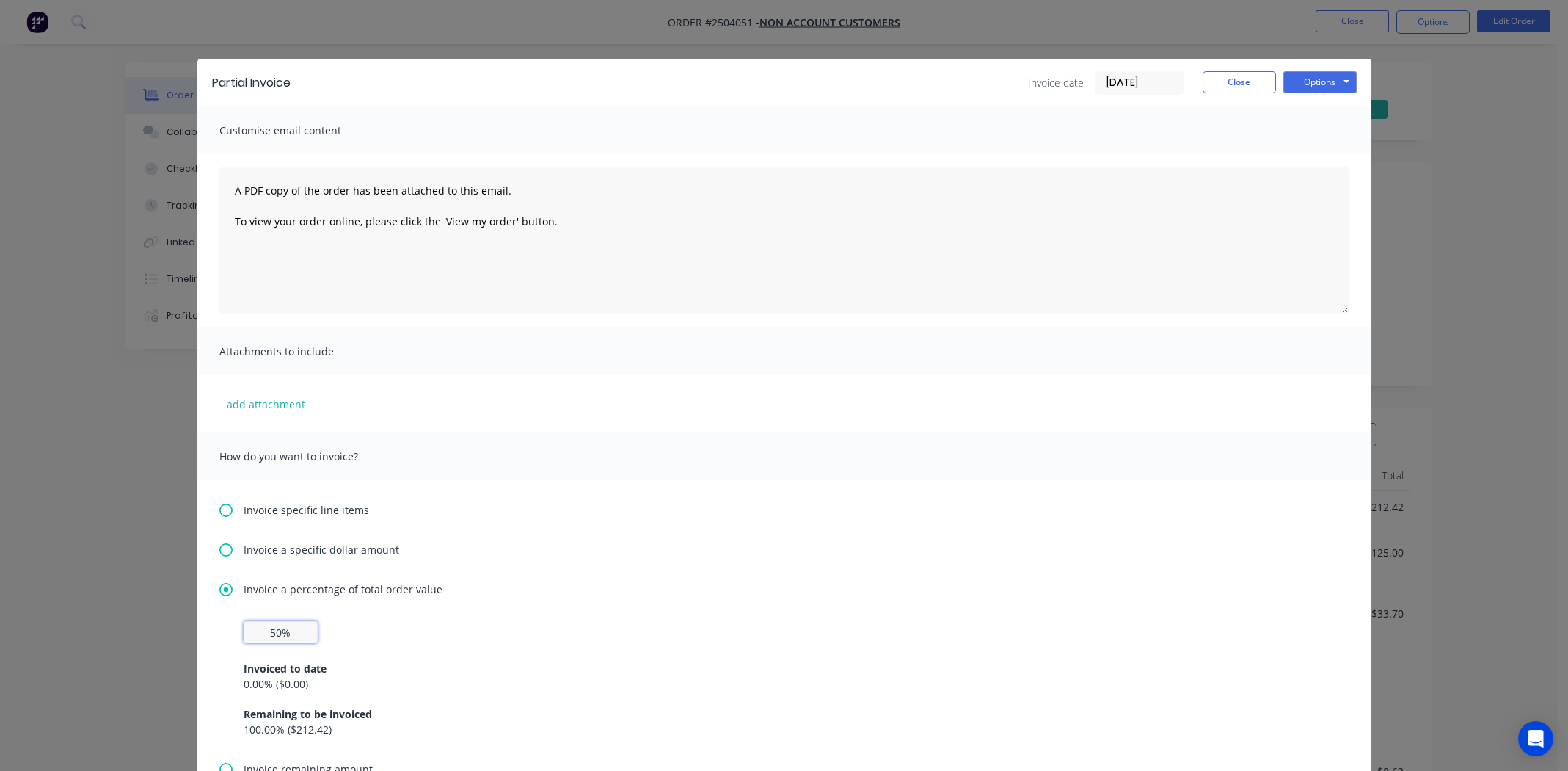
type input "50%"
click at [581, 630] on div "50% Invoiced to date 0.00 % ( $0.00 ) Remaining to be invoiced 100.00 % ( $212.…" at bounding box center [785, 680] width 1082 height 116
click at [1312, 73] on button "Options" at bounding box center [1319, 82] width 73 height 22
click at [1316, 131] on button "Print" at bounding box center [1330, 132] width 94 height 24
click at [1228, 81] on button "Close" at bounding box center [1239, 82] width 73 height 22
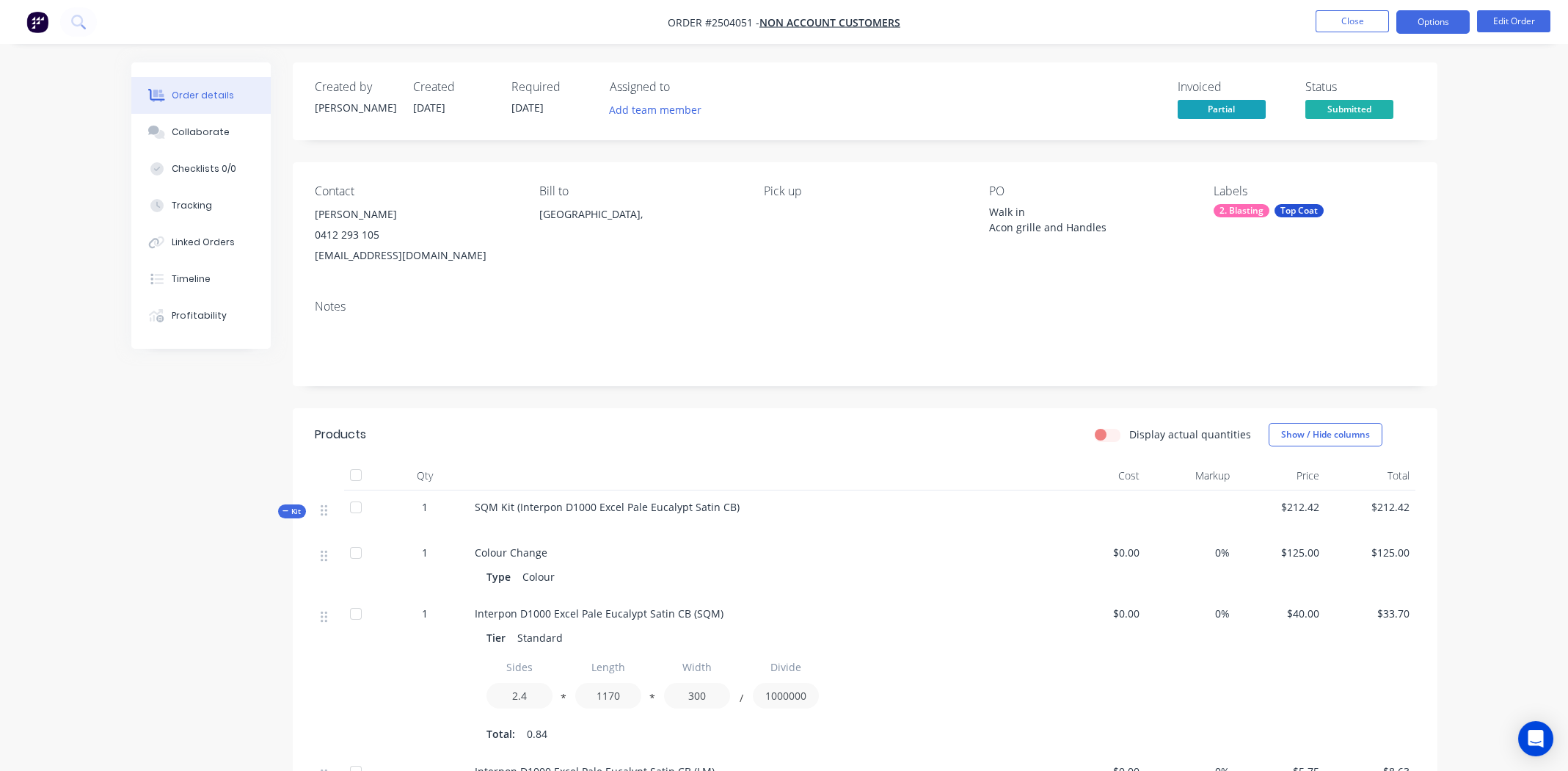
click at [1419, 17] on button "Options" at bounding box center [1433, 22] width 73 height 24
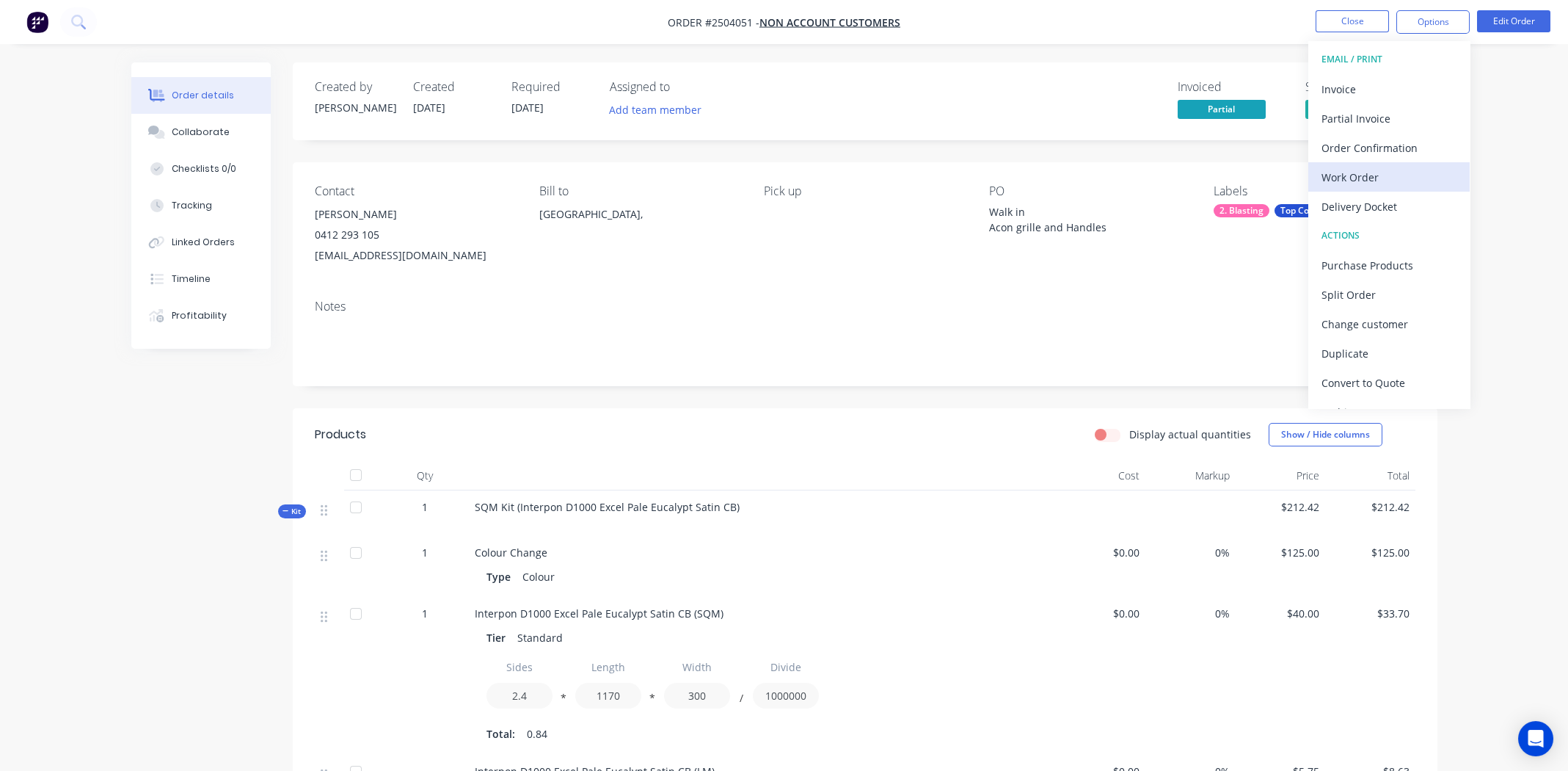
click at [1357, 177] on div "Work Order" at bounding box center [1389, 177] width 135 height 21
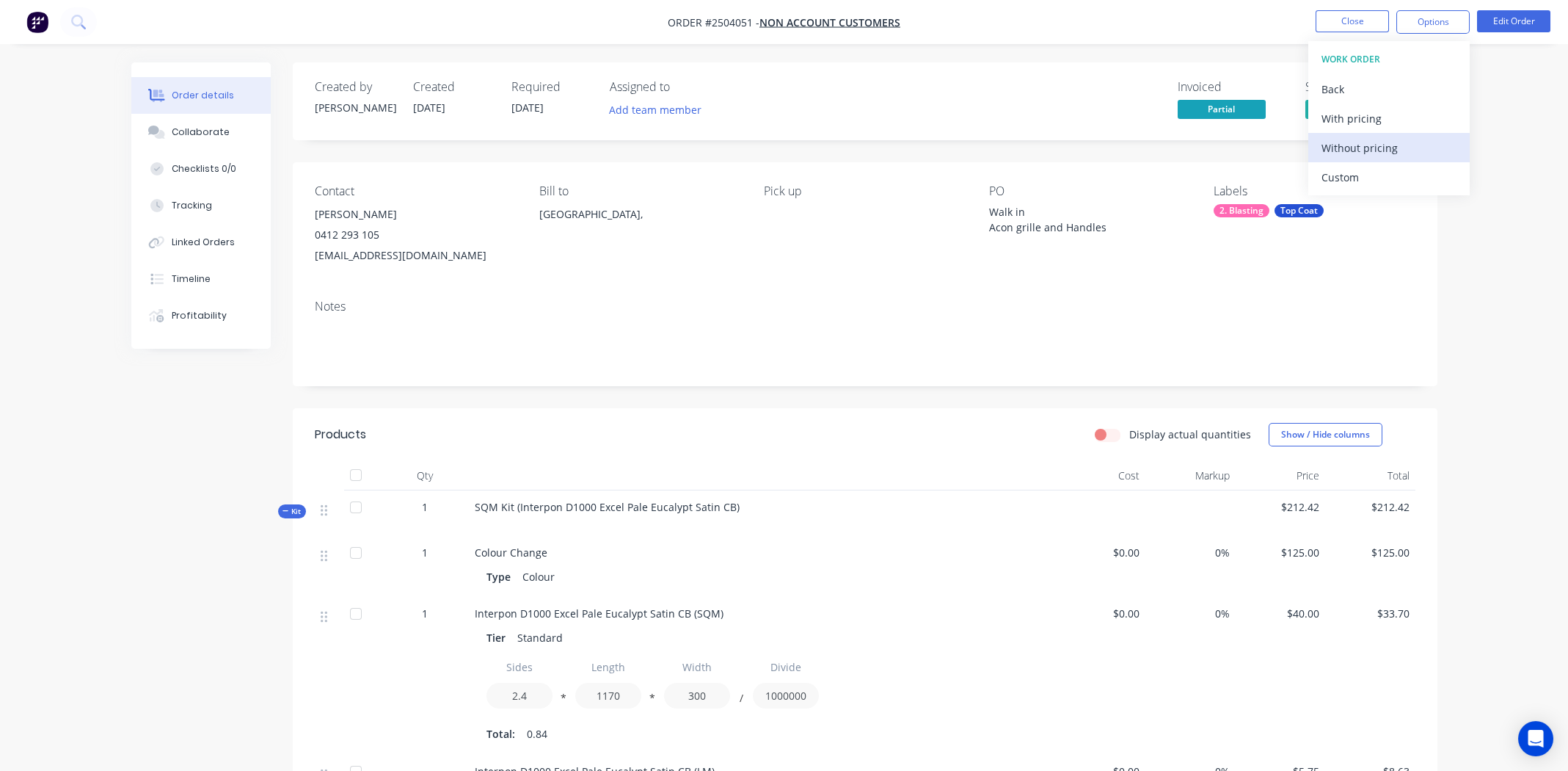
click at [1351, 140] on div "Without pricing" at bounding box center [1389, 148] width 135 height 21
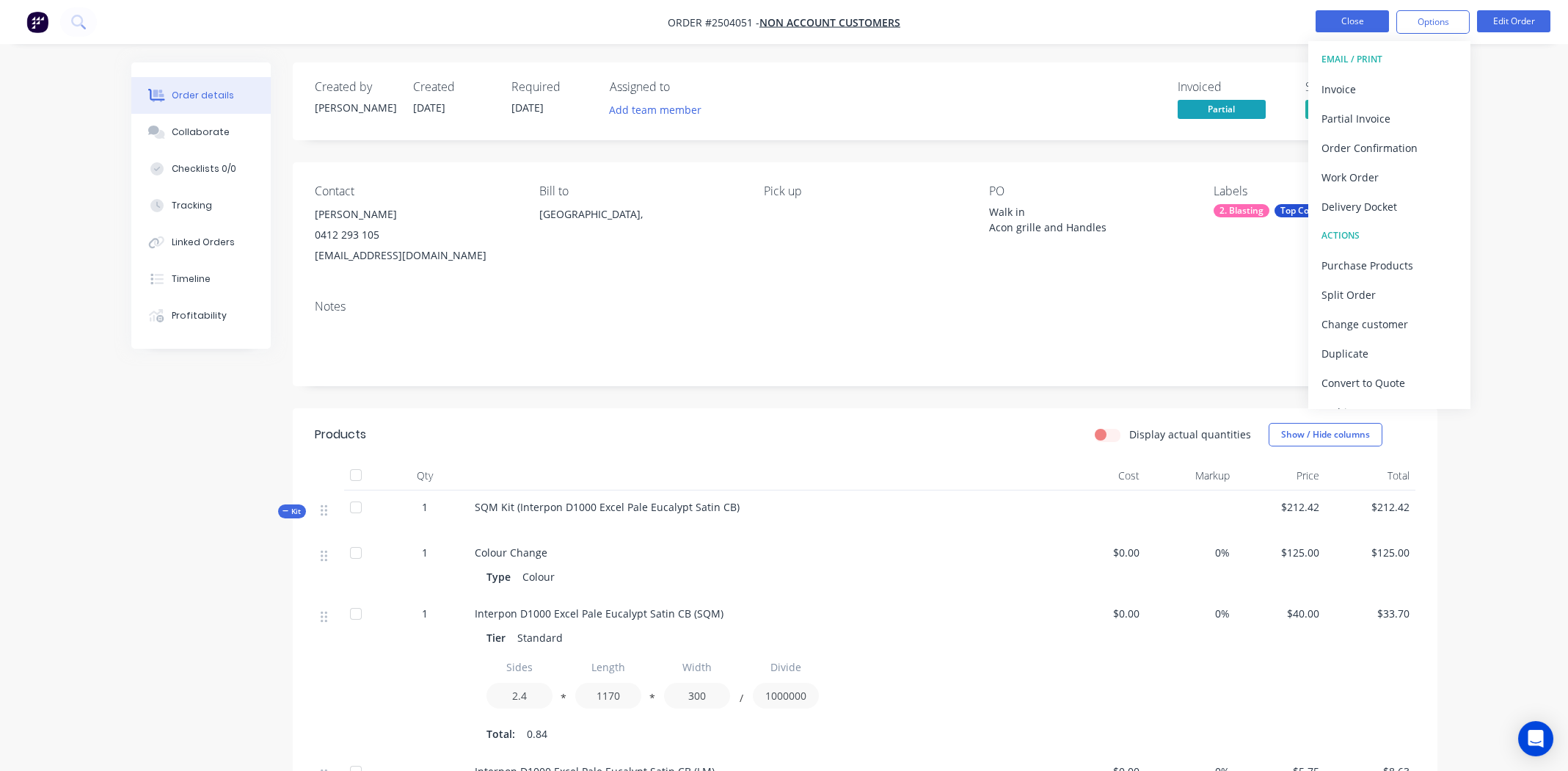
click at [1324, 19] on button "Close" at bounding box center [1352, 21] width 73 height 22
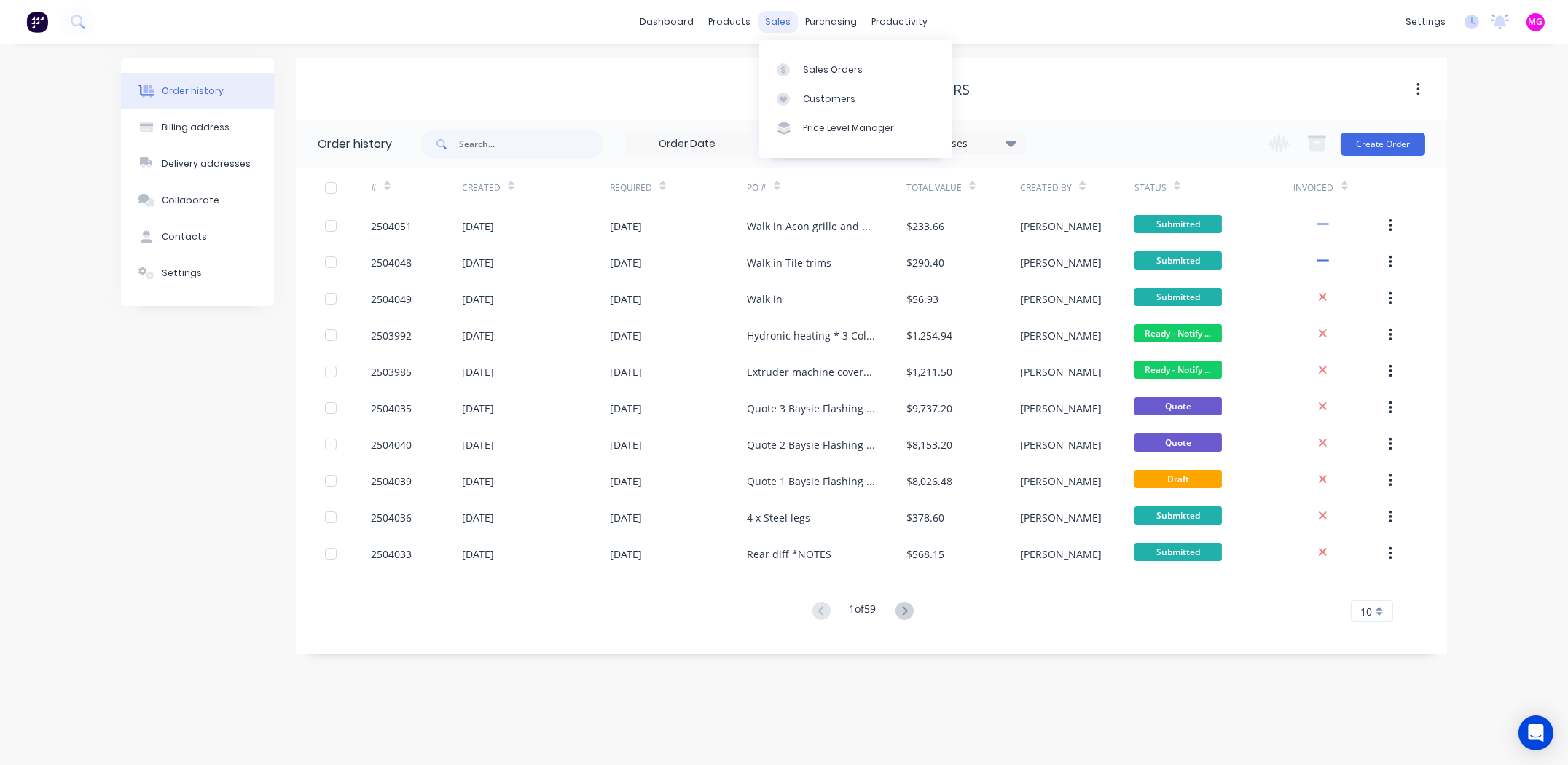
click at [778, 20] on div "sales" at bounding box center [778, 22] width 40 height 22
click at [828, 70] on div "Sales Orders" at bounding box center [832, 70] width 60 height 13
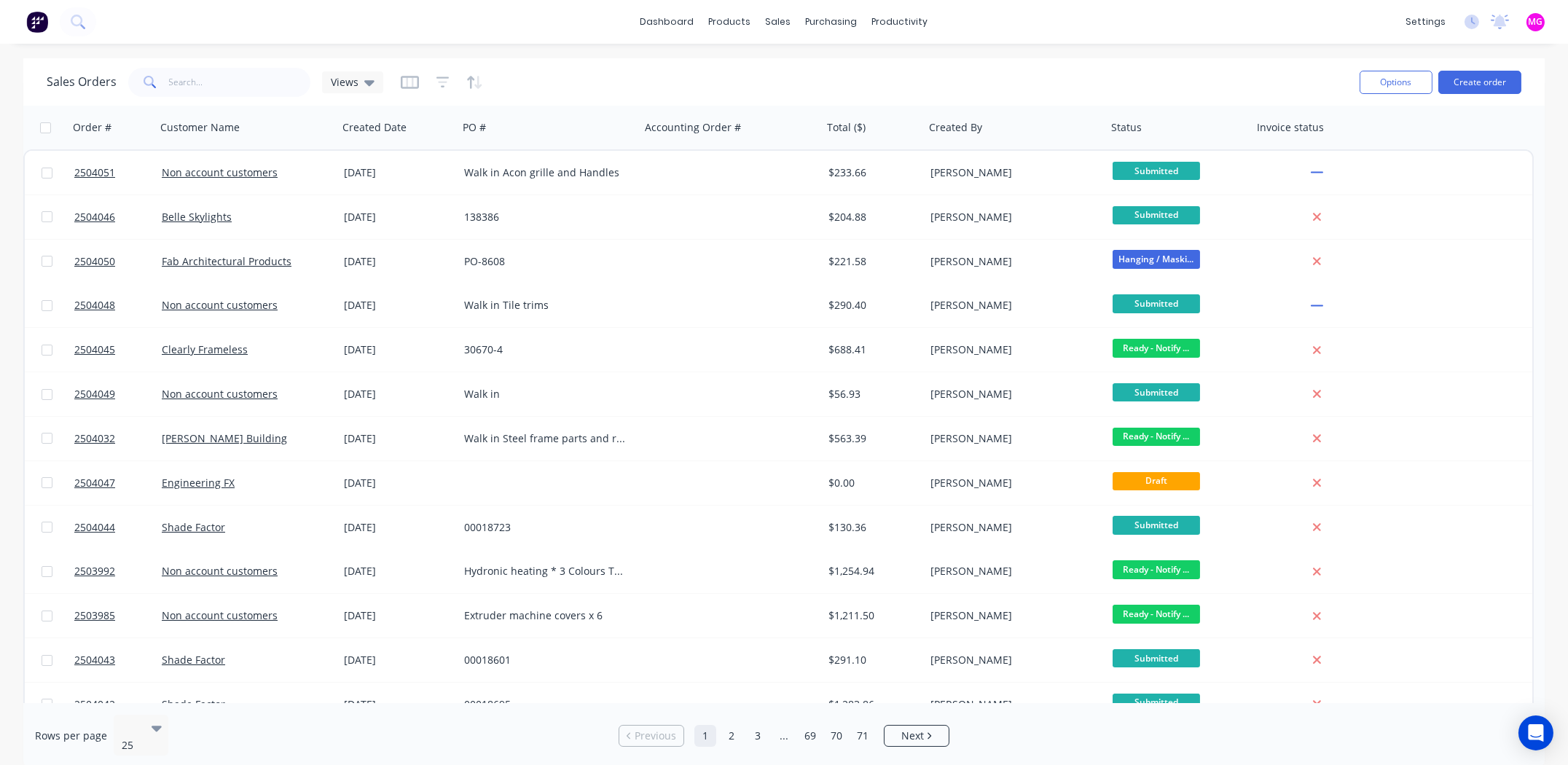
drag, startPoint x: 1085, startPoint y: 24, endPoint x: 1079, endPoint y: 19, distance: 7.8
click at [1085, 24] on div "dashboard products sales purchasing productivity dashboard products Product Cat…" at bounding box center [784, 22] width 1568 height 43
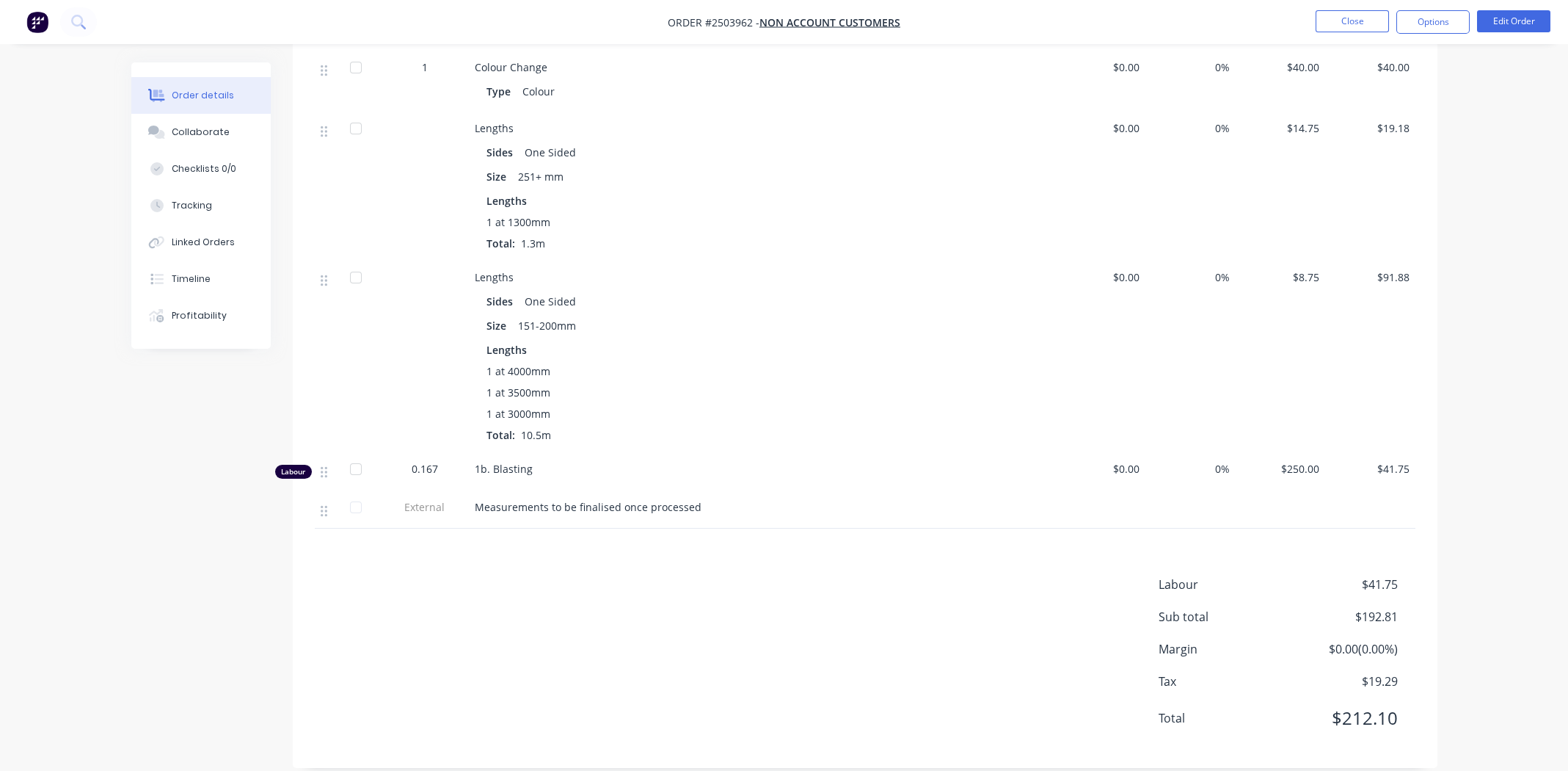
scroll to position [537, 0]
click at [604, 625] on div "Labour $41.75 Sub total $192.81 Margin $0.00 ( 0.00 %) Tax $19.29 Total $212.10" at bounding box center [865, 660] width 1101 height 171
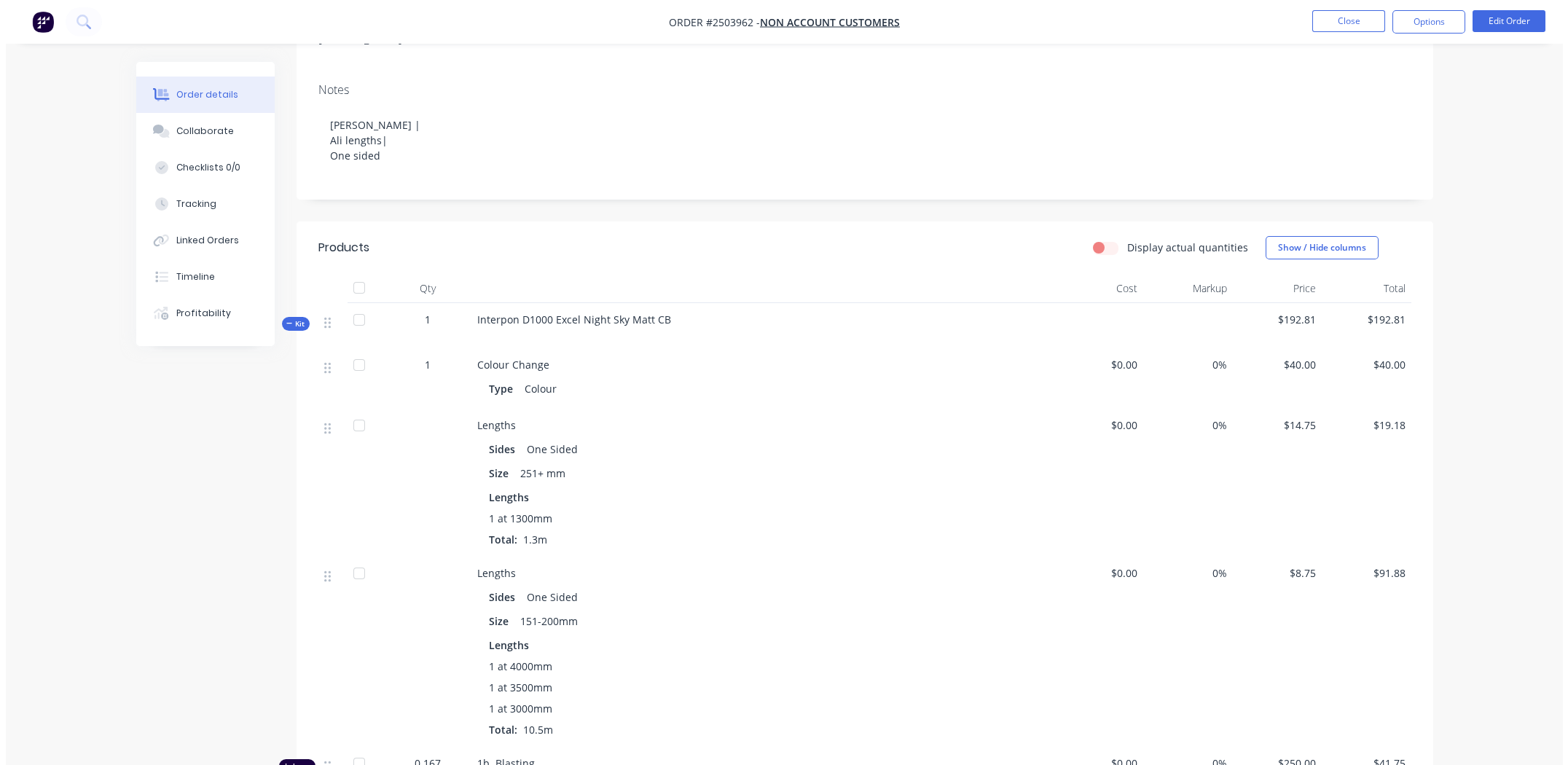
scroll to position [0, 0]
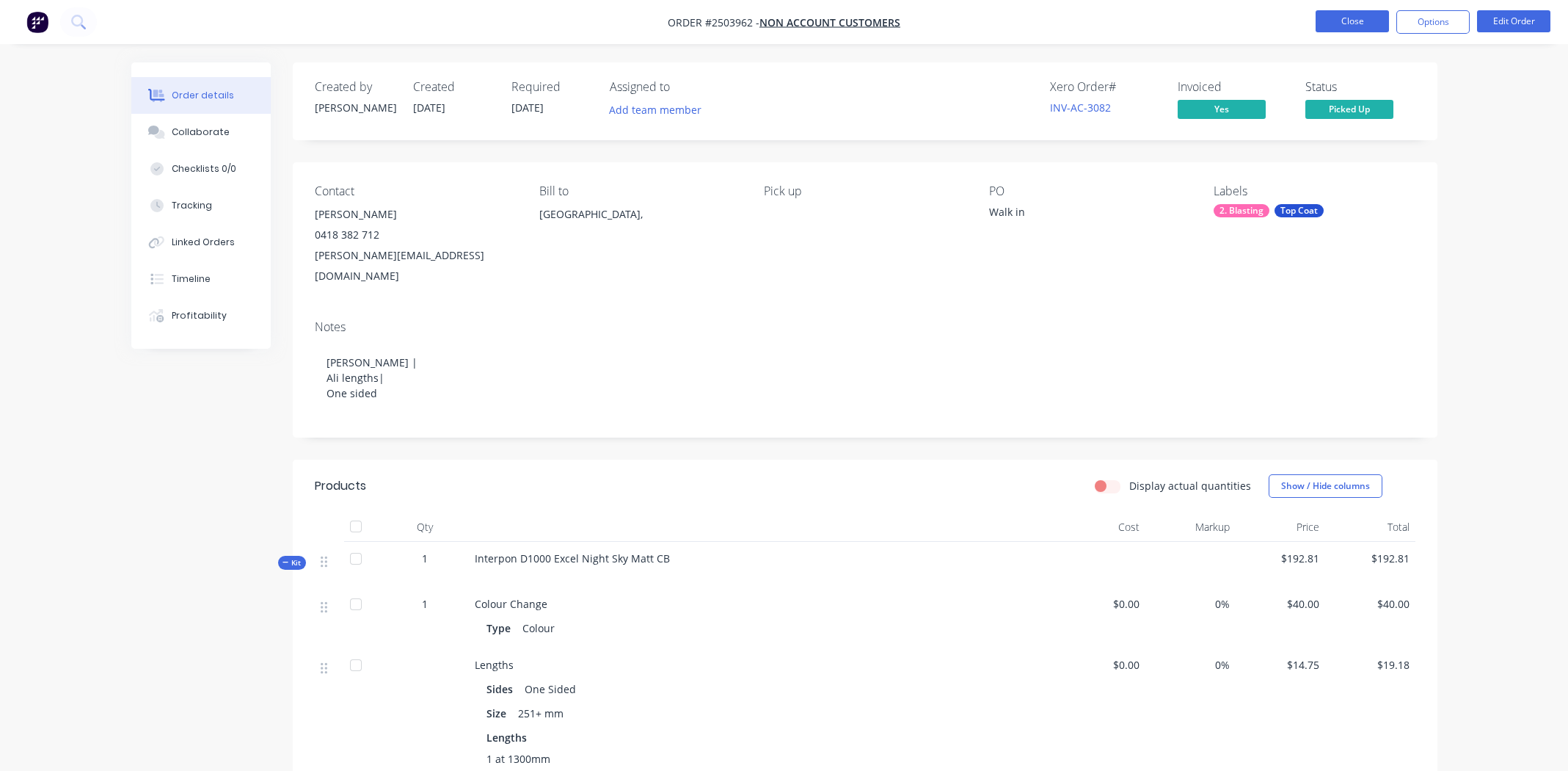
click at [1372, 22] on button "Close" at bounding box center [1352, 21] width 73 height 22
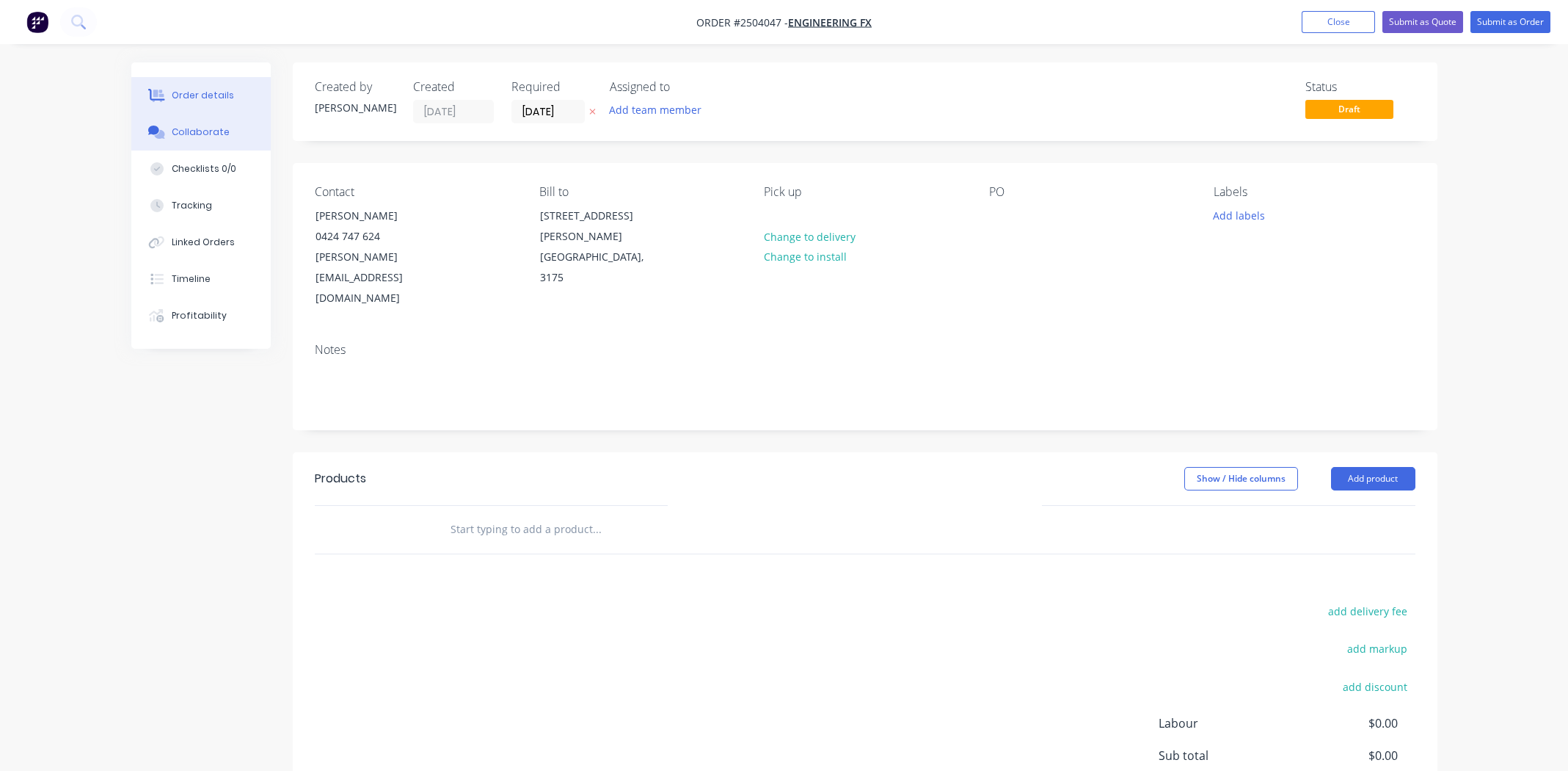
click at [204, 127] on div "Collaborate" at bounding box center [200, 132] width 58 height 13
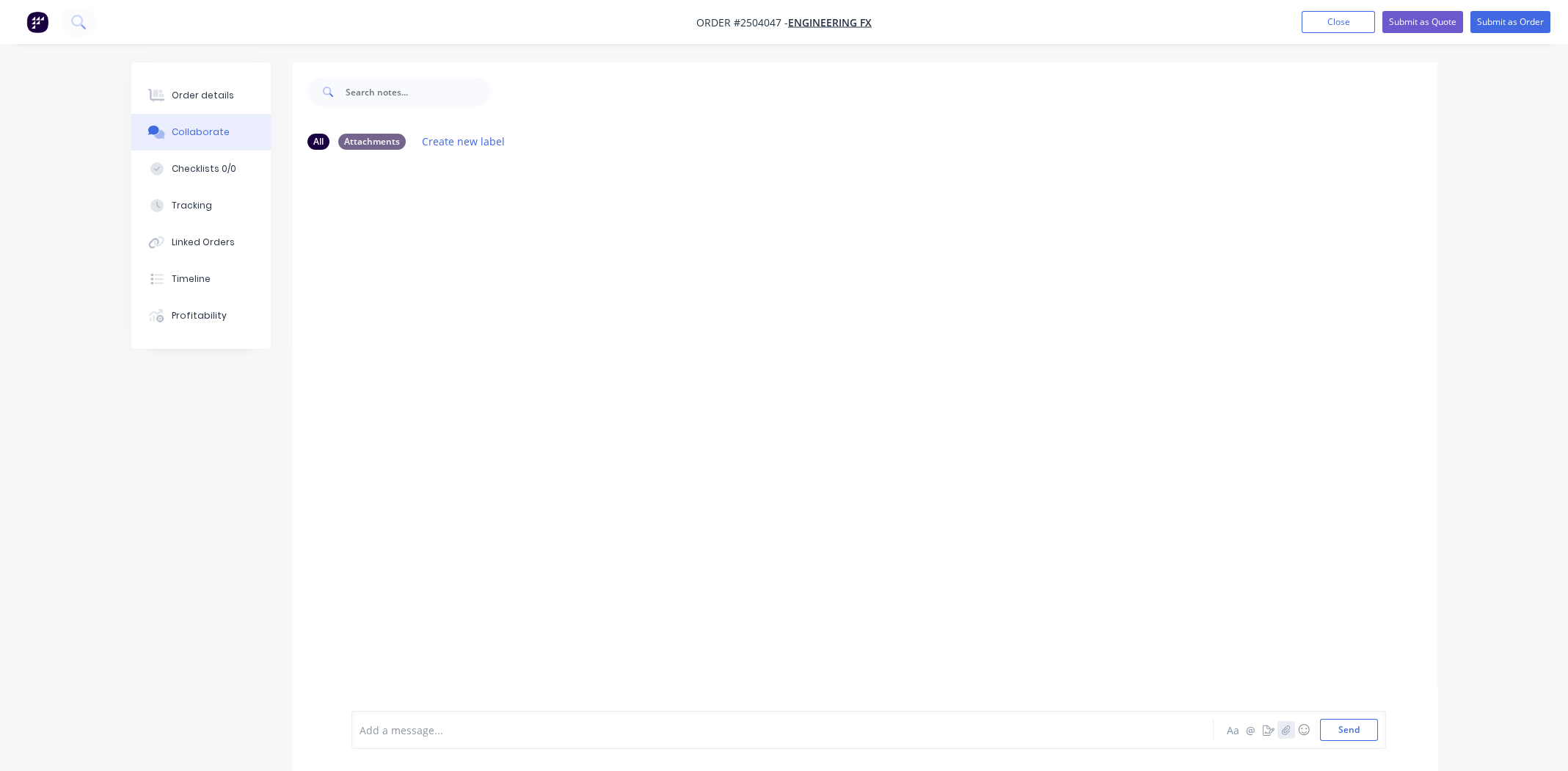
click at [1283, 729] on icon "button" at bounding box center [1286, 729] width 8 height 10
click at [1340, 727] on button "Send" at bounding box center [1349, 729] width 58 height 22
click at [898, 343] on div at bounding box center [865, 436] width 1145 height 549
click at [206, 94] on div "Order details" at bounding box center [202, 95] width 62 height 13
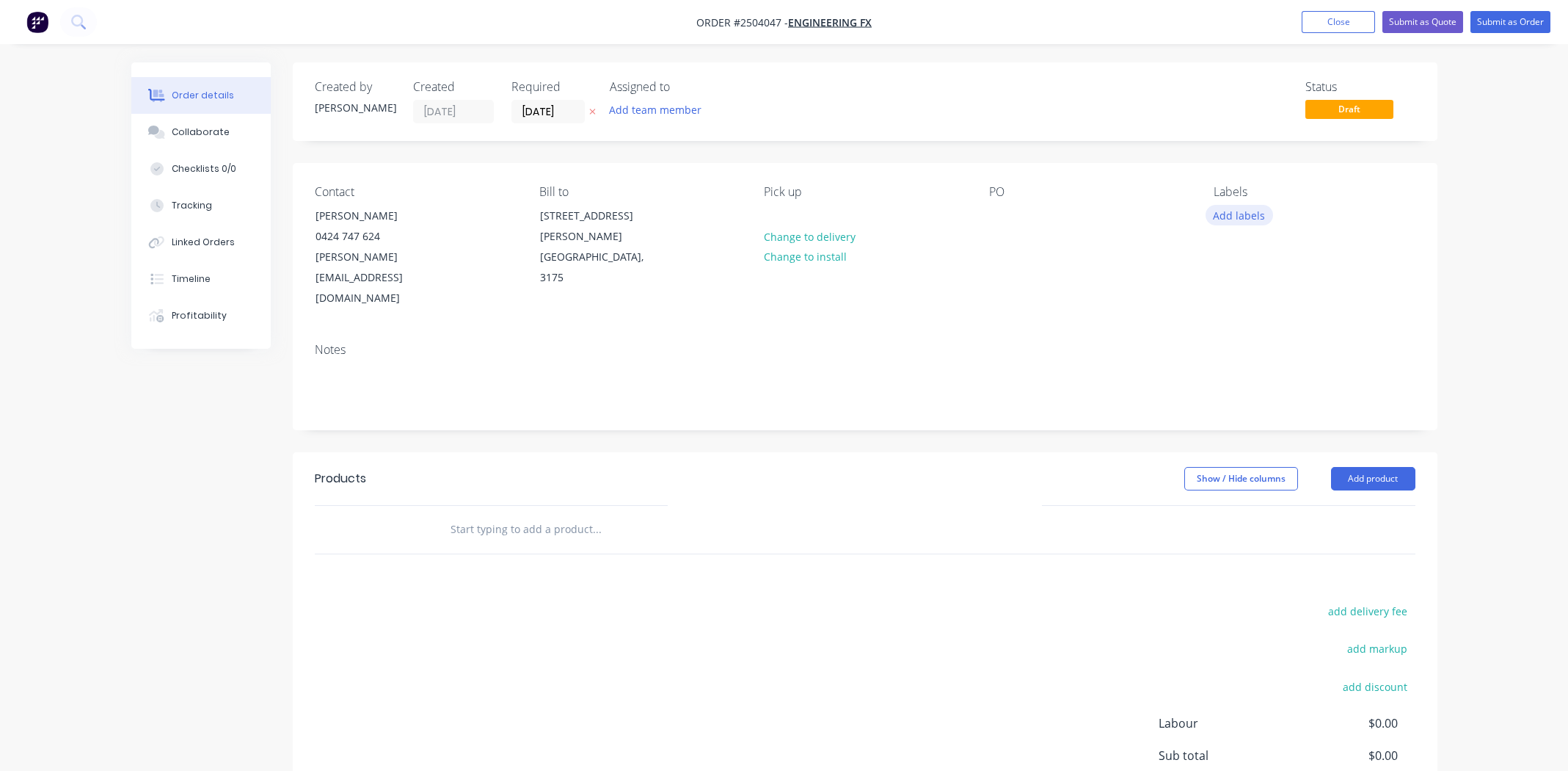
click at [1233, 213] on button "Add labels" at bounding box center [1239, 214] width 68 height 20
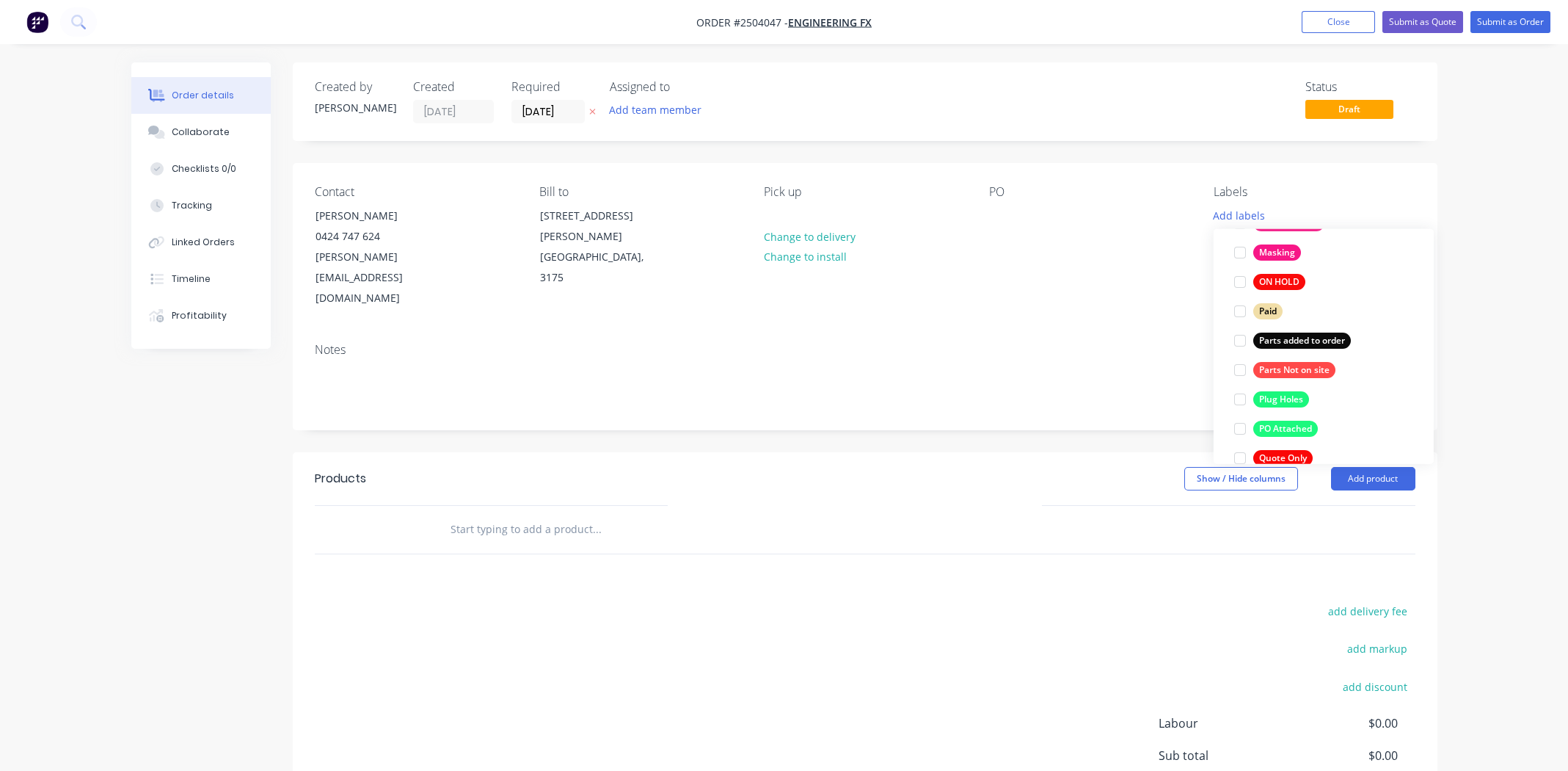
scroll to position [1057, 0]
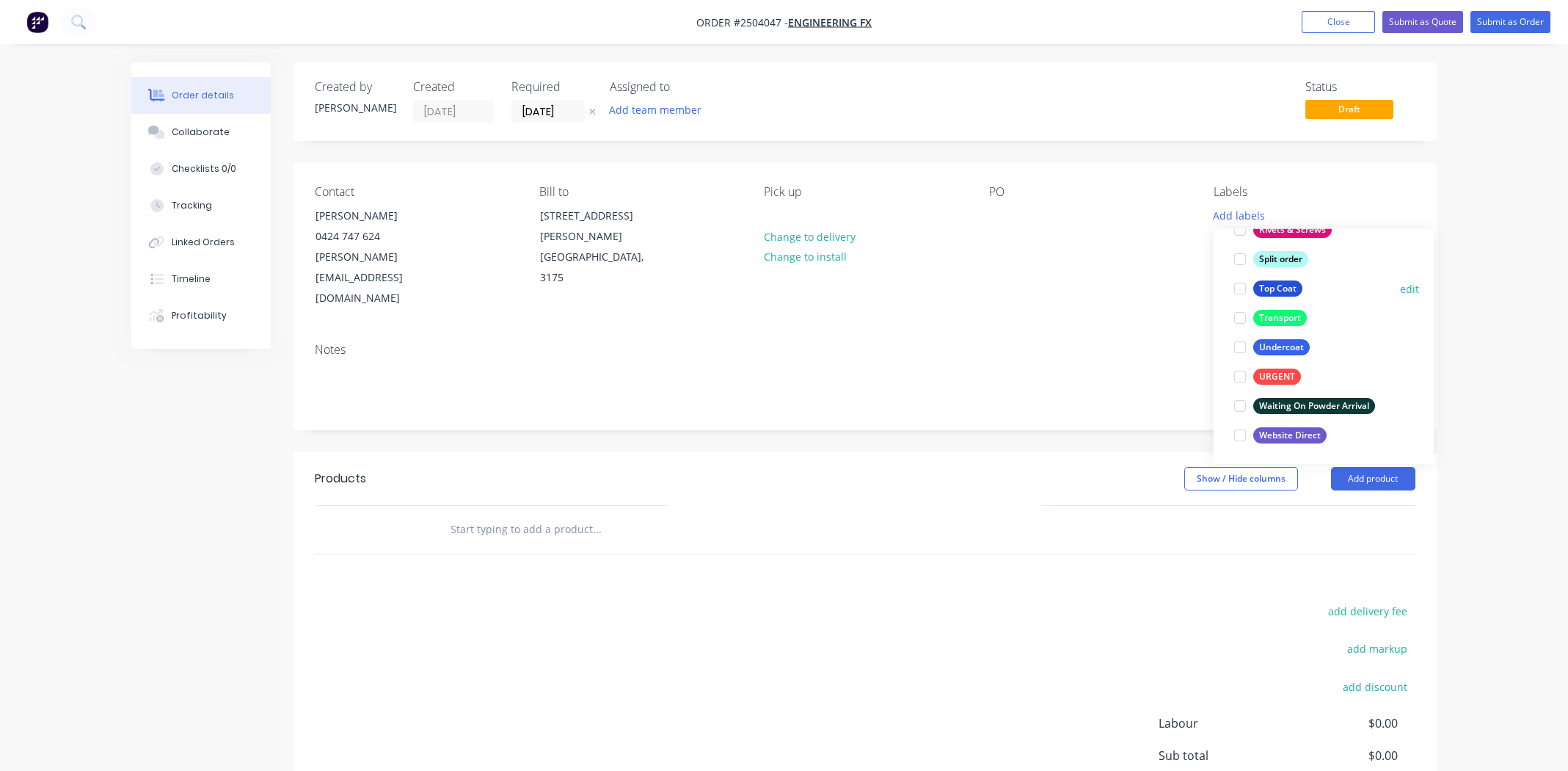
click at [1236, 282] on div at bounding box center [1240, 288] width 30 height 30
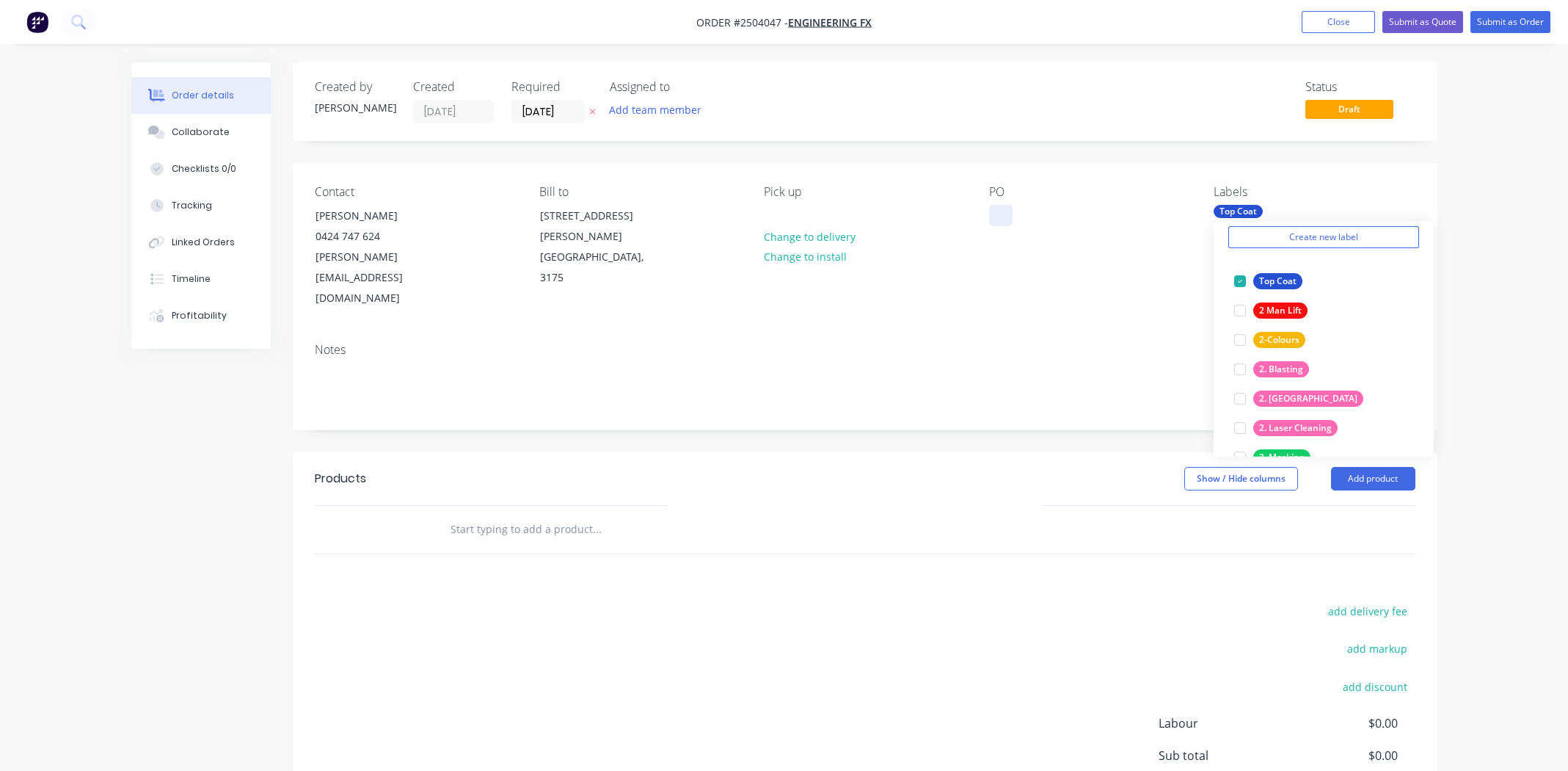
drag, startPoint x: 1004, startPoint y: 205, endPoint x: 1008, endPoint y: 213, distance: 8.9
click at [1005, 205] on div at bounding box center [1000, 215] width 24 height 21
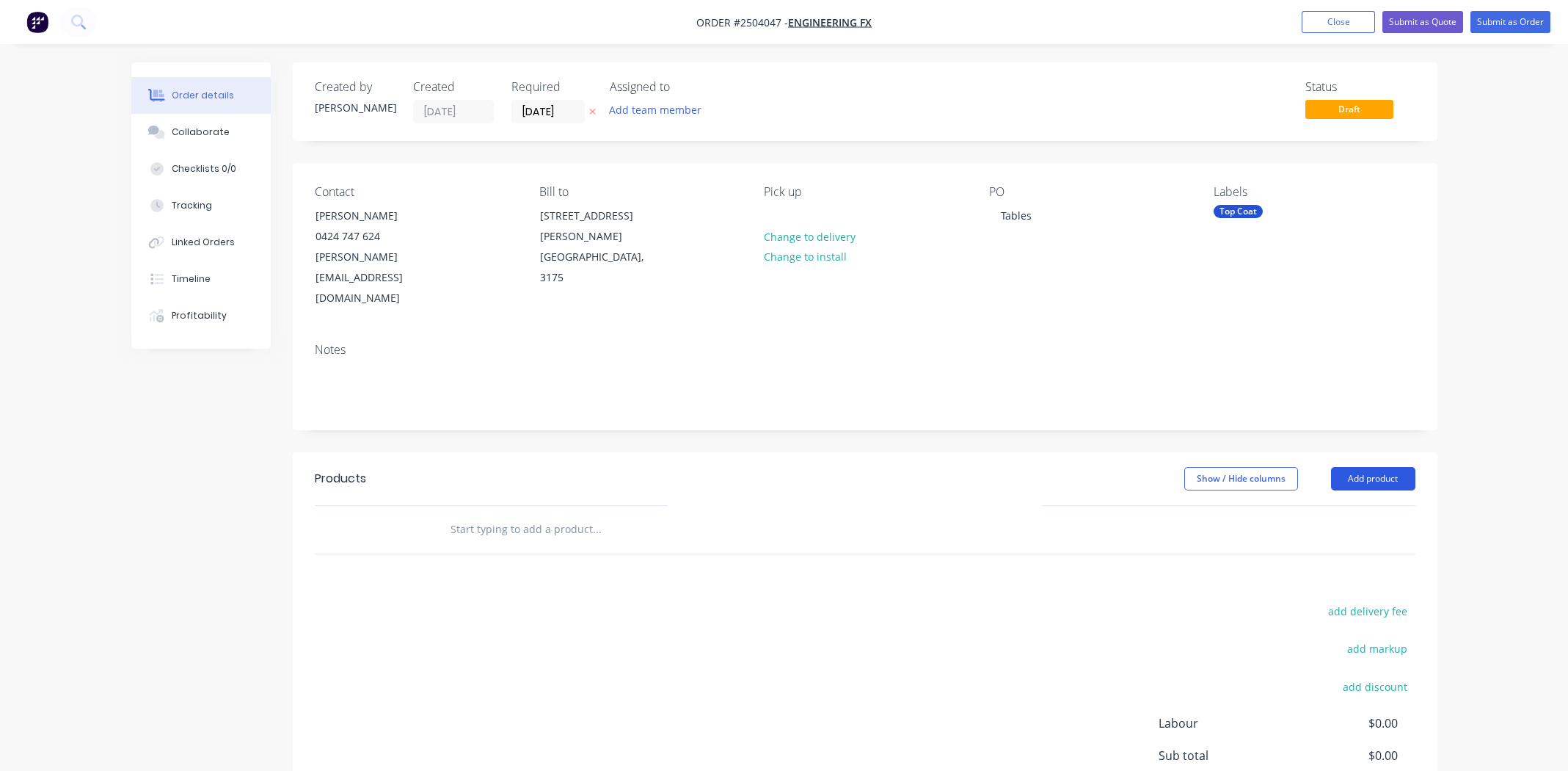
click at [1368, 467] on button "Add product" at bounding box center [1373, 478] width 85 height 24
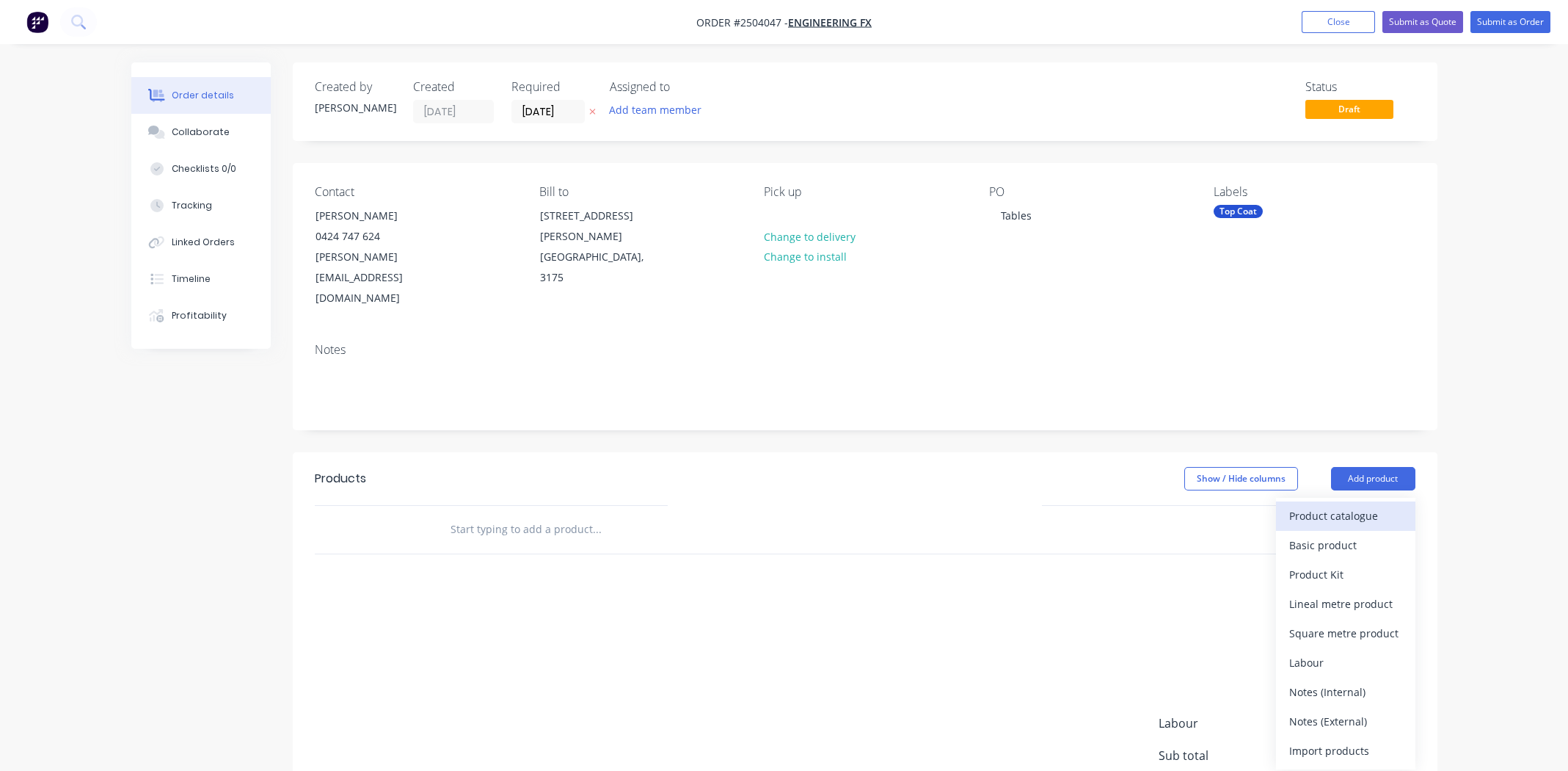
click at [1368, 505] on div "Product catalogue" at bounding box center [1346, 516] width 113 height 21
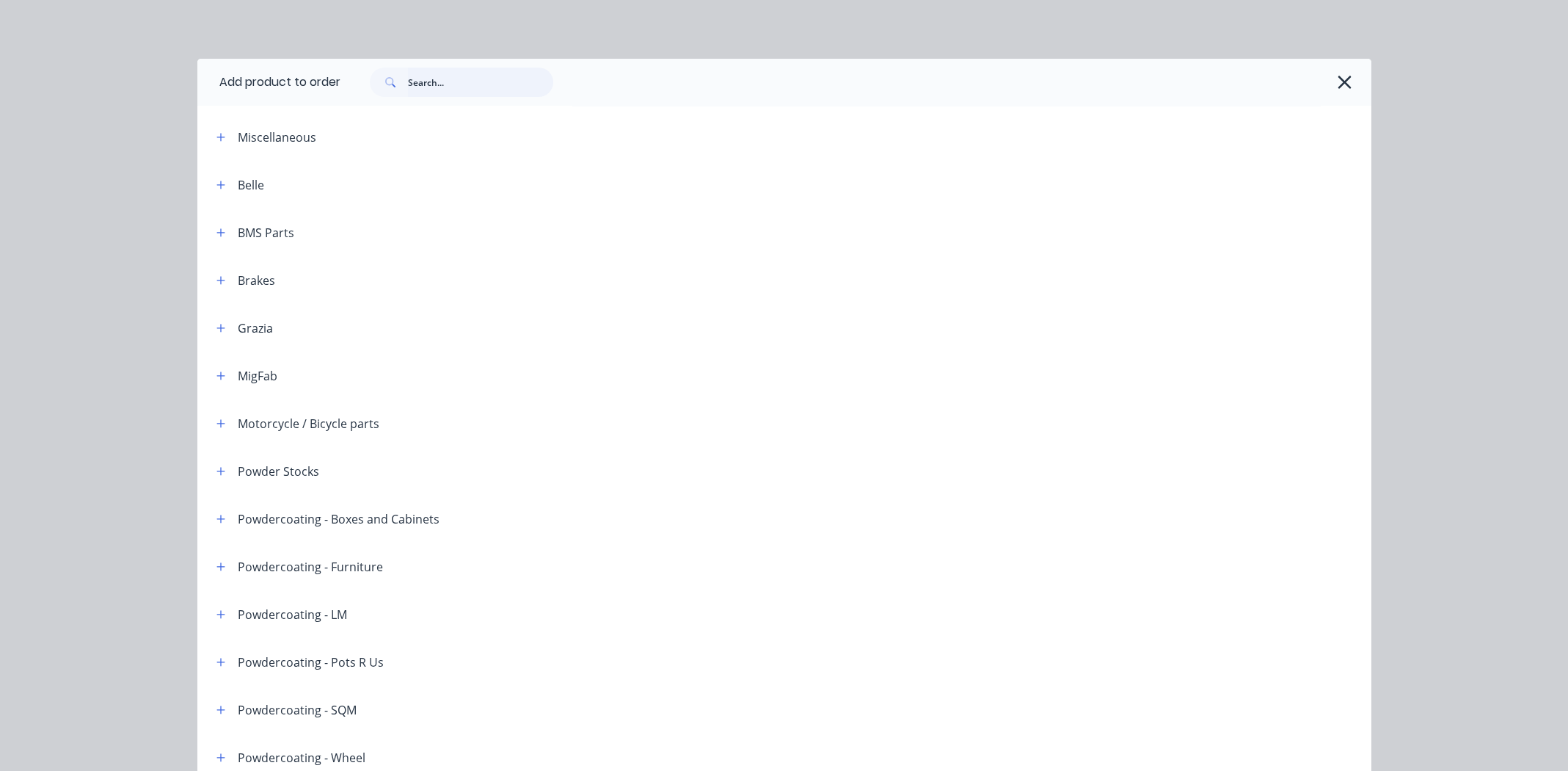
click at [455, 80] on input "text" at bounding box center [480, 82] width 146 height 30
click at [446, 80] on input "text" at bounding box center [480, 82] width 146 height 30
type input "zinc"
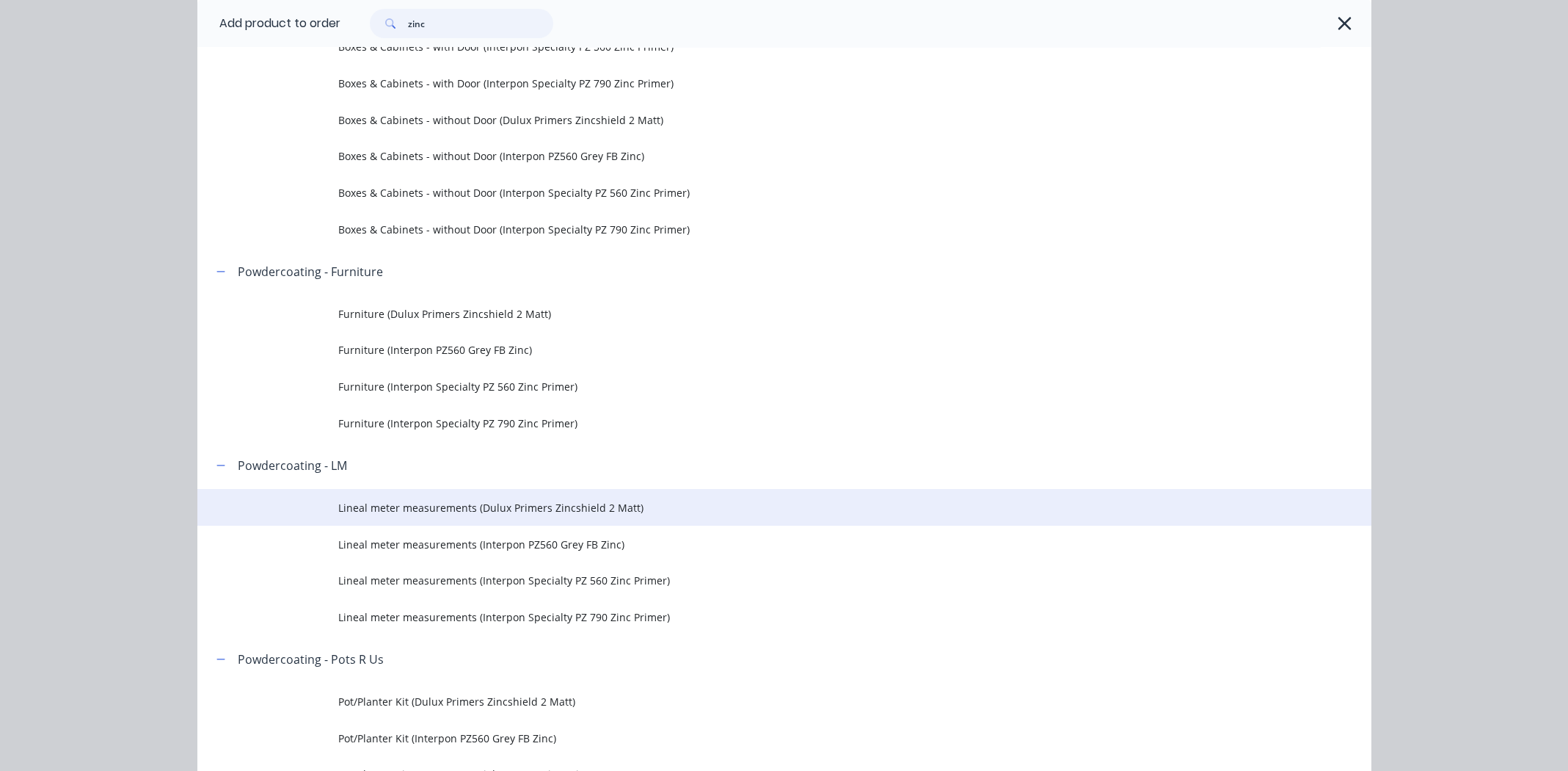
scroll to position [293, 0]
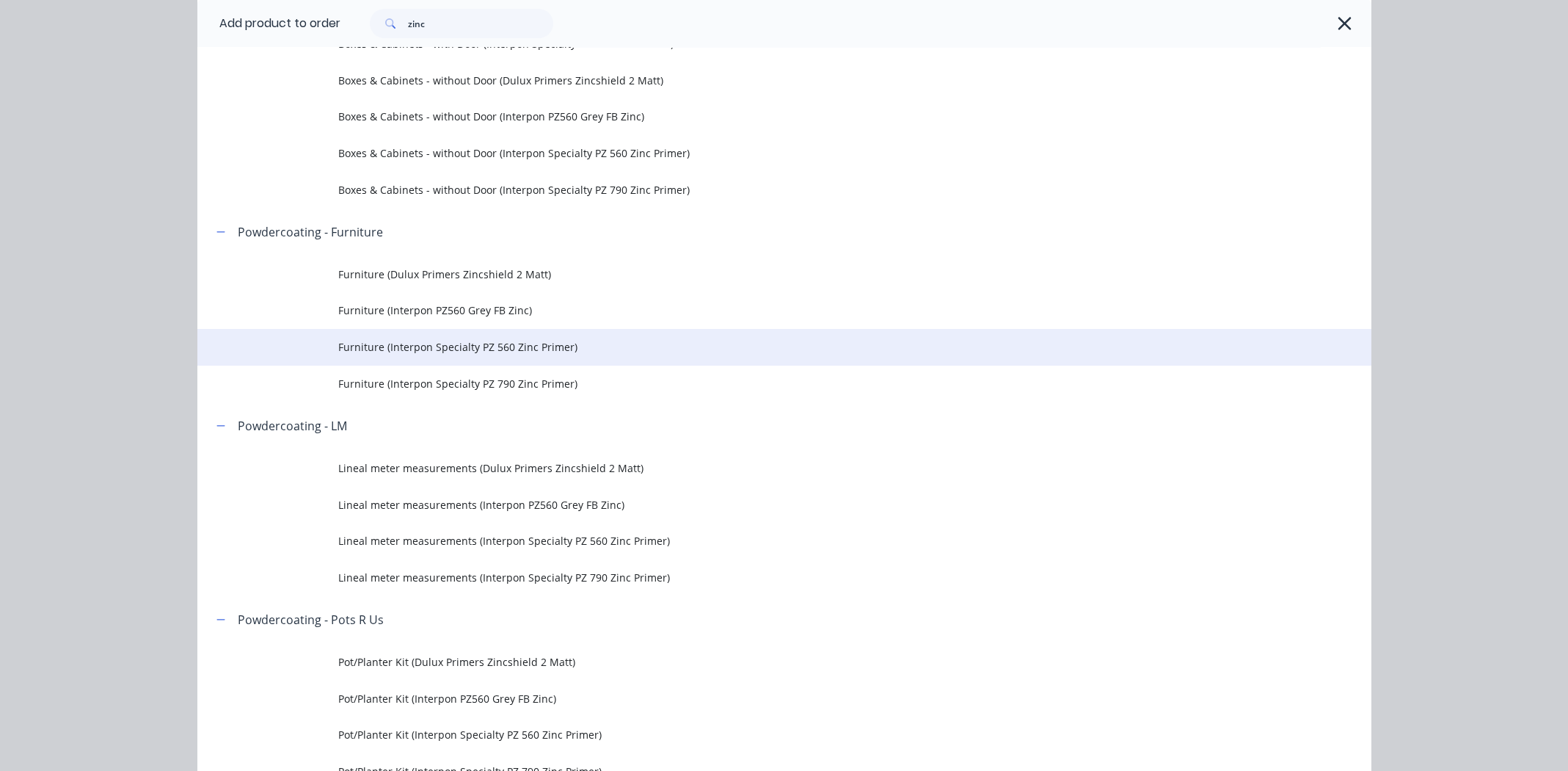
click at [406, 347] on span "Furniture (Interpon Specialty PZ 560 Zinc Primer)" at bounding box center [751, 347] width 826 height 15
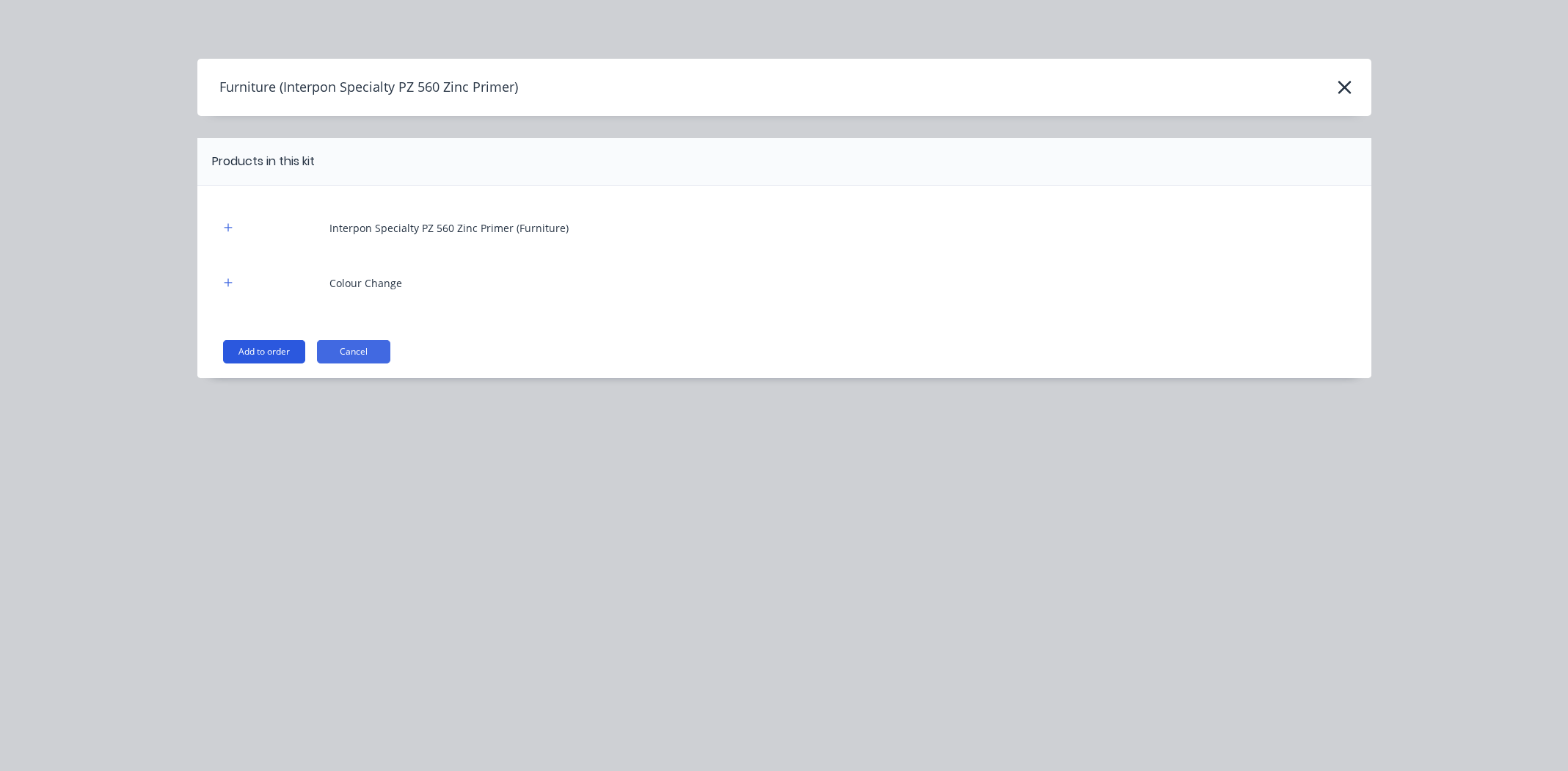
click at [275, 349] on button "Add to order" at bounding box center [264, 352] width 82 height 24
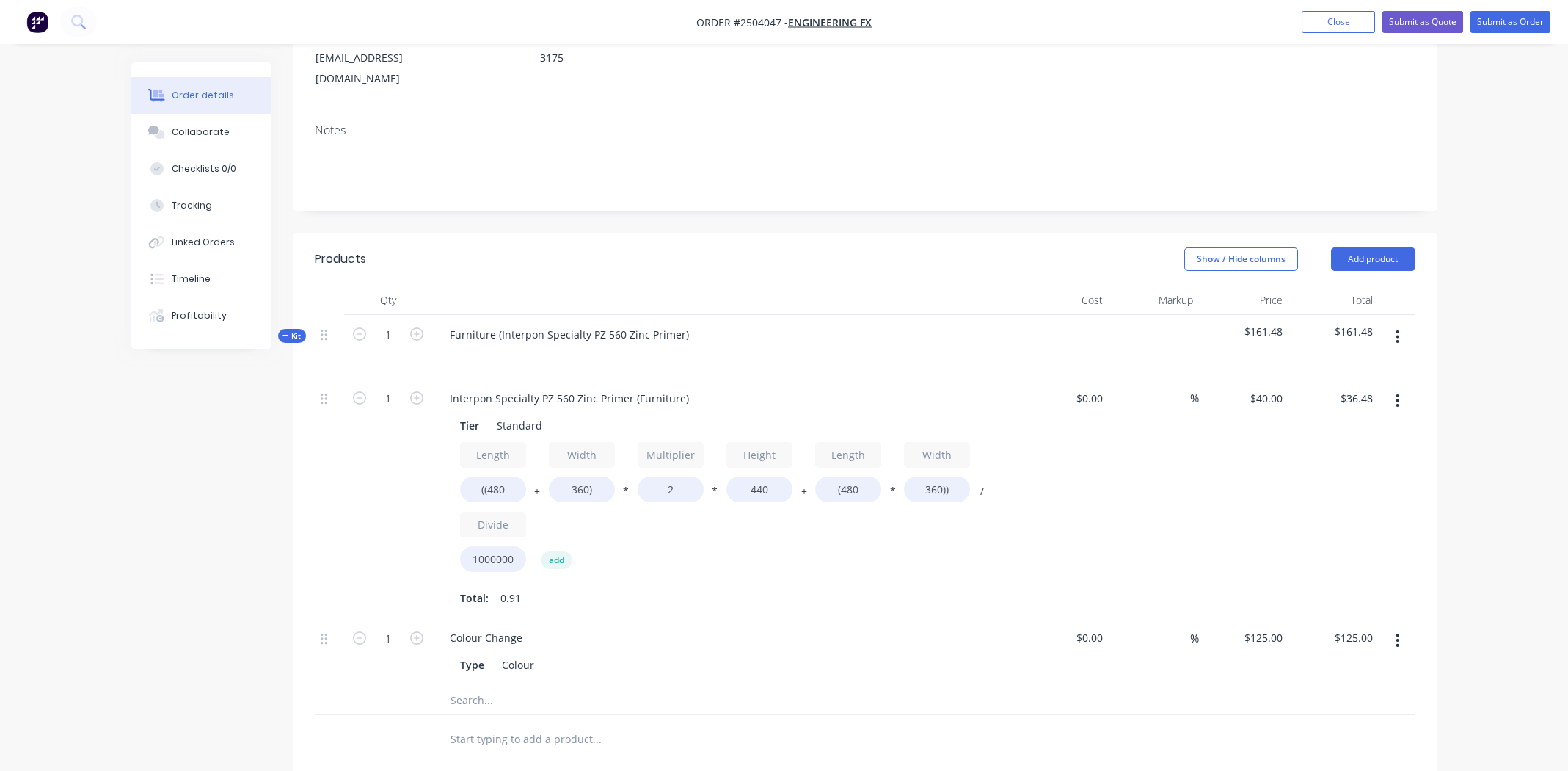
scroll to position [220, 0]
click at [491, 476] on input "((480" at bounding box center [493, 488] width 66 height 26
type input "((700"
type input "$44.22"
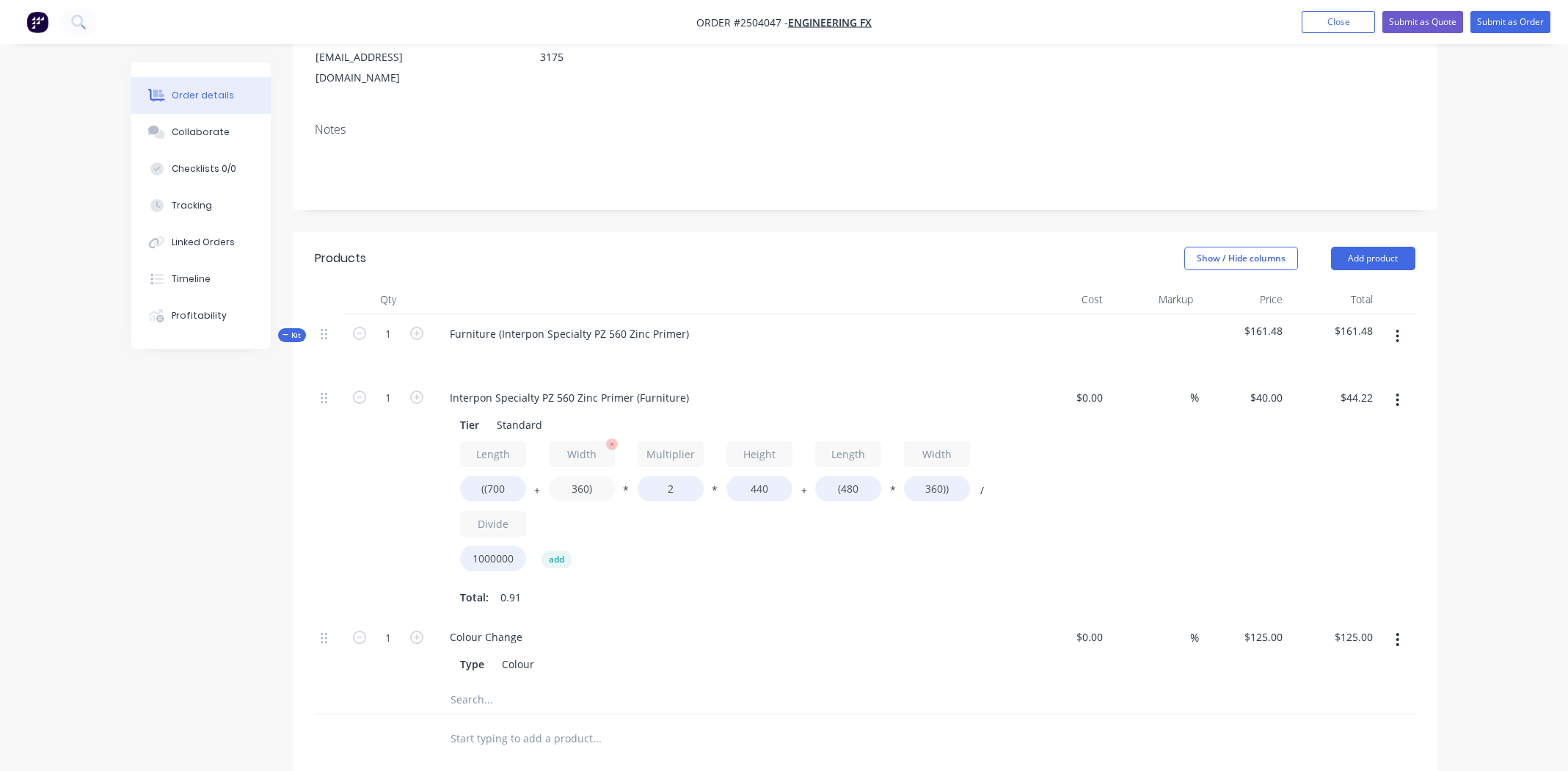
click at [573, 476] on input "360)" at bounding box center [581, 488] width 66 height 26
type input "625)"
type input "$53.55"
click at [757, 476] on input "440" at bounding box center [759, 488] width 66 height 26
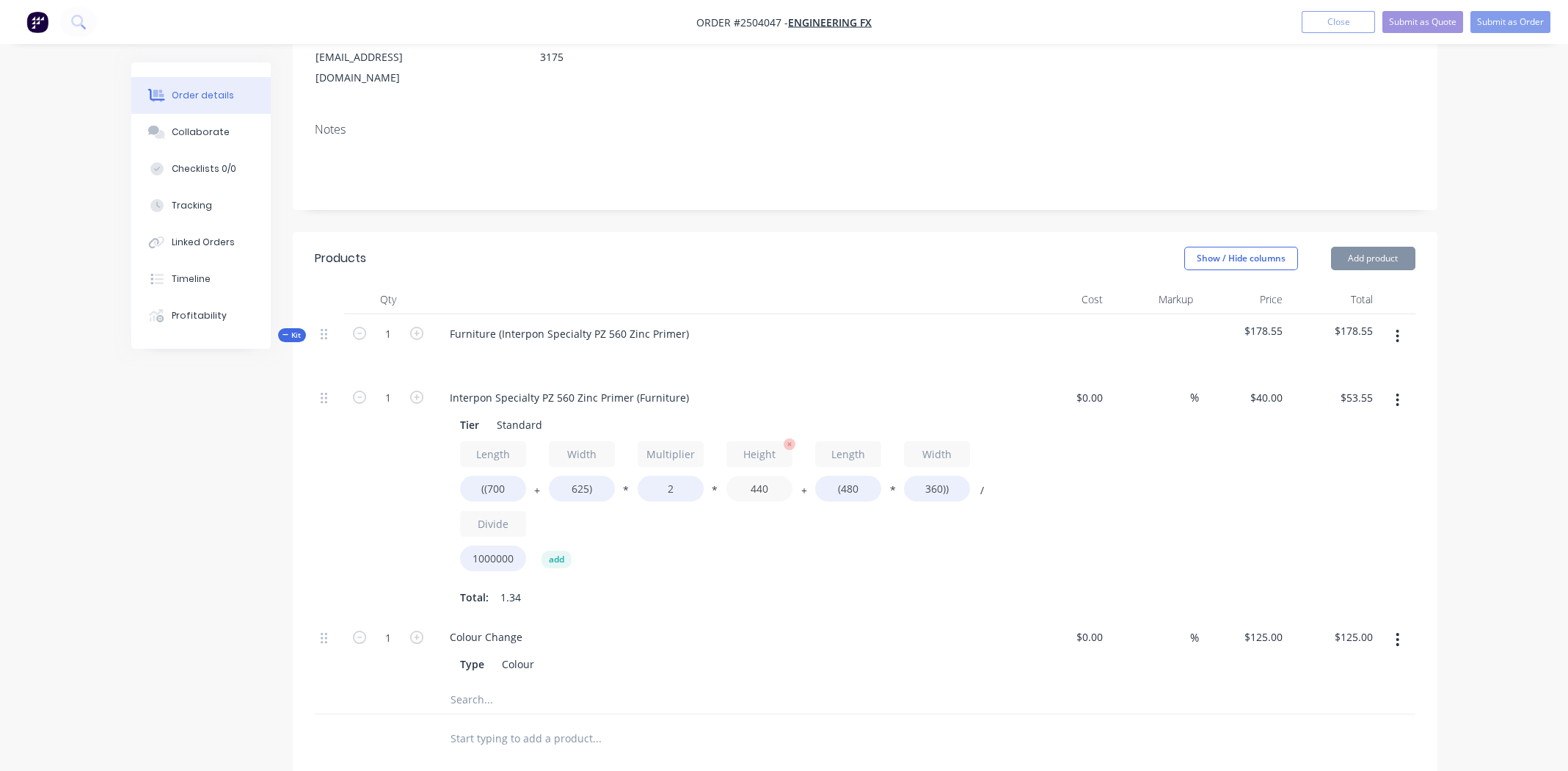
click at [757, 476] on input "440" at bounding box center [759, 488] width 66 height 26
click at [501, 476] on input "((700" at bounding box center [493, 488] width 66 height 26
type input "((625"
type input "$50.91"
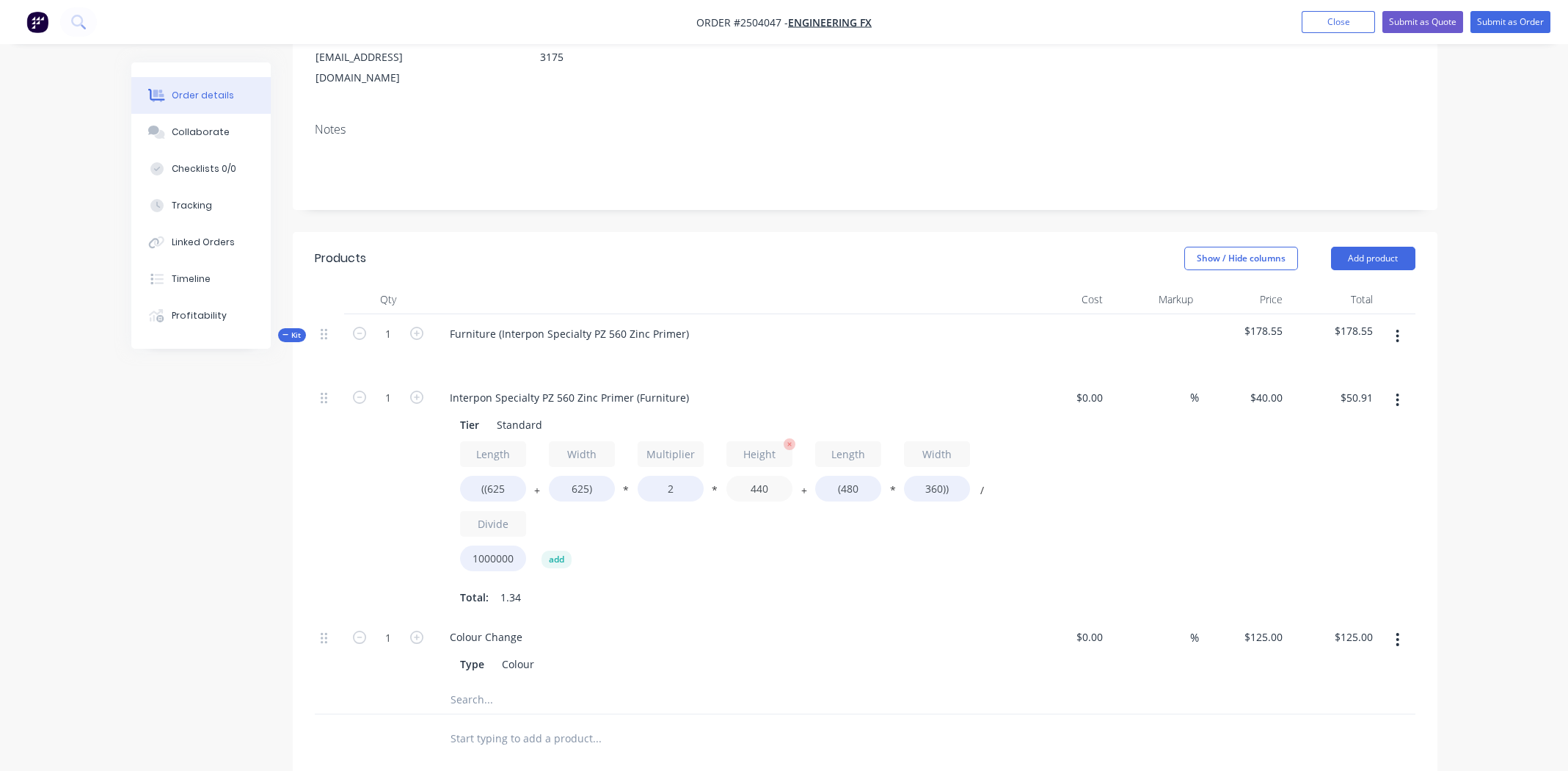
click at [758, 476] on input "440" at bounding box center [759, 488] width 66 height 26
click at [759, 476] on input "440" at bounding box center [759, 488] width 66 height 26
type input "700"
type input "$76.91"
click at [857, 476] on input "(480" at bounding box center [848, 488] width 66 height 26
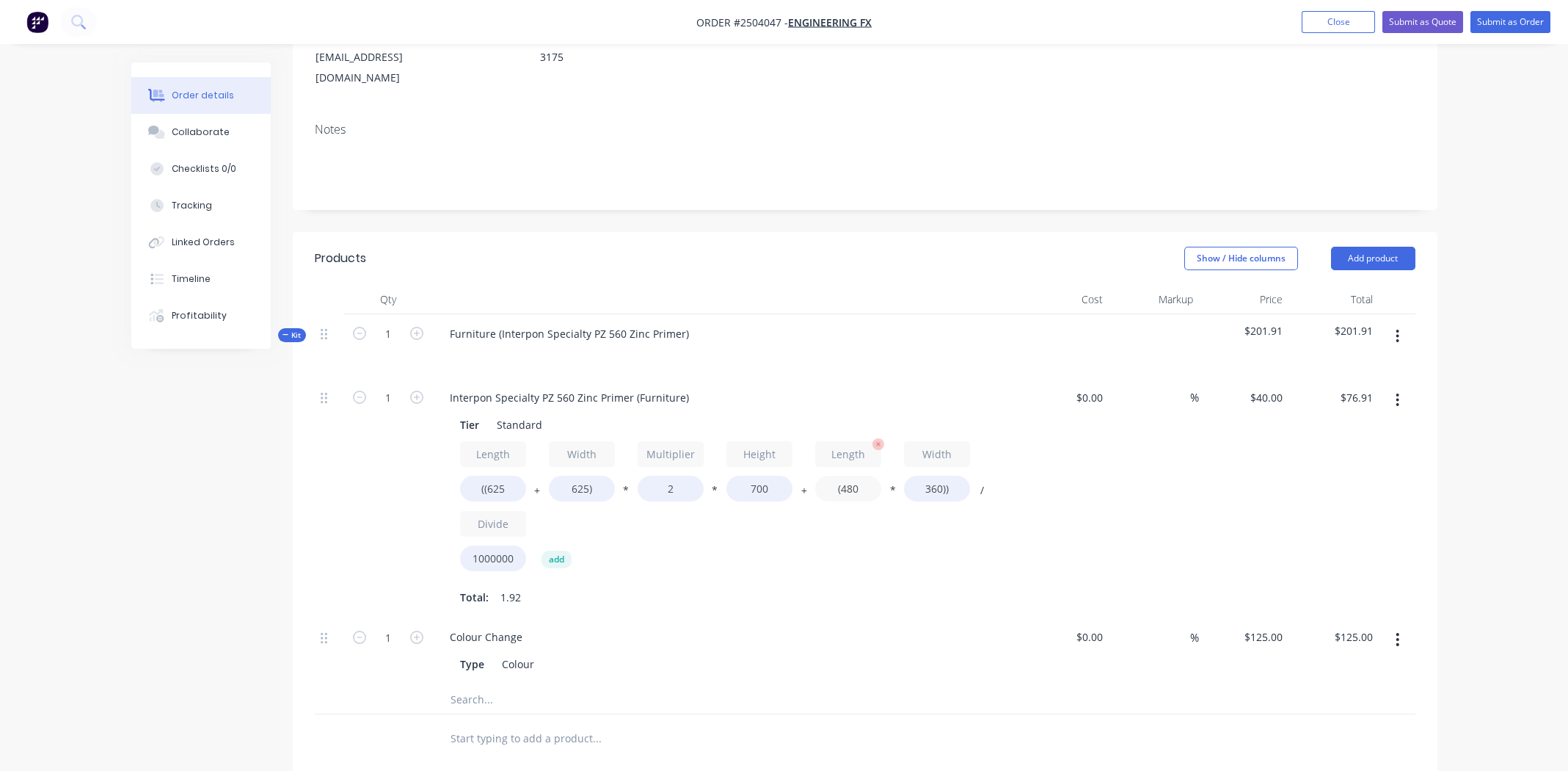
click at [857, 476] on input "(480" at bounding box center [848, 488] width 66 height 26
type input "(625"
type input "$79.00"
click at [940, 476] on input "360))" at bounding box center [936, 488] width 66 height 26
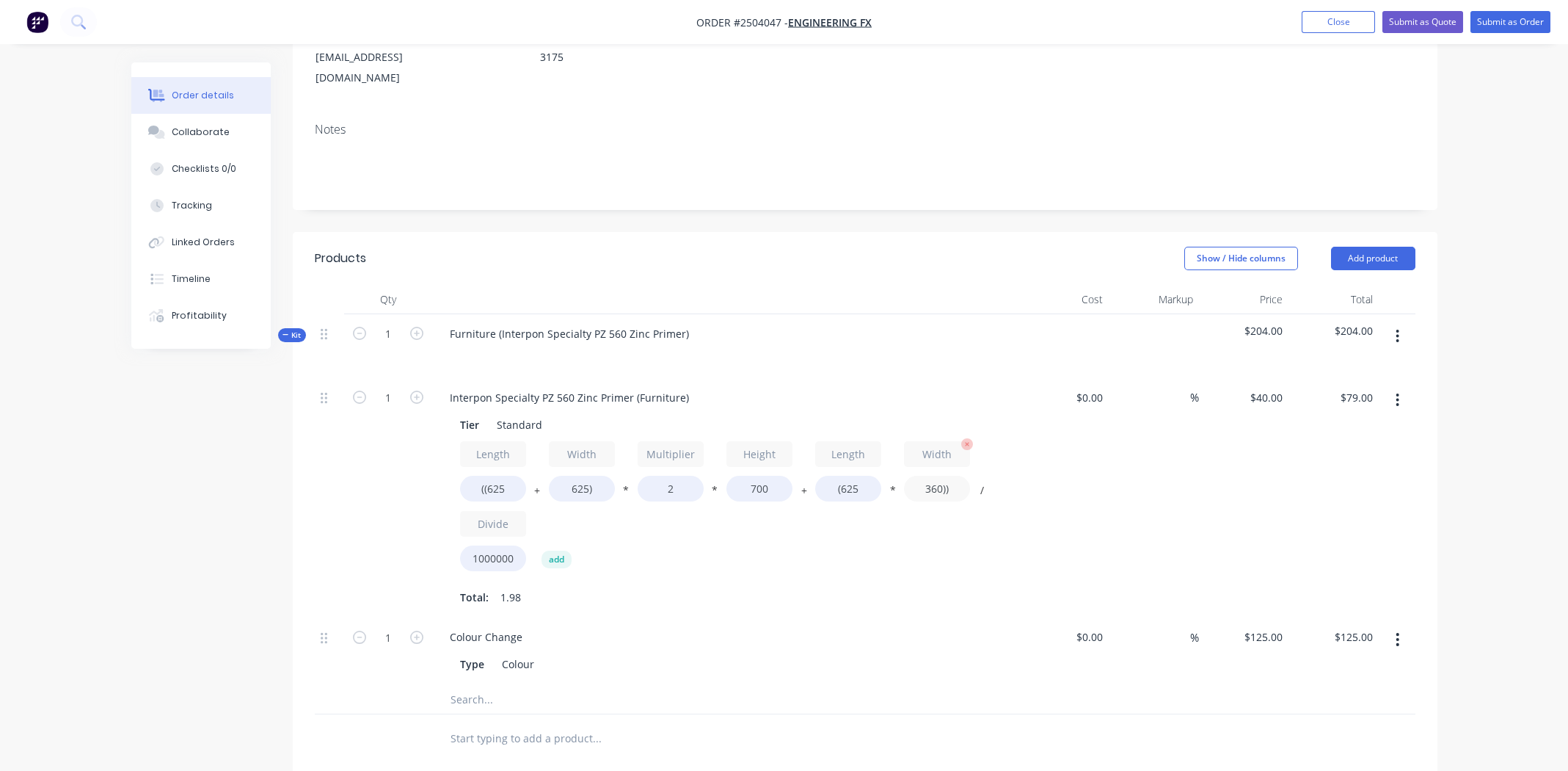
click at [927, 476] on input "360))" at bounding box center [936, 488] width 66 height 26
type input "625))"
type input "$85.62"
click at [769, 514] on div "Length ((625 + Width 625) * Multiplier 2 * Height 700 + Length (625 * Width 625…" at bounding box center [726, 509] width 532 height 136
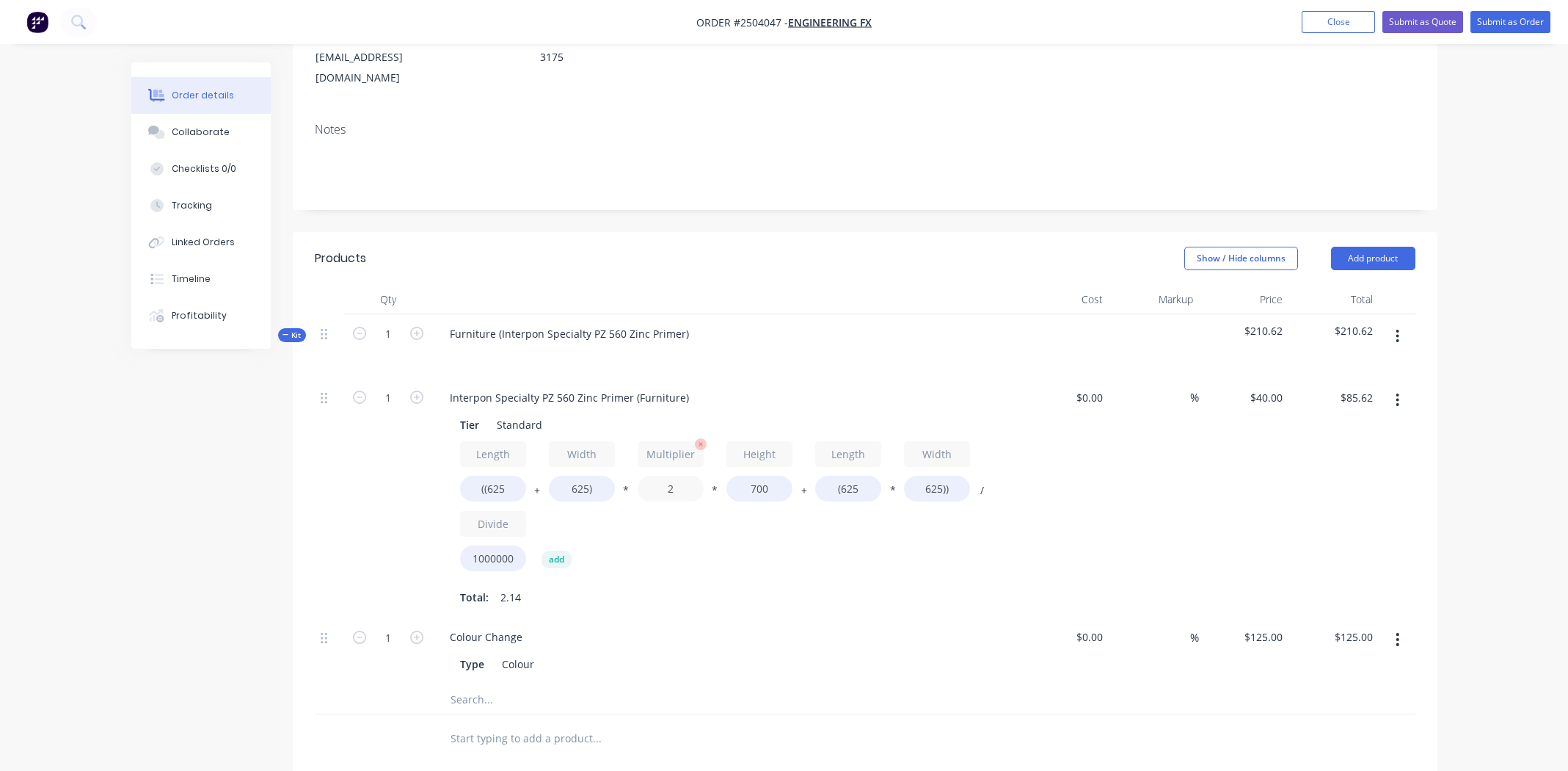
click at [671, 476] on input "2" at bounding box center [670, 488] width 66 height 26
type input "1.4"
type input "$64.62"
click at [728, 586] on div "Total: 2.14" at bounding box center [726, 597] width 532 height 22
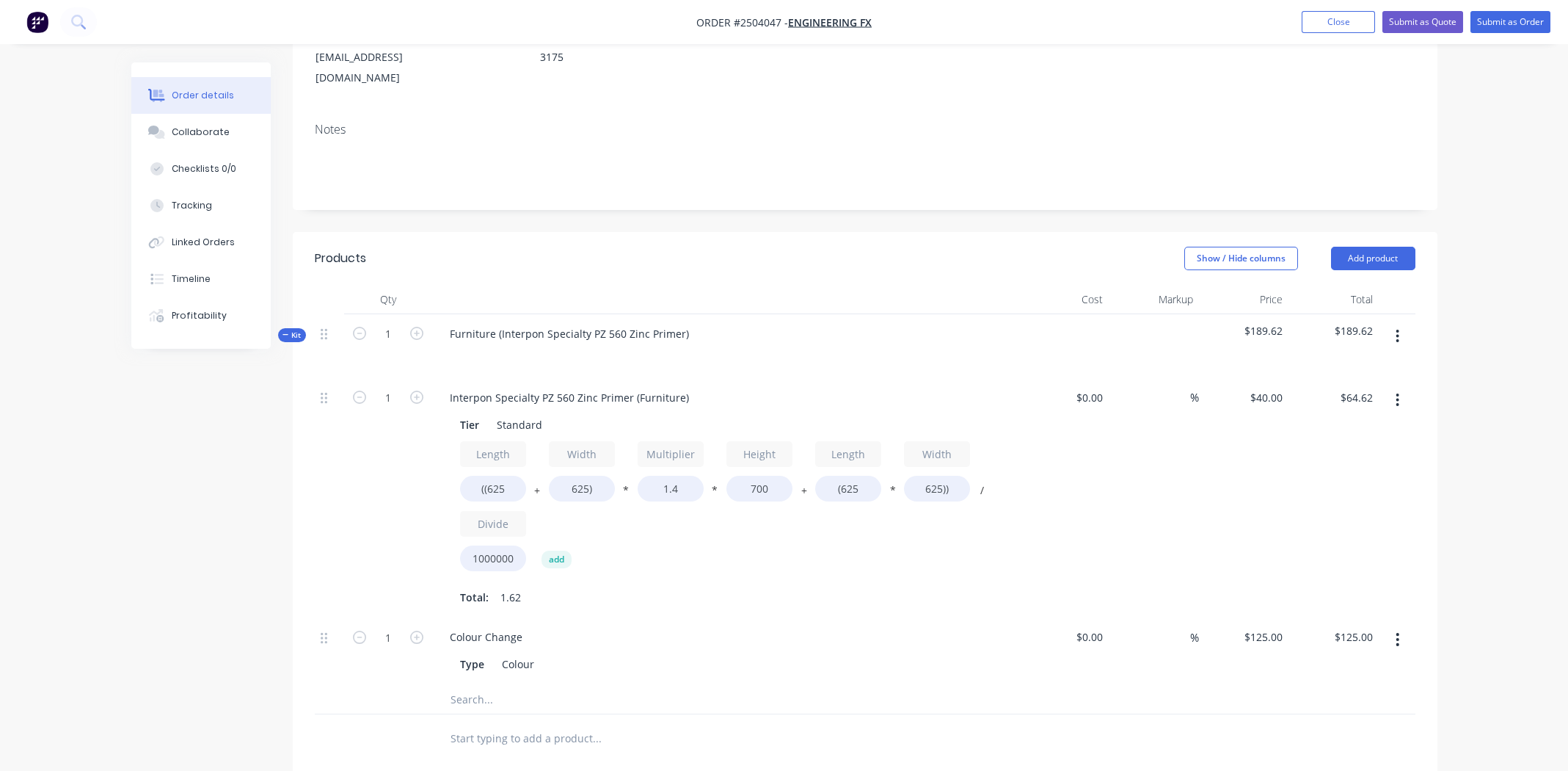
click at [1354, 404] on div "$64.62 $64.62" at bounding box center [1334, 498] width 90 height 240
click at [193, 132] on div "Collaborate" at bounding box center [200, 132] width 58 height 13
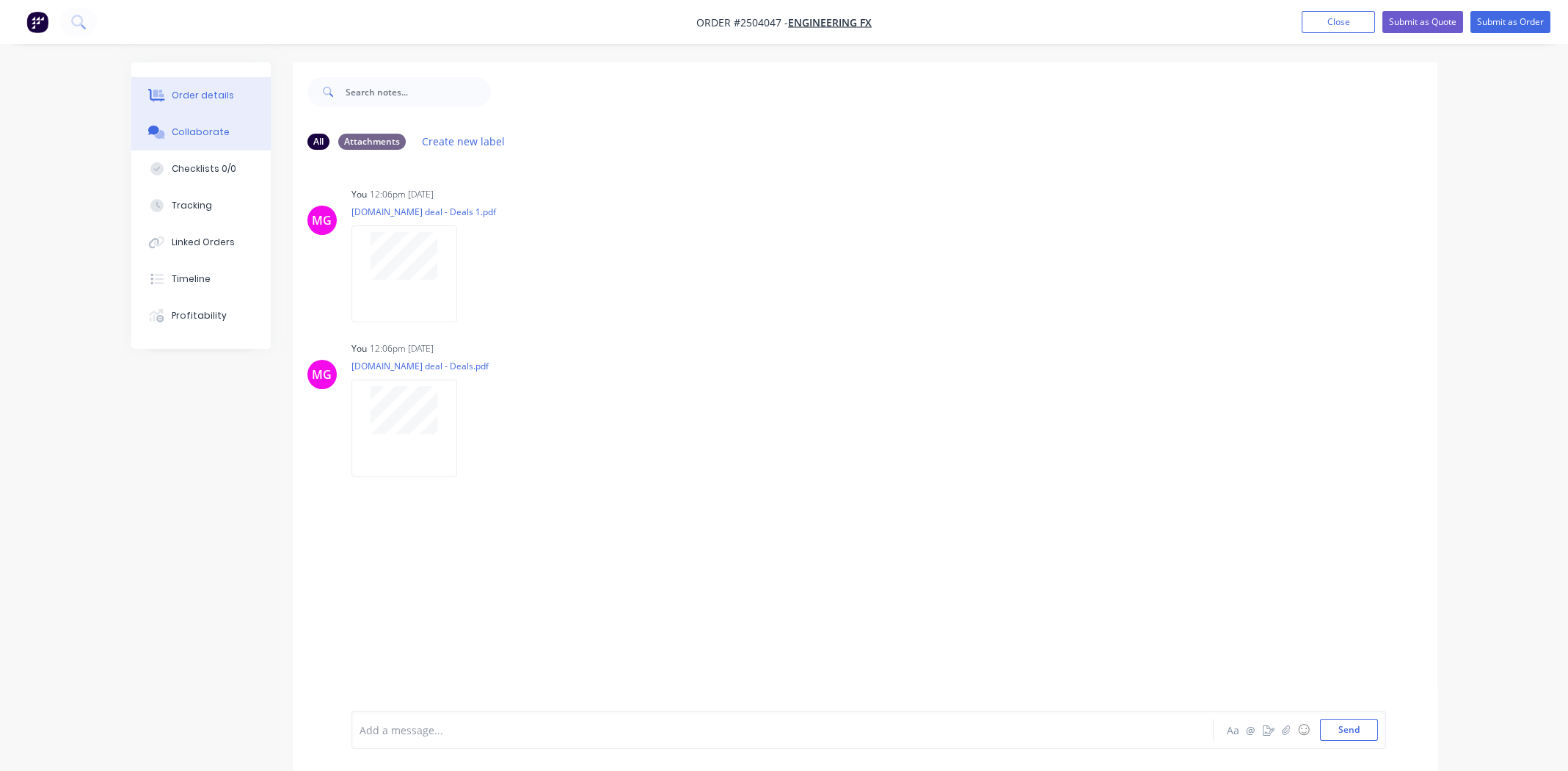
click at [181, 98] on div "Order details" at bounding box center [202, 95] width 62 height 13
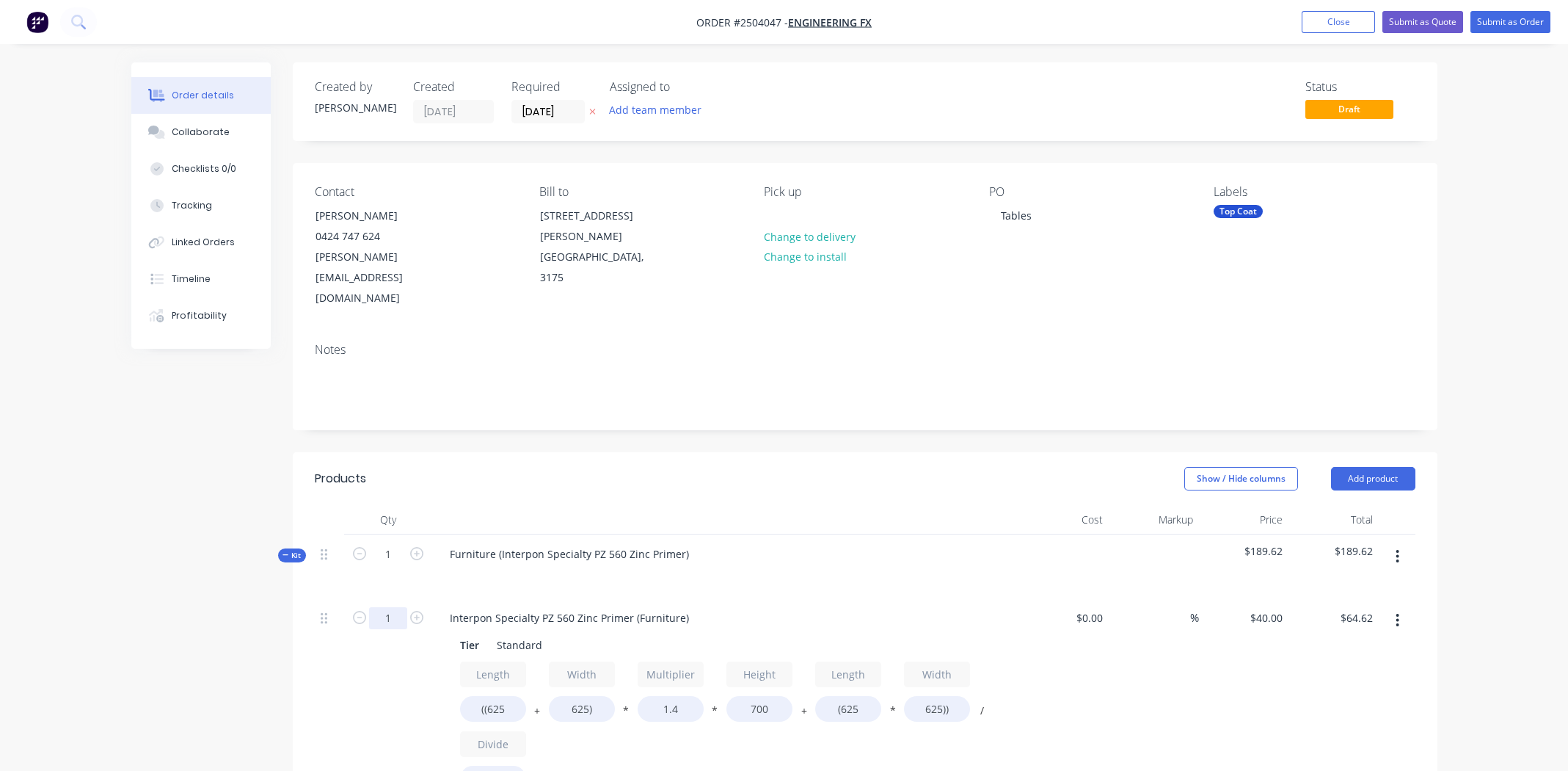
click at [384, 607] on input "1" at bounding box center [388, 618] width 38 height 22
type input "4"
type input "$258.50"
click at [1232, 696] on div "$40.00 $40.00" at bounding box center [1244, 719] width 90 height 240
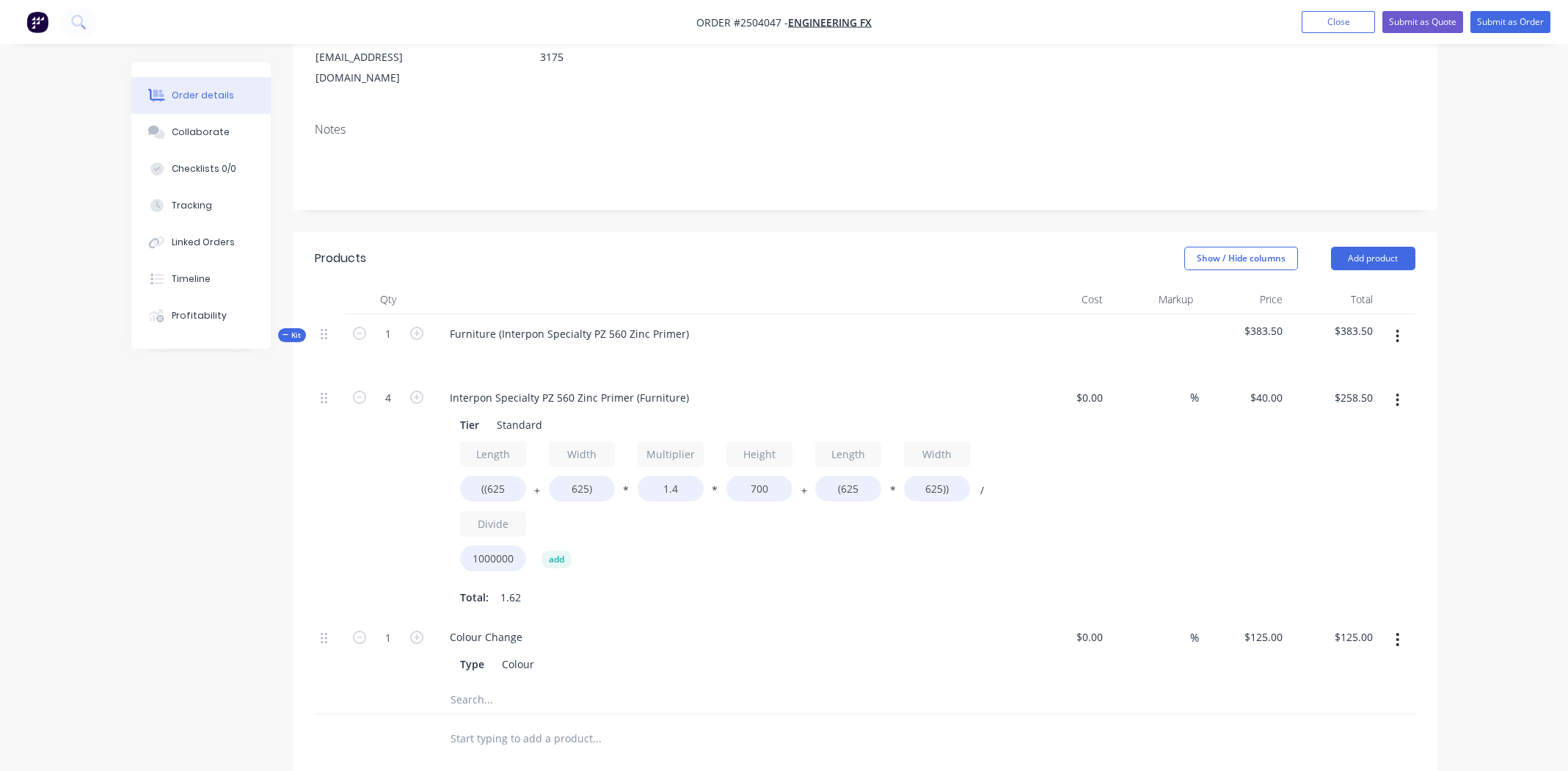
scroll to position [223, 0]
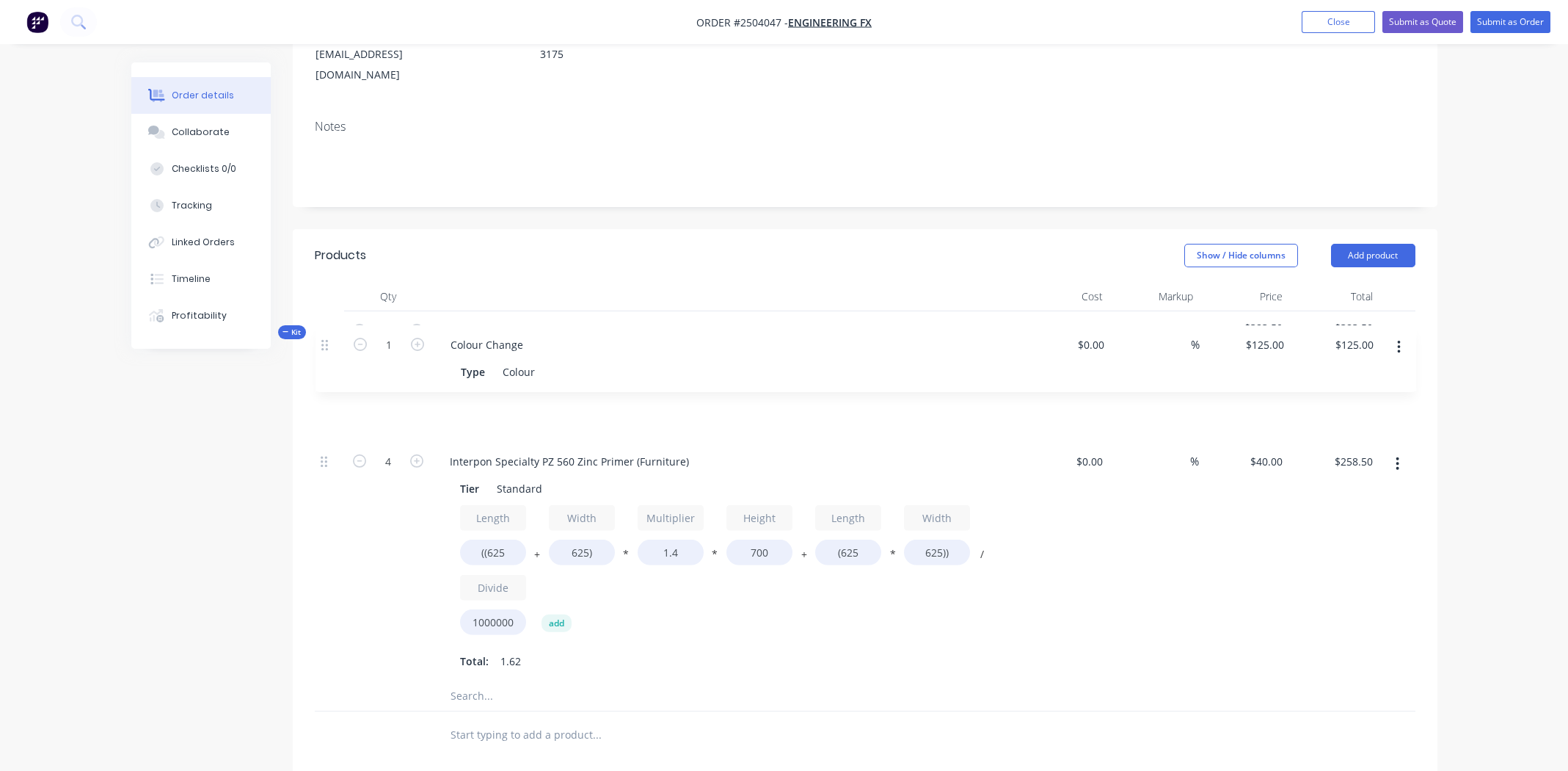
drag, startPoint x: 326, startPoint y: 599, endPoint x: 326, endPoint y: 344, distance: 255.0
click at [326, 375] on div "4 Interpon Specialty PZ 560 Zinc Primer (Furniture) Tier Standard Length ((625 …" at bounding box center [865, 528] width 1101 height 306
click at [1396, 456] on icon "button" at bounding box center [1397, 463] width 4 height 16
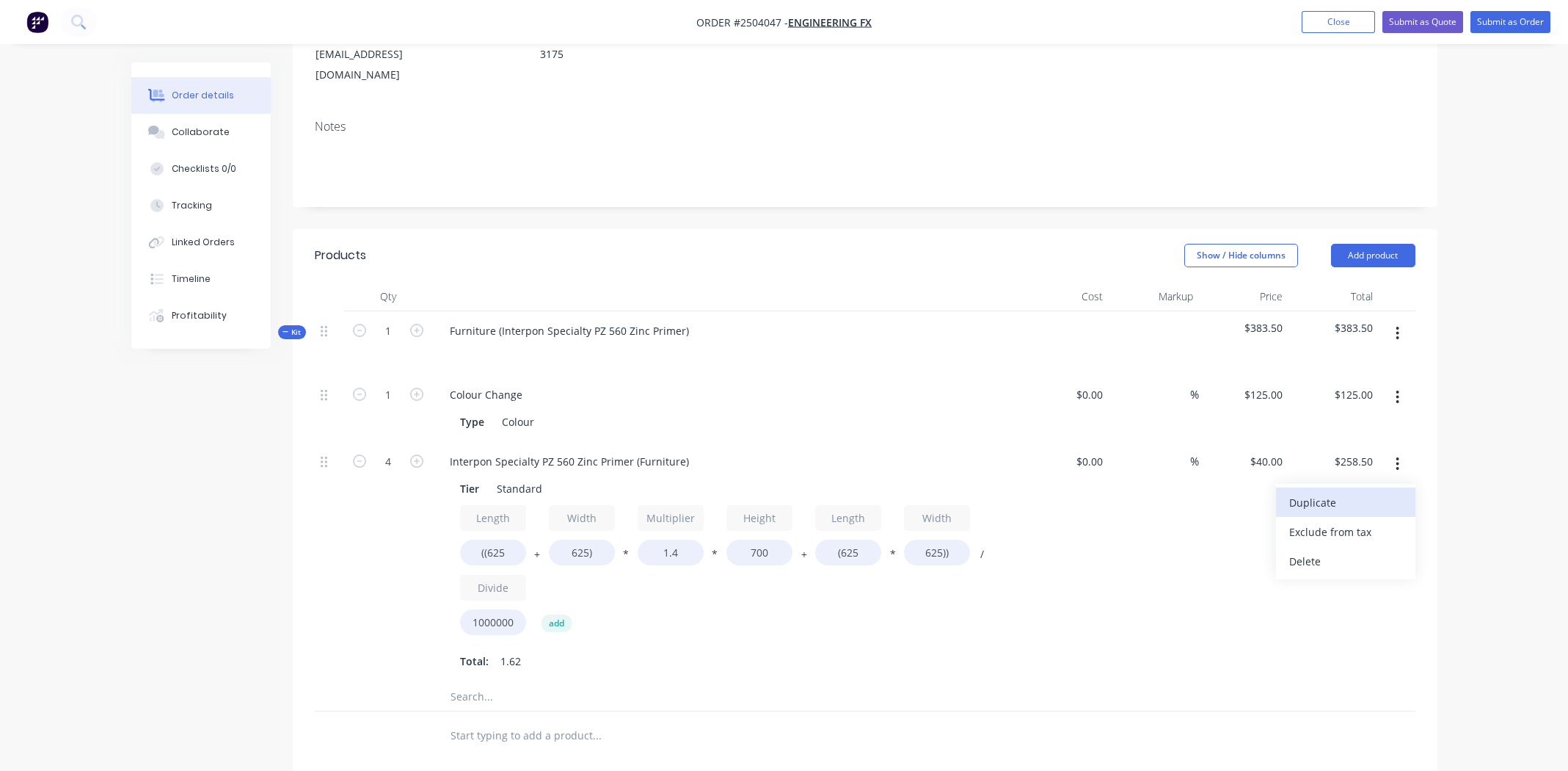
click at [1370, 492] on div "Duplicate" at bounding box center [1346, 502] width 113 height 21
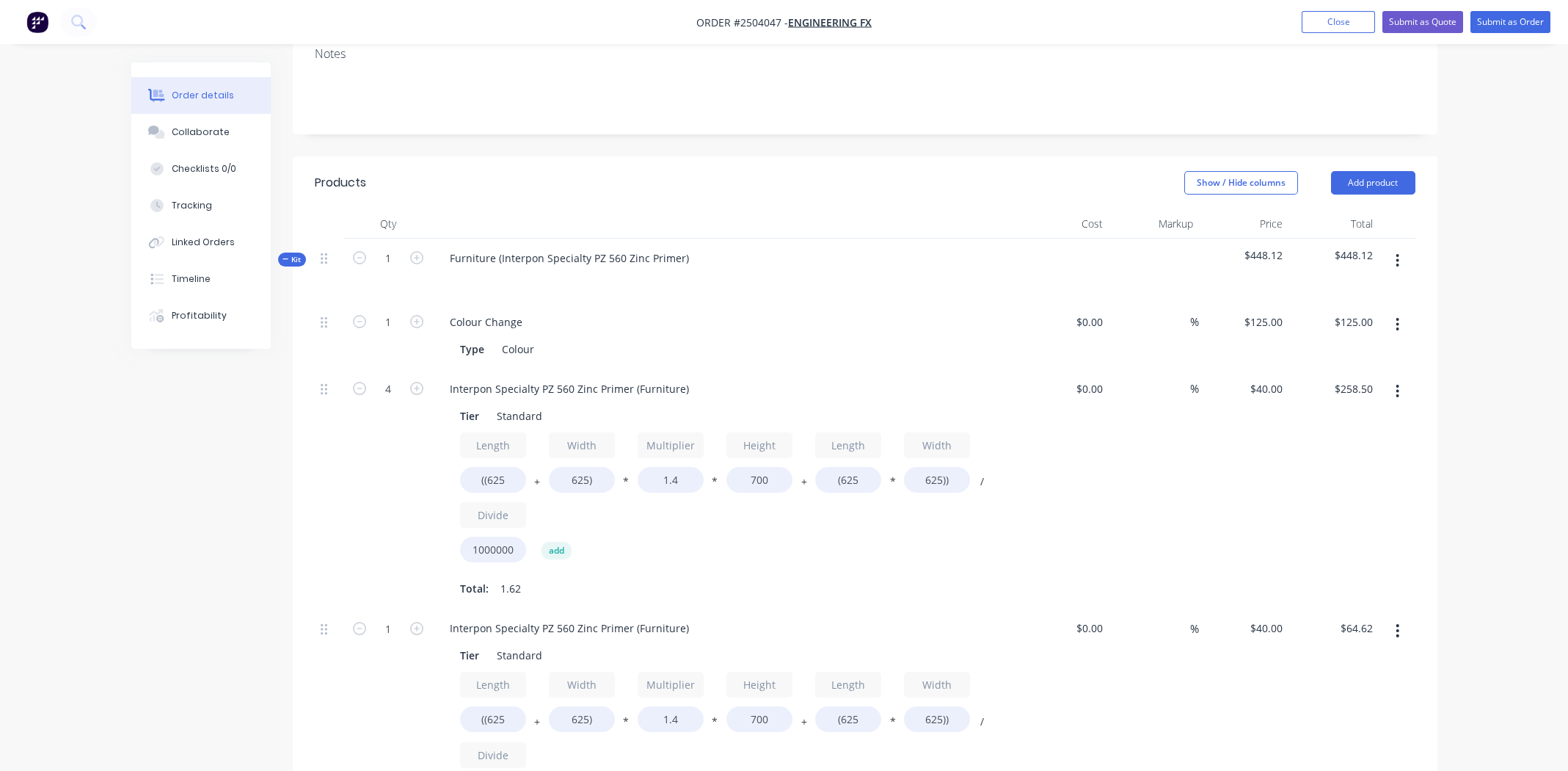
scroll to position [296, 0]
click at [536, 377] on div "Interpon Specialty PZ 560 Zinc Primer (Furniture)" at bounding box center [570, 388] width 263 height 21
click at [538, 377] on div "Interpon Specialty PZ 560 Zinc Primer (Furniture)" at bounding box center [570, 388] width 263 height 21
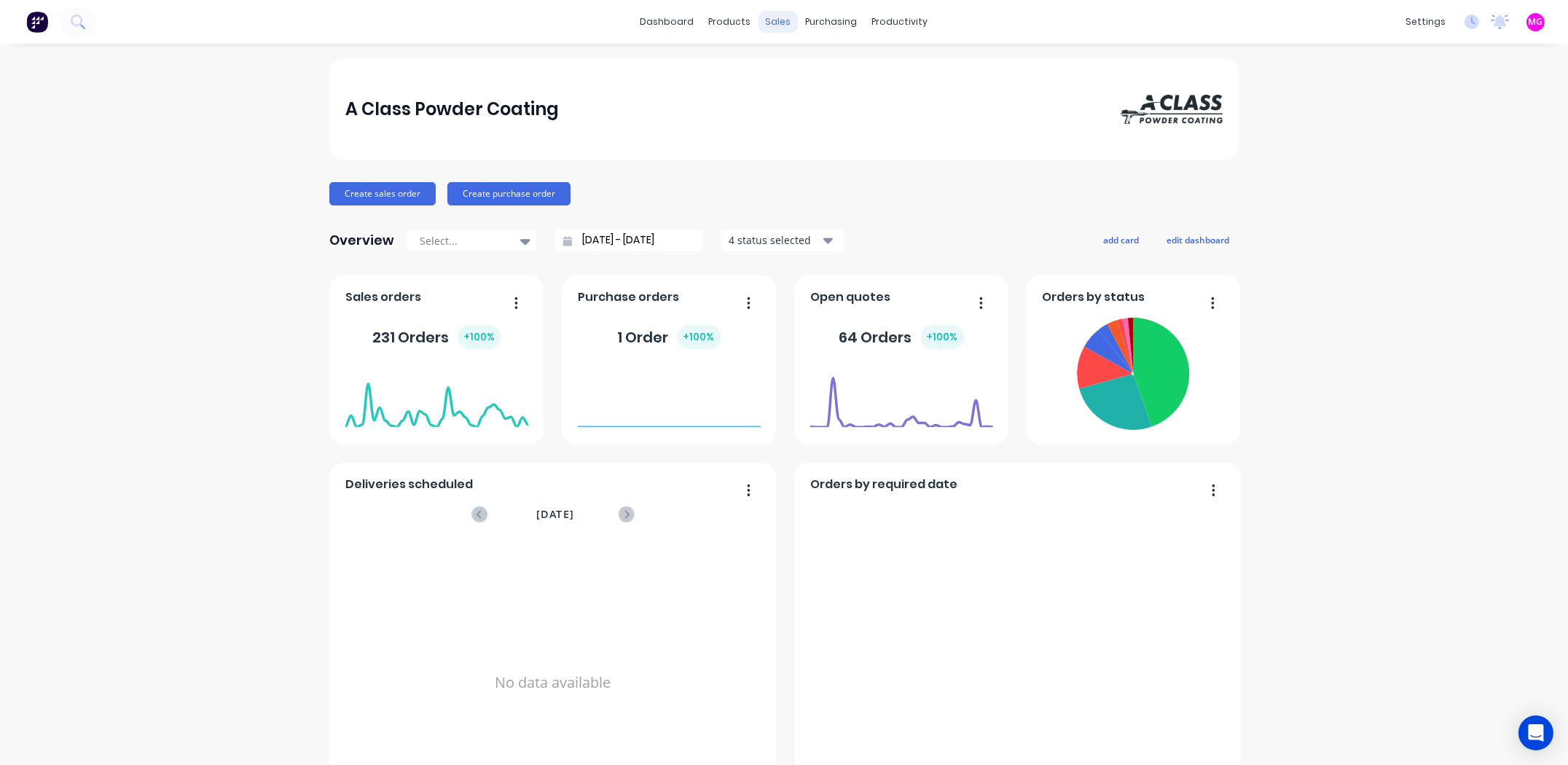
click at [775, 21] on div "sales" at bounding box center [778, 22] width 40 height 22
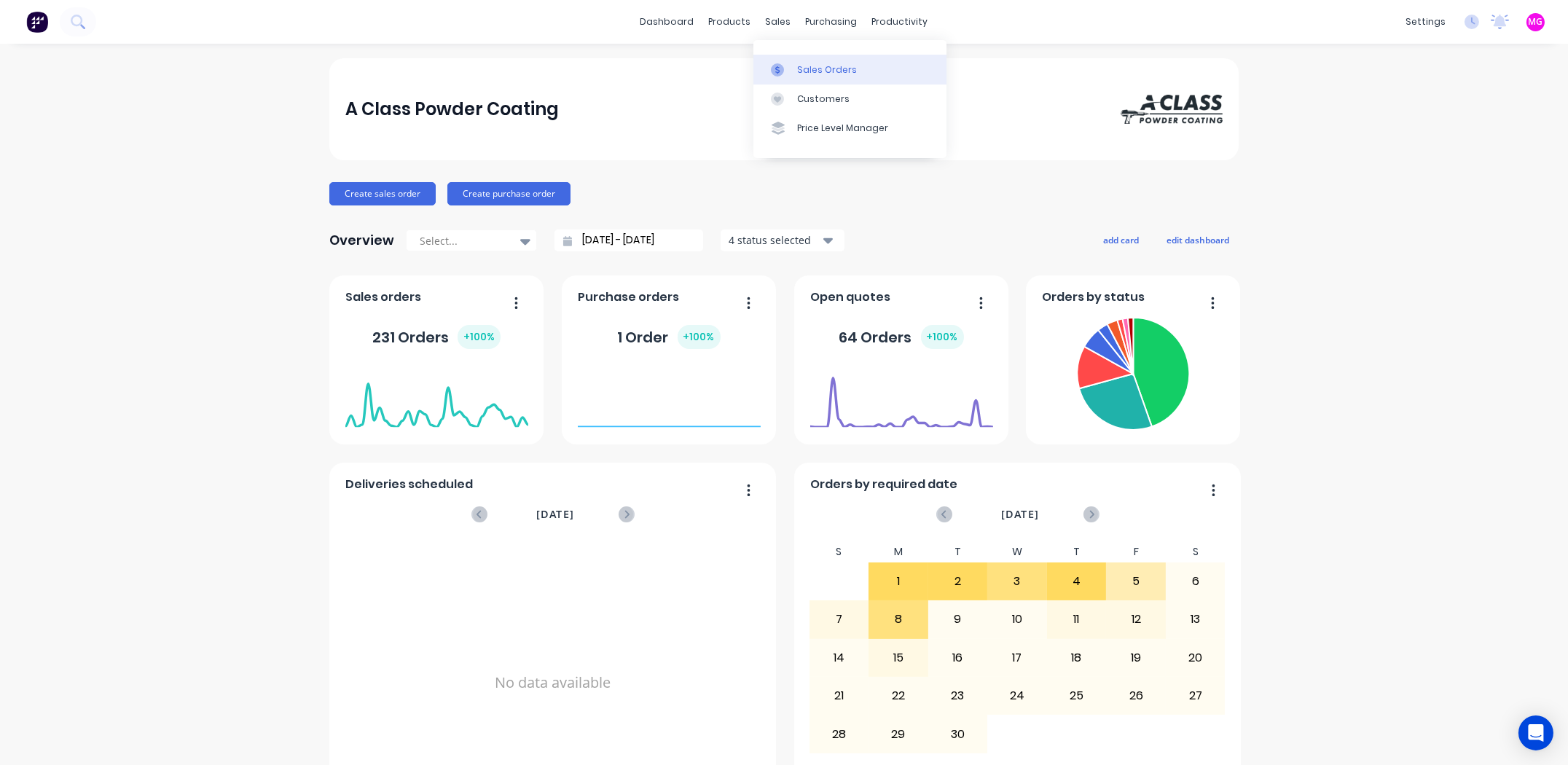
click at [801, 61] on link "Sales Orders" at bounding box center [850, 69] width 193 height 29
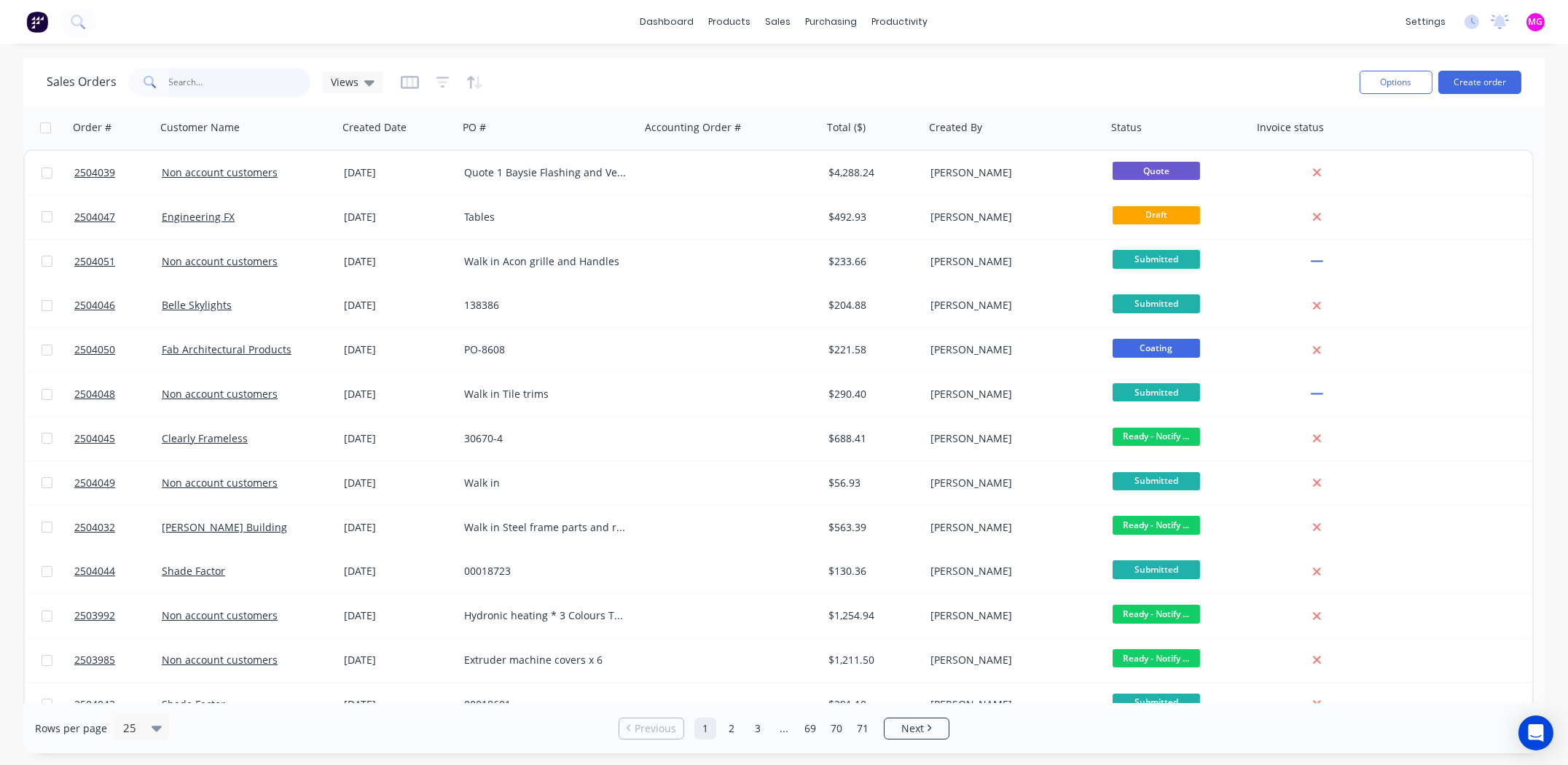
click at [207, 81] on input "text" at bounding box center [240, 82] width 142 height 29
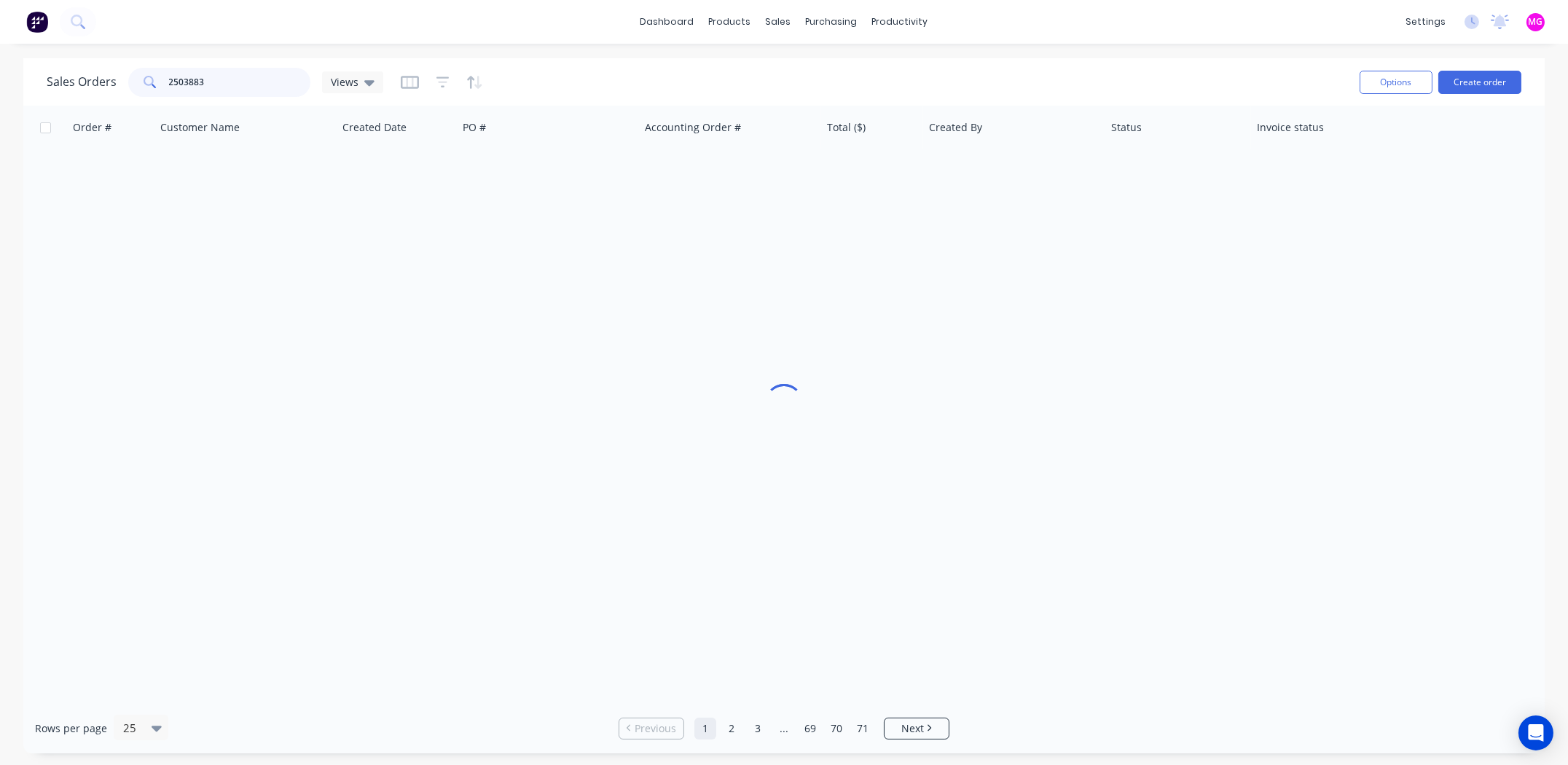
type input "2503883"
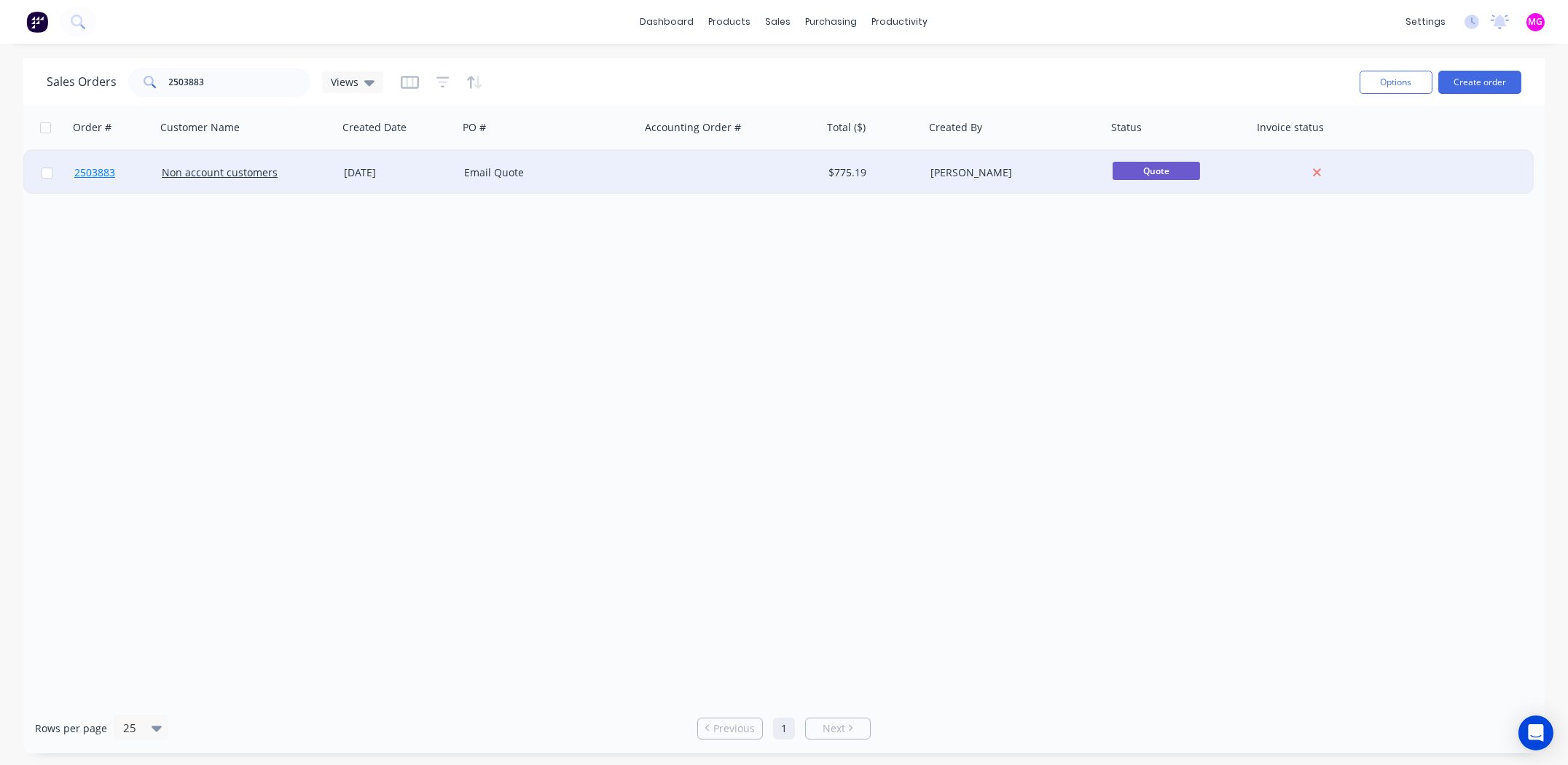
click at [99, 176] on span "2503883" at bounding box center [95, 172] width 41 height 14
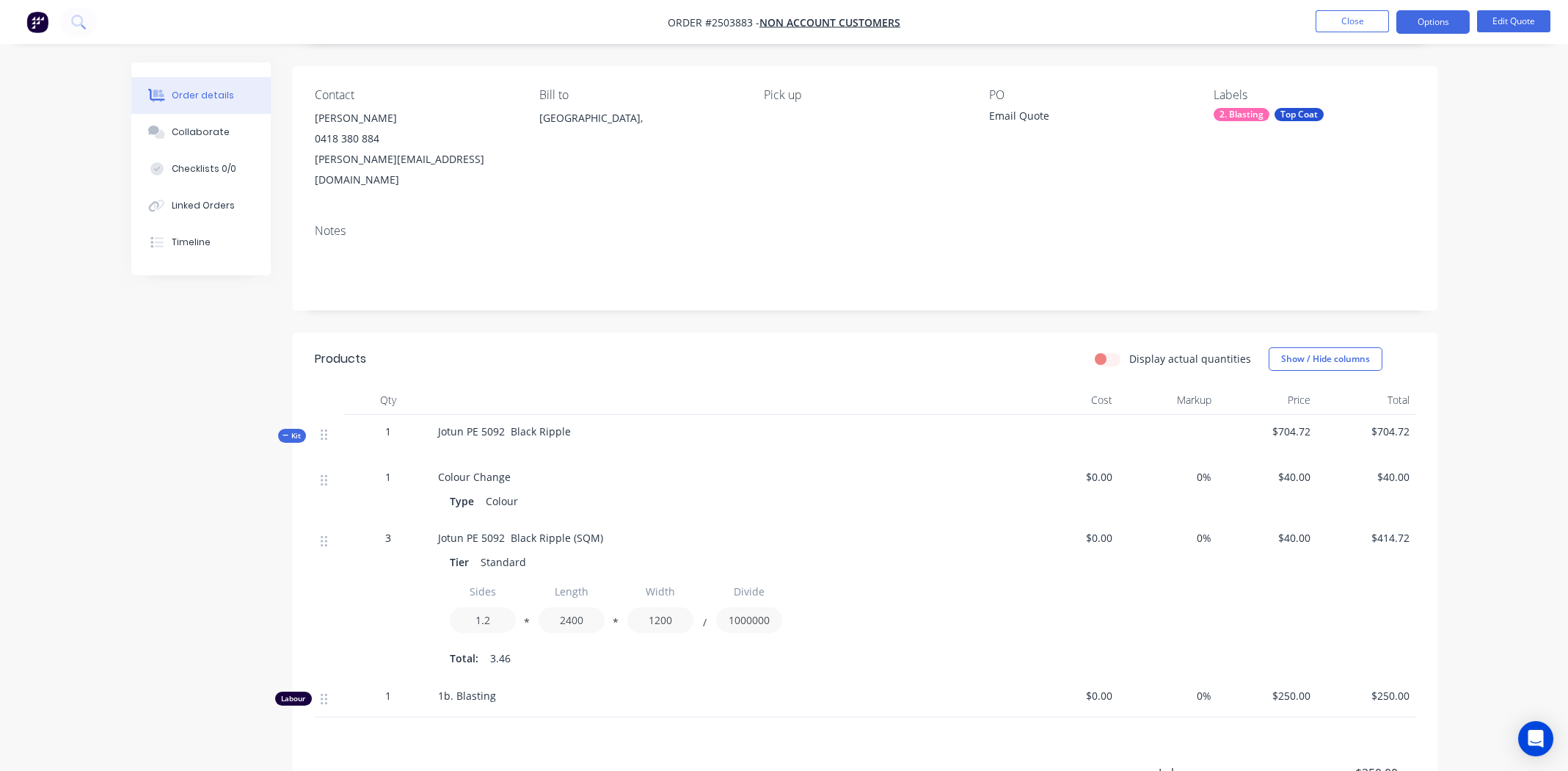
scroll to position [284, 0]
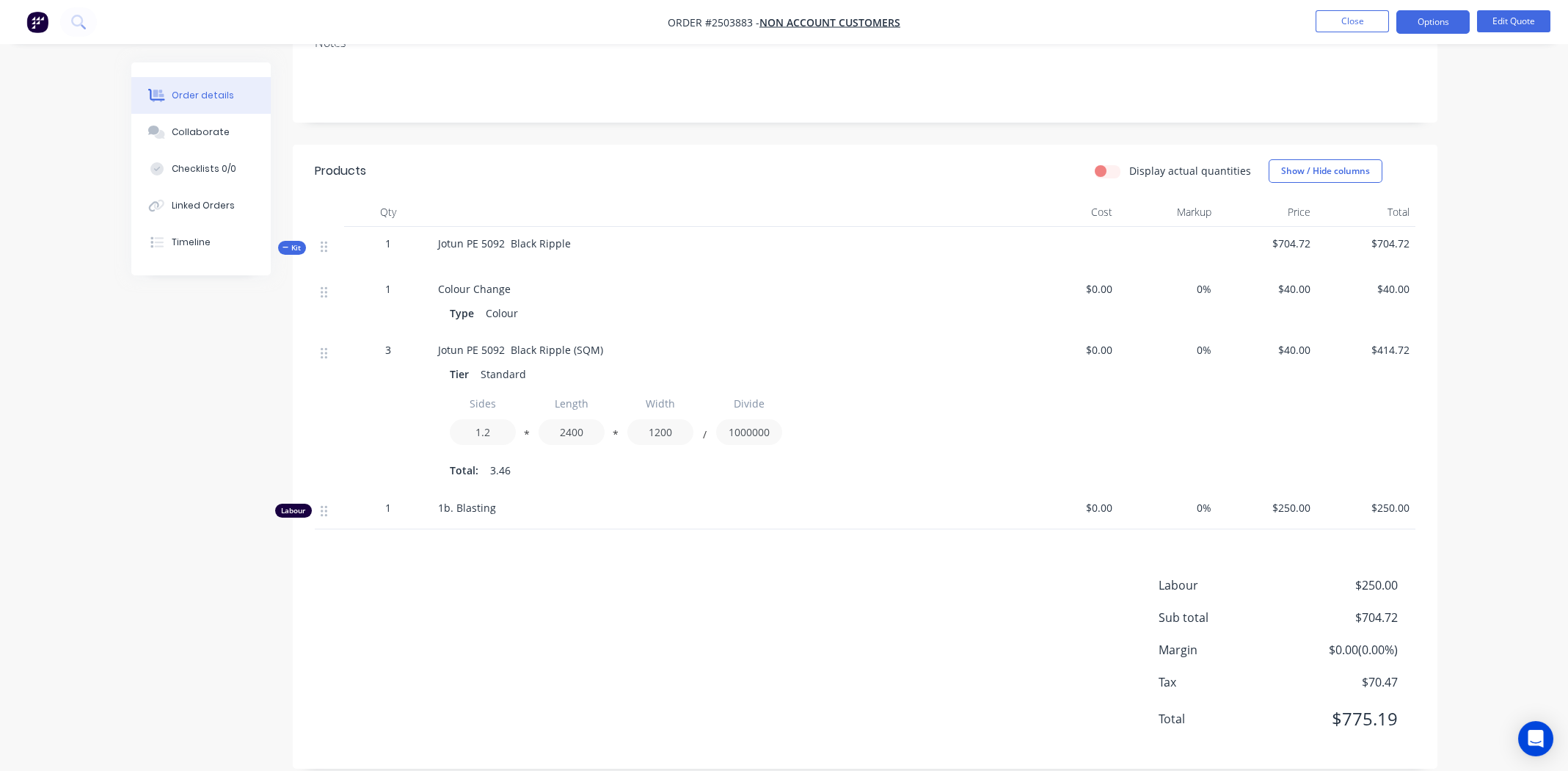
click at [538, 580] on div "Labour $250.00 Sub total $704.72 Margin $0.00 ( 0.00 %) Tax $70.47 Total $775.19" at bounding box center [865, 661] width 1101 height 171
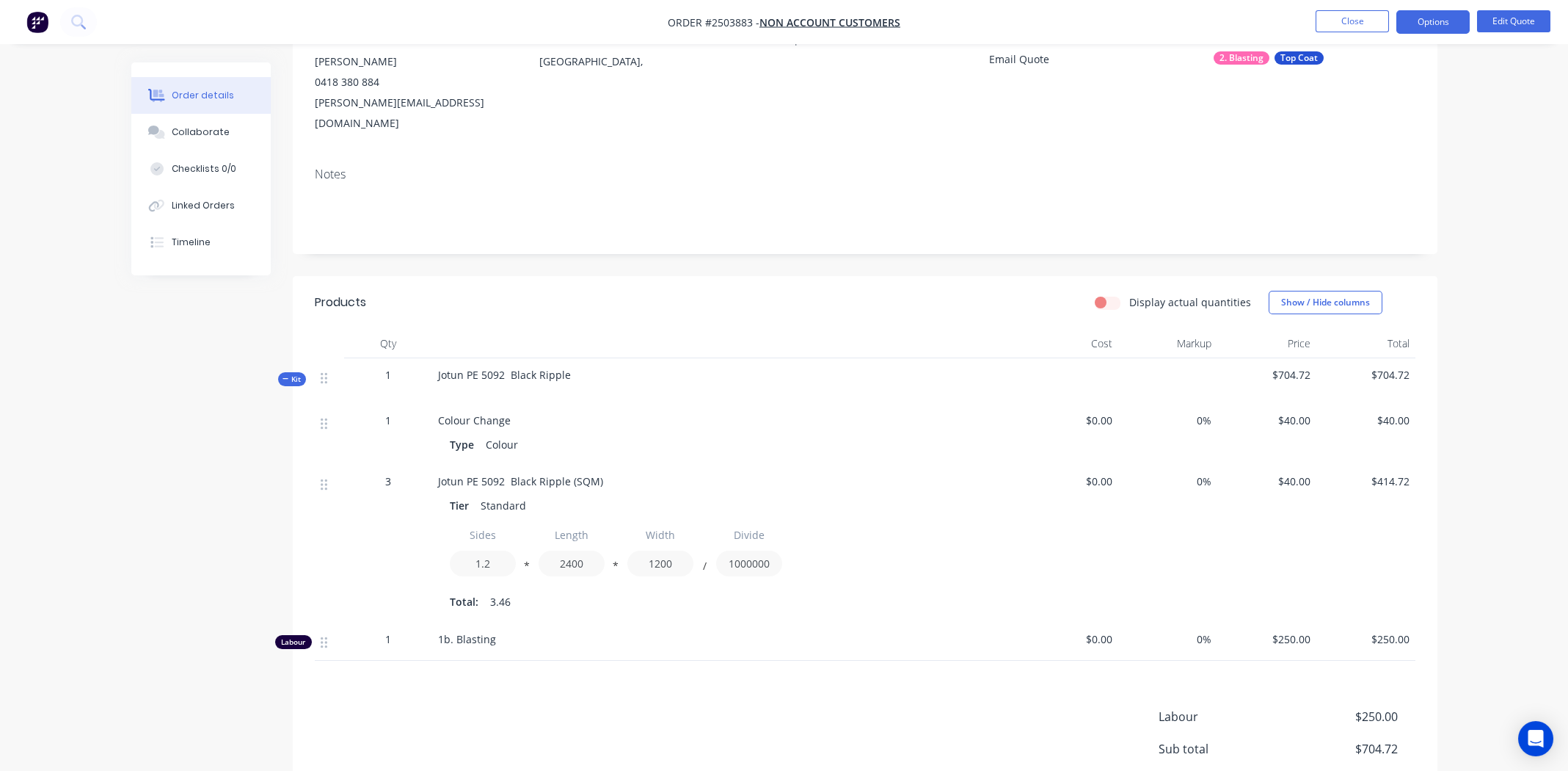
scroll to position [0, 0]
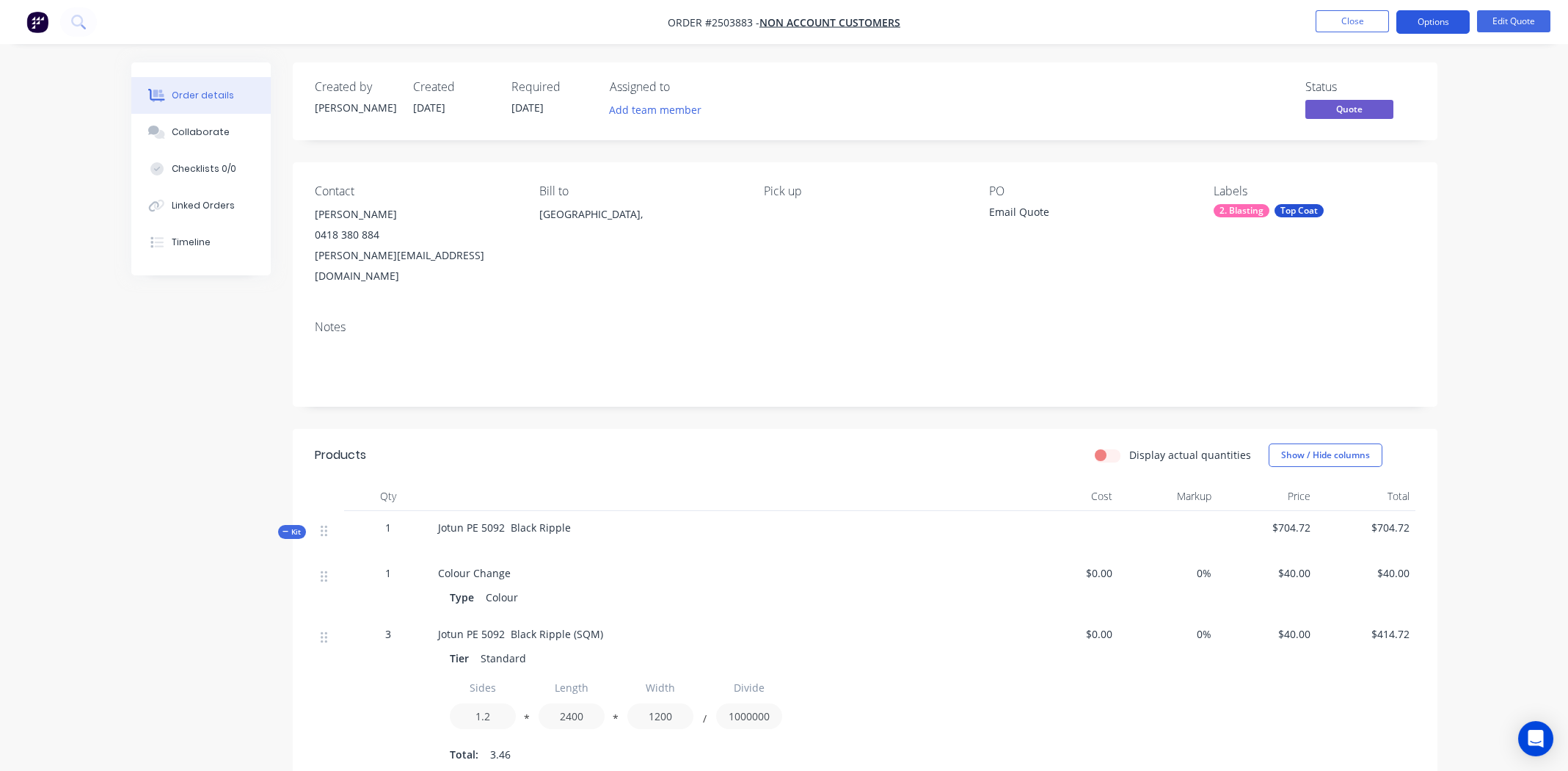
click at [1425, 14] on button "Options" at bounding box center [1433, 22] width 73 height 24
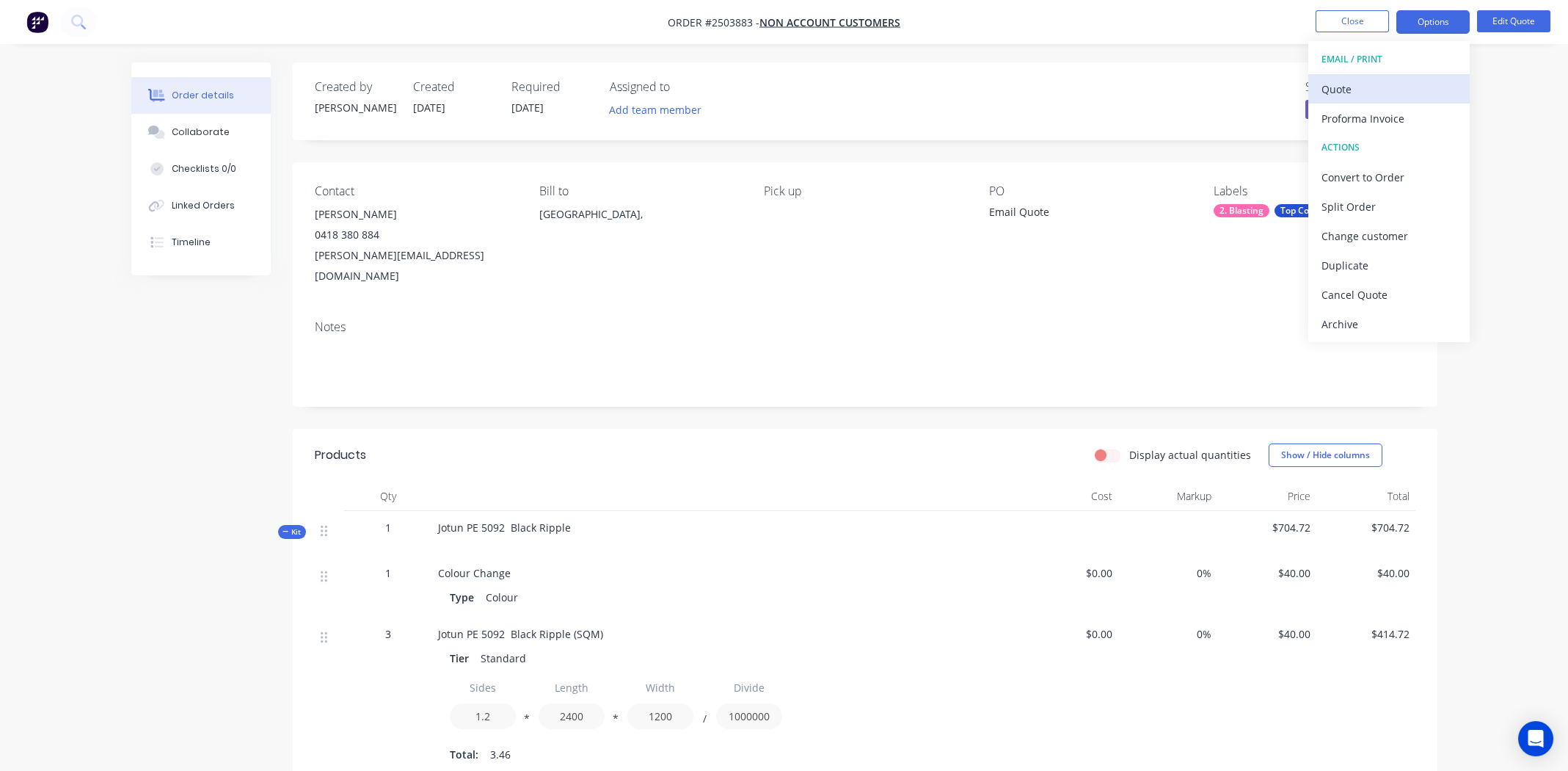
click at [1357, 89] on div "Quote" at bounding box center [1389, 89] width 135 height 21
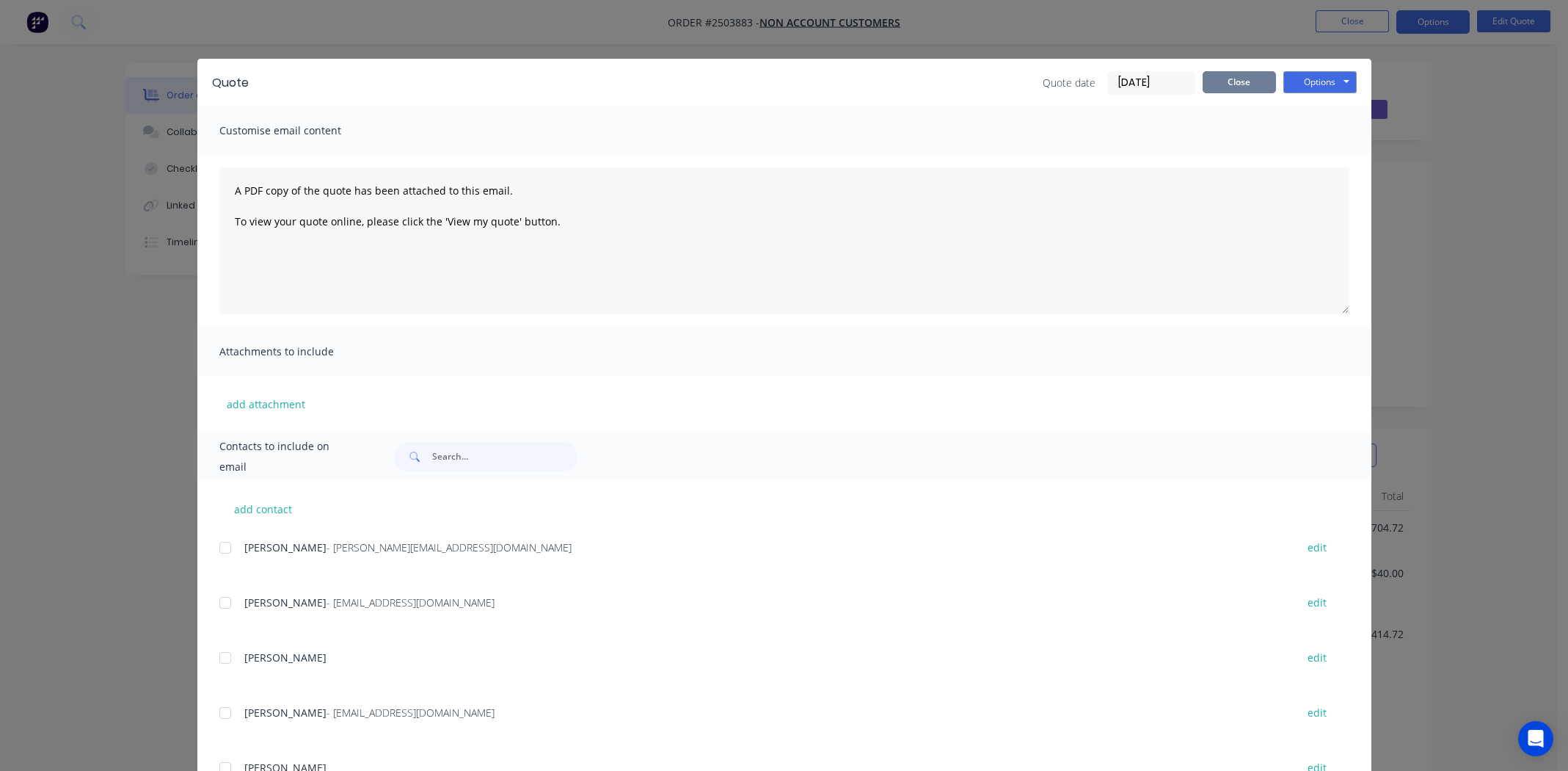
click at [1226, 85] on button "Close" at bounding box center [1239, 82] width 73 height 22
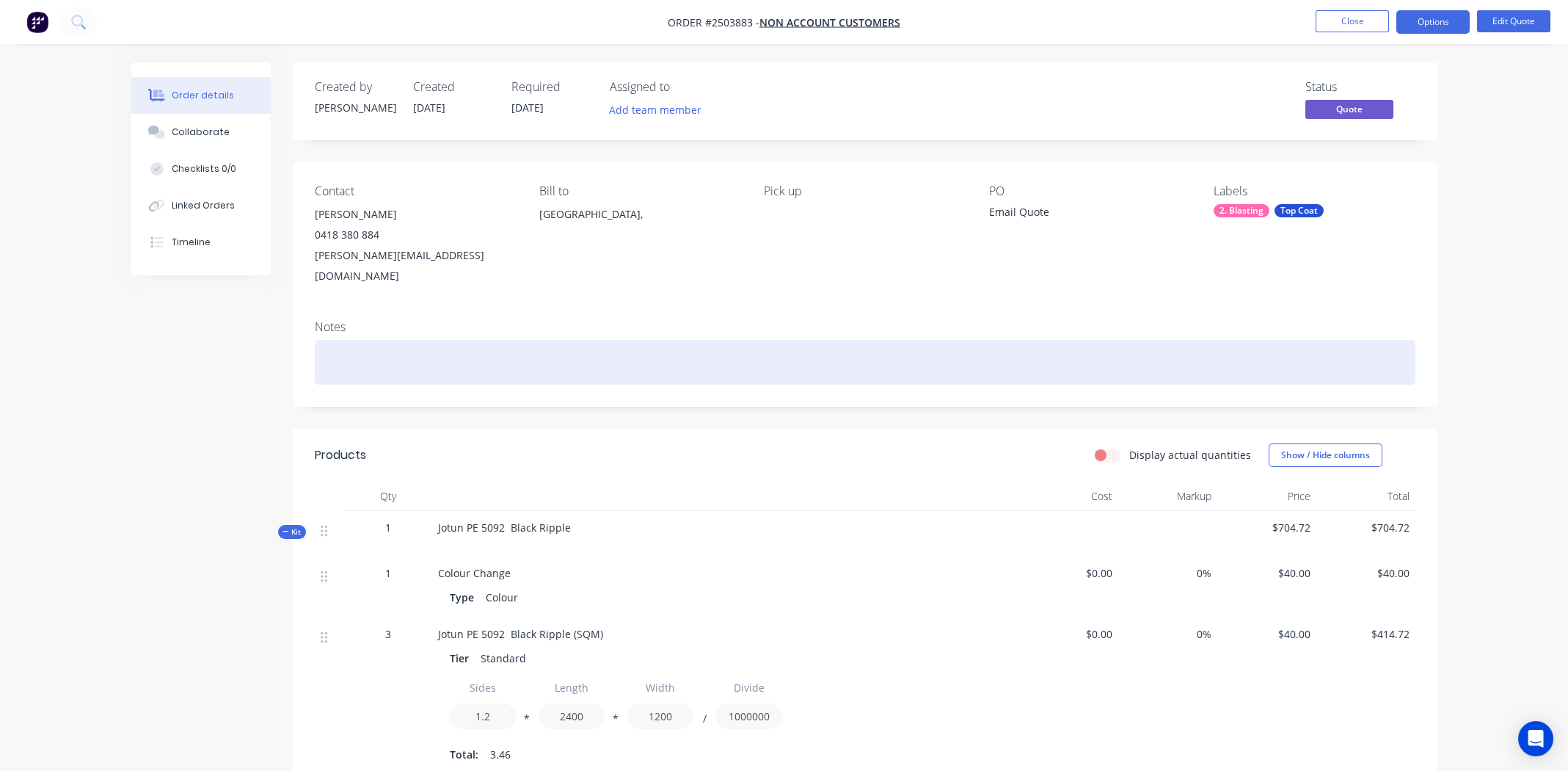
click at [511, 340] on div at bounding box center [865, 362] width 1101 height 45
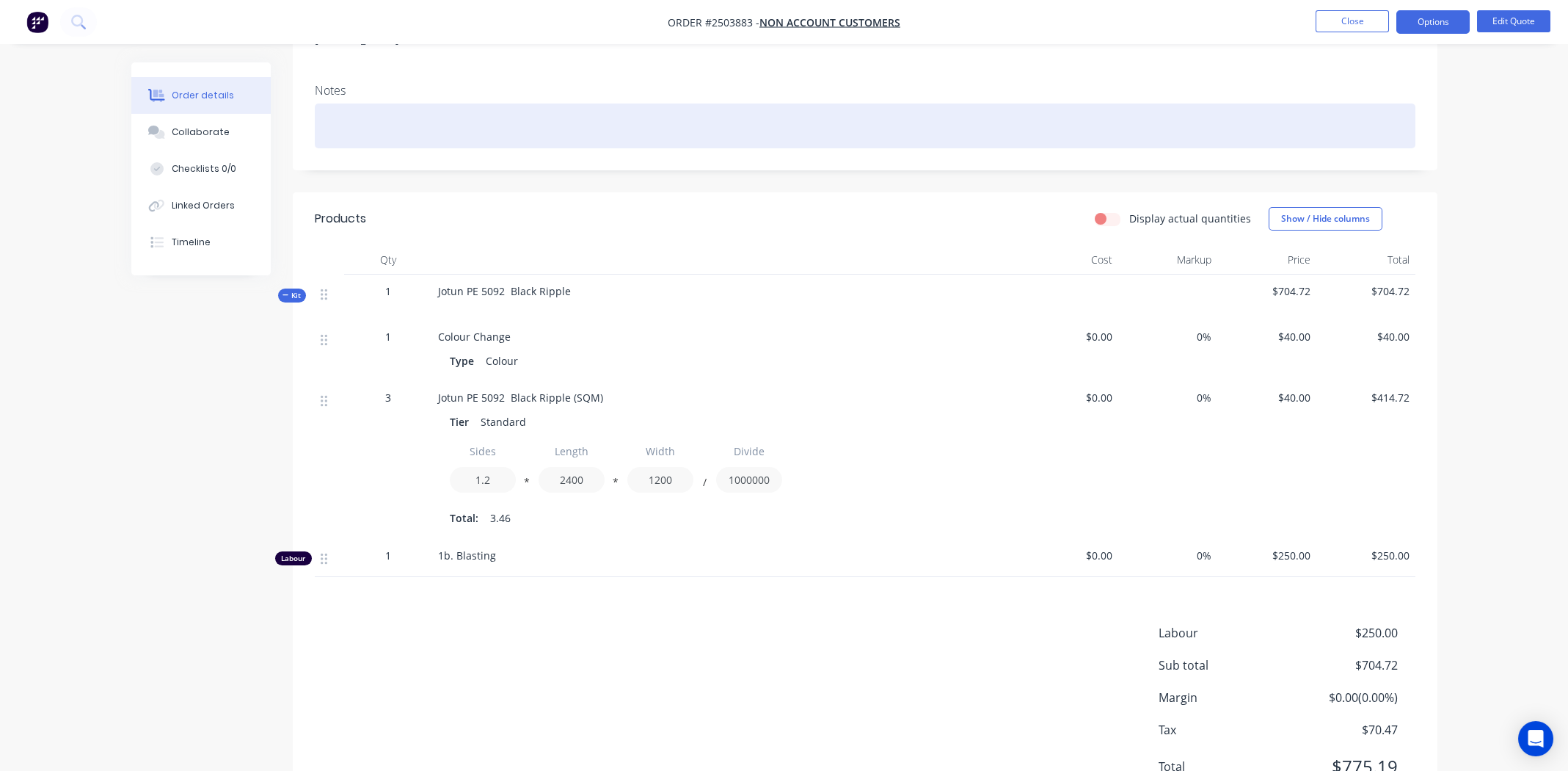
scroll to position [211, 0]
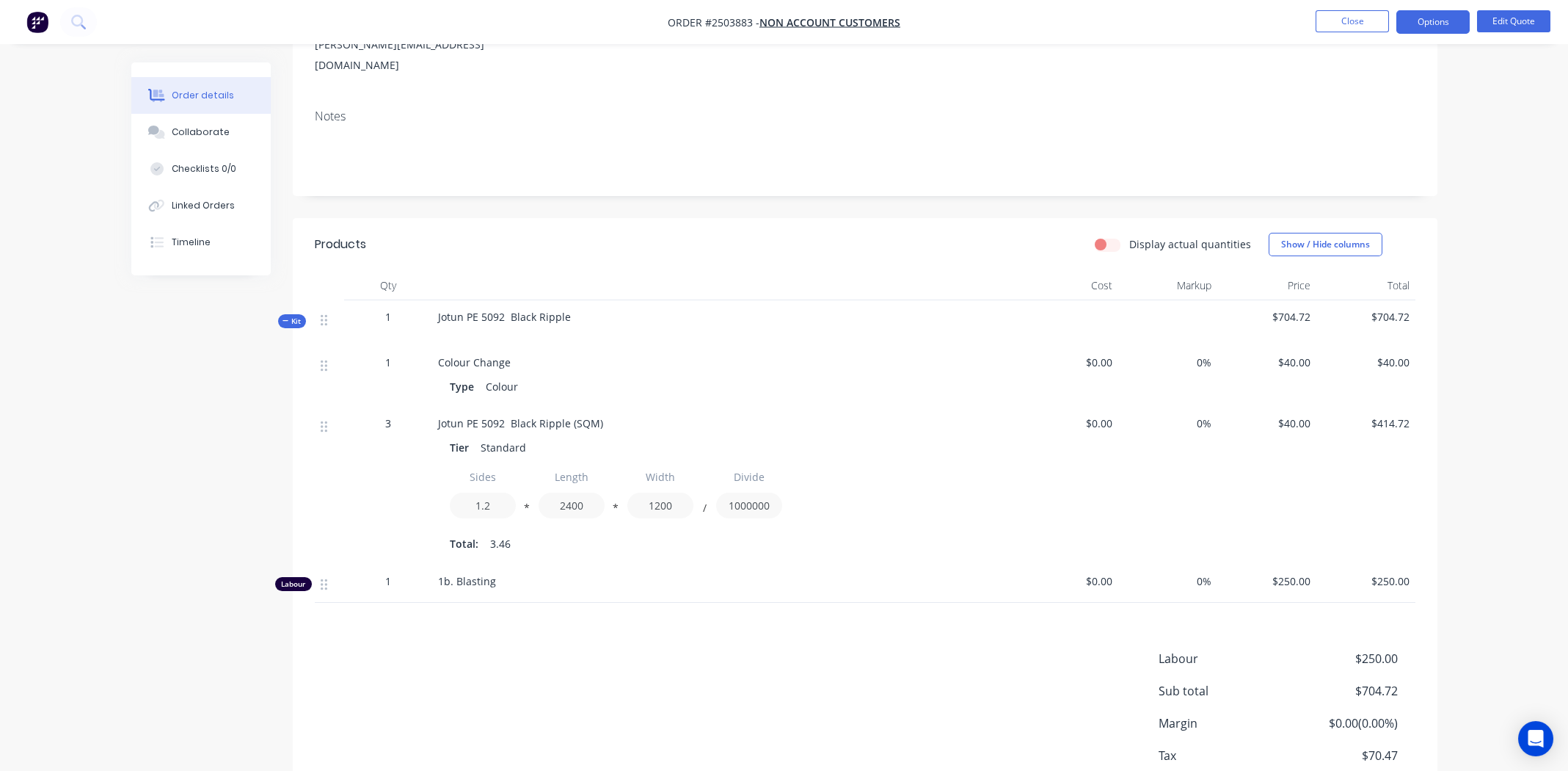
click at [519, 310] on span "Jotun PE 5092 Black Ripple" at bounding box center [504, 316] width 132 height 14
copy div "Jotun PE 5092 Black Ripple"
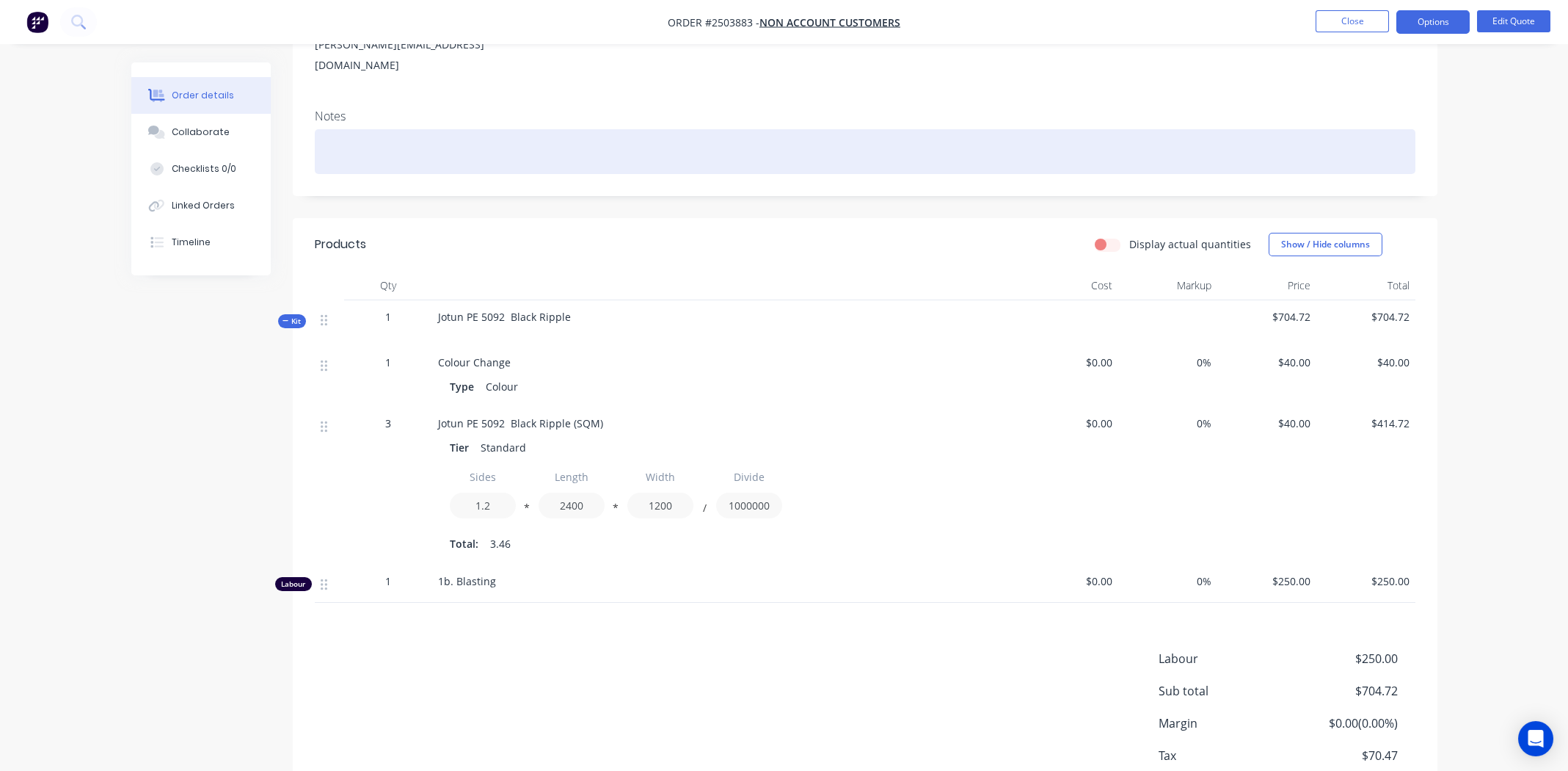
paste div
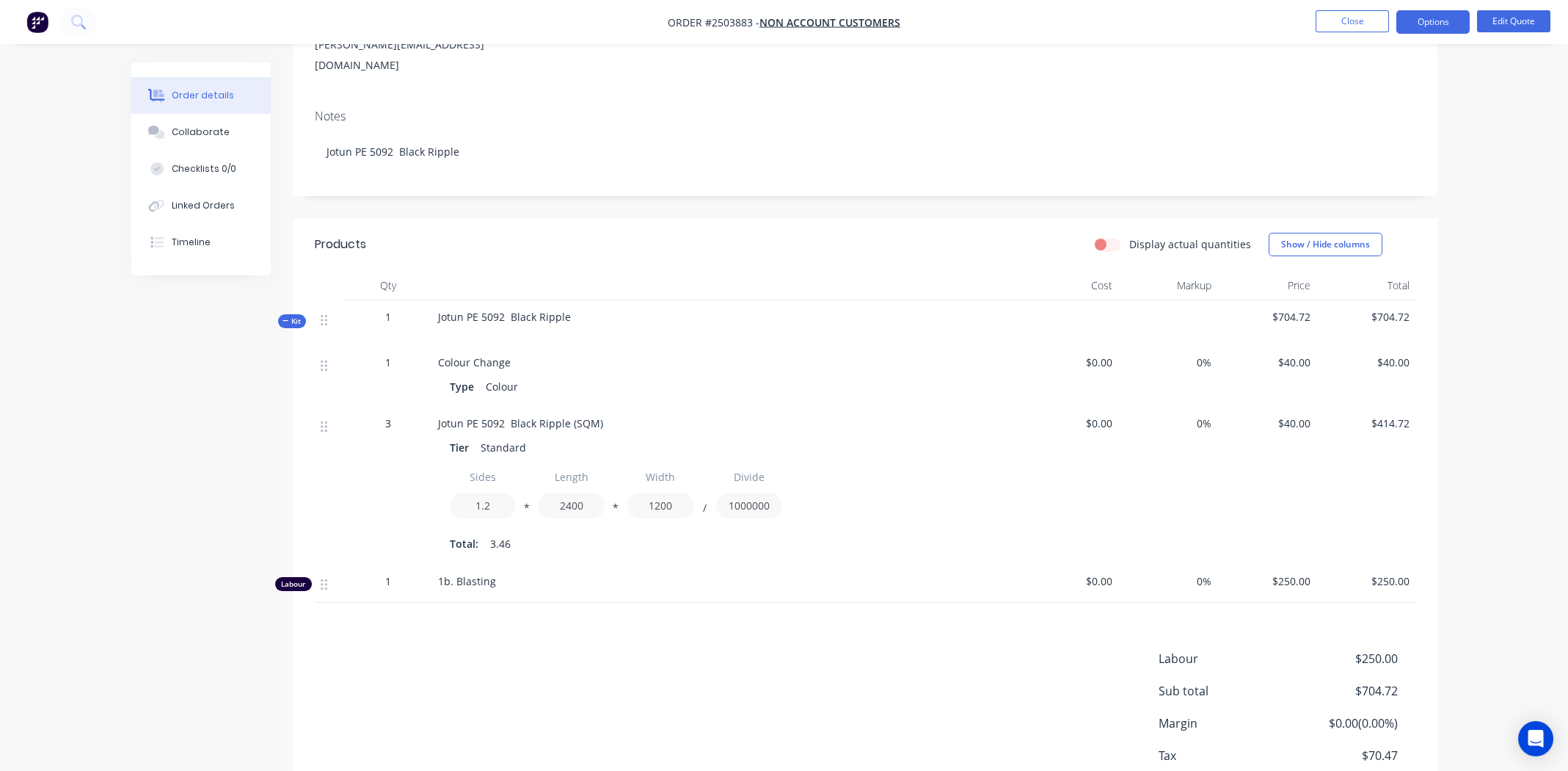
scroll to position [0, 0]
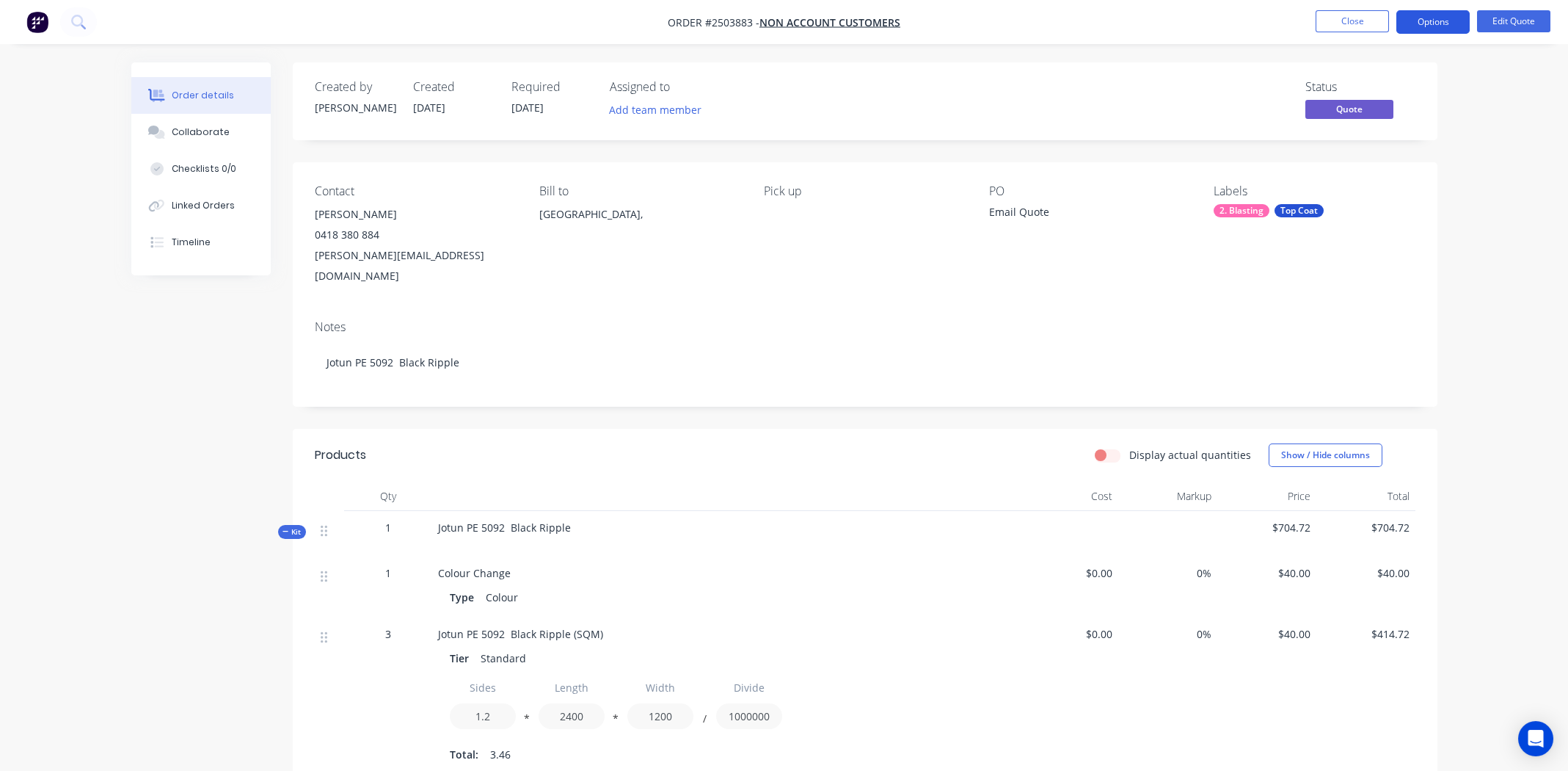
click at [1428, 23] on button "Options" at bounding box center [1433, 22] width 73 height 24
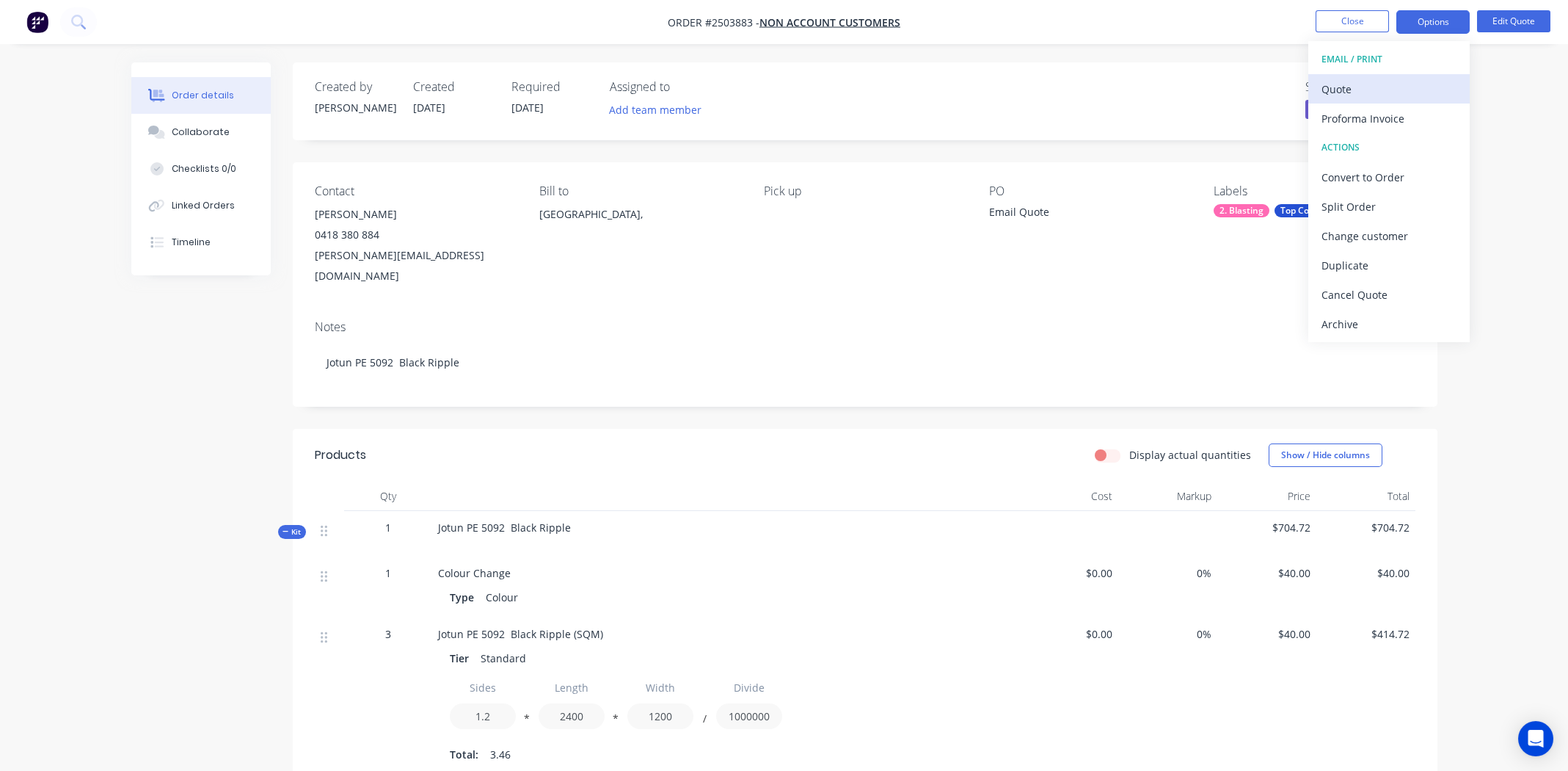
click at [1369, 95] on div "Quote" at bounding box center [1389, 89] width 135 height 21
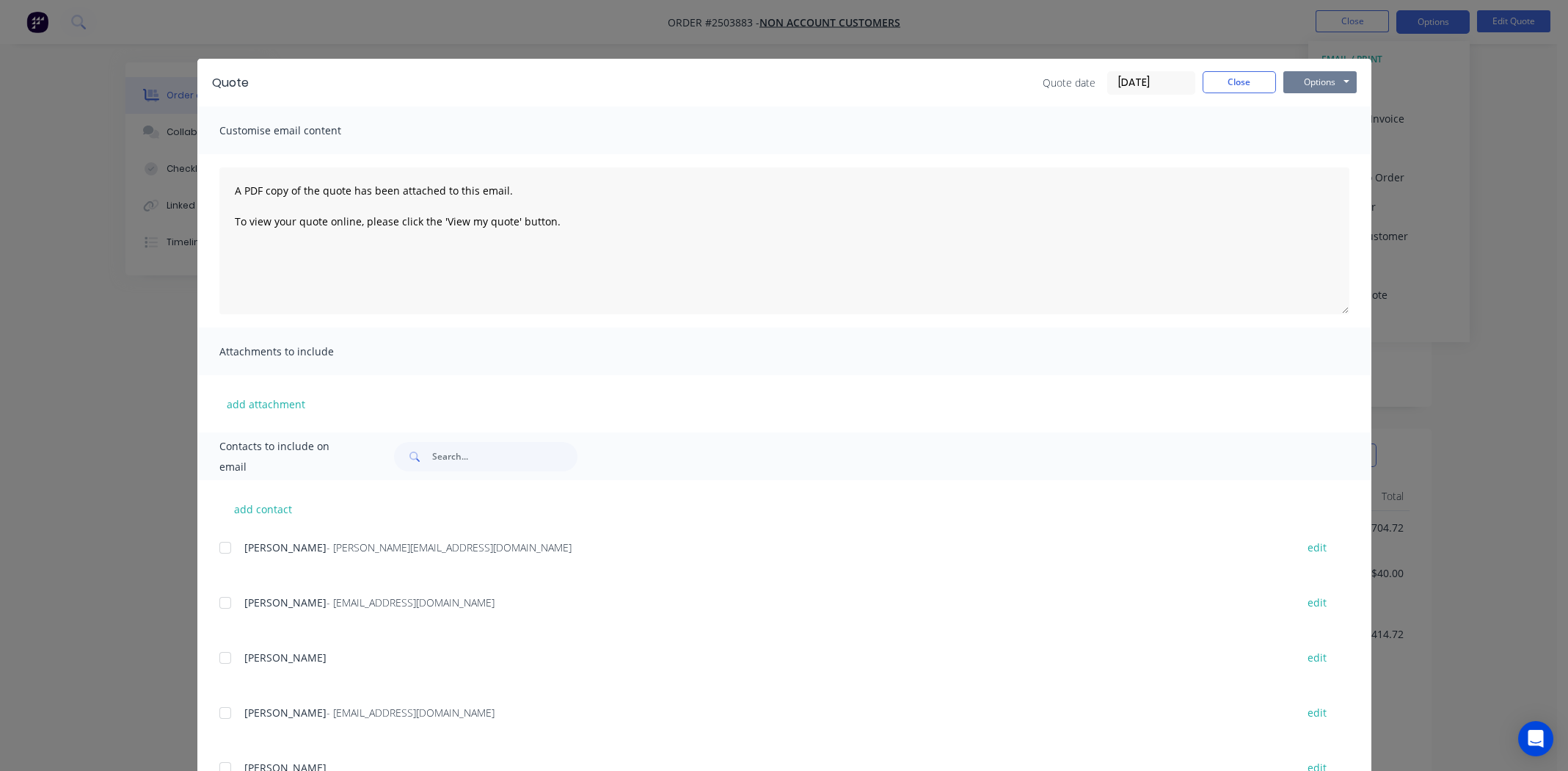
click at [1308, 79] on button "Options" at bounding box center [1319, 82] width 73 height 22
click at [1323, 115] on button "Preview" at bounding box center [1330, 108] width 94 height 24
click at [1242, 79] on button "Close" at bounding box center [1239, 82] width 73 height 22
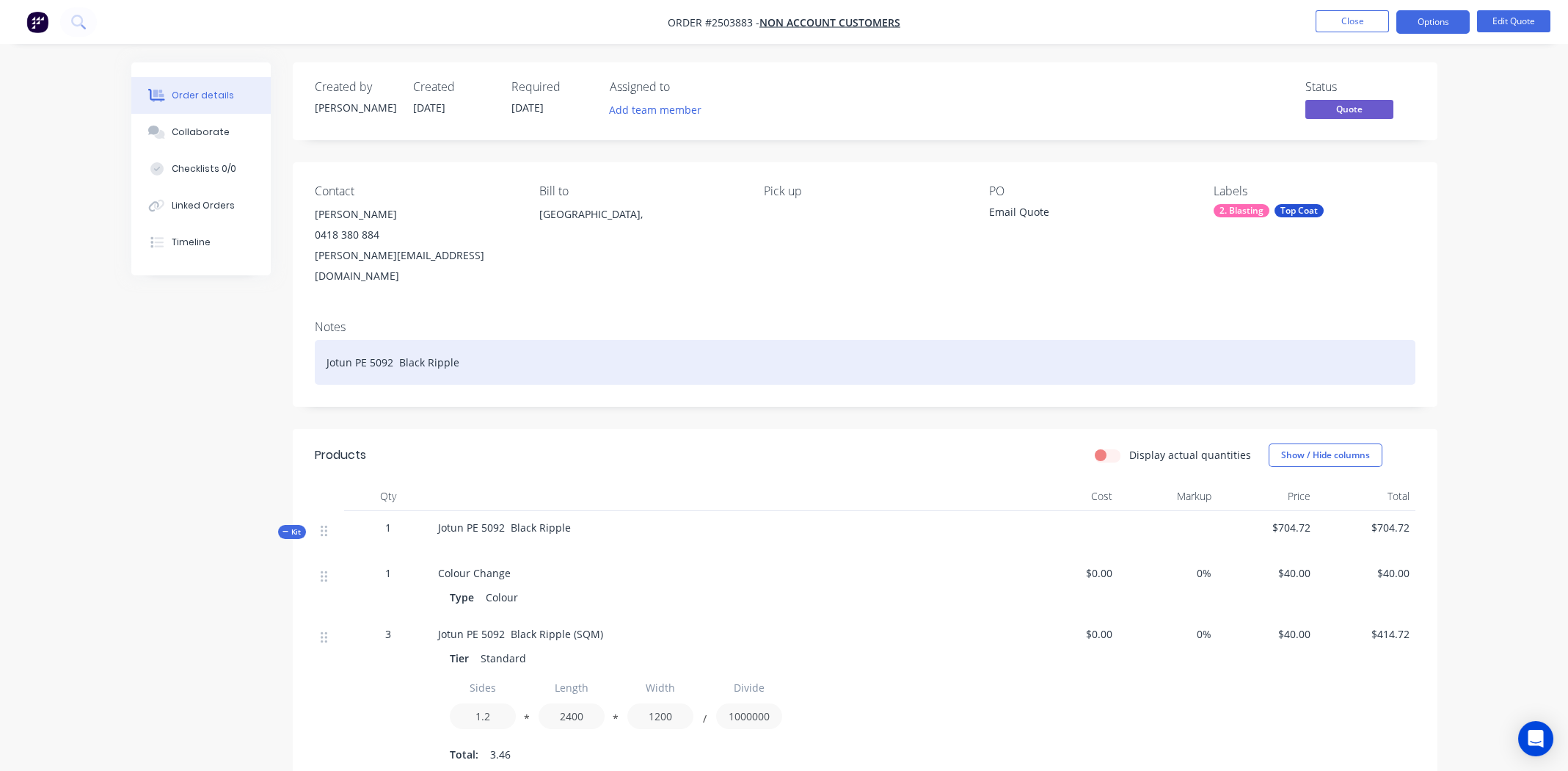
click at [953, 340] on div "Jotun PE 5092 Black Ripple" at bounding box center [865, 362] width 1101 height 45
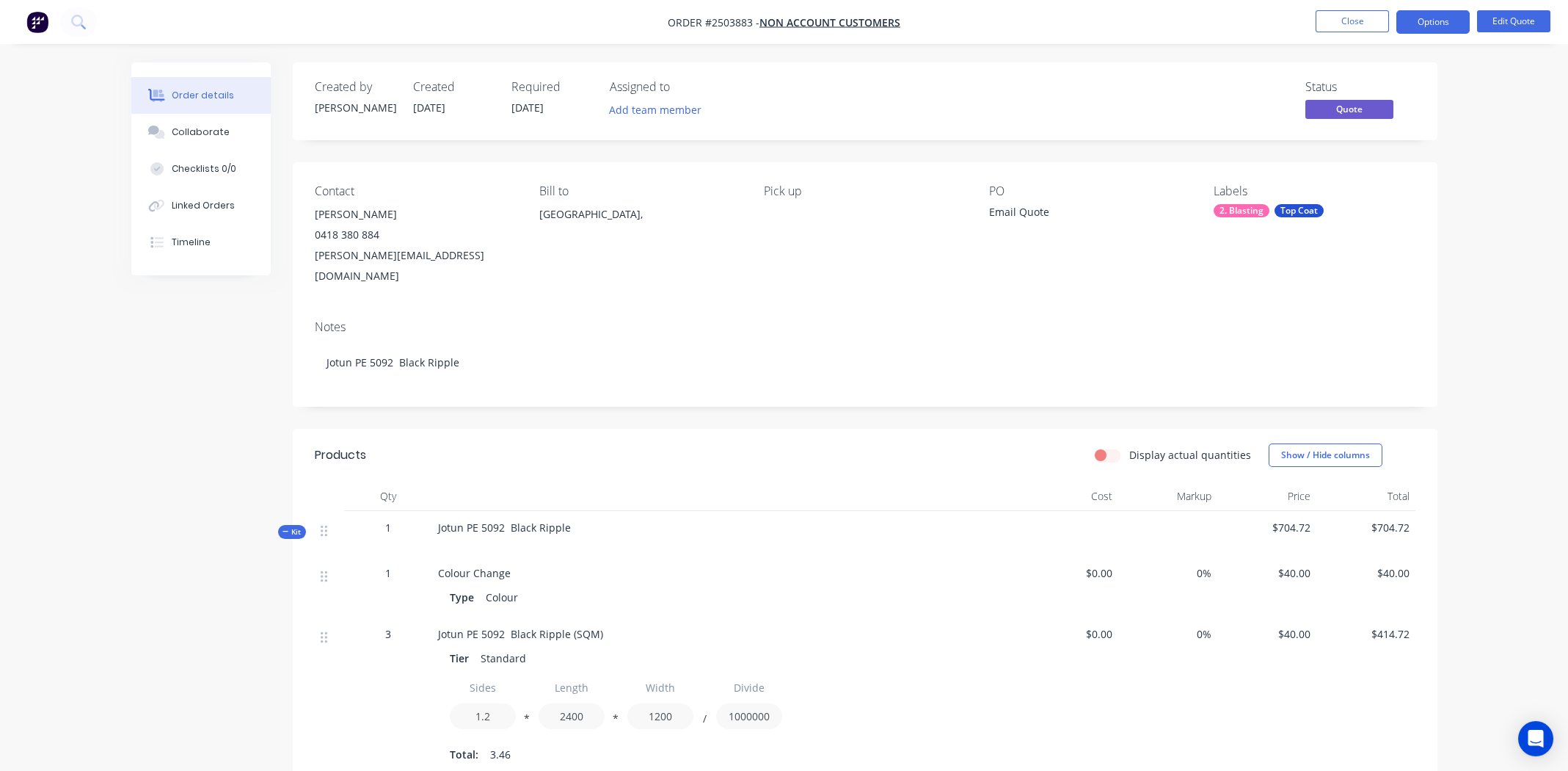
click at [959, 309] on div "Notes Jotun PE 5092 Black Ripple" at bounding box center [865, 357] width 1145 height 98
click at [1332, 13] on button "Close" at bounding box center [1352, 21] width 73 height 22
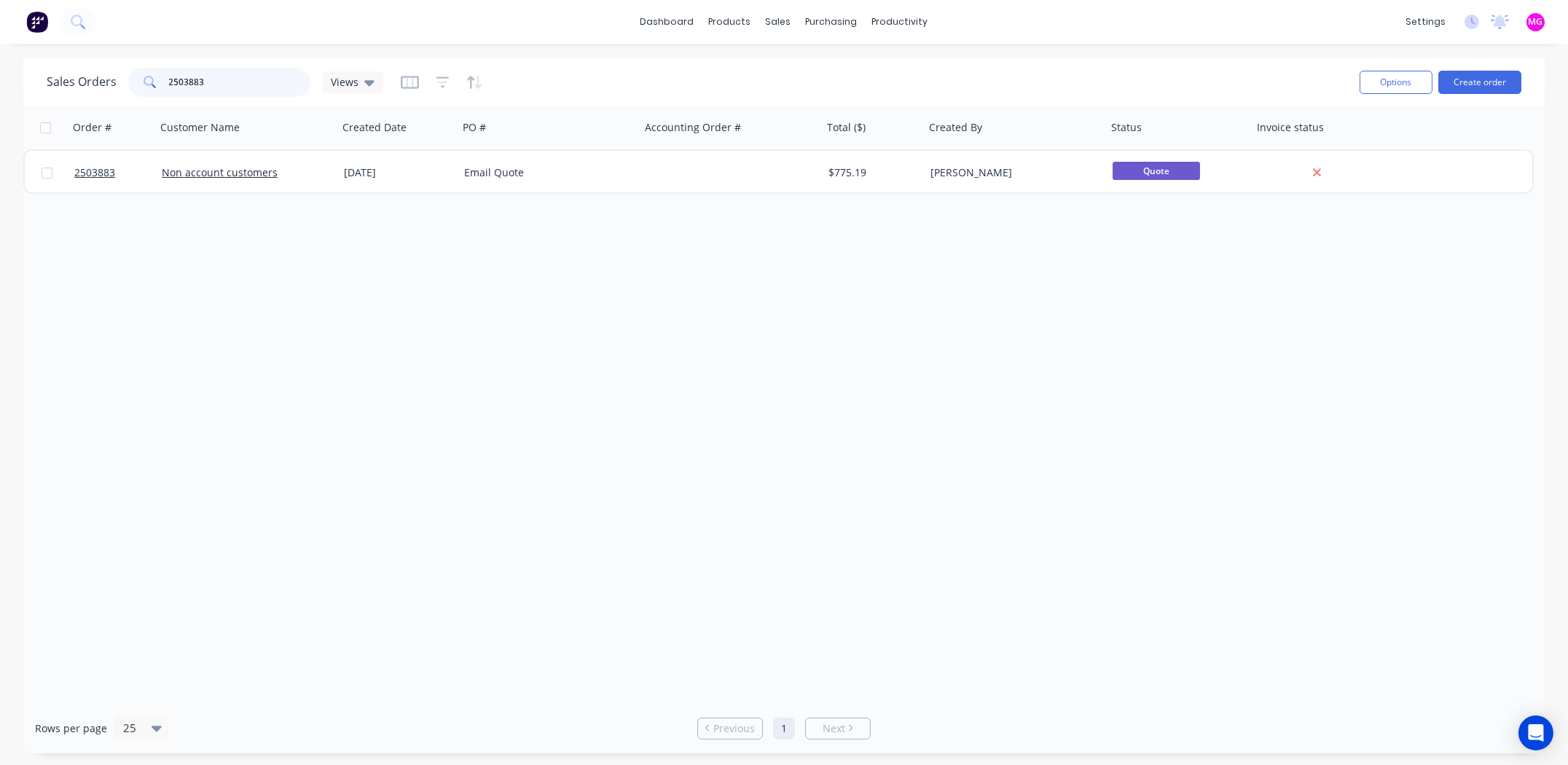
click at [201, 78] on input "2503883" at bounding box center [240, 82] width 142 height 29
click at [202, 78] on input "sijith" at bounding box center [240, 82] width 142 height 29
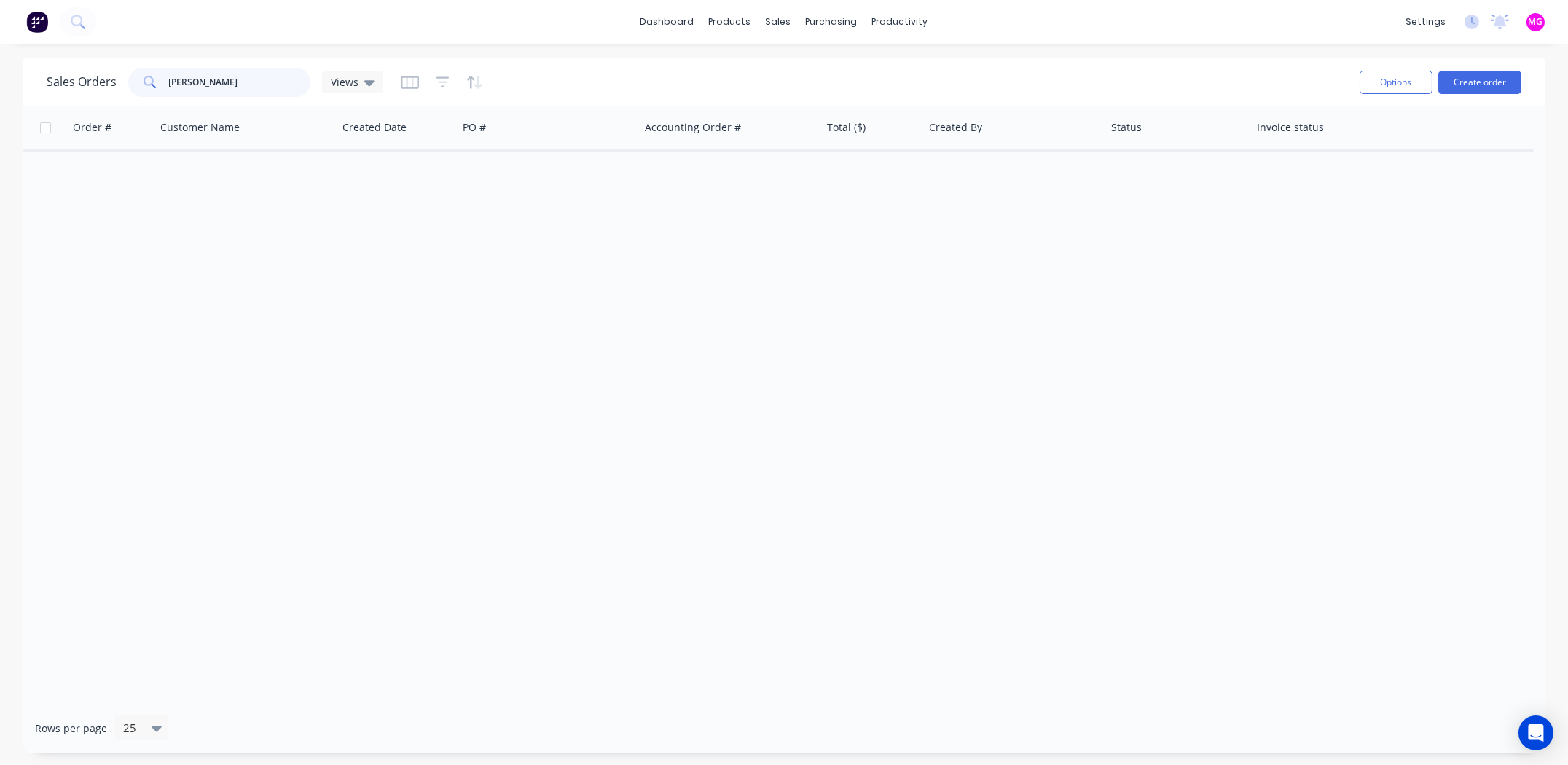
click at [202, 78] on input "sijith" at bounding box center [240, 82] width 142 height 29
type input "sujith"
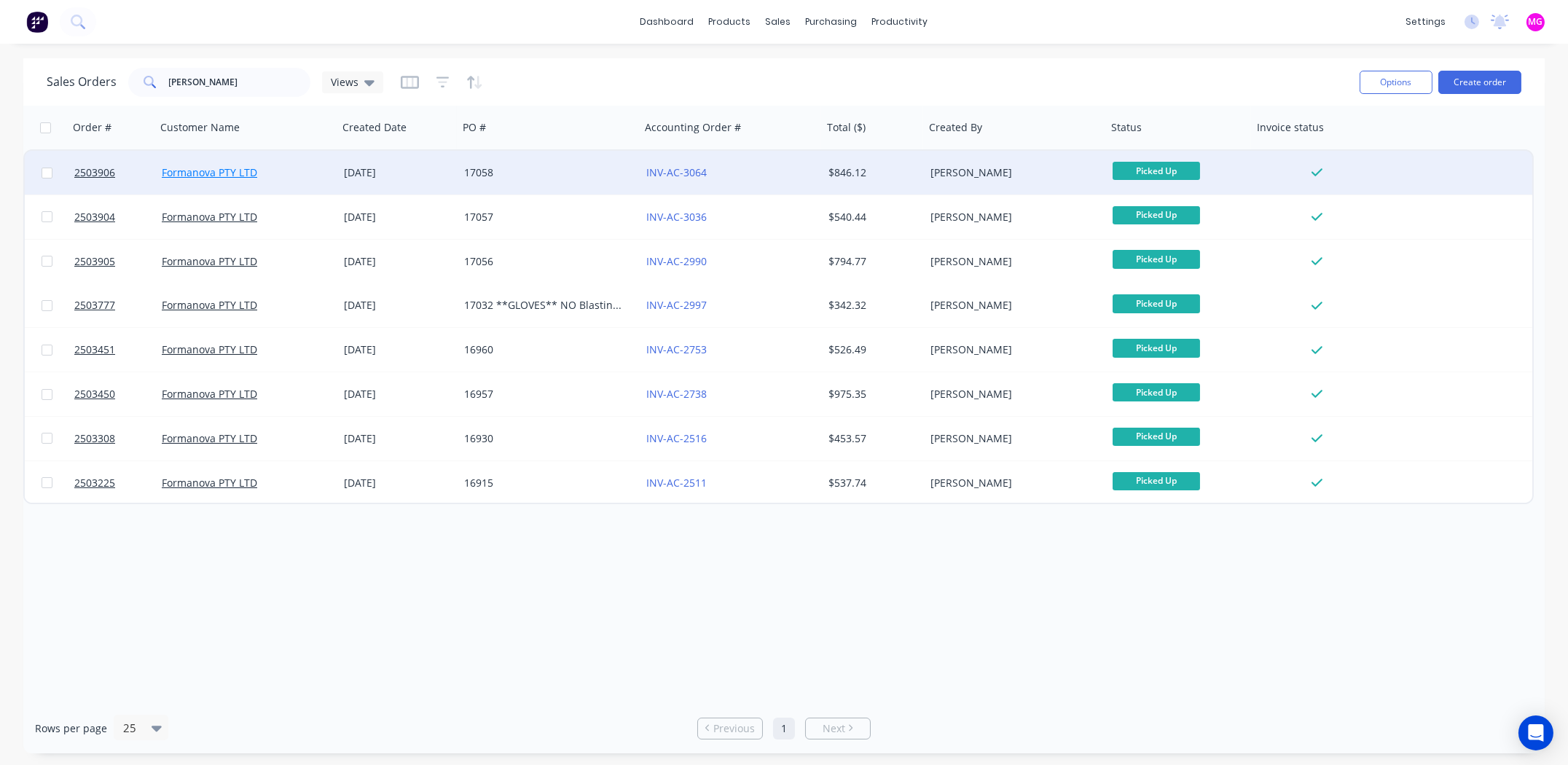
click at [214, 174] on link "Formanova PTY LTD" at bounding box center [209, 172] width 96 height 14
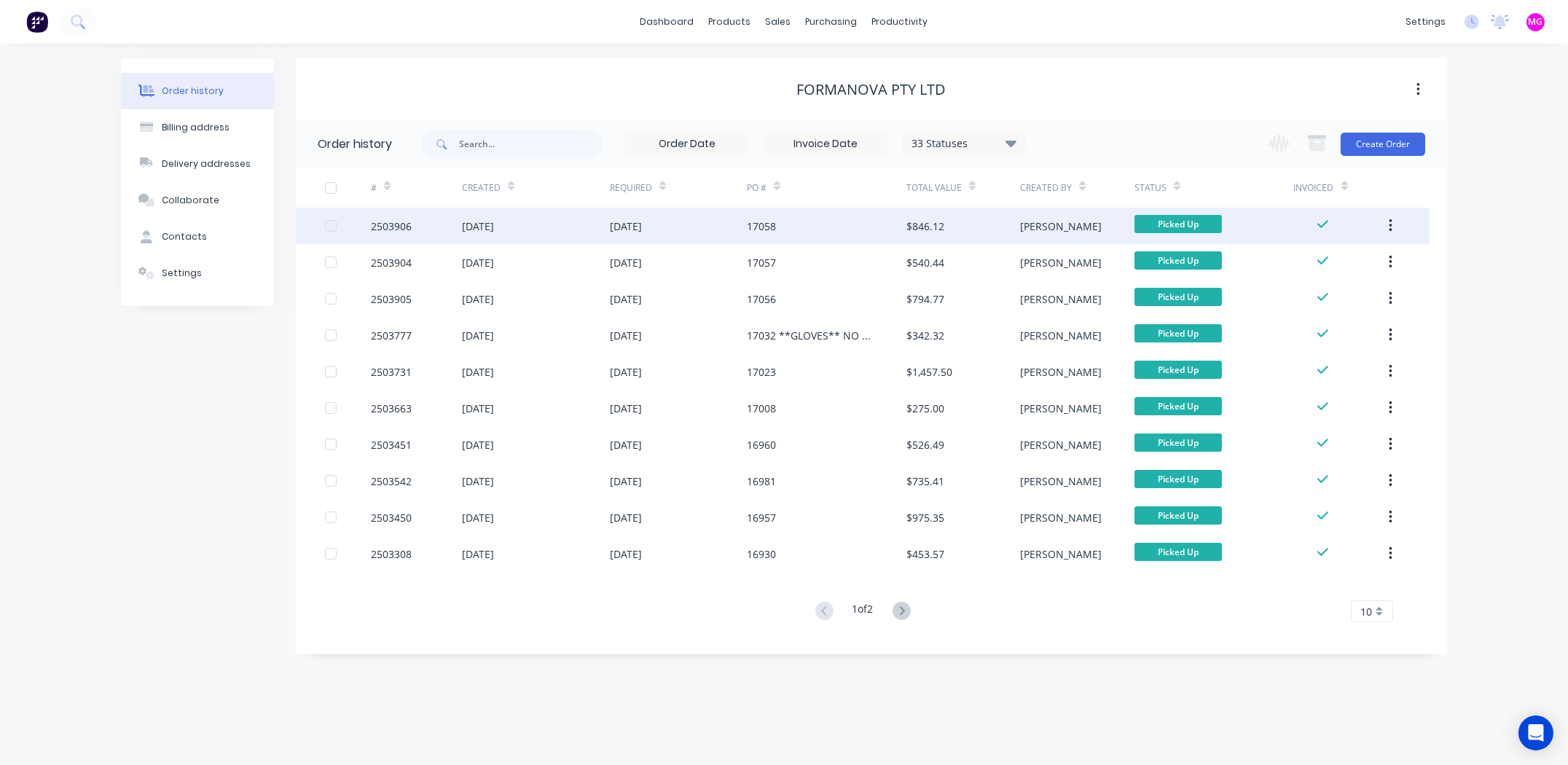
click at [399, 222] on div "2503906" at bounding box center [391, 226] width 41 height 15
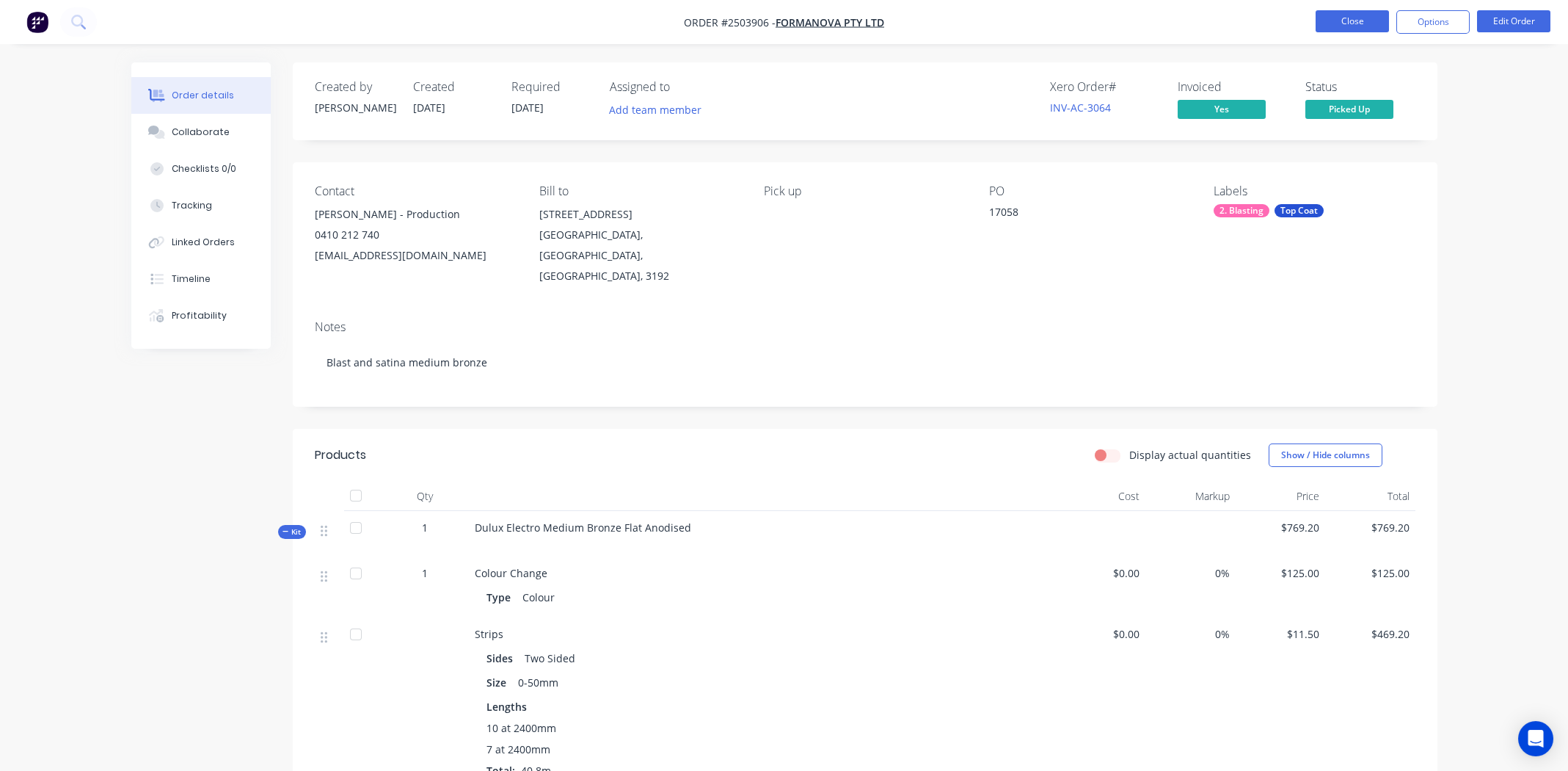
click at [1359, 20] on button "Close" at bounding box center [1352, 21] width 73 height 22
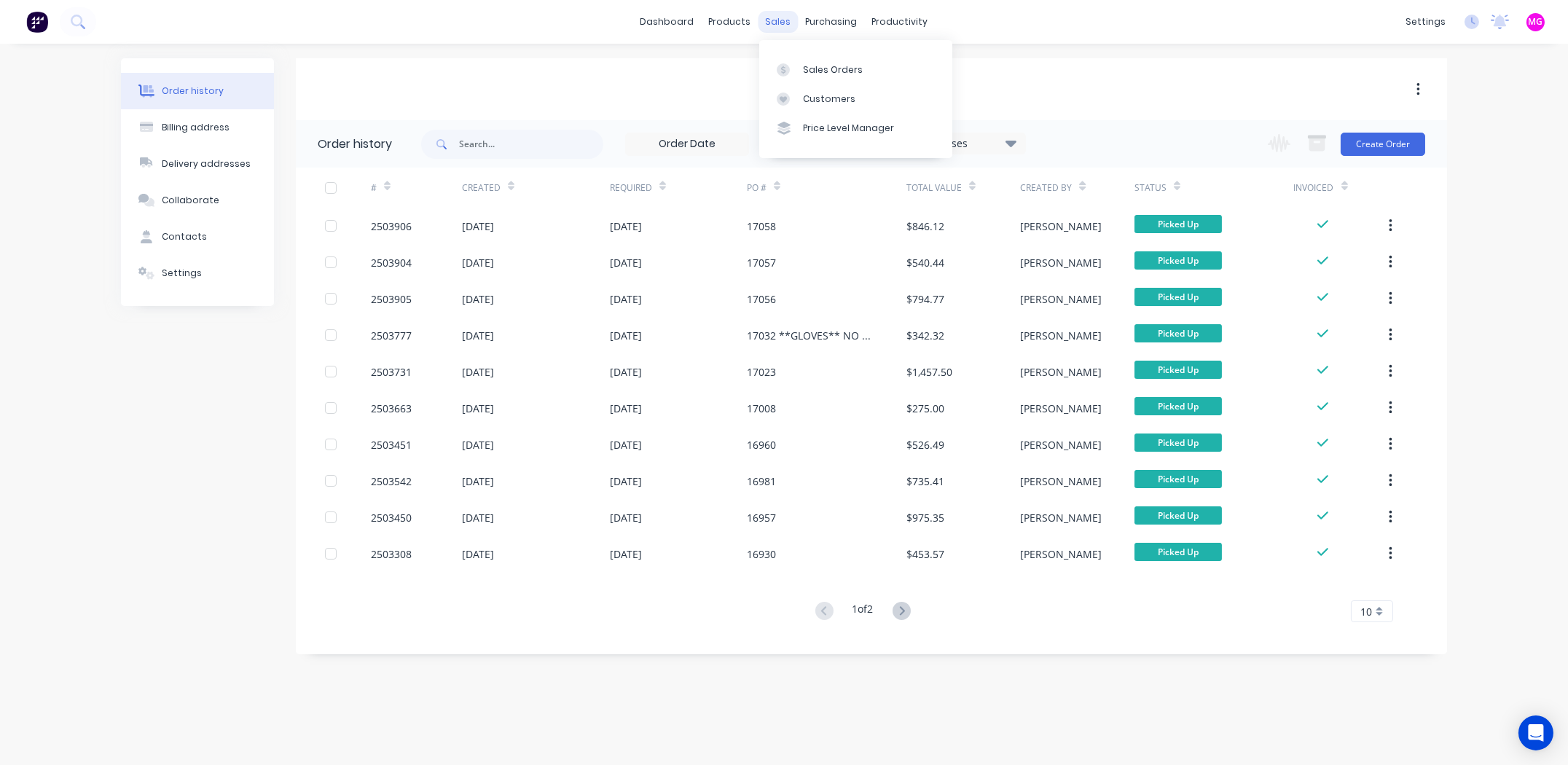
click at [775, 22] on div "sales" at bounding box center [778, 22] width 40 height 22
click at [855, 83] on link "Sales Orders" at bounding box center [856, 69] width 193 height 29
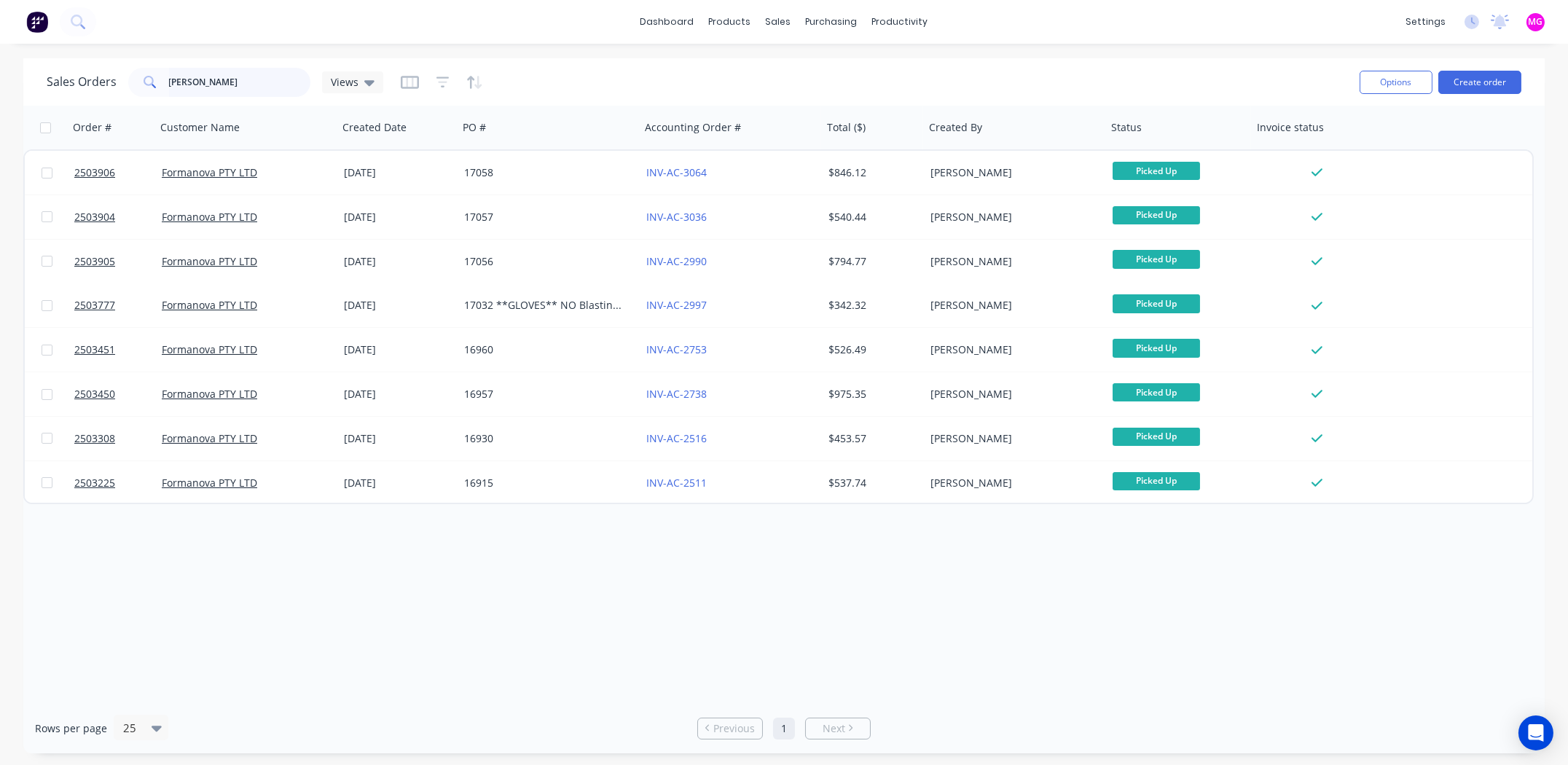
click at [183, 84] on input "sujith" at bounding box center [240, 82] width 142 height 29
click at [184, 84] on input "sujith" at bounding box center [240, 82] width 142 height 29
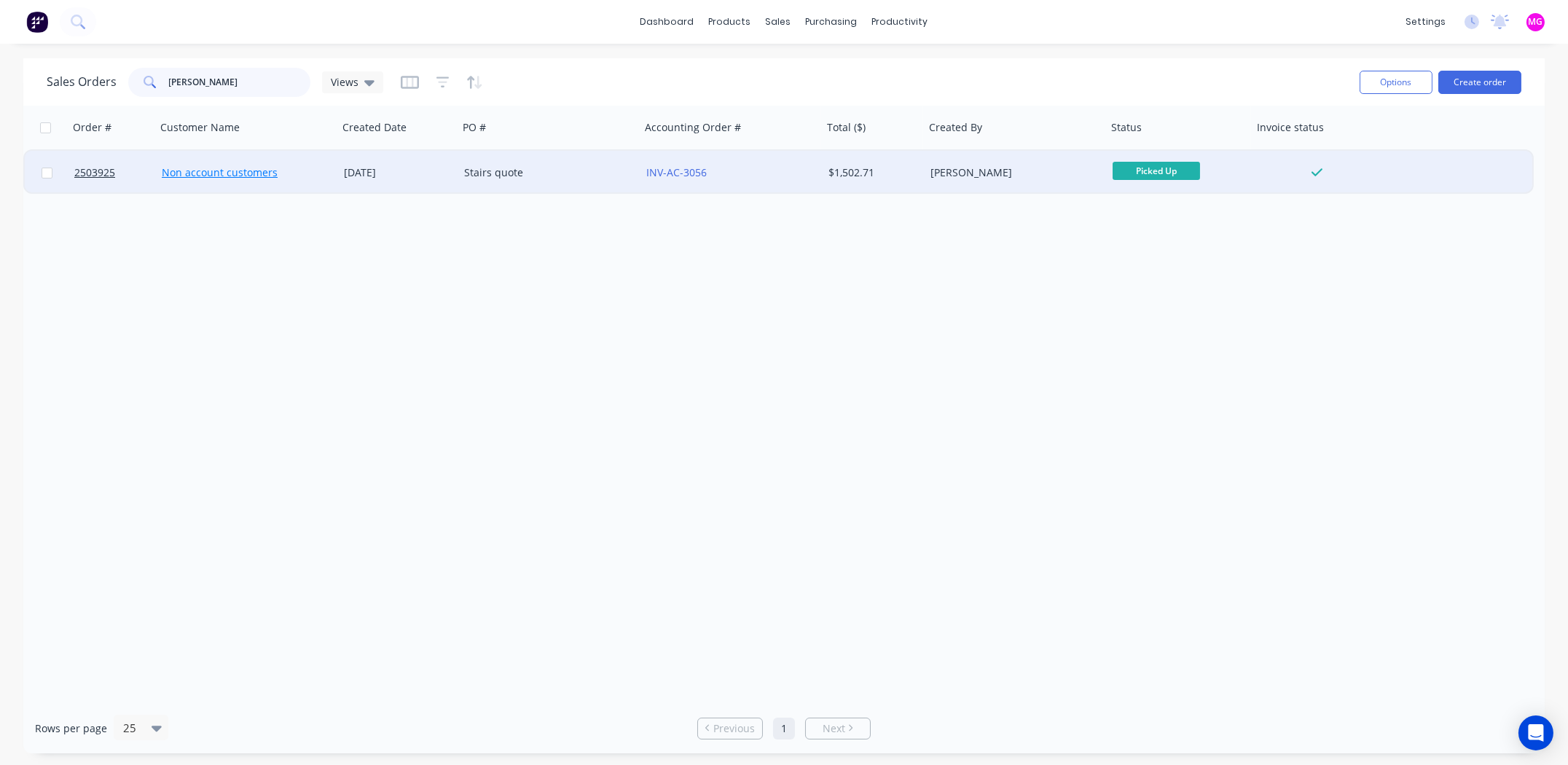
type input "david bartl"
click at [191, 172] on link "Non account customers" at bounding box center [219, 172] width 115 height 14
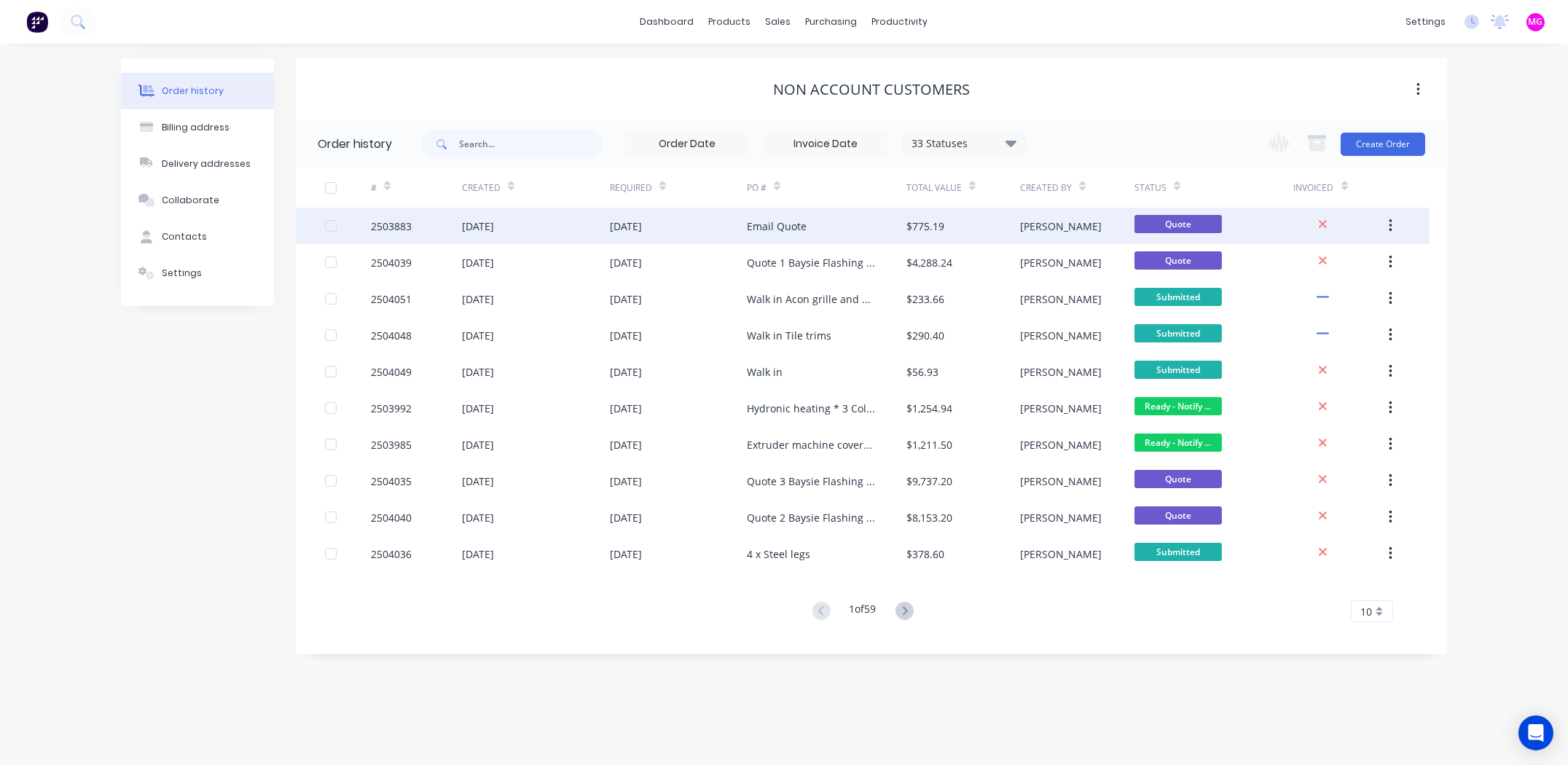
click at [401, 222] on div "2503883" at bounding box center [391, 226] width 41 height 15
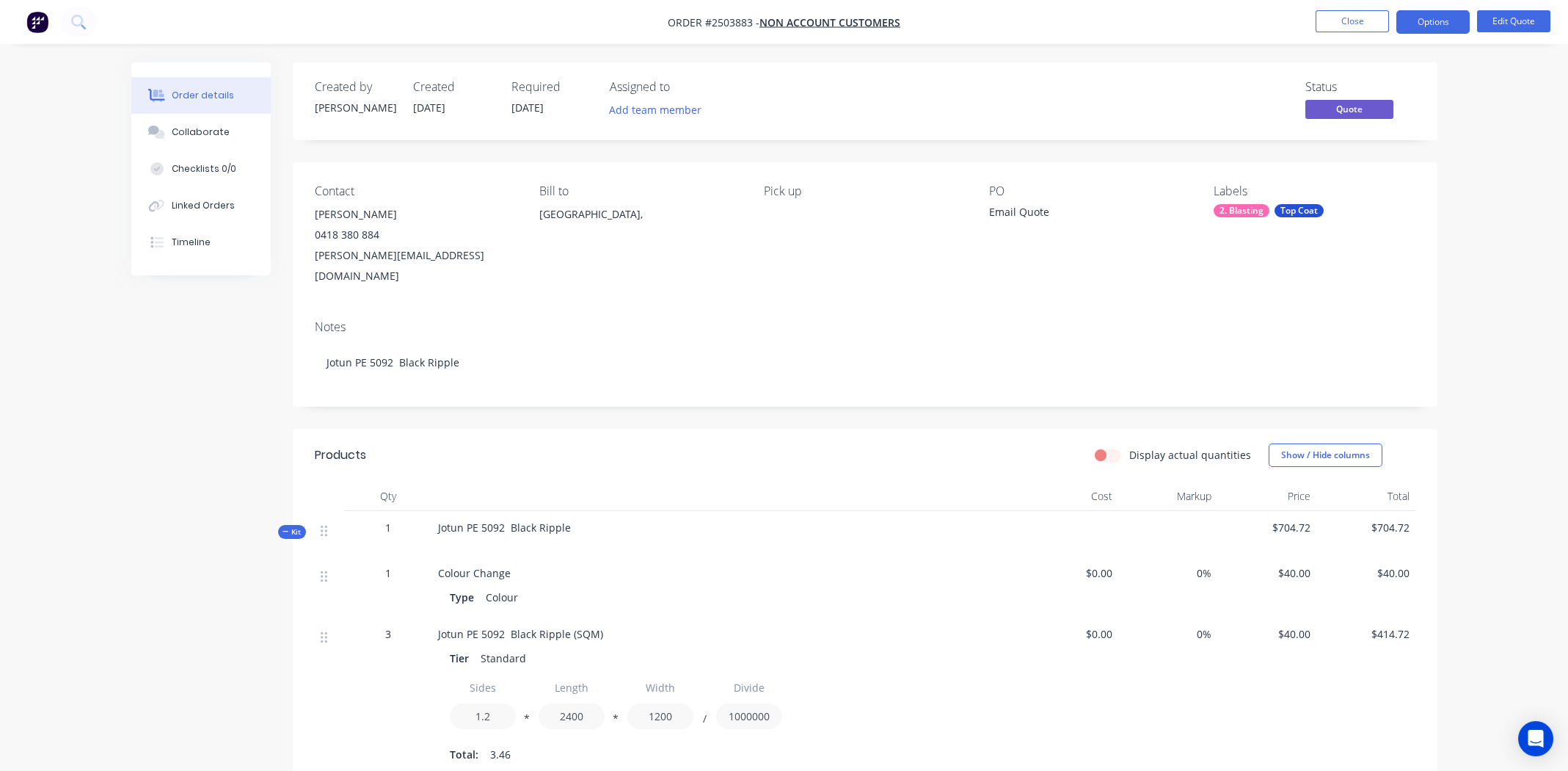
click at [1332, 8] on nav "Order #2503883 - Non account customers Close Options Edit Quote" at bounding box center [784, 22] width 1568 height 44
click at [1325, 20] on button "Close" at bounding box center [1352, 21] width 73 height 22
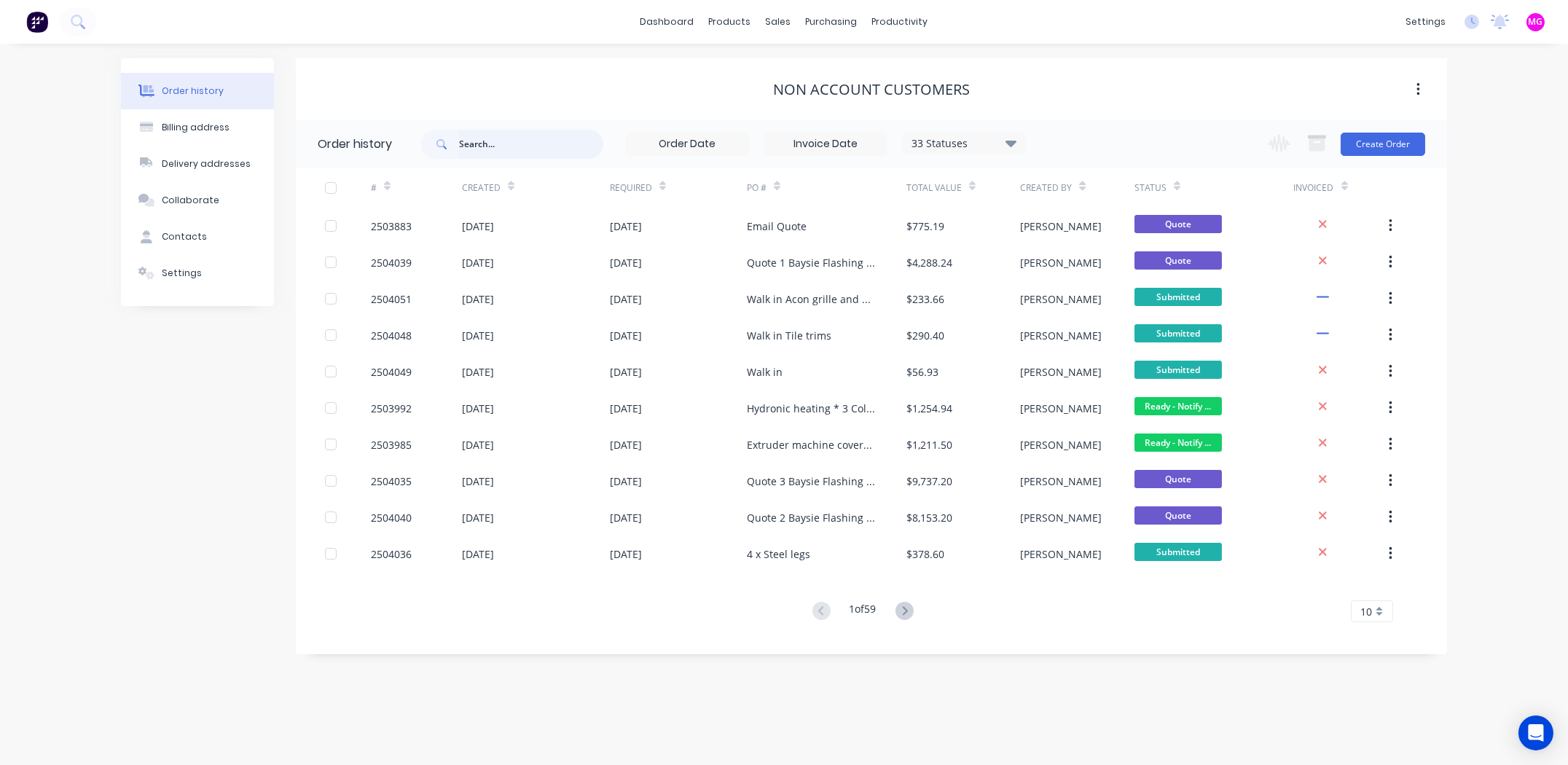
click at [506, 145] on input "text" at bounding box center [531, 144] width 145 height 29
type input "david bart"
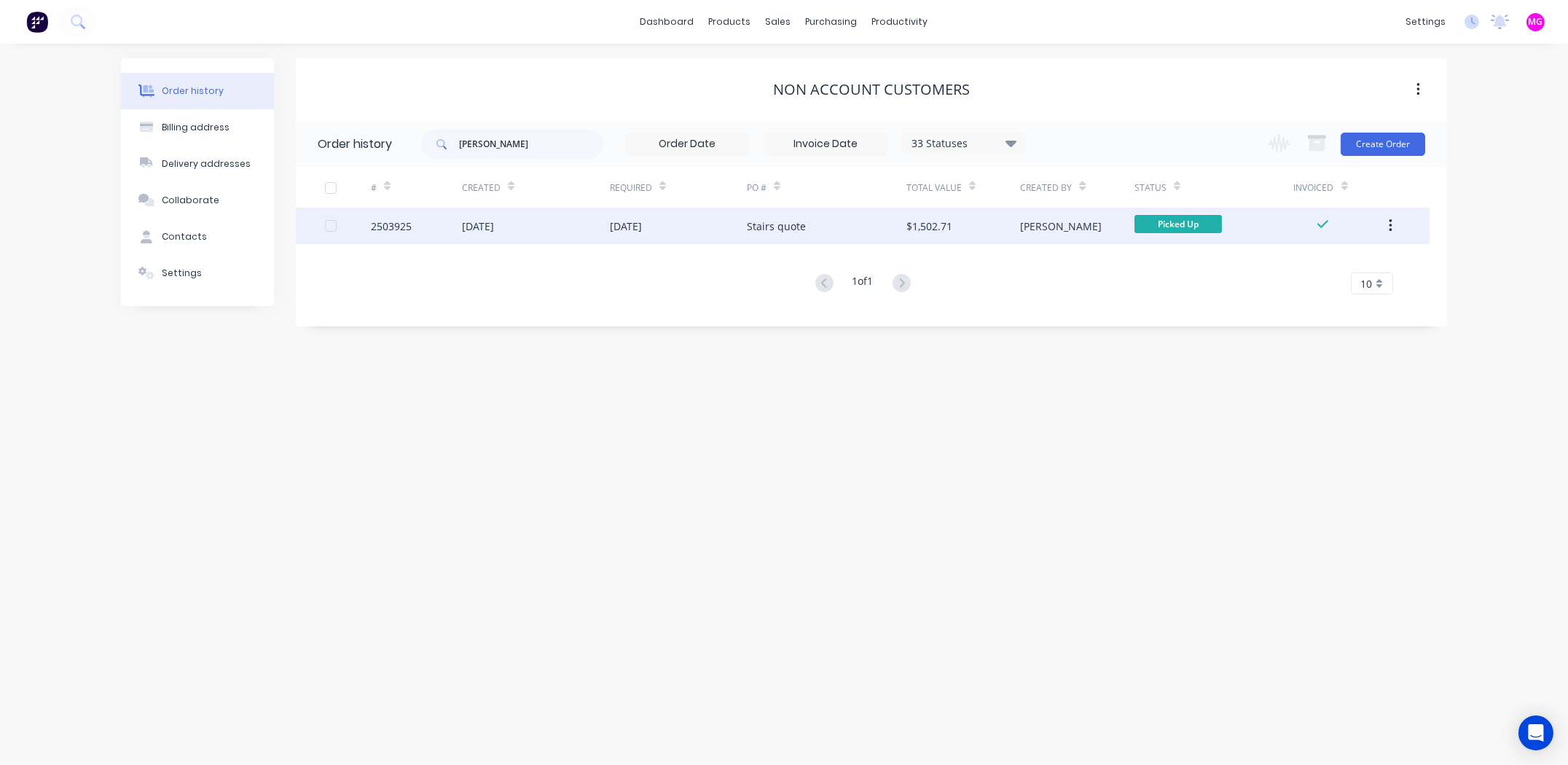
click at [405, 225] on div "2503925" at bounding box center [391, 226] width 41 height 15
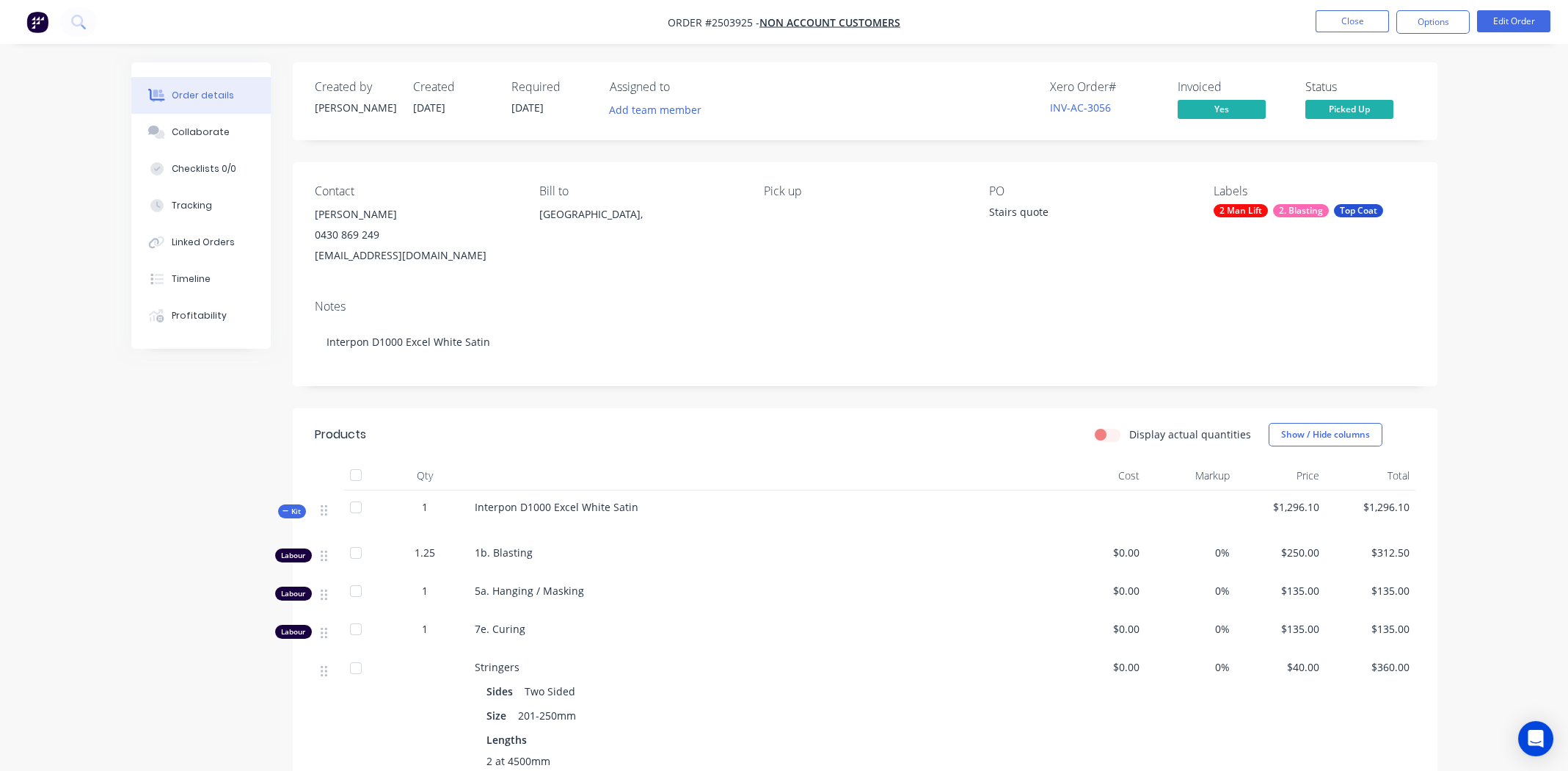
click at [339, 229] on div "0430 869 249" at bounding box center [414, 235] width 201 height 21
click at [340, 229] on div "0430 869 249" at bounding box center [414, 235] width 201 height 21
click at [693, 260] on div "Bill to Australia," at bounding box center [639, 225] width 201 height 82
click at [174, 130] on div "Collaborate" at bounding box center [200, 132] width 58 height 13
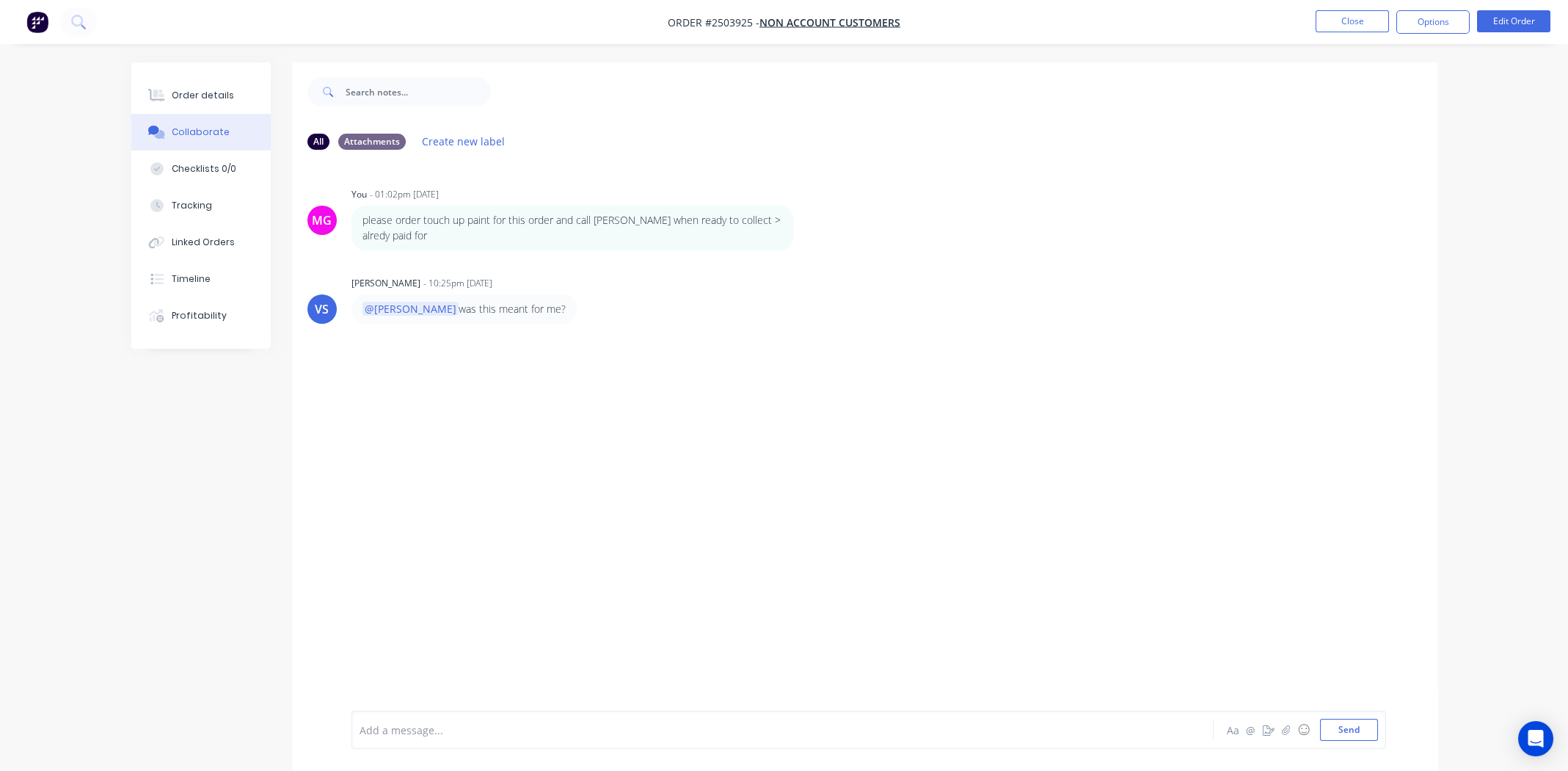
click at [503, 731] on div at bounding box center [741, 730] width 763 height 15
click at [366, 729] on span "Touch up paint has come in and id ready to collect" at bounding box center [485, 730] width 250 height 14
click at [1357, 737] on button "Send" at bounding box center [1349, 729] width 58 height 22
click at [224, 85] on button "Order details" at bounding box center [201, 95] width 139 height 37
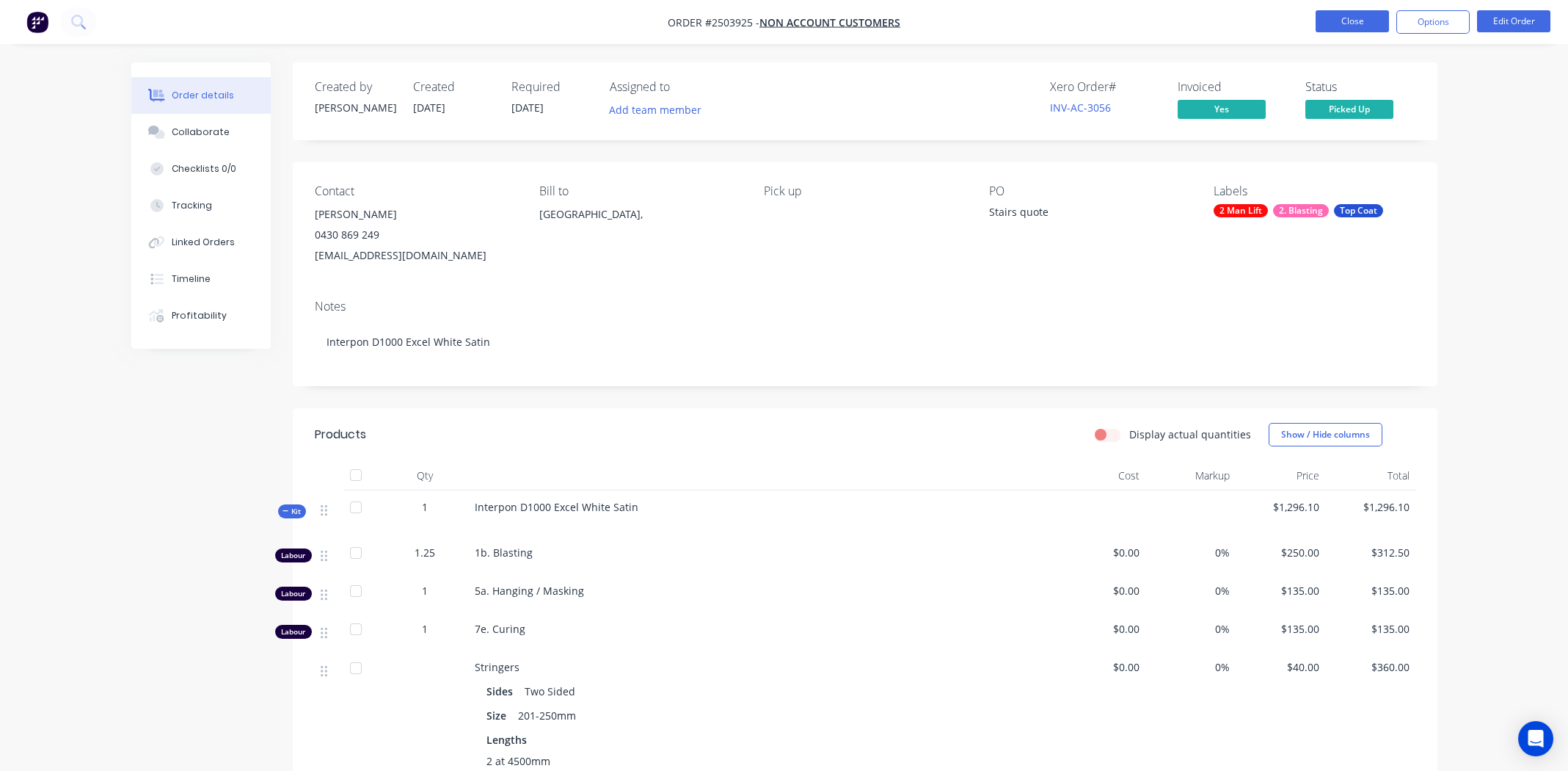
click at [1353, 19] on button "Close" at bounding box center [1352, 21] width 73 height 22
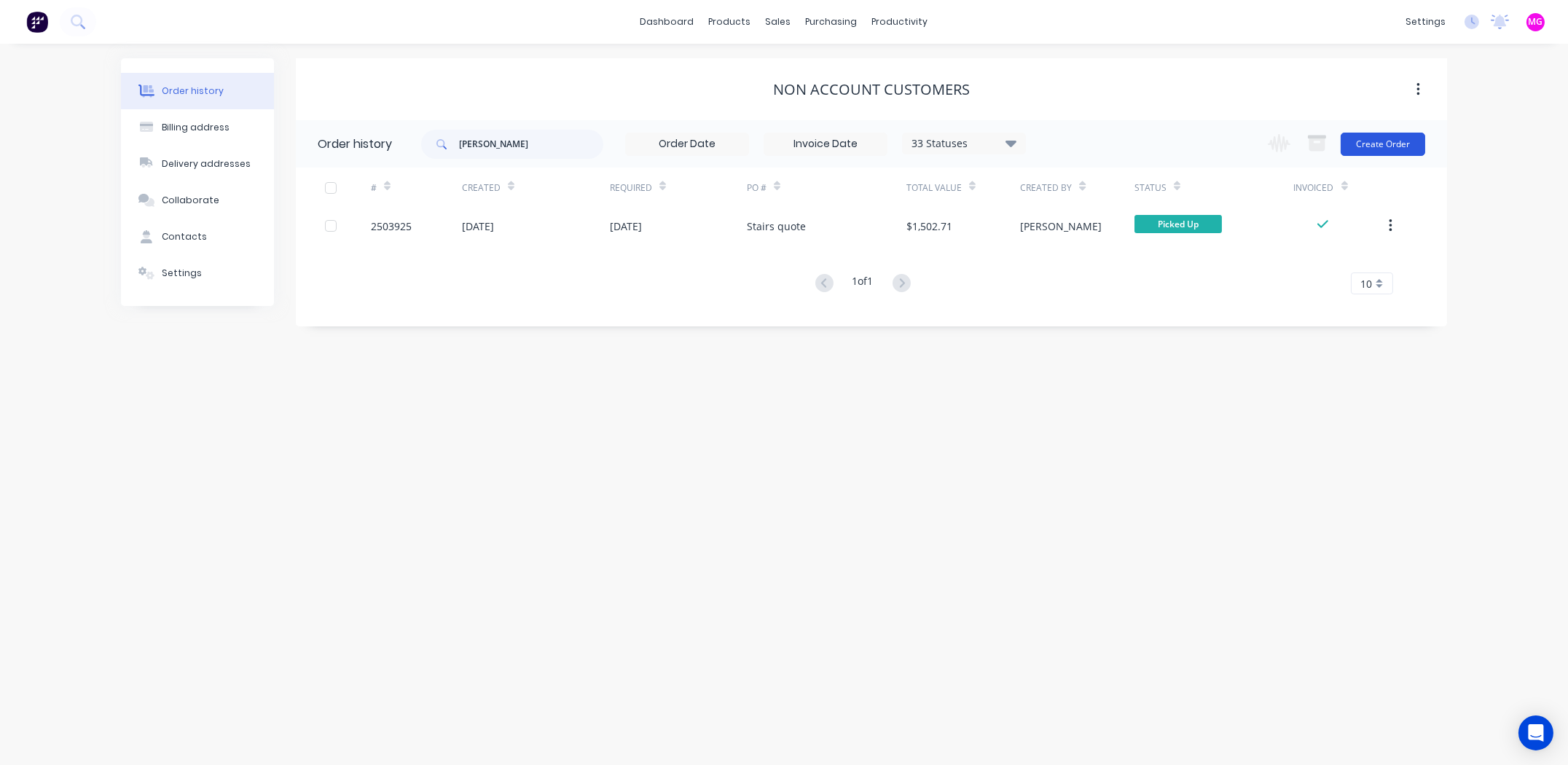
click at [1385, 141] on button "Create Order" at bounding box center [1382, 144] width 84 height 24
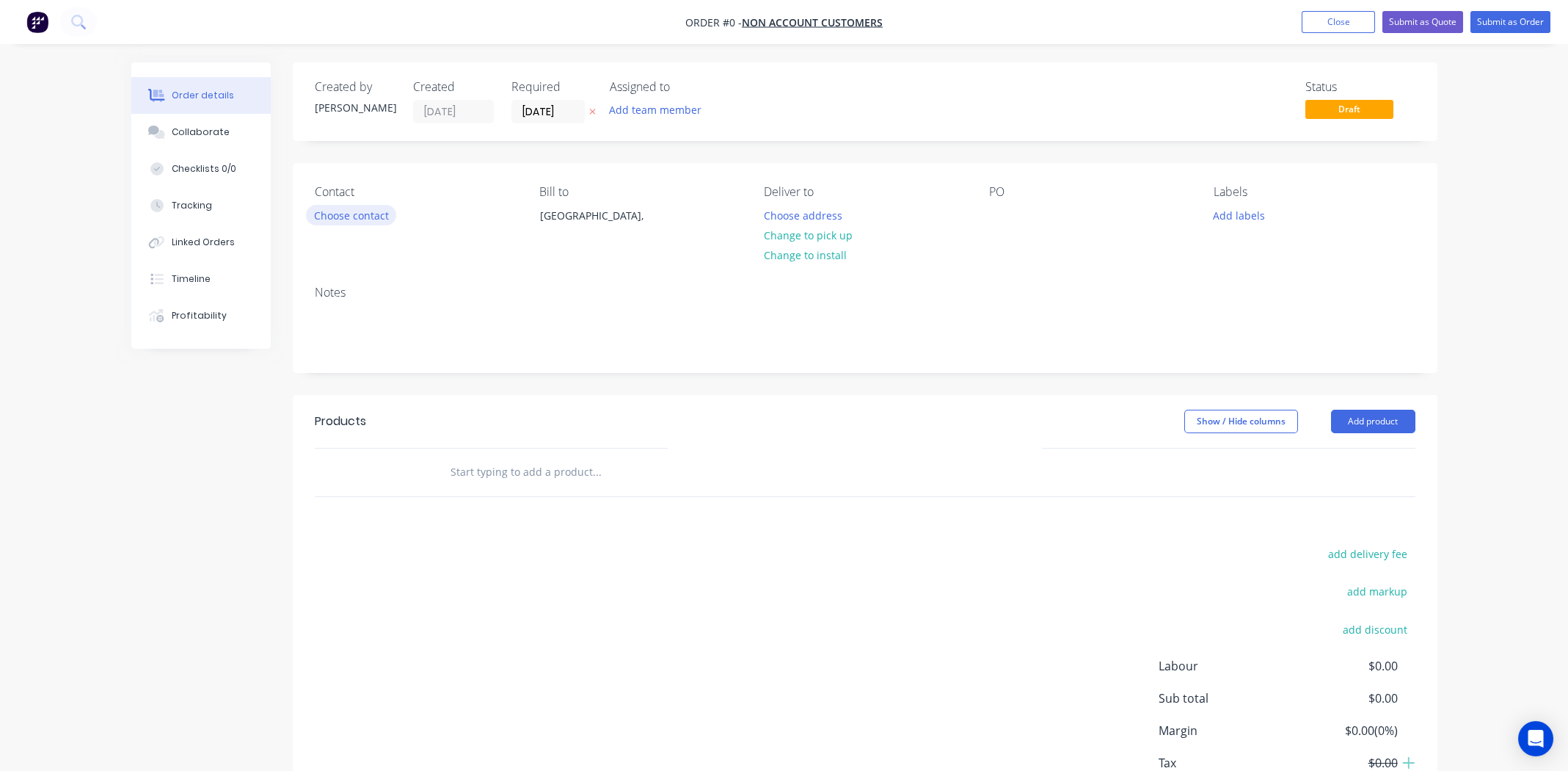
click at [372, 213] on button "Choose contact" at bounding box center [351, 214] width 90 height 20
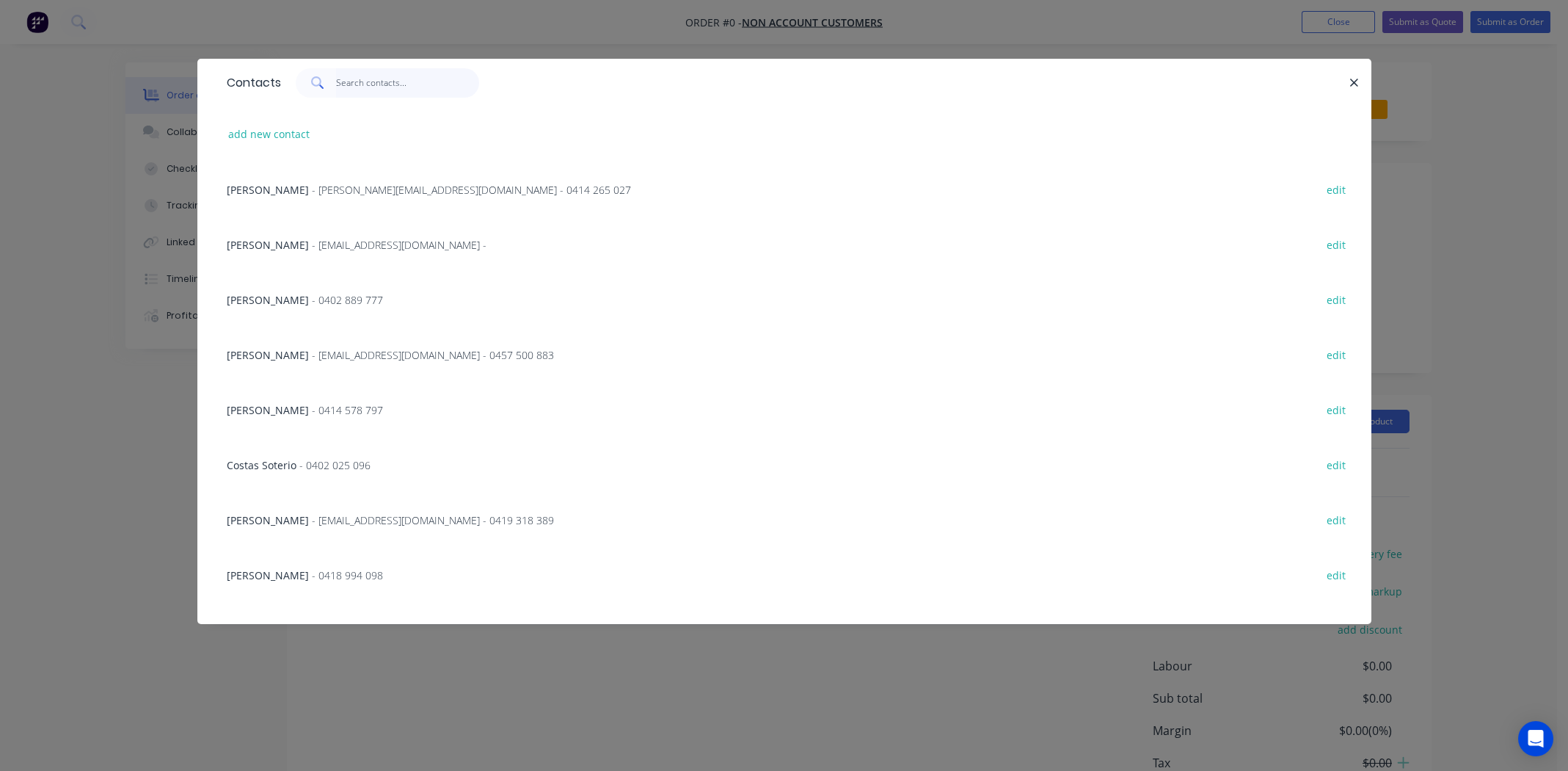
click at [353, 85] on input "text" at bounding box center [408, 83] width 143 height 30
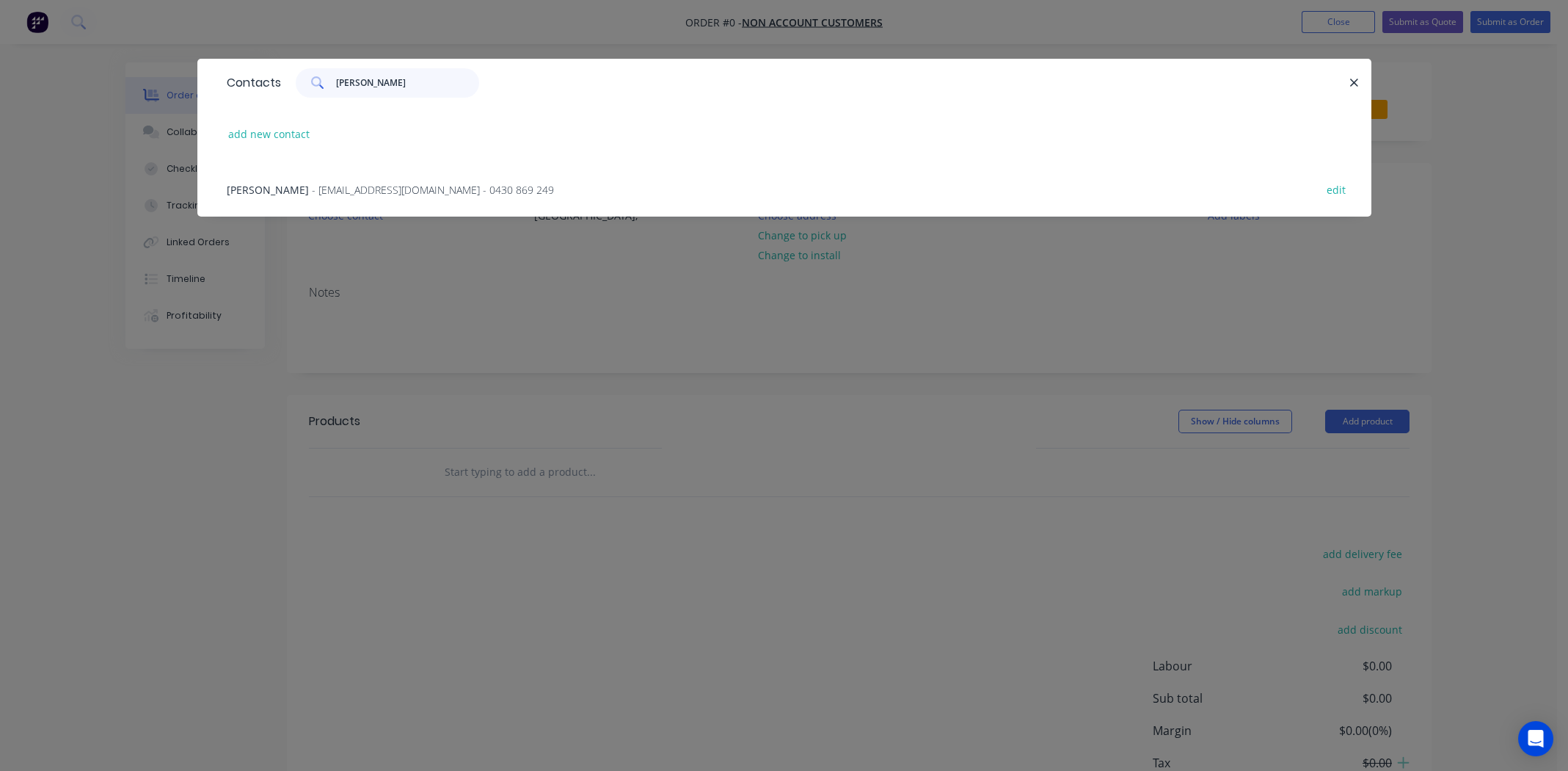
type input "david bartley"
click at [282, 193] on span "David Bartley" at bounding box center [268, 190] width 82 height 14
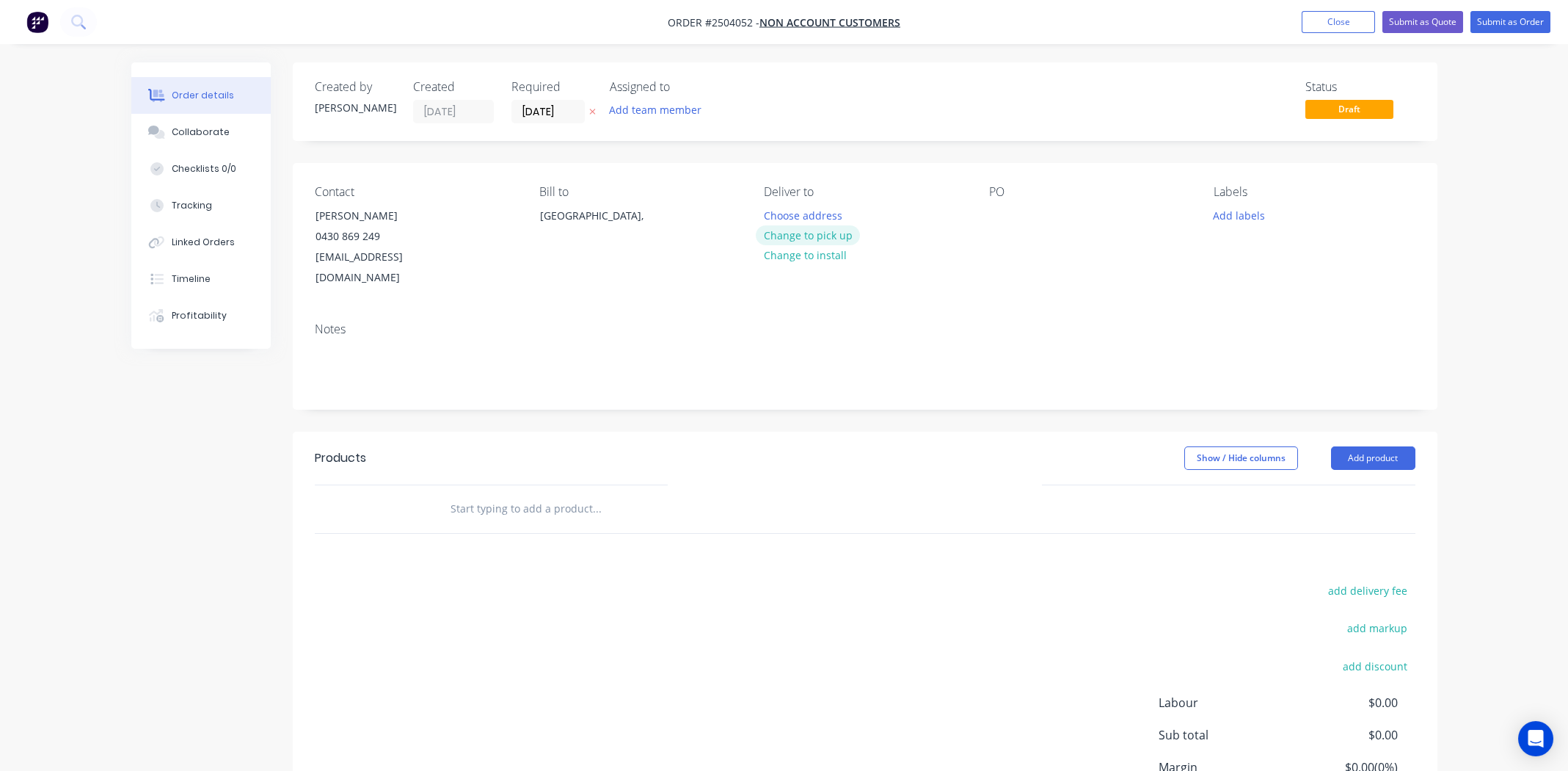
click at [834, 235] on button "Change to pick up" at bounding box center [807, 235] width 104 height 20
click at [1017, 215] on div "PO" at bounding box center [1089, 236] width 201 height 104
click at [1000, 217] on div at bounding box center [1000, 215] width 24 height 21
click at [1236, 217] on button "Add labels" at bounding box center [1239, 214] width 68 height 20
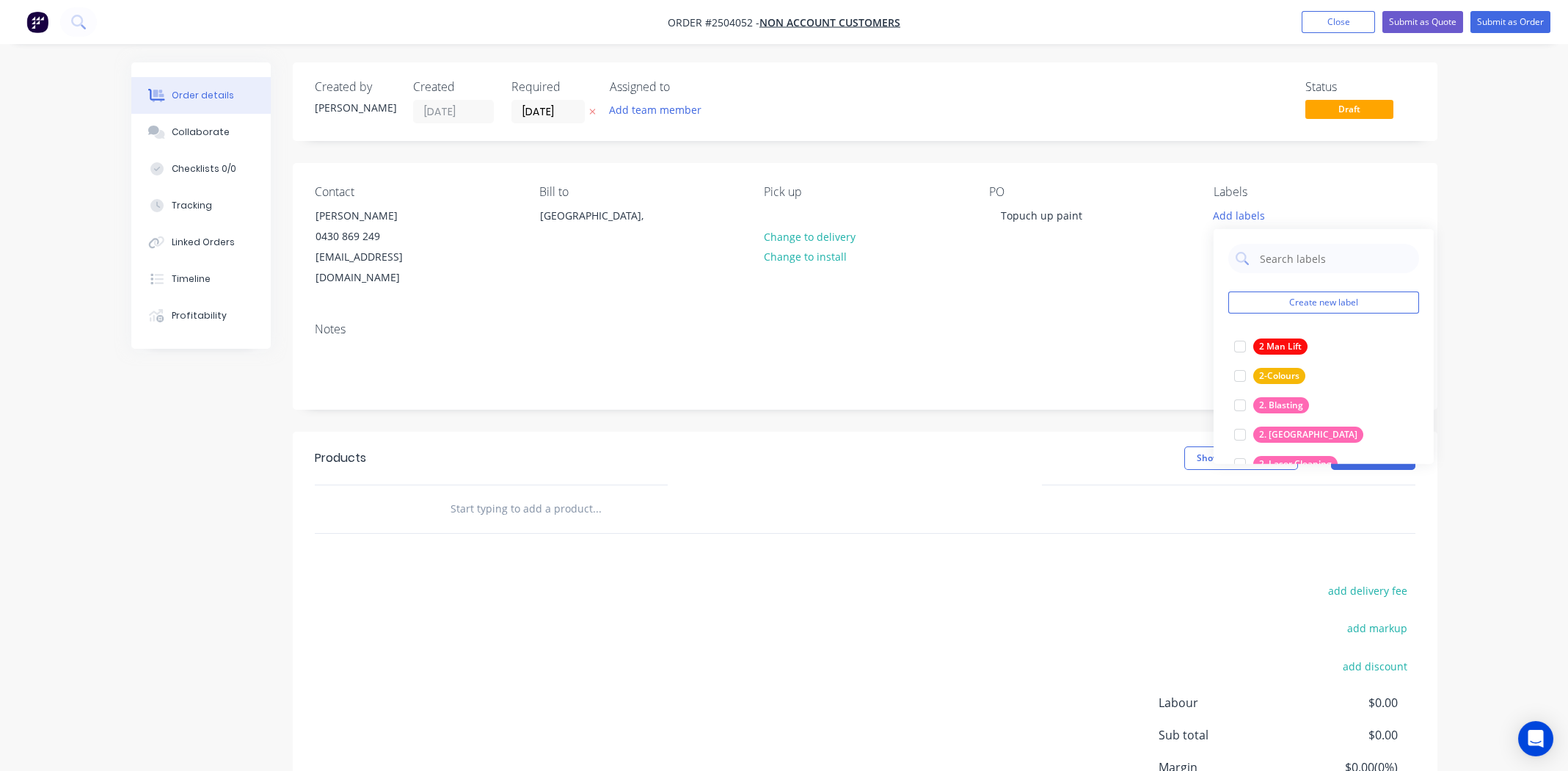
click at [1130, 322] on div "Notes" at bounding box center [865, 329] width 1101 height 14
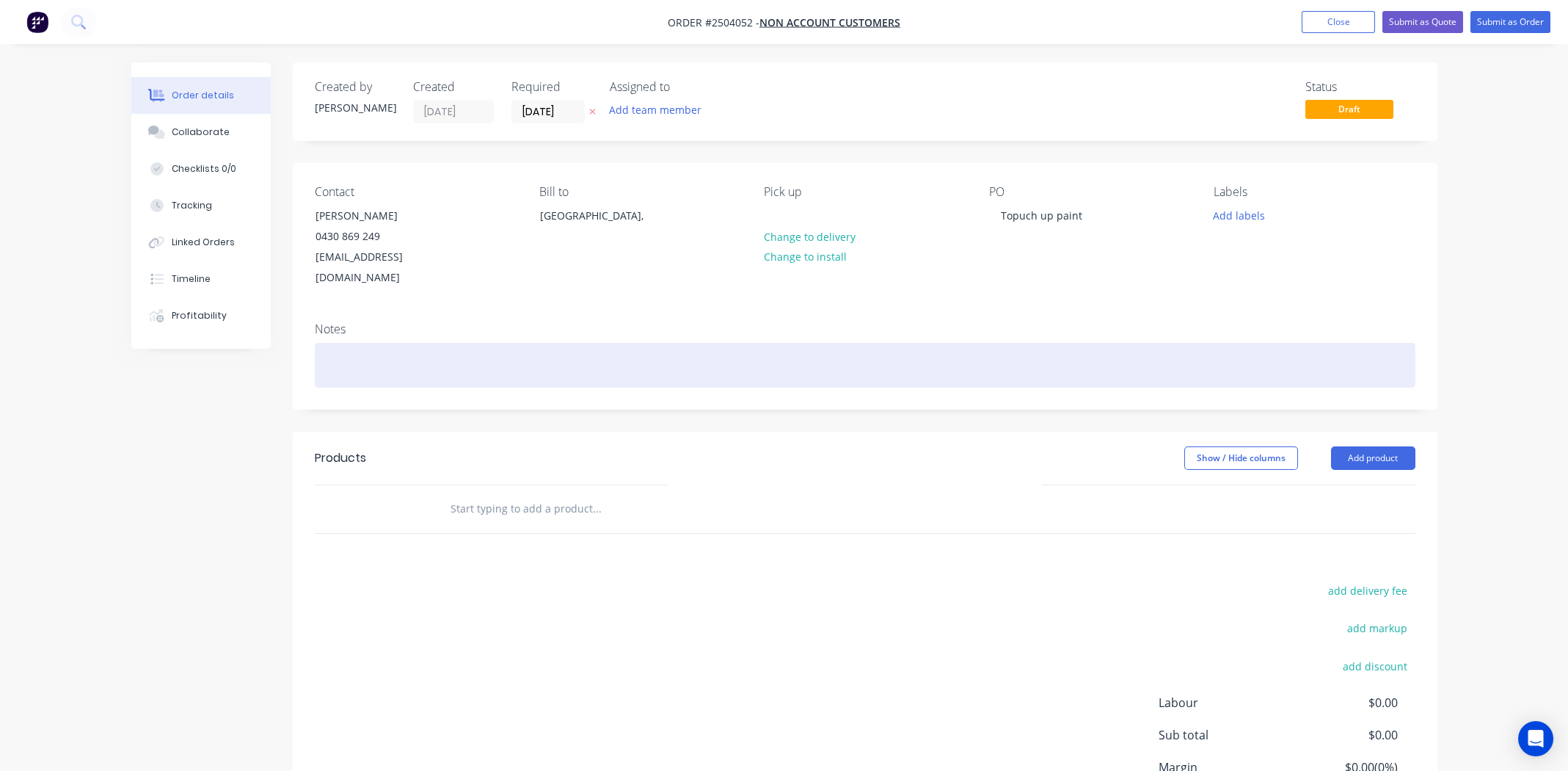
click at [434, 348] on div at bounding box center [865, 365] width 1101 height 45
click at [467, 345] on div "Supply Touch up paint for order" at bounding box center [865, 365] width 1101 height 45
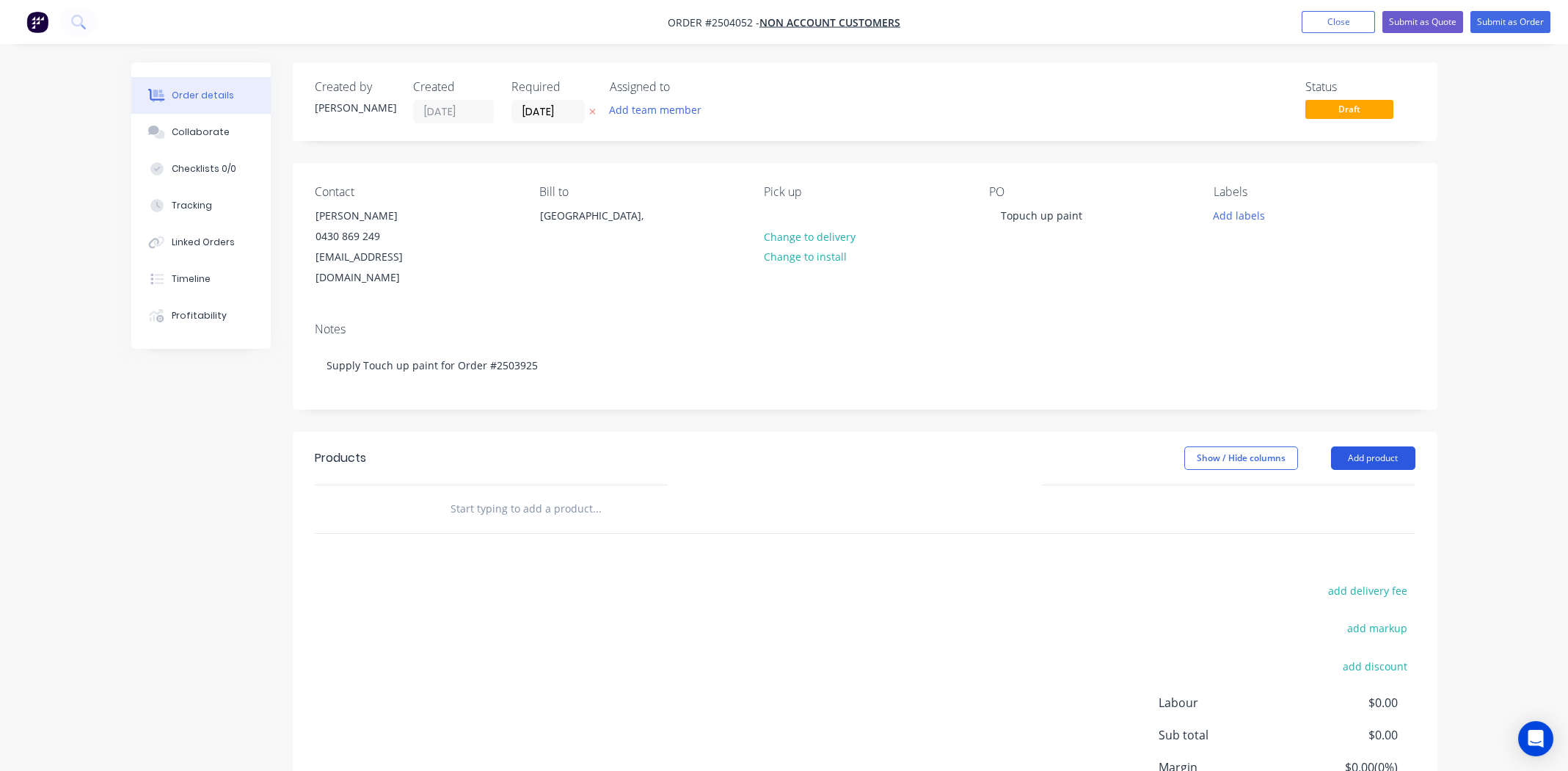
click at [1376, 446] on button "Add product" at bounding box center [1373, 457] width 85 height 24
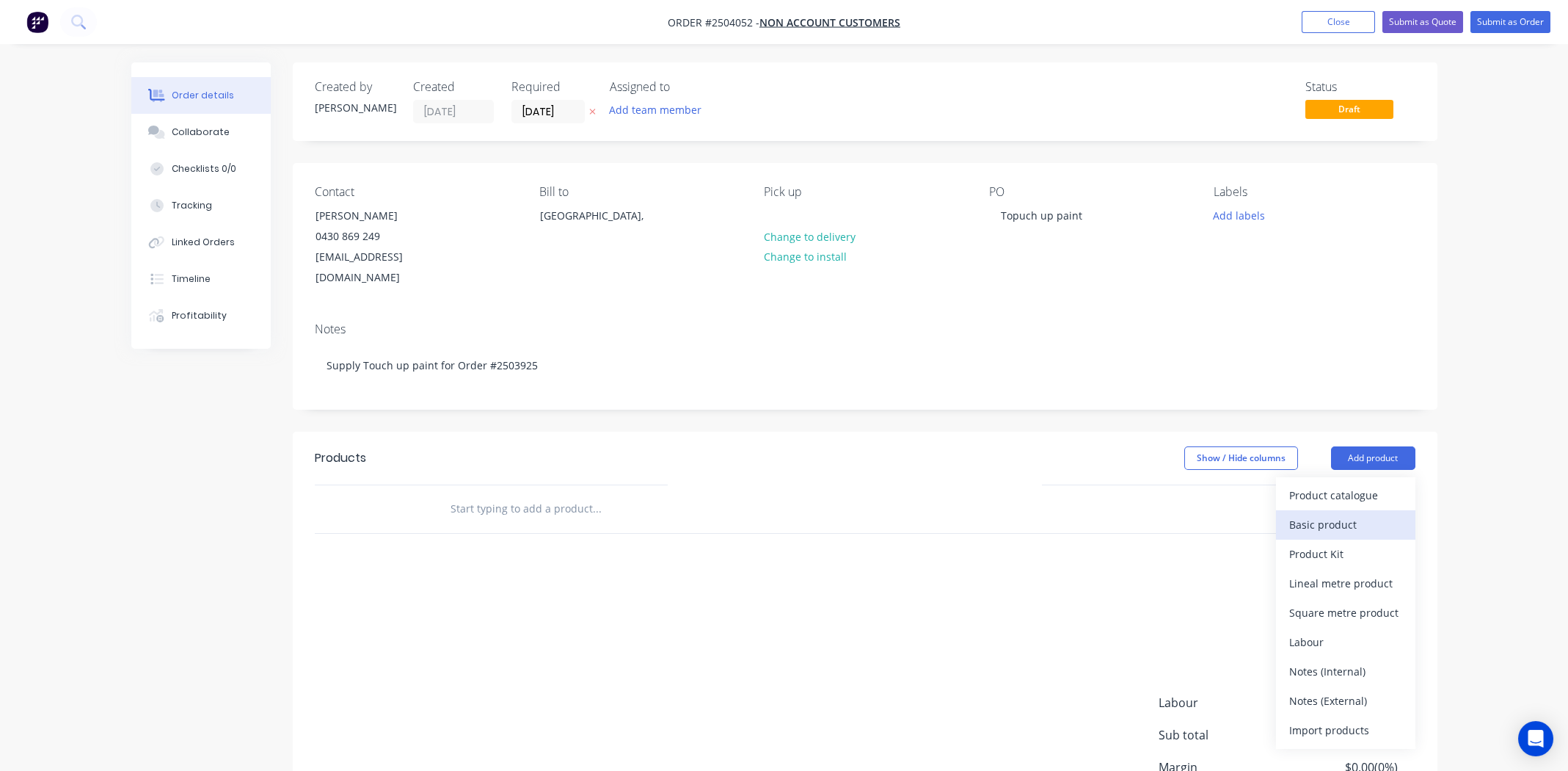
click at [1328, 514] on div "Basic product" at bounding box center [1346, 524] width 113 height 21
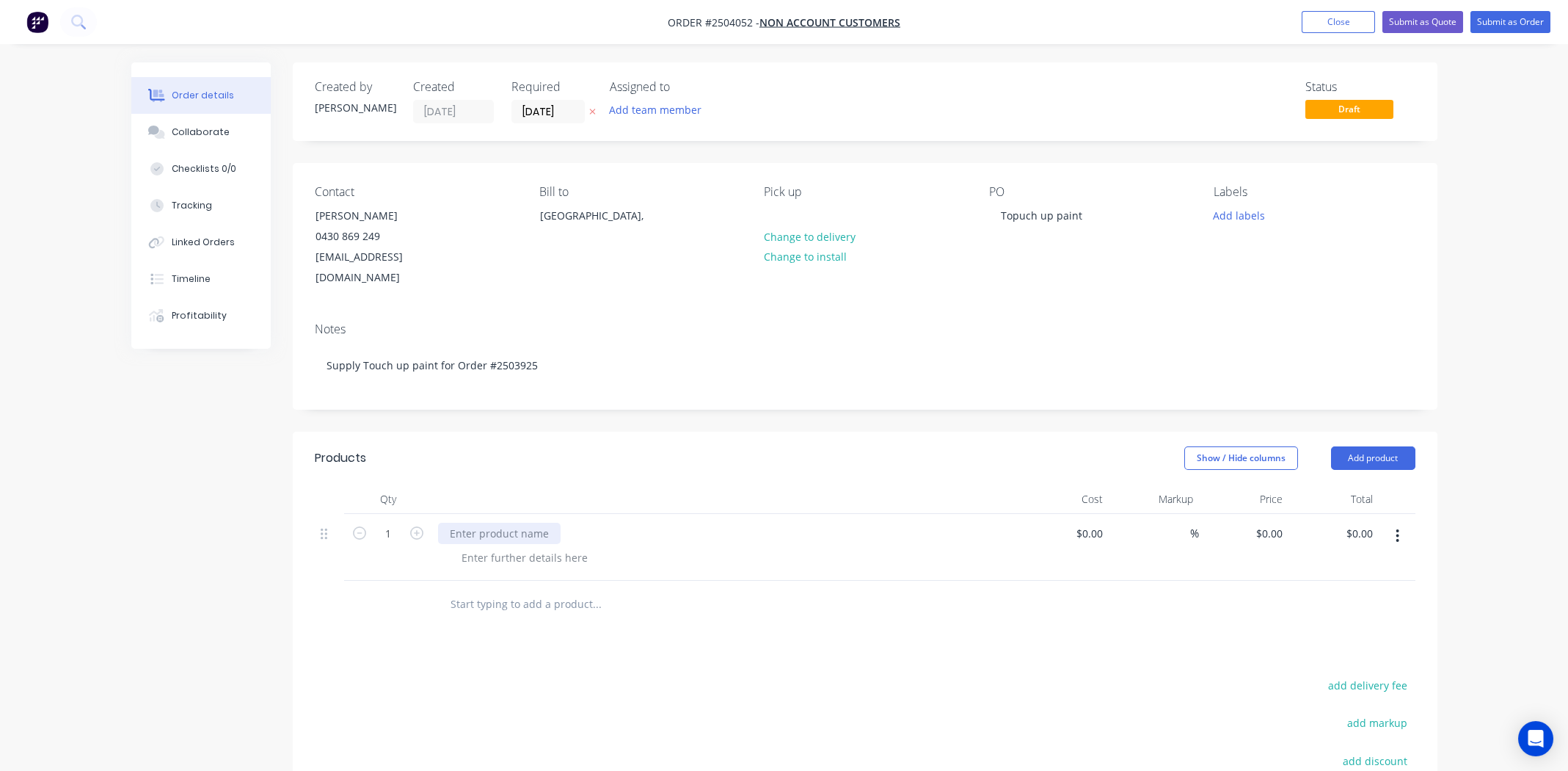
click at [486, 523] on div at bounding box center [499, 534] width 123 height 21
click at [556, 523] on div "White Satin GA124A Touch up paint" at bounding box center [537, 534] width 199 height 21
copy div "White Satin GA124A Touch up paint"
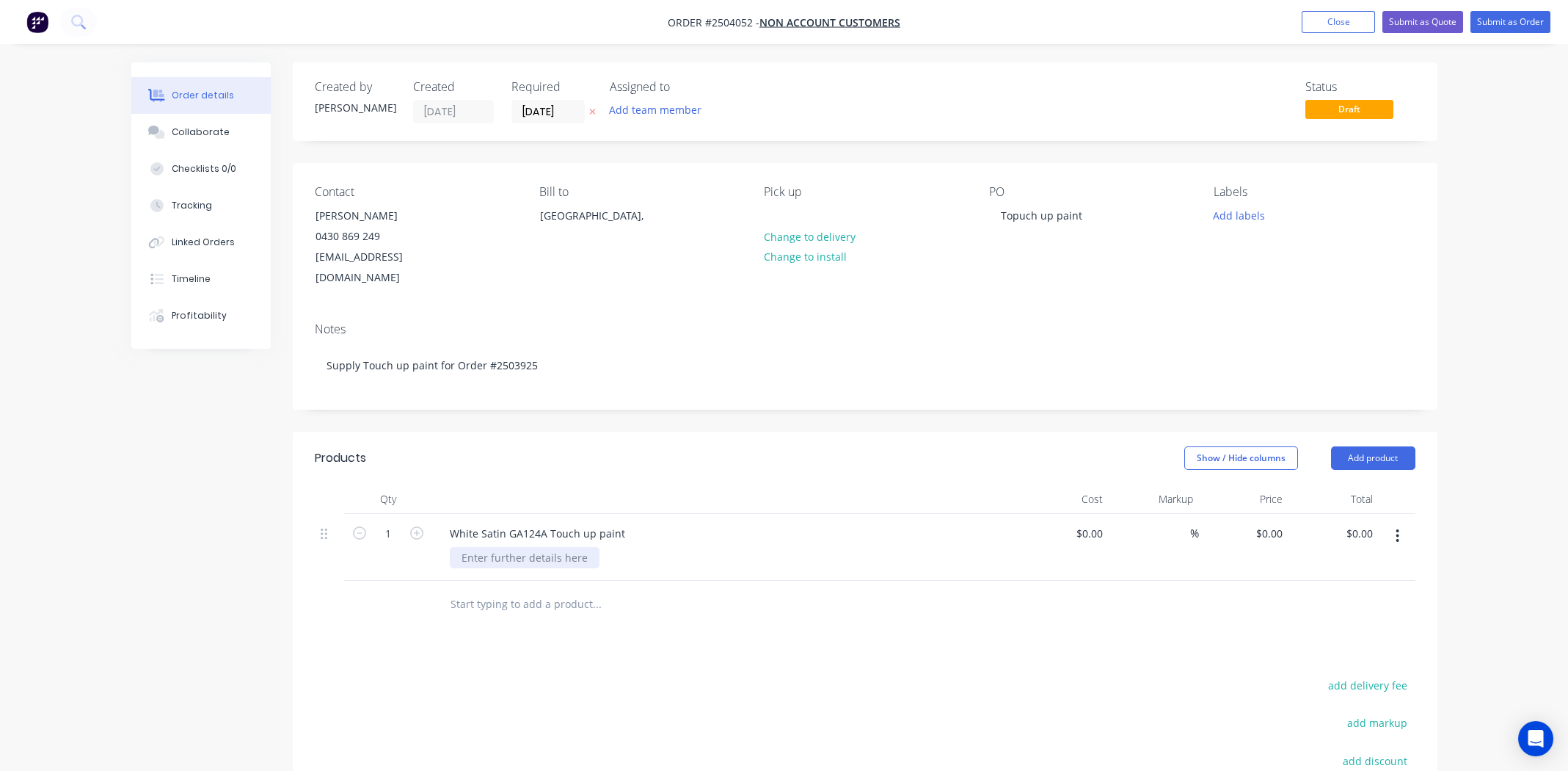
click at [555, 547] on div at bounding box center [524, 558] width 150 height 21
click at [560, 523] on div "White Satin GA124A Touch up paint" at bounding box center [537, 534] width 199 height 21
copy div "White Satin GA124A Touch up paint"
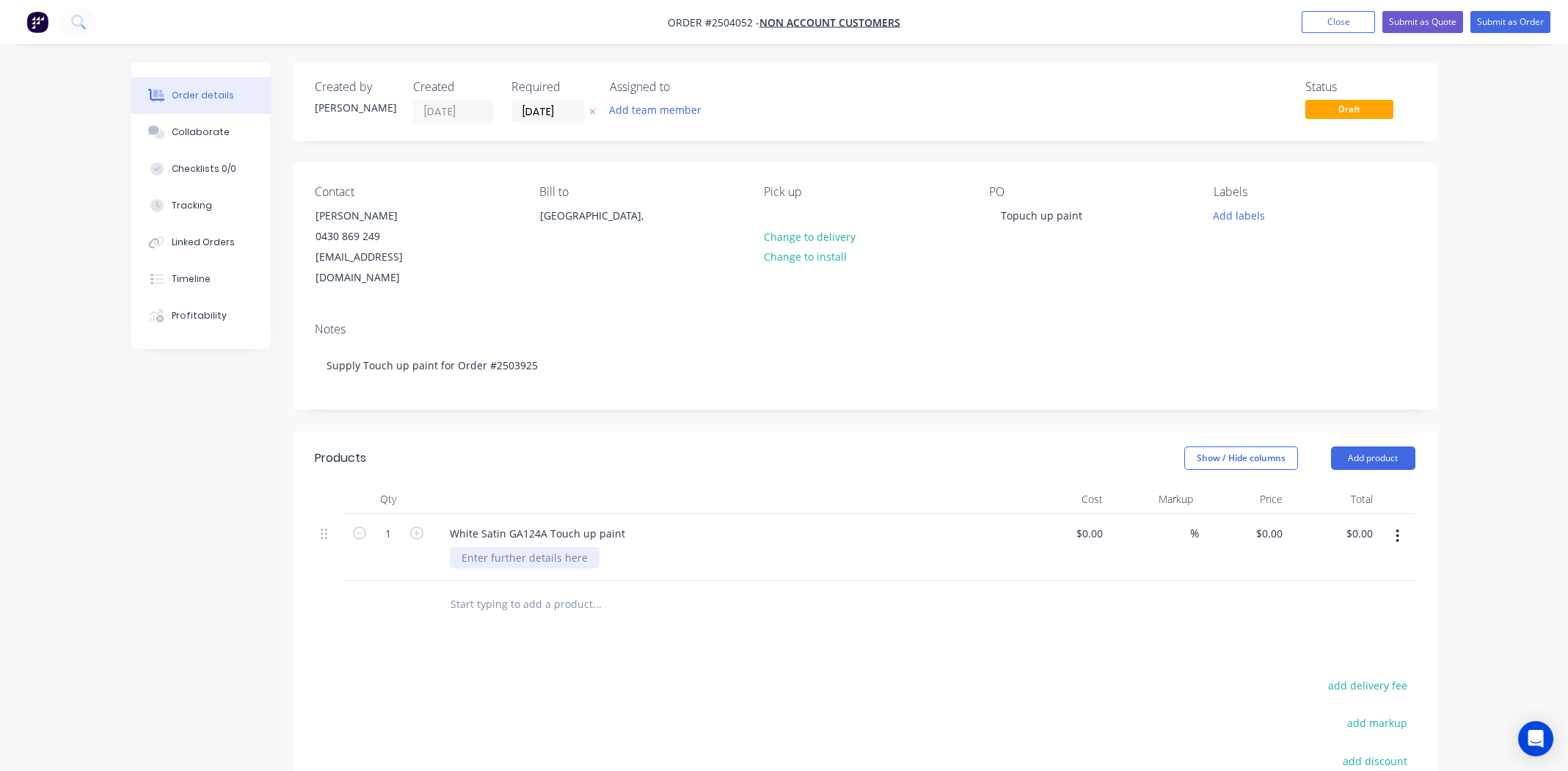
click at [561, 547] on div at bounding box center [524, 558] width 150 height 21
click at [553, 547] on div at bounding box center [524, 558] width 150 height 21
click at [552, 523] on div "White Satin GA124A Touch up paint" at bounding box center [537, 534] width 199 height 21
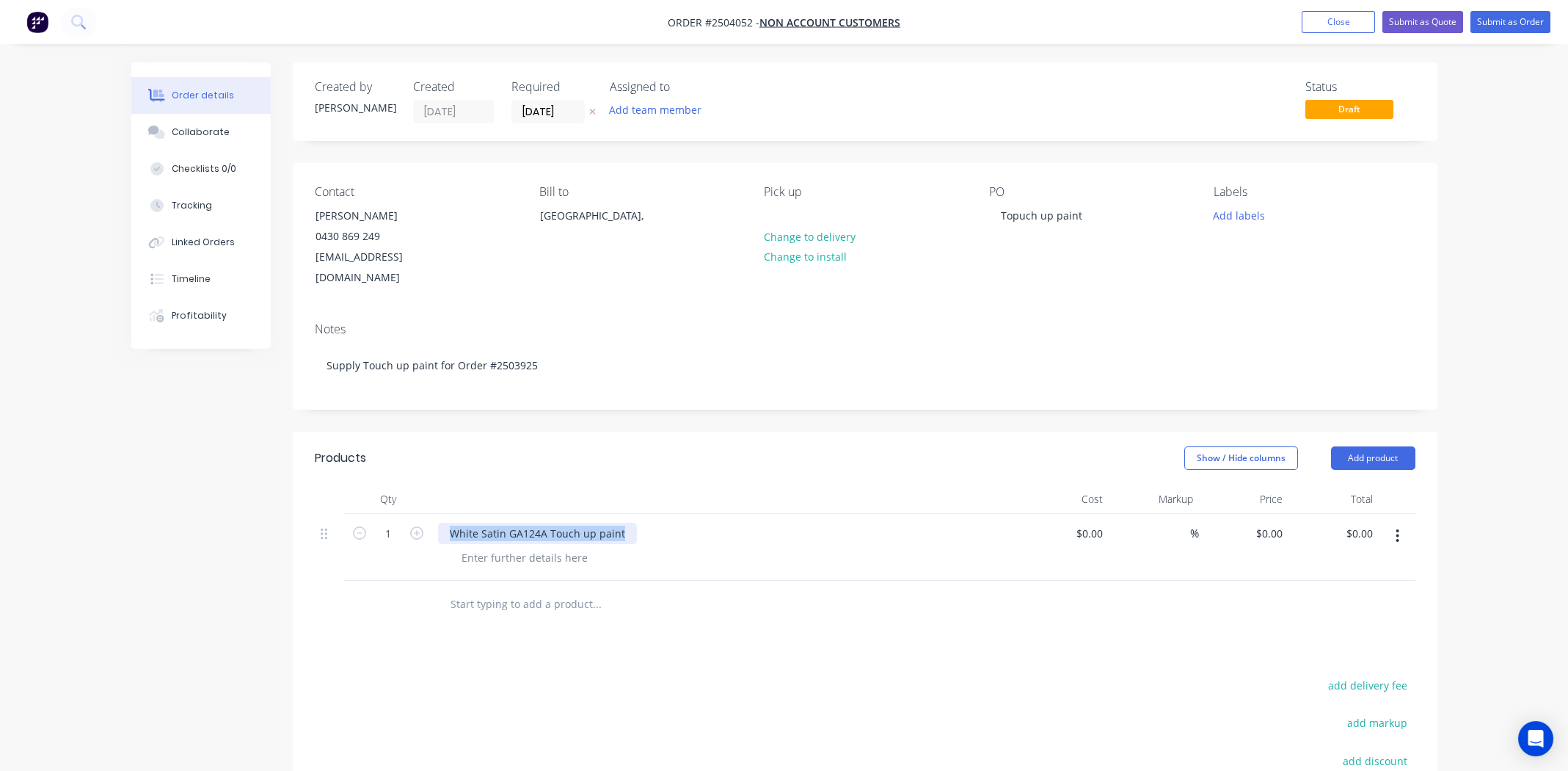
copy div "White Satin GA124A Touch up paint"
drag, startPoint x: 482, startPoint y: 533, endPoint x: 495, endPoint y: 545, distance: 17.7
click at [495, 547] on div at bounding box center [524, 558] width 150 height 21
paste div
click at [785, 523] on div "White Satin GA124A Touch up paint" at bounding box center [726, 534] width 575 height 21
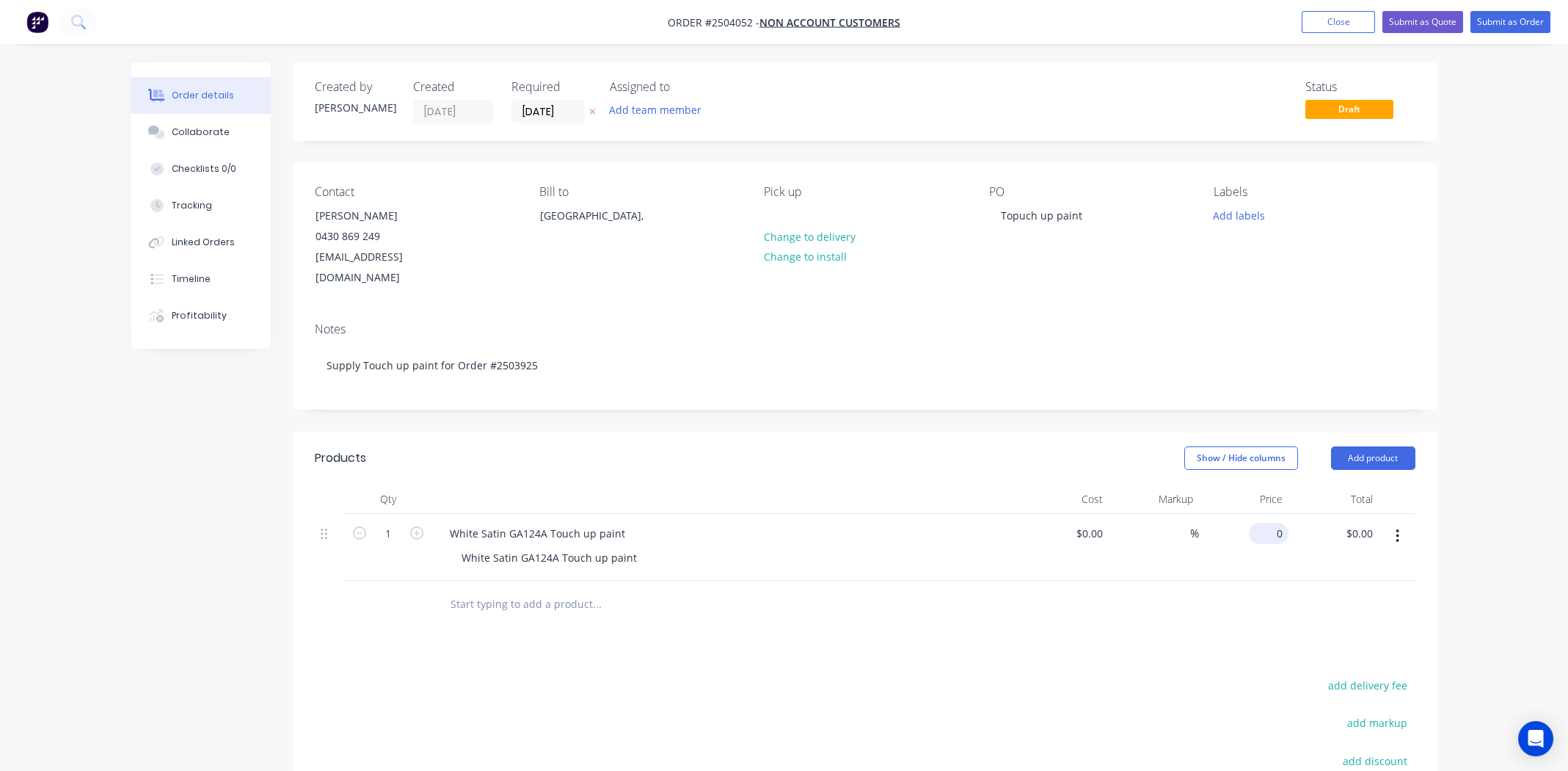
click at [1278, 523] on input "0" at bounding box center [1271, 534] width 33 height 21
type input "$70.00"
drag, startPoint x: 995, startPoint y: 653, endPoint x: 1000, endPoint y: 645, distance: 9.4
click at [995, 653] on div "Products Show / Hide columns Add product Qty Cost Markup Price Total 1 White Sa…" at bounding box center [865, 706] width 1145 height 549
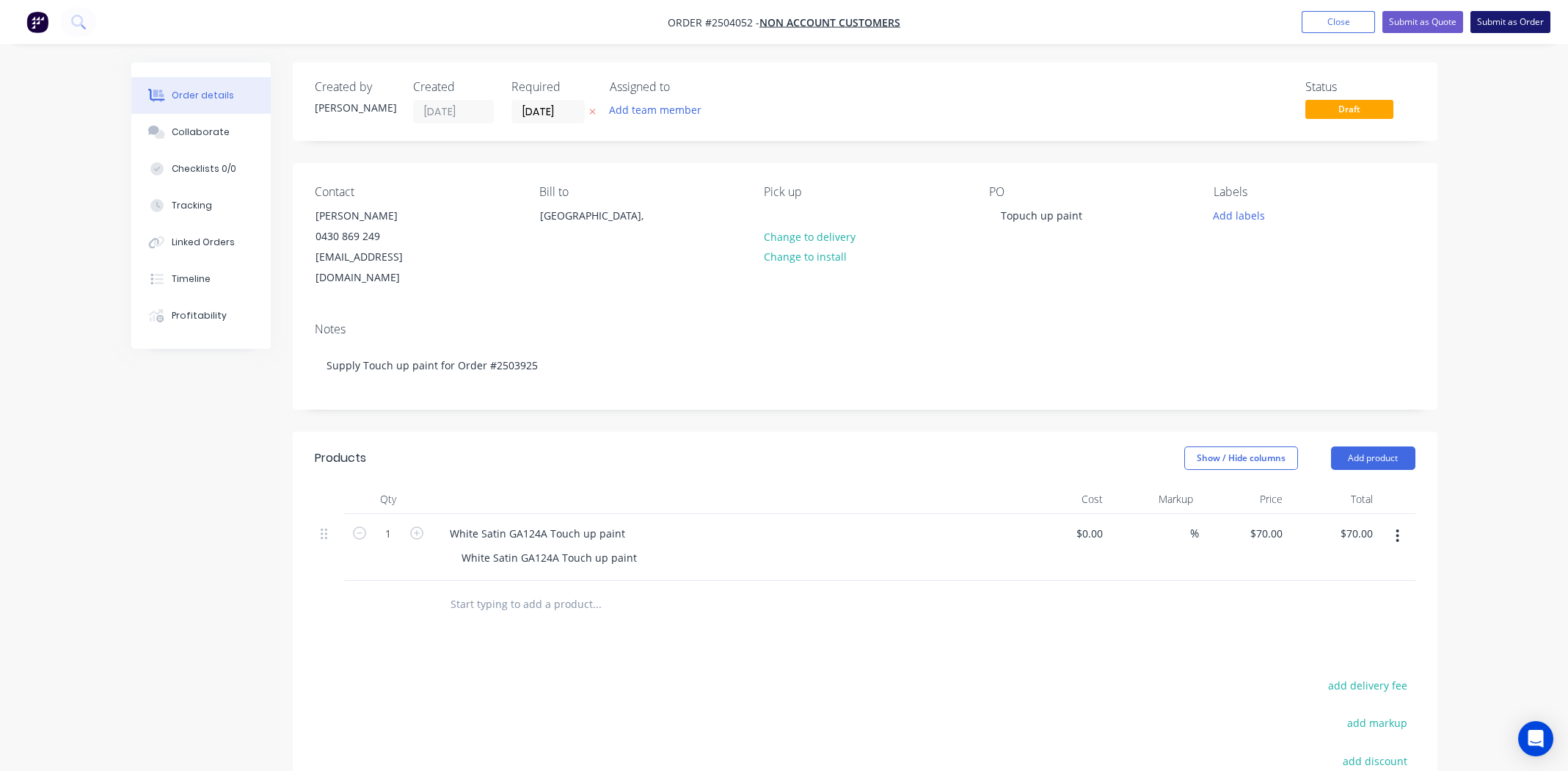
click at [1508, 23] on button "Submit as Order" at bounding box center [1511, 22] width 80 height 22
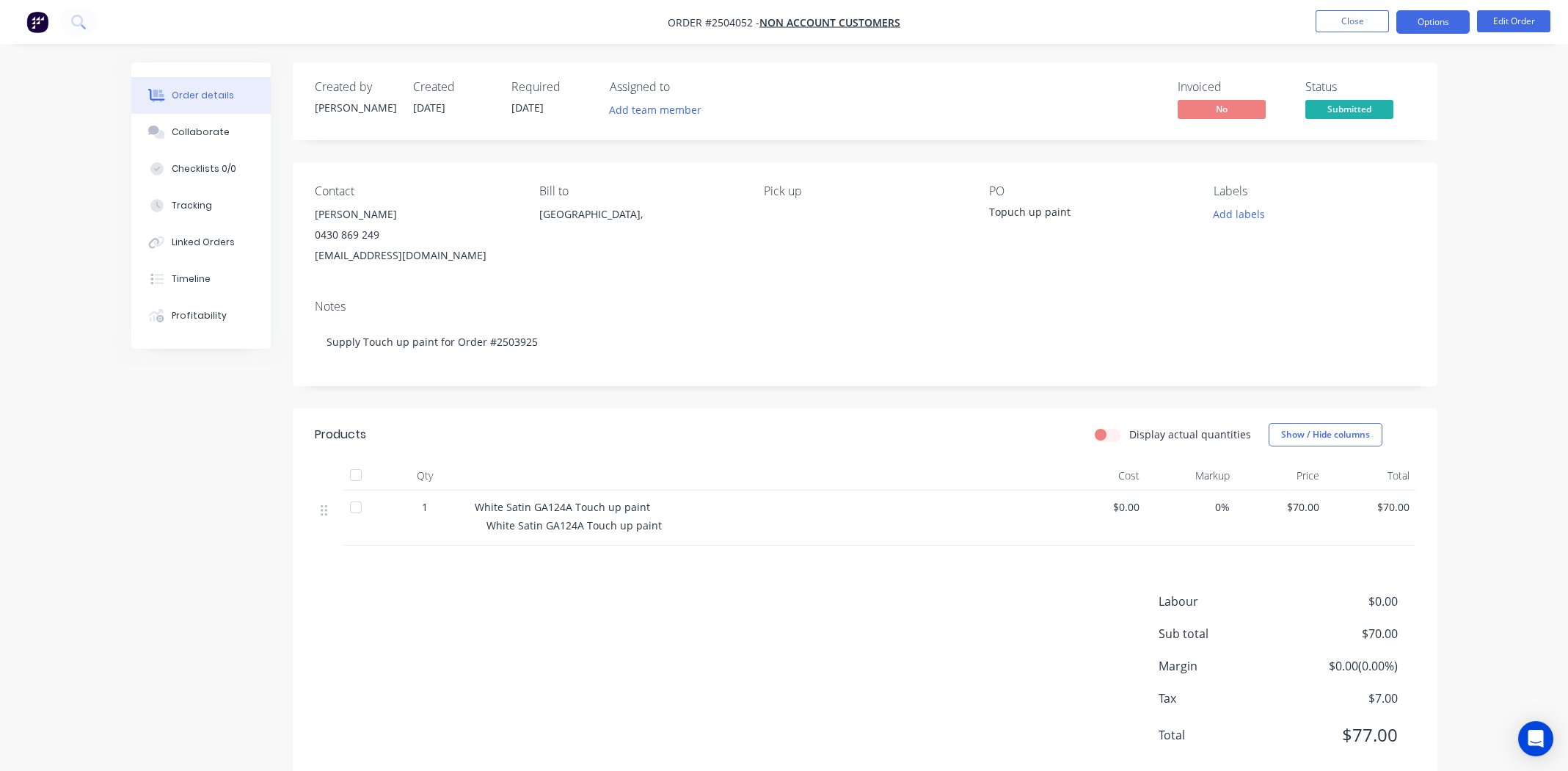
click at [1428, 19] on button "Options" at bounding box center [1433, 22] width 73 height 24
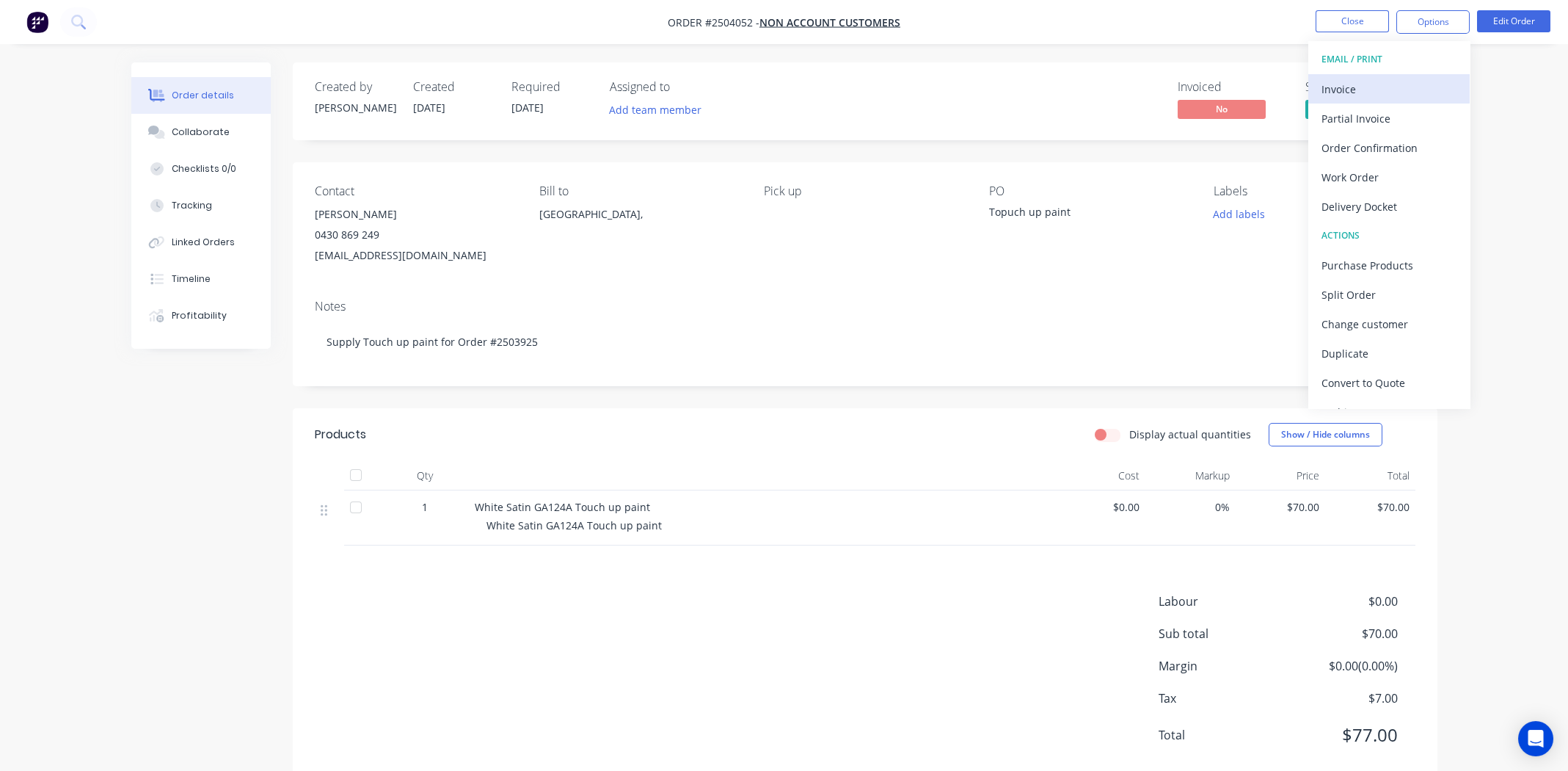
click at [1373, 85] on div "Invoice" at bounding box center [1389, 89] width 135 height 21
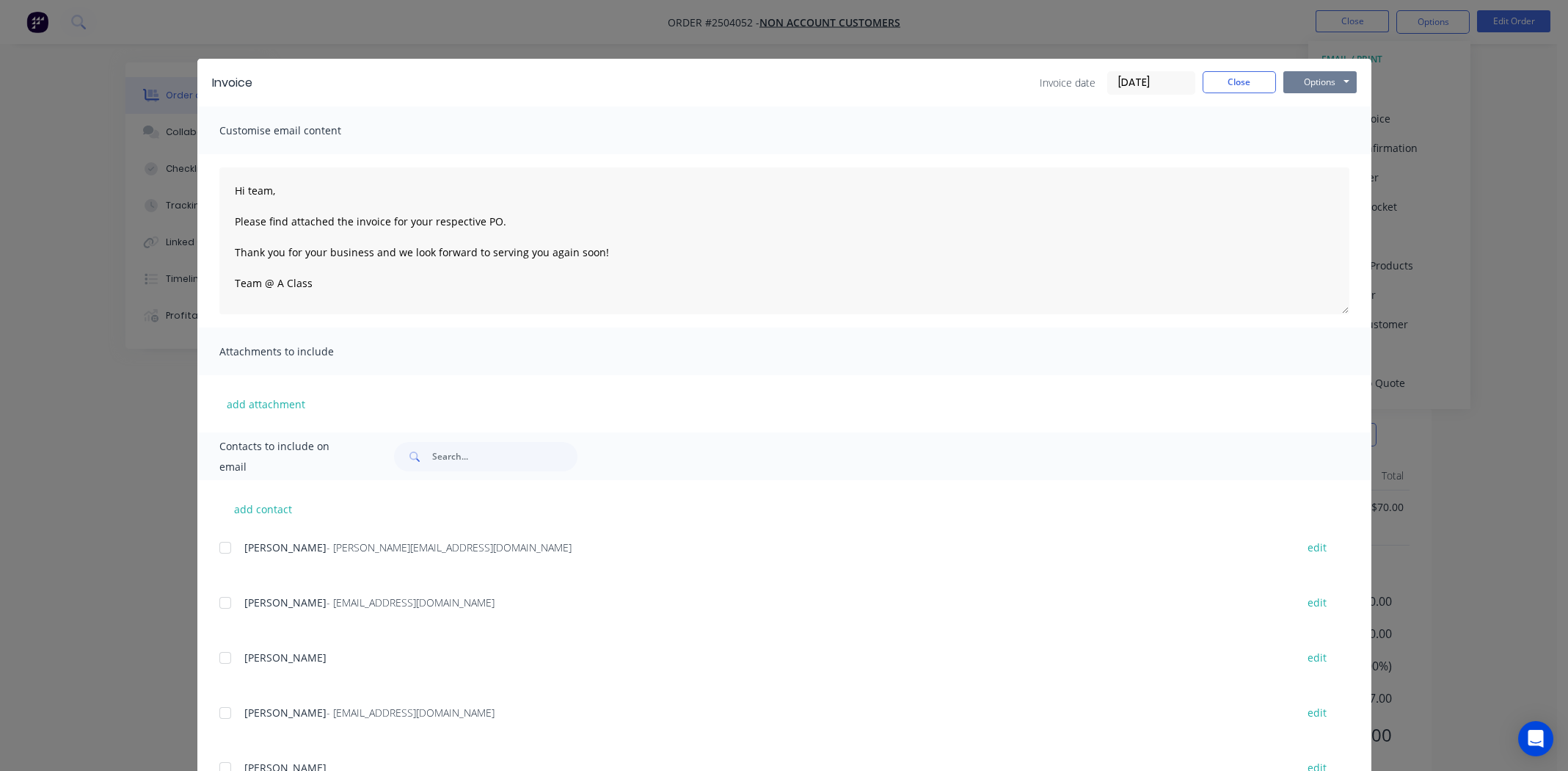
click at [1317, 82] on button "Options" at bounding box center [1319, 82] width 73 height 22
click at [1305, 132] on button "Print" at bounding box center [1330, 132] width 94 height 24
click at [1218, 78] on button "Close" at bounding box center [1239, 82] width 73 height 22
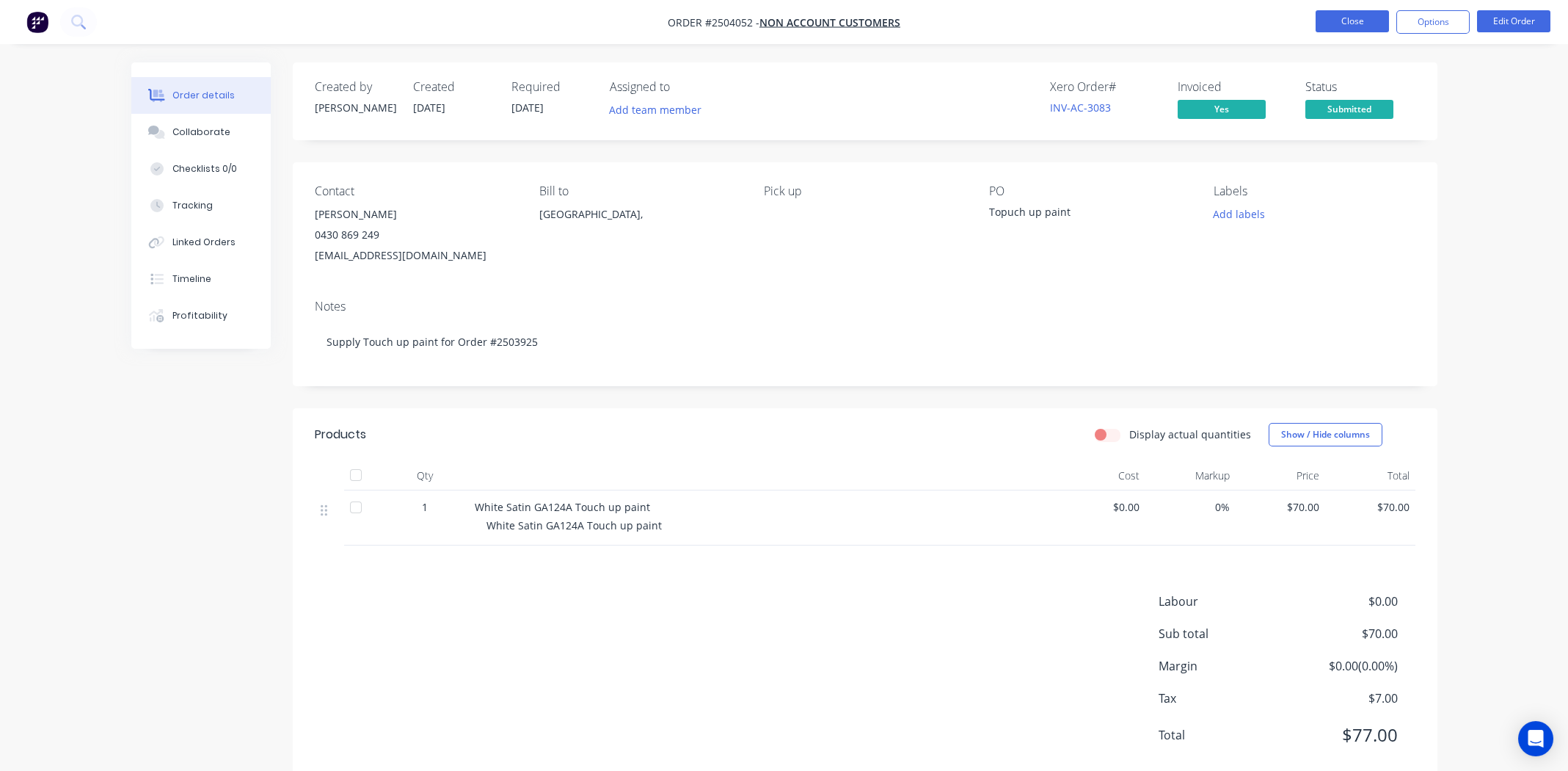
click at [1343, 21] on button "Close" at bounding box center [1352, 21] width 73 height 22
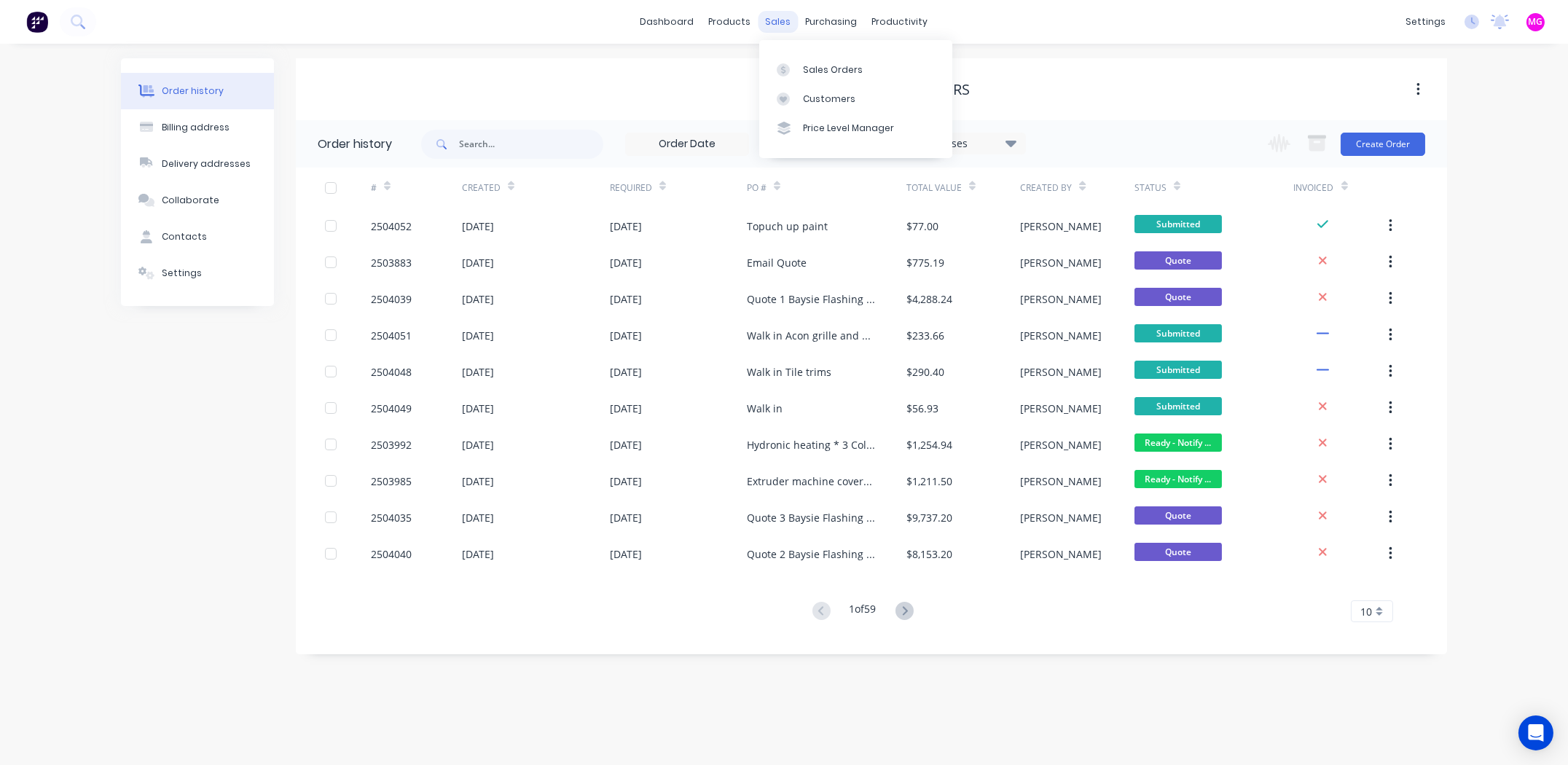
click at [770, 26] on div "sales" at bounding box center [778, 22] width 40 height 22
click at [820, 61] on link "Sales Orders" at bounding box center [856, 69] width 193 height 29
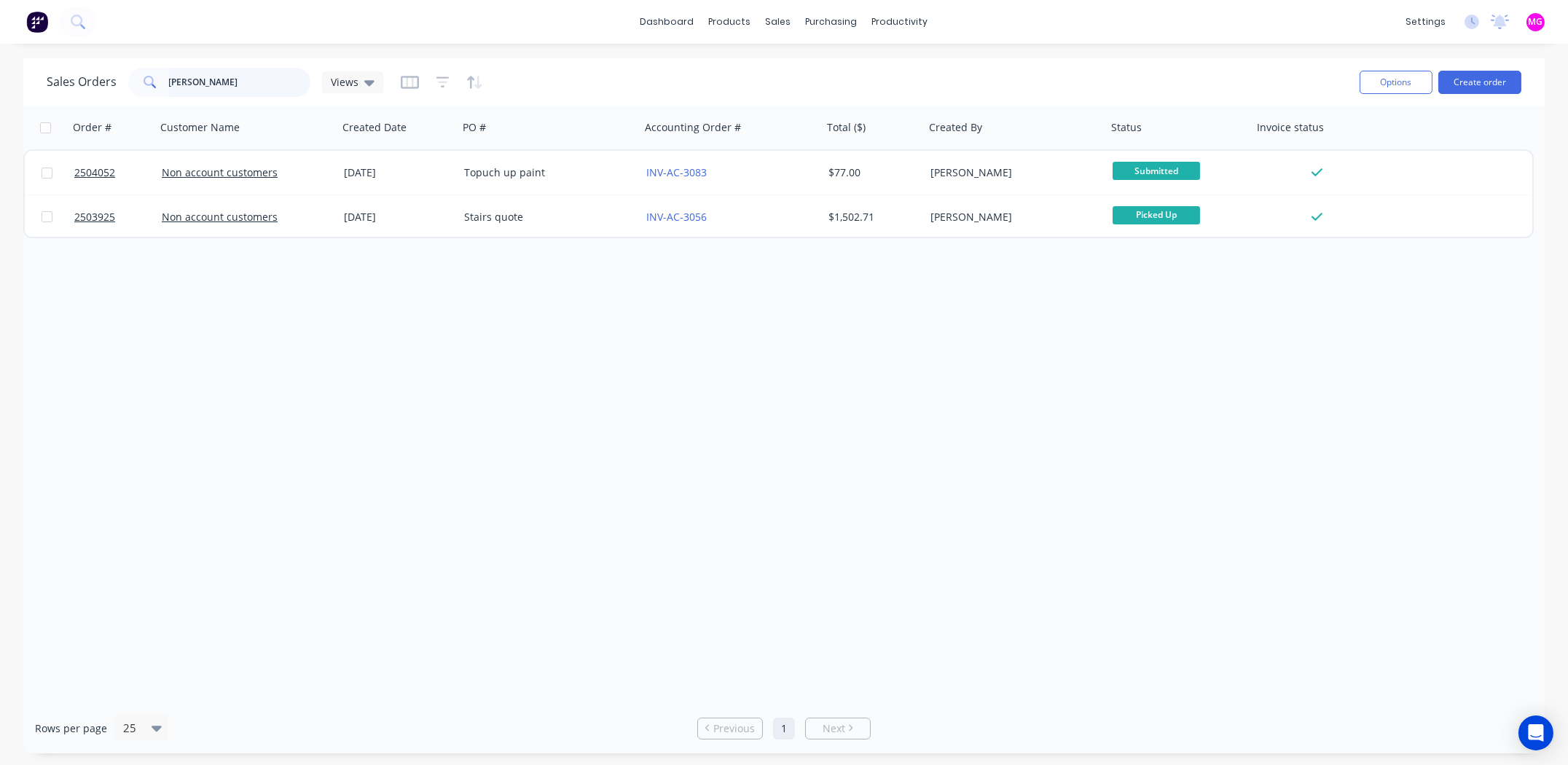
click at [208, 79] on input "david bartl" at bounding box center [240, 82] width 142 height 29
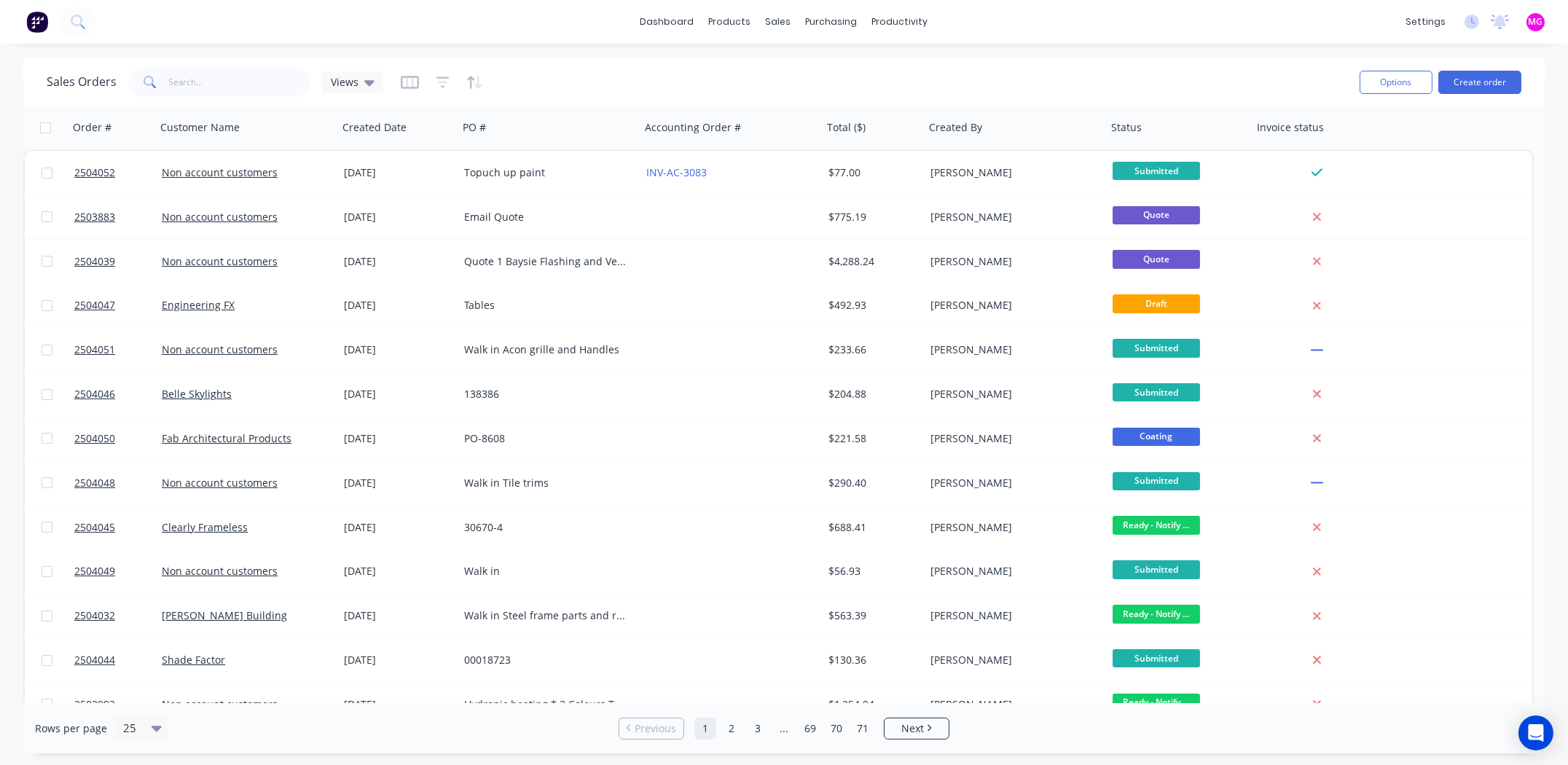
click at [771, 75] on div "Sales Orders Views" at bounding box center [697, 82] width 1301 height 36
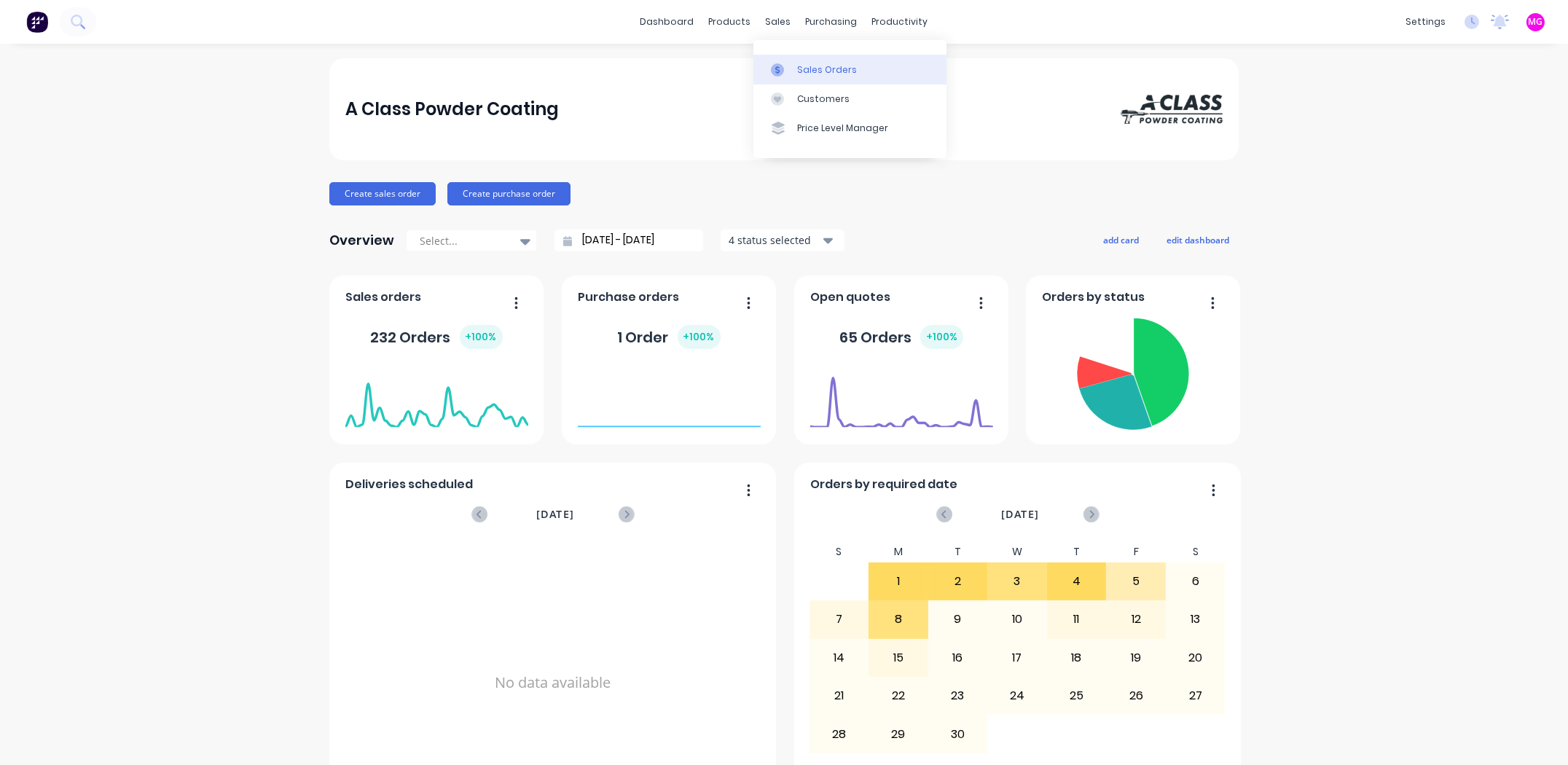
click at [800, 65] on div "Sales Orders" at bounding box center [827, 70] width 60 height 13
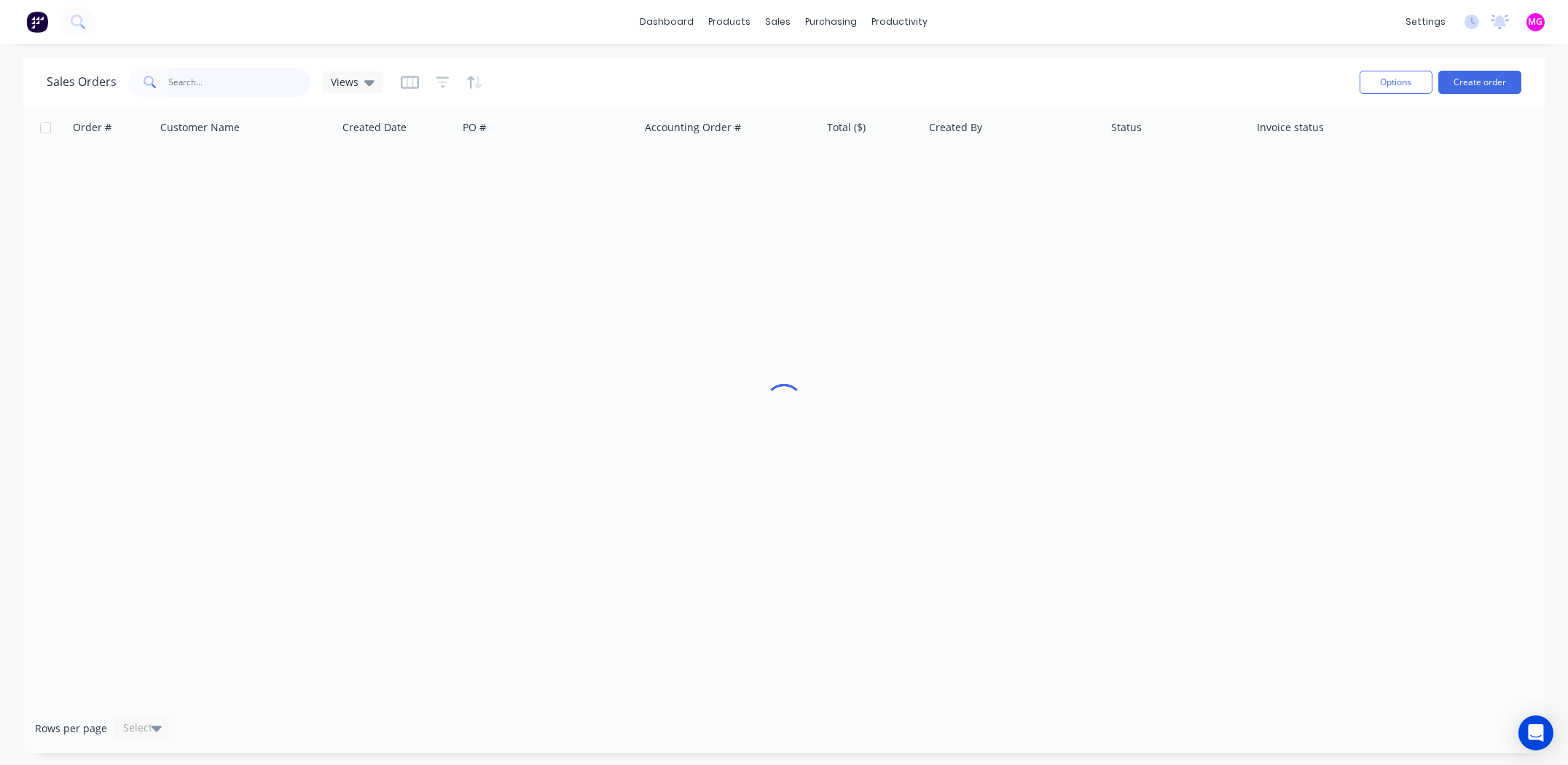
click at [208, 87] on input "text" at bounding box center [240, 82] width 142 height 29
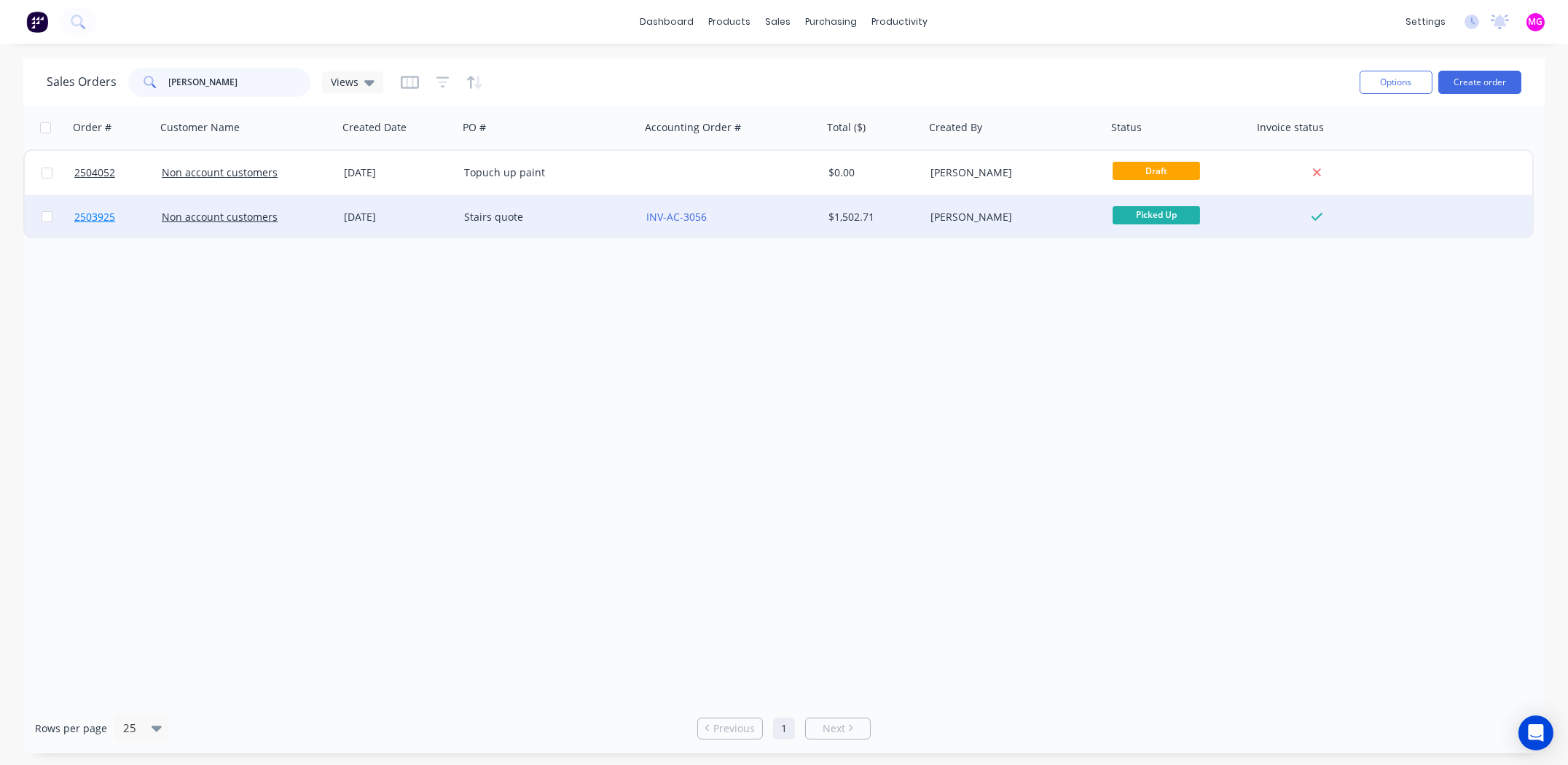
type input "[PERSON_NAME]"
click at [81, 214] on span "2503925" at bounding box center [95, 217] width 41 height 14
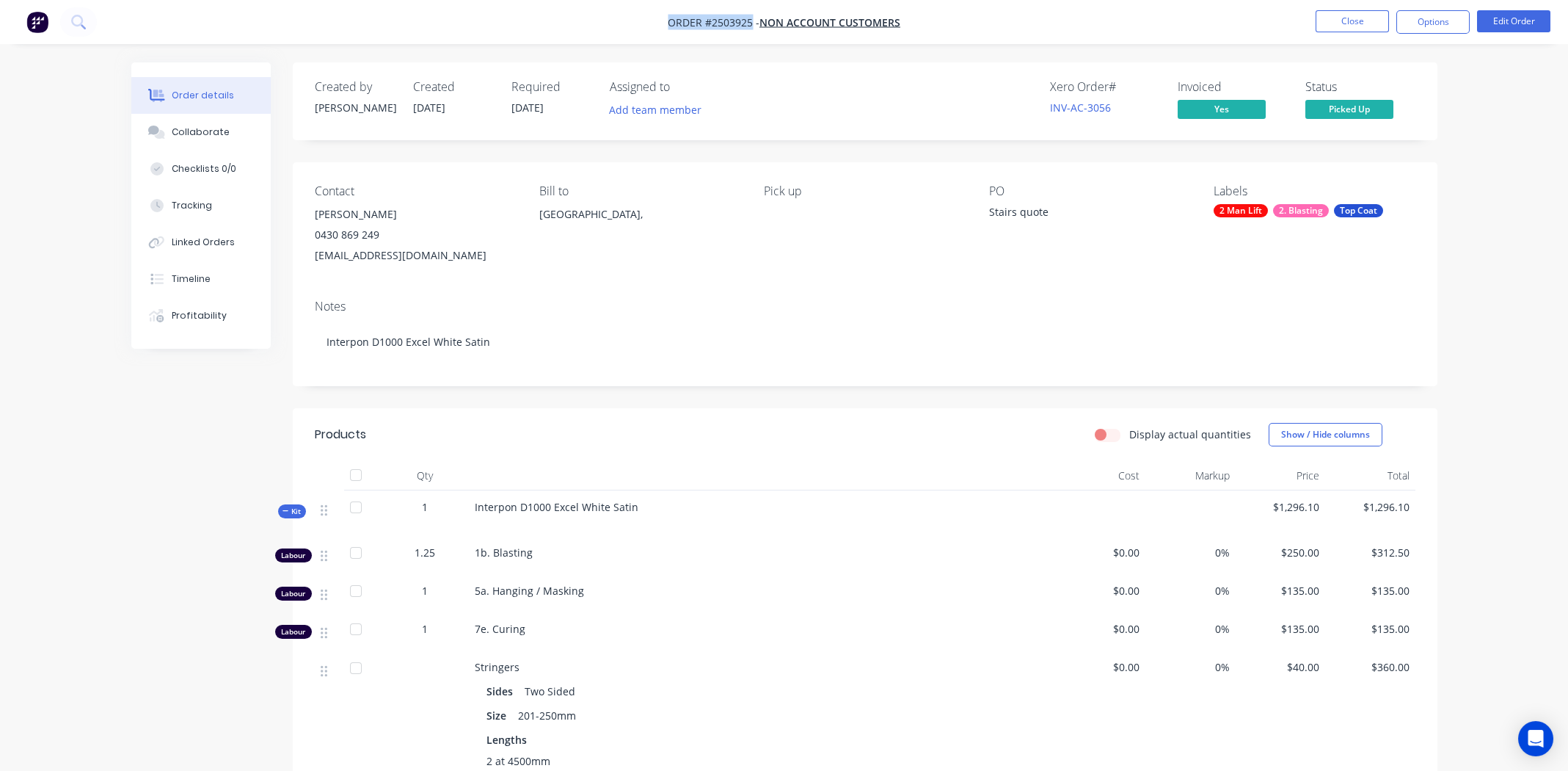
drag, startPoint x: 753, startPoint y: 23, endPoint x: 668, endPoint y: 23, distance: 85.0
click at [668, 23] on span "Order #2503925 -" at bounding box center [714, 22] width 91 height 14
copy span "Order #2503925"
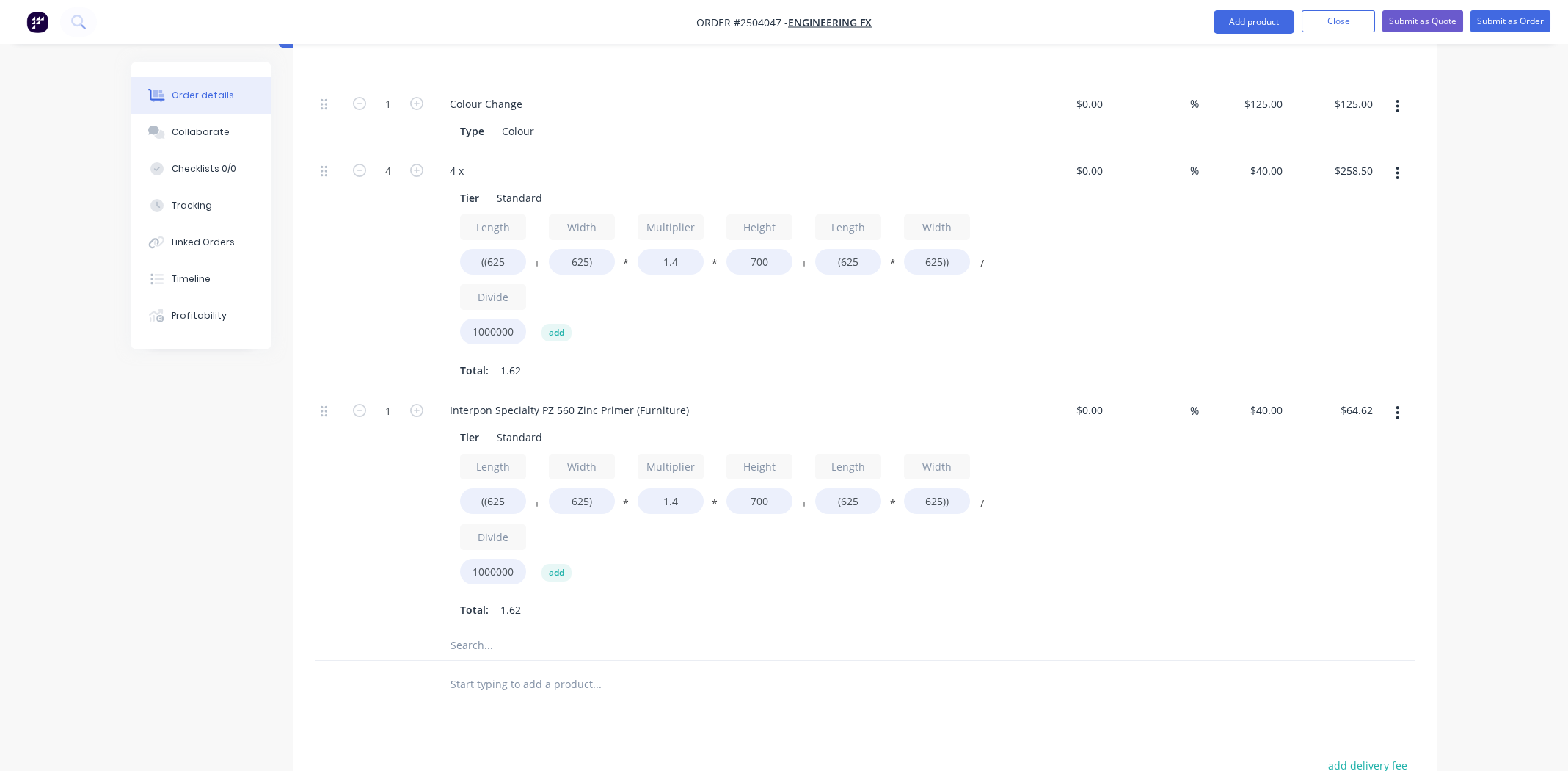
scroll to position [517, 0]
click at [499, 485] on input "((625" at bounding box center [493, 497] width 66 height 26
type input "((600"
type input "$63.64"
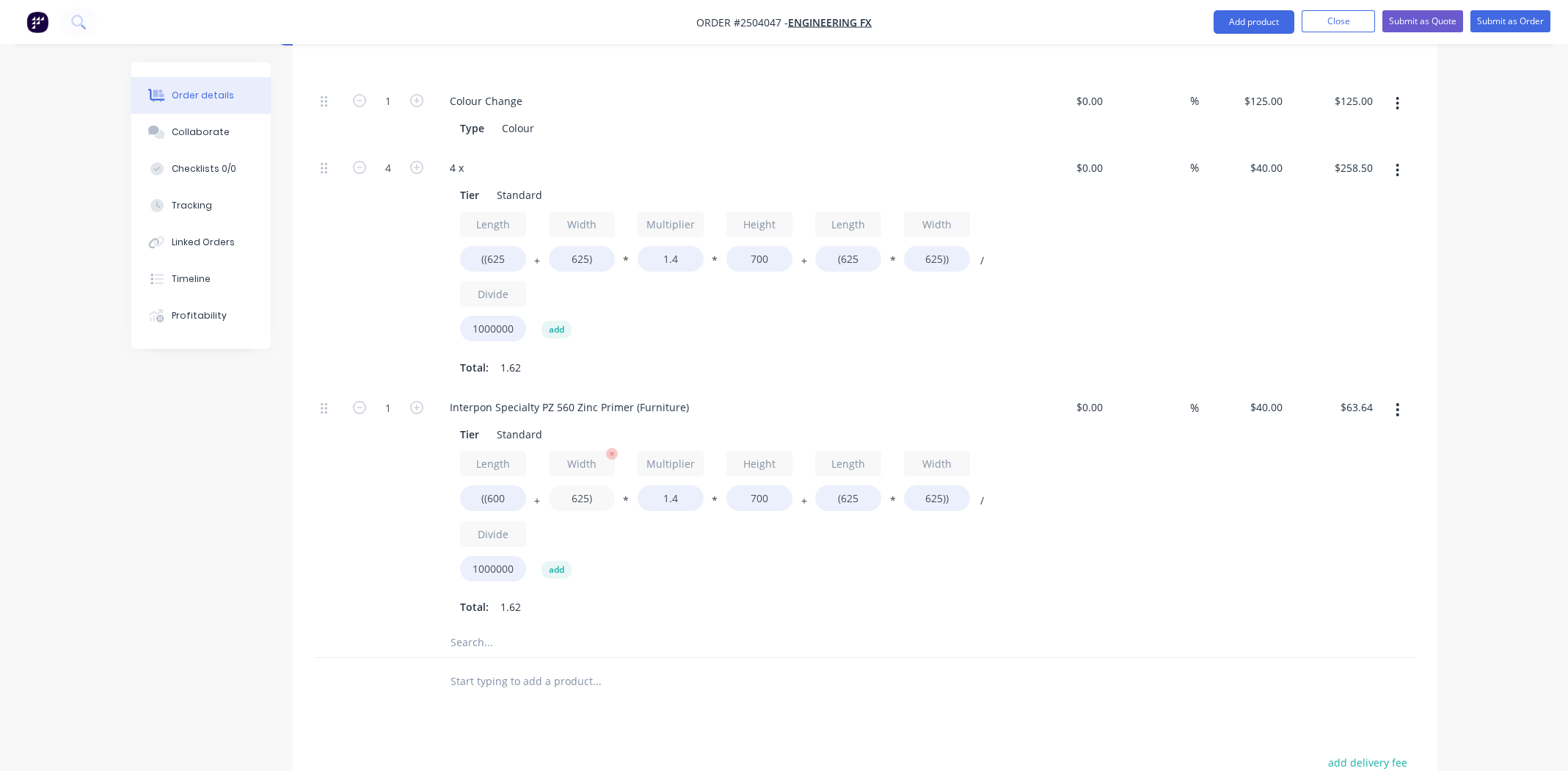
click at [576, 485] on input "625)" at bounding box center [581, 497] width 66 height 26
type input "600)"
type input "$62.66"
click at [497, 485] on input "((600" at bounding box center [493, 497] width 66 height 26
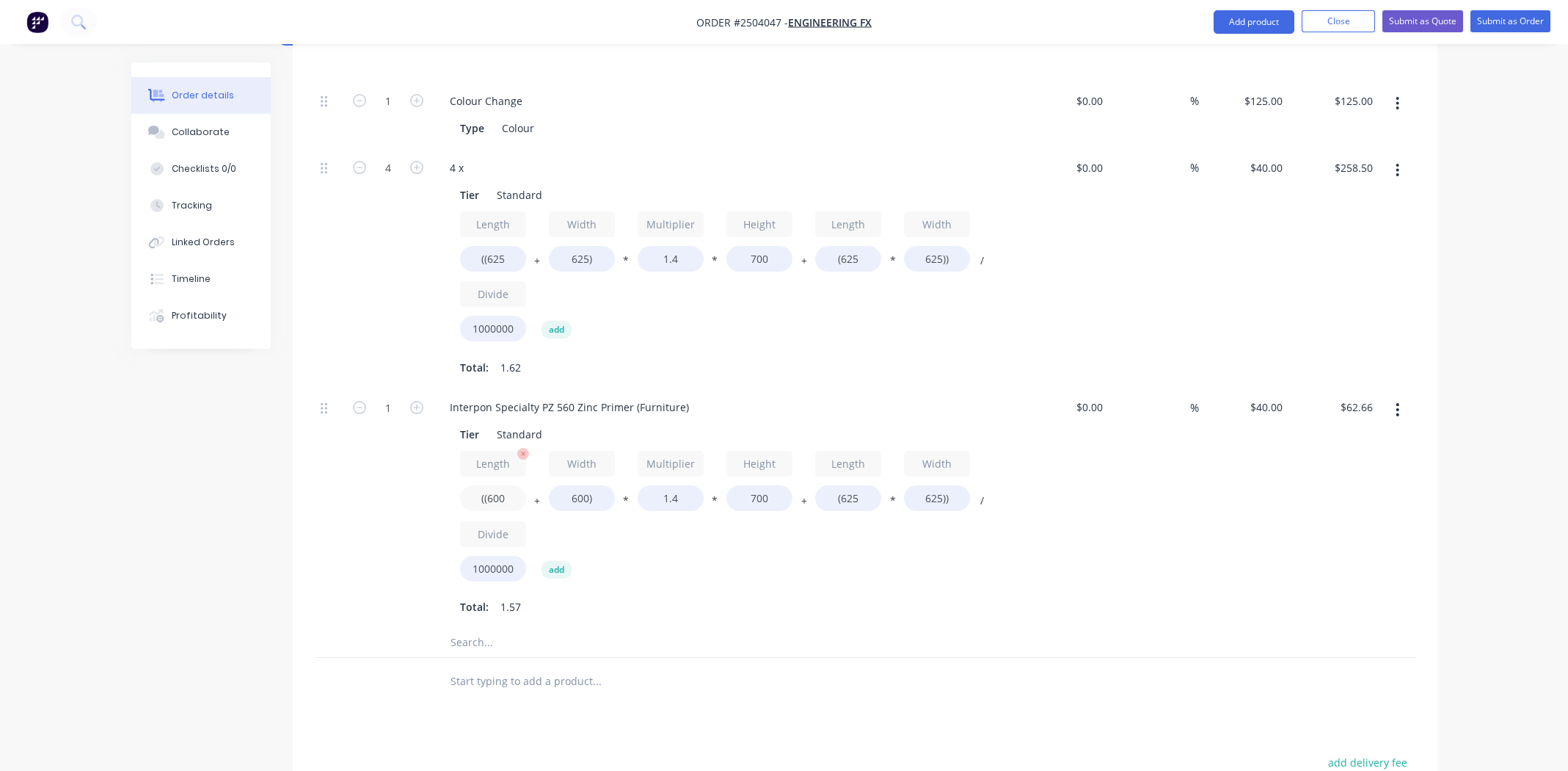
click at [497, 485] on input "((600" at bounding box center [493, 497] width 66 height 26
type input "((1100"
type input "$82.26"
click at [756, 485] on input "700" at bounding box center [759, 497] width 66 height 26
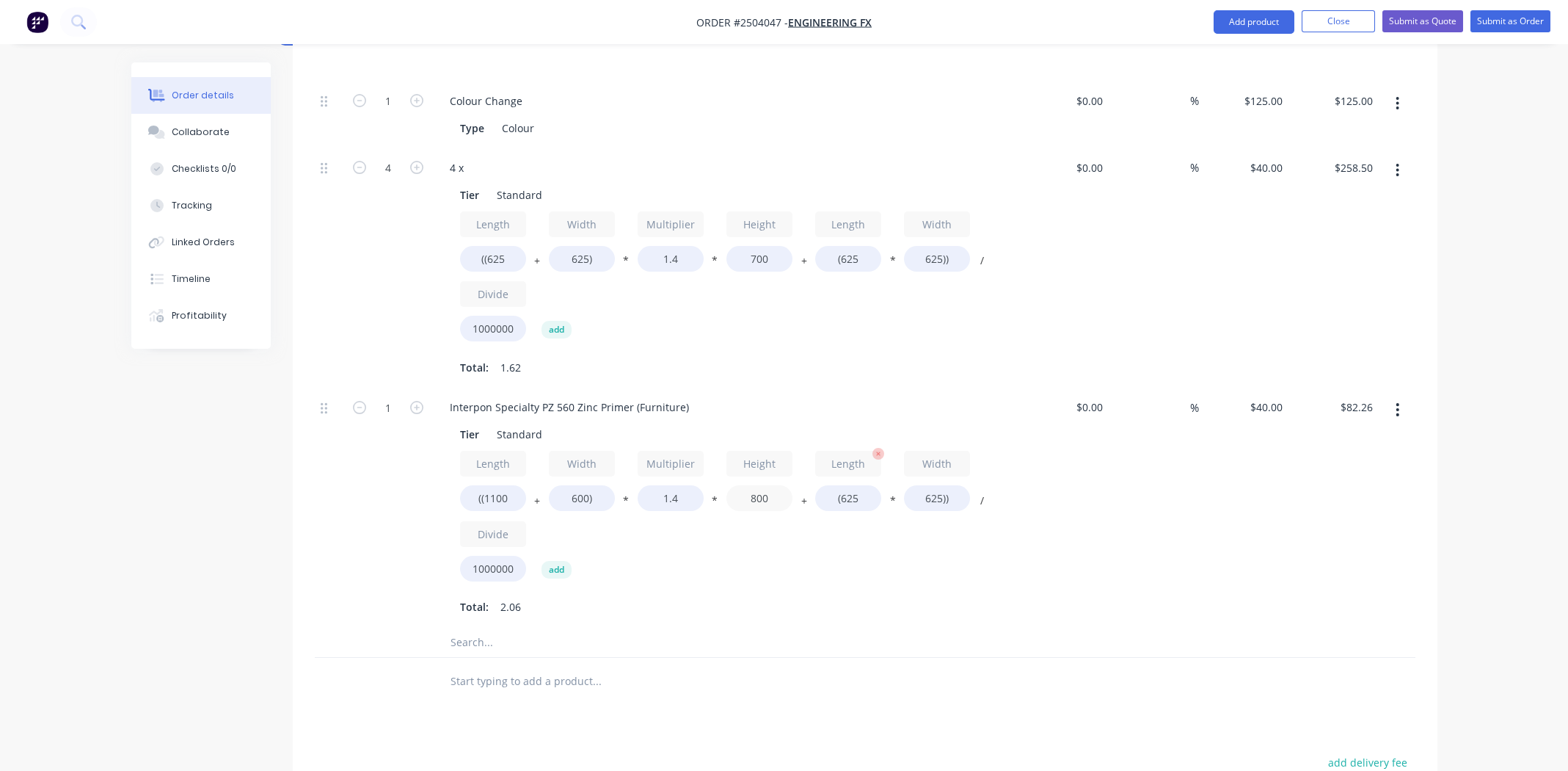
type input "800"
type input "$91.78"
click at [847, 485] on input "(625" at bounding box center [848, 497] width 66 height 26
click at [848, 485] on input "(625" at bounding box center [848, 497] width 66 height 26
type input "(1100"
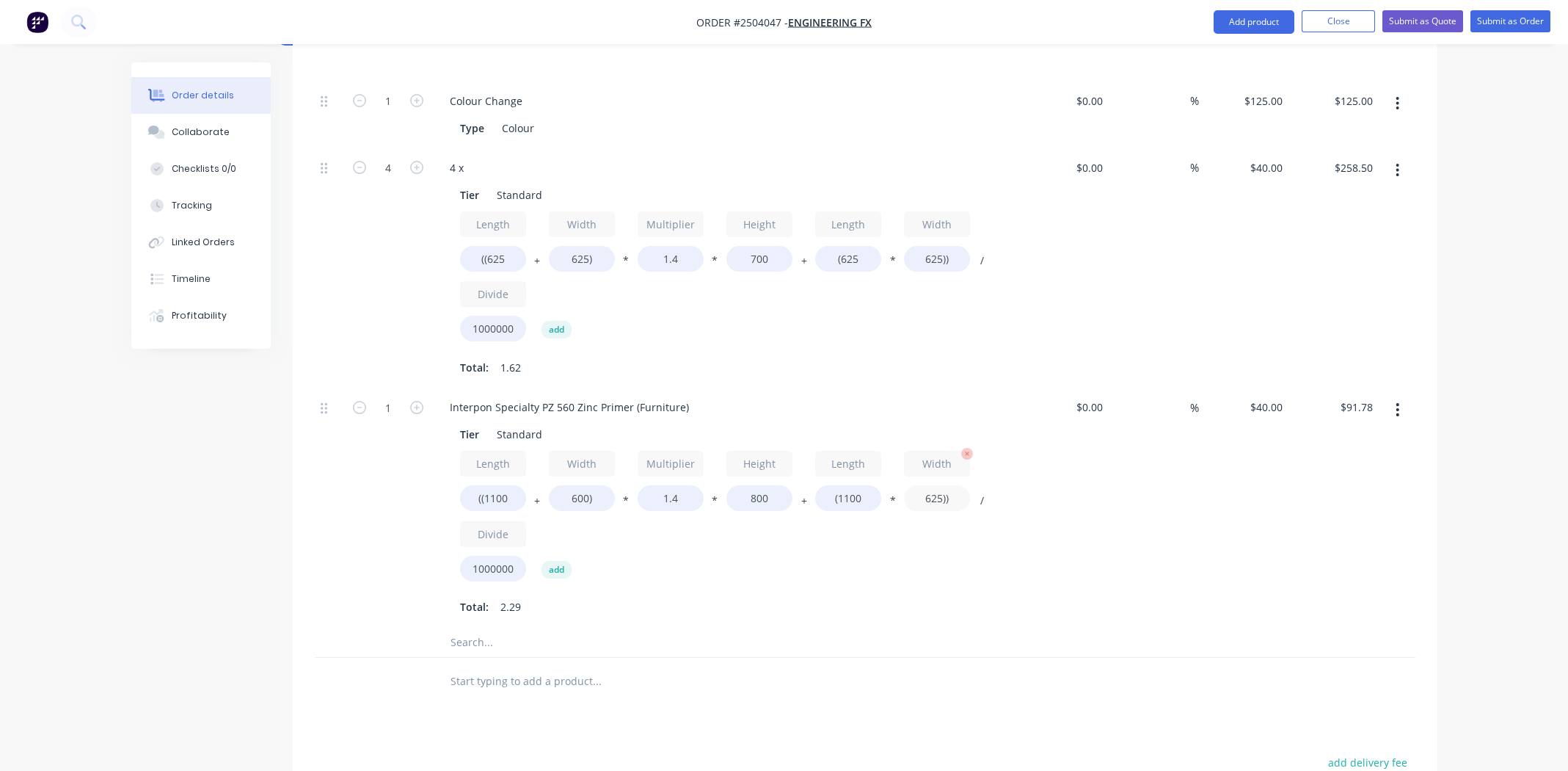
type input "$103.66"
click at [926, 485] on input "625))" at bounding box center [936, 497] width 66 height 26
type input "600))"
type input "$102.56"
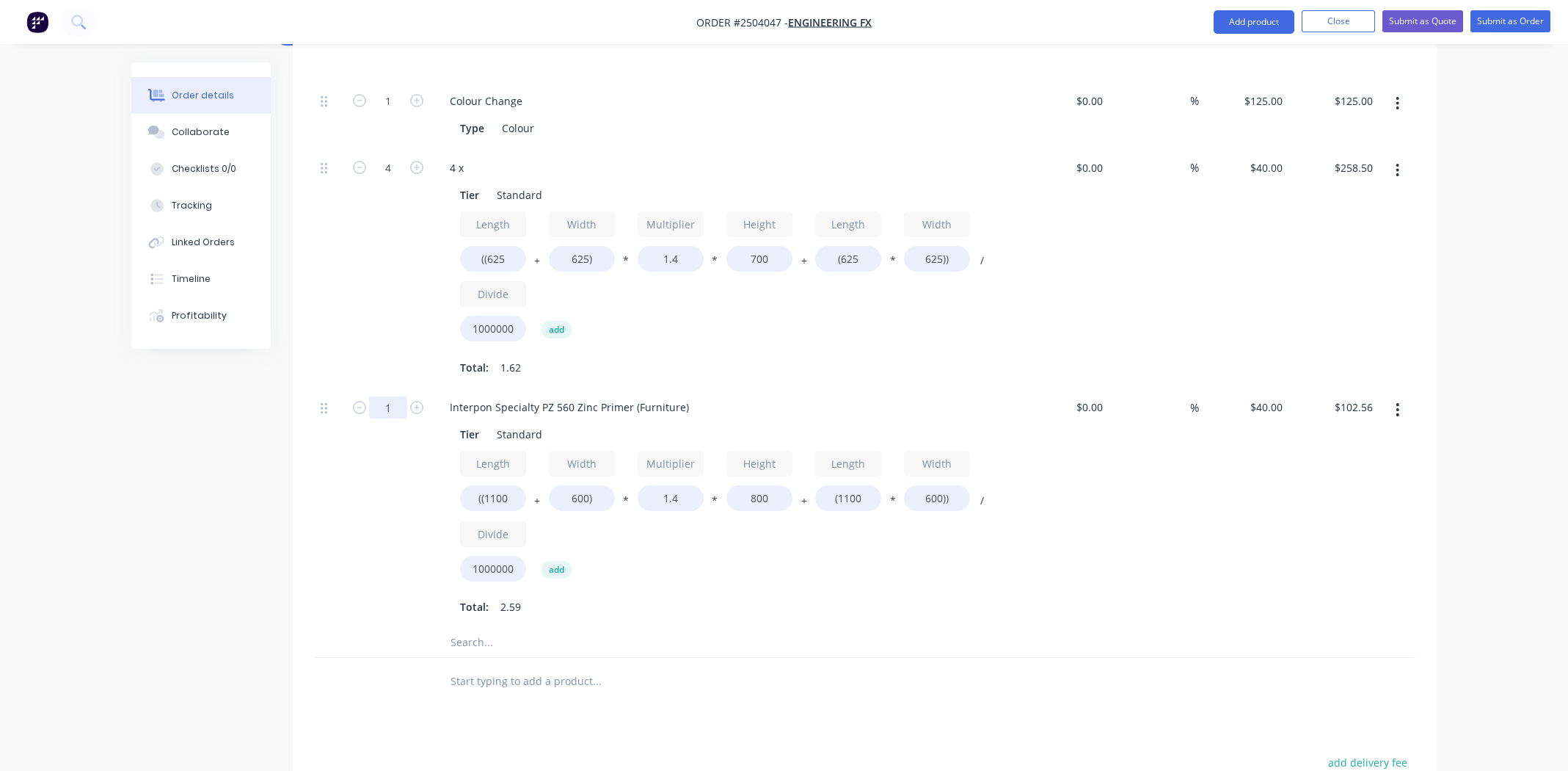
click at [391, 396] on input "1" at bounding box center [388, 407] width 38 height 22
type input "2"
type input "$205.12"
click at [674, 485] on input "1.4" at bounding box center [670, 497] width 66 height 26
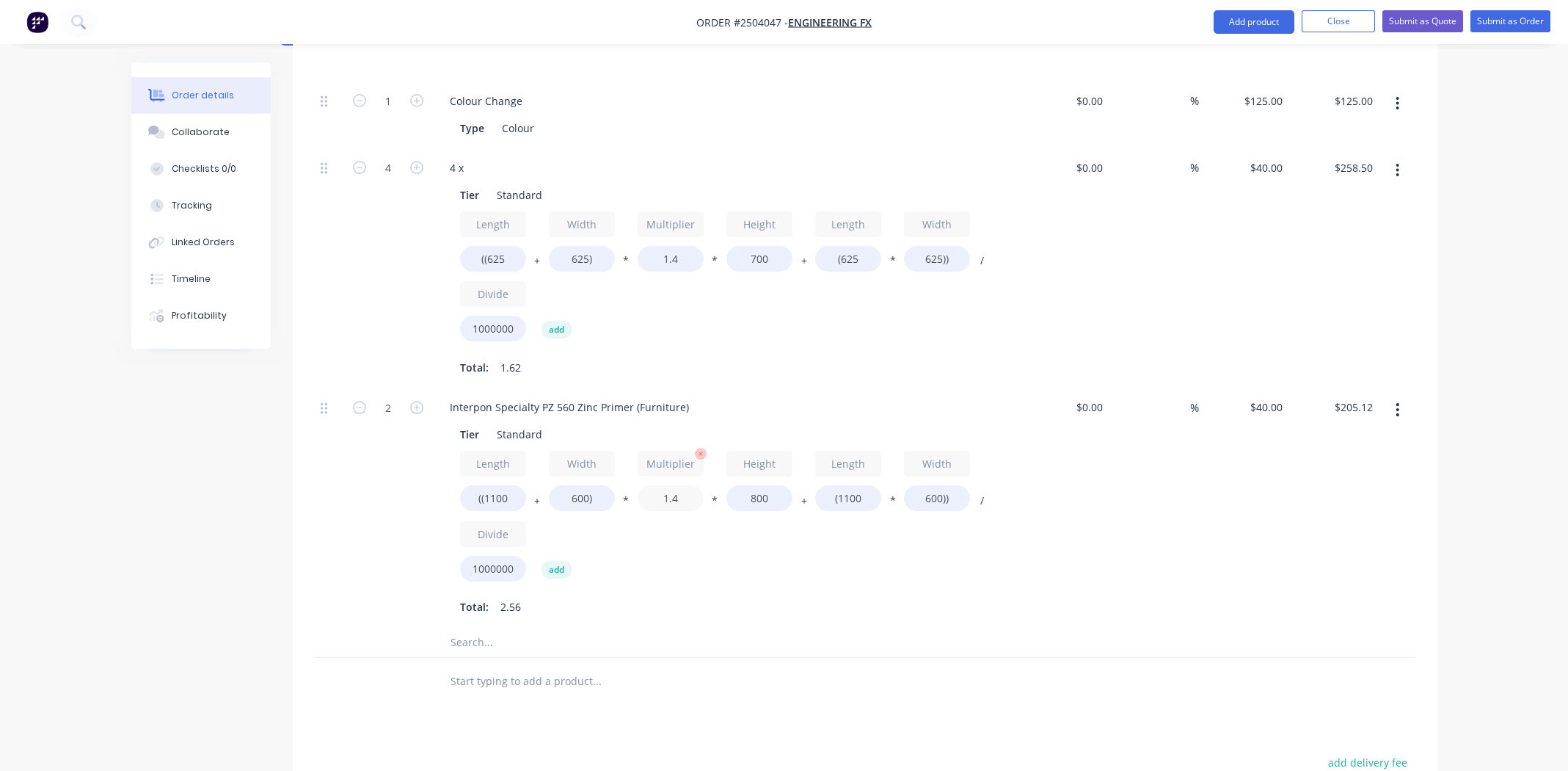
click at [669, 485] on input "1.4" at bounding box center [670, 497] width 66 height 26
type input "2"
type input "$270.40"
click at [812, 517] on div "Length ((1100 + Width 600) * Multiplier 2 * Height 800 + Length (1100 * Width 6…" at bounding box center [726, 518] width 532 height 136
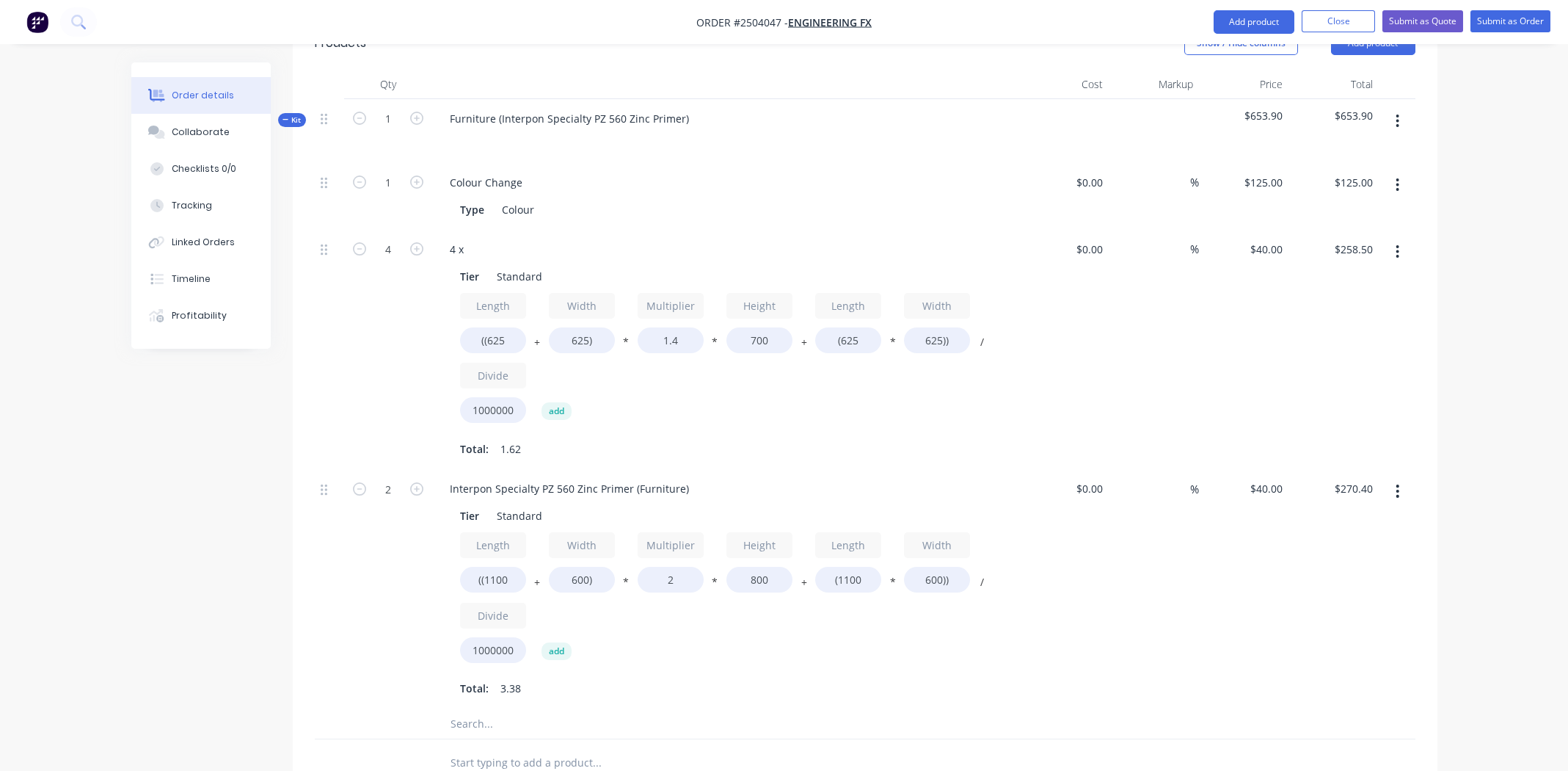
scroll to position [223, 0]
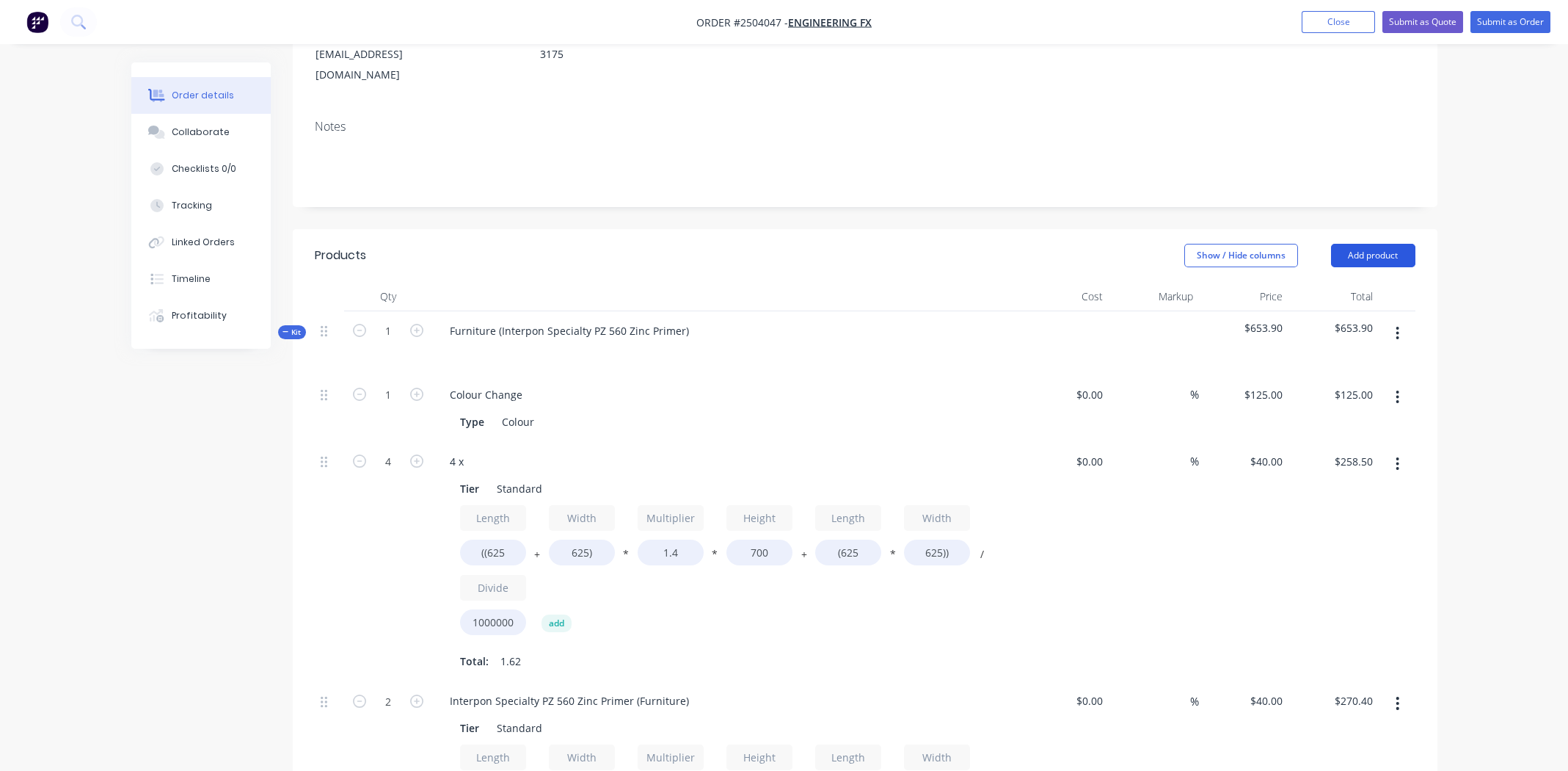
click at [1381, 244] on button "Add product" at bounding box center [1373, 255] width 85 height 24
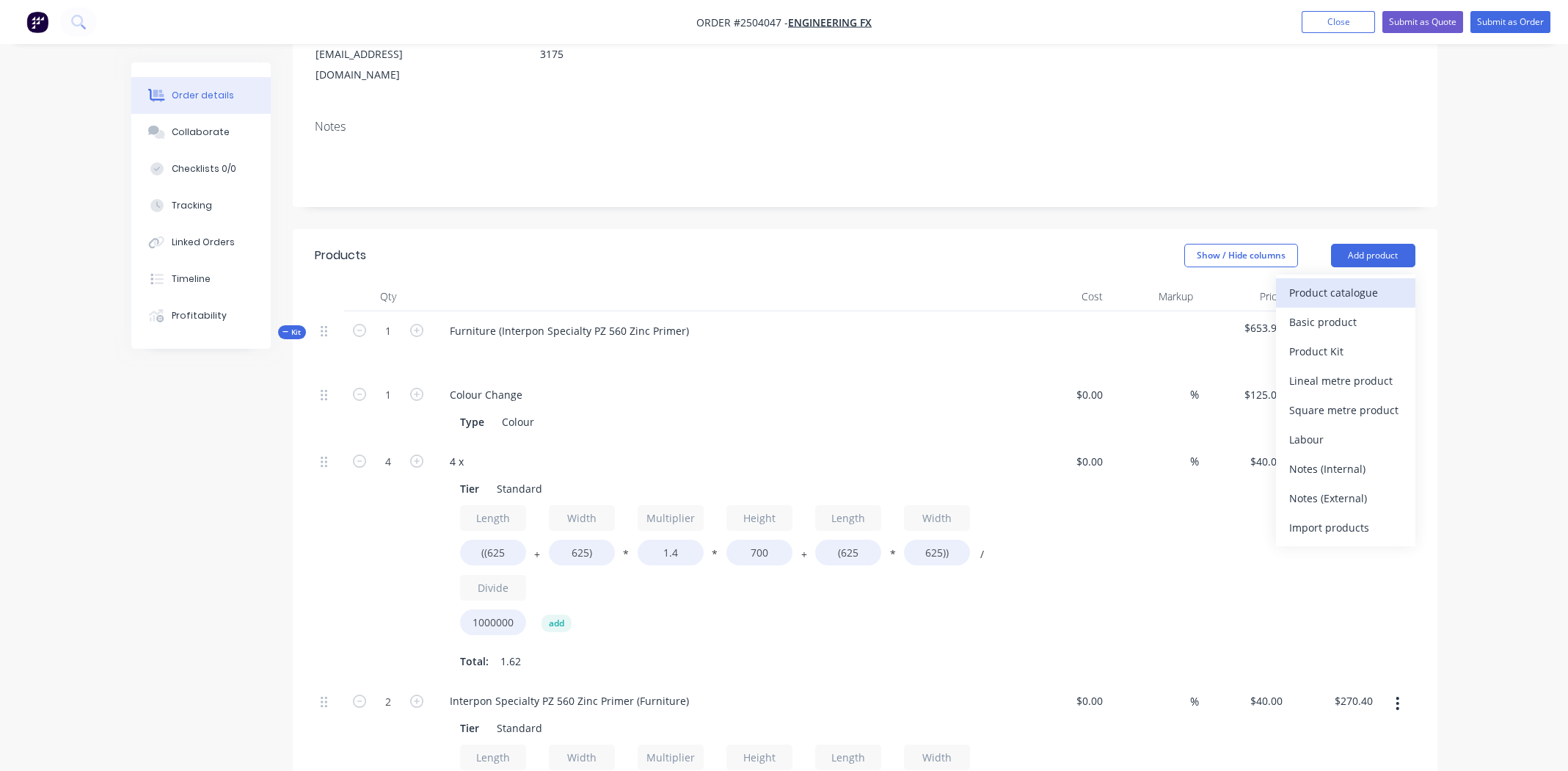
click at [1353, 282] on div "Product catalogue" at bounding box center [1346, 293] width 113 height 21
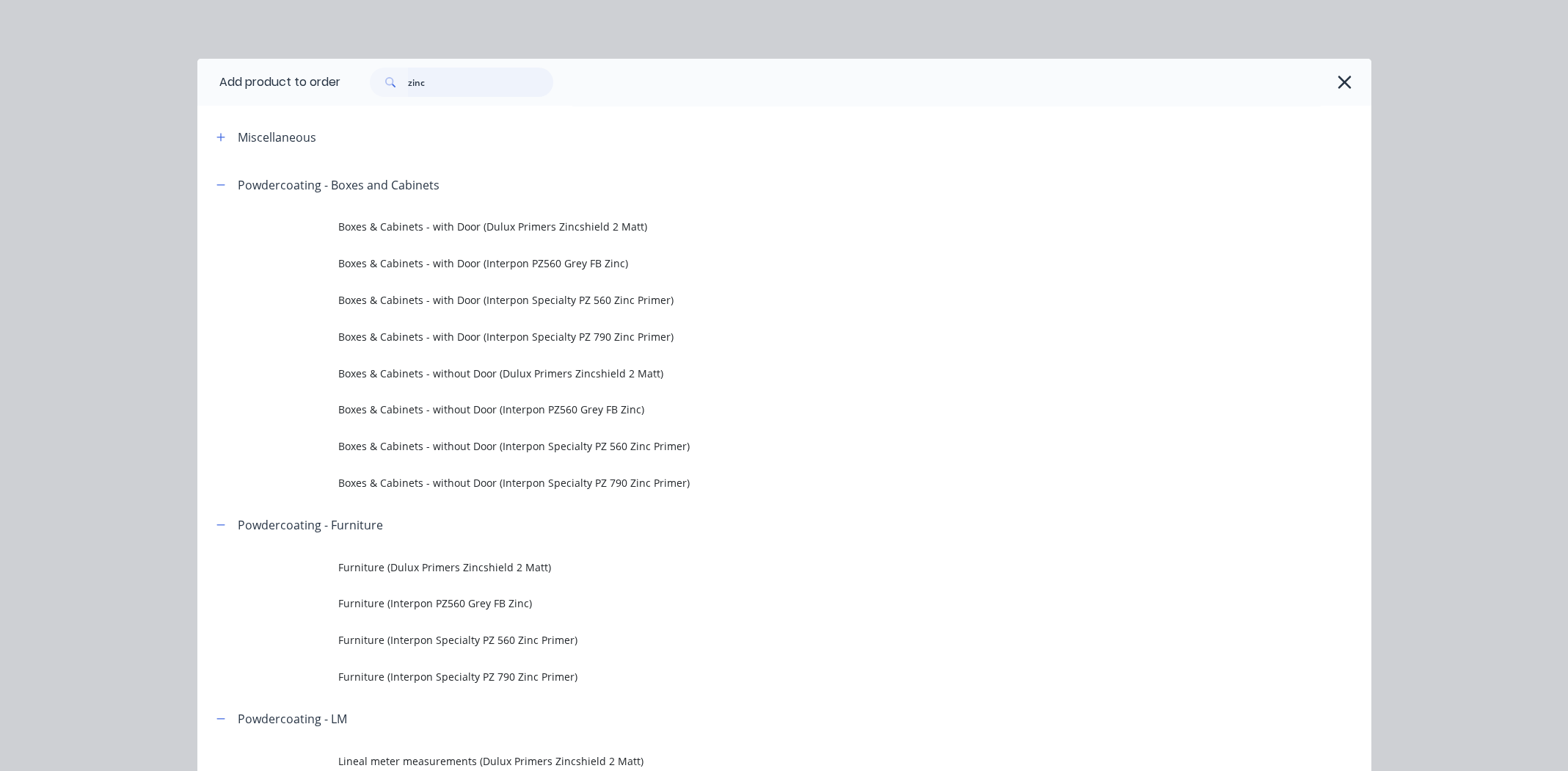
click at [499, 88] on input "zinc" at bounding box center [480, 82] width 146 height 30
click at [497, 88] on input "zinc" at bounding box center [480, 82] width 146 height 30
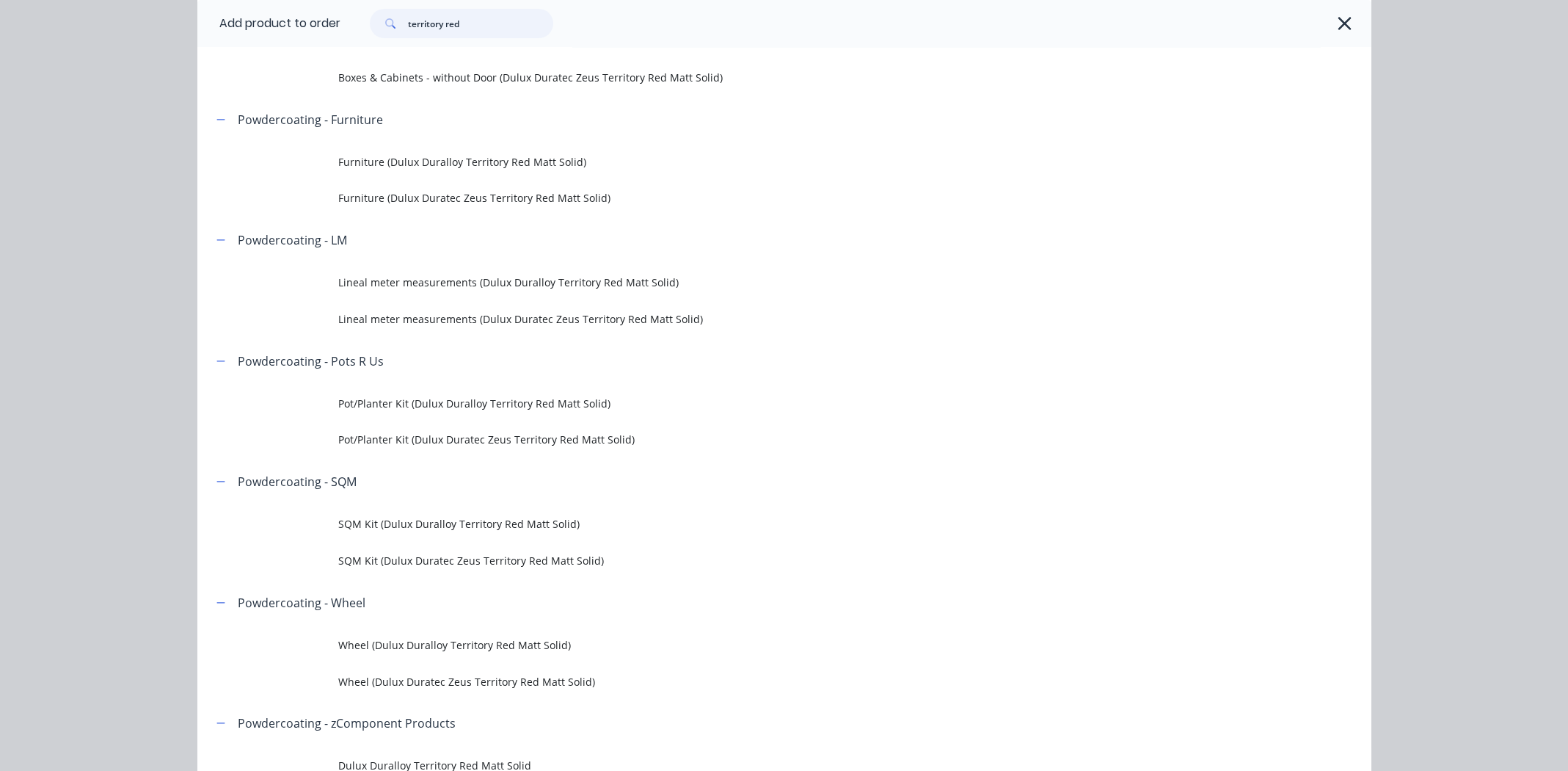
scroll to position [293, 0]
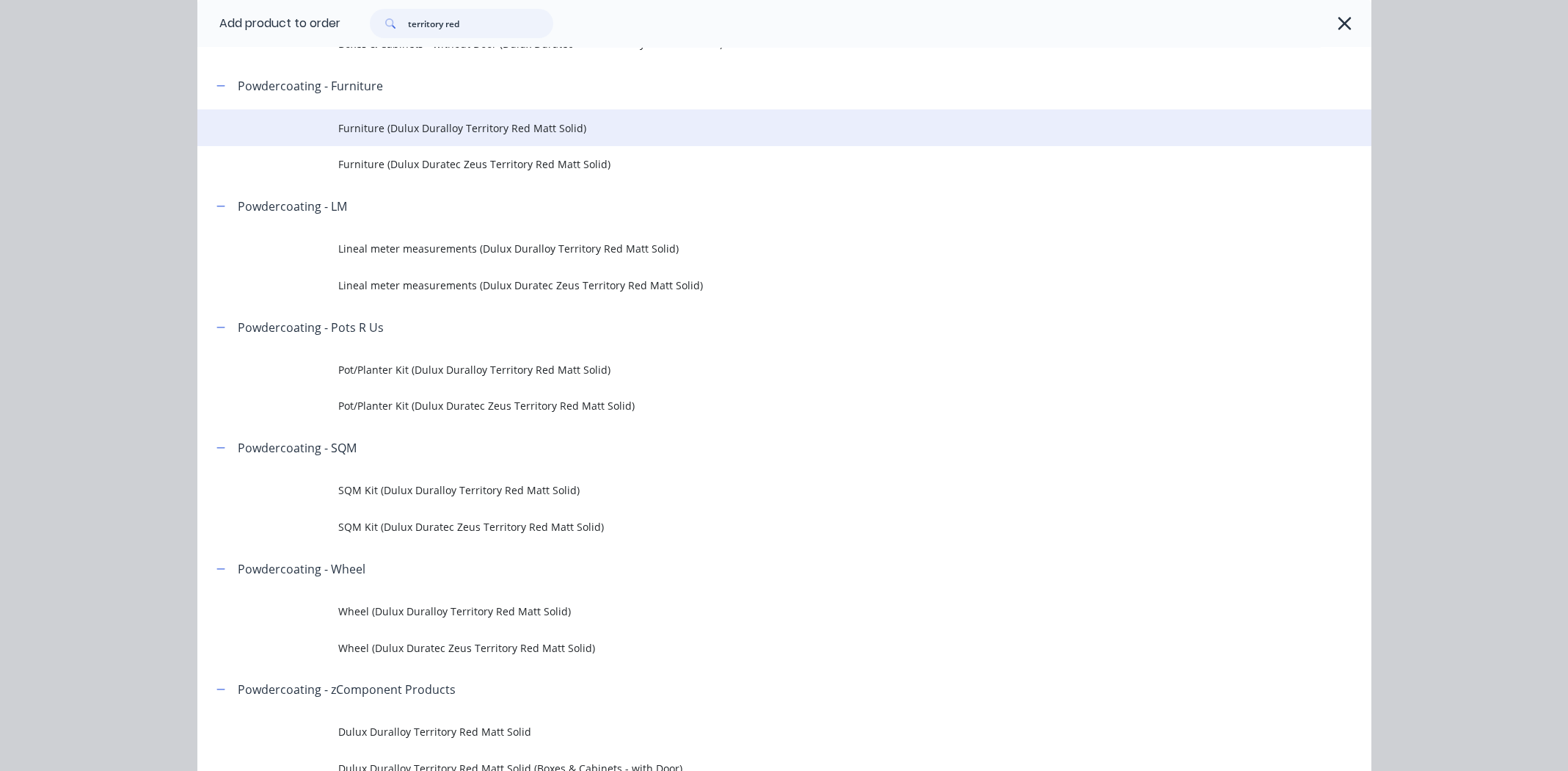
type input "territory red"
click at [461, 127] on span "Furniture (Dulux Duralloy Territory Red Matt Solid)" at bounding box center [751, 128] width 826 height 15
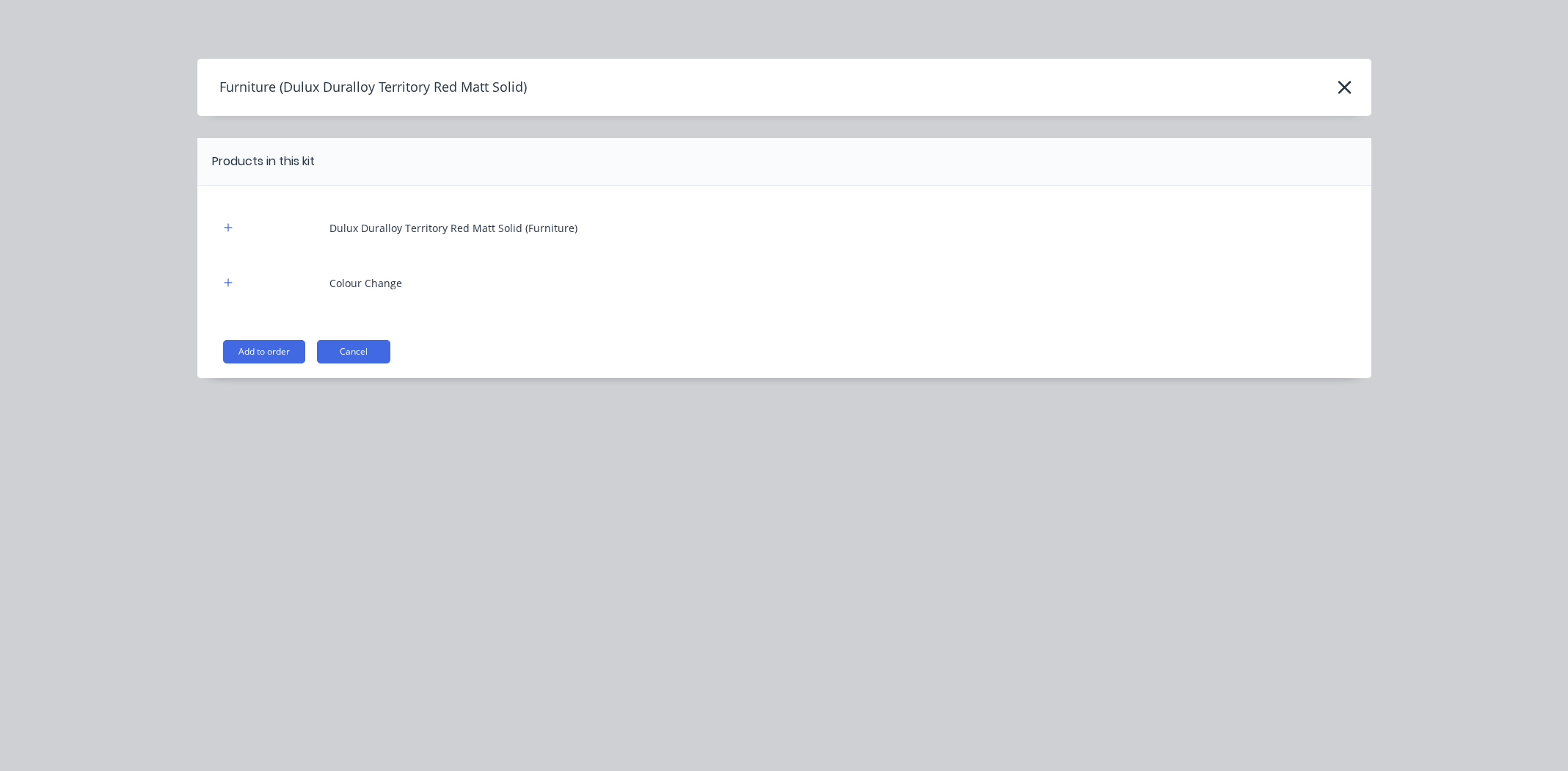
click at [254, 345] on button "Add to order" at bounding box center [264, 352] width 82 height 24
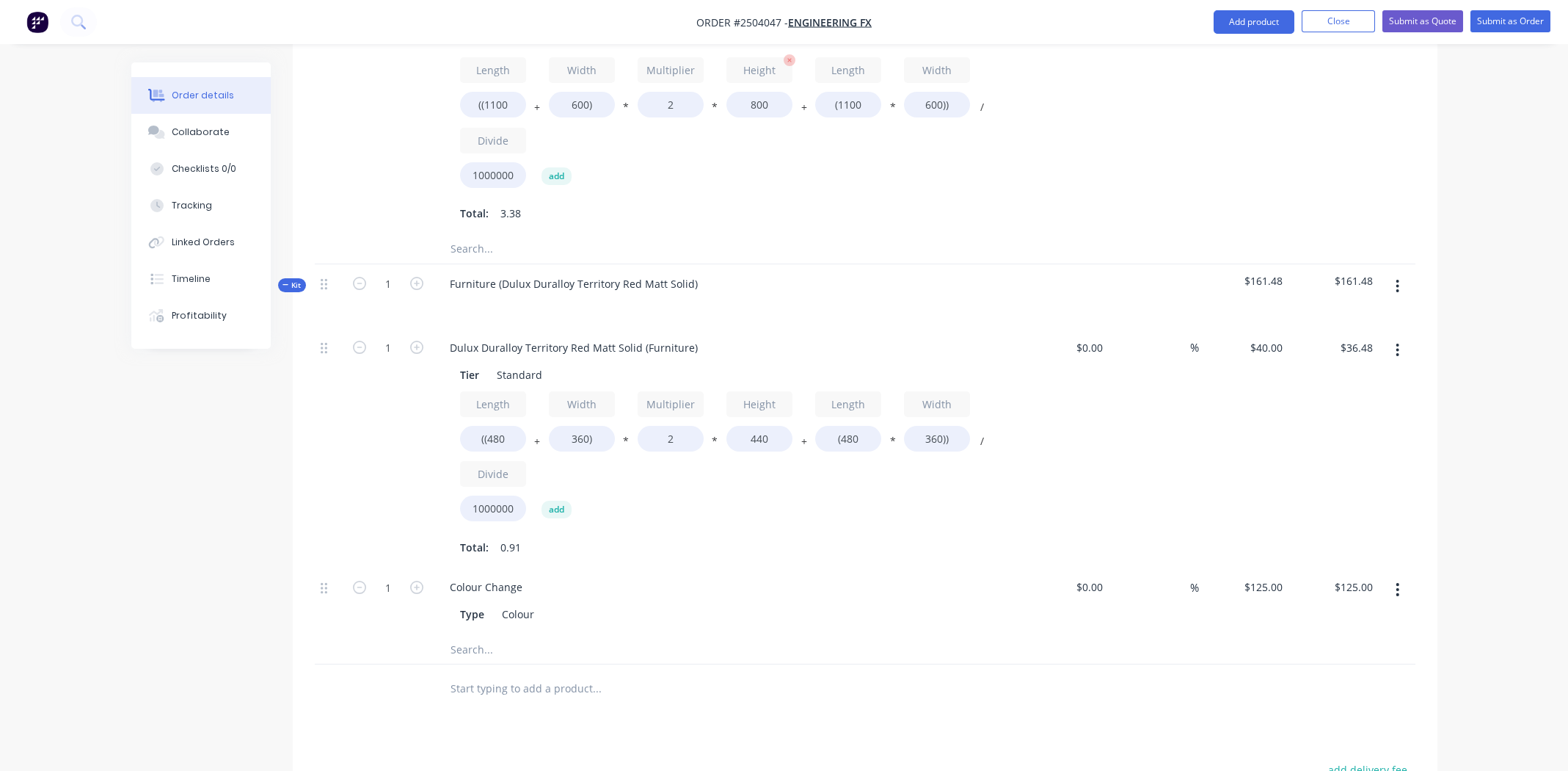
scroll to position [958, 0]
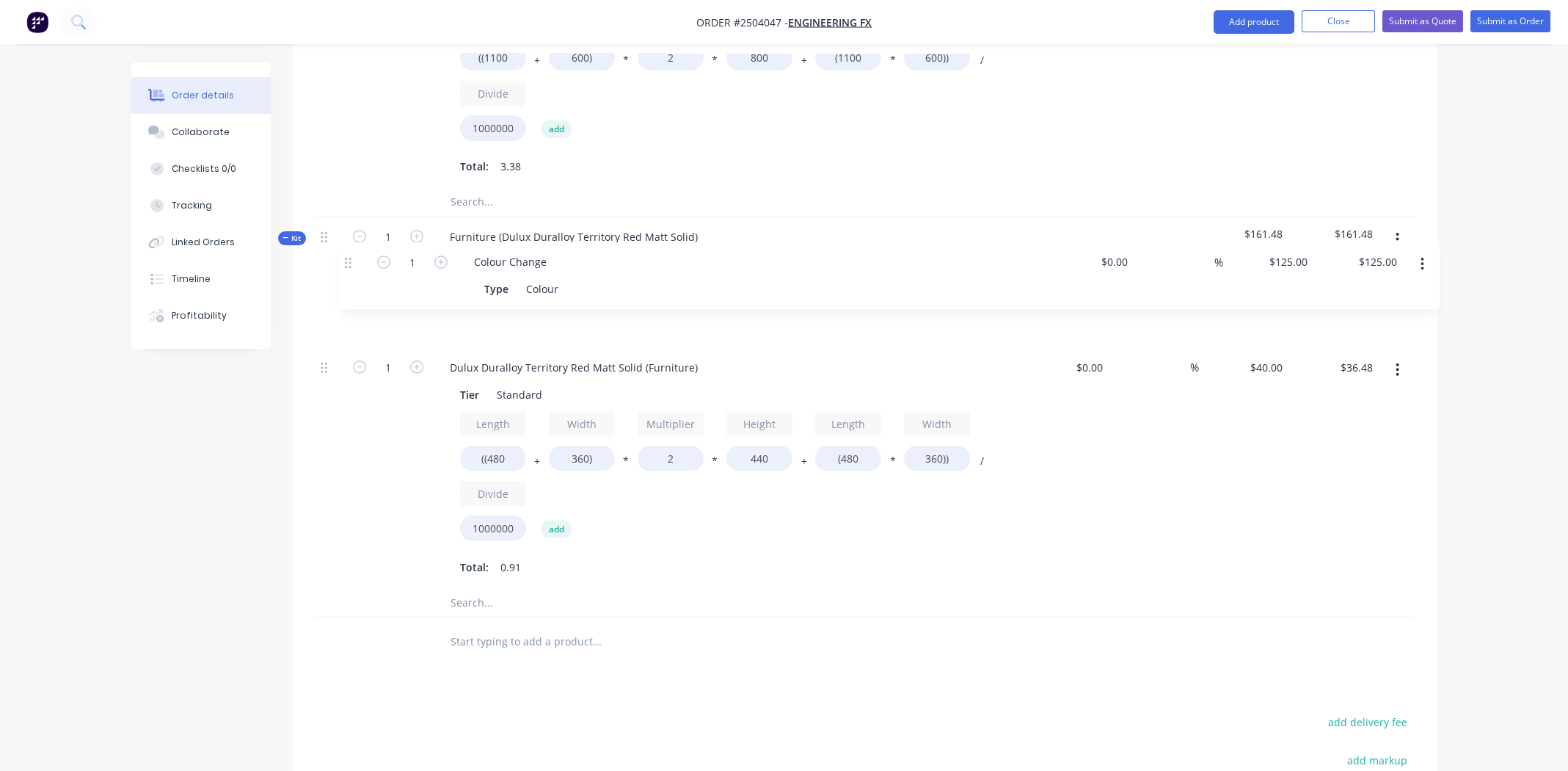
drag, startPoint x: 321, startPoint y: 497, endPoint x: 347, endPoint y: 258, distance: 240.4
click at [347, 281] on div "1 Dulux Duralloy Territory Red Matt Solid (Furniture) Tier Standard Length ((48…" at bounding box center [865, 434] width 1101 height 306
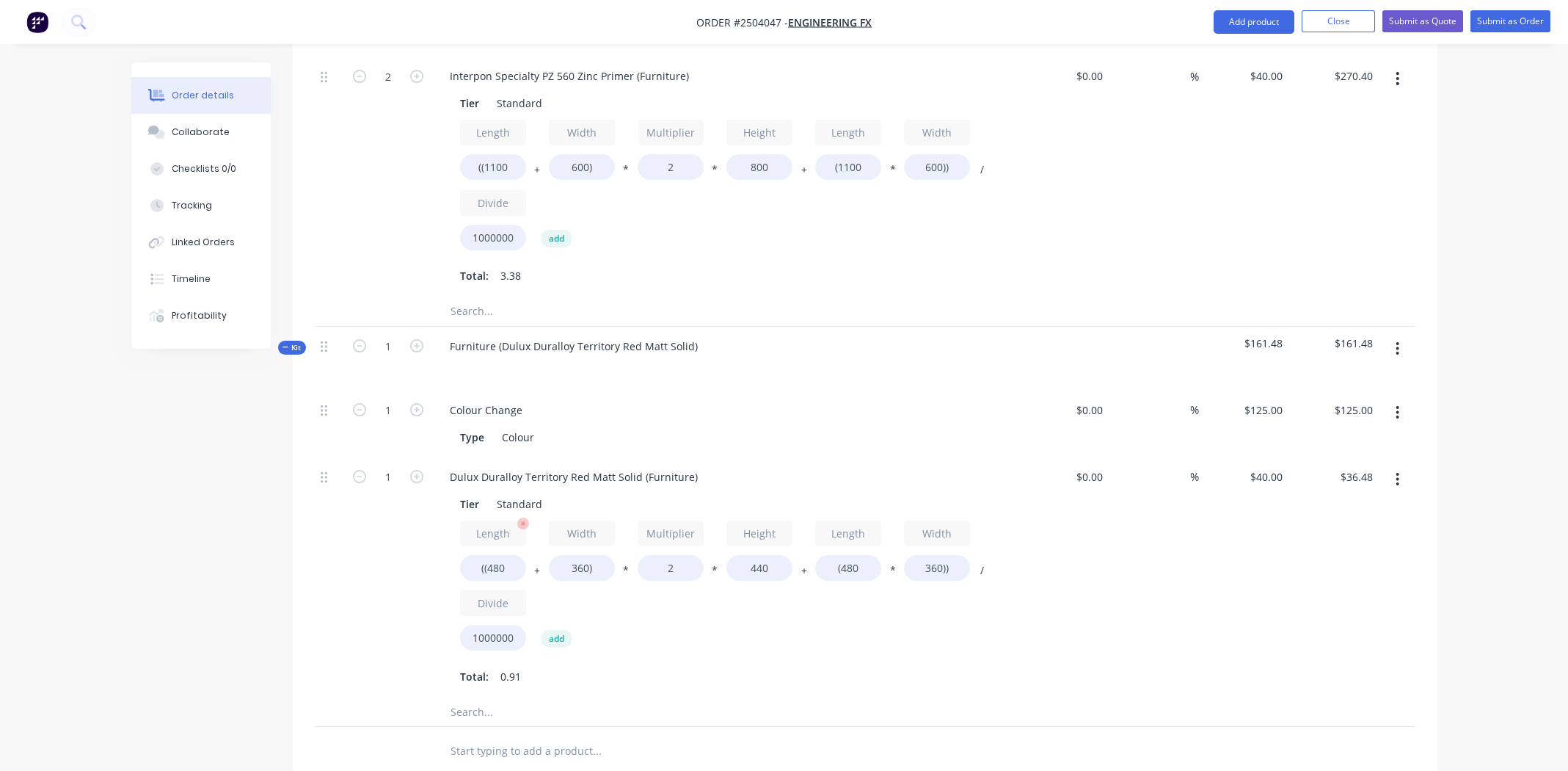
scroll to position [884, 0]
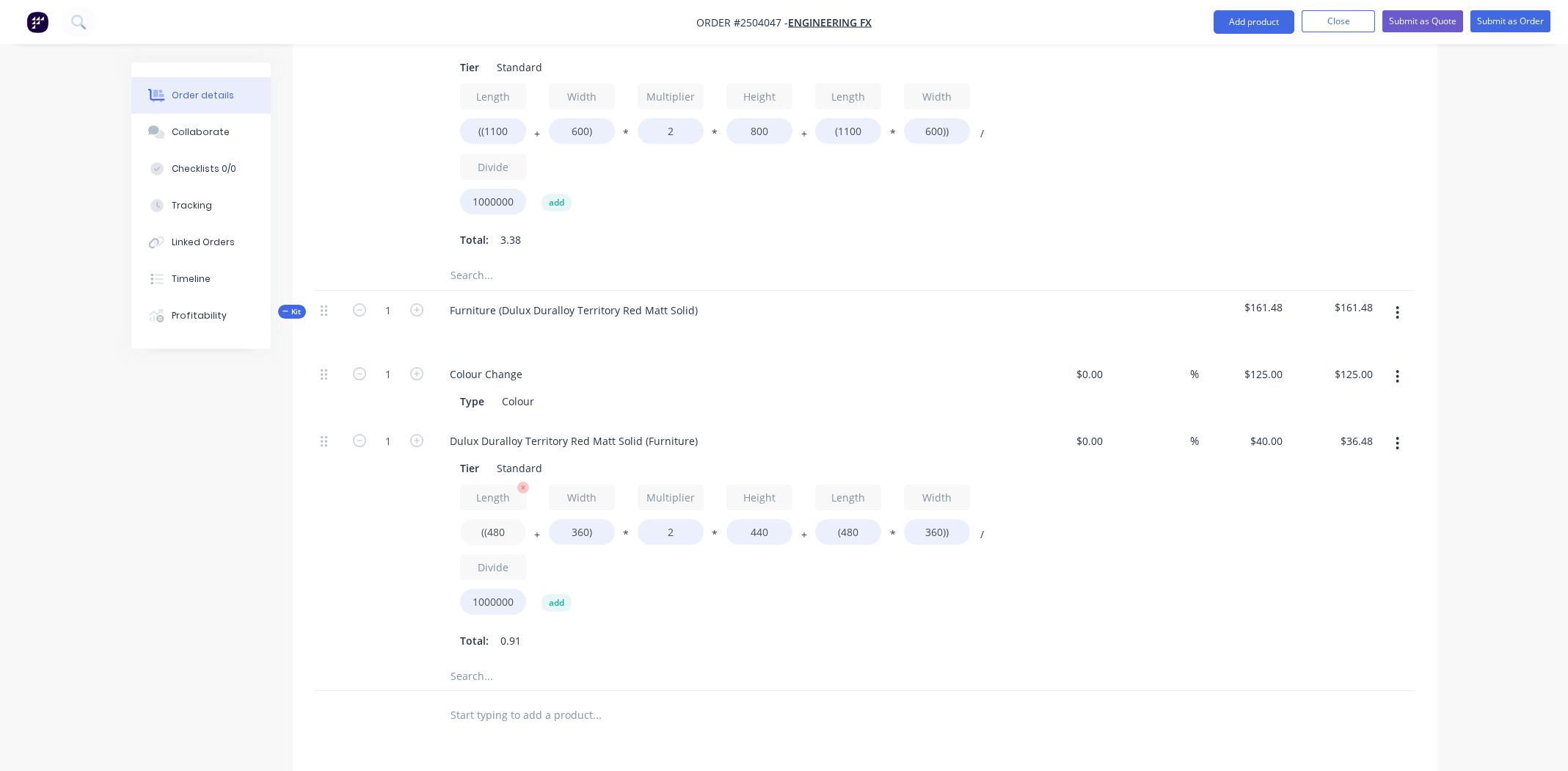
click at [496, 519] on input "((480" at bounding box center [493, 532] width 66 height 26
type input "((625"
type input "$41.58"
click at [574, 519] on input "360)" at bounding box center [581, 532] width 66 height 26
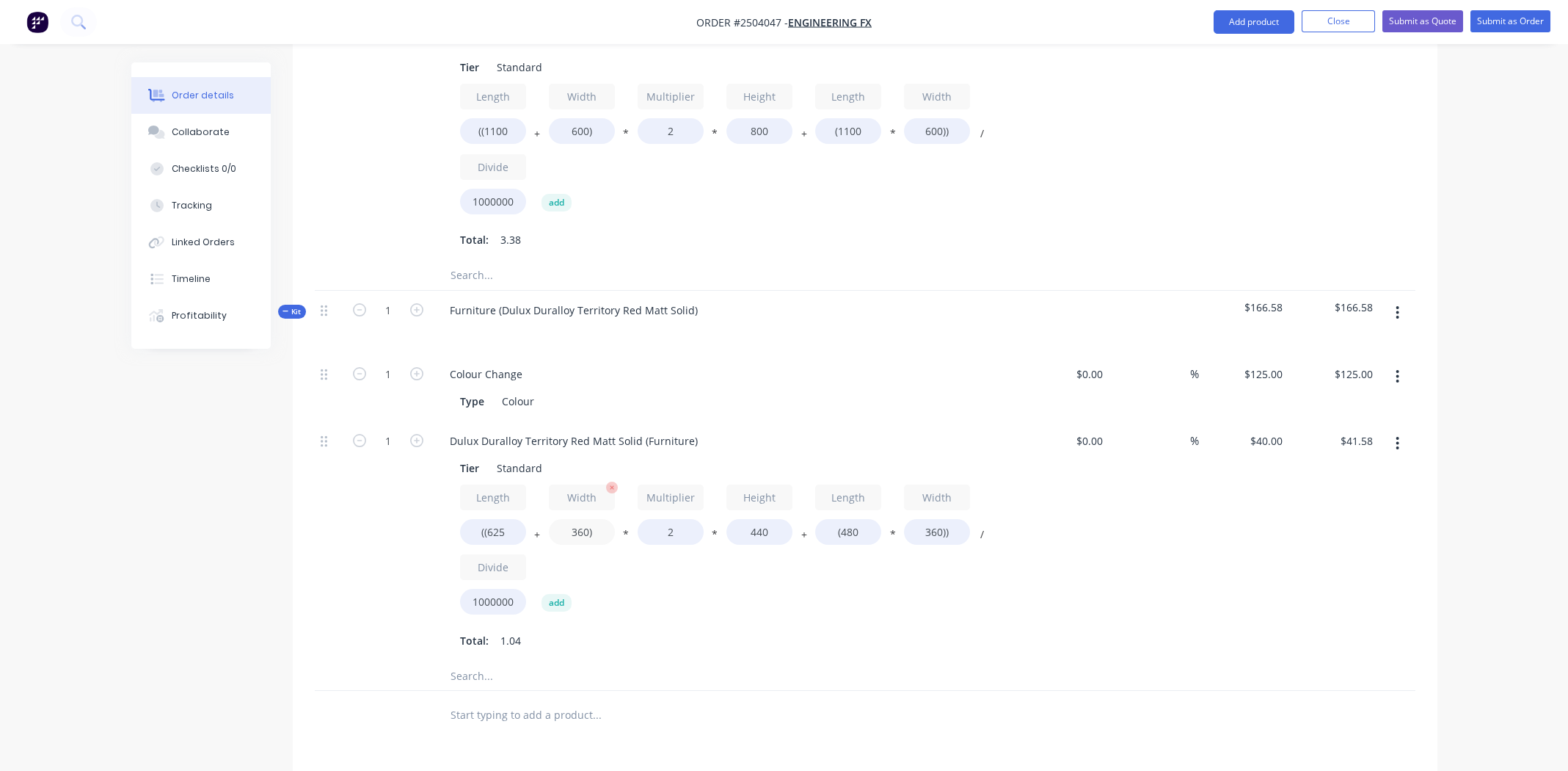
click at [574, 519] on input "360)" at bounding box center [581, 532] width 66 height 26
type input "625)"
type input "$50.91"
click at [674, 519] on input "2" at bounding box center [670, 532] width 66 height 26
click at [673, 519] on input "2" at bounding box center [670, 532] width 66 height 26
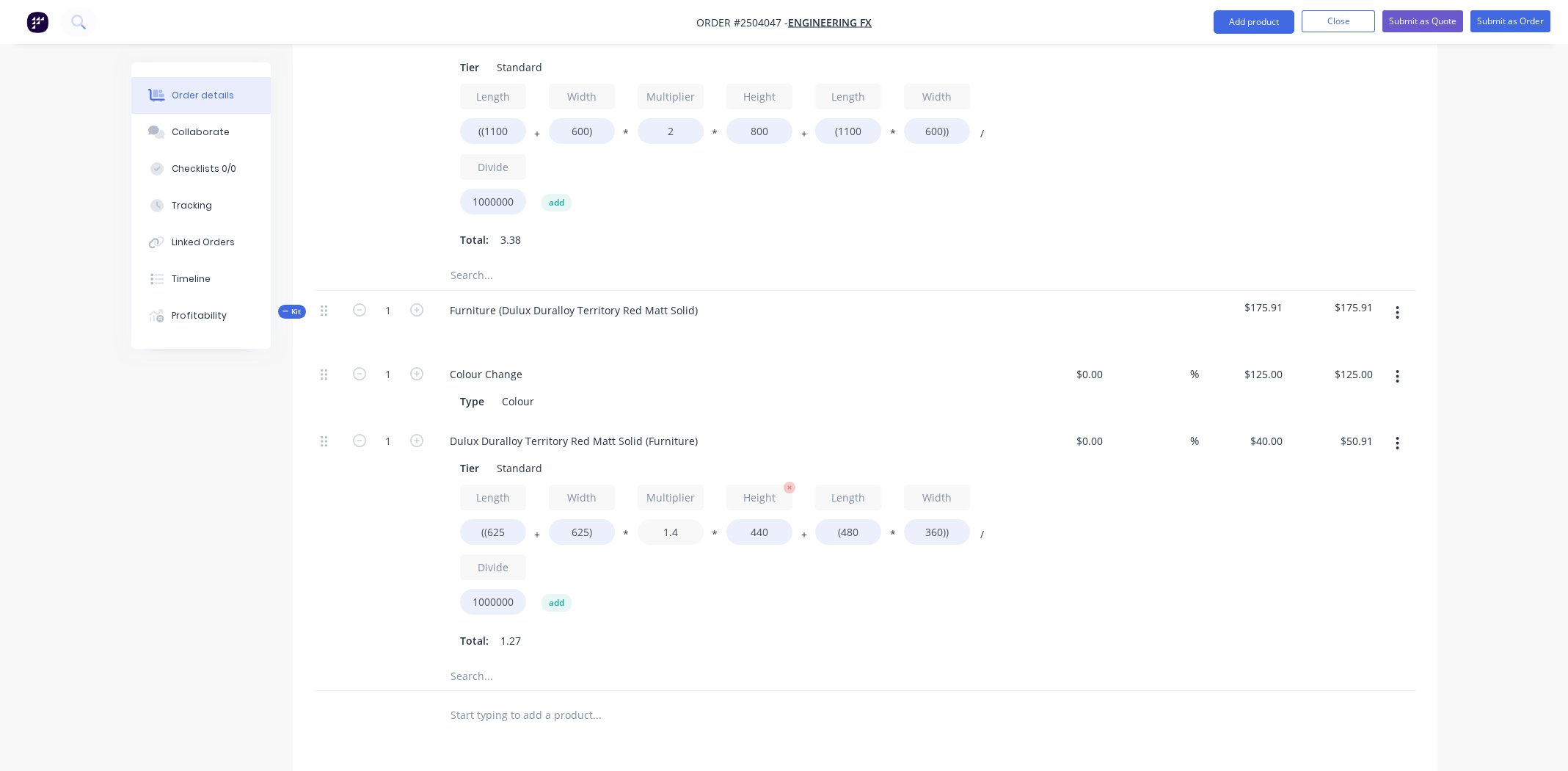
type input "1.4"
click at [760, 519] on input "440" at bounding box center [759, 532] width 66 height 26
type input "$37.71"
click at [760, 519] on input "440" at bounding box center [759, 532] width 66 height 26
type input "700"
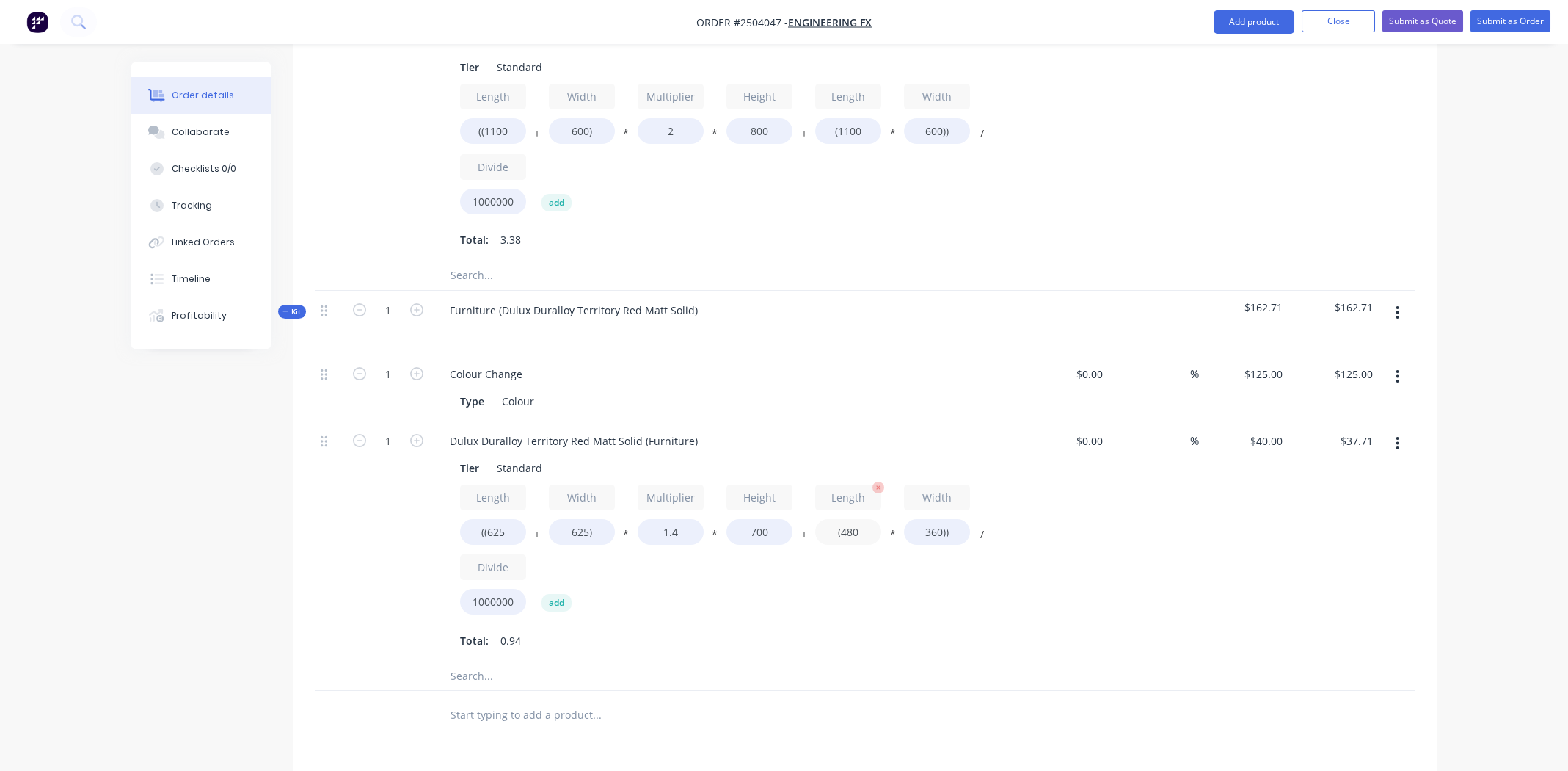
type input "$55.91"
click at [854, 519] on input "(480" at bounding box center [848, 532] width 66 height 26
type input "(625"
type input "$58.00"
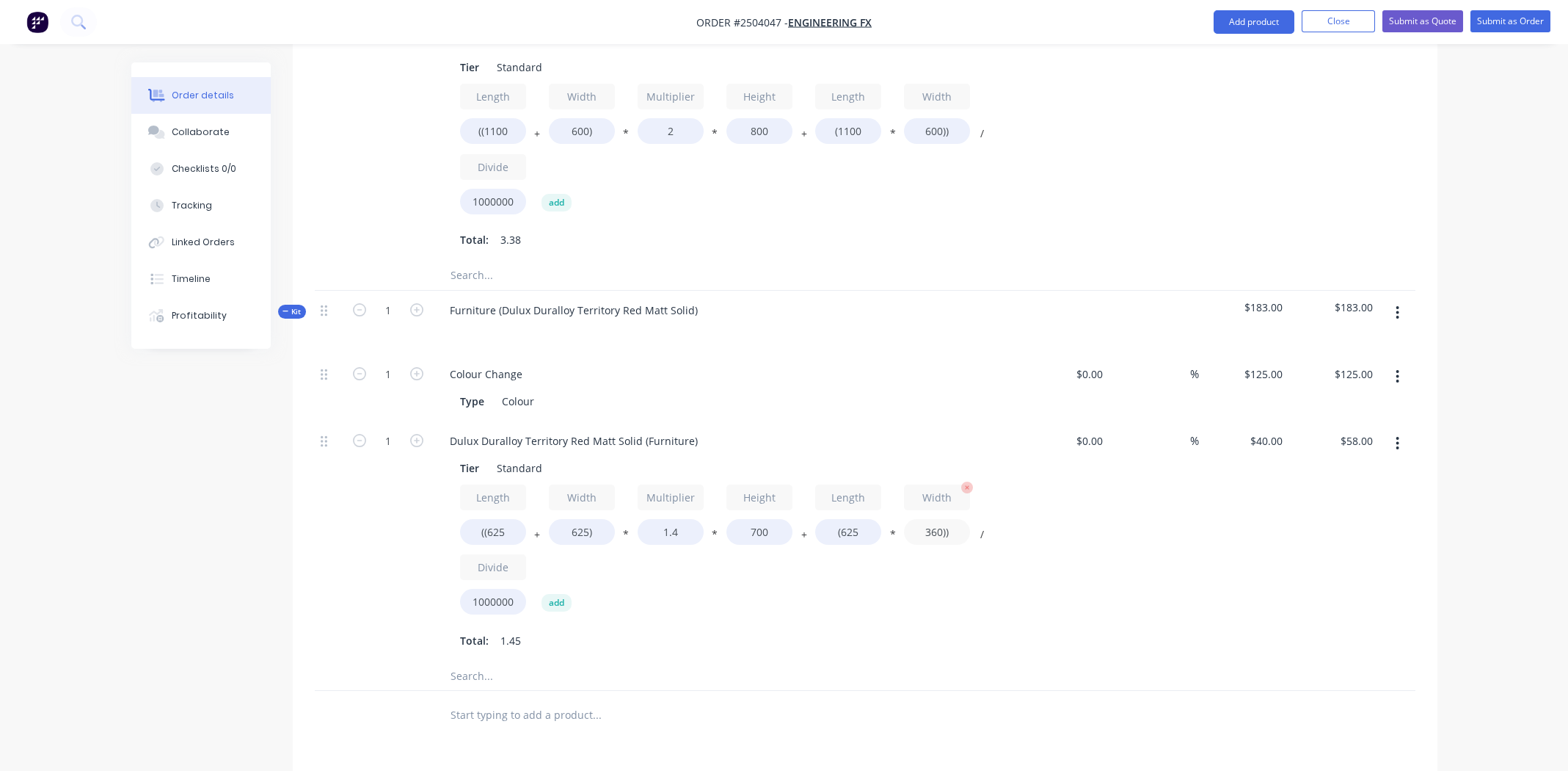
click at [930, 519] on input "360))" at bounding box center [936, 532] width 66 height 26
type input "625))"
type input "$64.62"
click at [785, 564] on div "Length ((625 + Width 625) * Multiplier 1.4 * Height 700 + Length (625 * Width 6…" at bounding box center [726, 552] width 532 height 136
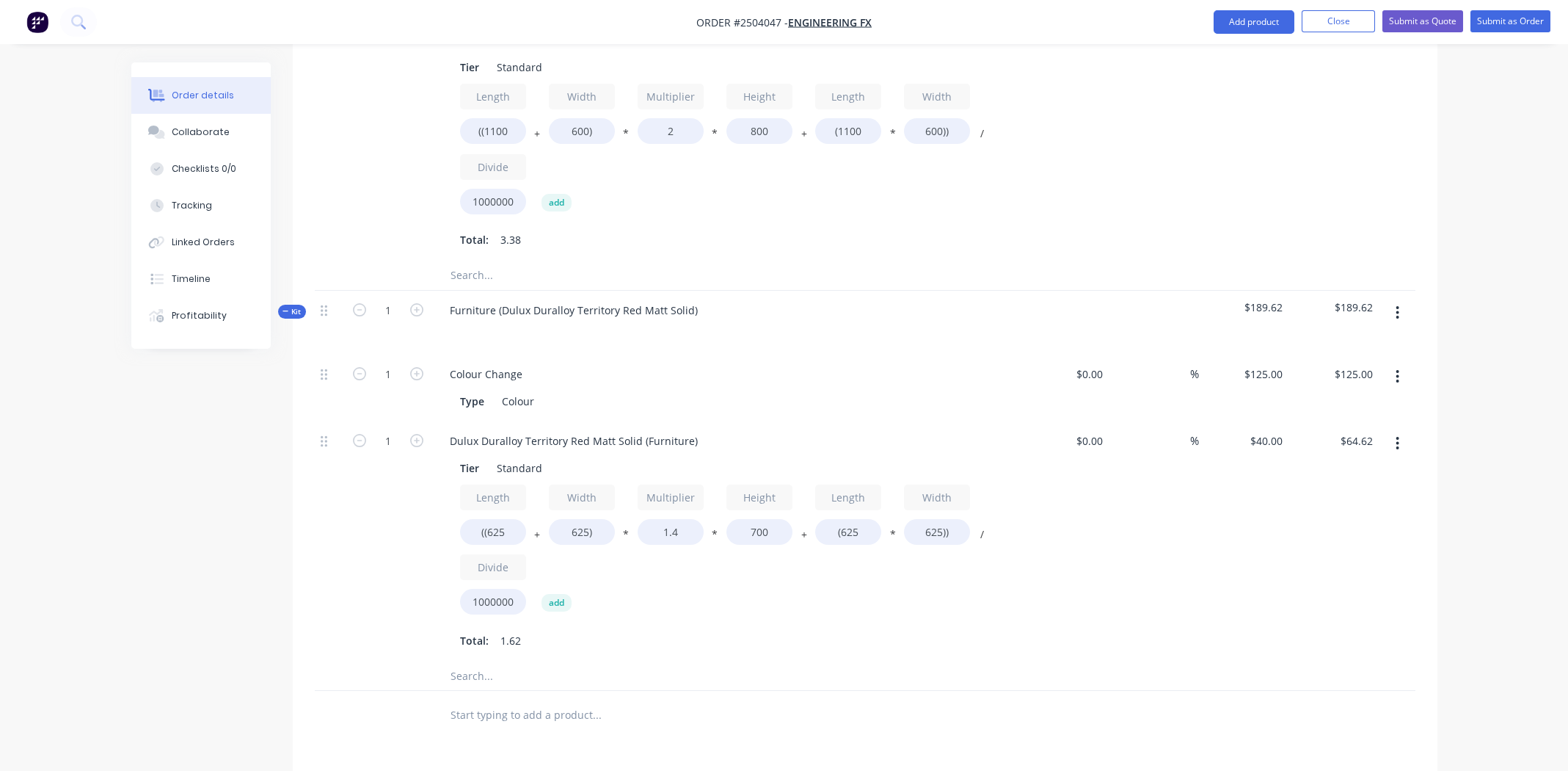
click at [1399, 430] on button "button" at bounding box center [1397, 443] width 34 height 27
click at [1334, 472] on div "Duplicate" at bounding box center [1346, 482] width 113 height 21
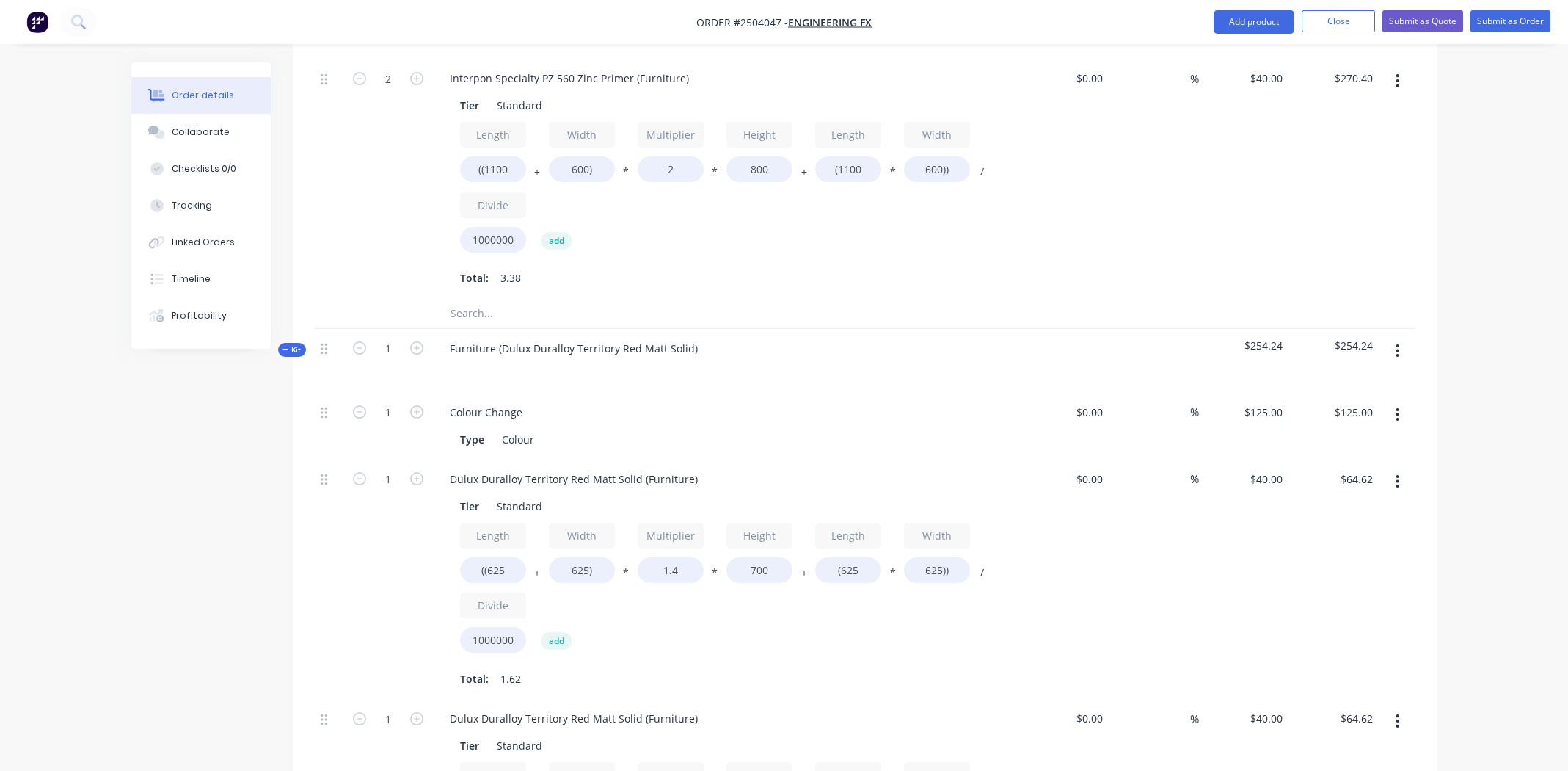
scroll to position [810, 0]
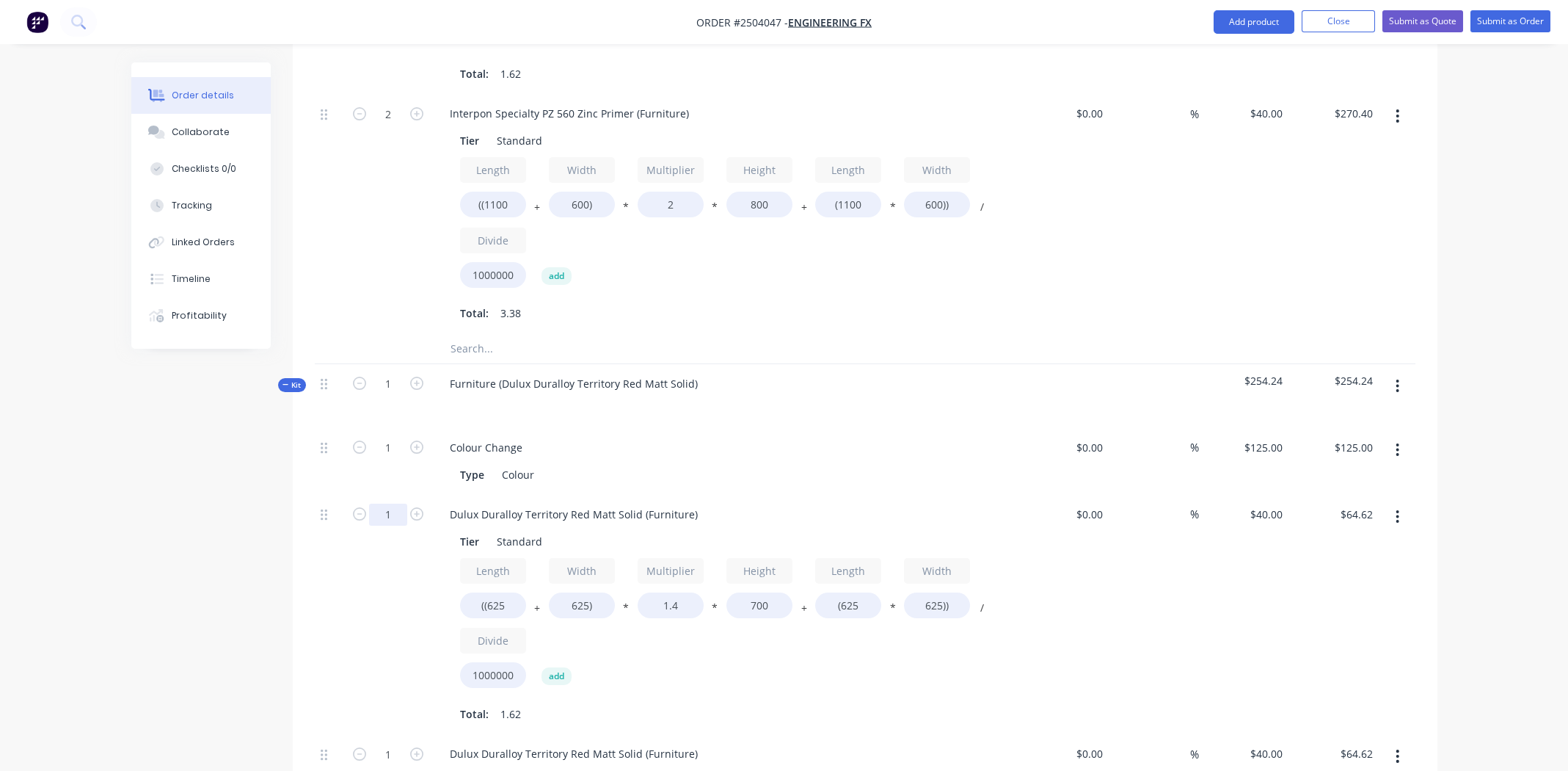
click at [380, 503] on input "1" at bounding box center [388, 514] width 38 height 22
type input "4"
type input "$258.50"
click at [872, 464] on div "Type Colour" at bounding box center [723, 475] width 537 height 21
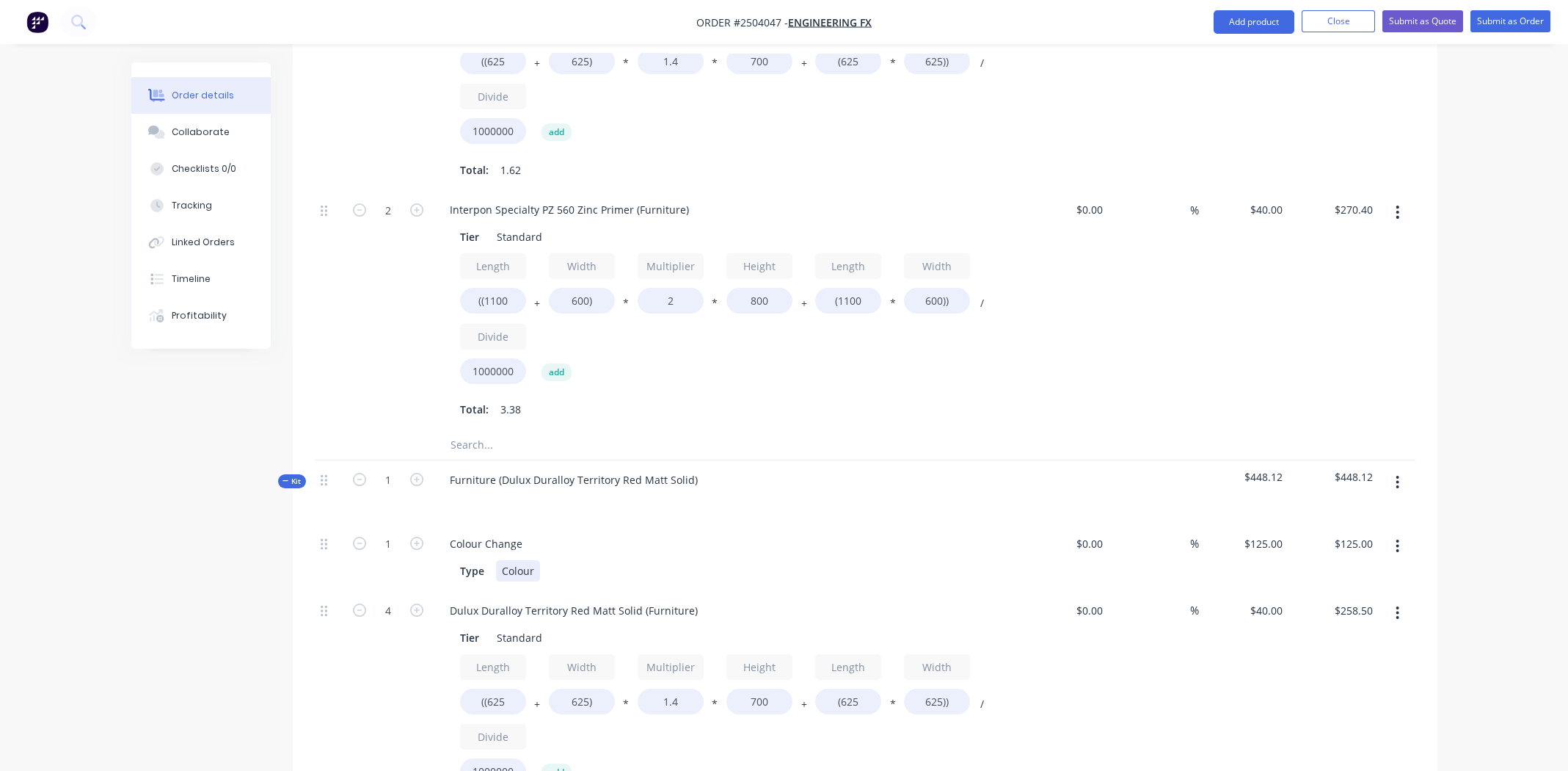
scroll to position [1105, 0]
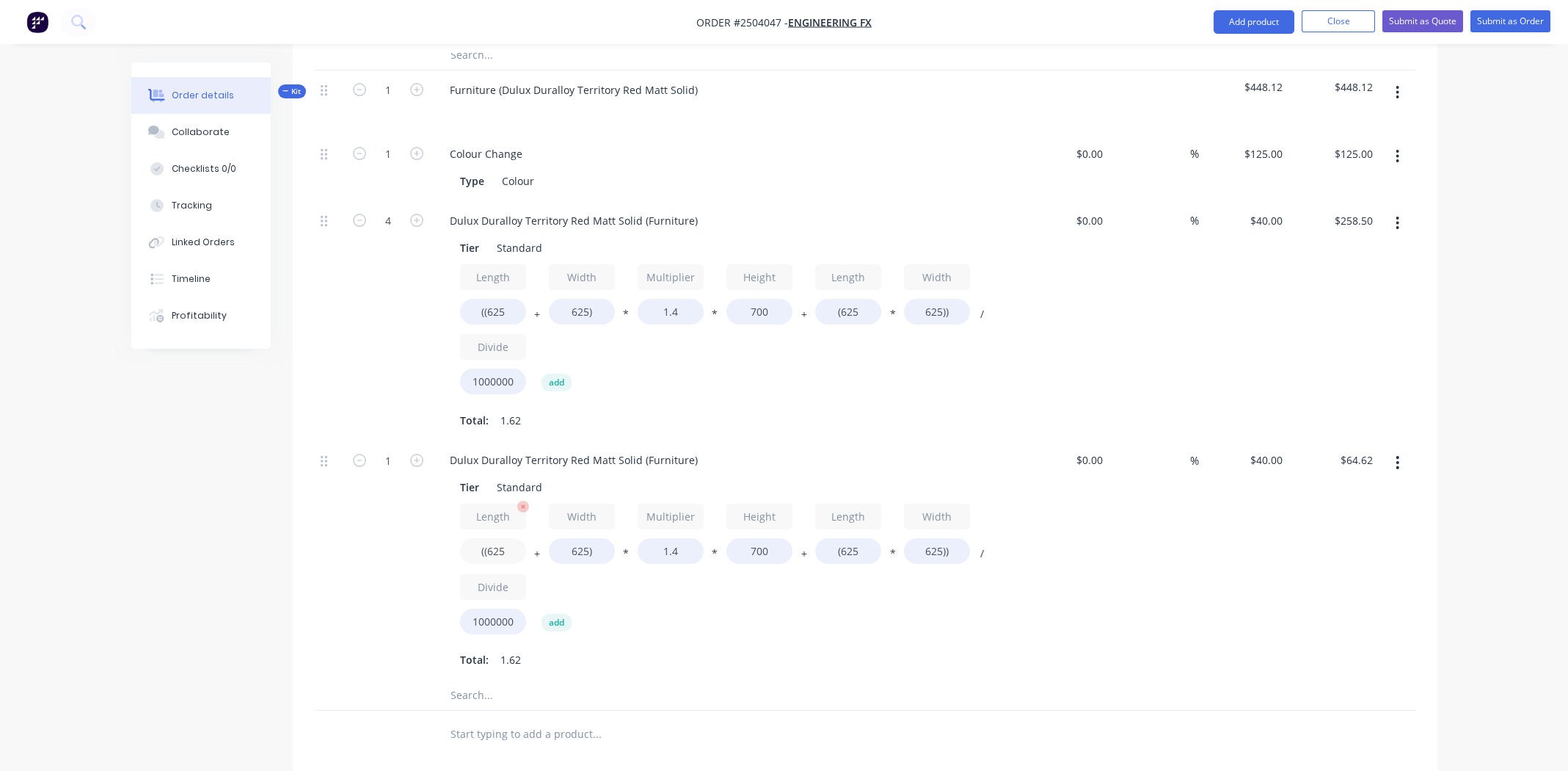
click at [497, 538] on input "((625" at bounding box center [493, 551] width 66 height 26
type input "((1100"
type input "$83.24"
click at [579, 538] on input "625)" at bounding box center [581, 551] width 66 height 26
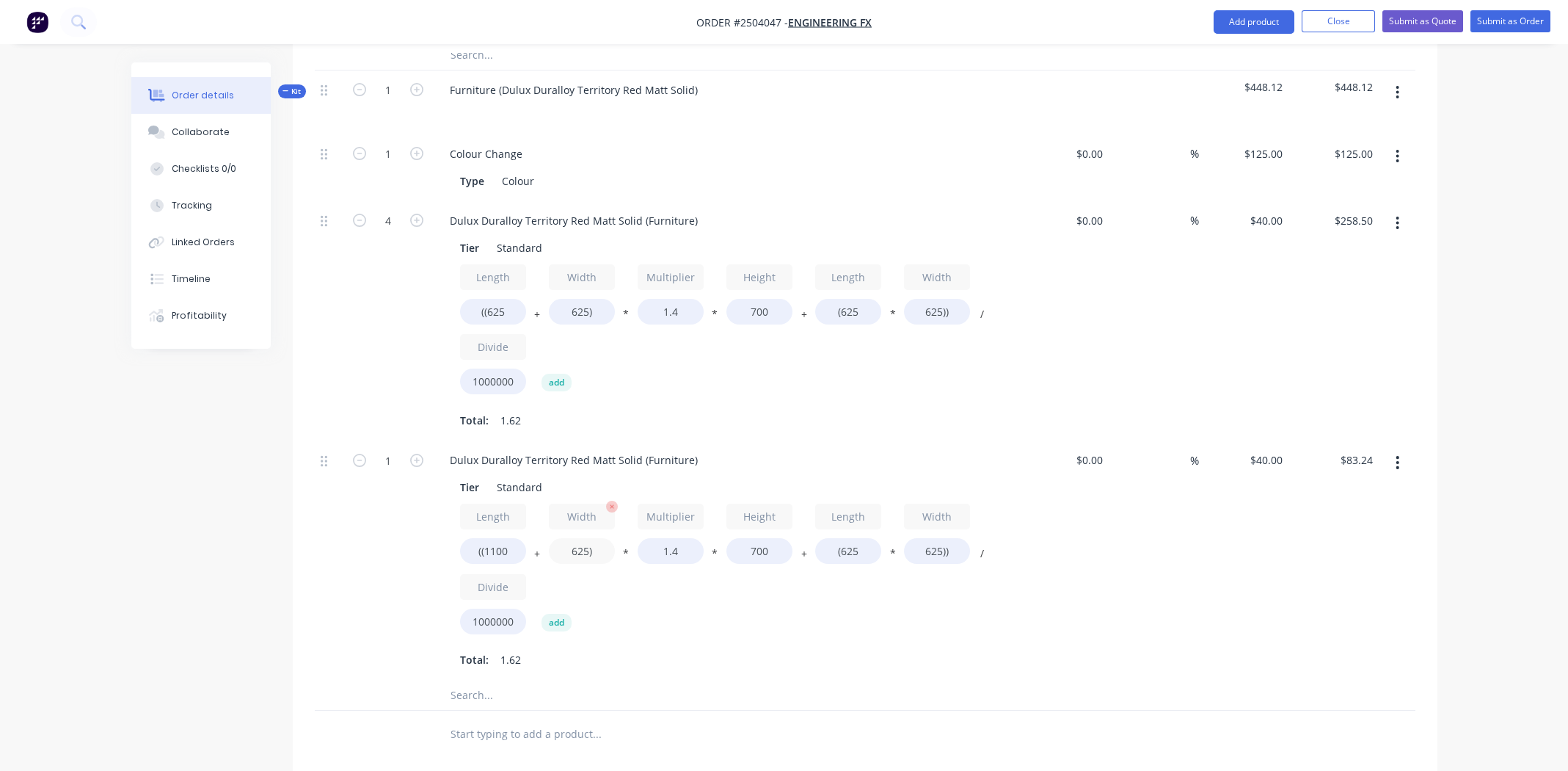
click at [579, 538] on input "625)" at bounding box center [581, 551] width 66 height 26
type input "600)"
type input "$82.26"
click at [669, 538] on input "1.4" at bounding box center [670, 551] width 66 height 26
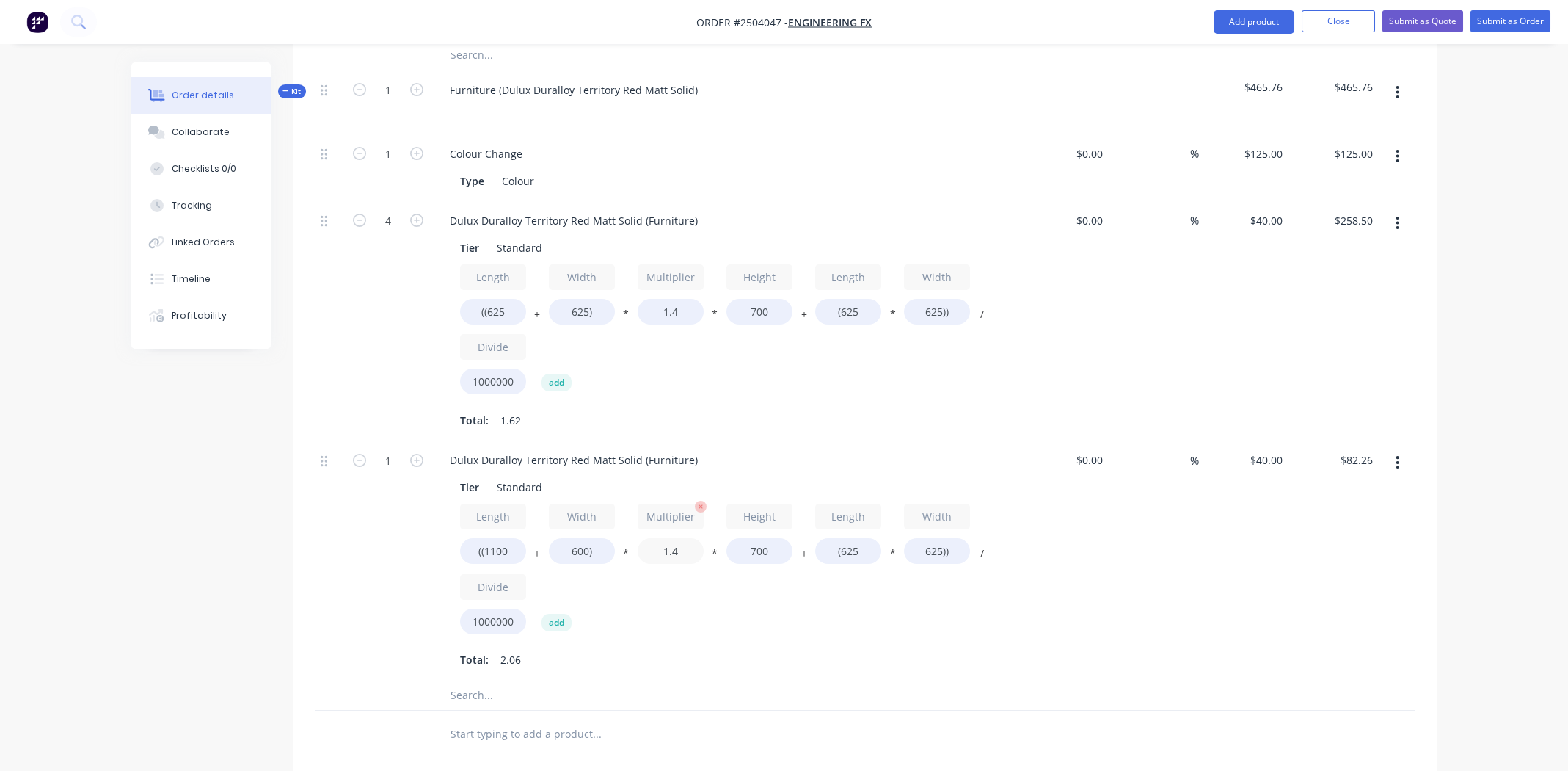
click at [670, 538] on input "1.4" at bounding box center [670, 551] width 66 height 26
type input "2"
type input "$110.82"
drag, startPoint x: 760, startPoint y: 568, endPoint x: 767, endPoint y: 503, distance: 65.4
click at [760, 567] on div "Length ((1100 + Width 600) * Multiplier 2 * Height 700 + Length (625 * Width 62…" at bounding box center [726, 571] width 532 height 136
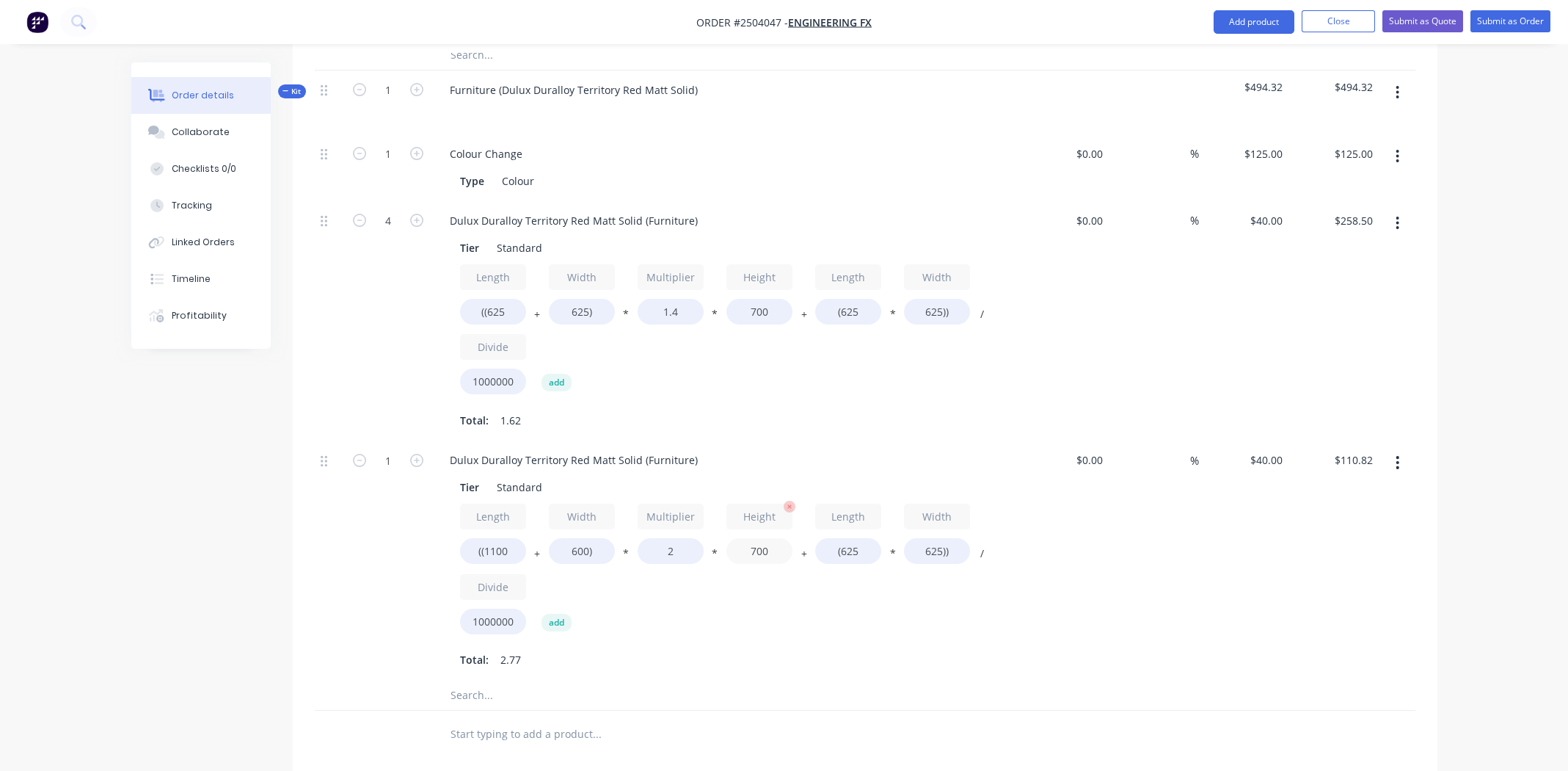
click at [762, 538] on input "700" at bounding box center [759, 551] width 66 height 26
type input "800"
type input "$124.42"
click at [854, 538] on input "(625" at bounding box center [848, 551] width 66 height 26
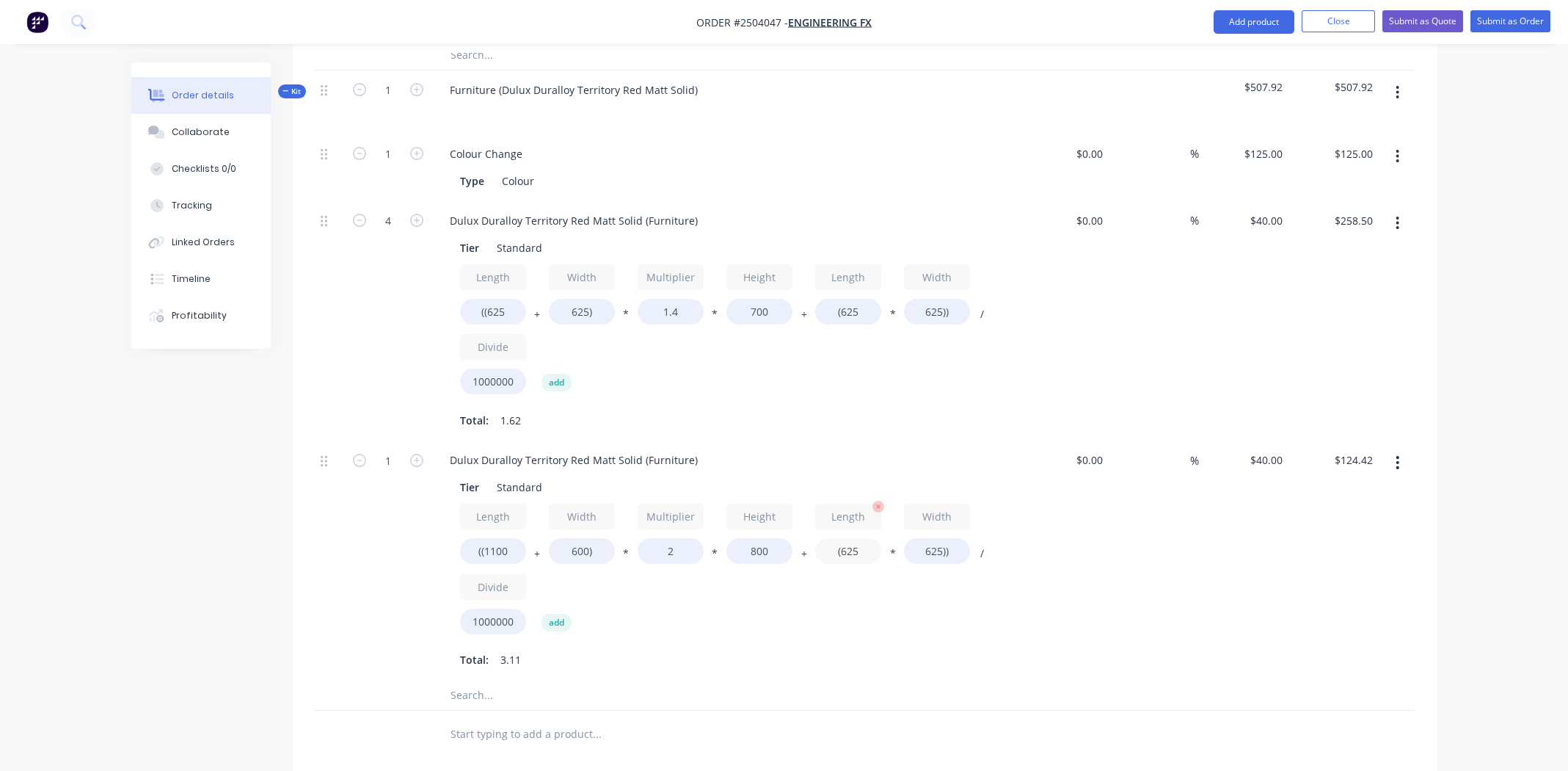
click at [854, 538] on input "(625" at bounding box center [848, 551] width 66 height 26
type input "(1100"
type input "$136.30"
click at [930, 538] on input "625))" at bounding box center [936, 551] width 66 height 26
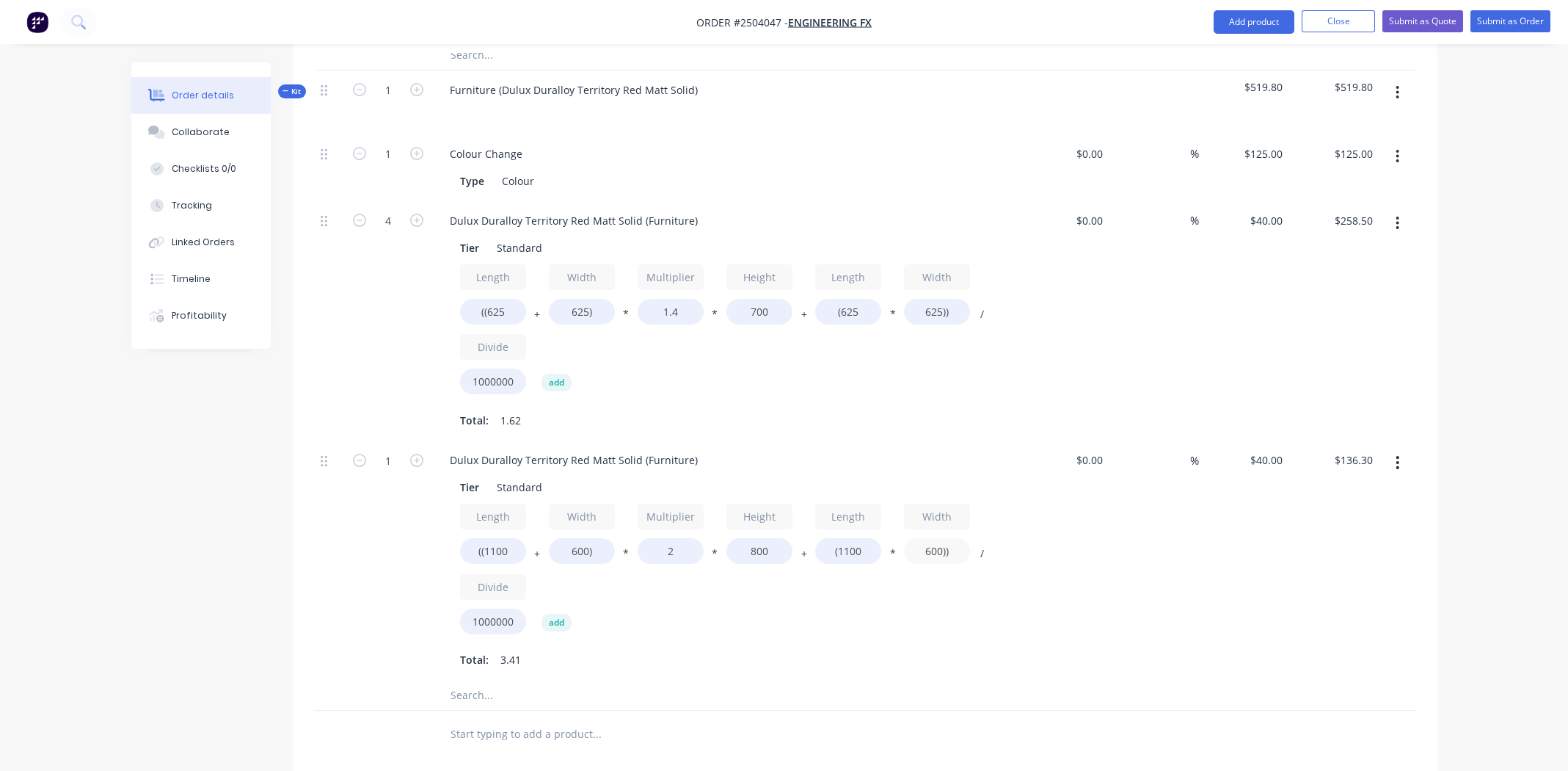
type input "600))"
type input "$135.20"
click at [931, 586] on div "Length ((1100 + Width 600) * Multiplier 2 * Height 800 + Length (1100 * Width 6…" at bounding box center [726, 571] width 532 height 136
click at [394, 449] on input "1" at bounding box center [388, 459] width 38 height 22
type input "2"
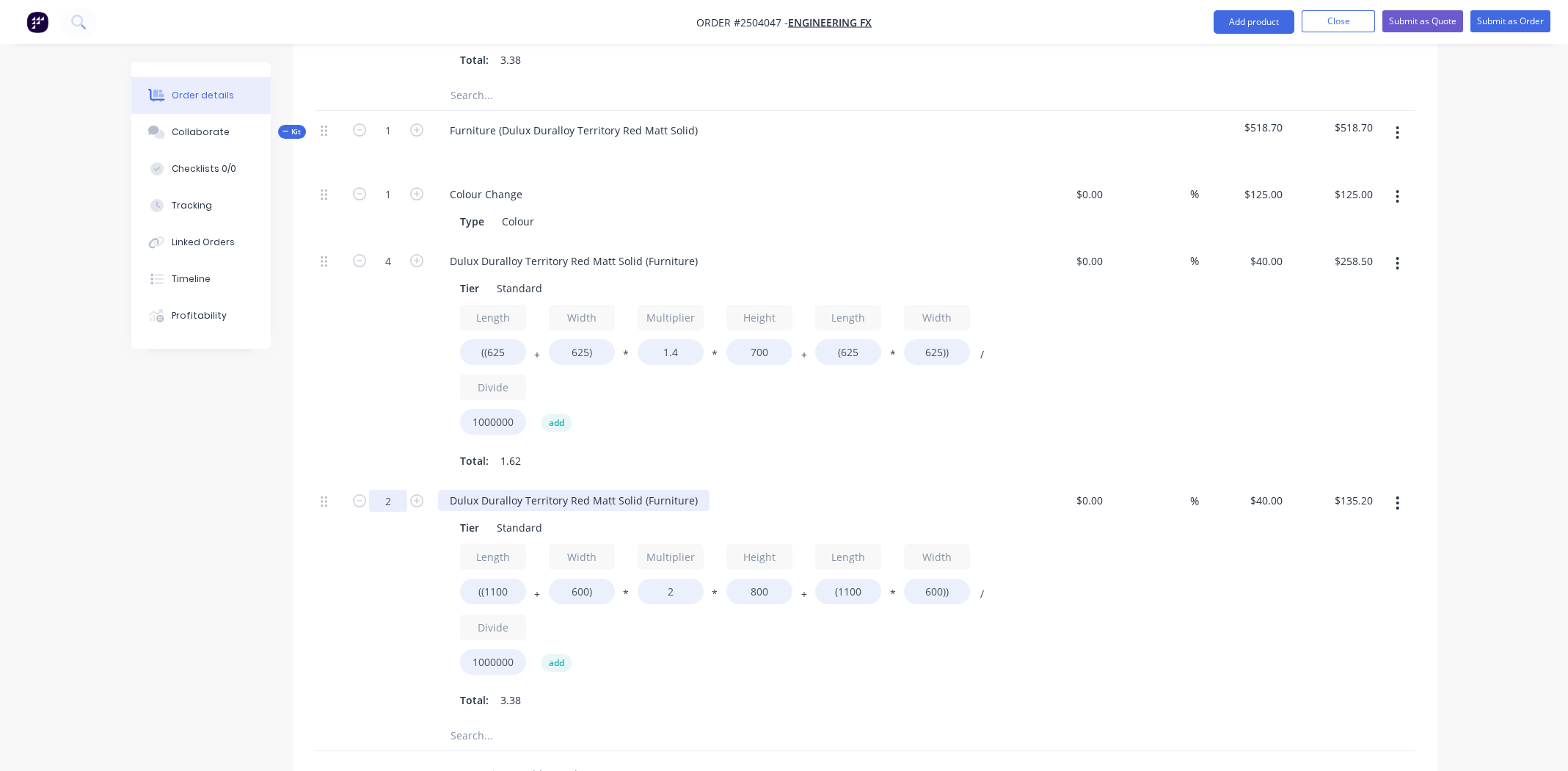
scroll to position [1031, 0]
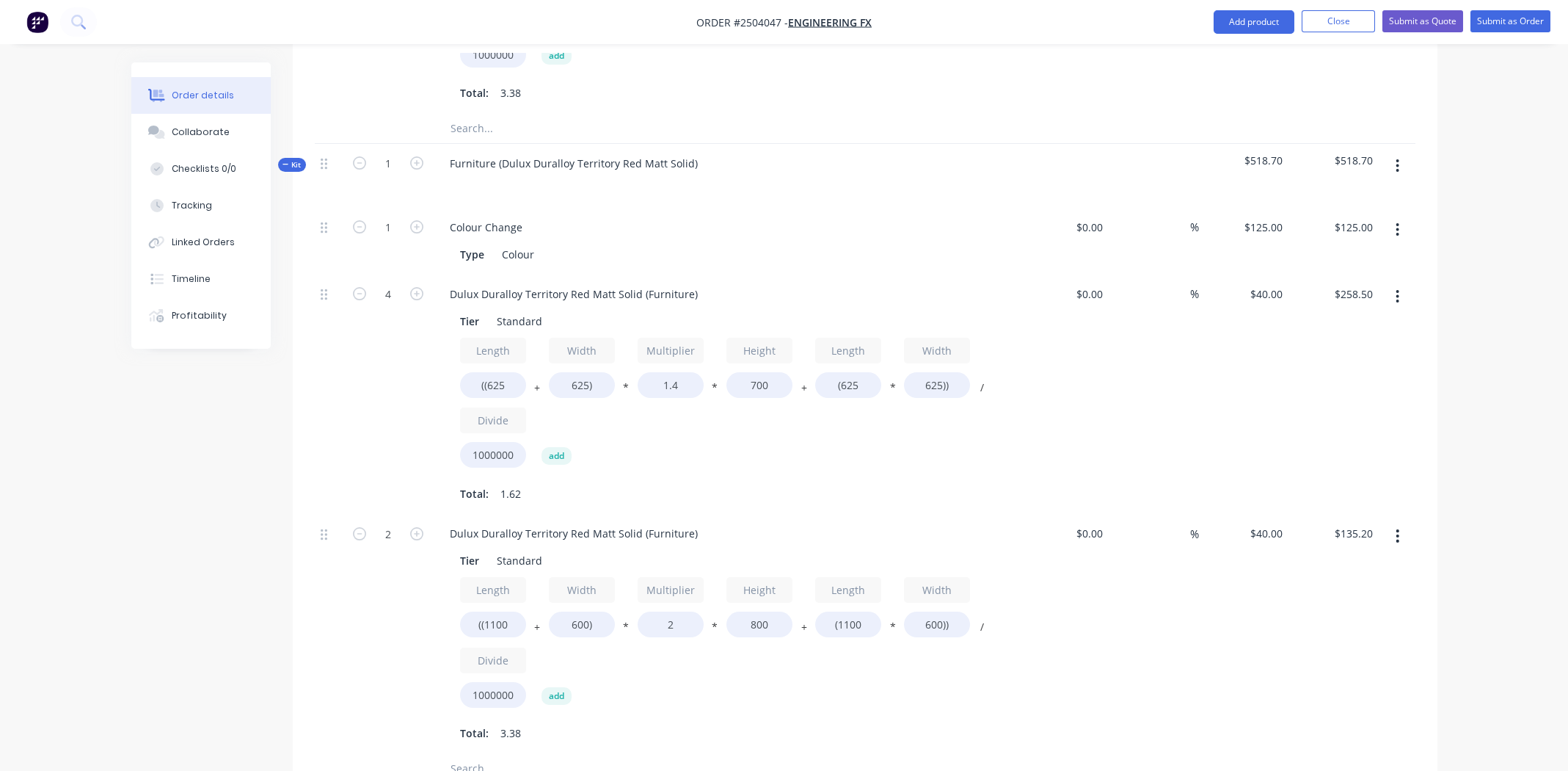
type input "$270.40"
drag, startPoint x: 864, startPoint y: 423, endPoint x: 873, endPoint y: 424, distance: 9.1
click at [864, 423] on div "Length ((625 + Width 625) * Multiplier 1.4 * Height 700 + Length (625 * Width 6…" at bounding box center [726, 405] width 532 height 136
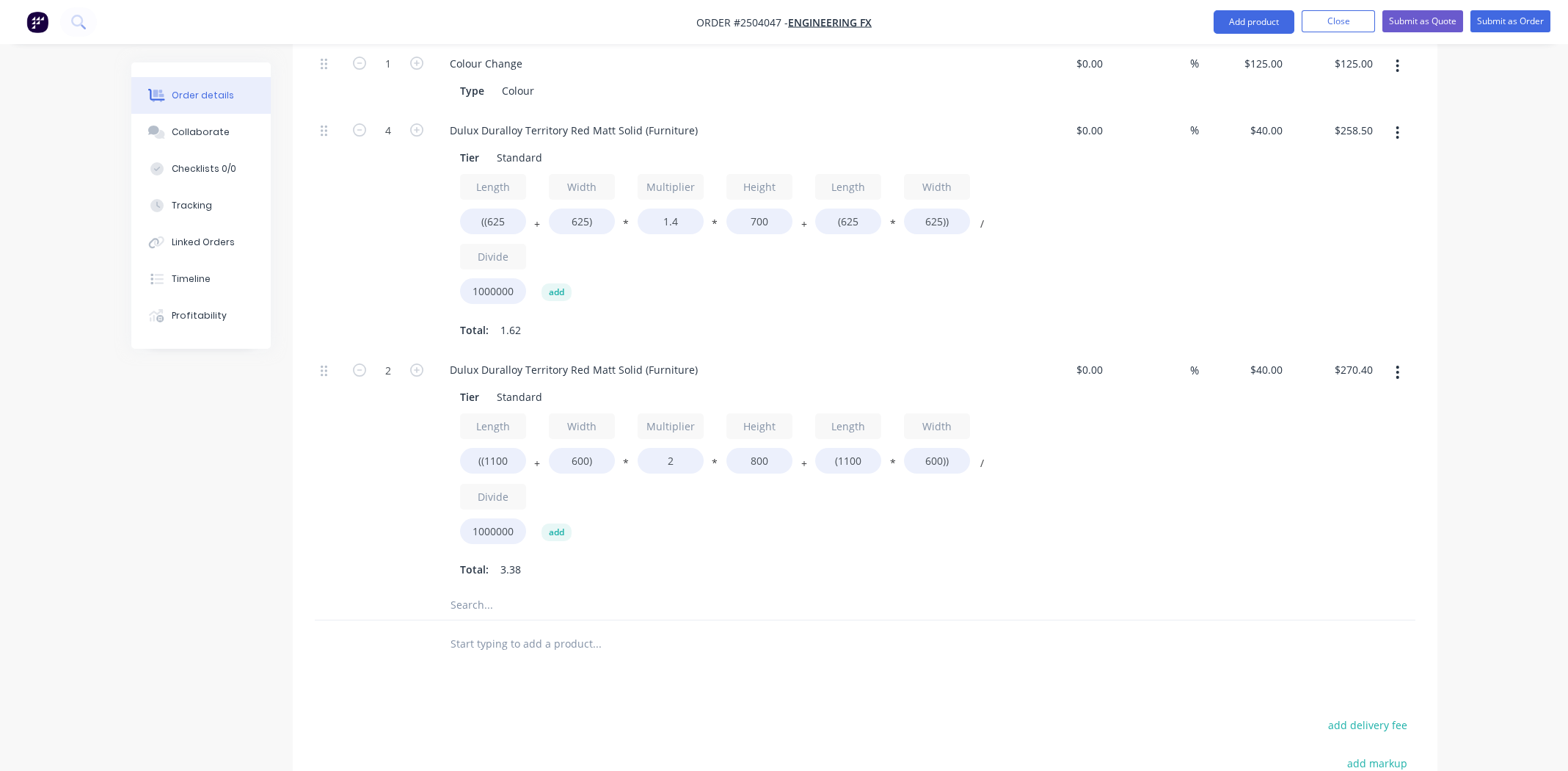
scroll to position [1422, 0]
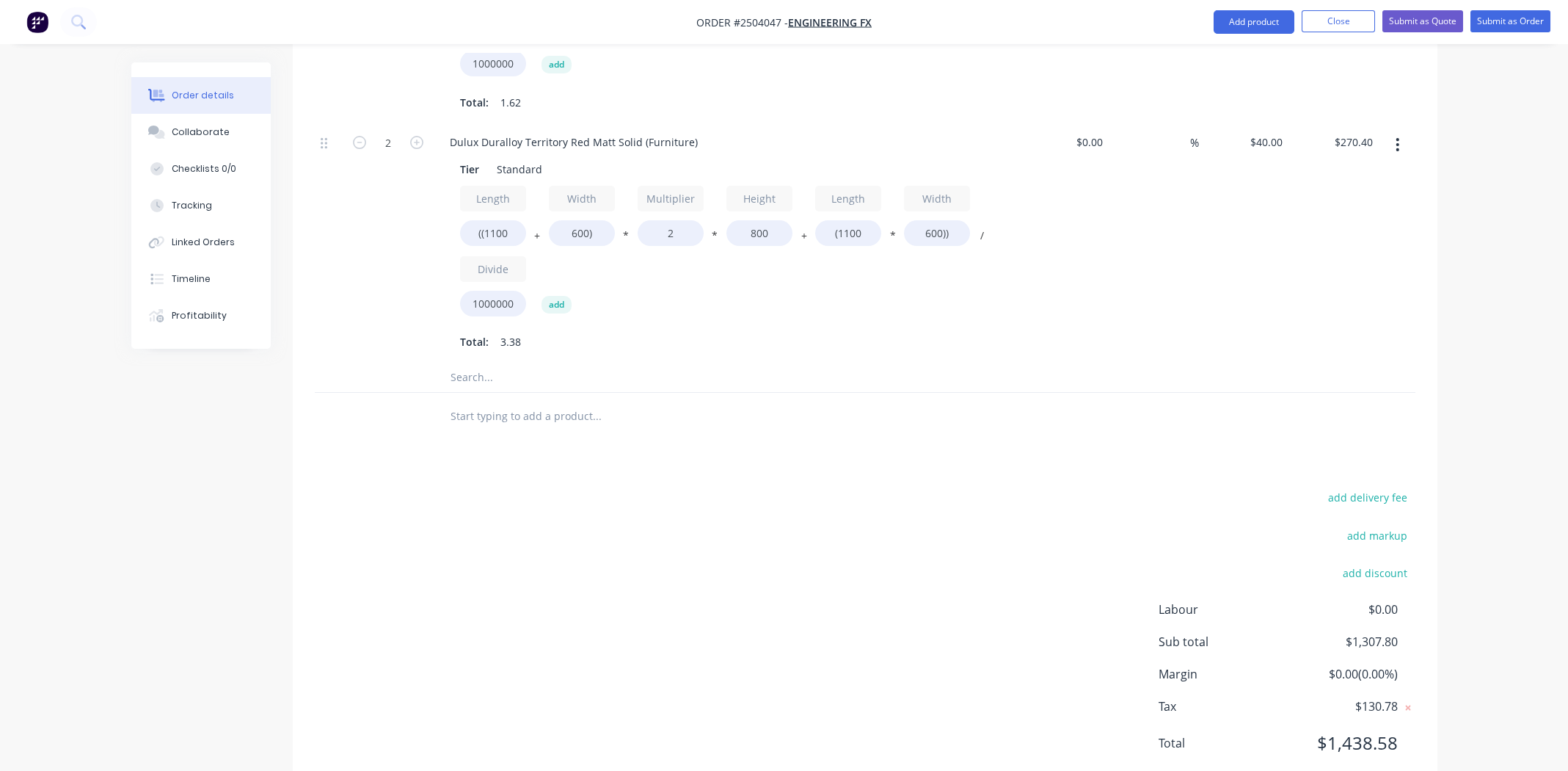
click at [594, 523] on div "add delivery fee add markup add discount Labour $0.00 Sub total $1,307.80 Margi…" at bounding box center [865, 629] width 1101 height 283
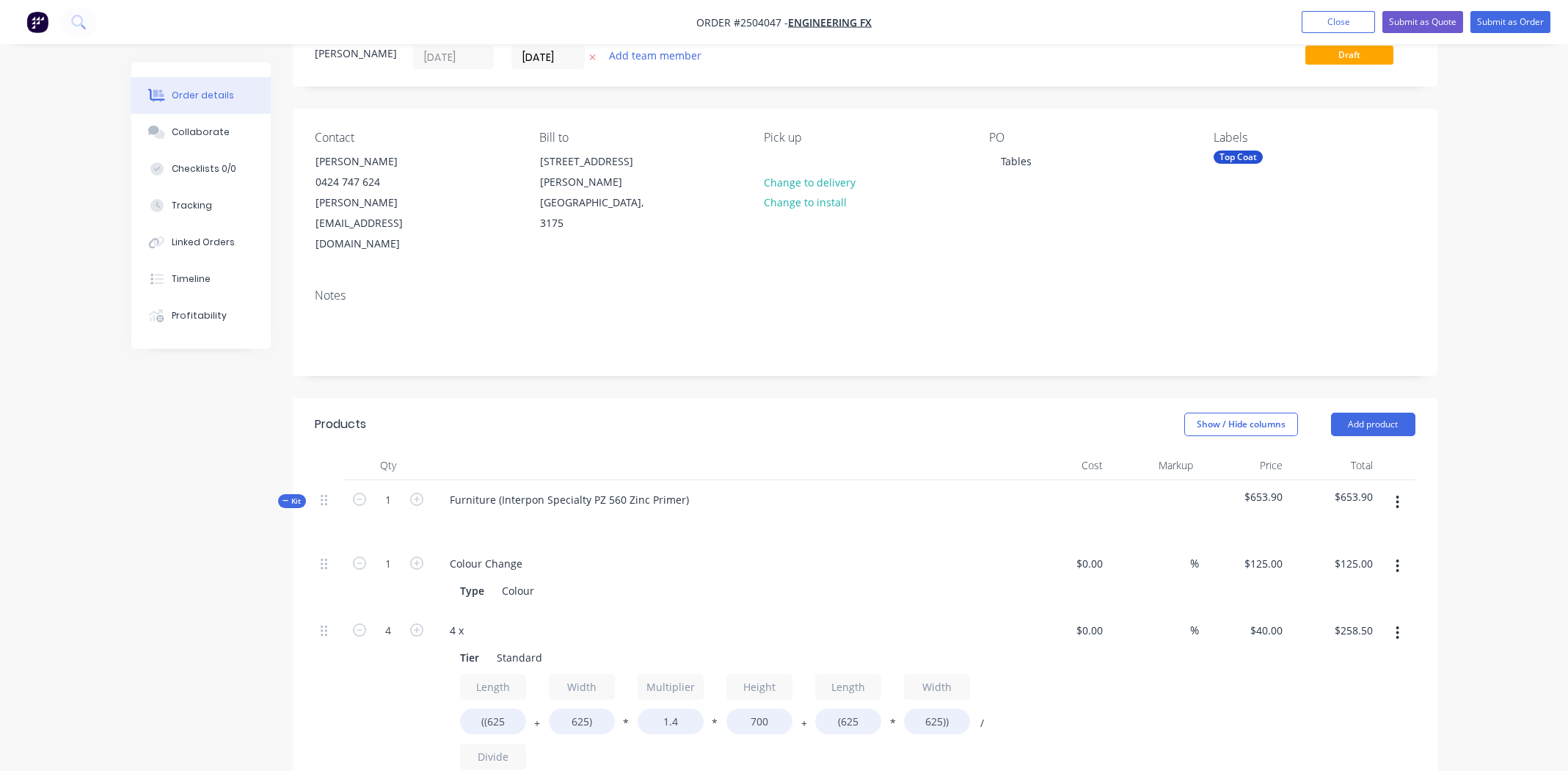
scroll to position [0, 0]
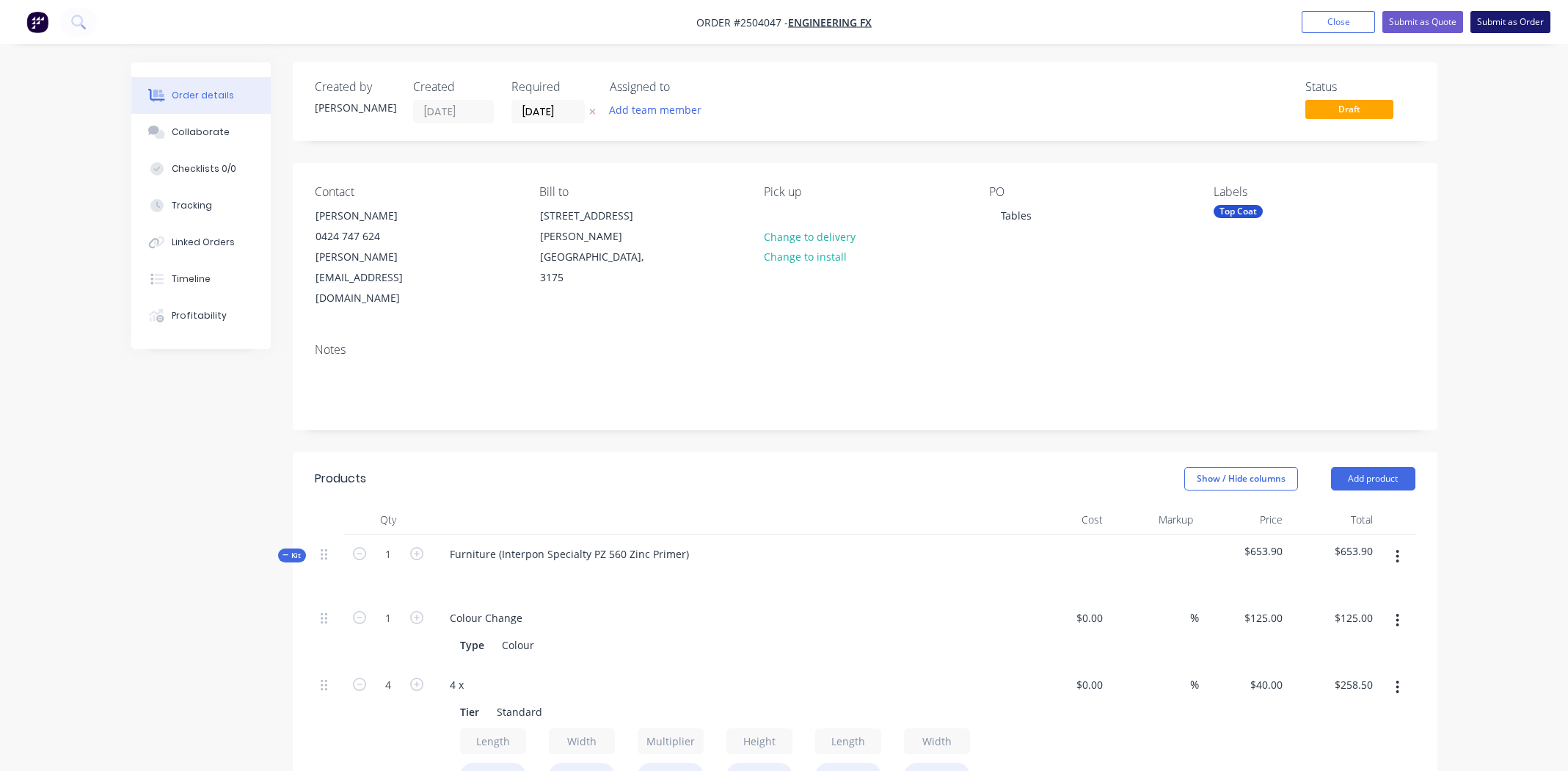
click at [1500, 21] on button "Submit as Order" at bounding box center [1511, 22] width 80 height 22
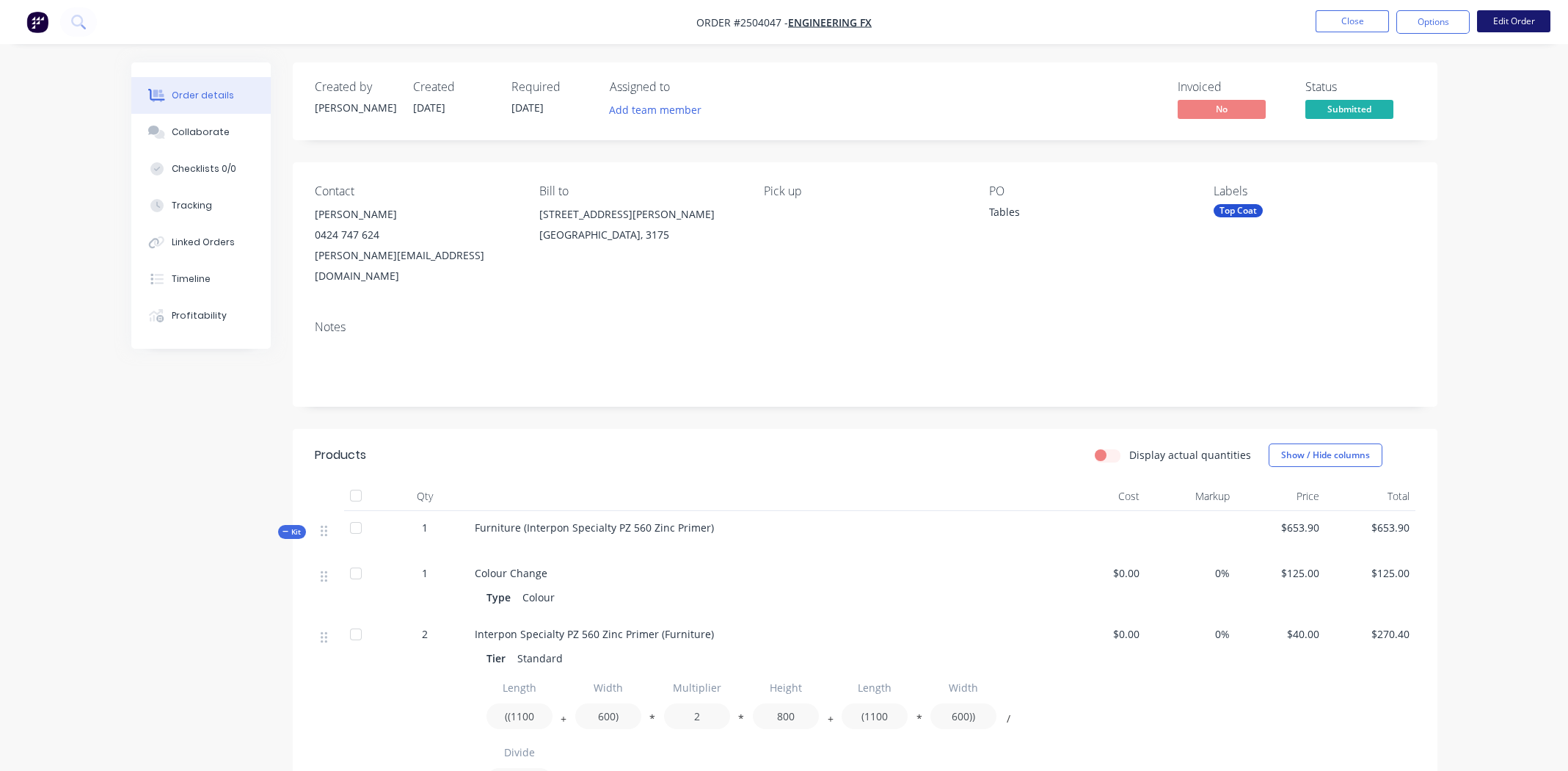
click at [1513, 18] on button "Edit Order" at bounding box center [1514, 21] width 73 height 22
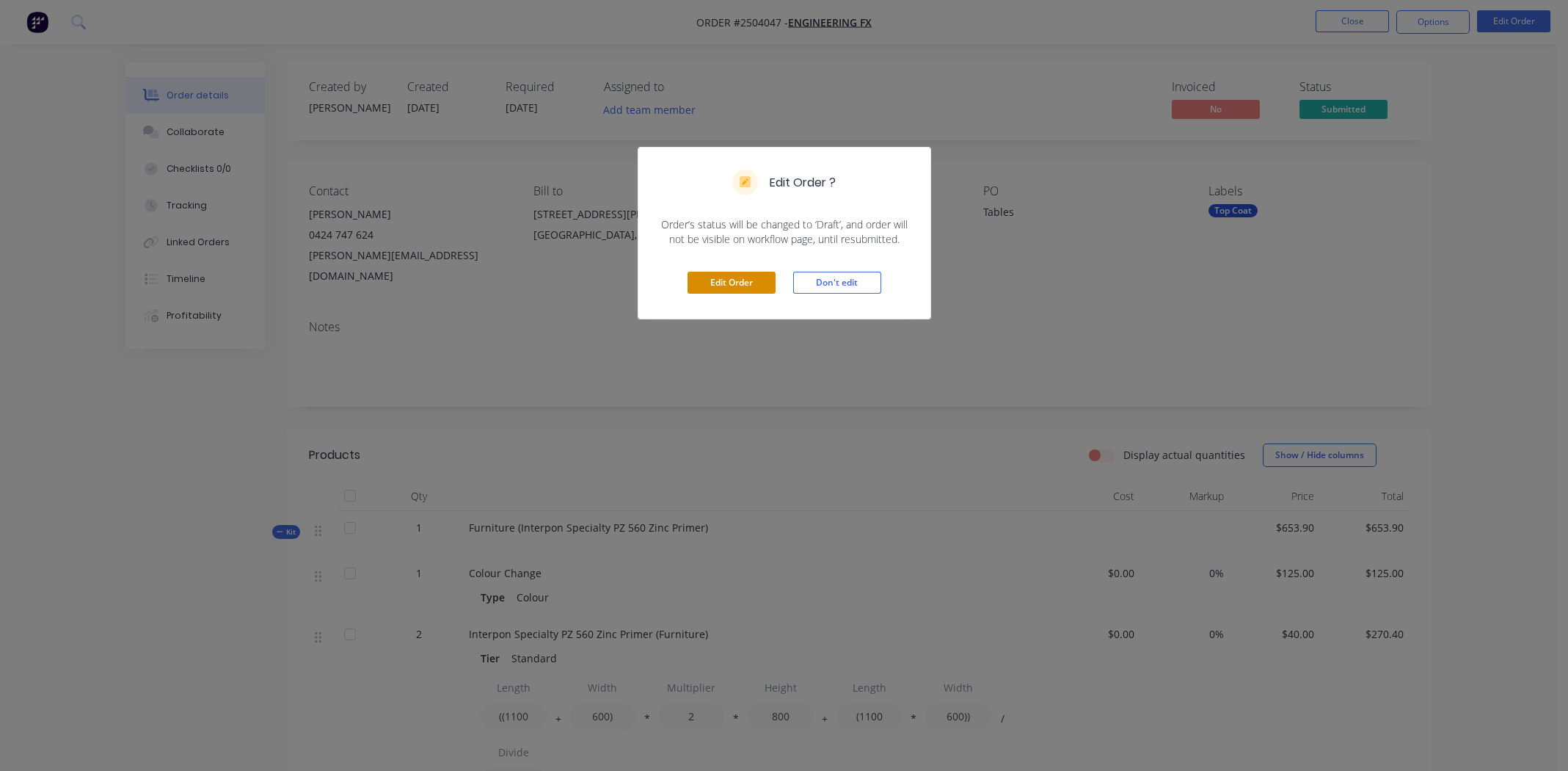
click at [722, 276] on button "Edit Order" at bounding box center [732, 282] width 88 height 22
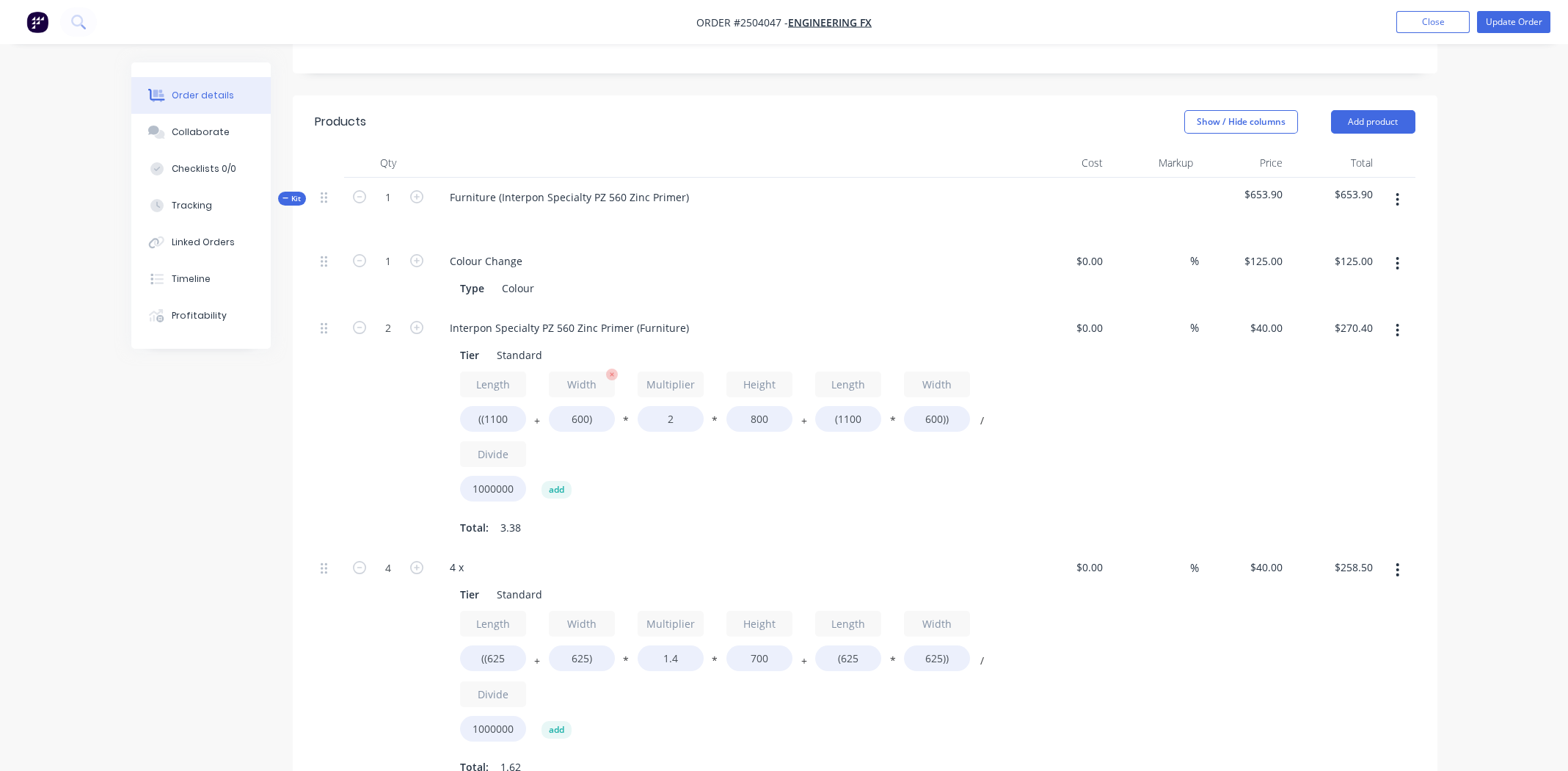
scroll to position [366, 0]
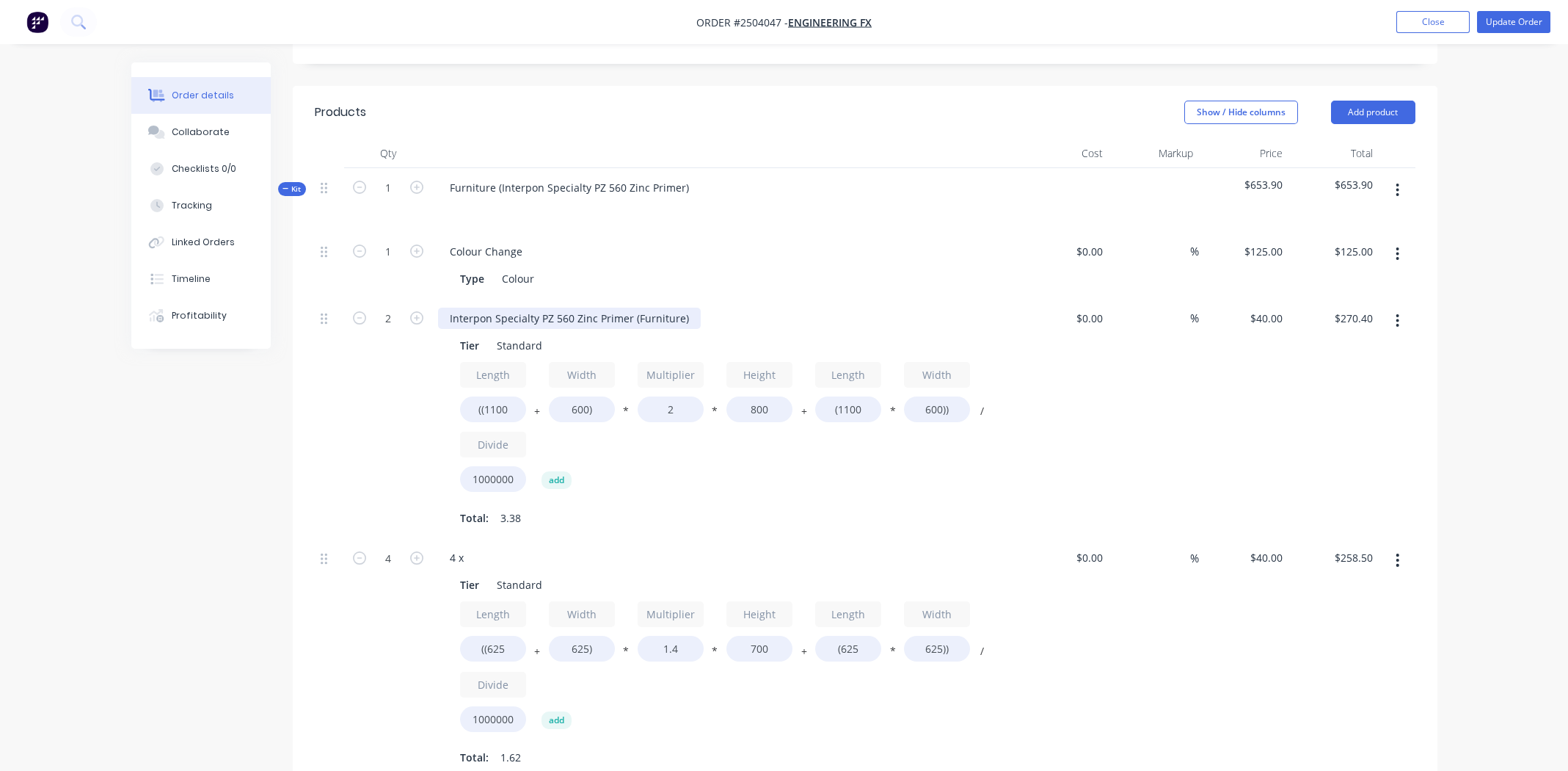
click at [689, 308] on div "Interpon Specialty PZ 560 Zinc Primer (Furniture)" at bounding box center [570, 318] width 263 height 21
click at [553, 308] on div "Interpon Specialty PZ 560 Zinc Primer" at bounding box center [542, 318] width 208 height 21
click at [474, 547] on div "4 x" at bounding box center [456, 558] width 37 height 21
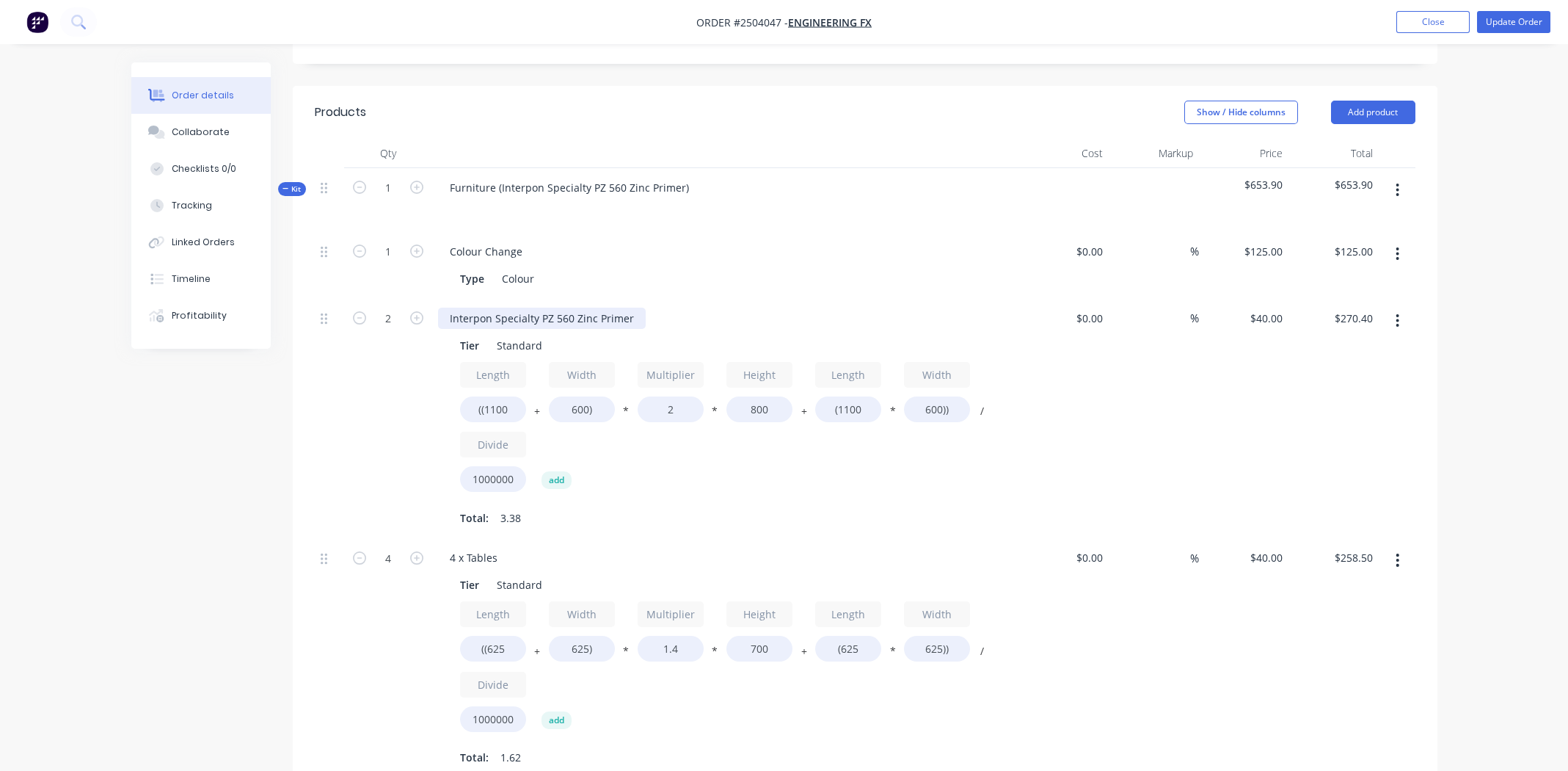
click at [506, 308] on div "Interpon Specialty PZ 560 Zinc Primer" at bounding box center [542, 318] width 208 height 21
click at [507, 308] on div "Interpon Specialty PZ 560 Zinc Primer" at bounding box center [542, 318] width 208 height 21
click at [472, 308] on div "2 x tables" at bounding box center [473, 318] width 70 height 21
click at [466, 547] on div "4 x Tables" at bounding box center [473, 558] width 71 height 21
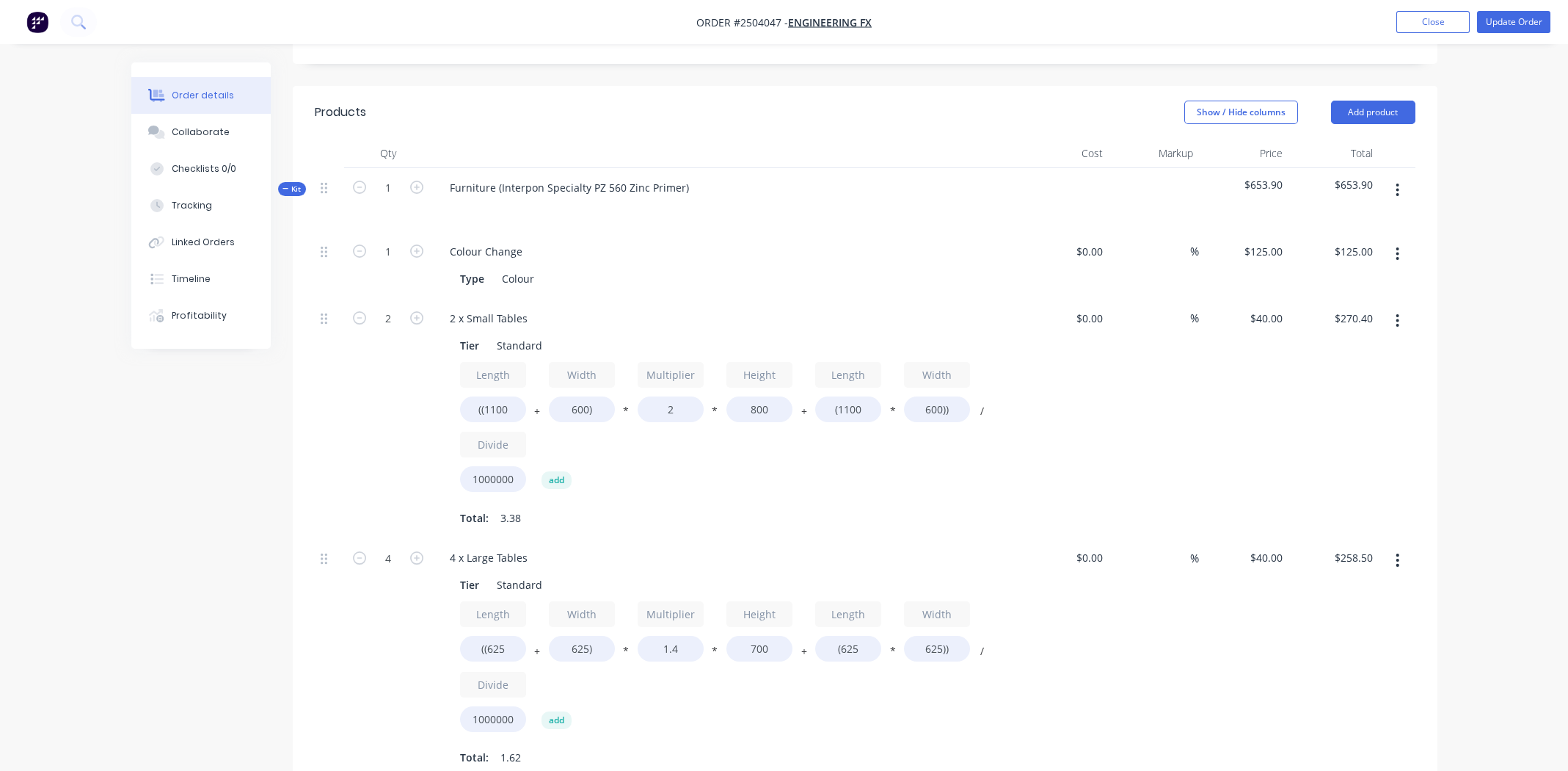
click at [707, 491] on div "2 x Small Tables Tier Standard Length ((1100 + Width 600) * Multiplier 2 * Heig…" at bounding box center [726, 419] width 587 height 240
click at [685, 177] on div "Furniture (Interpon Specialty PZ 560 Zinc Primer)" at bounding box center [570, 188] width 263 height 21
drag, startPoint x: 500, startPoint y: 145, endPoint x: 420, endPoint y: 149, distance: 80.1
click at [420, 168] on div "Kit 1 Furniture (Interpon Specialty PZ 560 Zinc Primer $653.90 $653.90" at bounding box center [865, 199] width 1101 height 64
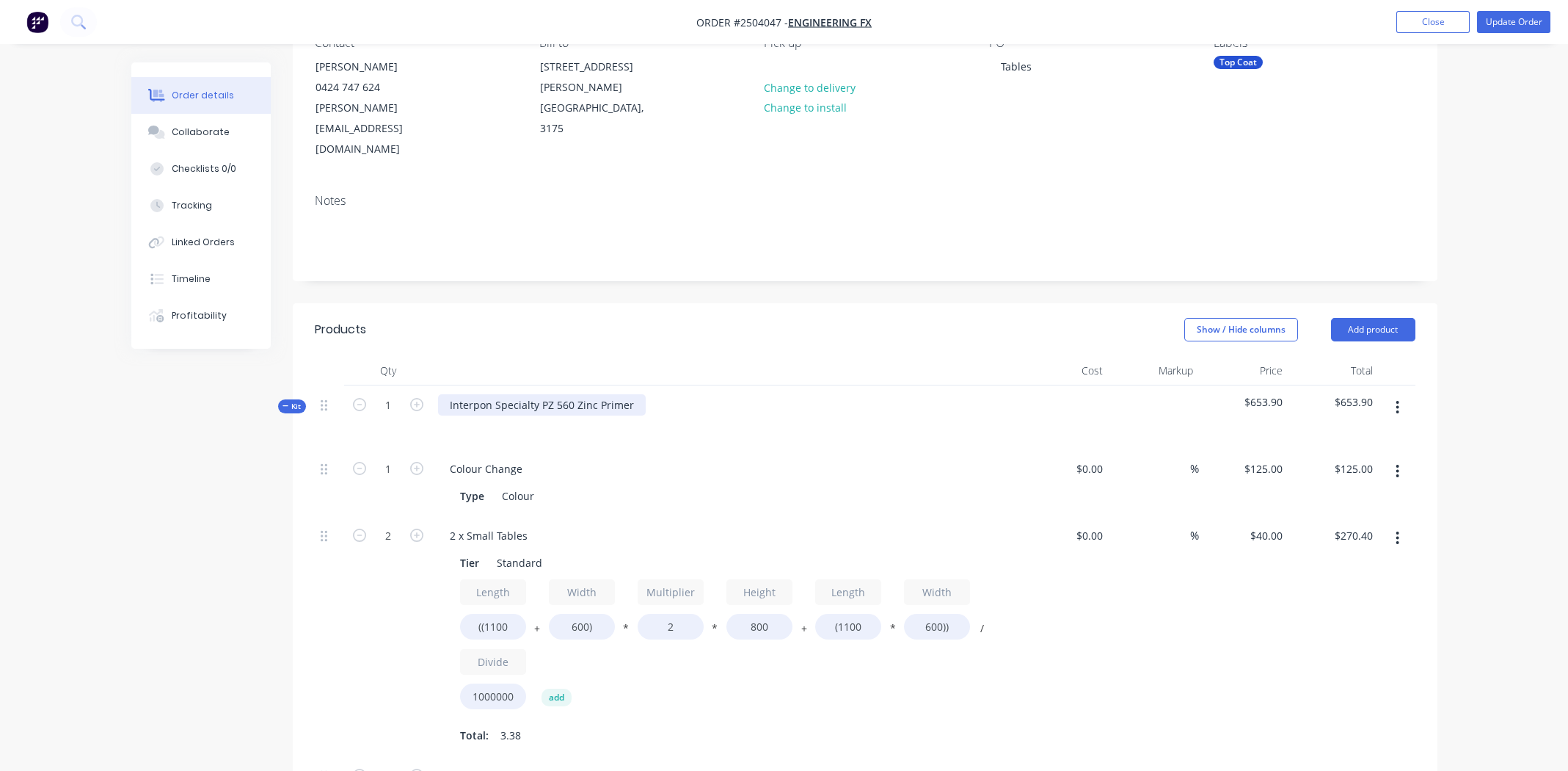
scroll to position [0, 0]
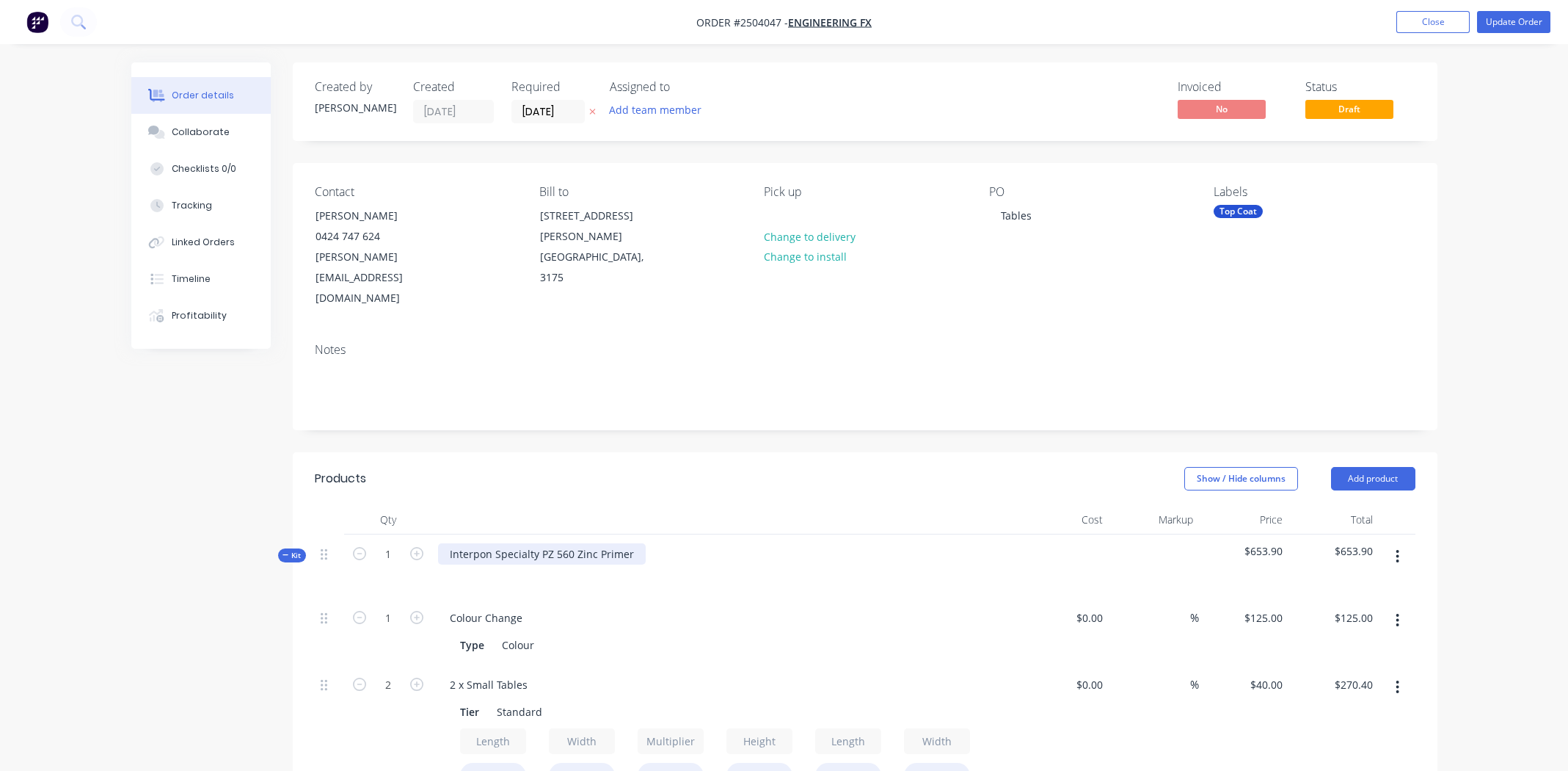
click at [544, 543] on div "Interpon Specialty PZ 560 Zinc Primer" at bounding box center [542, 554] width 208 height 21
click at [543, 543] on div "Interpon Specialty PZ 560 Zinc Primer" at bounding box center [542, 554] width 208 height 21
click at [536, 543] on div "Interpon Specialty PZ 560 Zinc Primer" at bounding box center [542, 554] width 208 height 21
click at [535, 543] on div "Interpon Specialty PZ 560 Zinc Primer" at bounding box center [542, 554] width 208 height 21
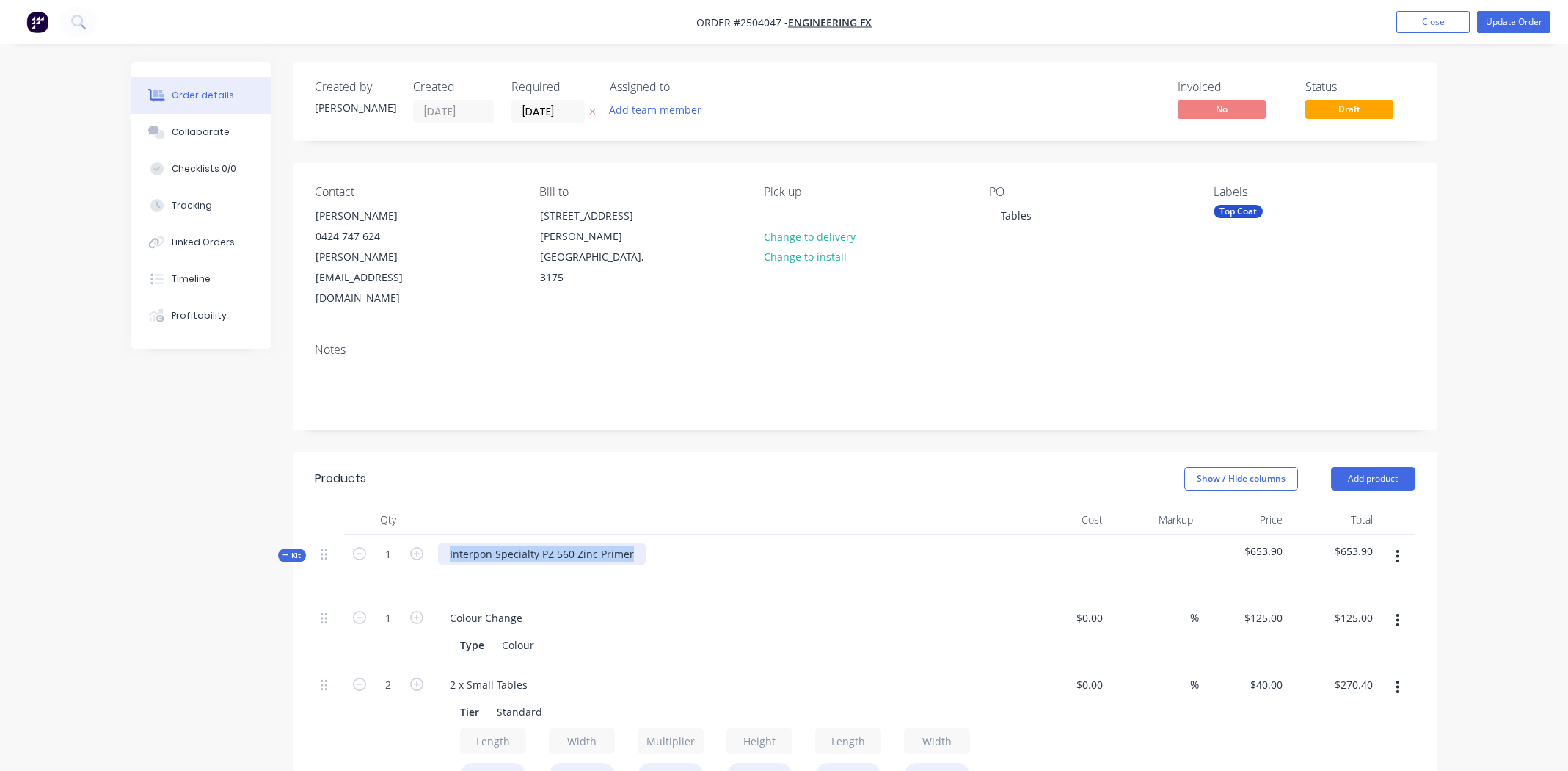
copy div "Interpon Specialty PZ 560 Zinc Primer"
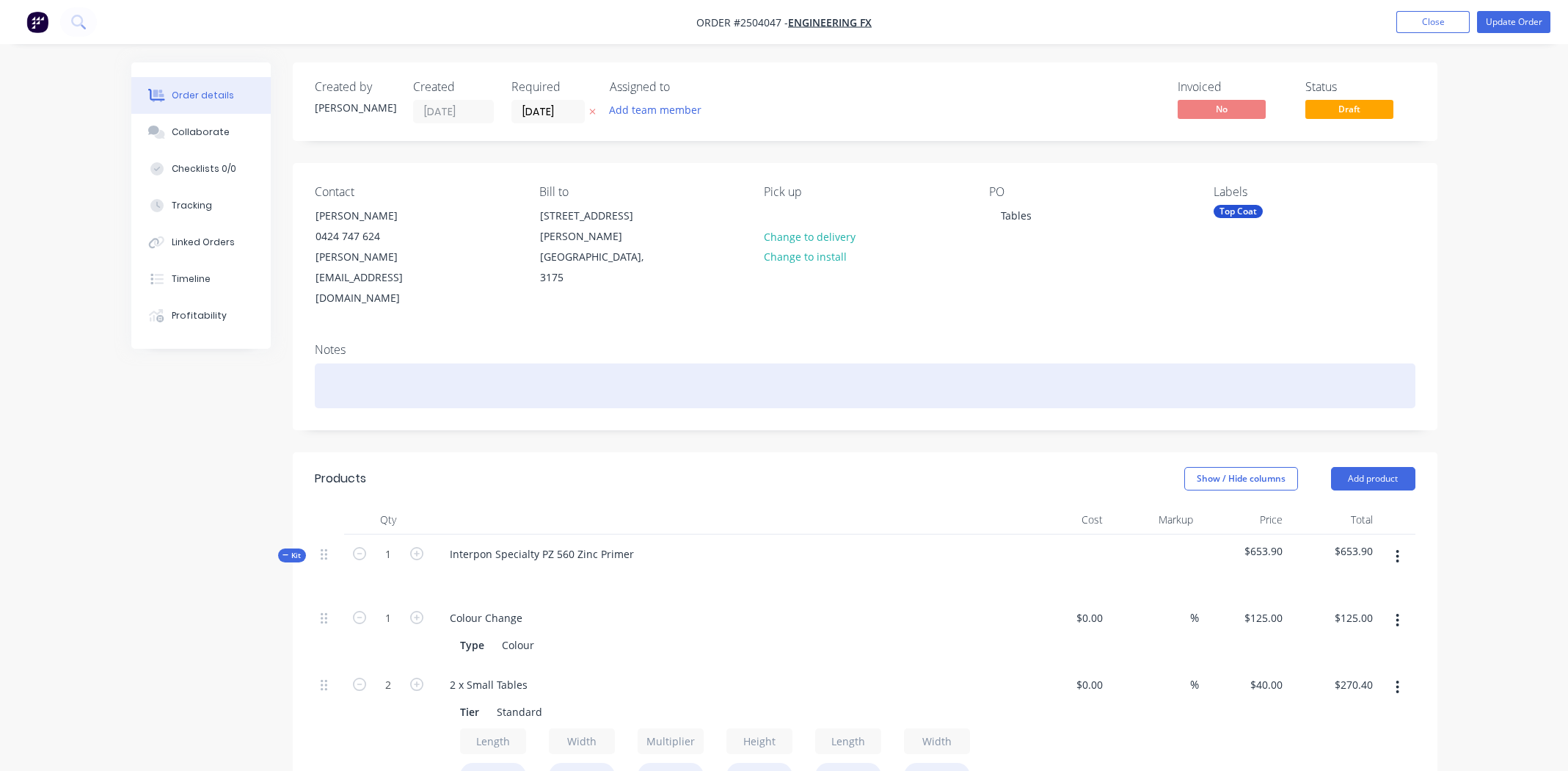
click at [332, 363] on div at bounding box center [865, 385] width 1101 height 45
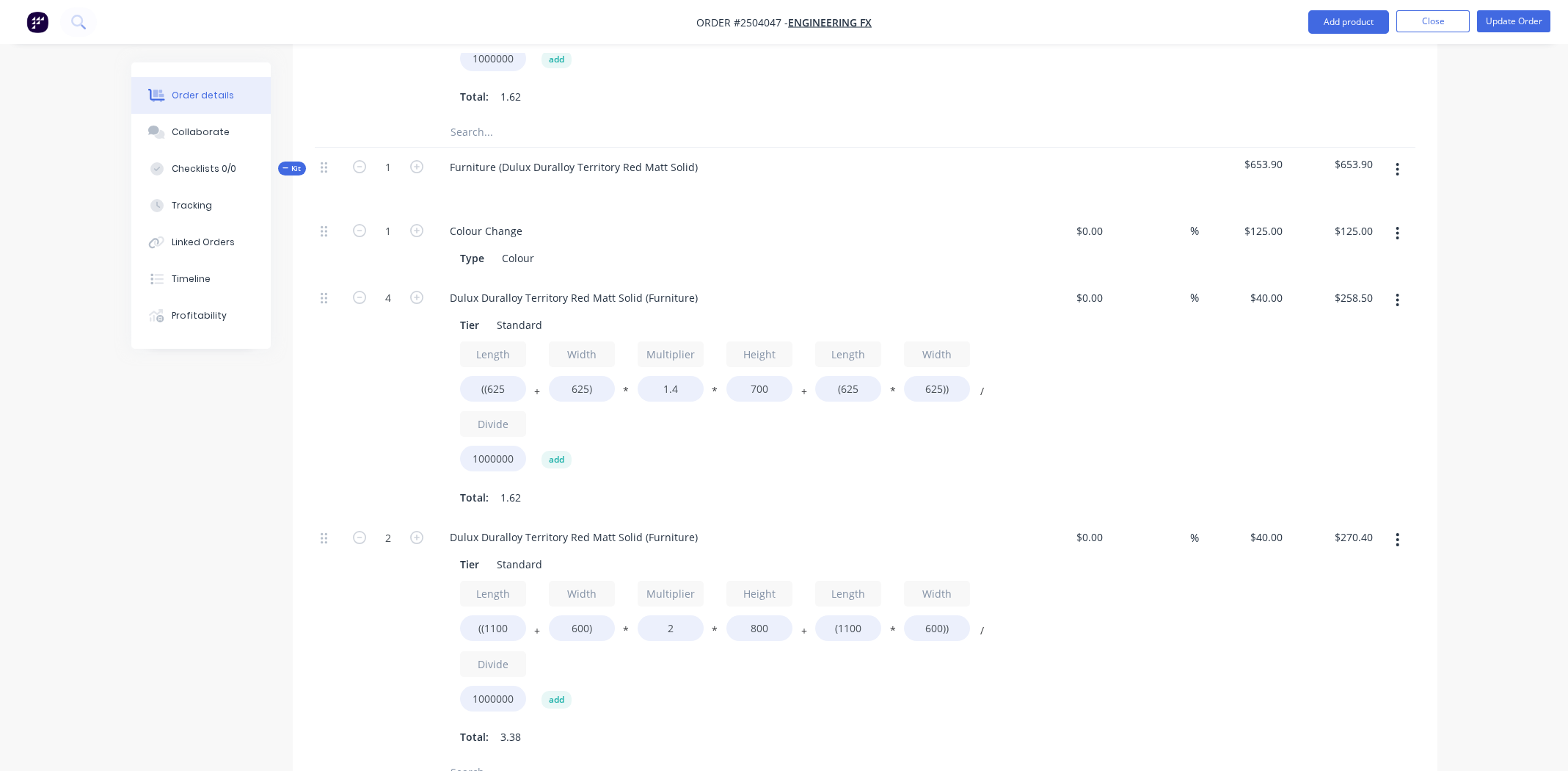
scroll to position [1027, 0]
click at [692, 156] on div "Furniture (Dulux Duralloy Territory Red Matt Solid)" at bounding box center [573, 167] width 271 height 21
click at [548, 156] on div "Dulux Duralloy Territory Red Matt Solid" at bounding box center [546, 167] width 216 height 21
click at [547, 156] on div "Dulux Duralloy Territory Red Matt Solid" at bounding box center [546, 167] width 216 height 21
click at [545, 156] on div "Dulux Duralloy Territory Red Matt Solid" at bounding box center [546, 167] width 216 height 21
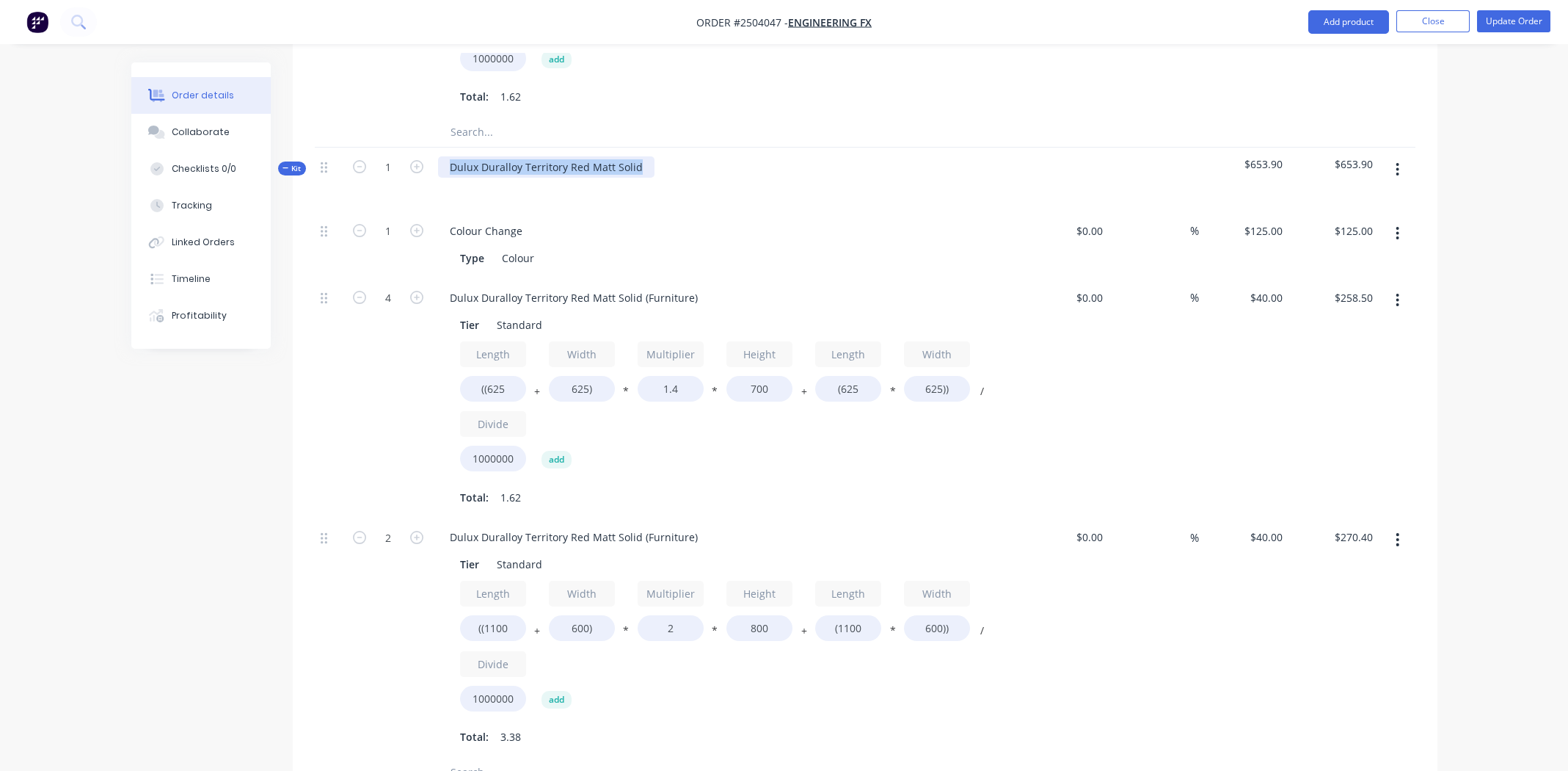
copy div "Dulux Duralloy Territory Red Matt Solid"
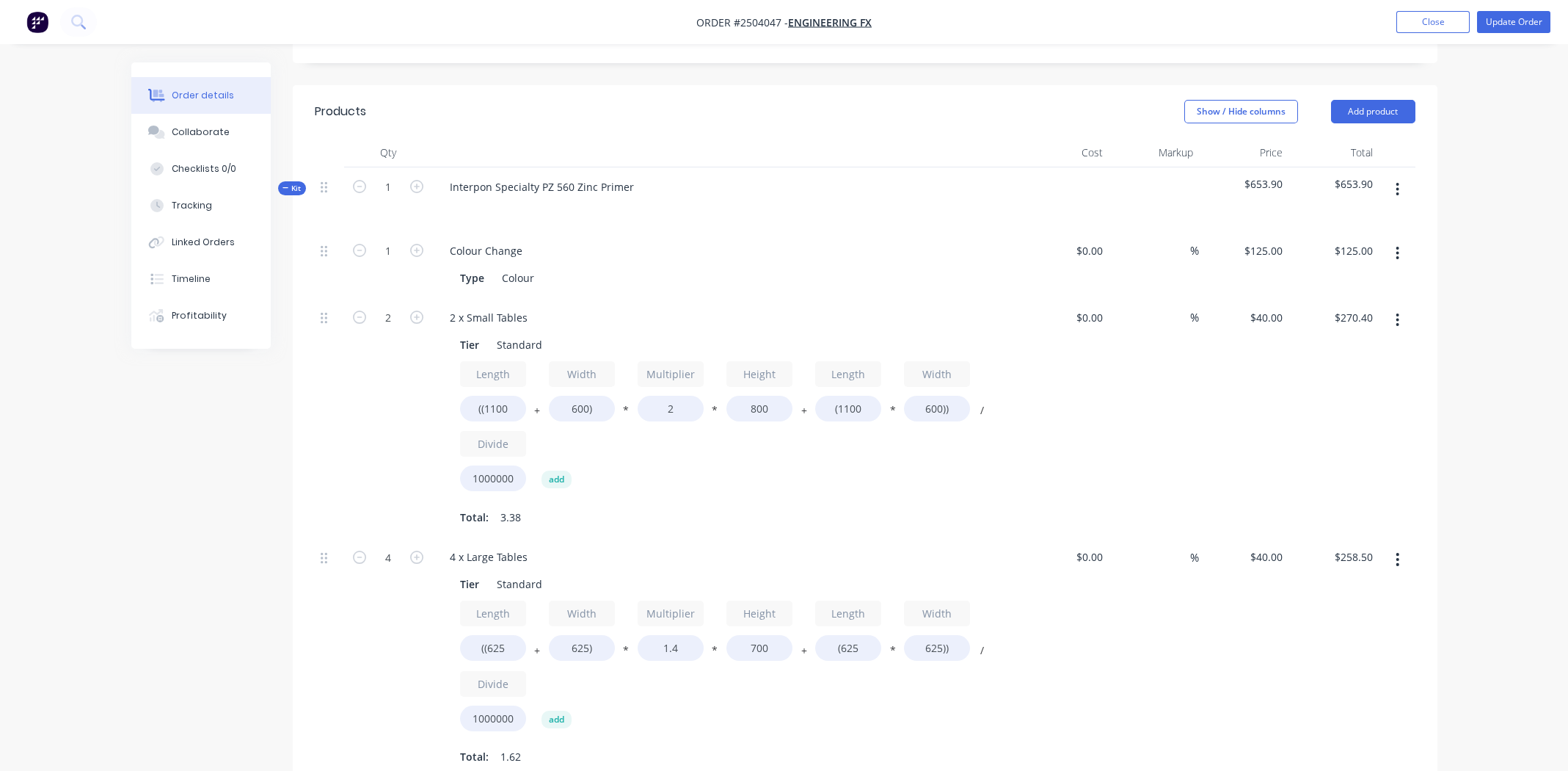
scroll to position [366, 0]
click at [484, 308] on div "2 x Small Tables" at bounding box center [489, 318] width 101 height 21
copy div "2 x Small Tables"
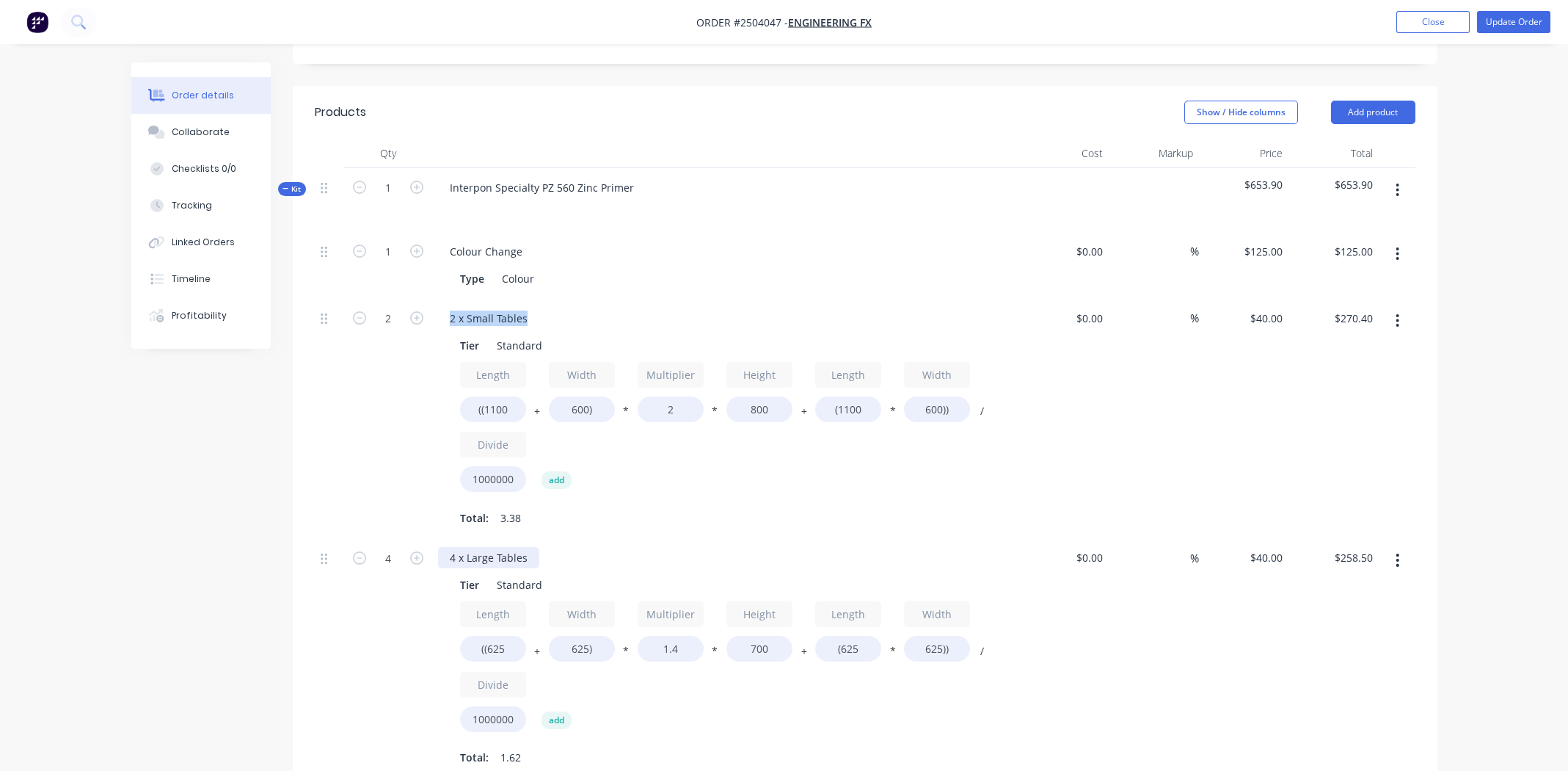
click at [477, 547] on div "4 x Large Tables" at bounding box center [489, 558] width 101 height 21
click at [478, 547] on div "4 x Large Tables" at bounding box center [489, 558] width 101 height 21
click at [474, 308] on div "2 x Small Tables" at bounding box center [489, 318] width 101 height 21
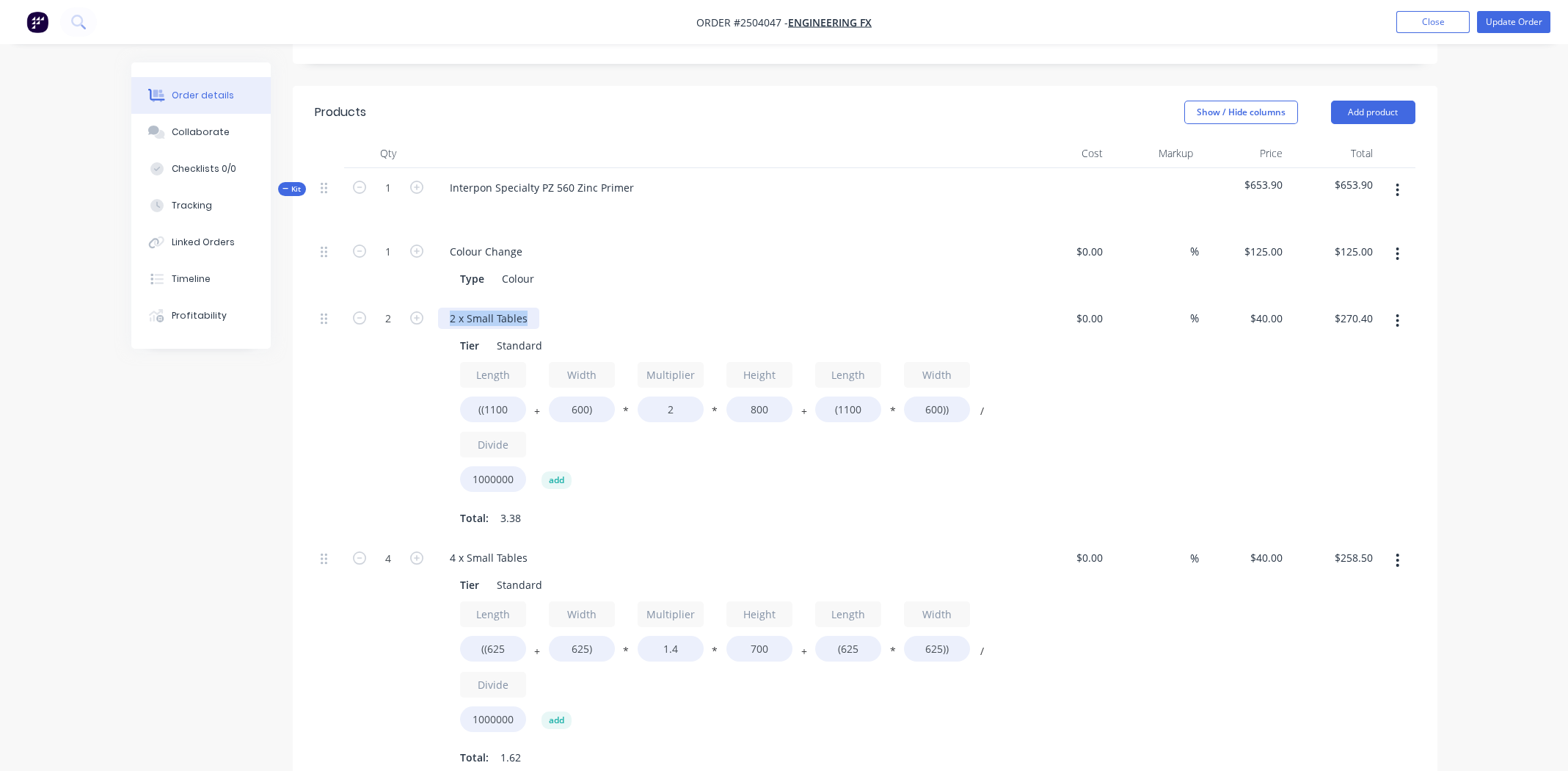
click at [474, 308] on div "2 x Small Tables" at bounding box center [489, 318] width 101 height 21
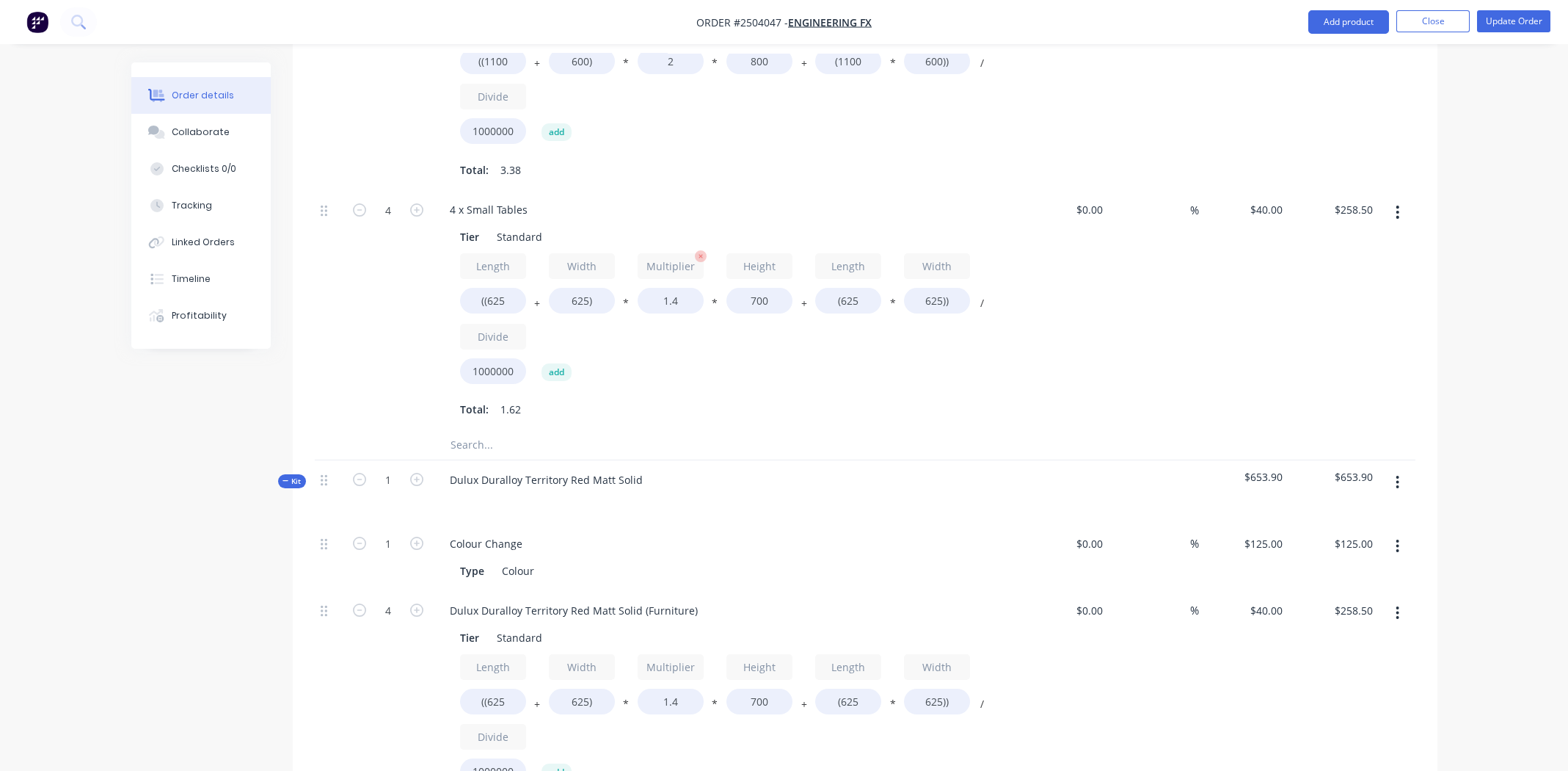
scroll to position [734, 0]
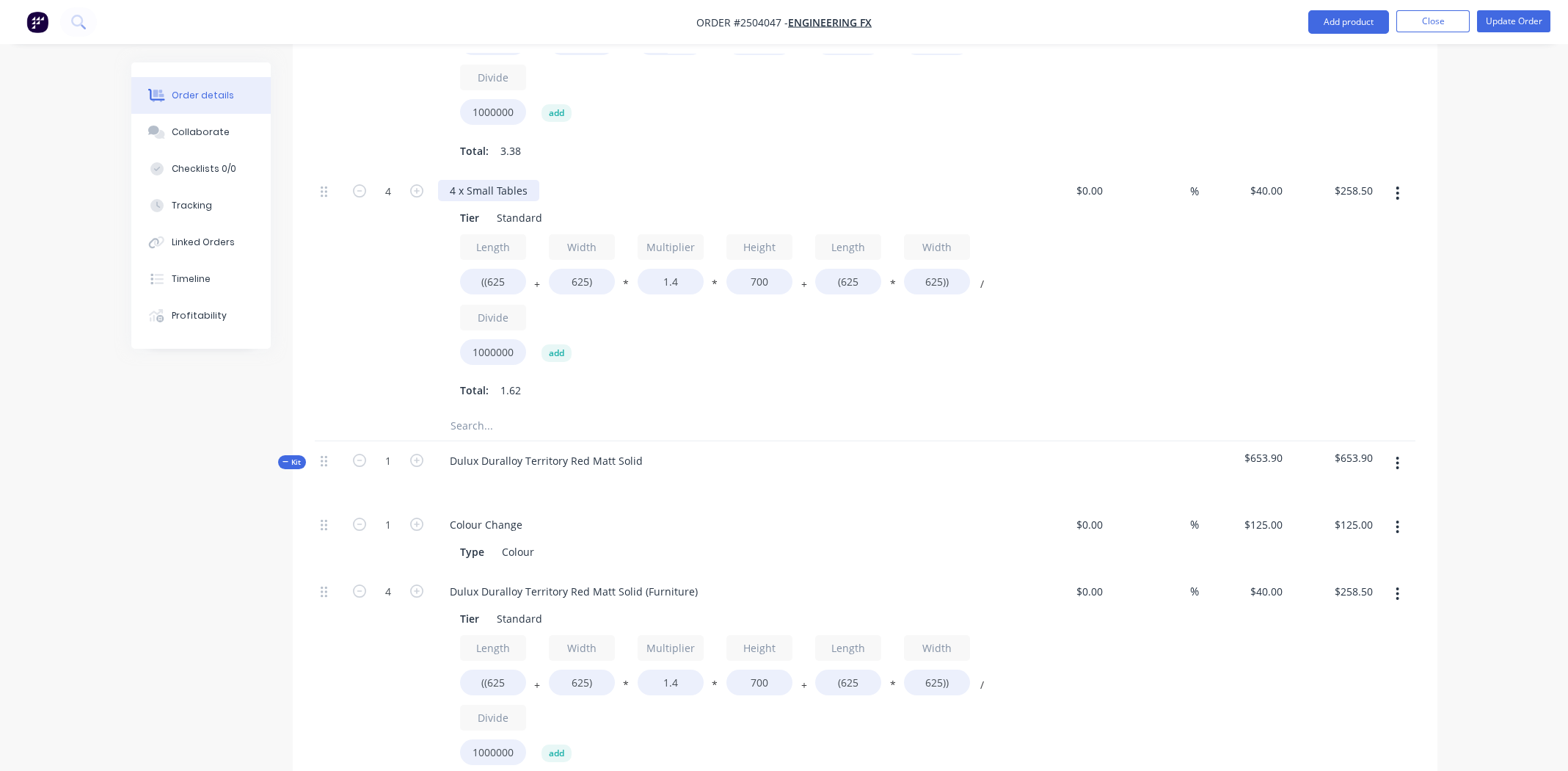
click at [467, 180] on div "4 x Small Tables" at bounding box center [489, 191] width 101 height 21
copy div "4 x Small Tables"
click at [517, 580] on div "Dulux Duralloy Territory Red Matt Solid (Furniture)" at bounding box center [573, 591] width 271 height 21
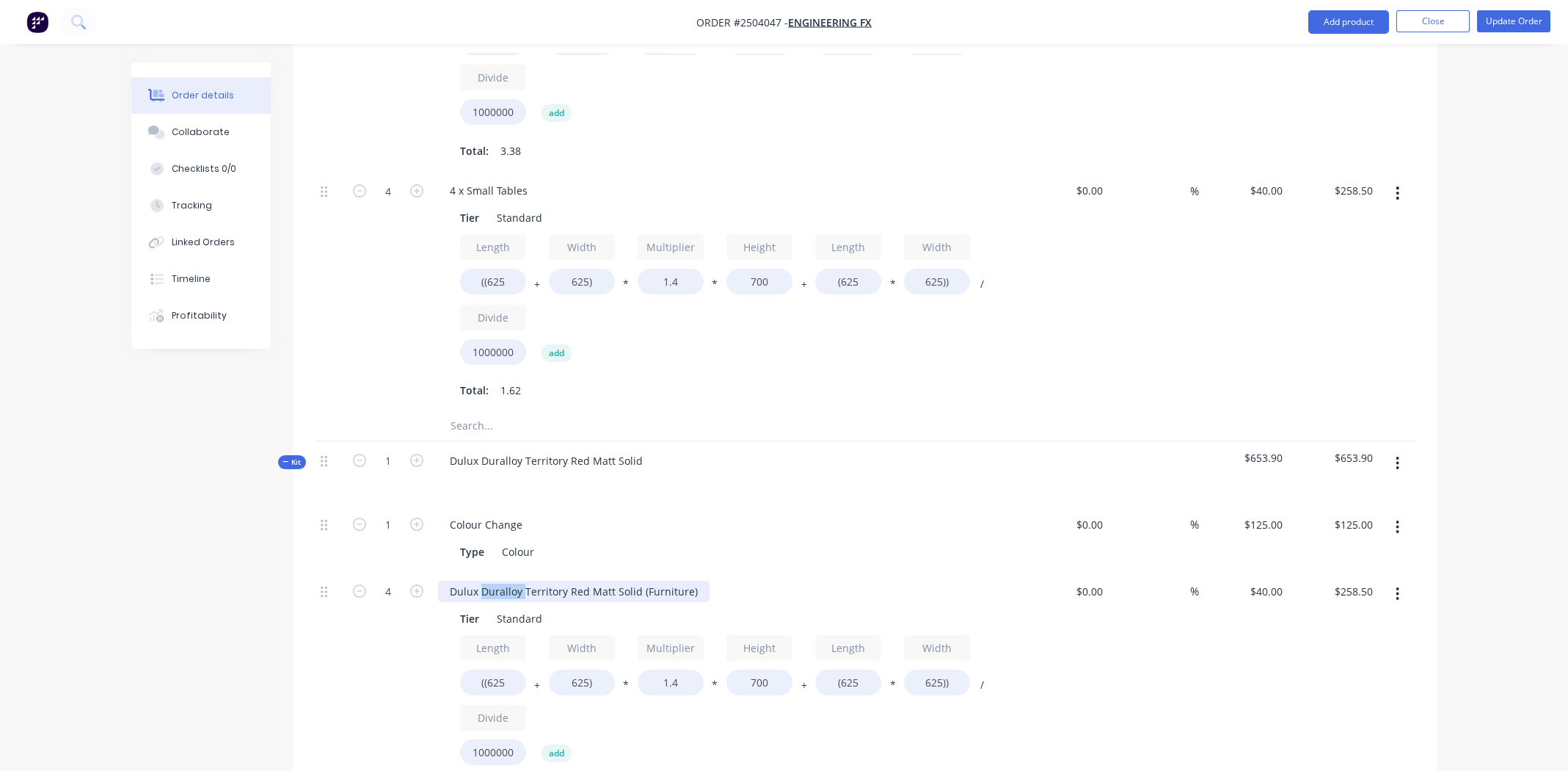
click at [517, 580] on div "Dulux Duralloy Territory Red Matt Solid (Furniture)" at bounding box center [573, 591] width 271 height 21
click at [519, 580] on div "Dulux Duralloy Territory Red Matt Solid (Furniture)" at bounding box center [573, 591] width 271 height 21
paste div
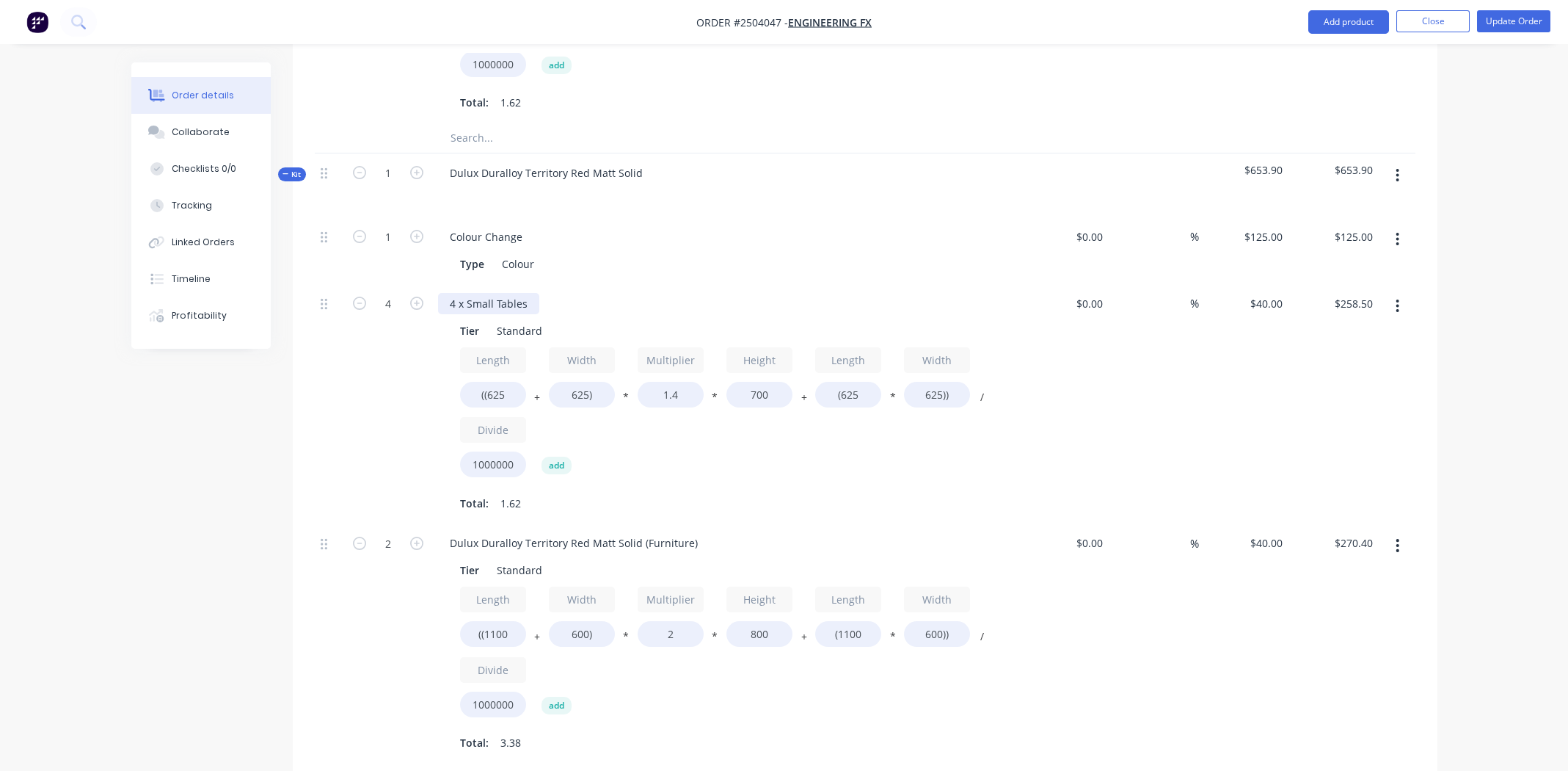
scroll to position [587, 0]
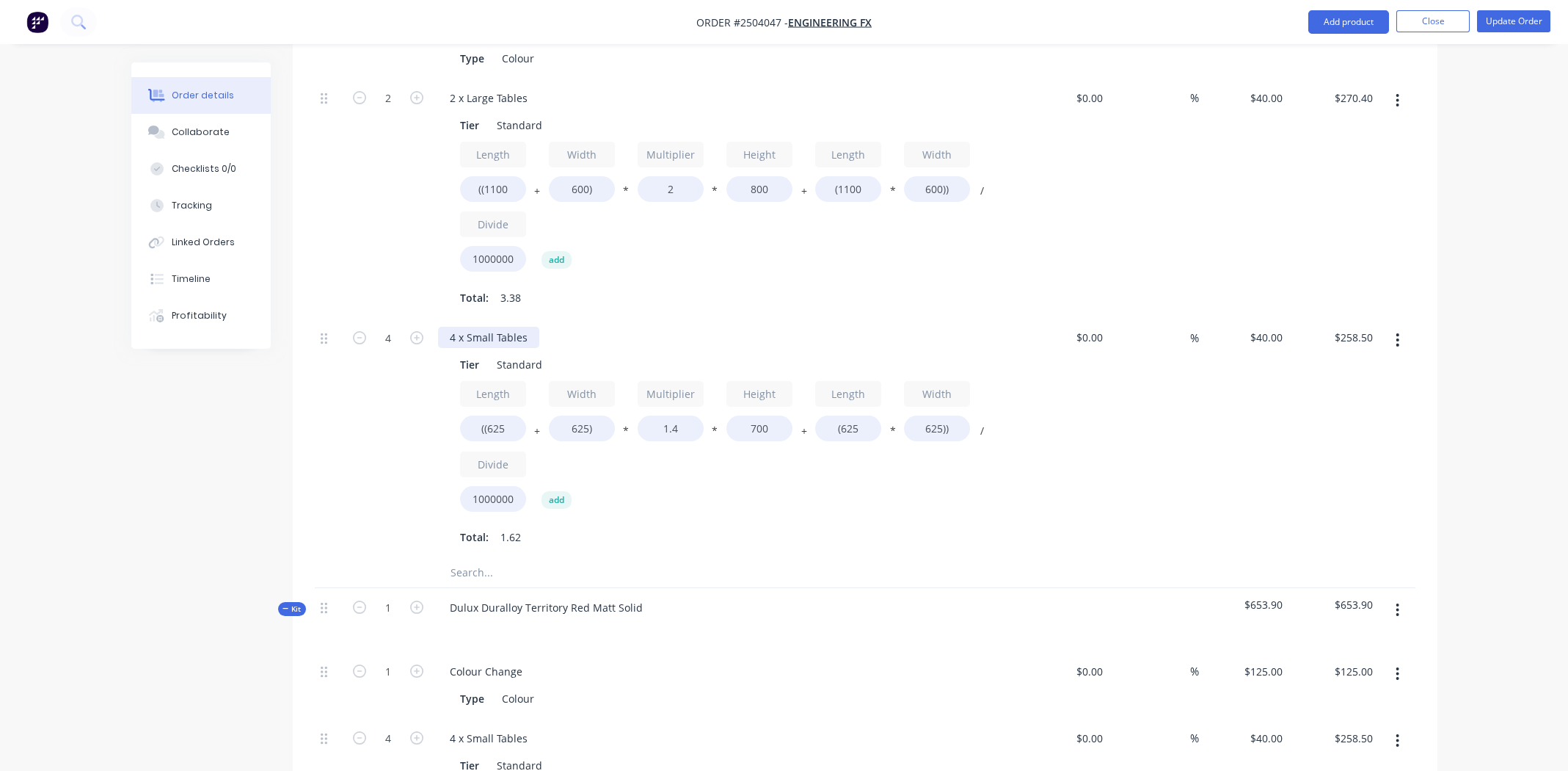
click at [489, 327] on div "4 x Small Tables" at bounding box center [489, 337] width 101 height 21
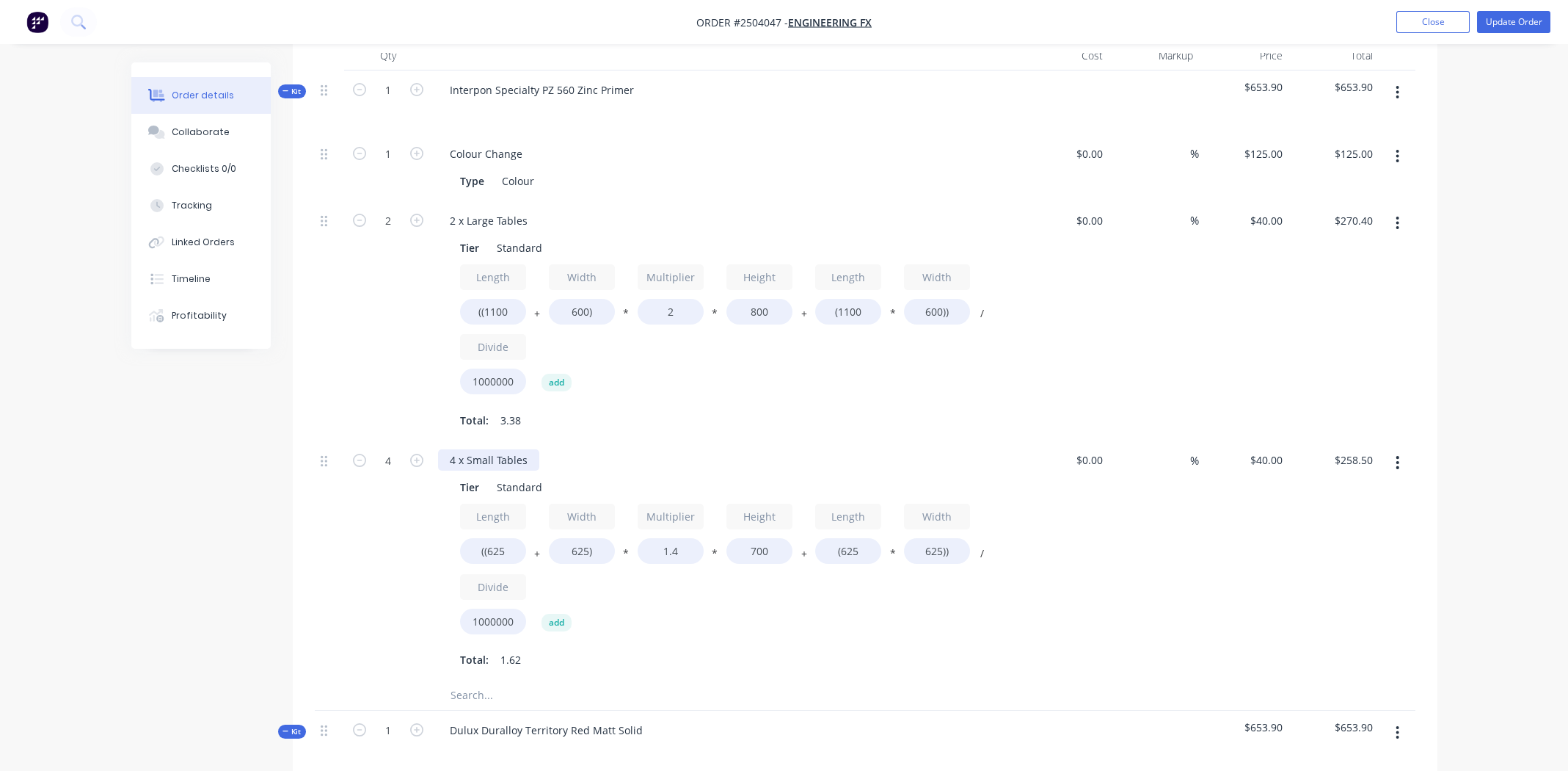
scroll to position [366, 0]
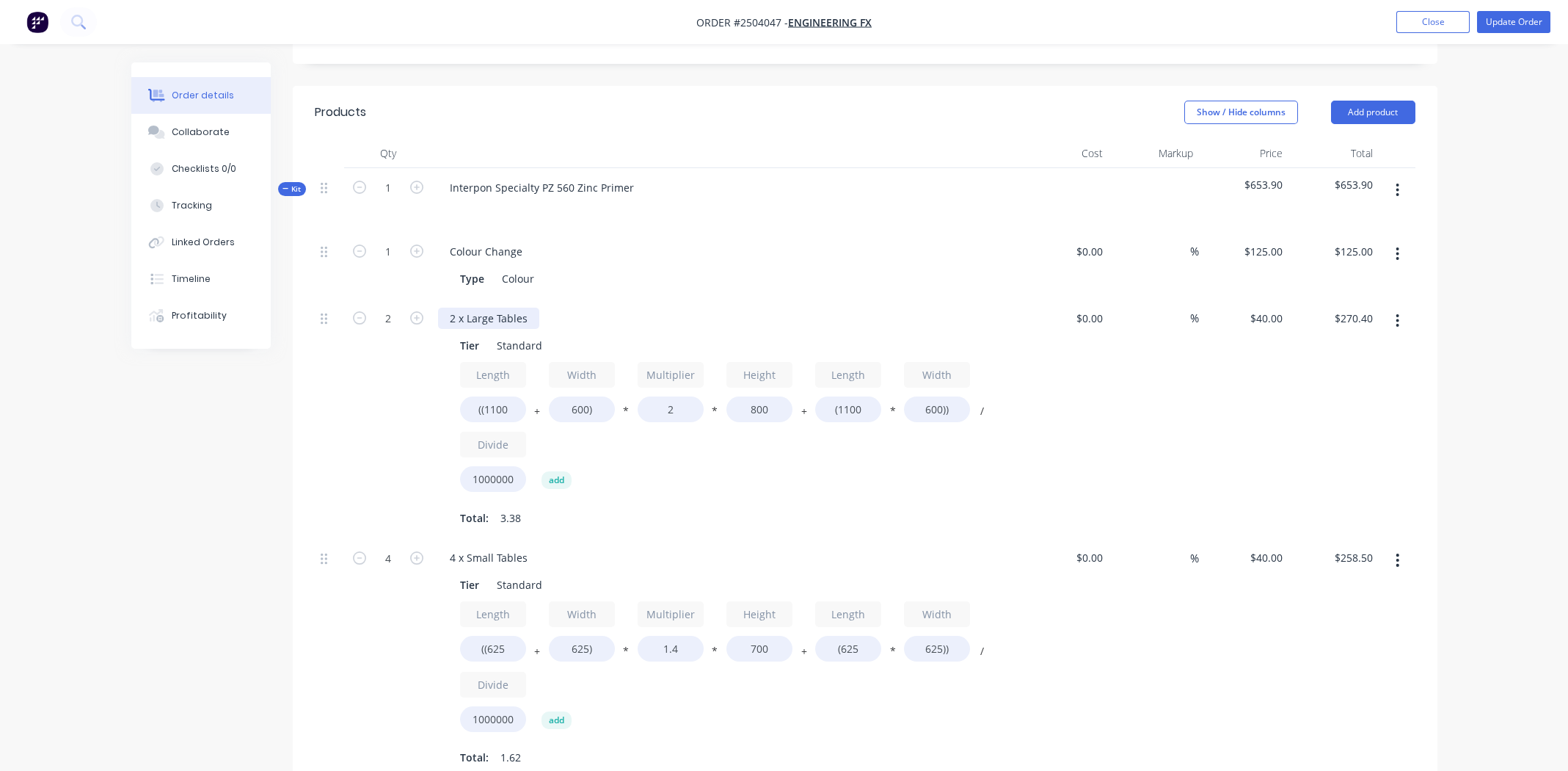
click at [482, 308] on div "2 x Large Tables" at bounding box center [489, 318] width 101 height 21
copy div "2 x Large Tables"
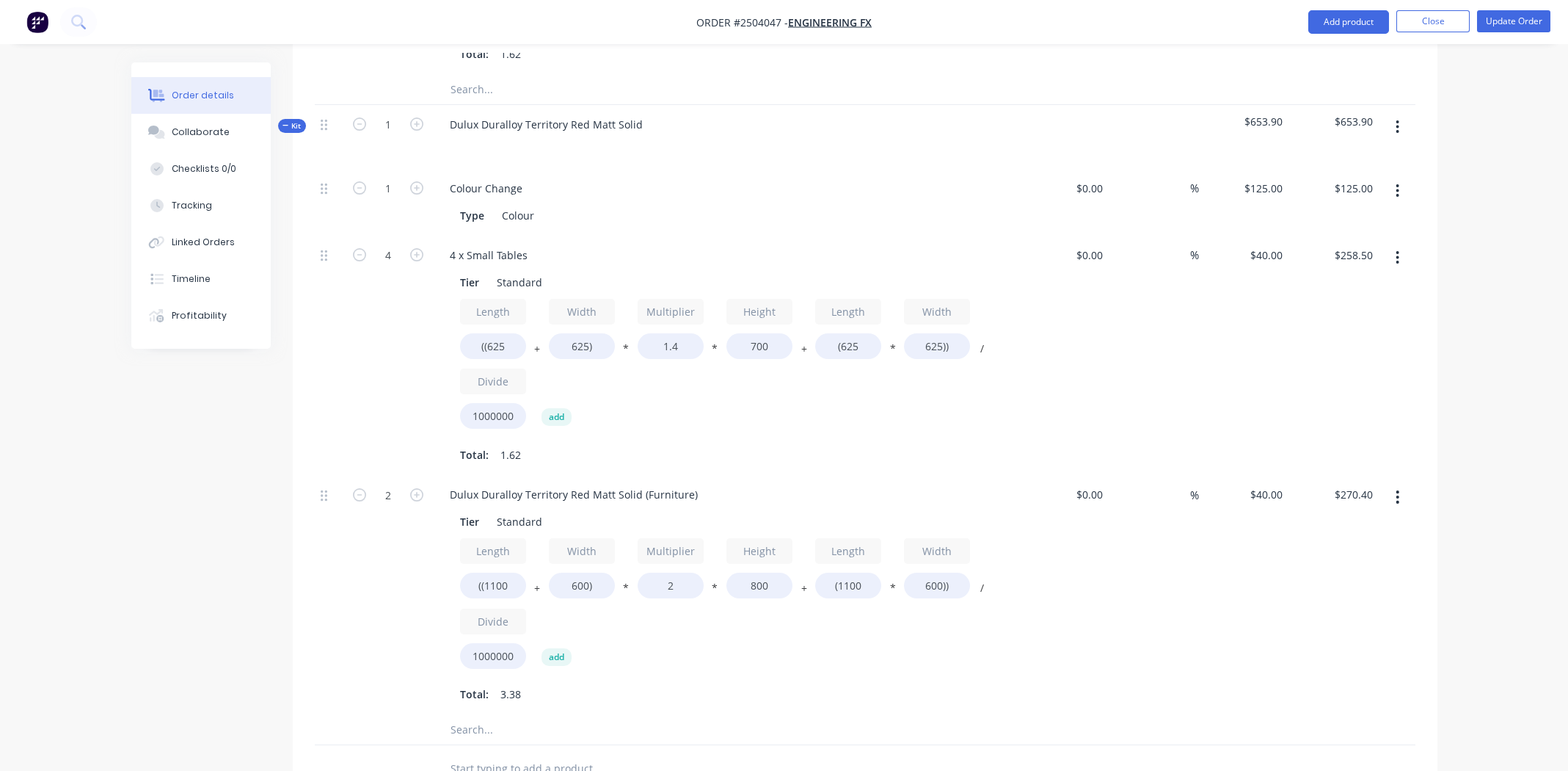
scroll to position [1248, 0]
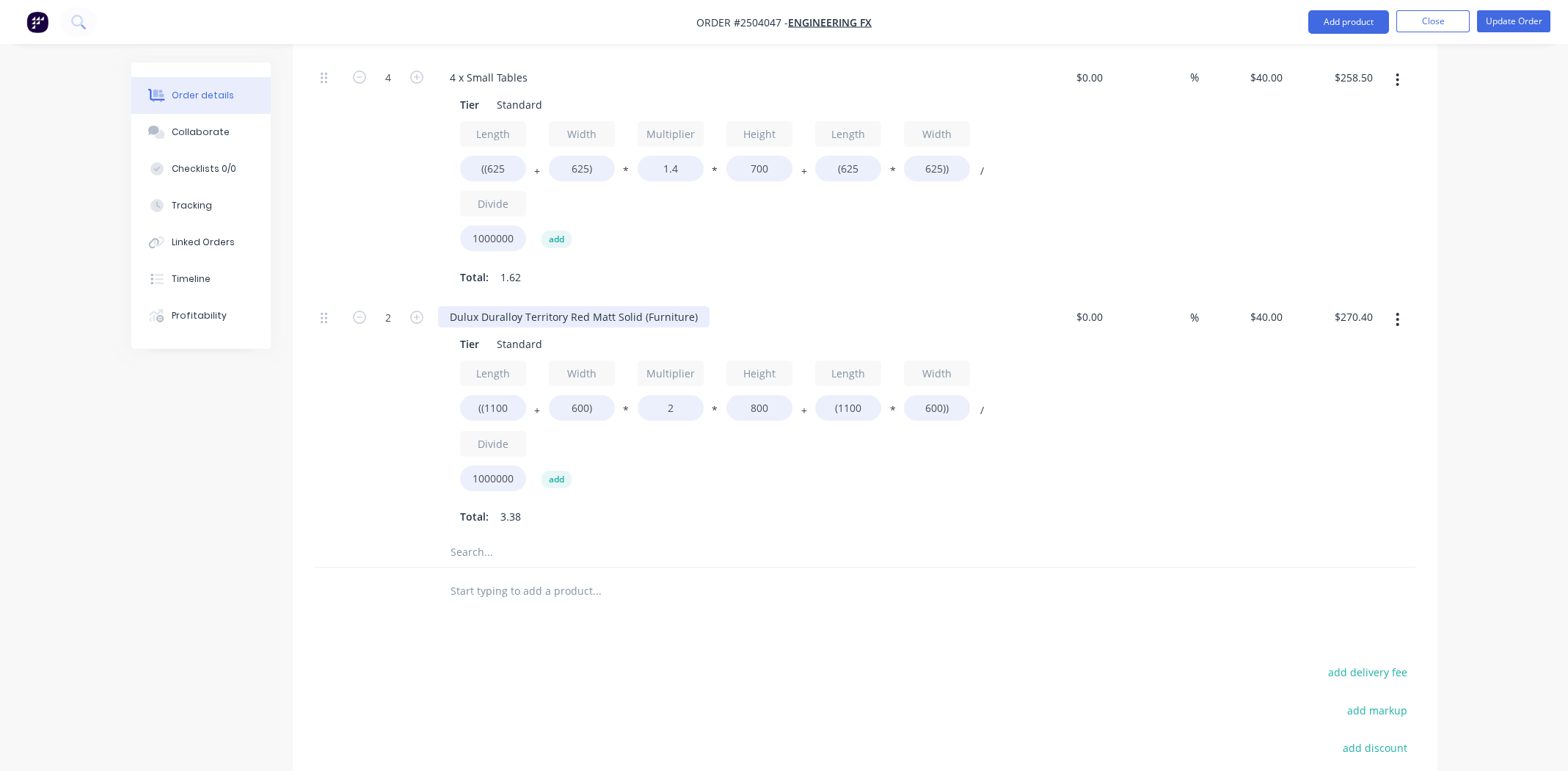
click at [517, 306] on div "Dulux Duralloy Territory Red Matt Solid (Furniture)" at bounding box center [573, 316] width 271 height 21
click at [519, 306] on div "Dulux Duralloy Territory Red Matt Solid (Furniture)" at bounding box center [573, 316] width 271 height 21
paste div
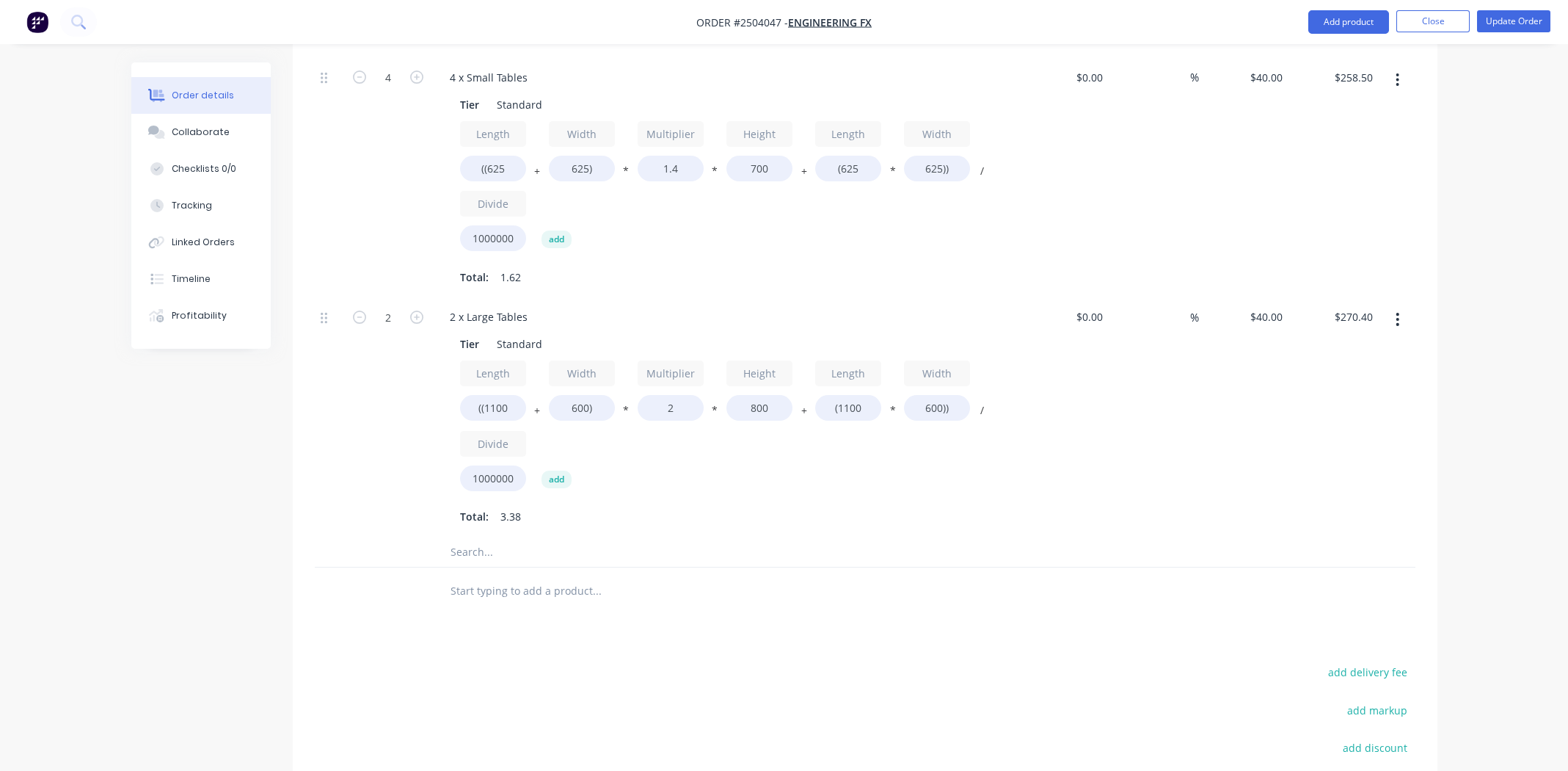
click at [640, 306] on div "2 x Large Tables" at bounding box center [726, 316] width 575 height 21
click at [845, 506] on div "Total: 3.38" at bounding box center [726, 517] width 532 height 22
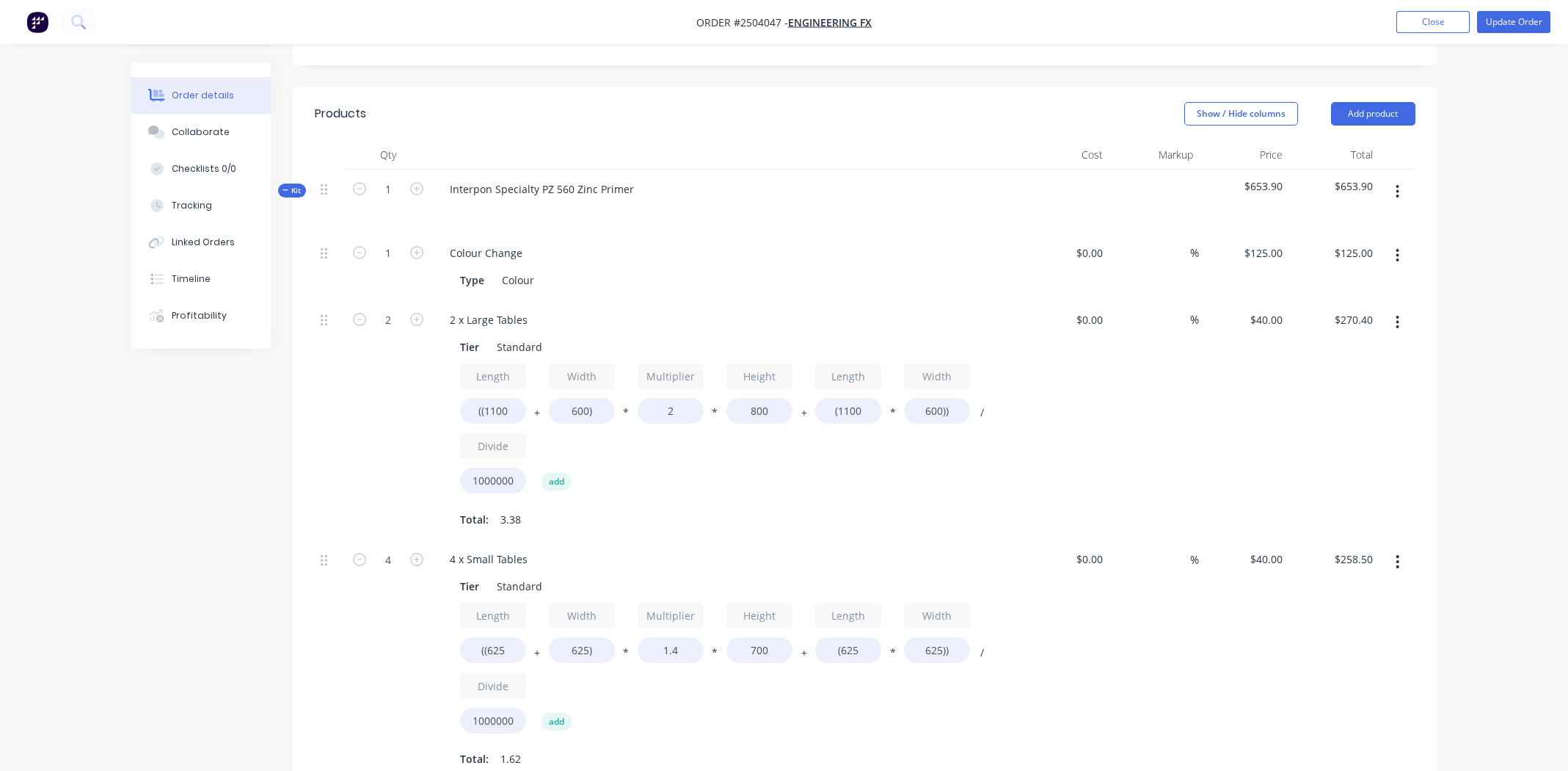
scroll to position [366, 0]
click at [532, 308] on div "2 x Large Tables" at bounding box center [489, 318] width 101 height 21
click at [529, 547] on div "4 x Small Tables" at bounding box center [489, 558] width 101 height 21
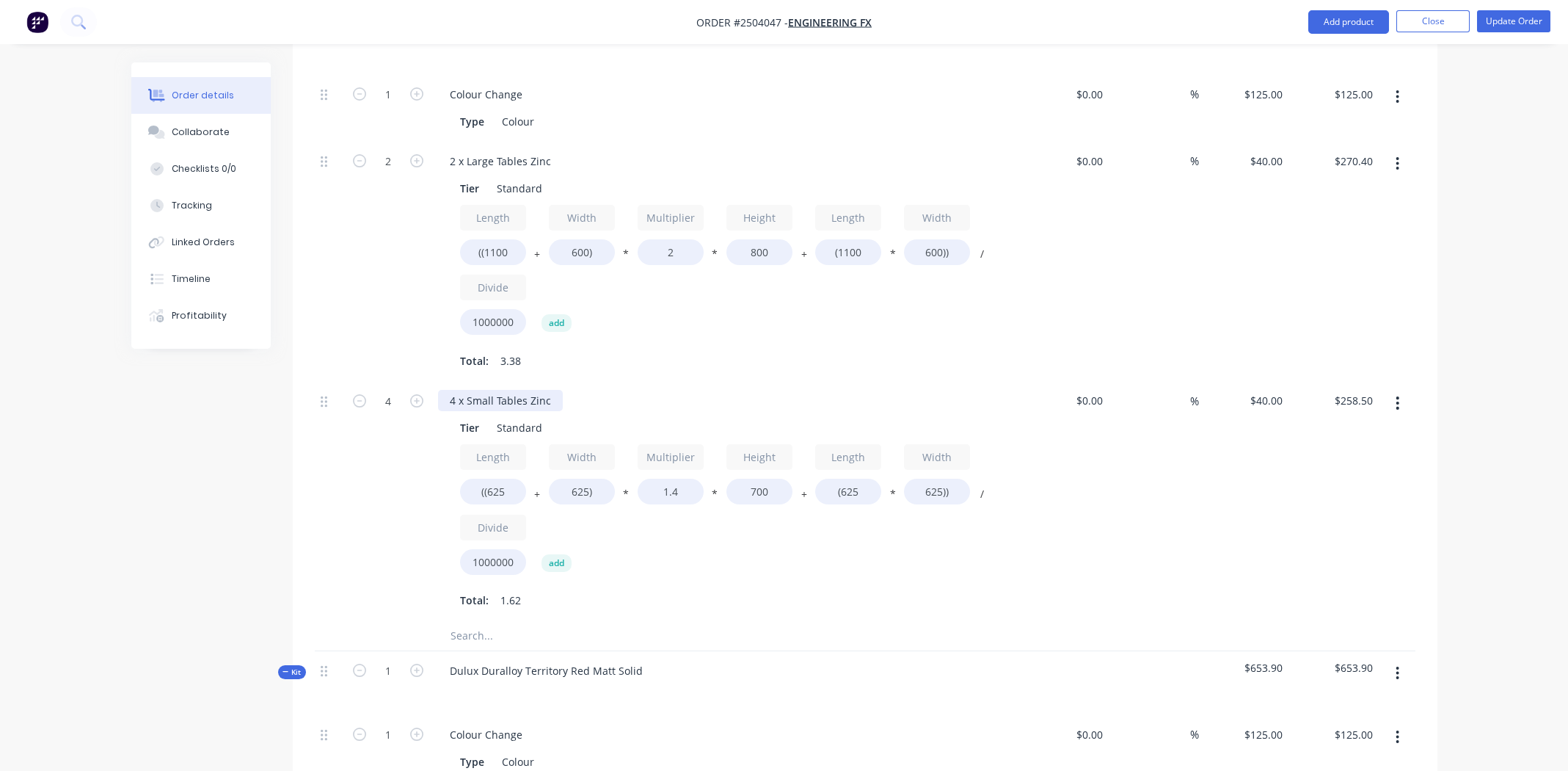
scroll to position [807, 0]
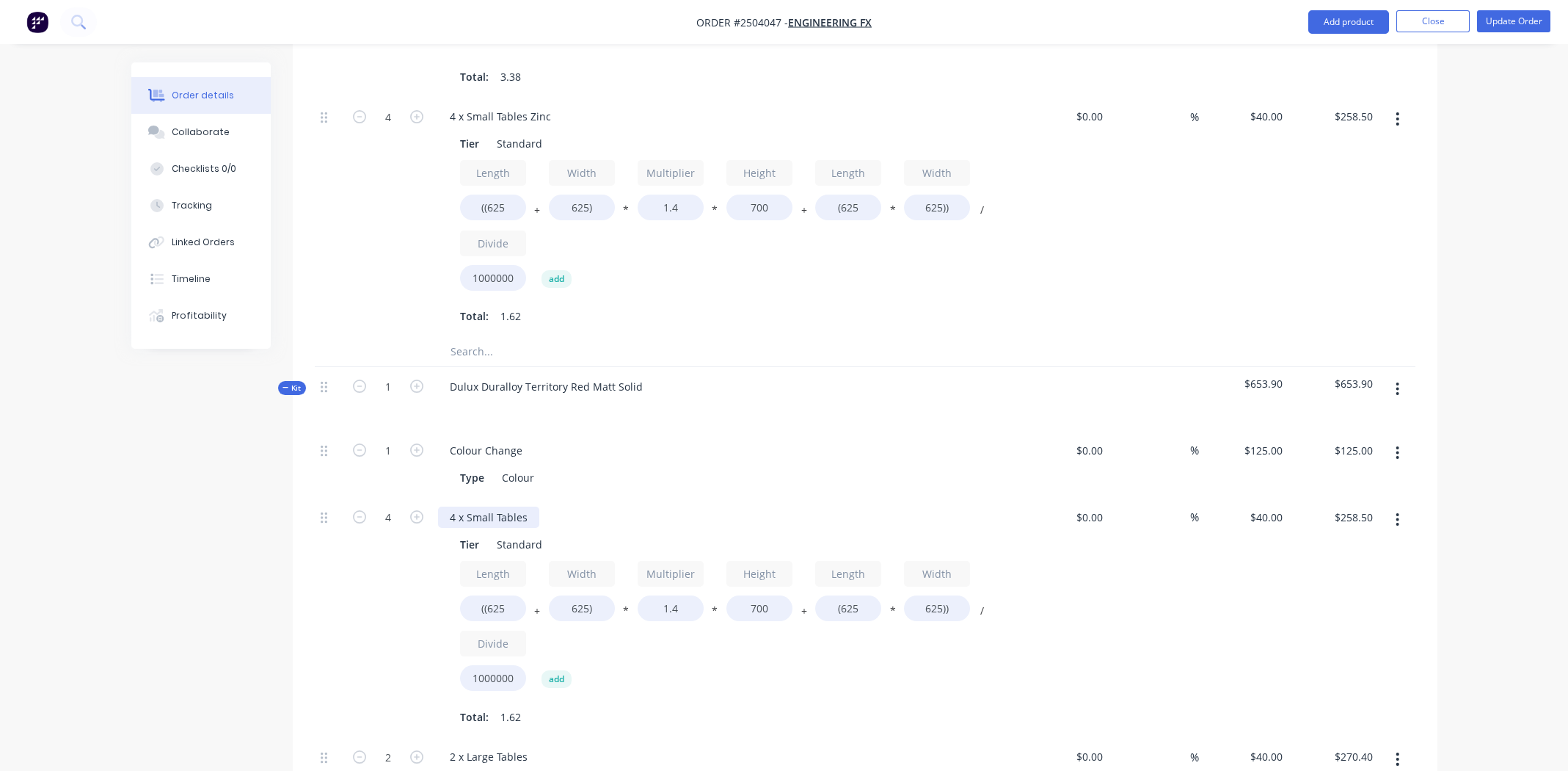
click at [531, 507] on div "4 x Small Tables" at bounding box center [489, 517] width 101 height 21
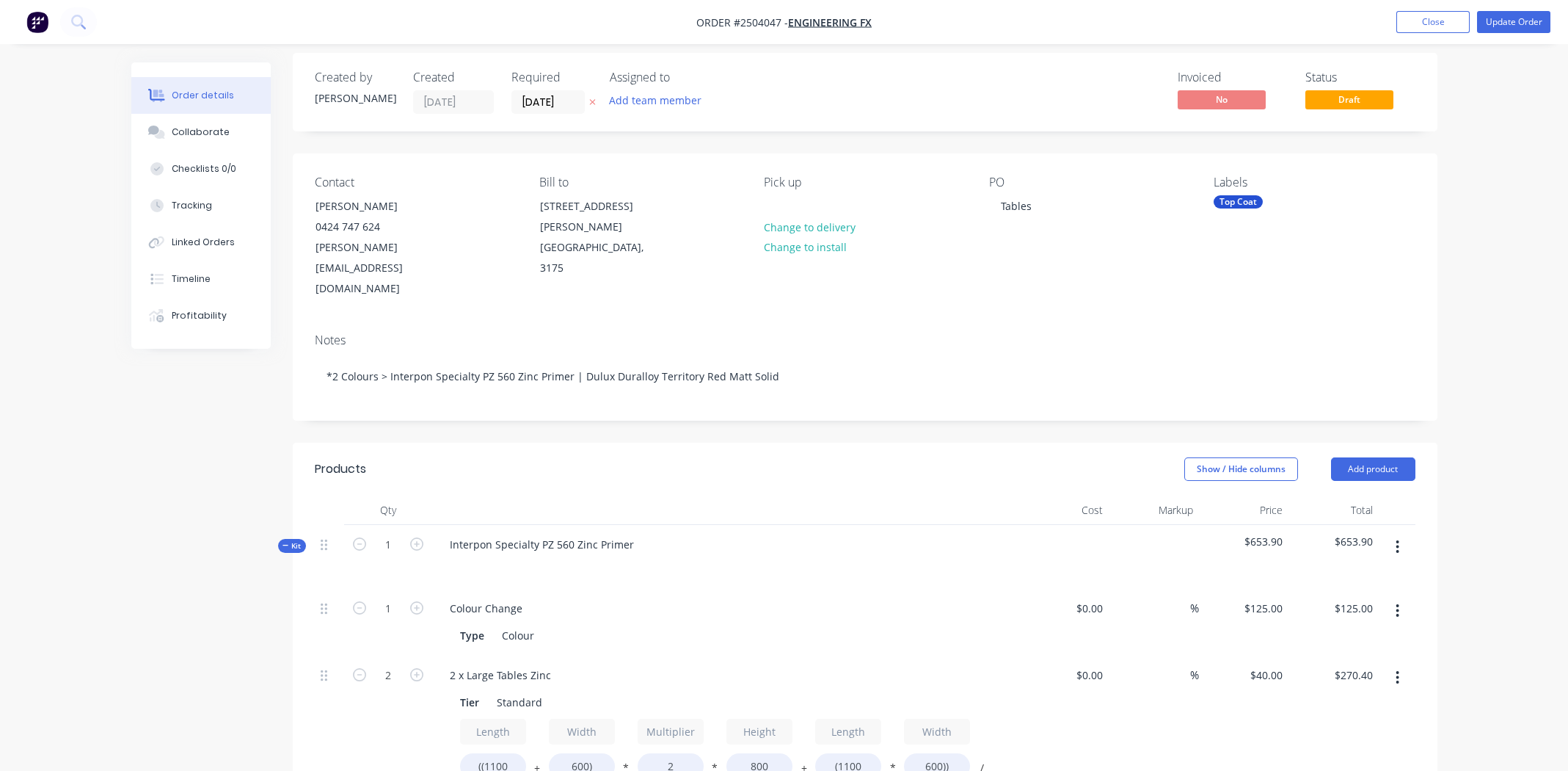
scroll to position [0, 0]
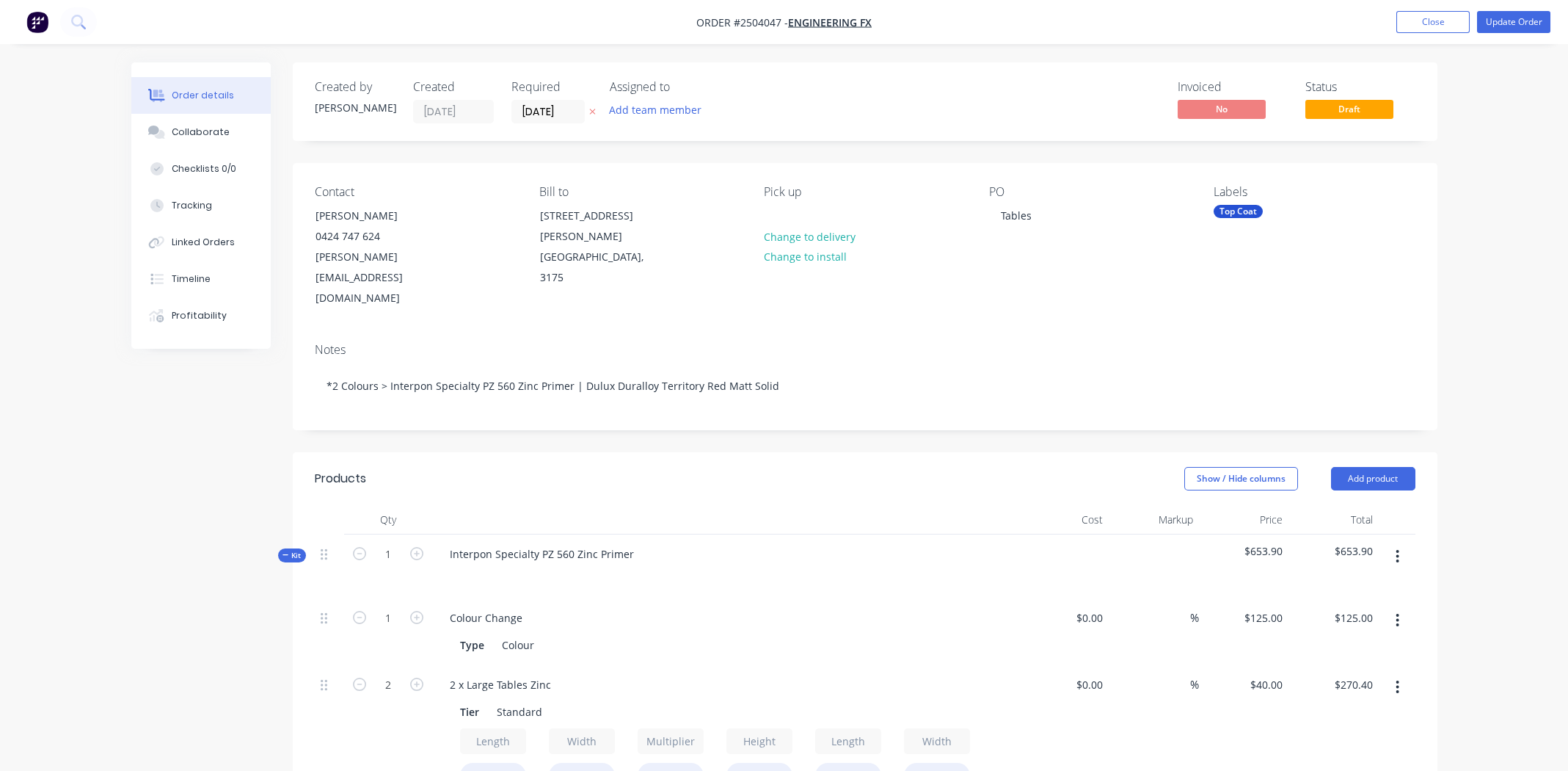
click at [755, 21] on span "Order #2504047 -" at bounding box center [742, 22] width 91 height 14
drag, startPoint x: 777, startPoint y: 22, endPoint x: 732, endPoint y: 23, distance: 45.0
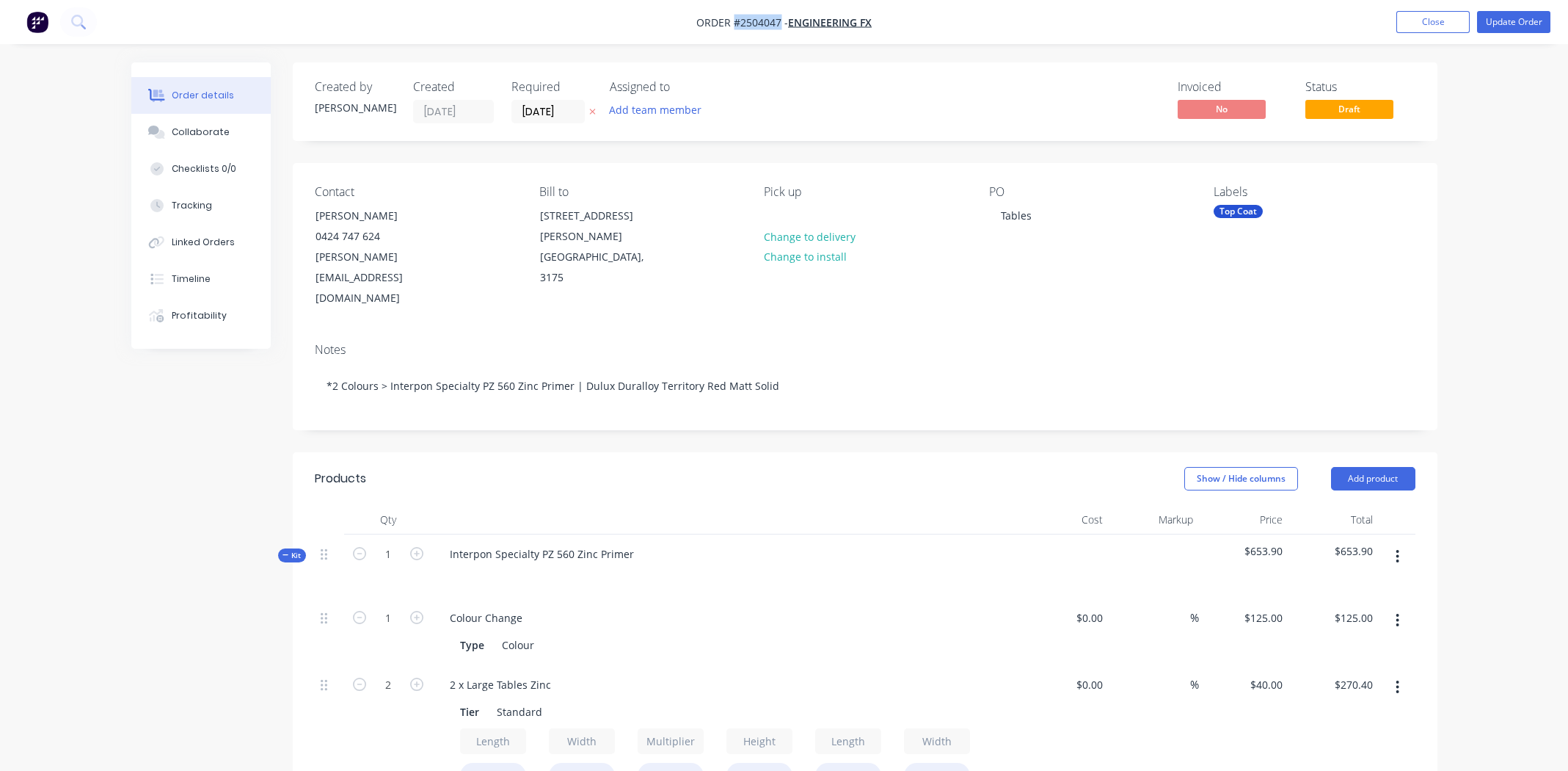
click at [732, 23] on span "Order #2504047 -" at bounding box center [742, 22] width 91 height 14
copy span "#2504047"
drag, startPoint x: 778, startPoint y: 20, endPoint x: 734, endPoint y: 28, distance: 44.7
click at [734, 28] on span "Order #2504047 -" at bounding box center [742, 22] width 91 height 14
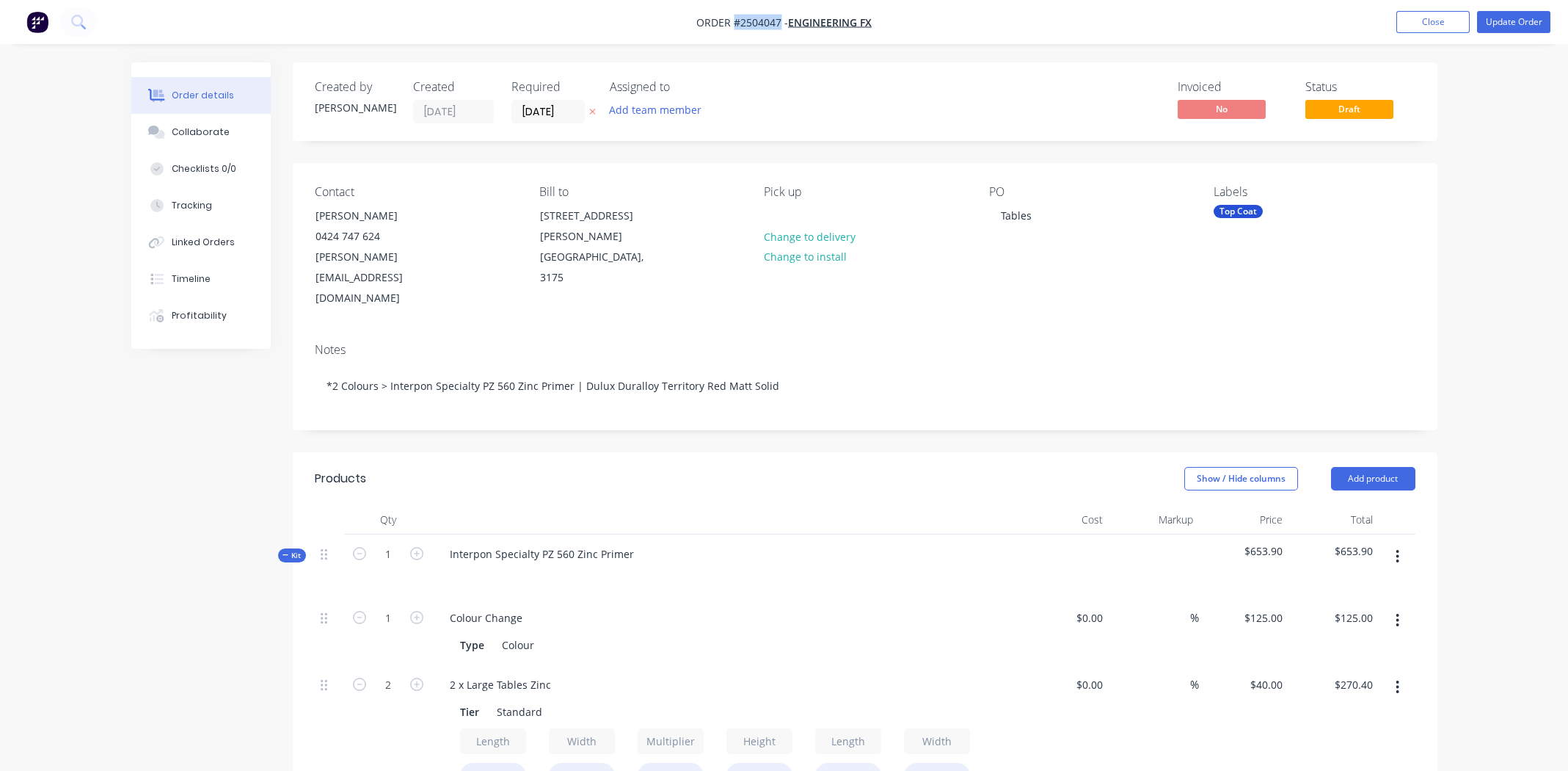
copy span "#2504047"
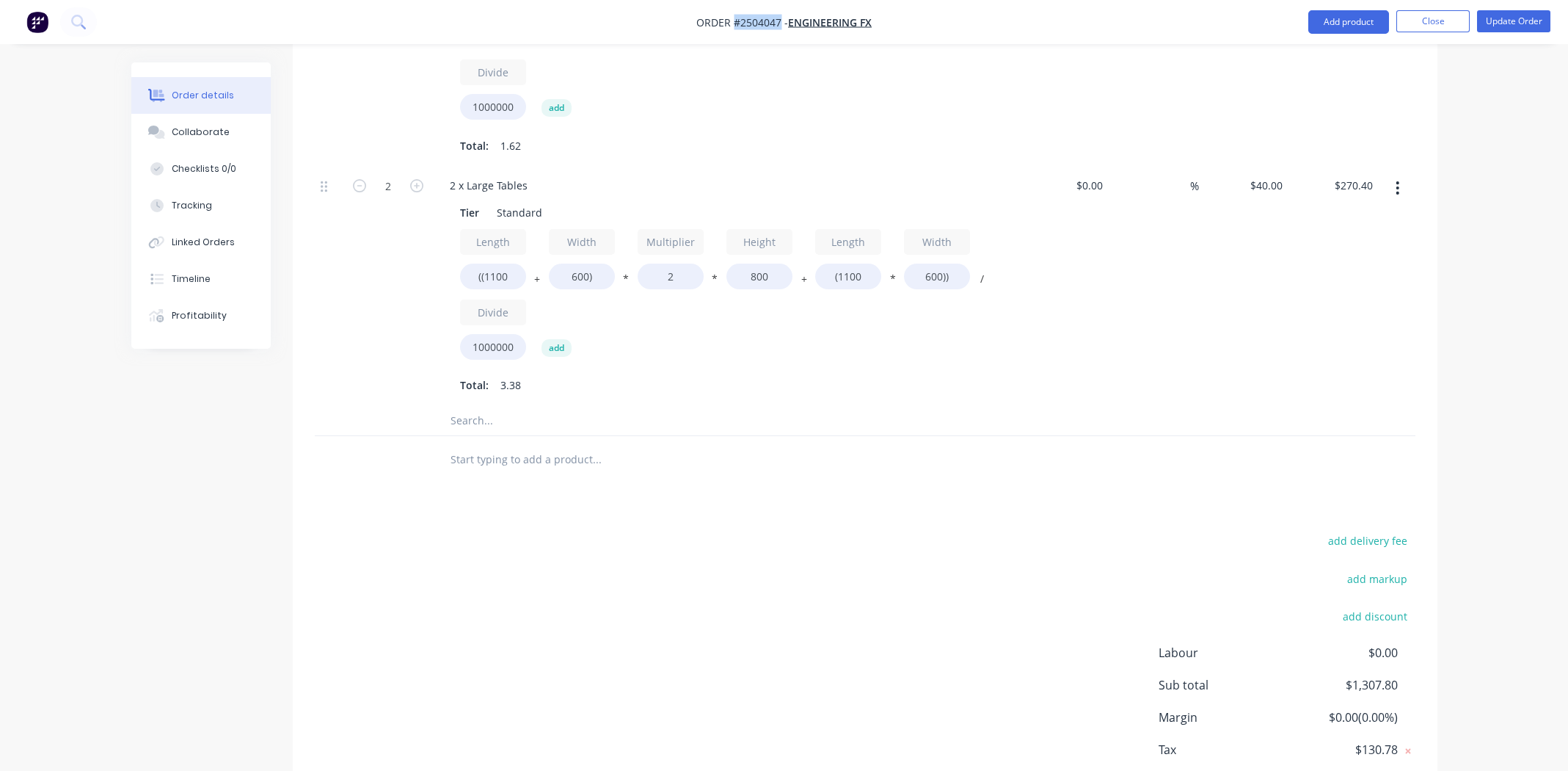
scroll to position [1422, 0]
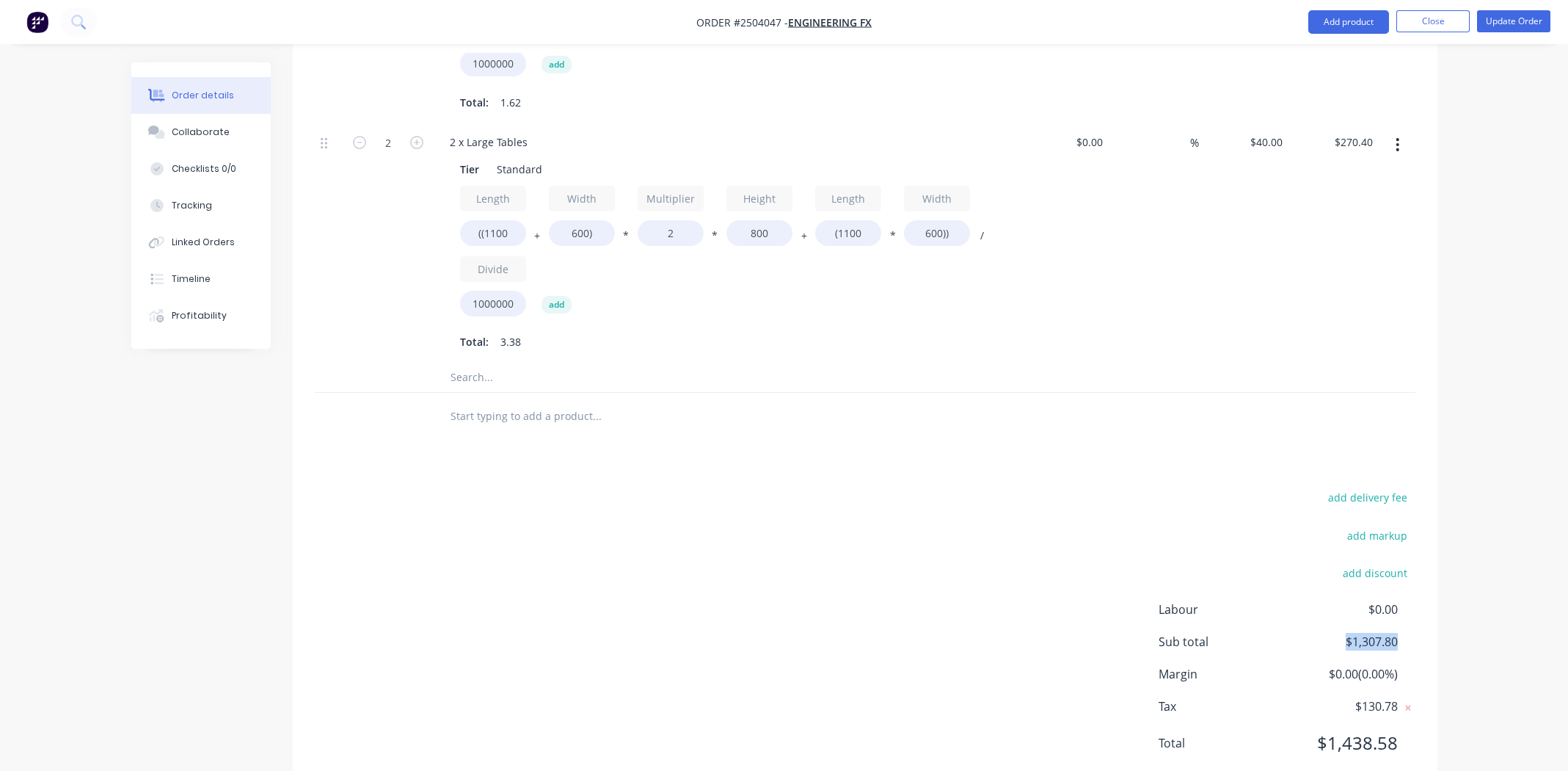
drag, startPoint x: 1398, startPoint y: 599, endPoint x: 1340, endPoint y: 607, distance: 58.5
click at [1340, 607] on div "Labour $0.00 Sub total $1,307.80 Margin $0.00 ( 0.00 %) Tax $130.78 Total $1,43…" at bounding box center [1287, 685] width 257 height 171
copy span "$1,307.80"
click at [783, 393] on div at bounding box center [696, 416] width 529 height 48
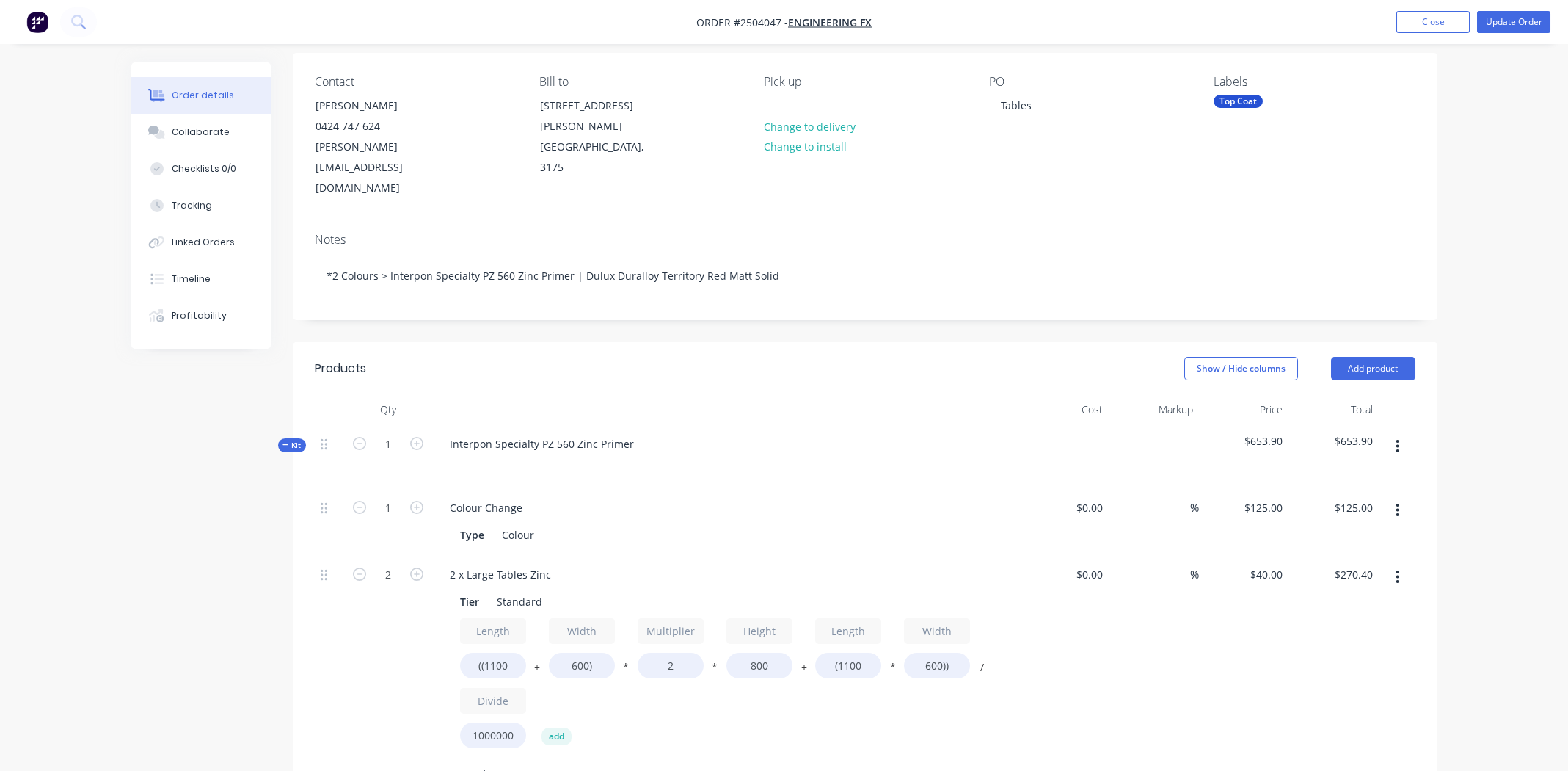
scroll to position [0, 0]
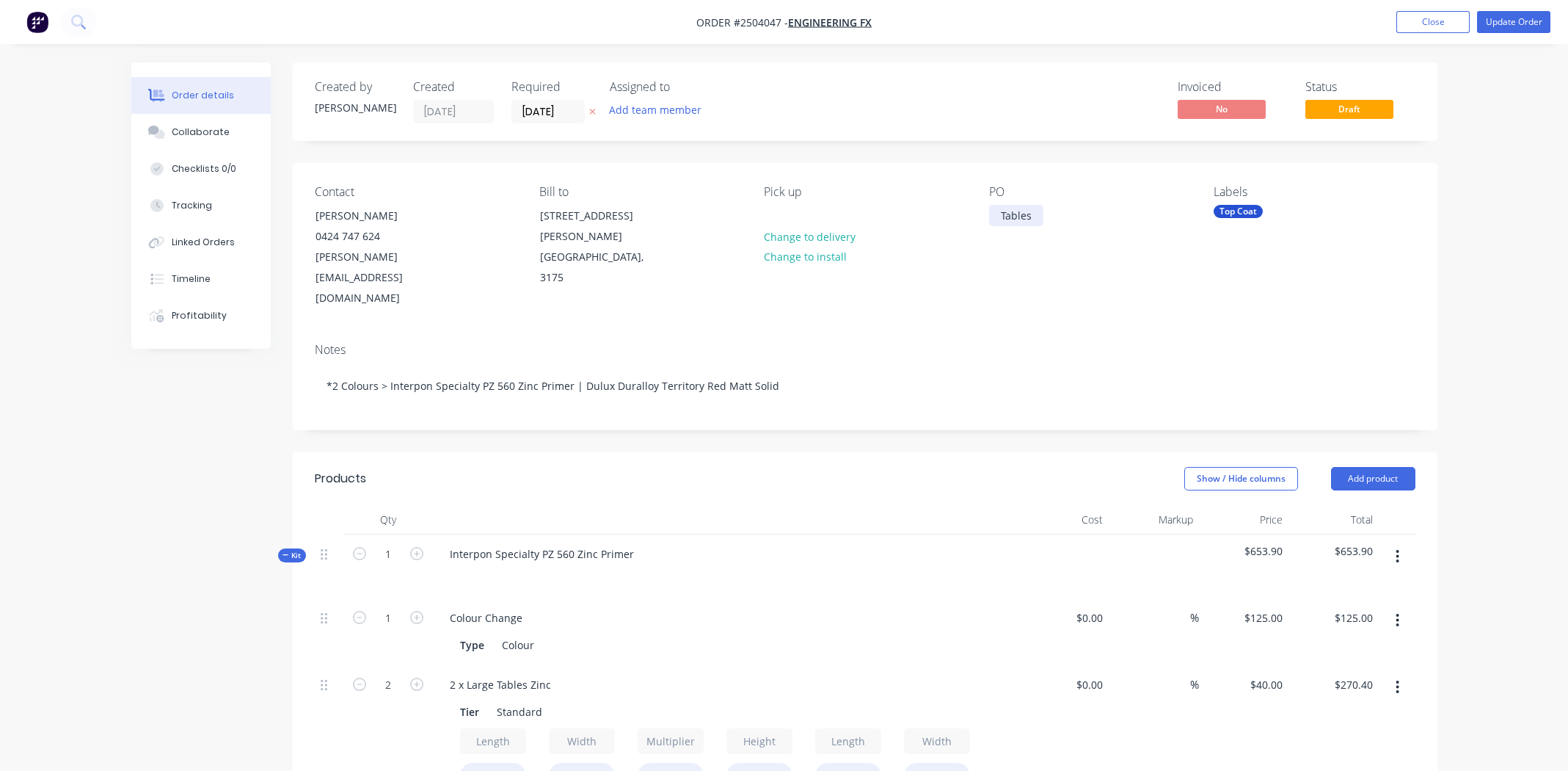
click at [1036, 215] on div "Tables" at bounding box center [1015, 215] width 54 height 21
click at [1055, 343] on div "Notes" at bounding box center [865, 350] width 1101 height 14
click at [1519, 16] on button "Update Order" at bounding box center [1514, 22] width 73 height 22
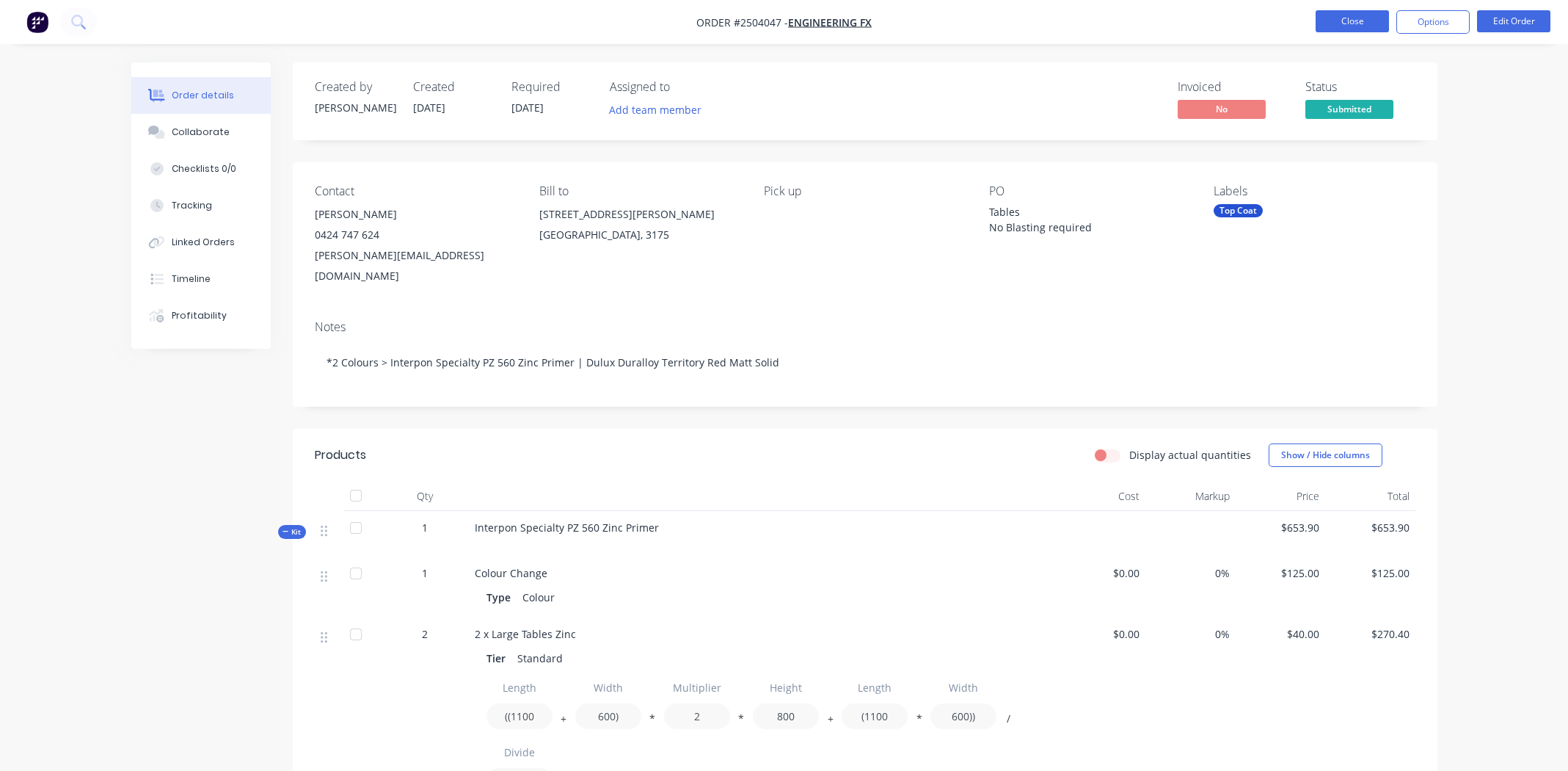
click at [1344, 15] on button "Close" at bounding box center [1352, 21] width 73 height 22
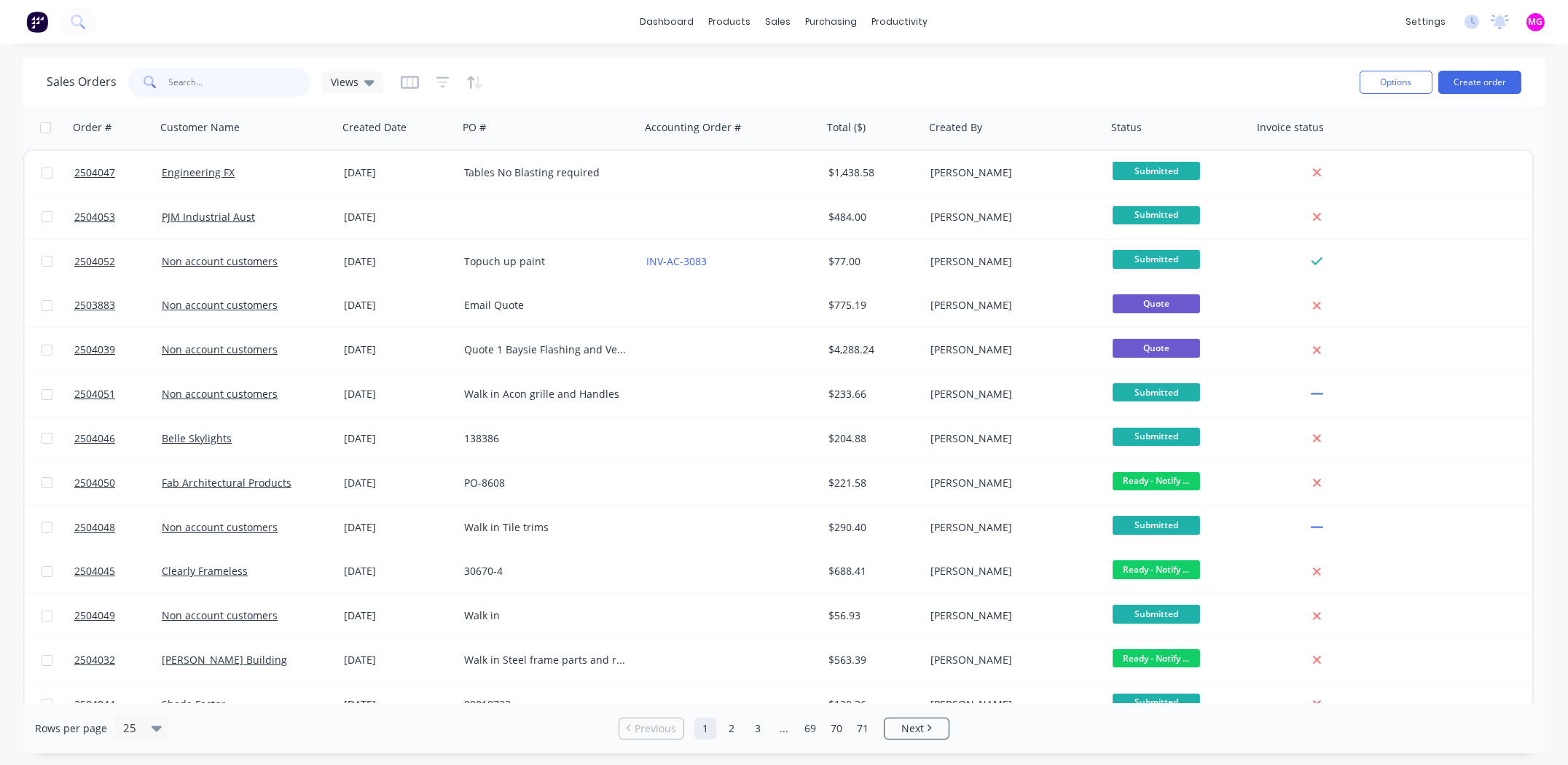
paste input "$1,307.80"
type input "$1,307.80"
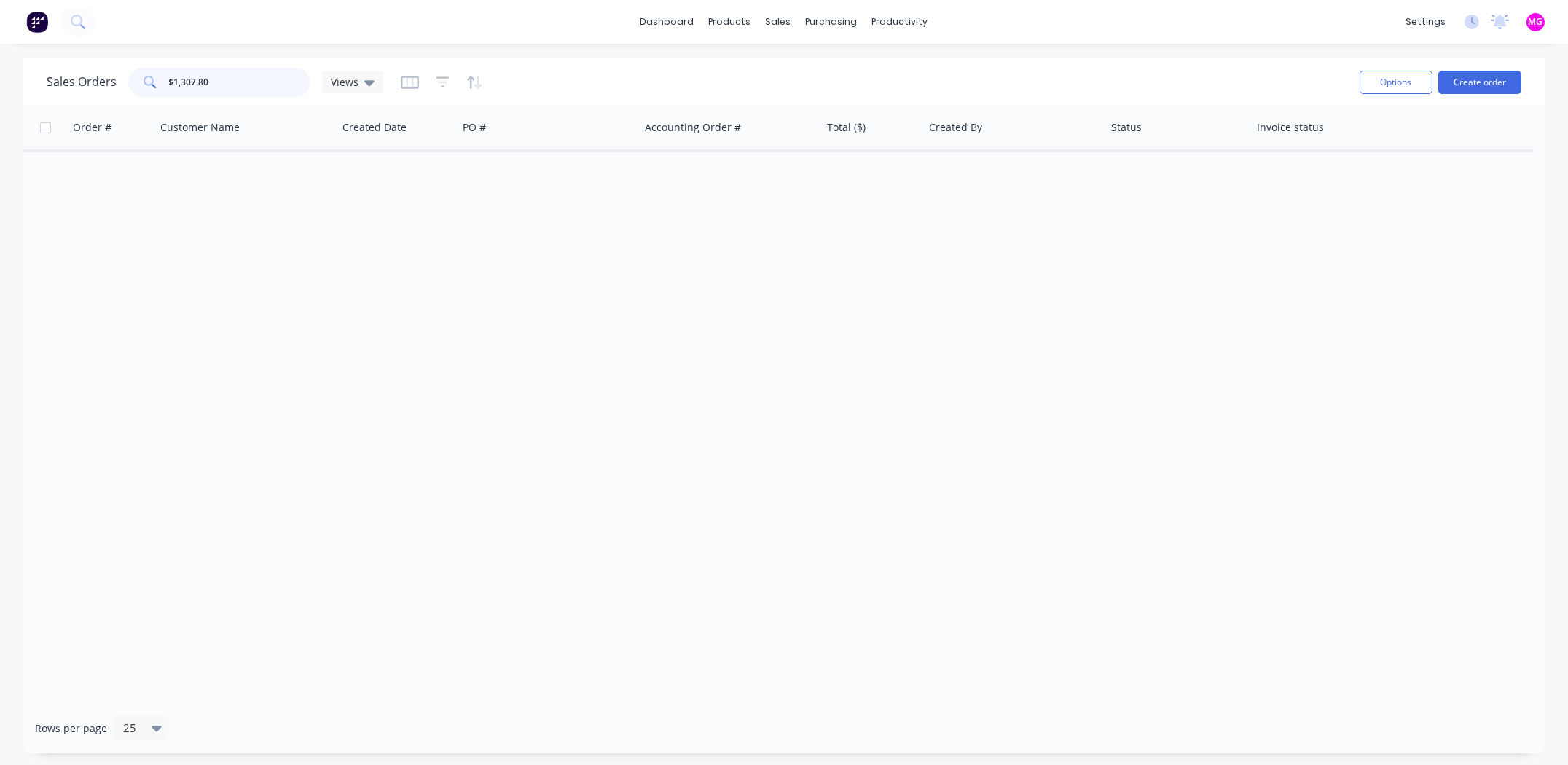
drag, startPoint x: 218, startPoint y: 84, endPoint x: 113, endPoint y: 100, distance: 106.2
click at [113, 100] on div "Sales Orders $1,307.80 Views Options Create order" at bounding box center [784, 82] width 1522 height 47
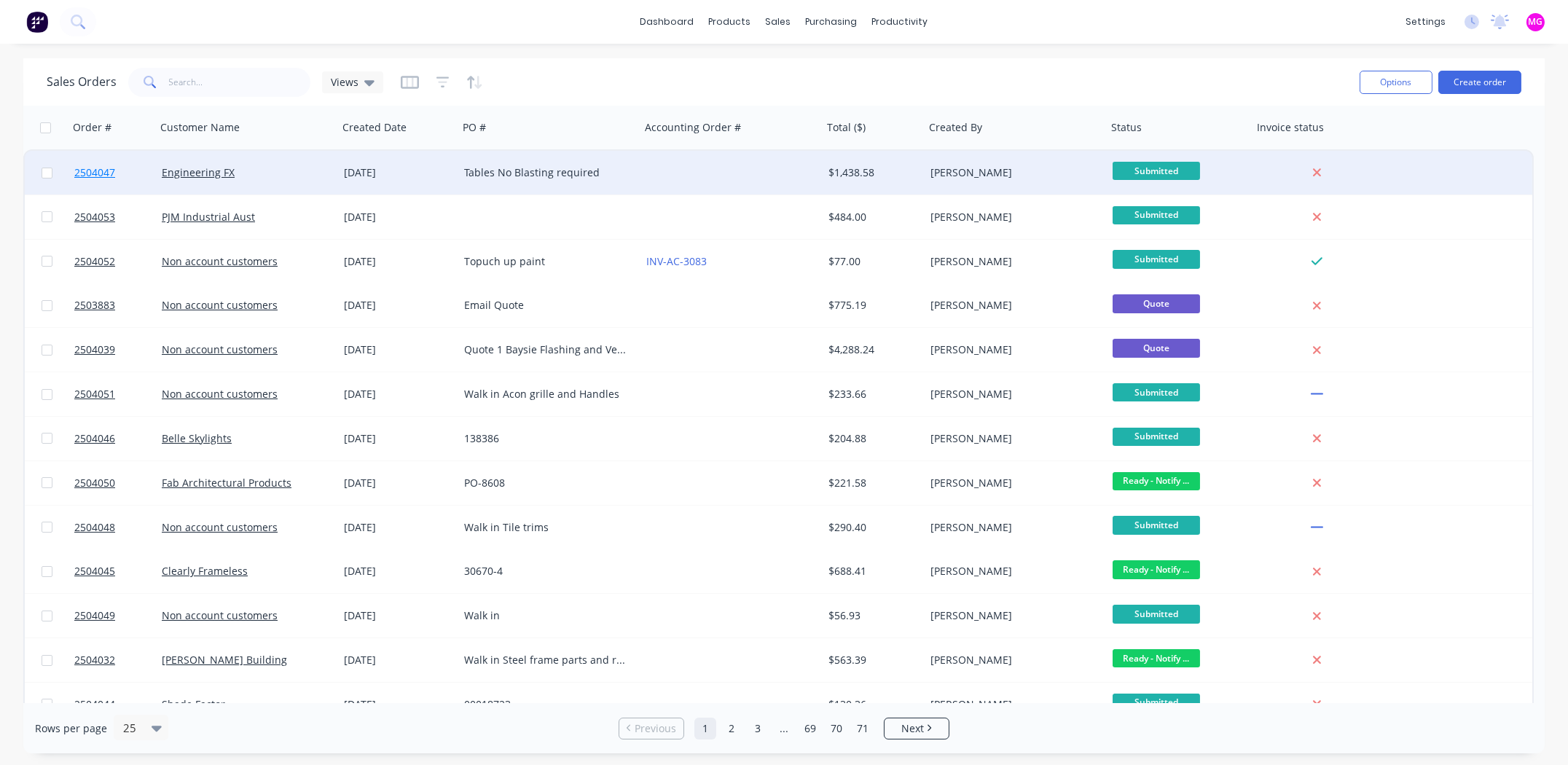
click at [80, 168] on span "2504047" at bounding box center [95, 172] width 41 height 14
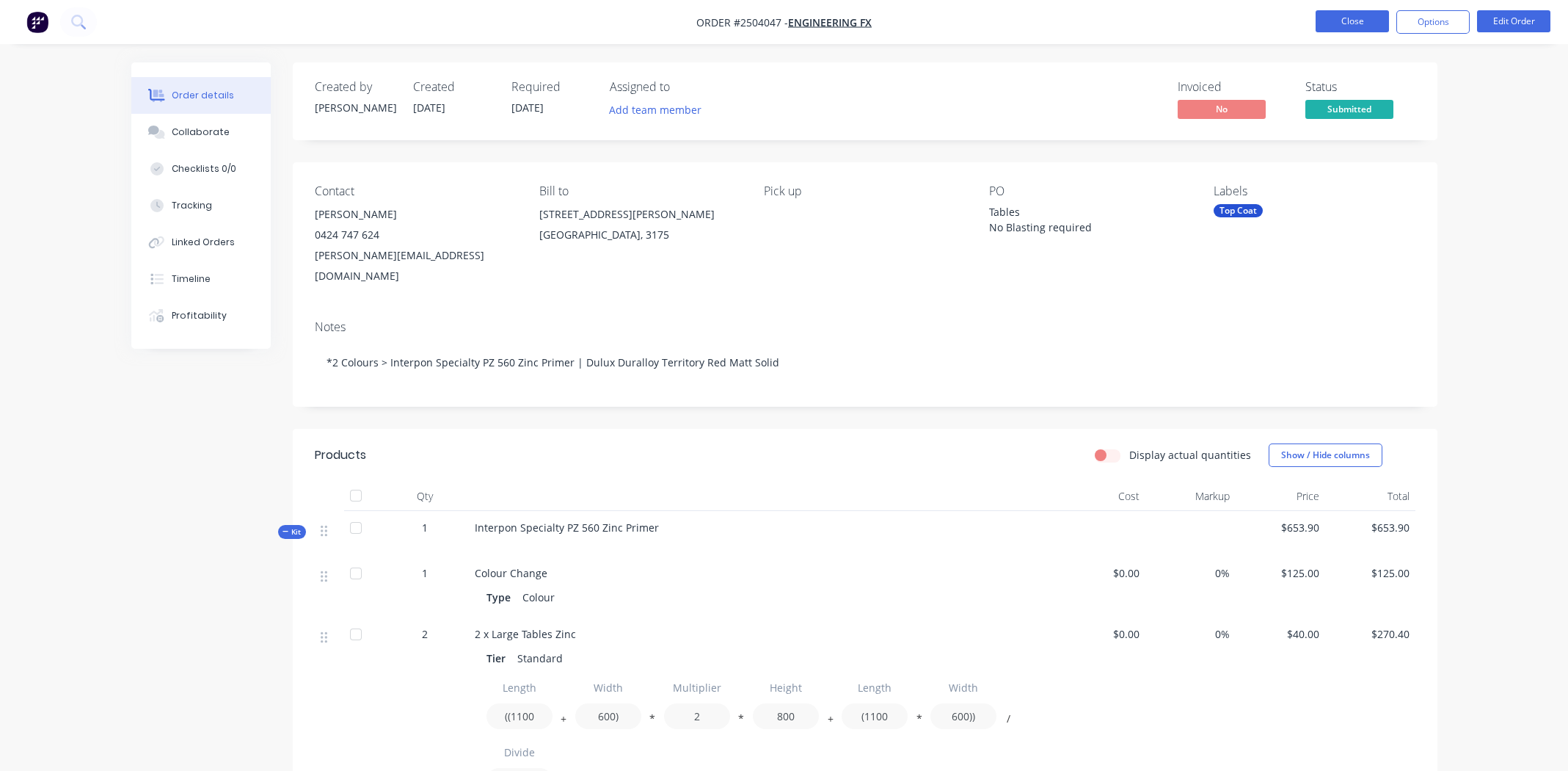
click at [1351, 14] on button "Close" at bounding box center [1352, 21] width 73 height 22
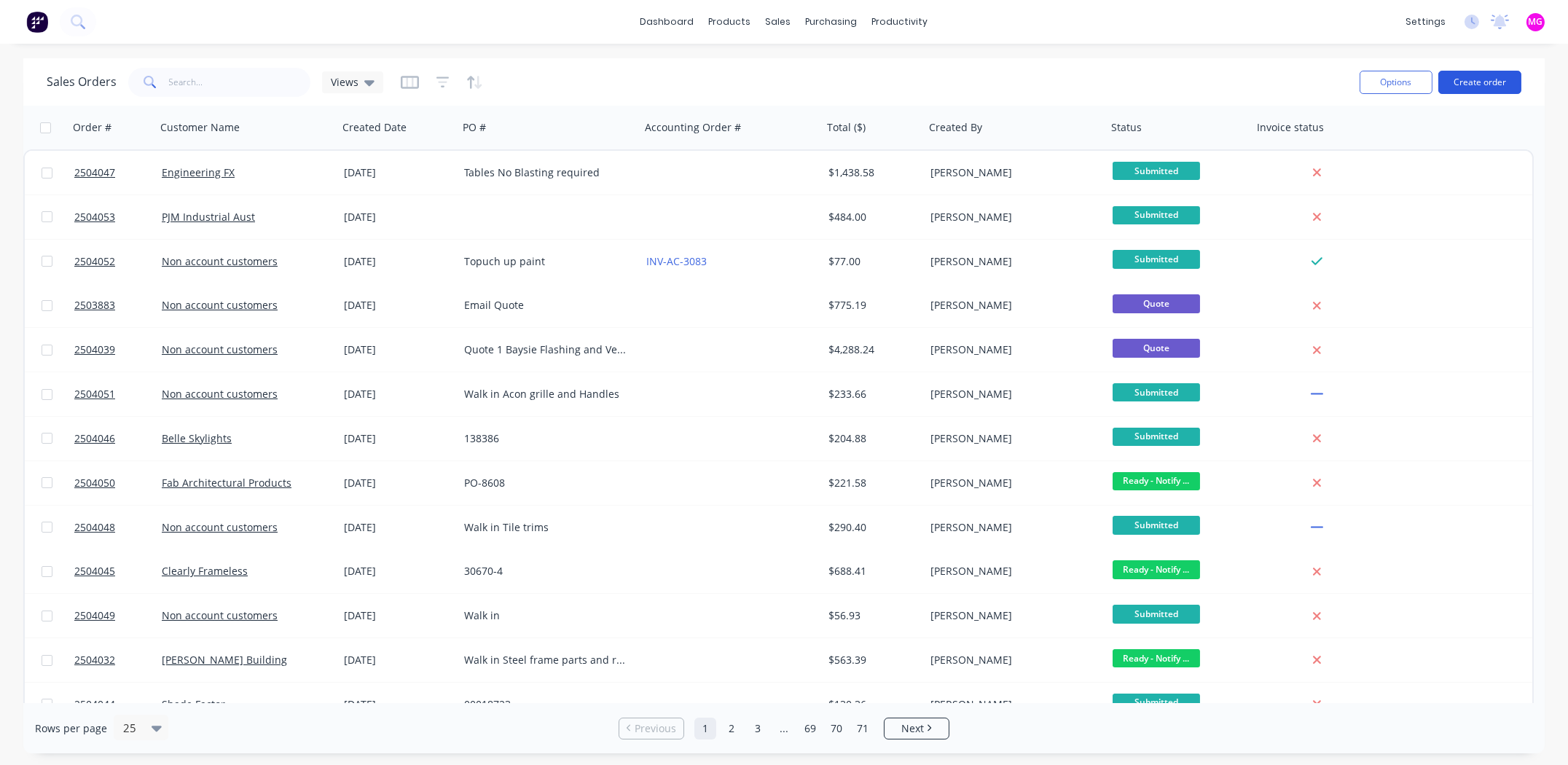
click at [1490, 78] on button "Create order" at bounding box center [1480, 82] width 83 height 24
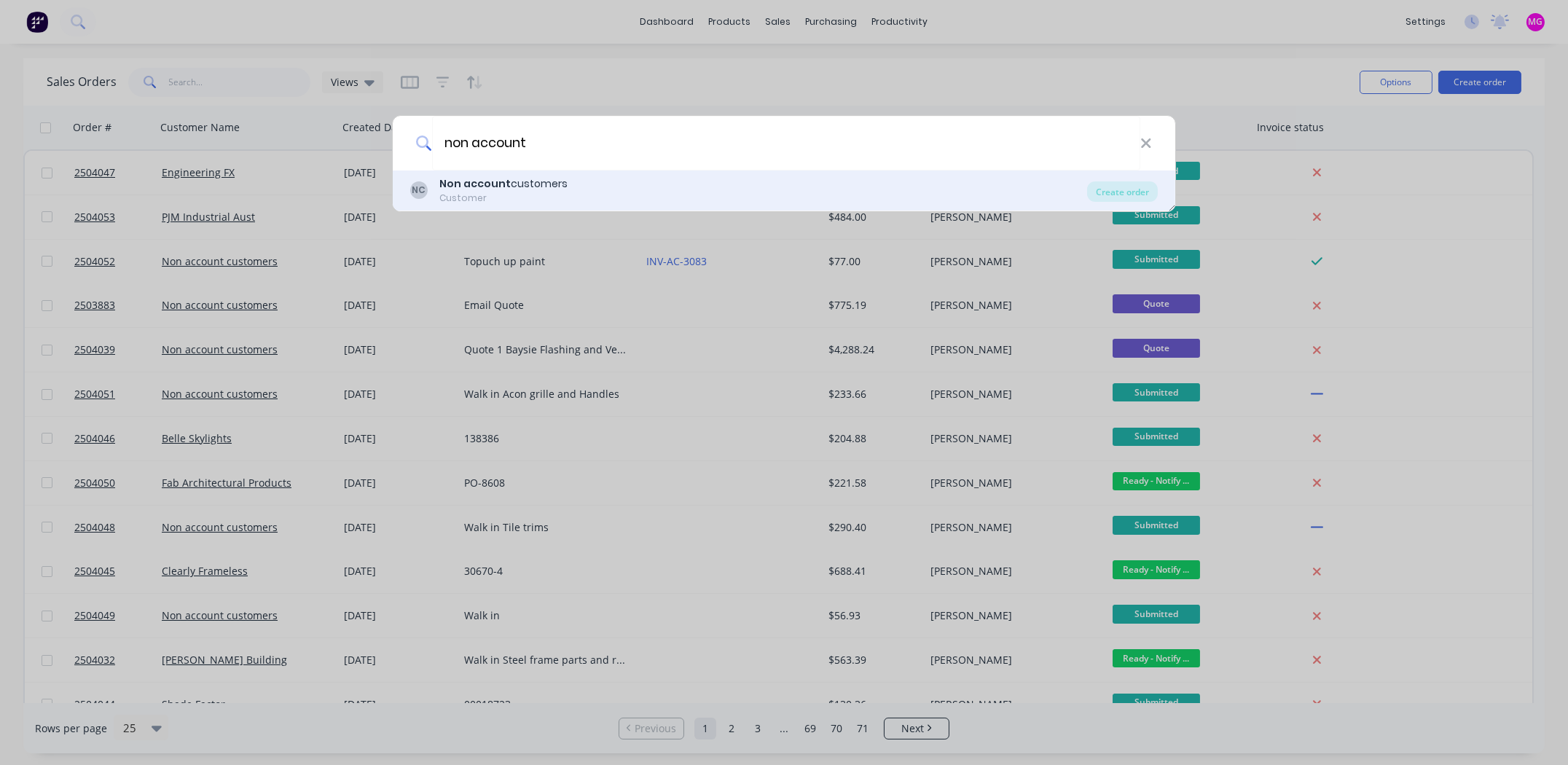
type input "non account"
click at [486, 187] on b "Non account" at bounding box center [475, 183] width 71 height 14
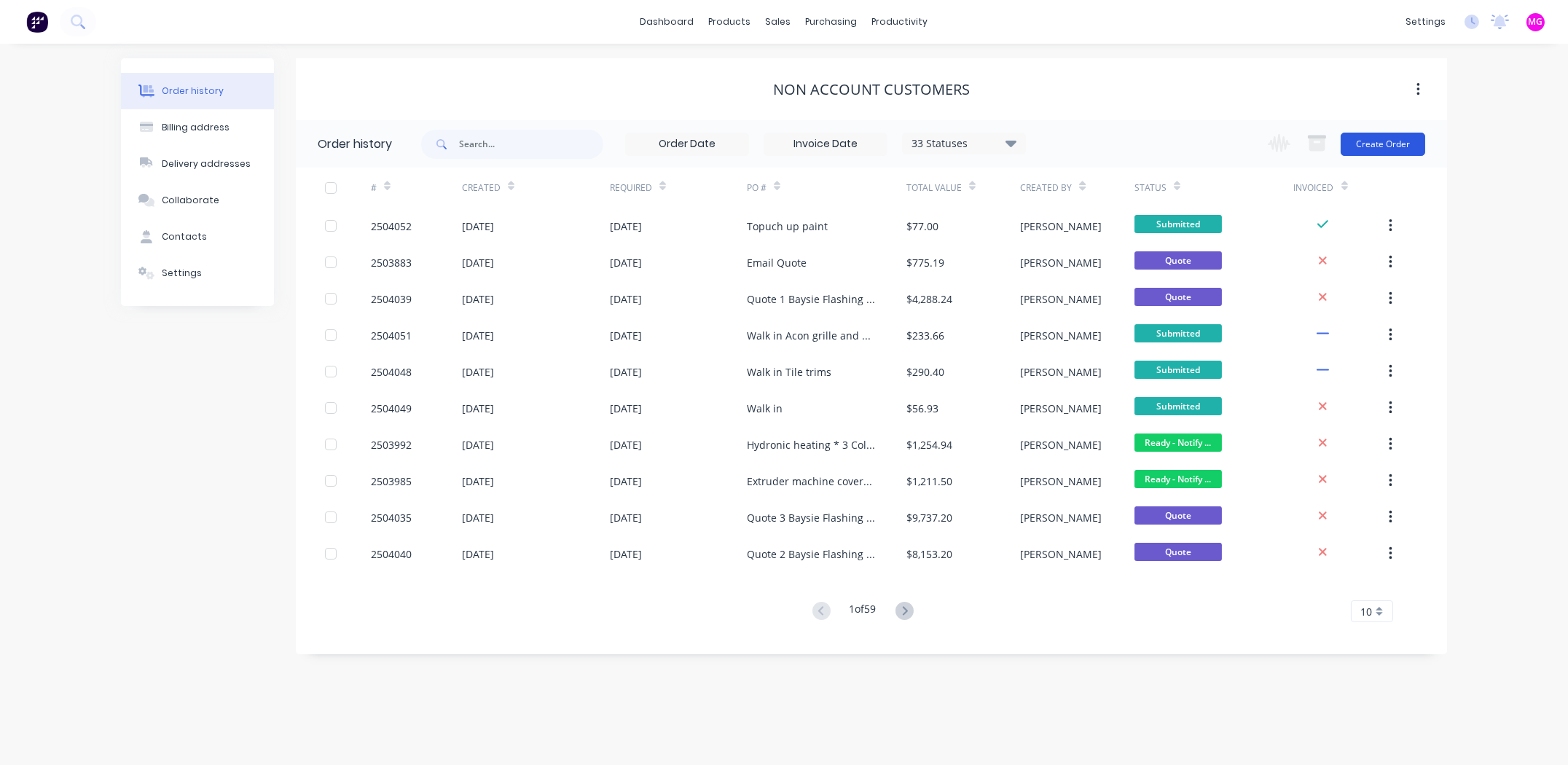
click at [1388, 141] on button "Create Order" at bounding box center [1382, 144] width 84 height 24
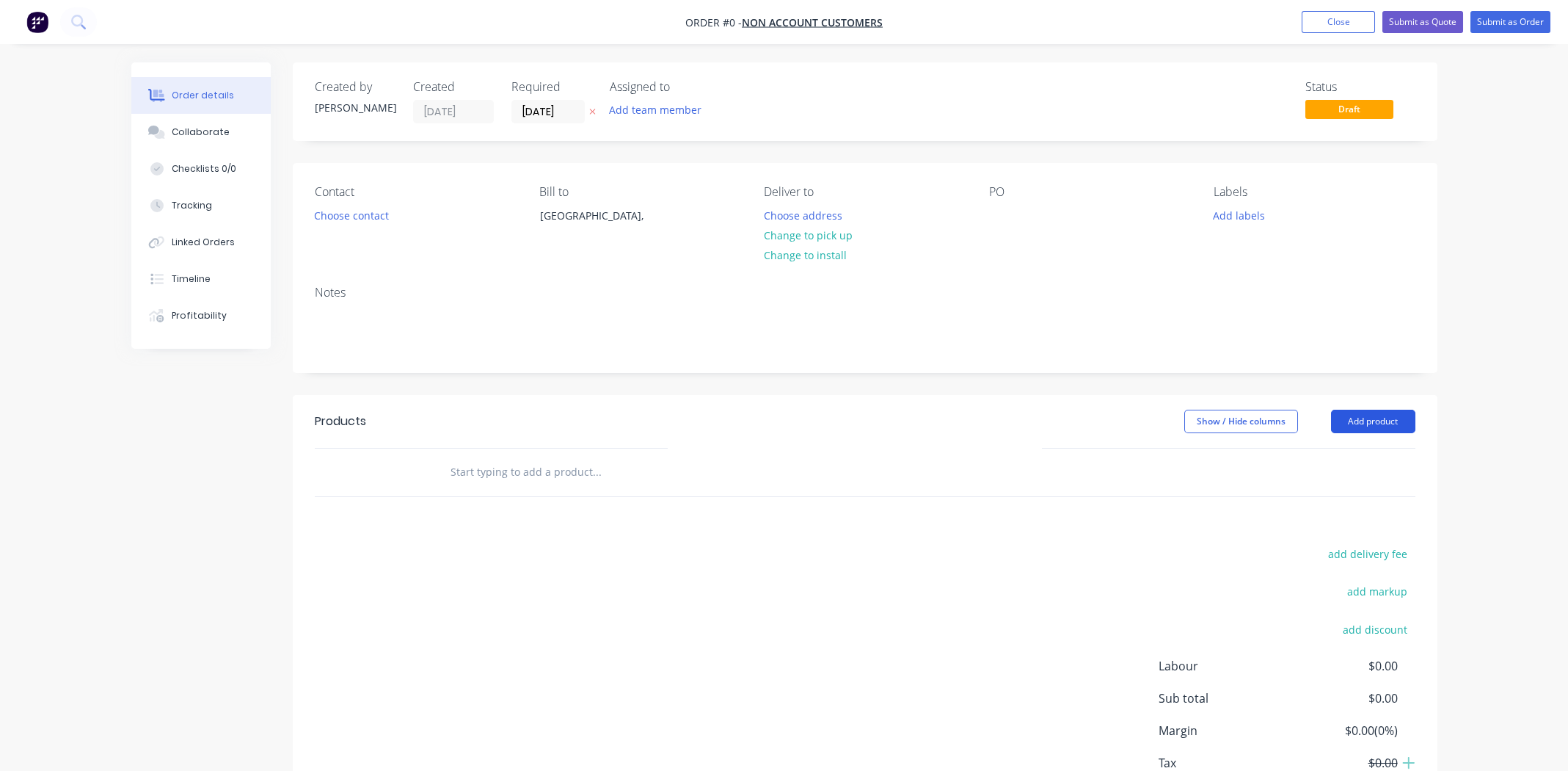
click at [1375, 424] on button "Add product" at bounding box center [1373, 421] width 85 height 24
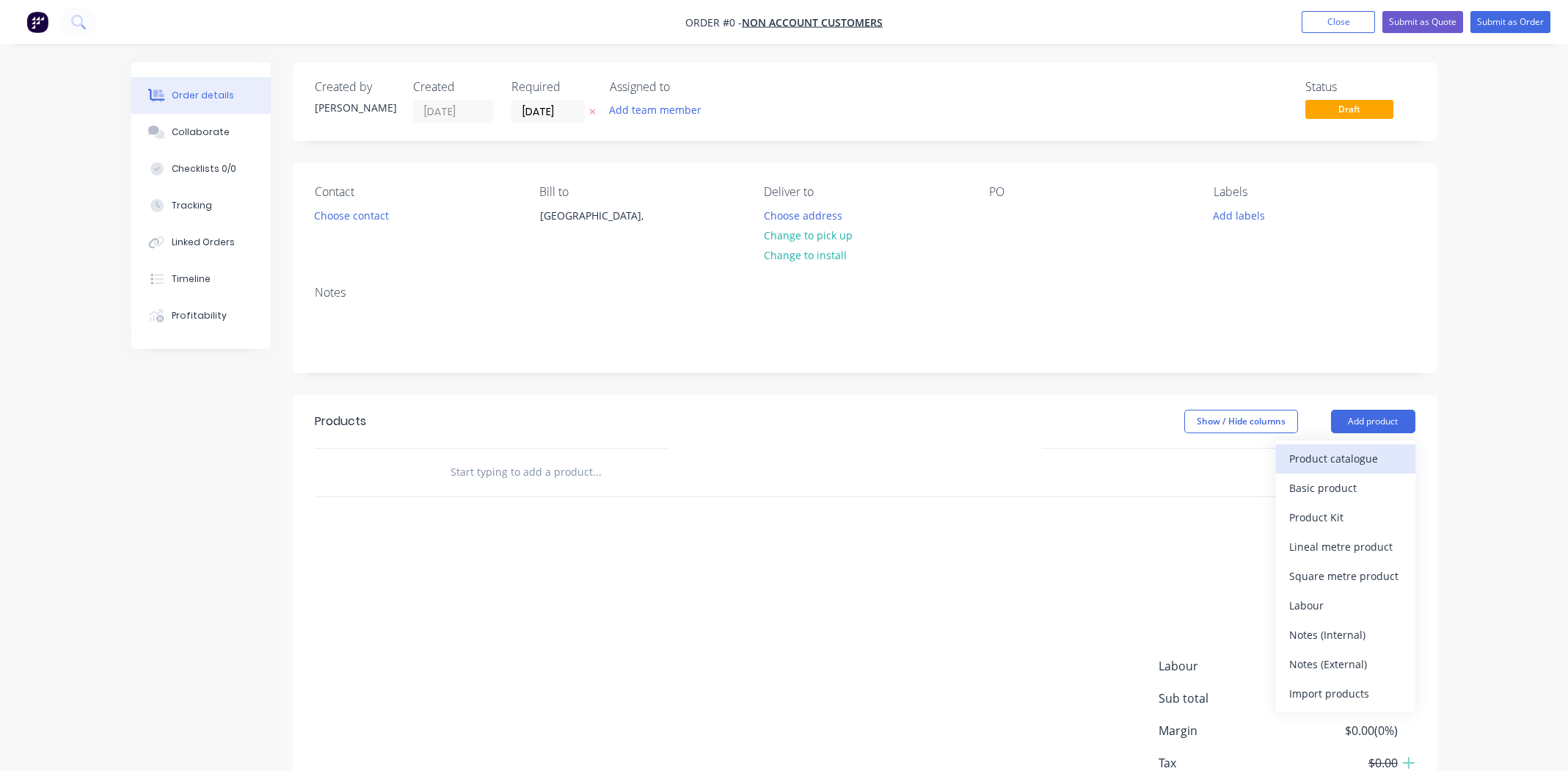
click at [1350, 455] on div "Product catalogue" at bounding box center [1346, 458] width 113 height 21
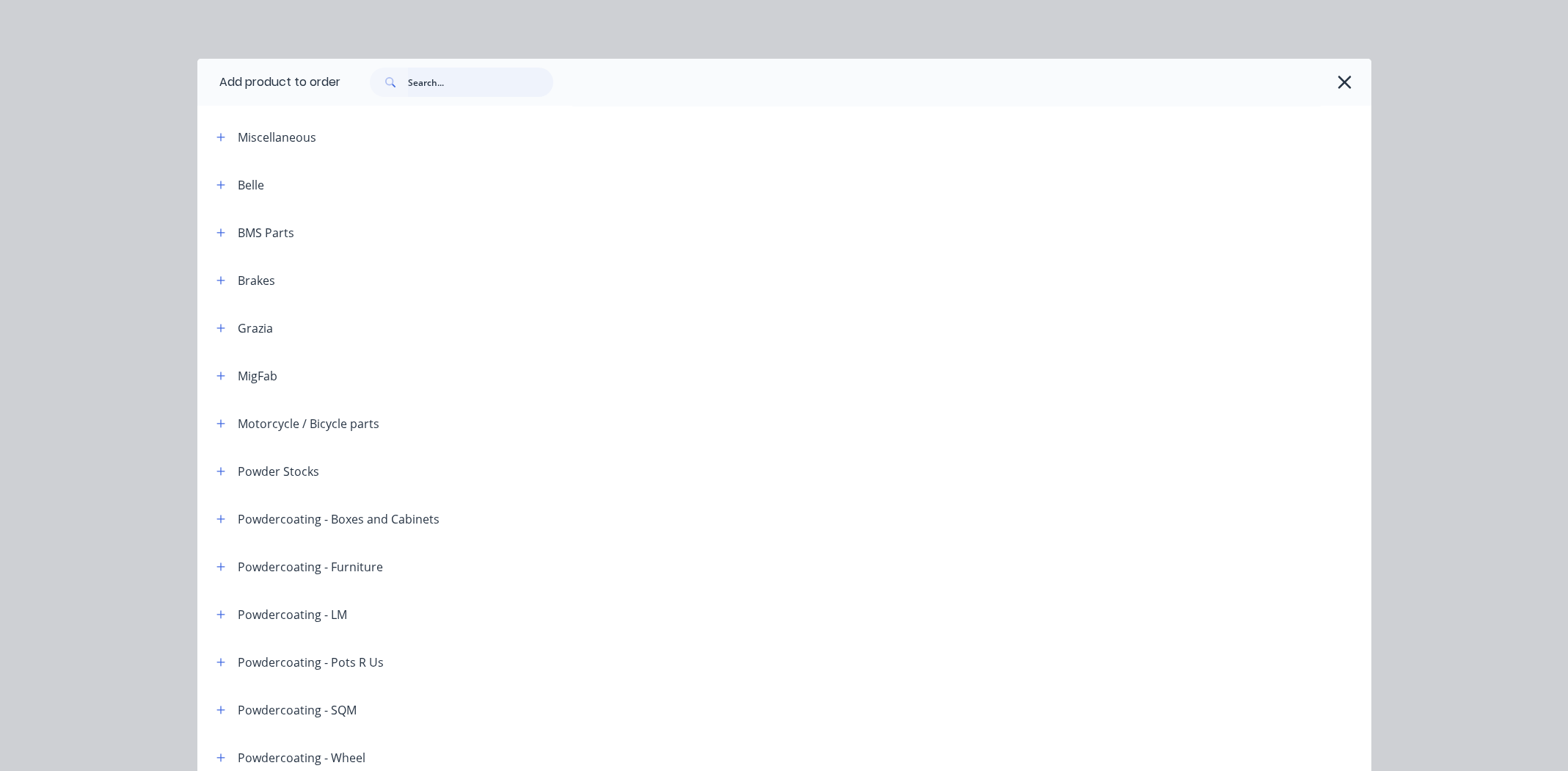
click at [506, 86] on input "text" at bounding box center [480, 82] width 146 height 30
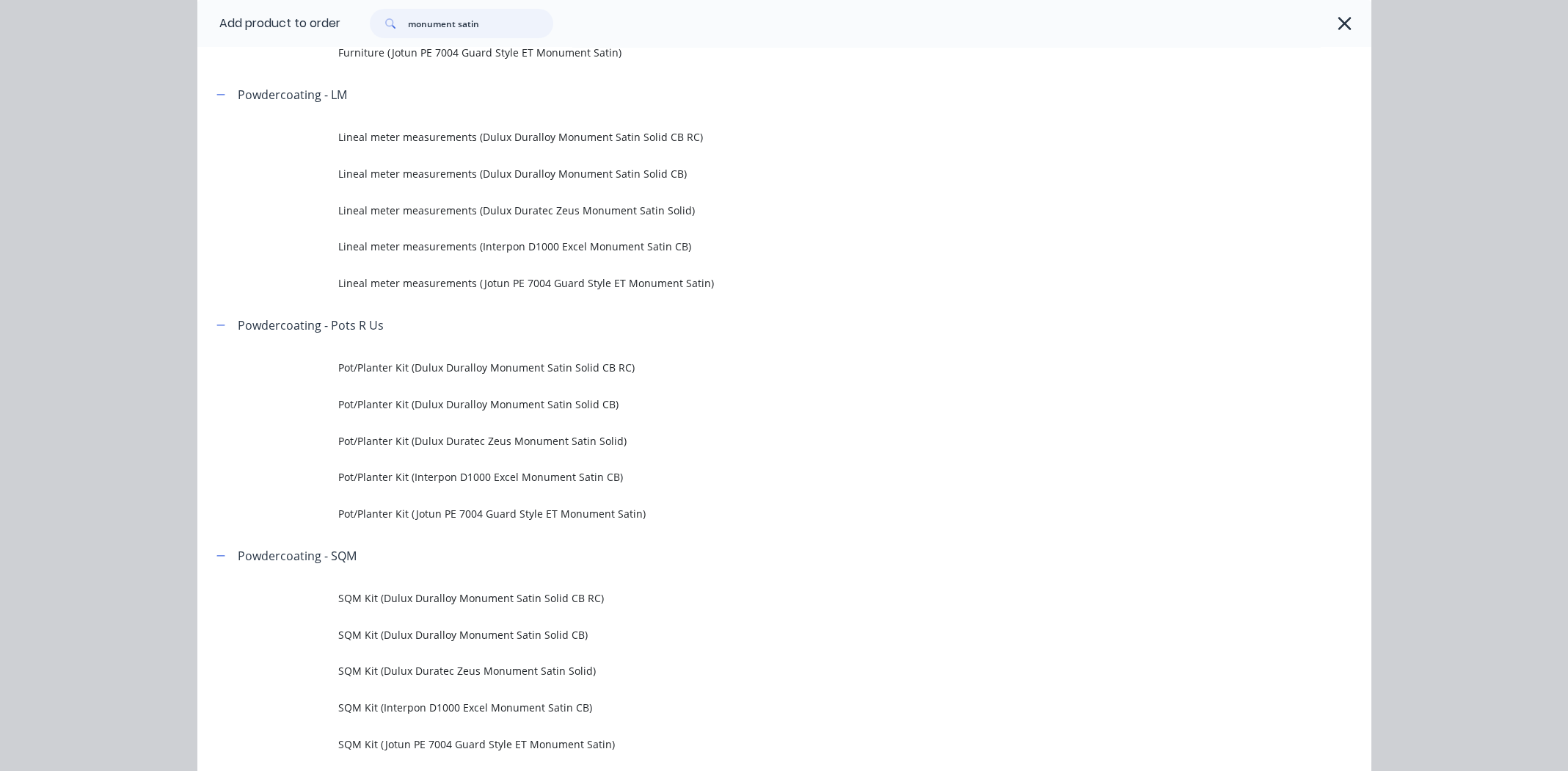
scroll to position [587, 0]
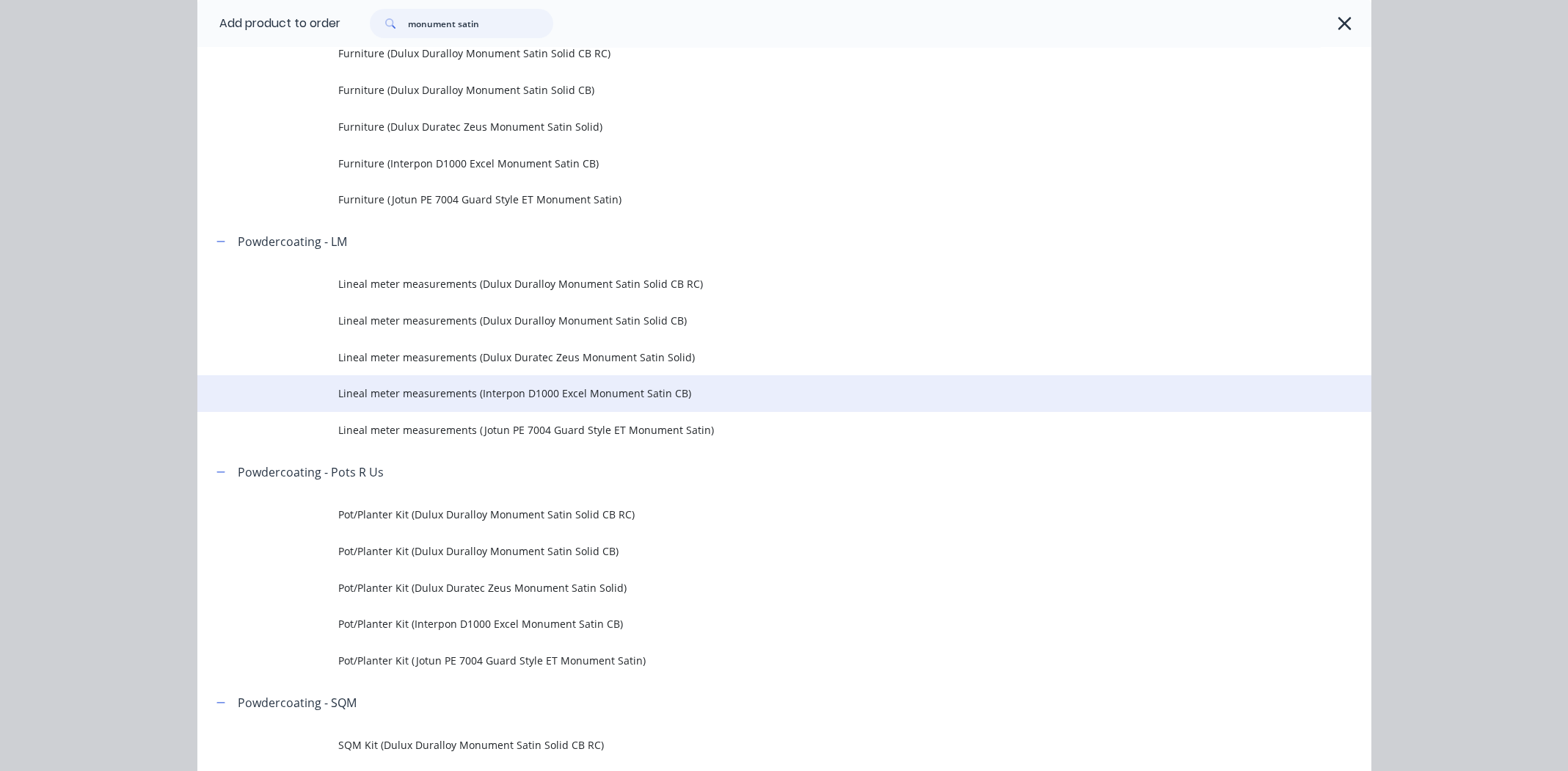
type input "monument satin"
click at [493, 393] on span "Lineal meter measurements (Interpon D1000 Excel Monument Satin CB)" at bounding box center [751, 393] width 826 height 15
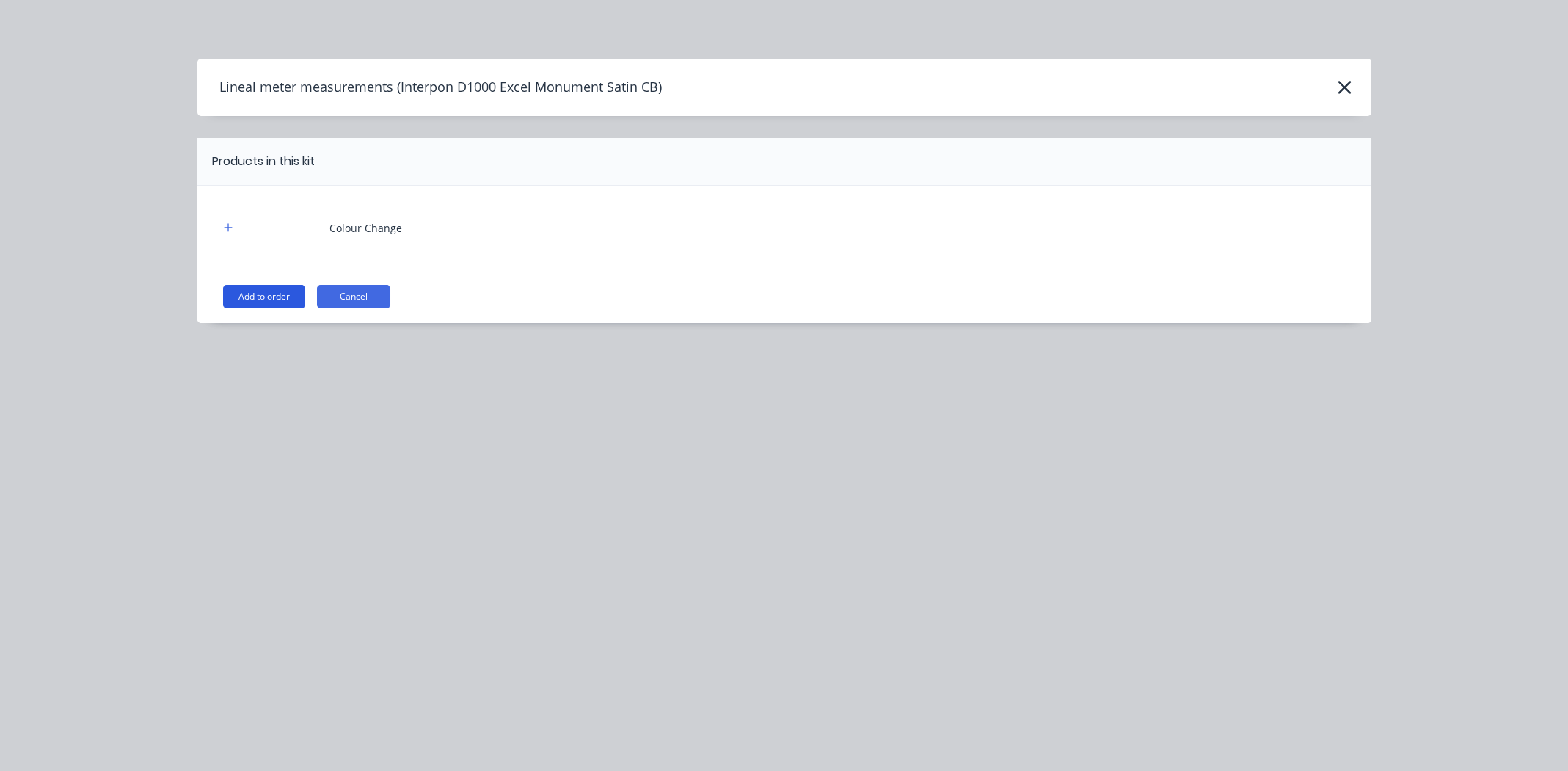
click at [270, 293] on button "Add to order" at bounding box center [264, 296] width 82 height 24
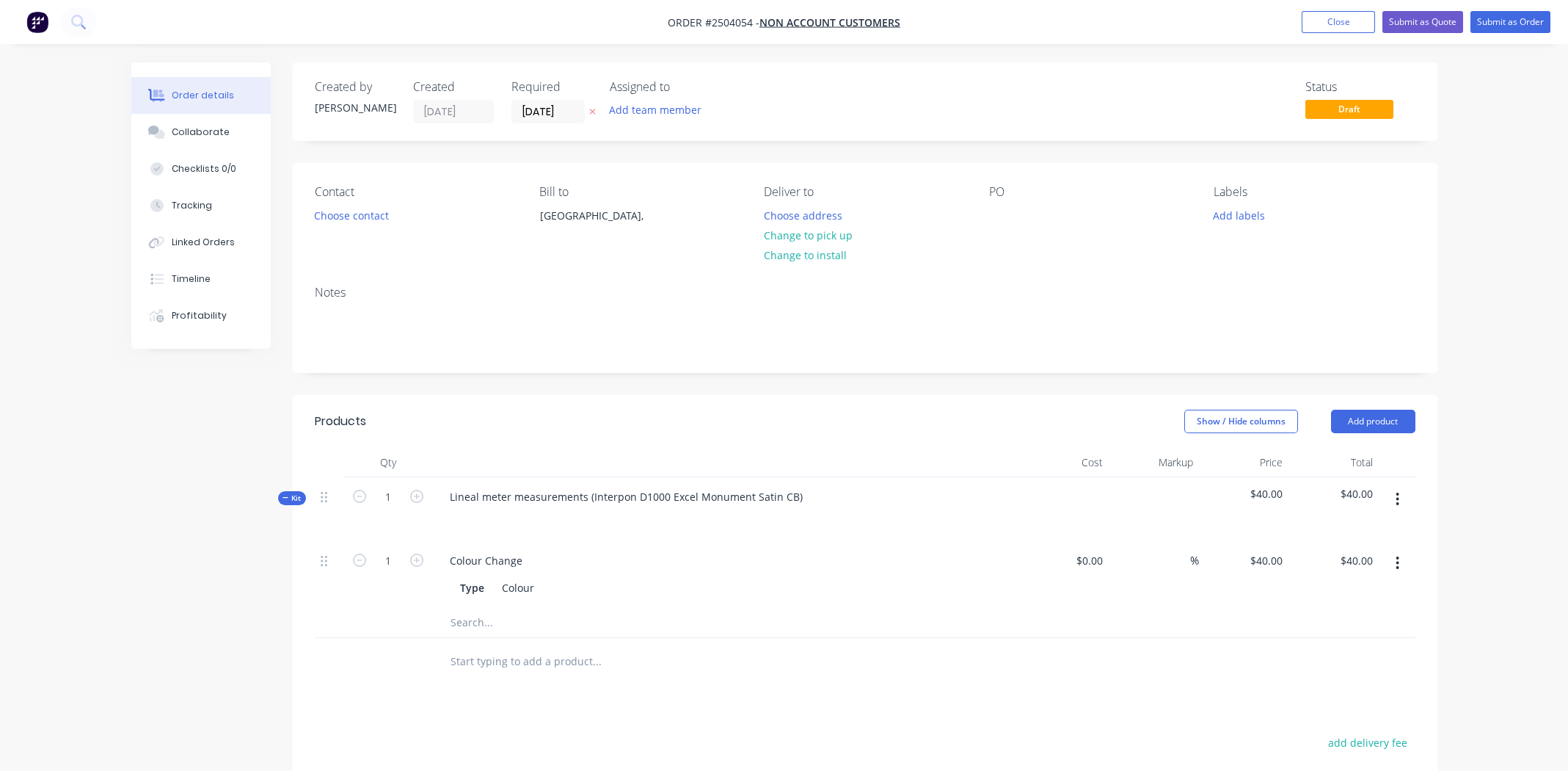
click at [1399, 489] on button "button" at bounding box center [1397, 499] width 34 height 27
click at [1370, 533] on div "Add product to kit" at bounding box center [1346, 538] width 113 height 21
click at [1356, 599] on div "Product catalogue" at bounding box center [1346, 597] width 113 height 21
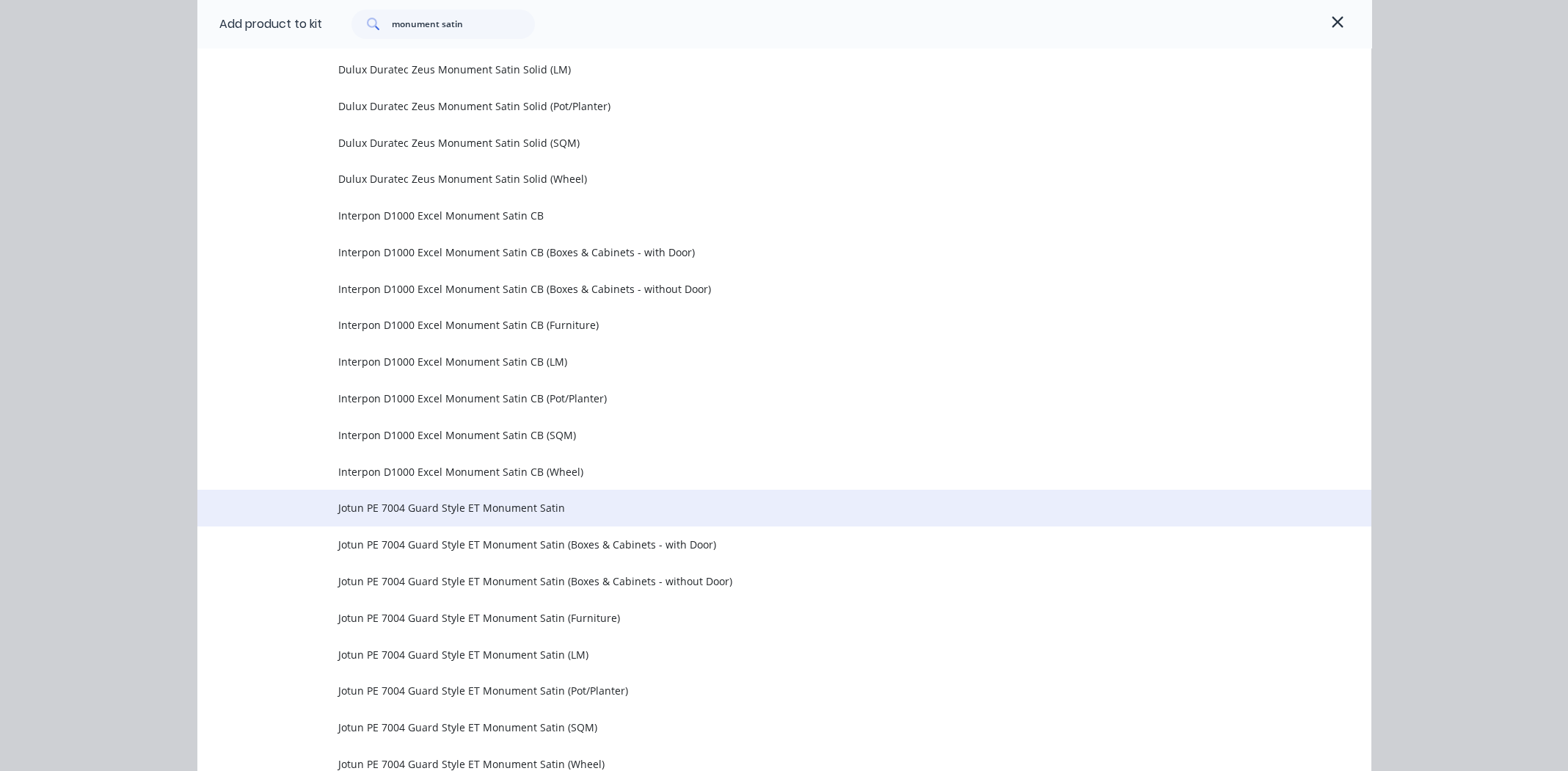
scroll to position [1251, 0]
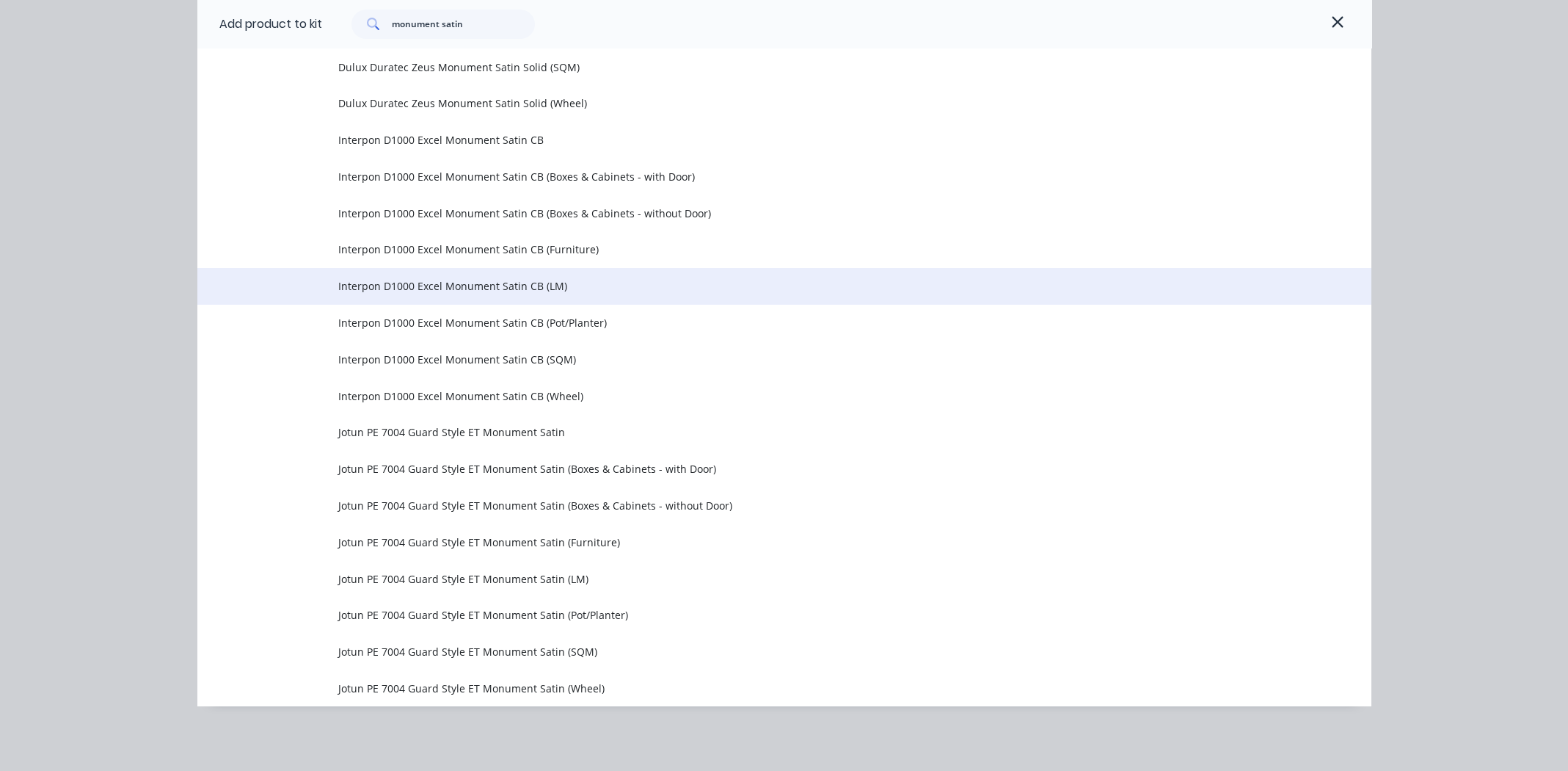
click at [463, 285] on span "Interpon D1000 Excel Monument Satin CB (LM)" at bounding box center [751, 286] width 826 height 15
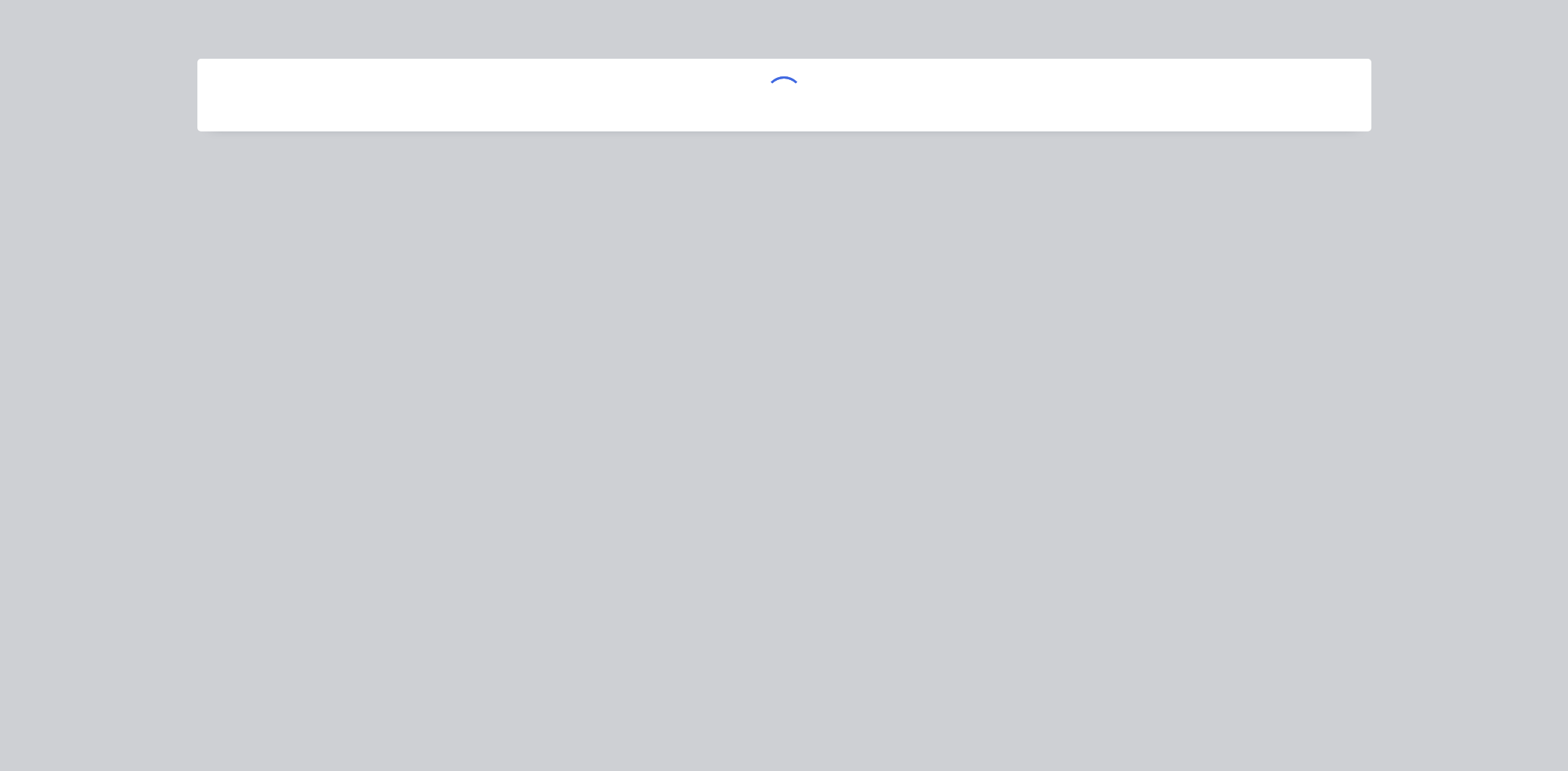
scroll to position [0, 0]
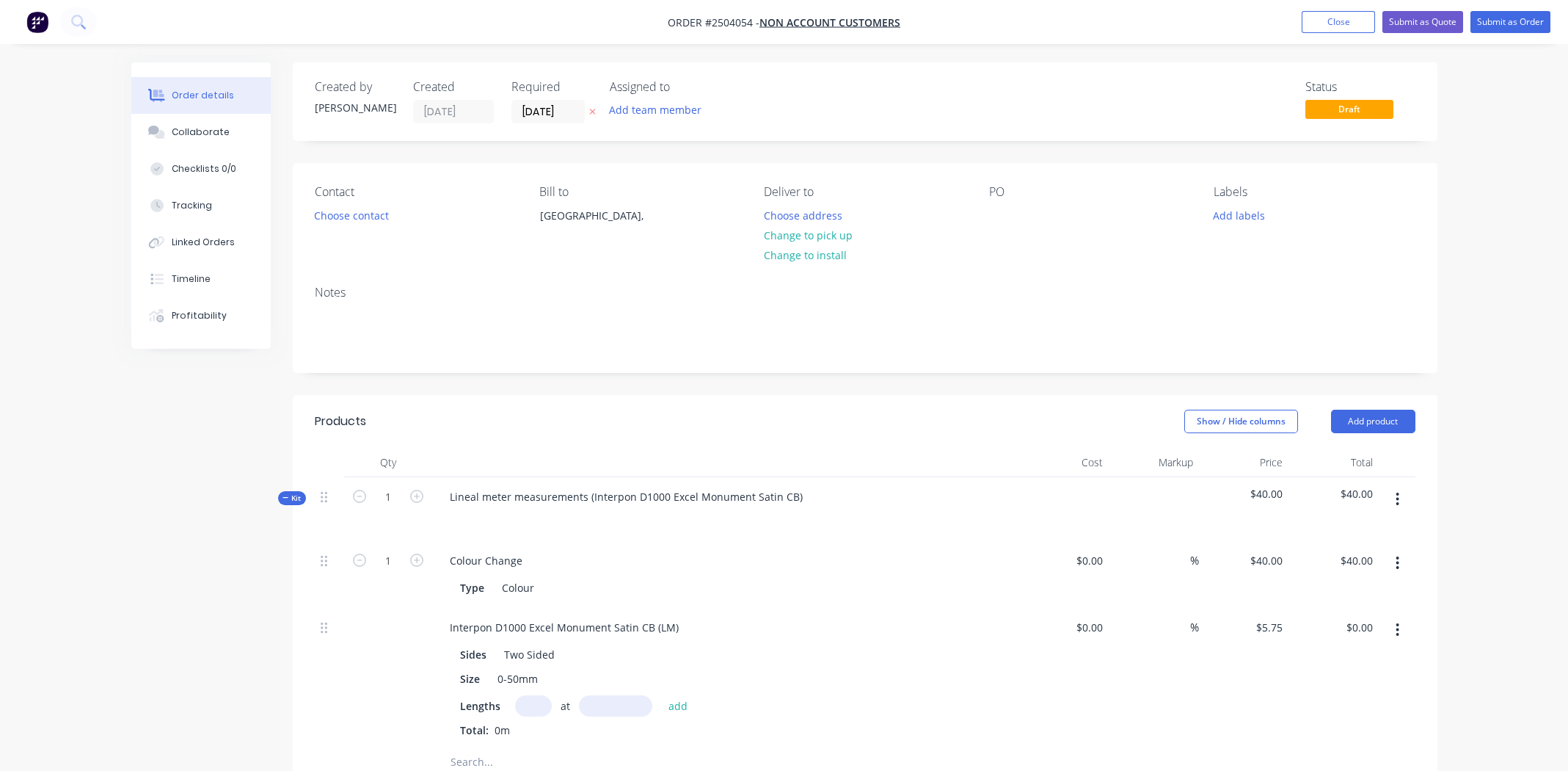
click at [1400, 628] on button "button" at bounding box center [1397, 630] width 34 height 27
click at [1371, 666] on div "Duplicate" at bounding box center [1346, 668] width 113 height 21
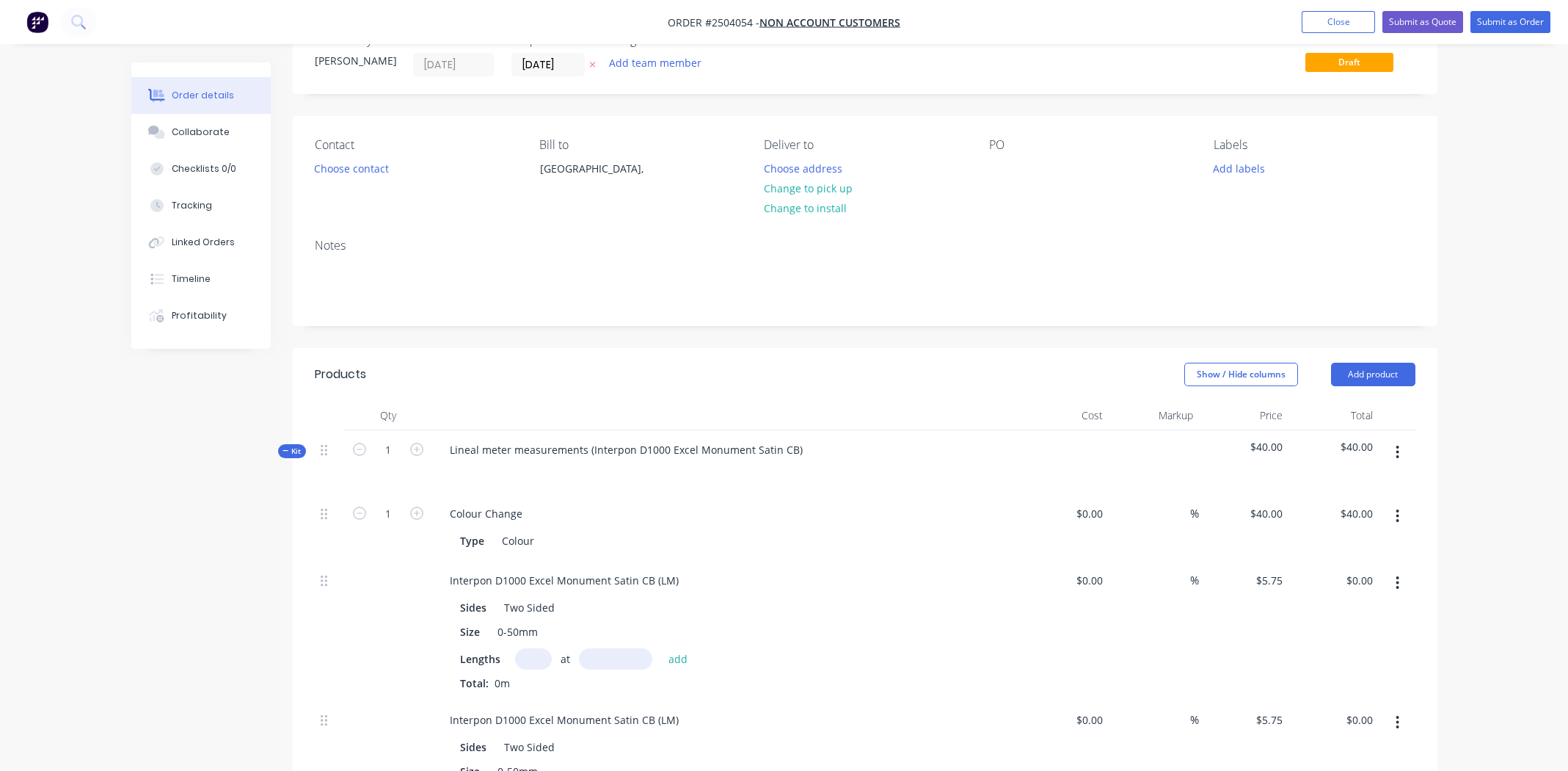
scroll to position [72, 0]
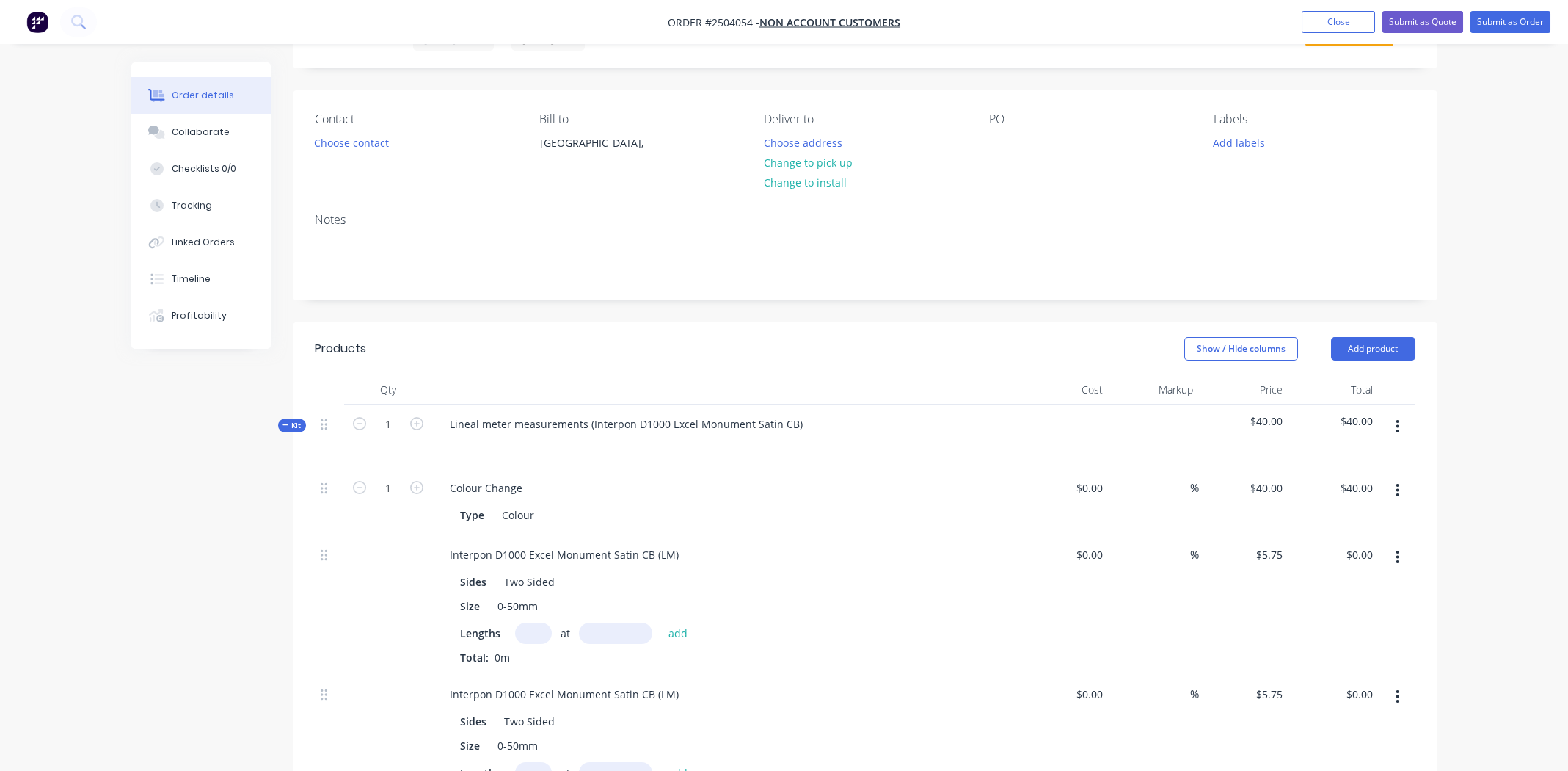
click at [1398, 553] on icon "button" at bounding box center [1397, 557] width 4 height 16
click at [1359, 644] on div "Delete" at bounding box center [1346, 655] width 113 height 21
click at [1397, 552] on icon "button" at bounding box center [1397, 557] width 4 height 16
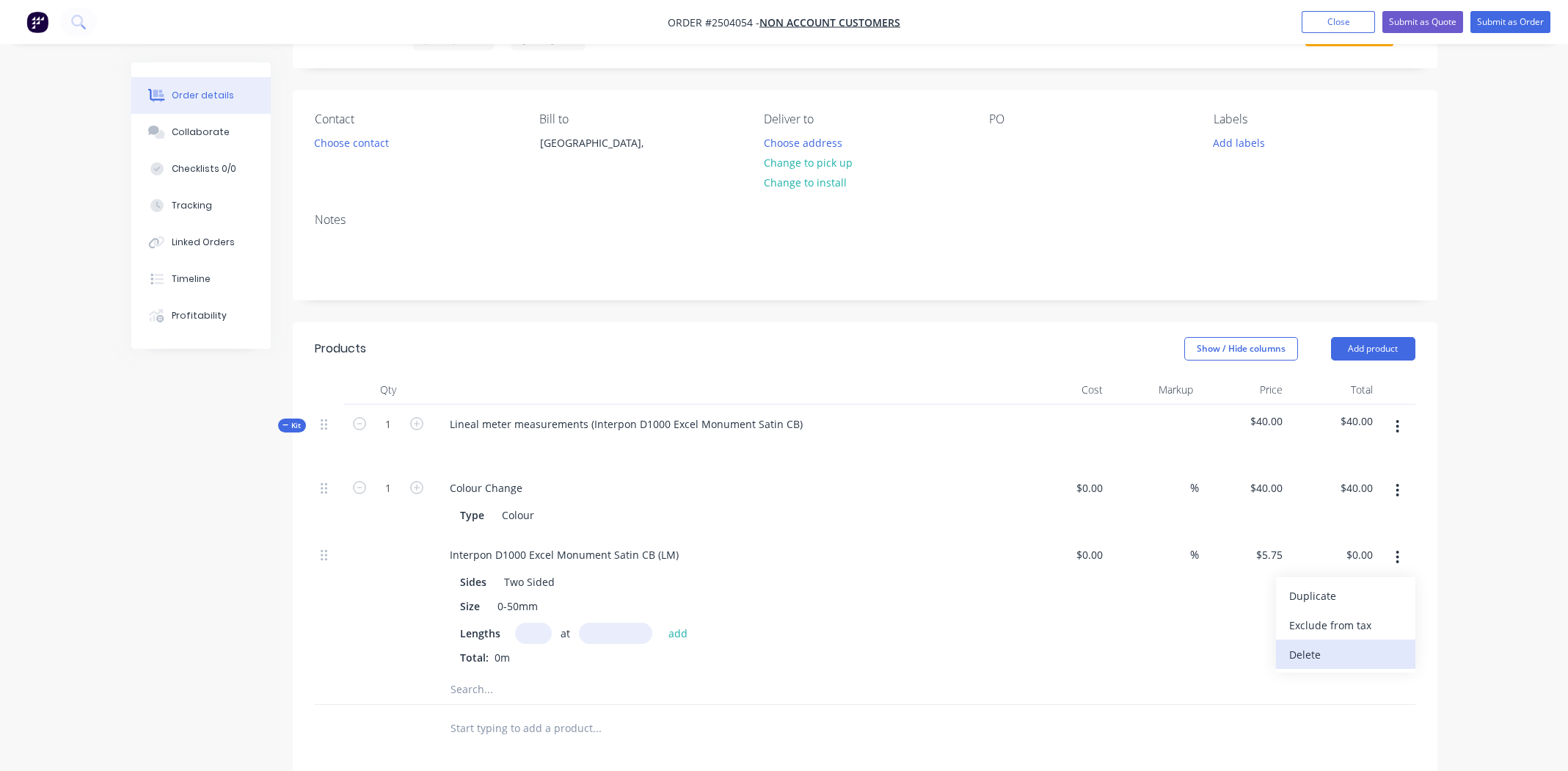
click at [1389, 645] on div "Delete" at bounding box center [1346, 655] width 113 height 21
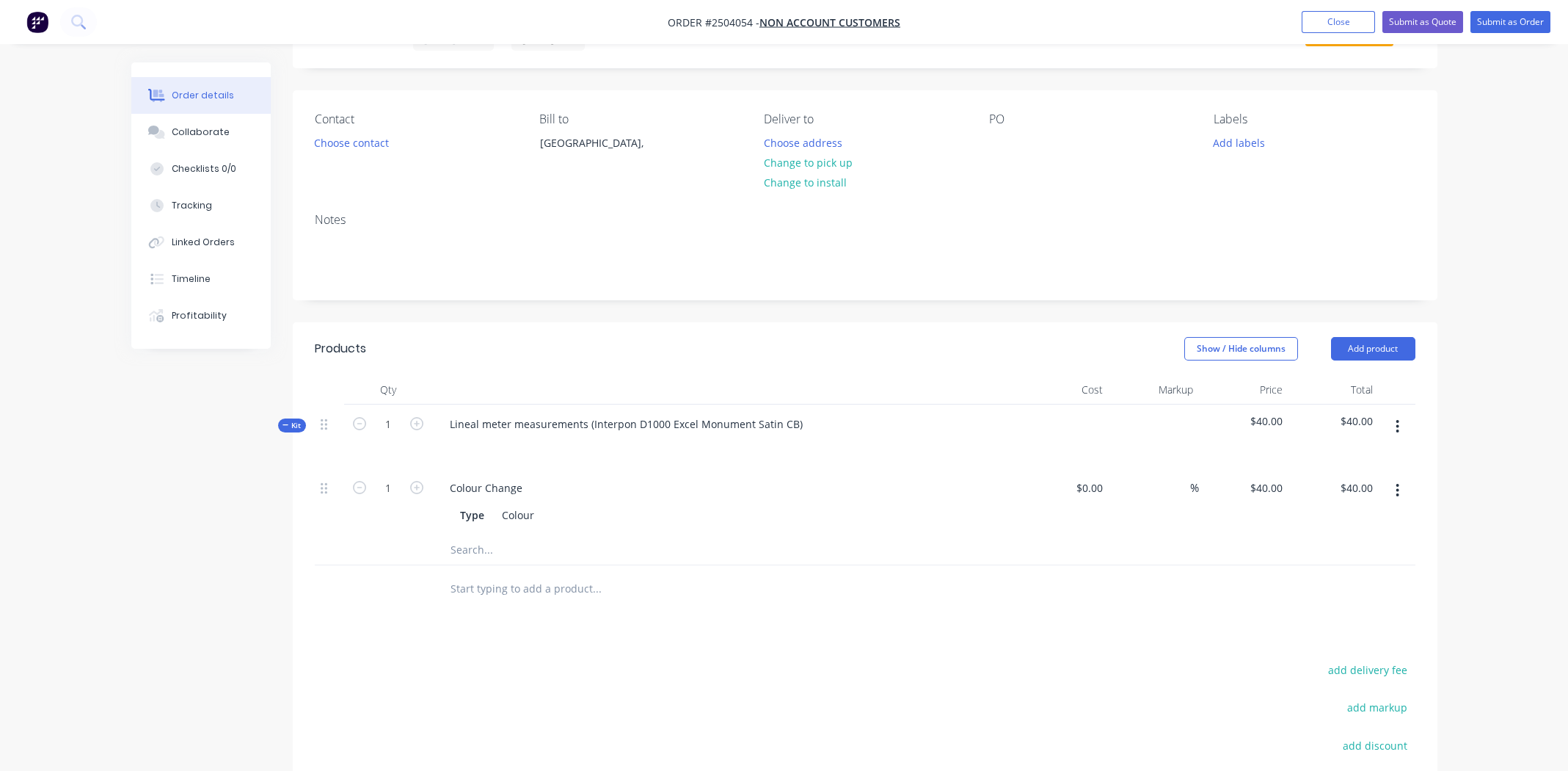
click at [1392, 422] on button "button" at bounding box center [1397, 427] width 34 height 27
click at [1354, 469] on div "Add product to kit" at bounding box center [1346, 465] width 113 height 21
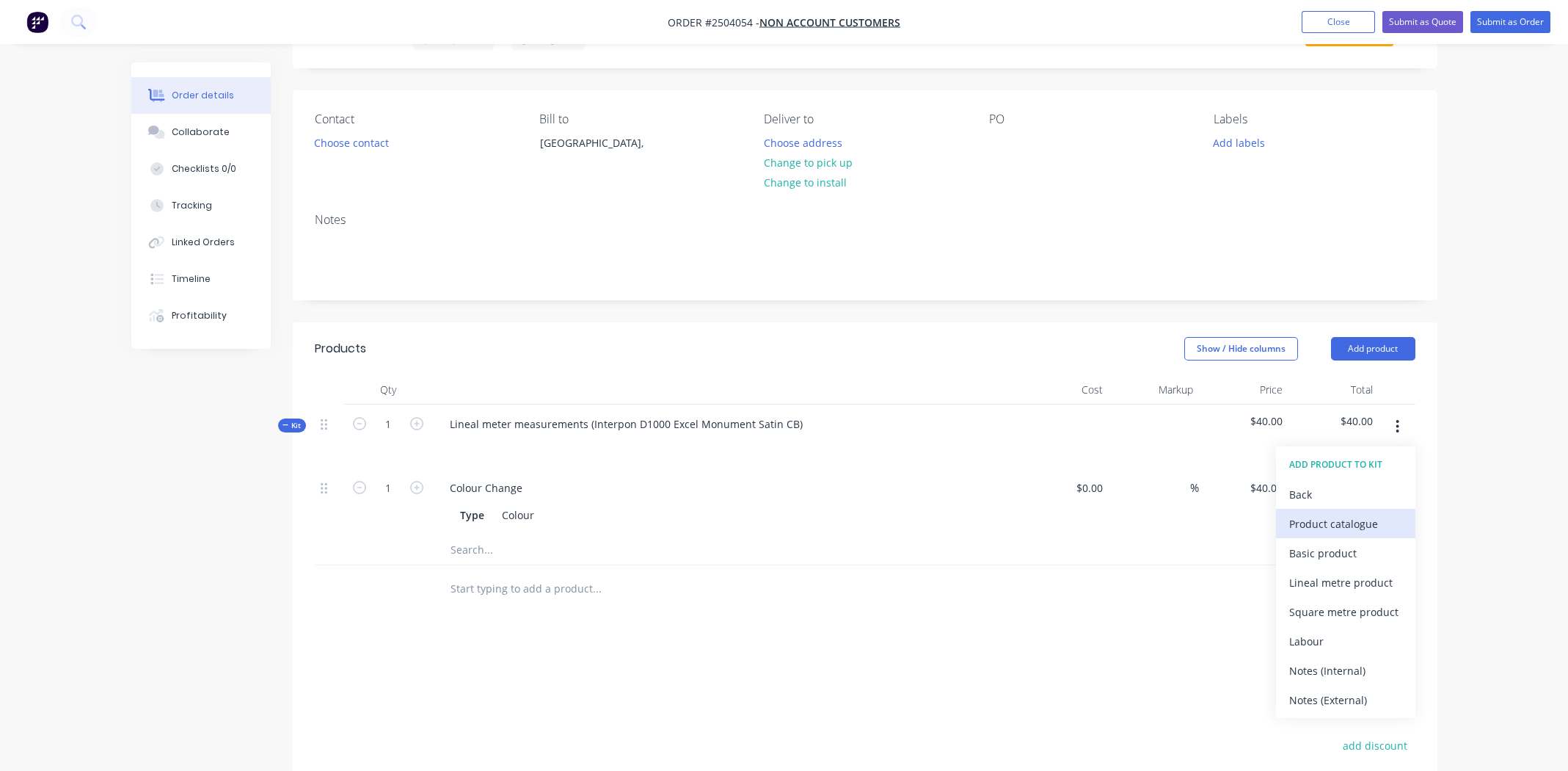
click at [1350, 515] on div "Product catalogue" at bounding box center [1346, 523] width 113 height 21
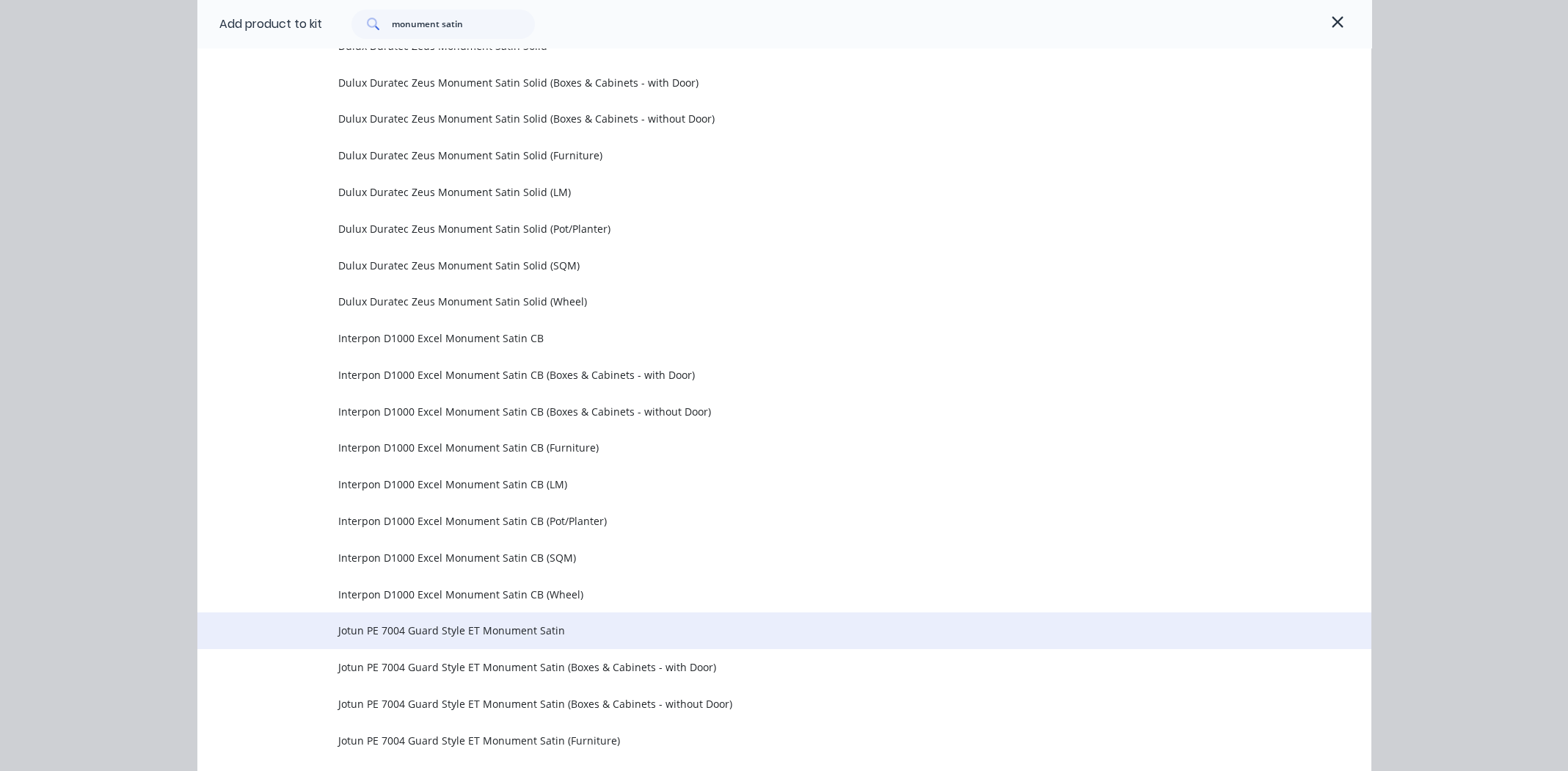
scroll to position [1174, 0]
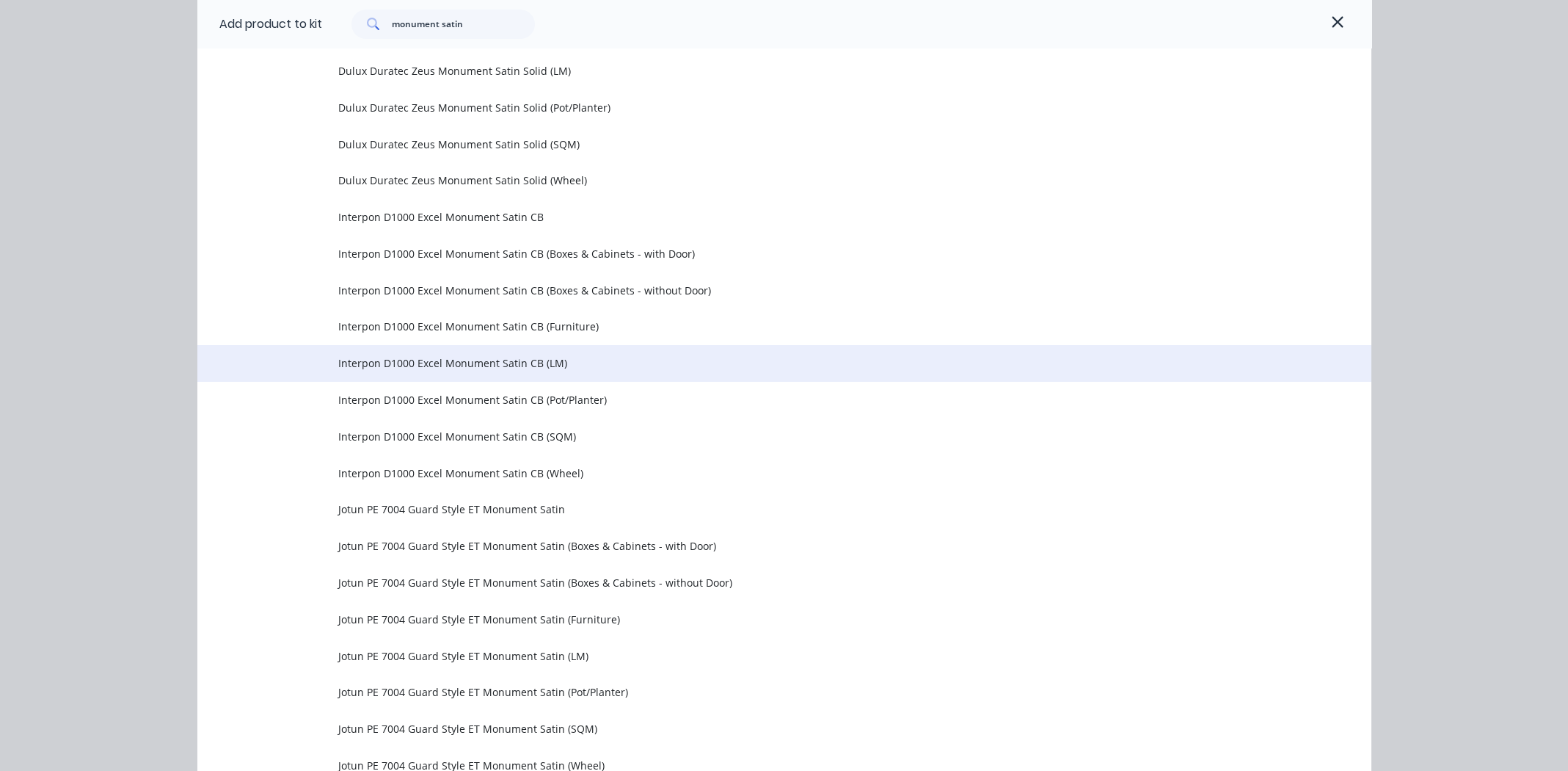
click at [455, 363] on span "Interpon D1000 Excel Monument Satin CB (LM)" at bounding box center [751, 363] width 826 height 15
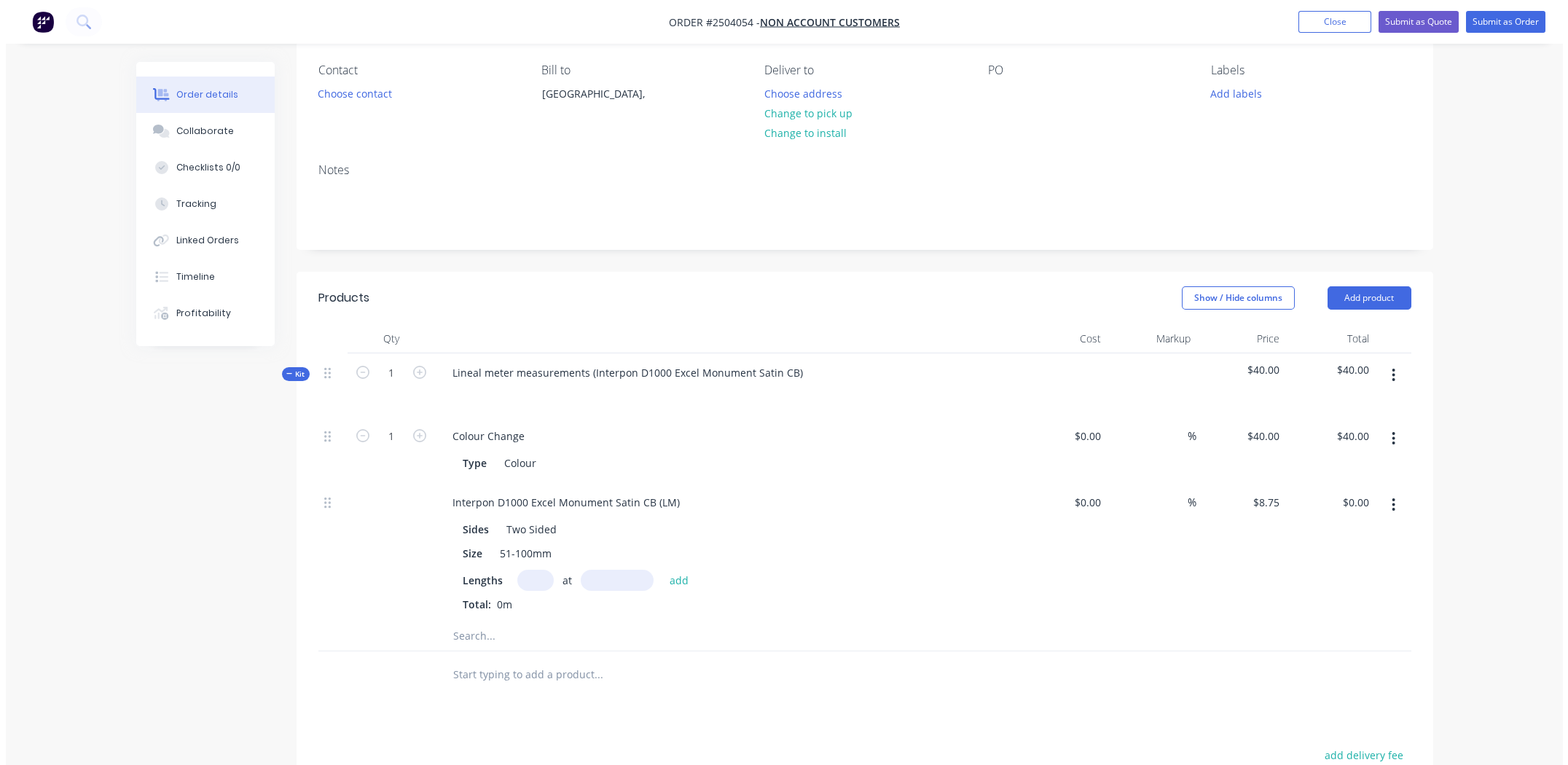
scroll to position [363, 0]
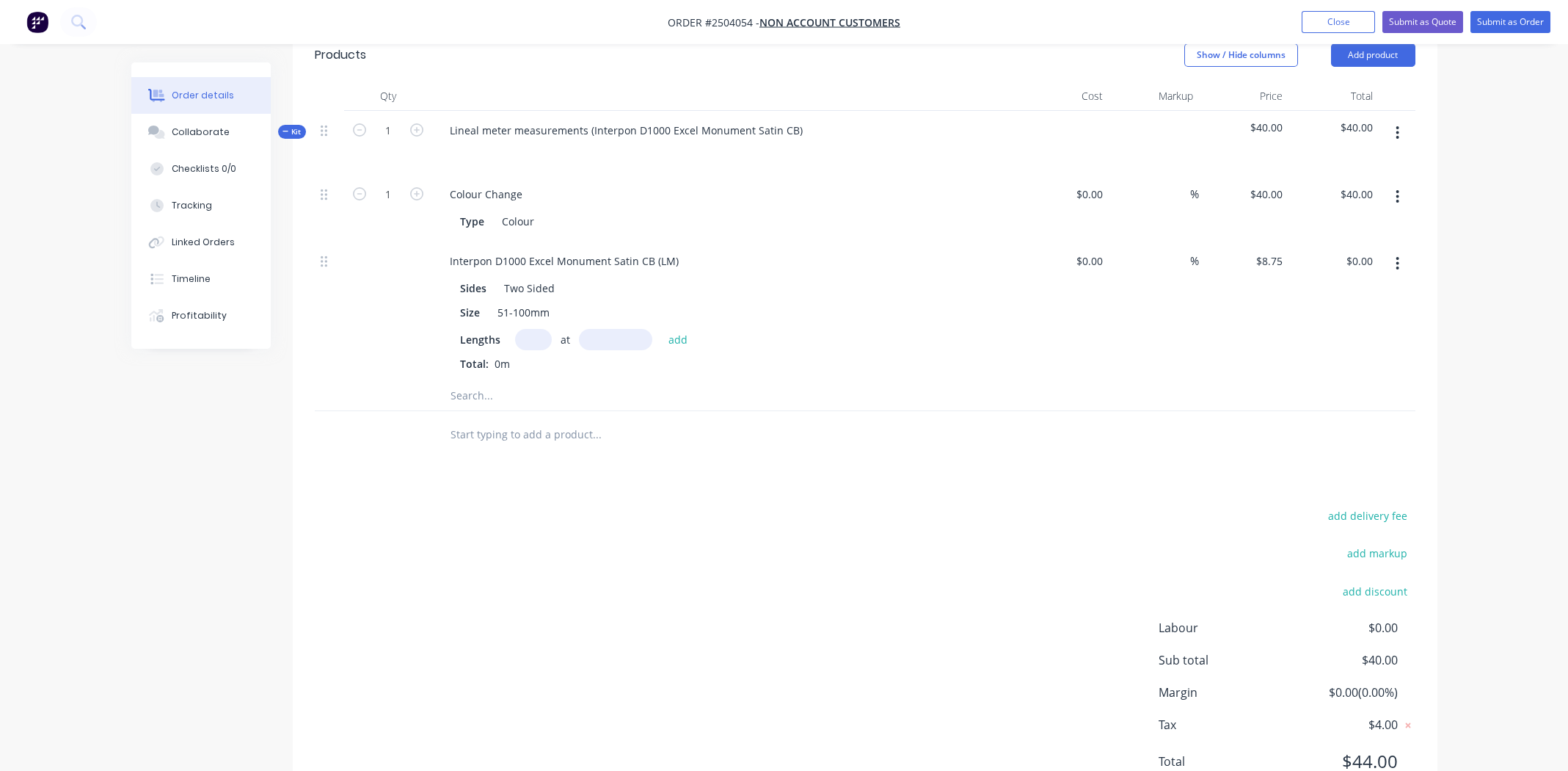
click at [536, 341] on input "text" at bounding box center [533, 339] width 37 height 21
type input "2"
type input "2160"
click at [661, 329] on button "add" at bounding box center [678, 338] width 34 height 20
type input "$37.80"
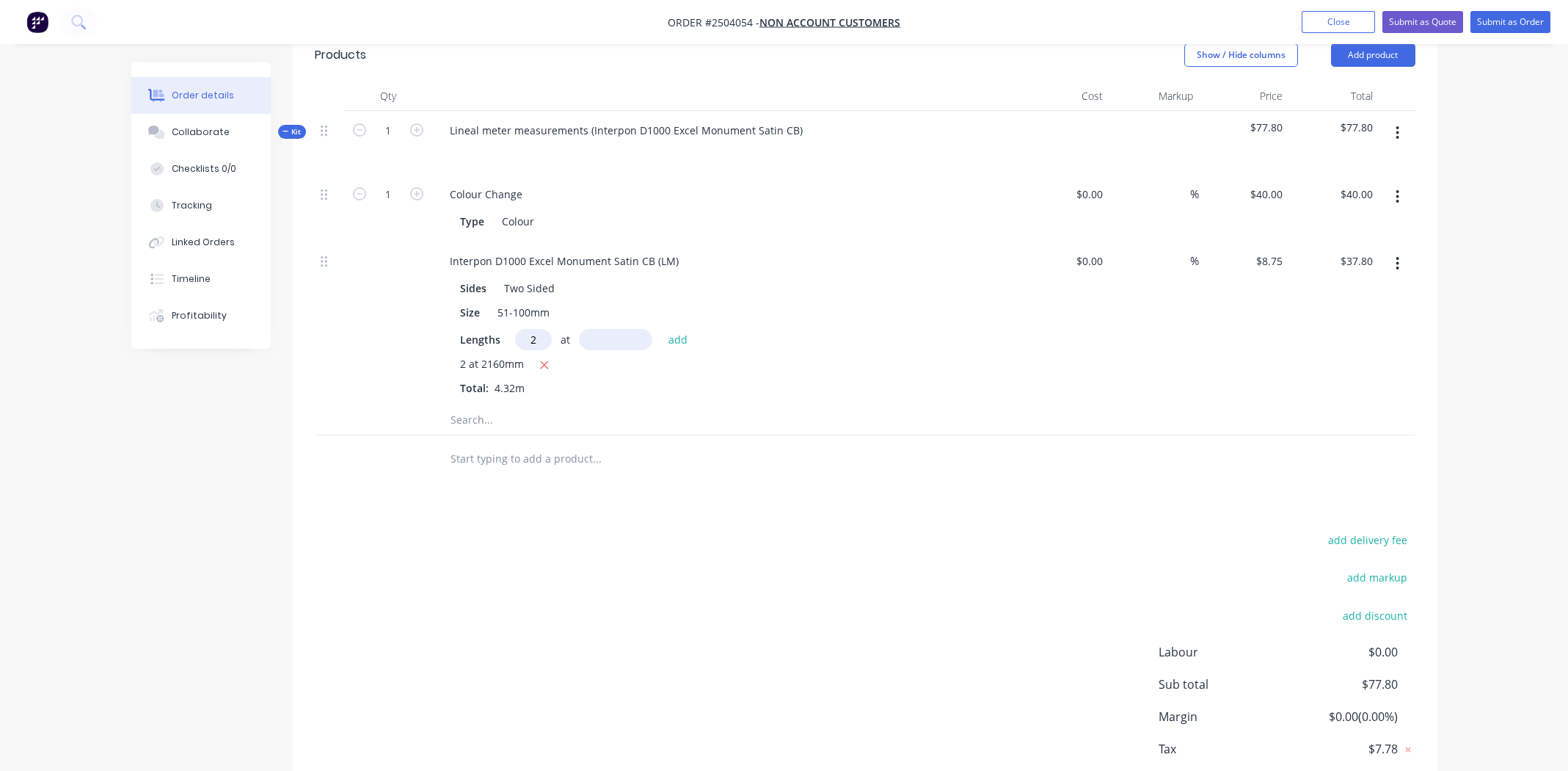
type input "2"
type input "1520"
click at [661, 329] on button "add" at bounding box center [678, 338] width 34 height 20
type input "$64.40"
type input "1"
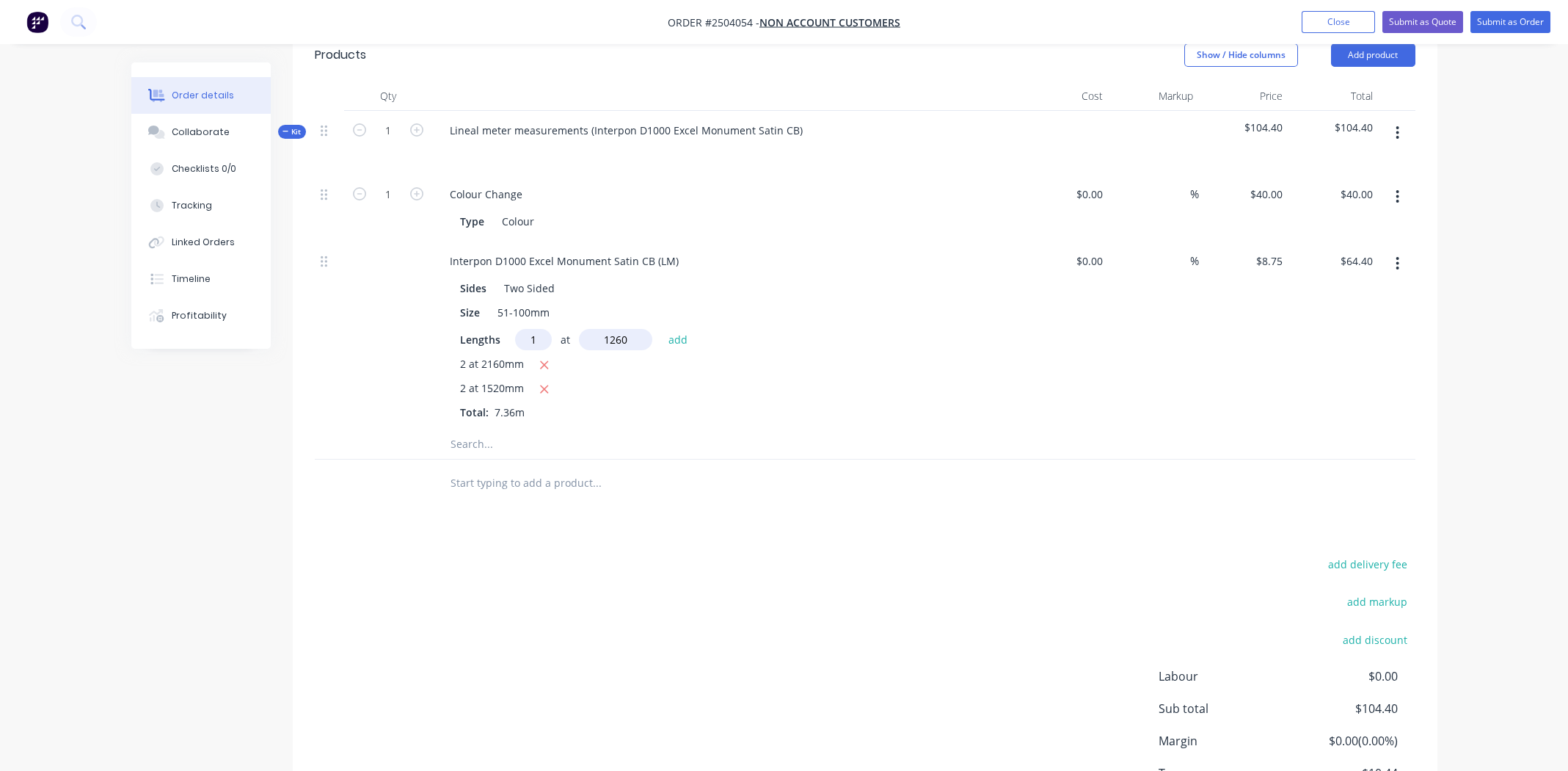
type input "1260"
click at [661, 329] on button "add" at bounding box center [678, 338] width 34 height 20
type input "$75.43"
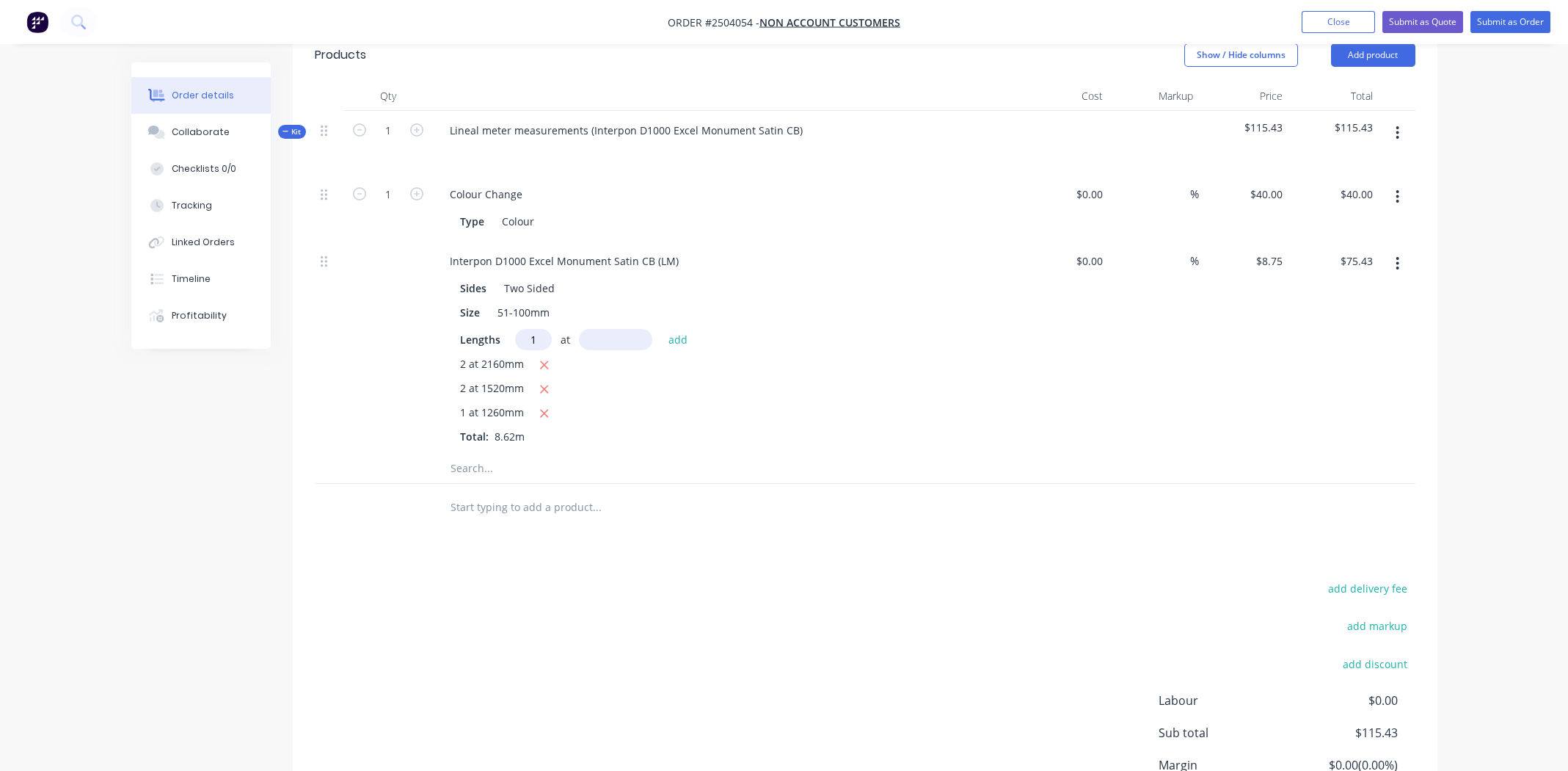
type input "1"
type input "7"
type input "1780"
click at [661, 329] on button "add" at bounding box center [678, 338] width 34 height 20
type input "$91.00"
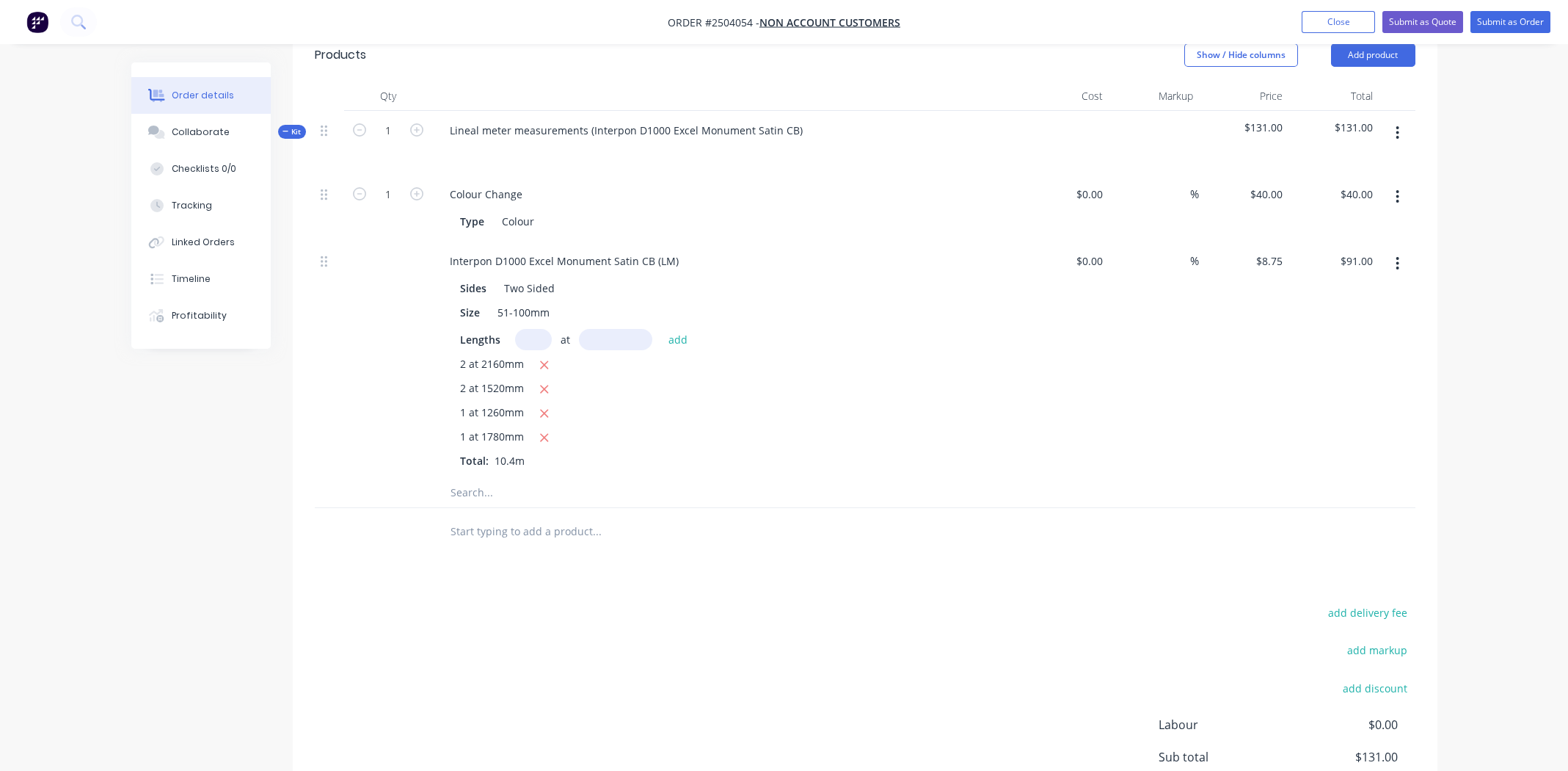
click at [1399, 131] on icon "button" at bounding box center [1397, 132] width 4 height 16
click at [1358, 177] on div "Add product to kit" at bounding box center [1346, 172] width 113 height 21
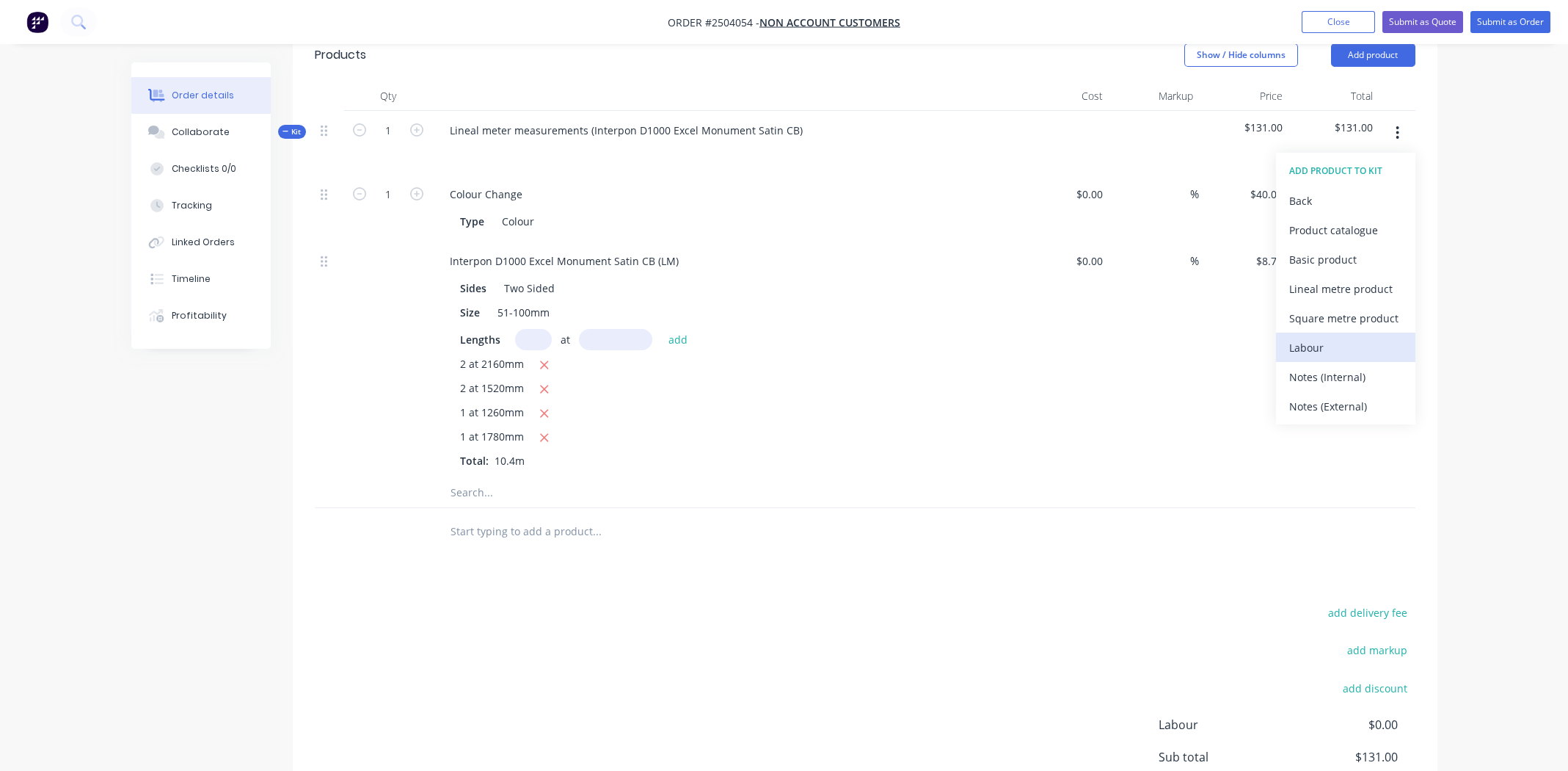
click at [1356, 347] on div "Labour" at bounding box center [1346, 348] width 113 height 21
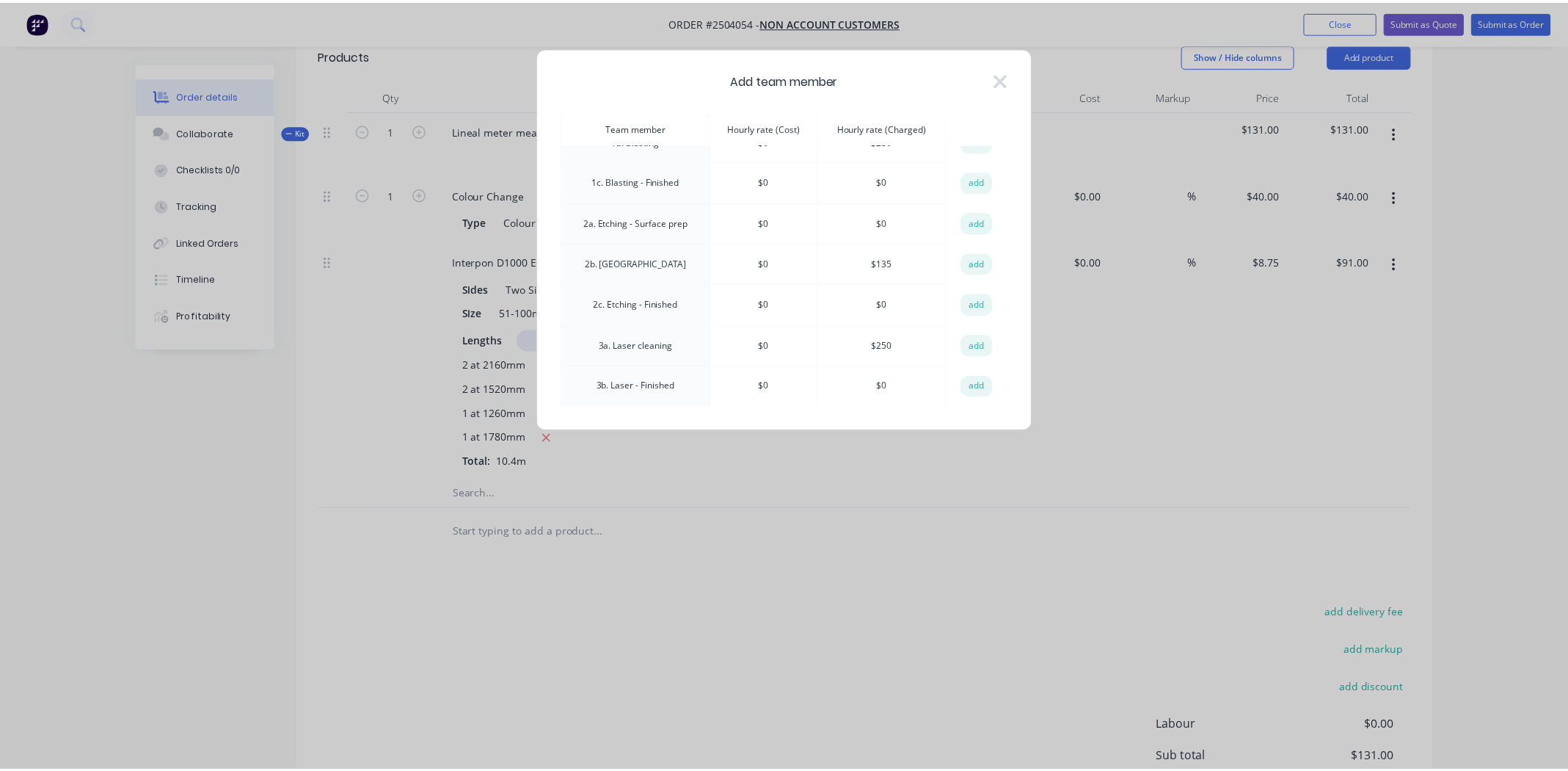
scroll to position [0, 0]
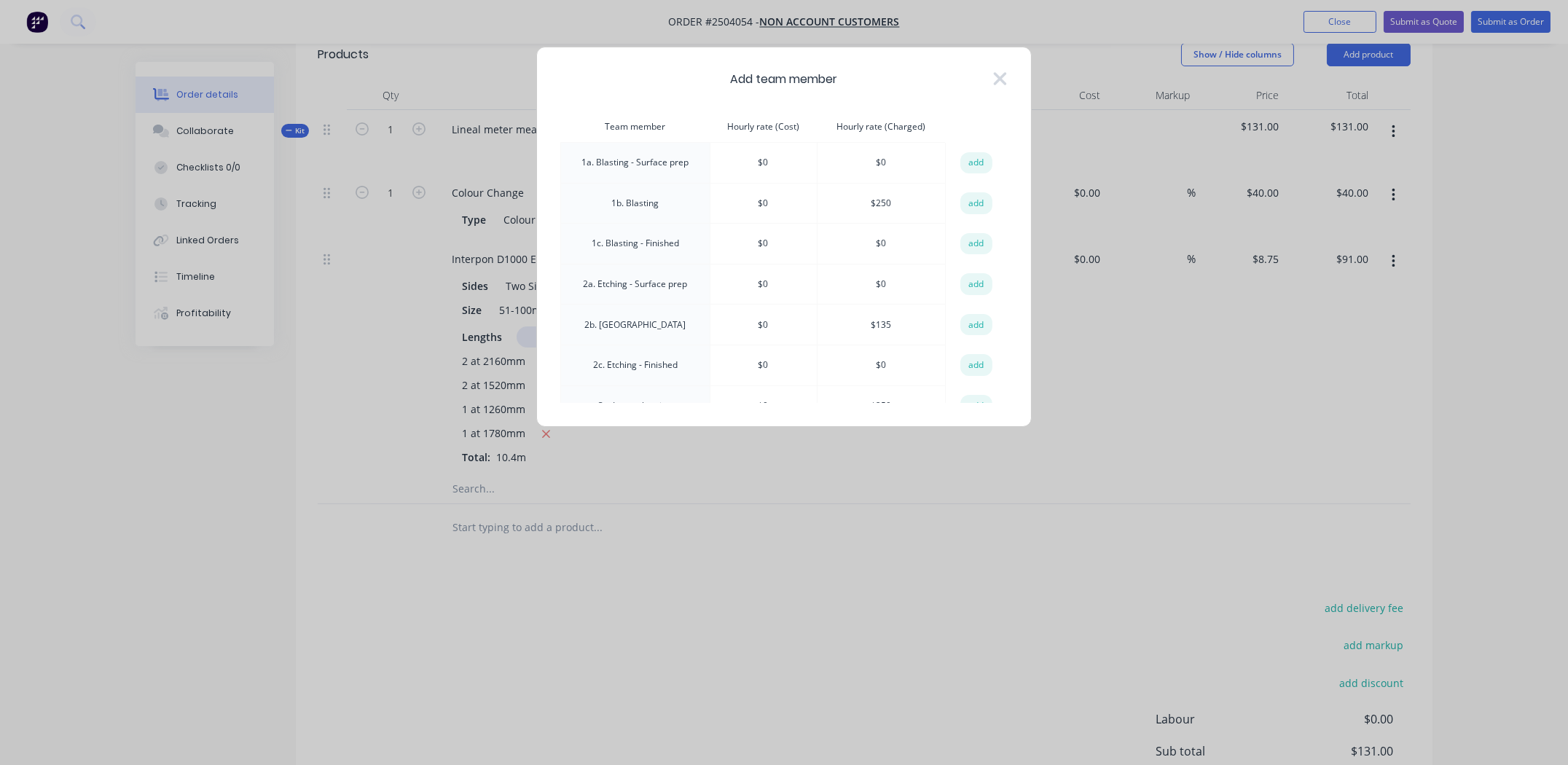
click at [972, 199] on button "add" at bounding box center [976, 202] width 32 height 22
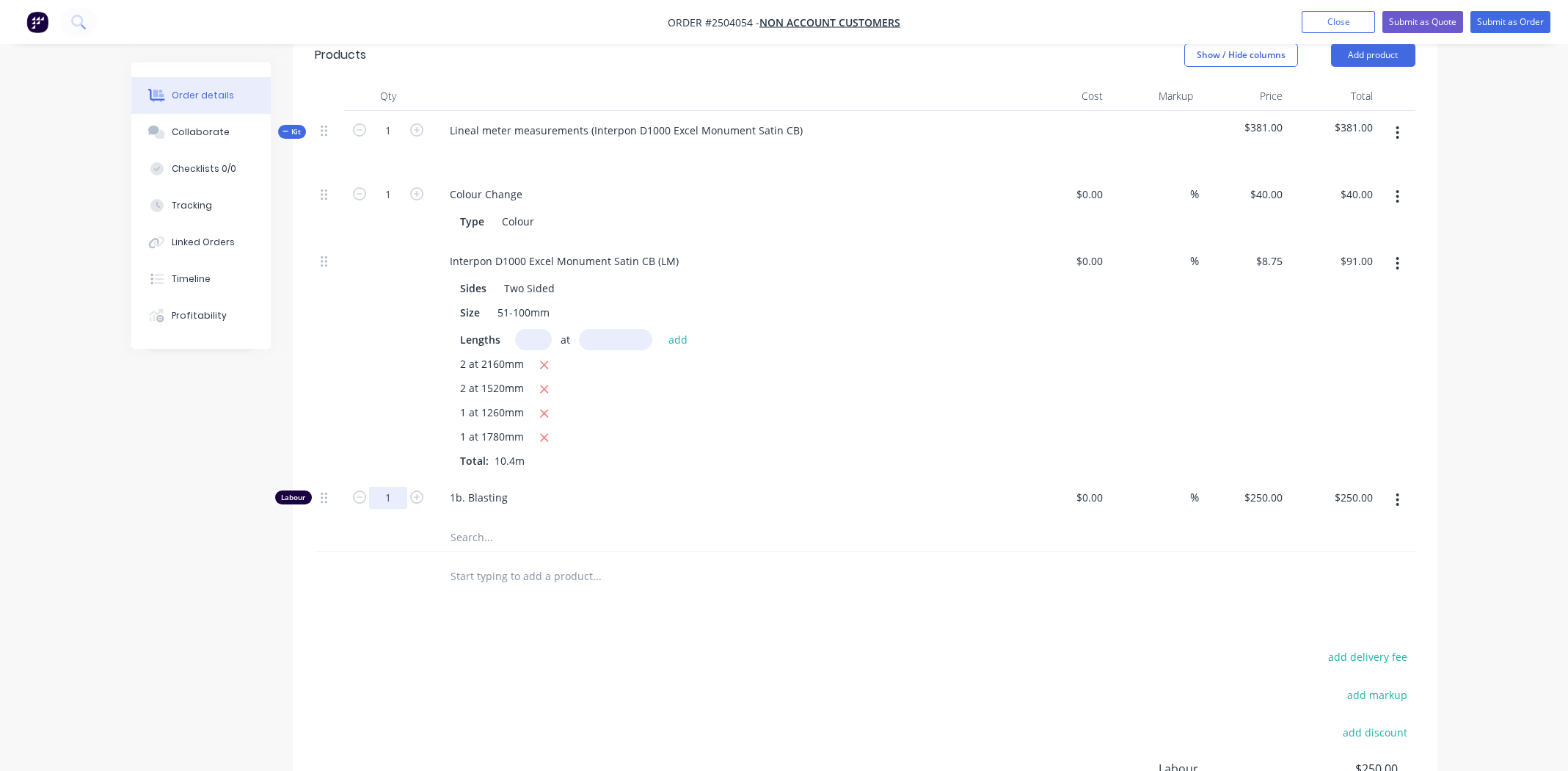
click at [383, 497] on input "1" at bounding box center [388, 497] width 38 height 22
type input "0.5"
type input "$125.00"
drag, startPoint x: 872, startPoint y: 675, endPoint x: 888, endPoint y: 638, distance: 40.3
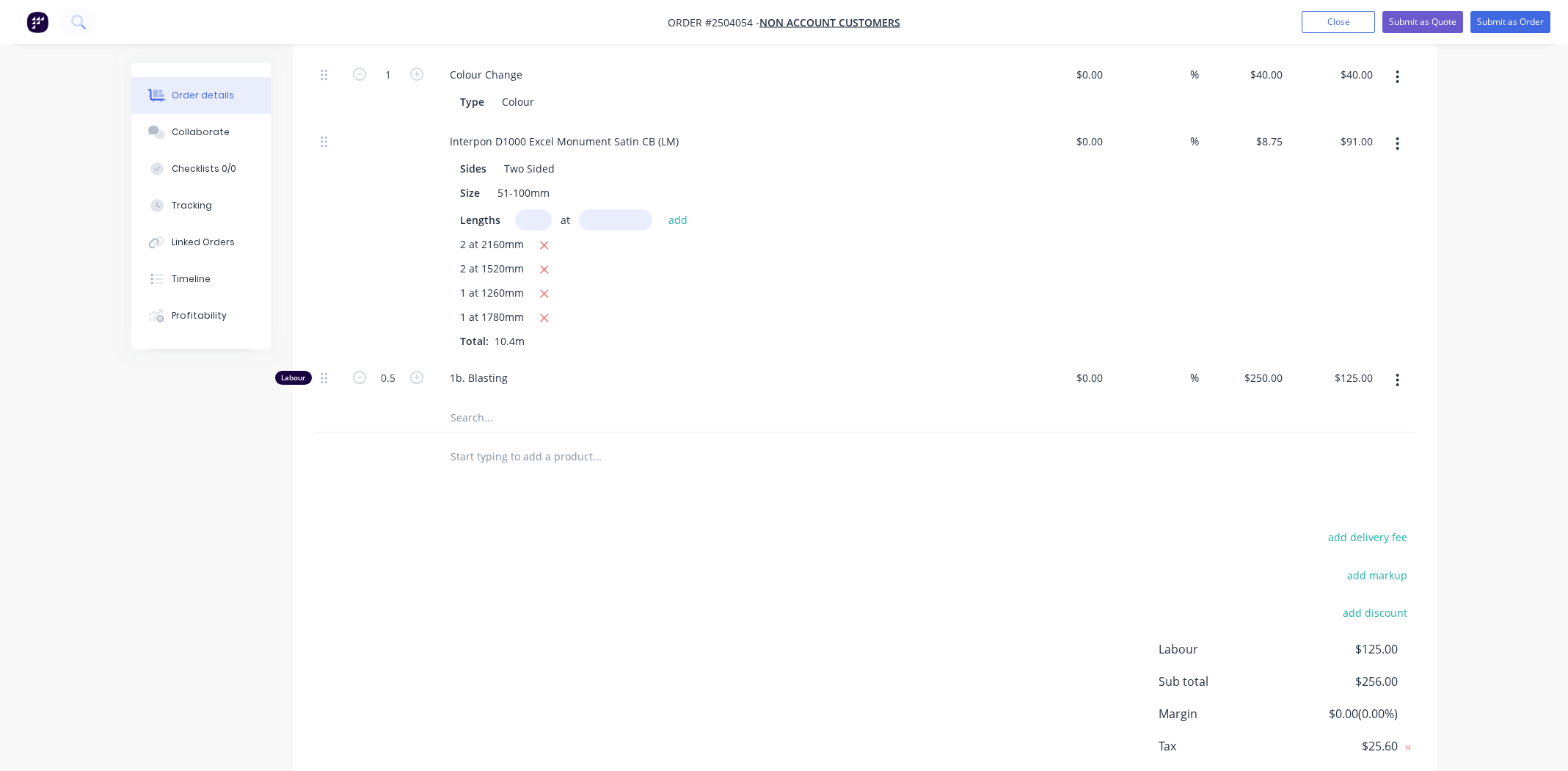
scroll to position [568, 0]
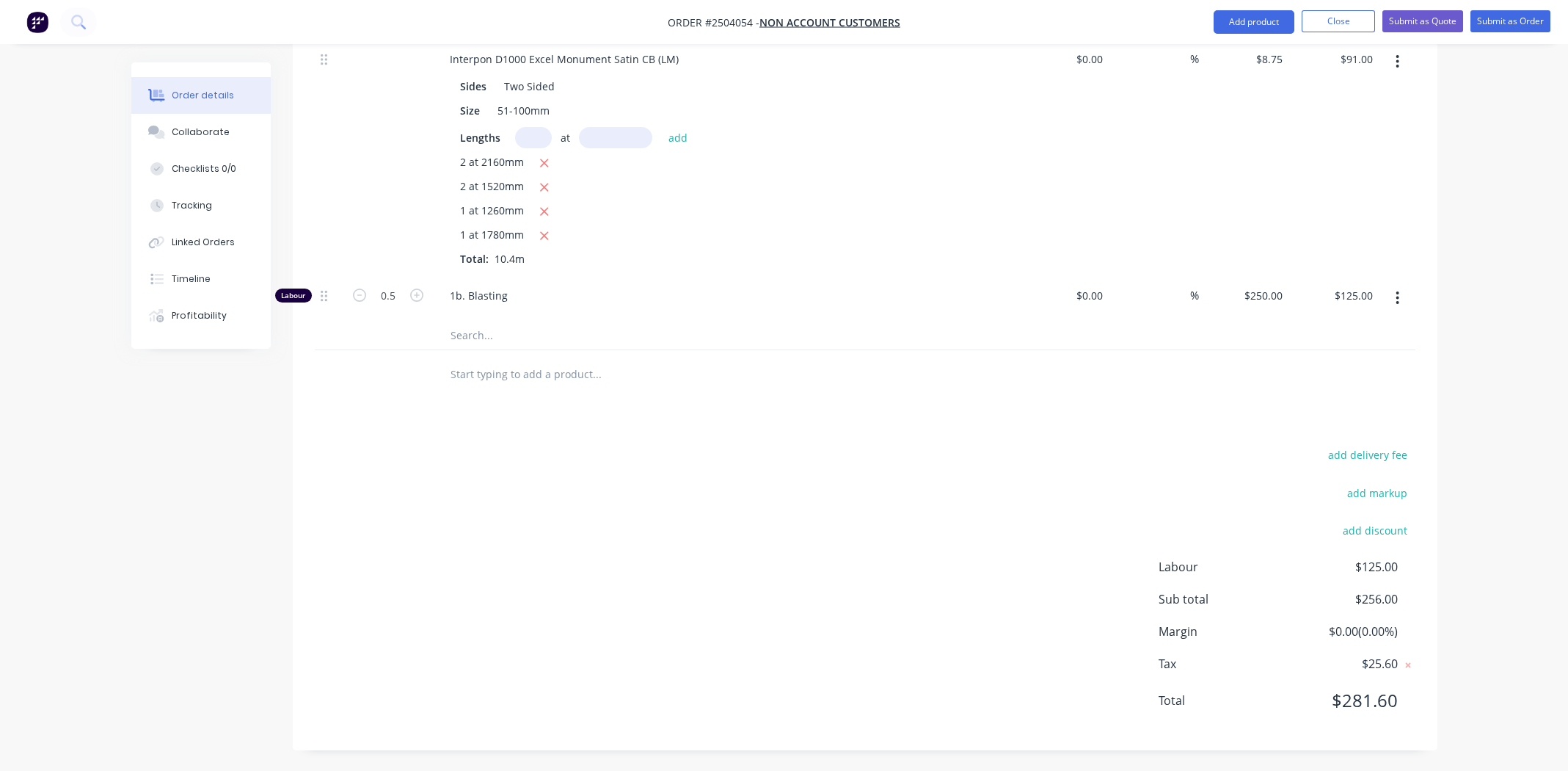
click at [692, 433] on div "Products Show / Hide columns Add product Qty Cost Markup Price Total Kit 1 Line…" at bounding box center [865, 289] width 1145 height 924
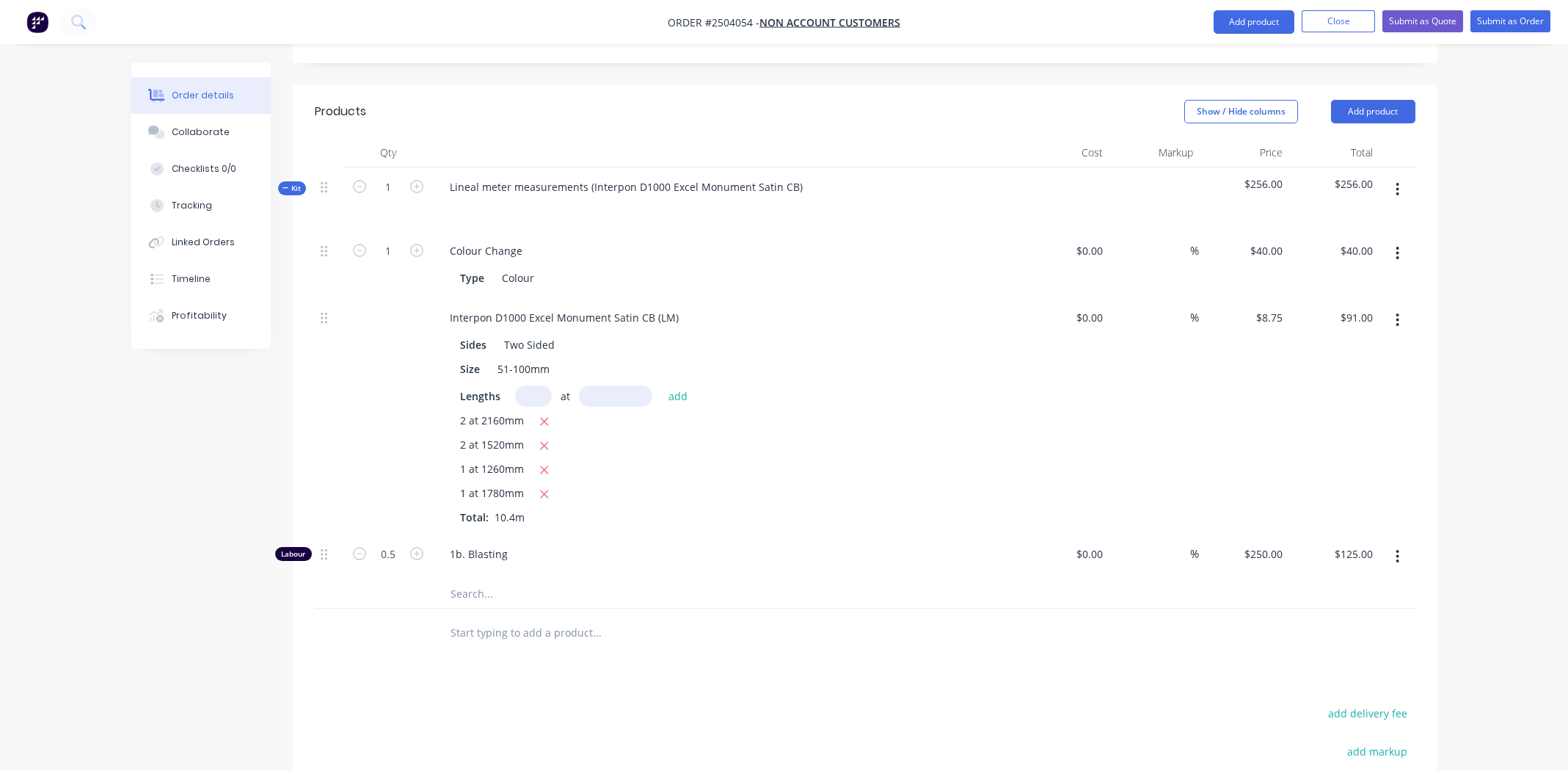
scroll to position [54, 0]
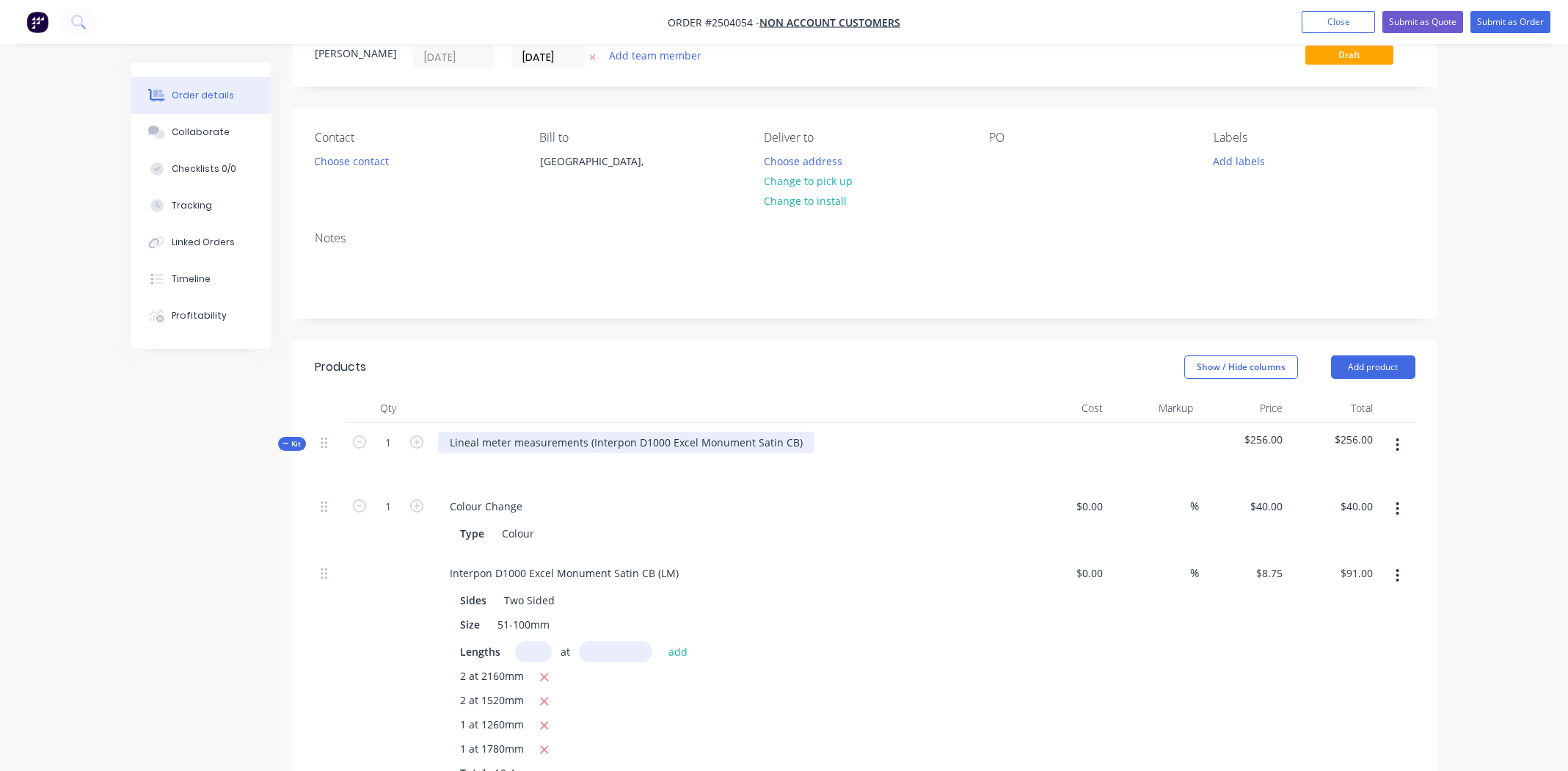
click at [793, 440] on div "Lineal meter measurements (Interpon D1000 Excel Monument Satin CB)" at bounding box center [626, 442] width 376 height 21
click at [607, 439] on div "Interpon D1000 Excel Monument Satin CB" at bounding box center [553, 442] width 229 height 21
copy div "Interpon D1000 Excel Monument Satin CB"
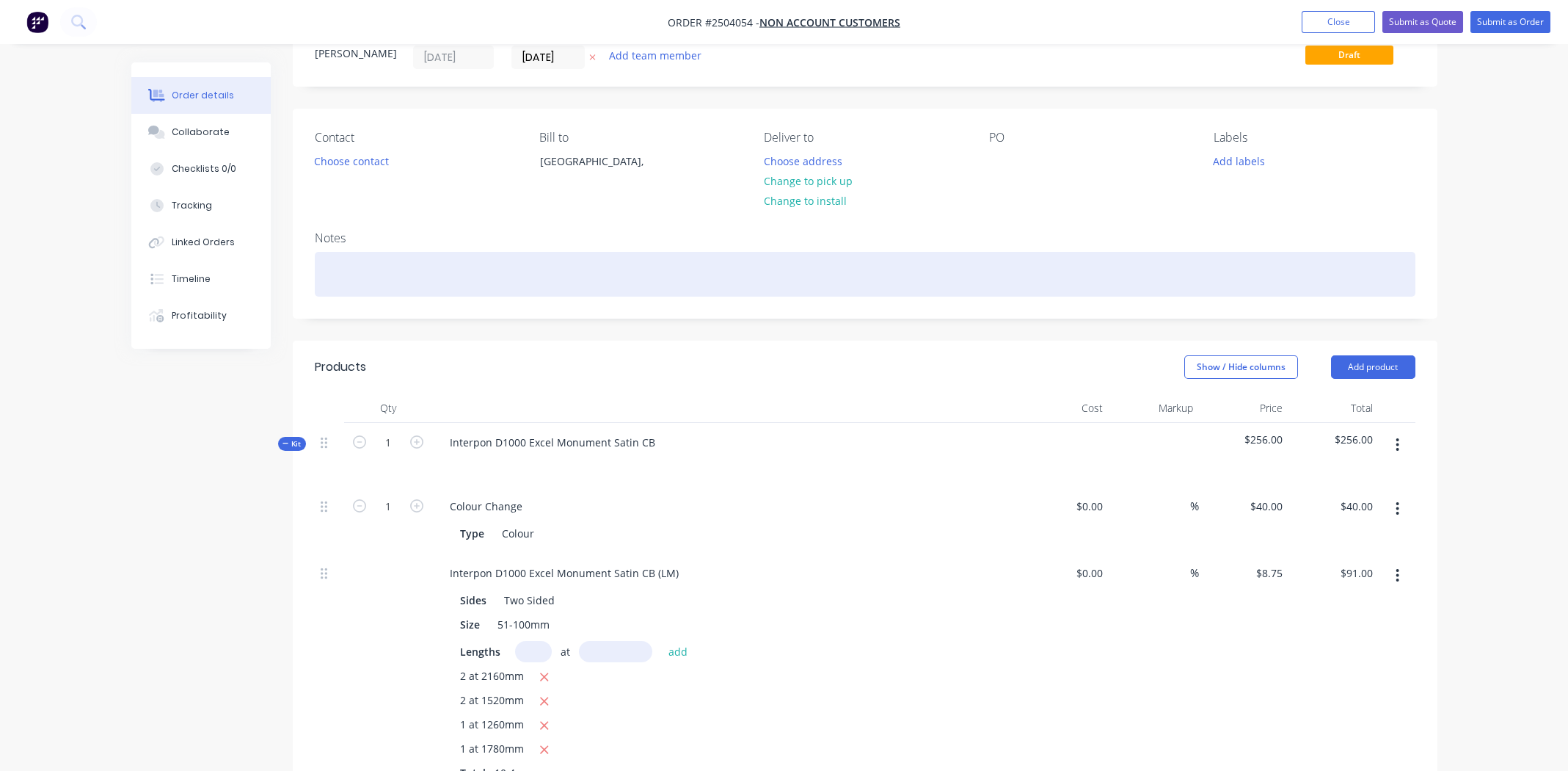
click at [373, 270] on div at bounding box center [865, 274] width 1101 height 45
paste div
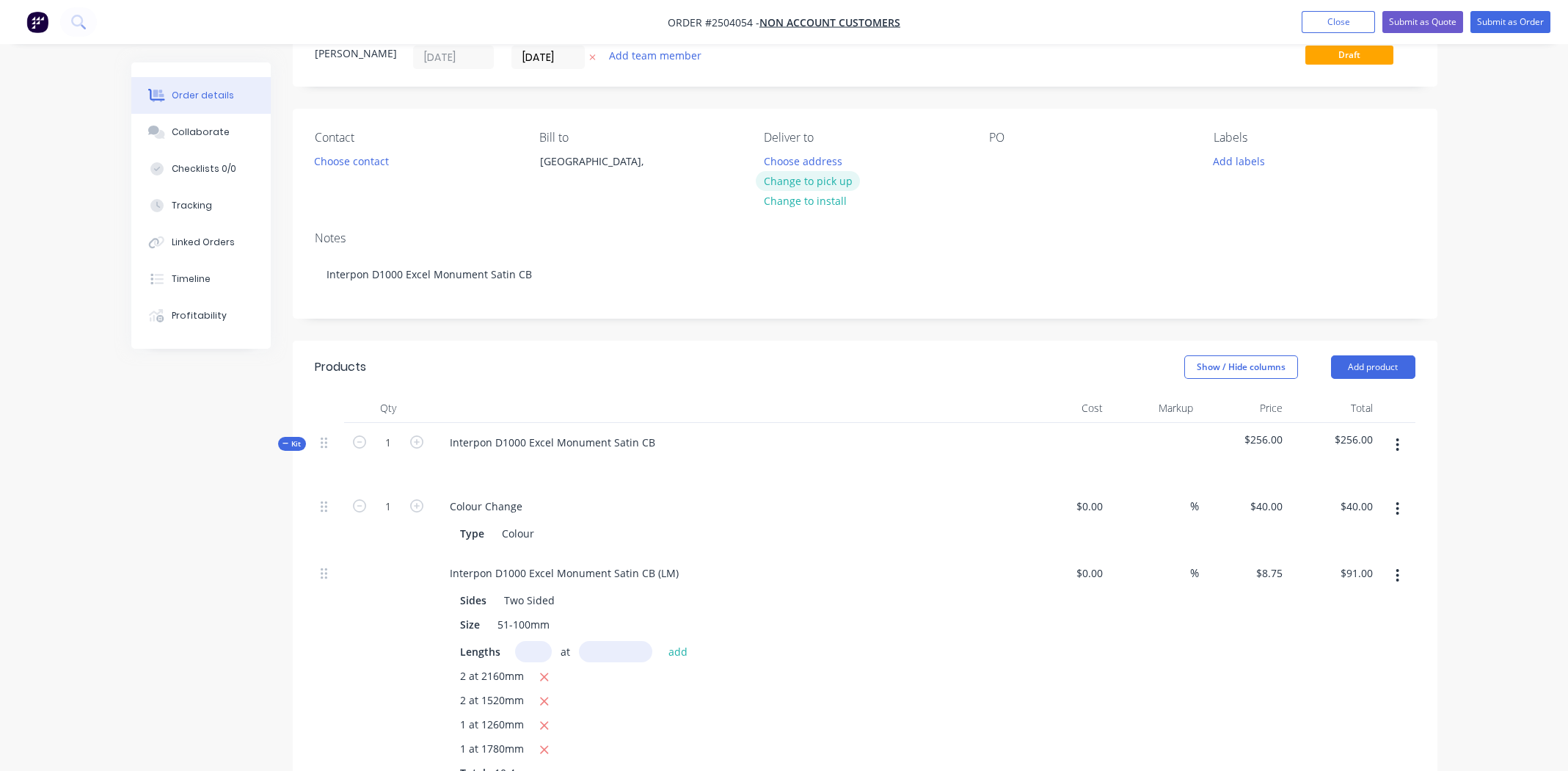
click at [818, 177] on button "Change to pick up" at bounding box center [807, 180] width 104 height 20
click at [996, 155] on div at bounding box center [1000, 161] width 24 height 21
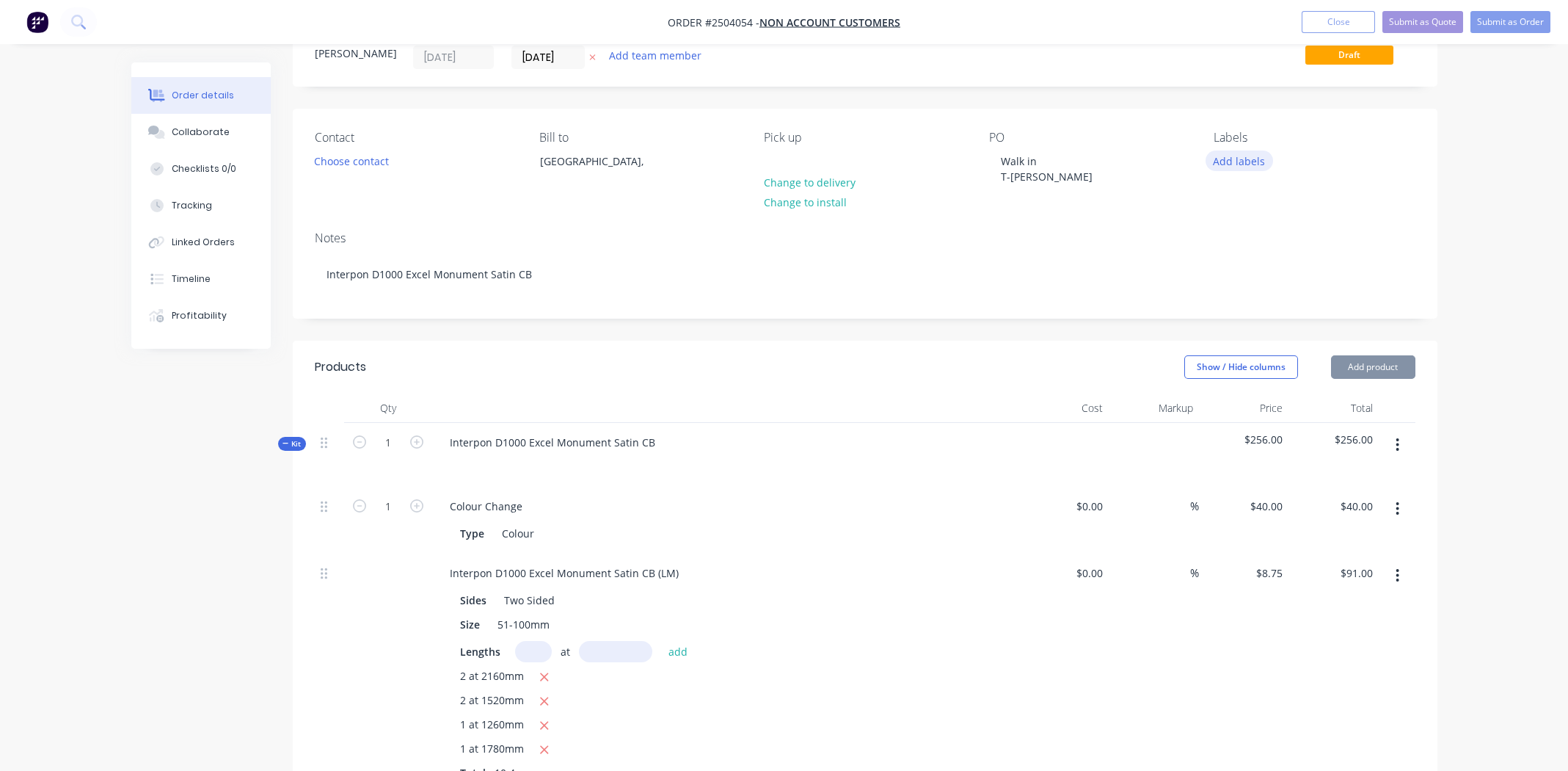
click at [1251, 158] on button "Add labels" at bounding box center [1239, 160] width 68 height 20
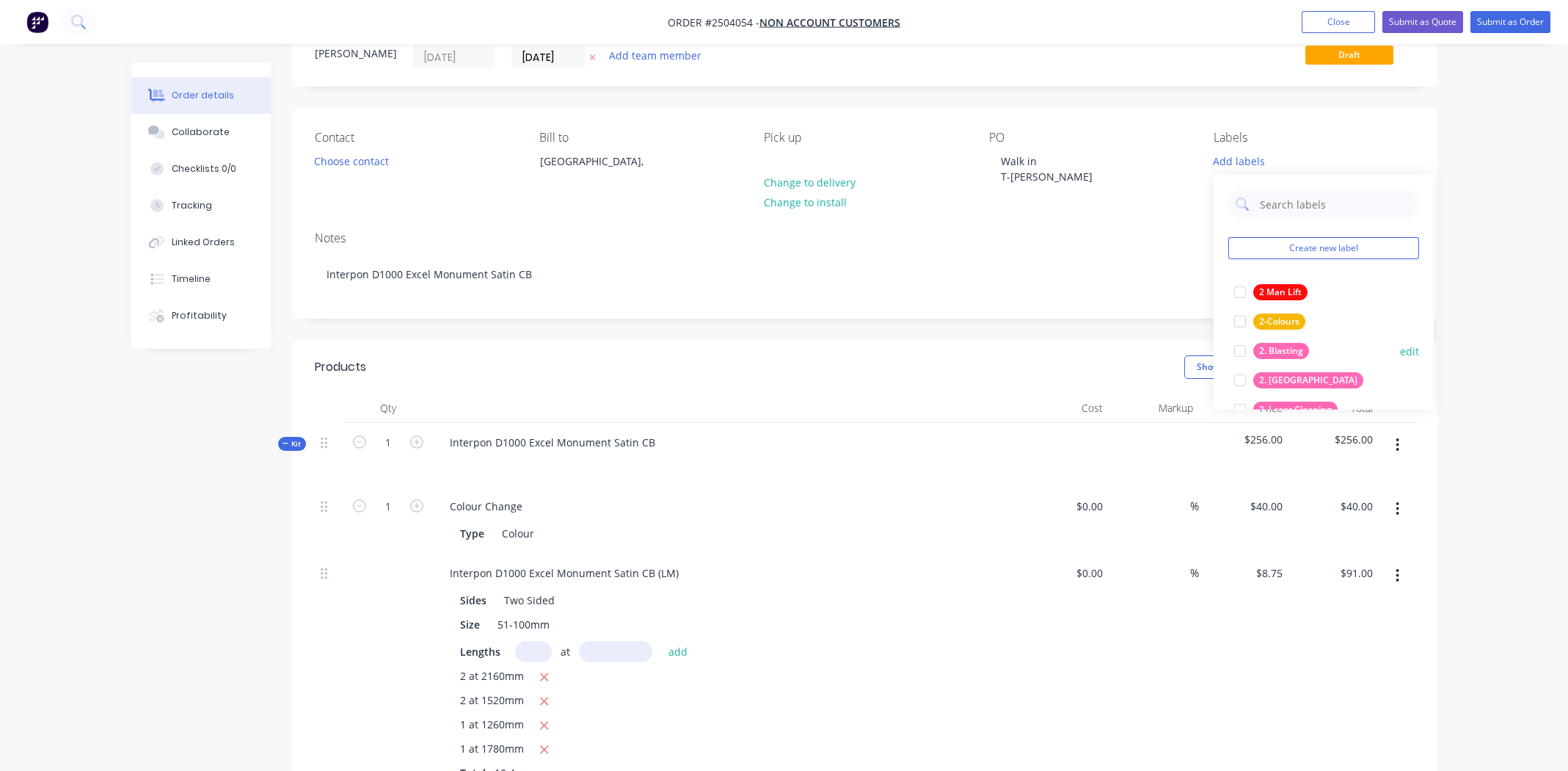
click at [1238, 347] on div at bounding box center [1240, 351] width 30 height 30
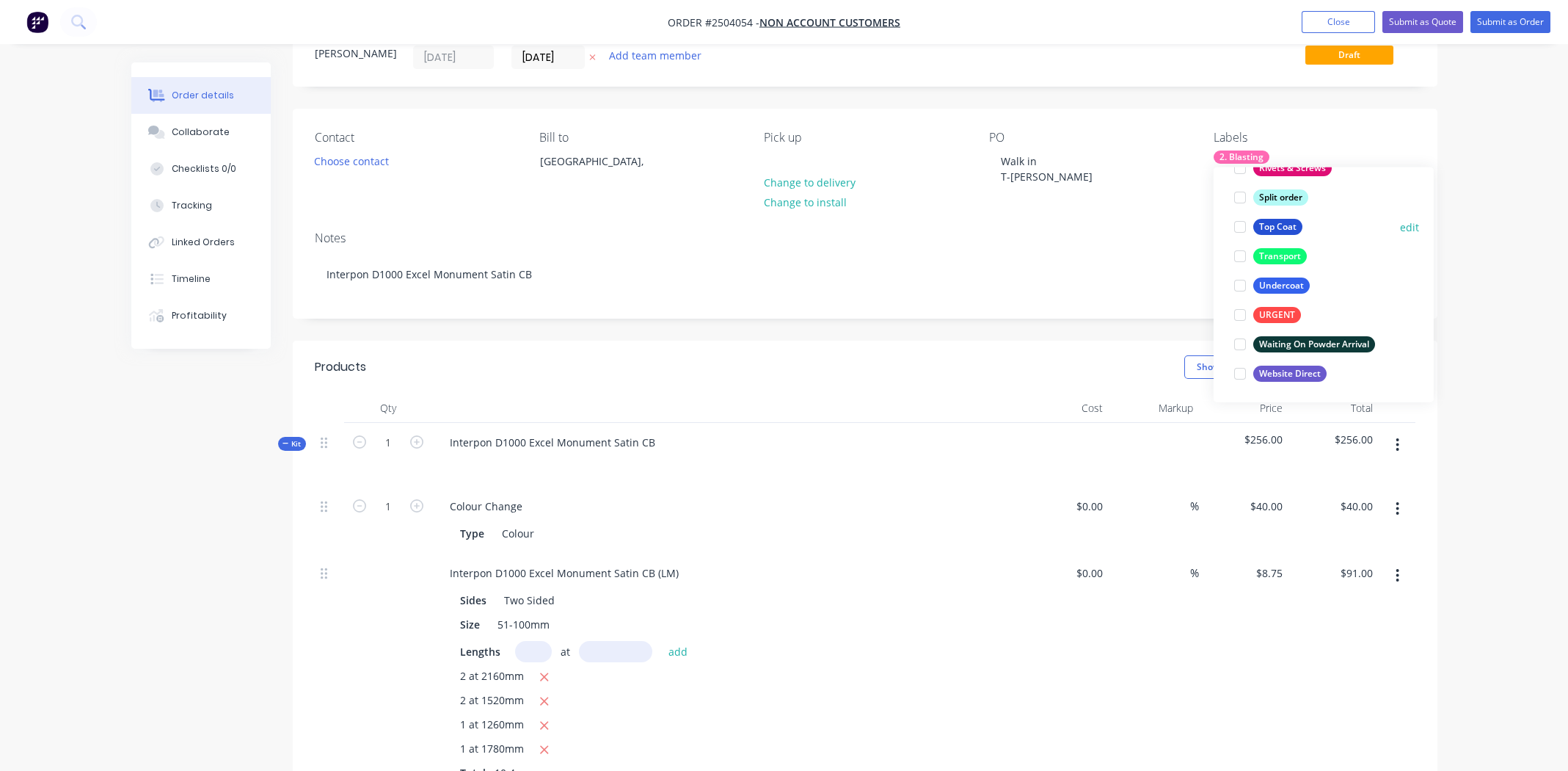
click at [1239, 223] on div at bounding box center [1240, 227] width 30 height 30
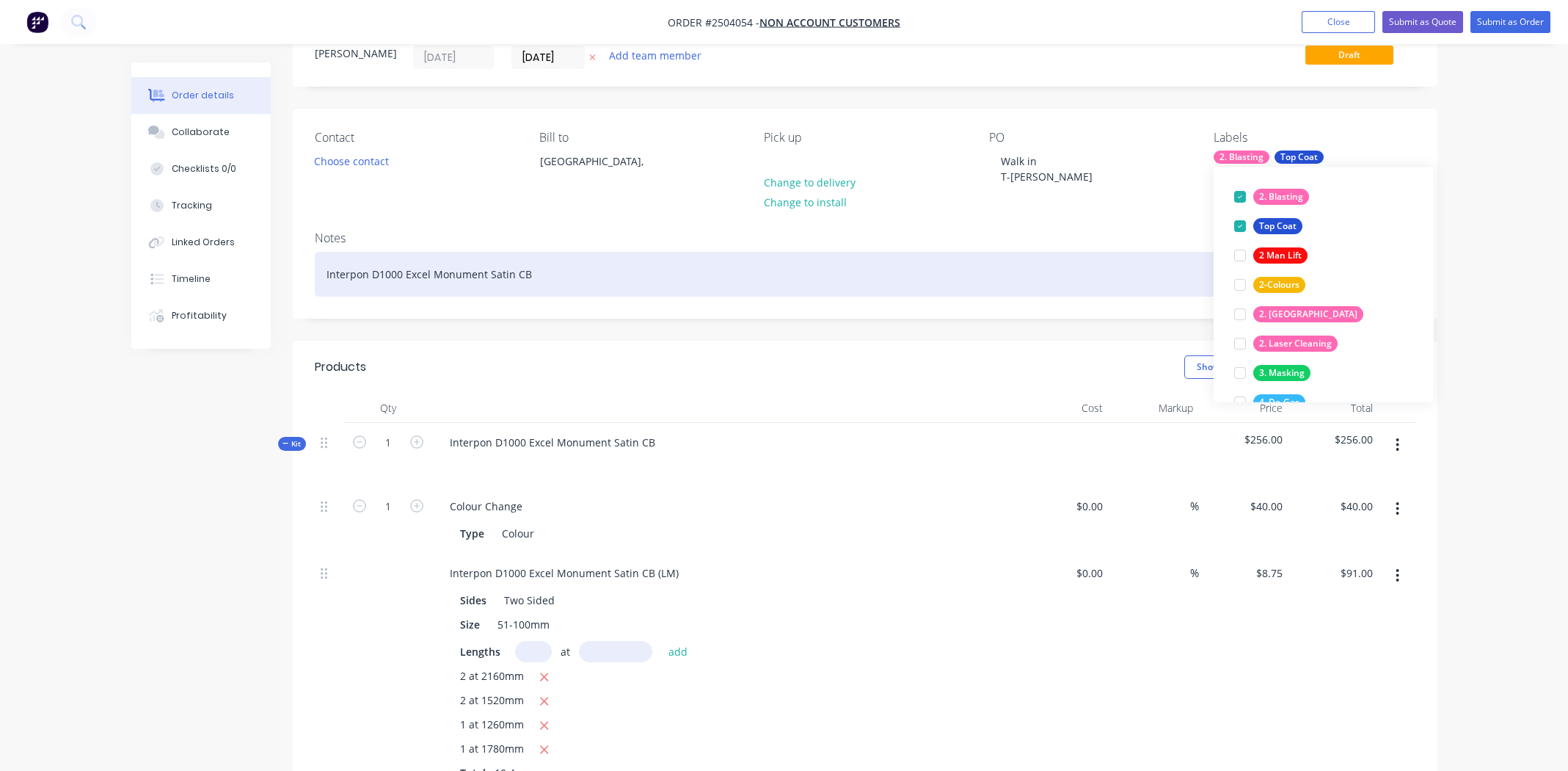
click at [825, 264] on div "Interpon D1000 Excel Monument Satin CB" at bounding box center [865, 274] width 1101 height 45
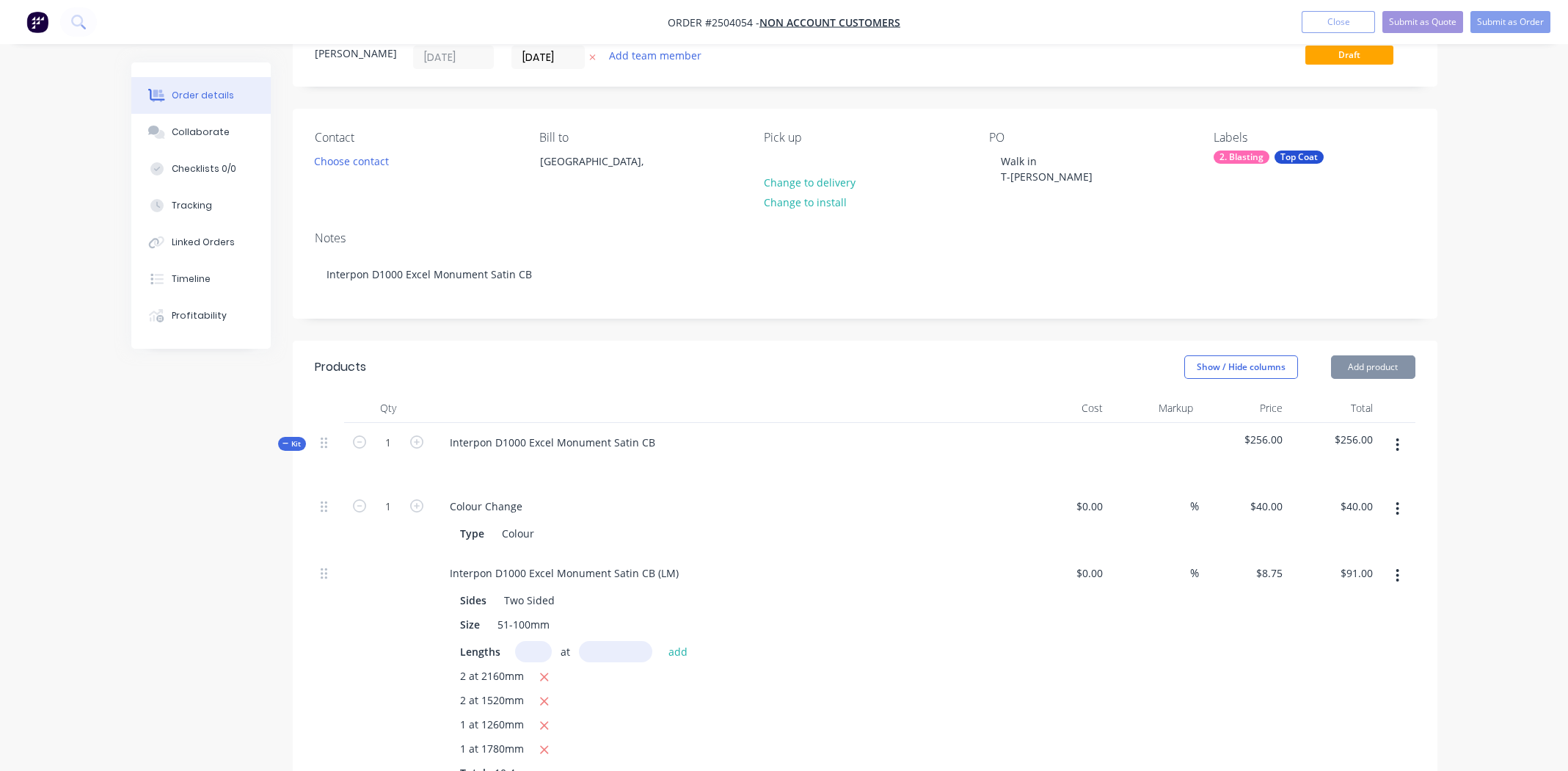
click at [868, 470] on div at bounding box center [726, 463] width 575 height 21
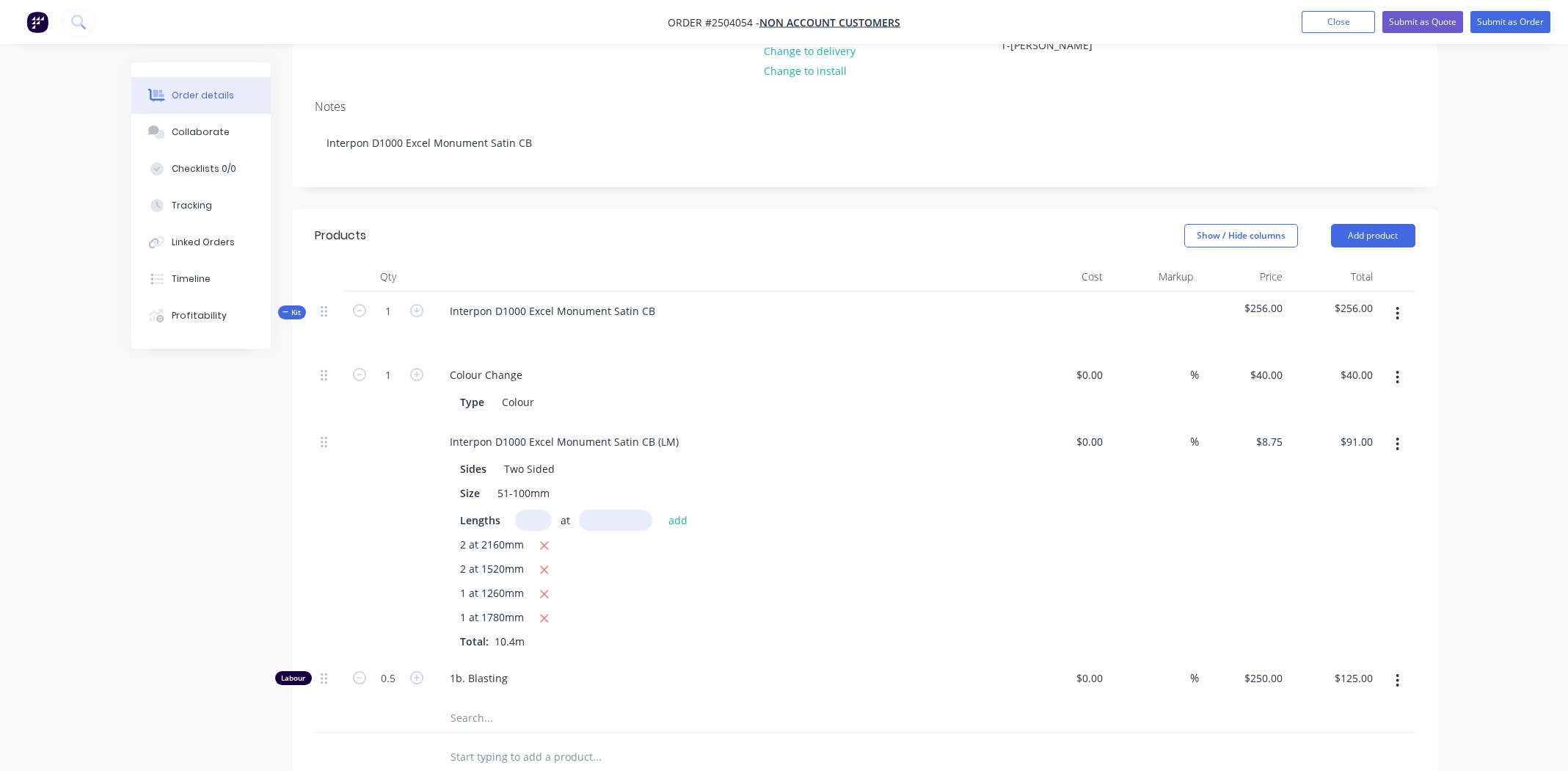
scroll to position [0, 0]
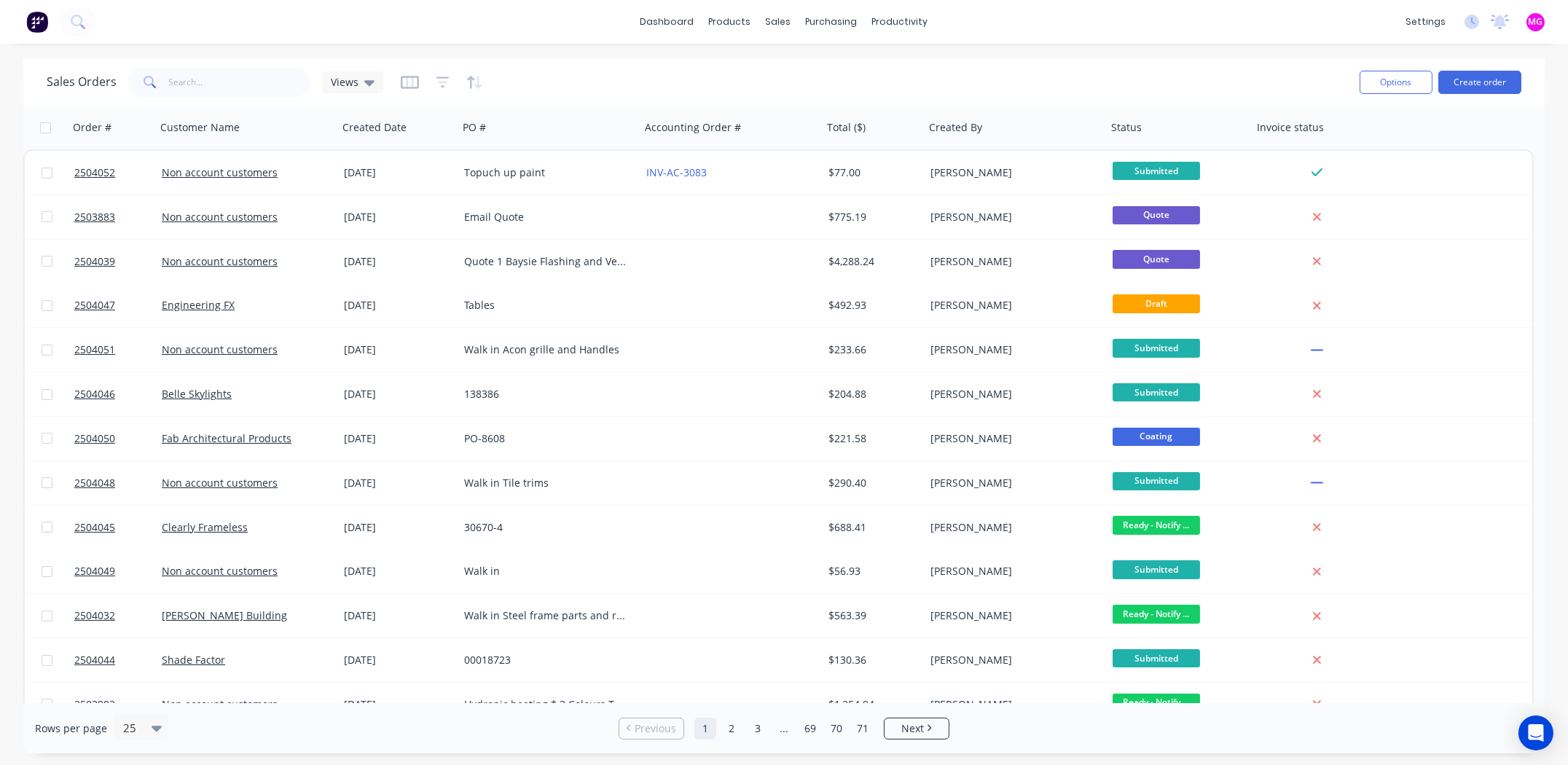
click at [548, 24] on div "dashboard products sales purchasing productivity dashboard products Product Cat…" at bounding box center [784, 22] width 1568 height 43
click at [1032, 14] on div "dashboard products sales purchasing productivity dashboard products Product Cat…" at bounding box center [784, 22] width 1568 height 43
